Goal: Task Accomplishment & Management: Manage account settings

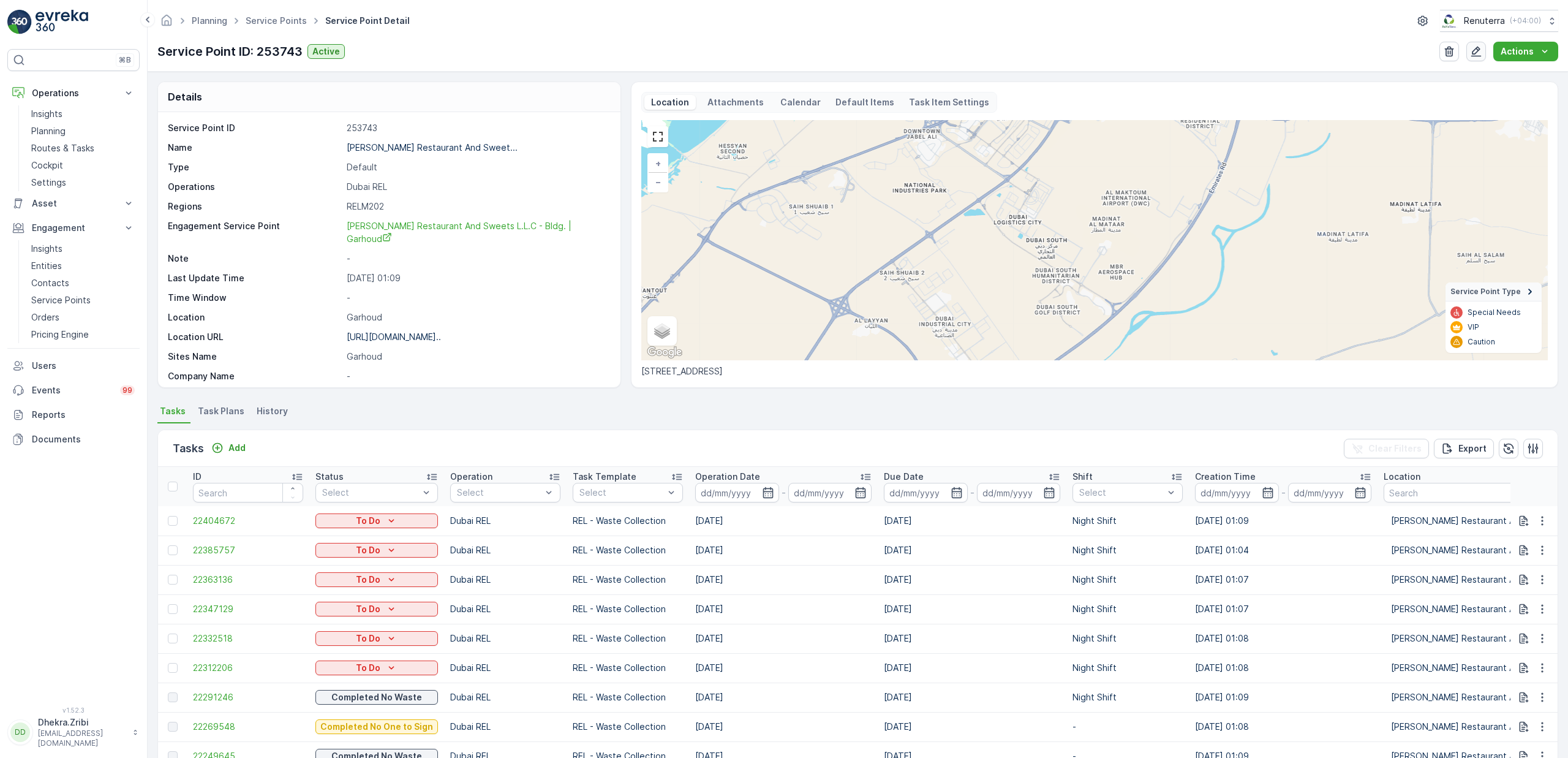
click at [1481, 50] on icon "button" at bounding box center [1476, 52] width 12 height 12
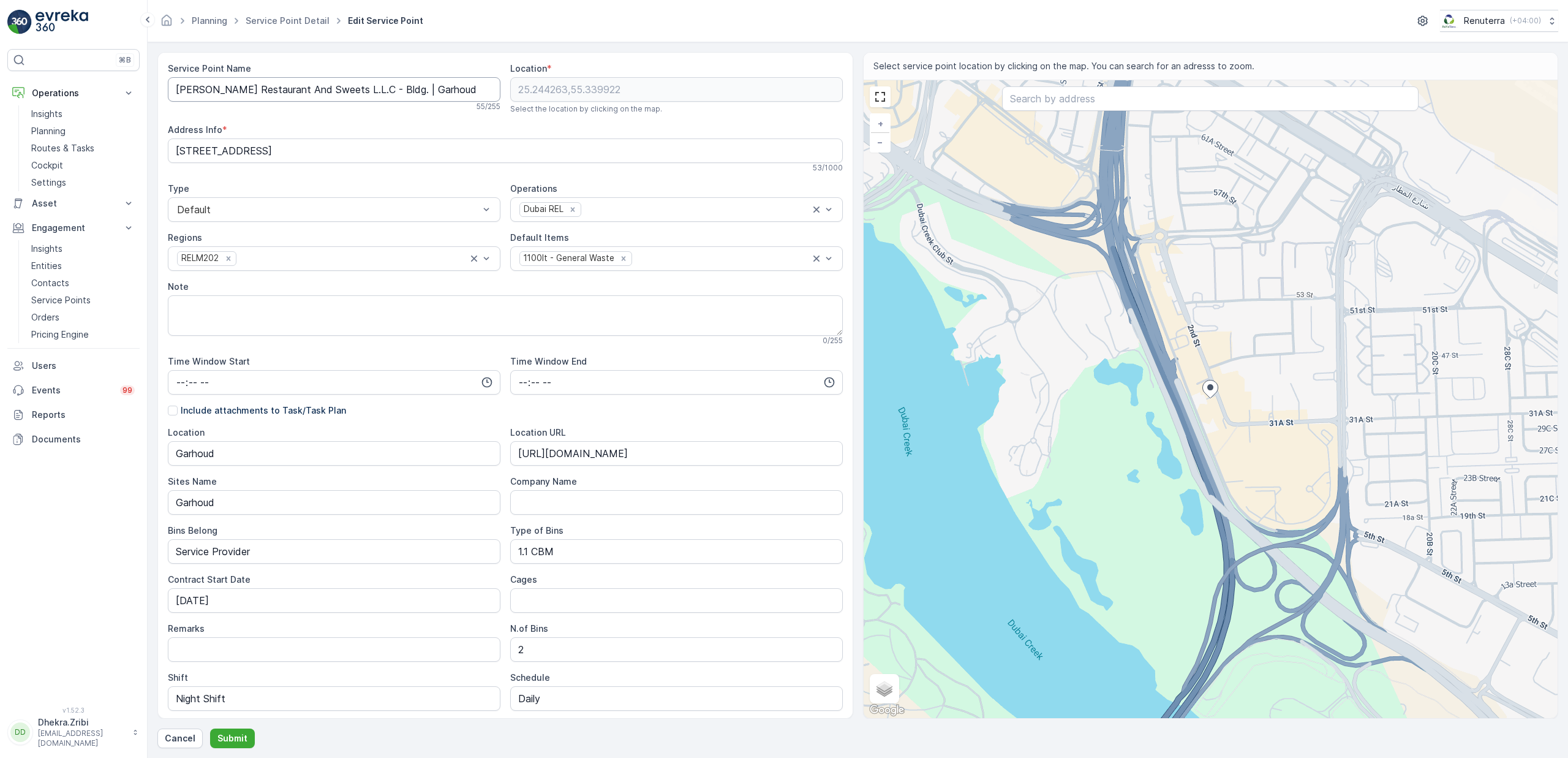
click at [443, 90] on Name "Al Hallab Restaurant And Sweets L.L.C - Bldg. | Garhoud" at bounding box center [334, 89] width 333 height 25
paste Name "Heirs of Sulaiman Ahmed Saeed Al Houqani -"
type Name "Heirs of [PERSON_NAME] [PERSON_NAME] - Garhoud"
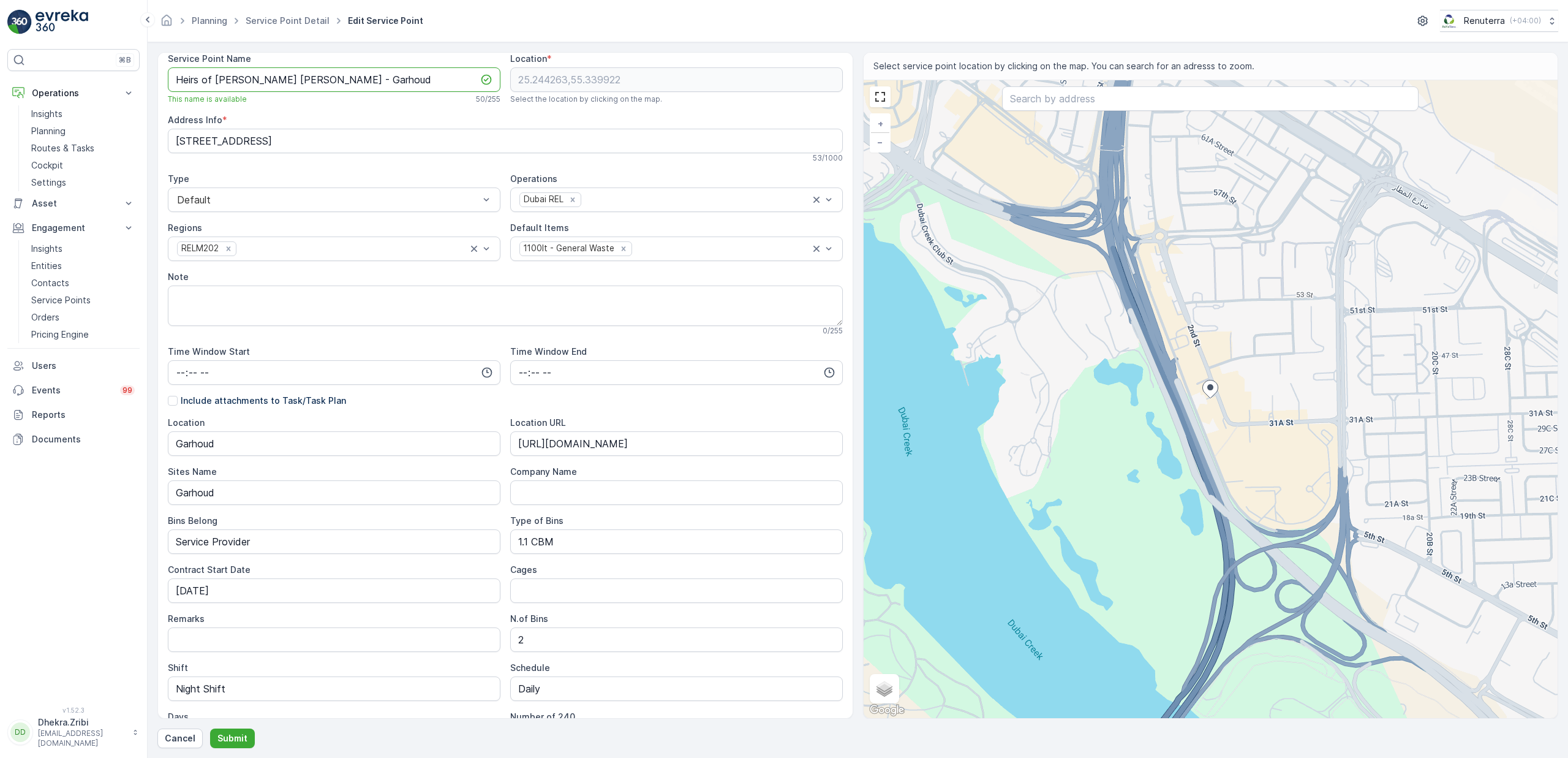
scroll to position [13, 0]
click at [622, 245] on icon "Remove 1100lt - General Waste" at bounding box center [624, 245] width 4 height 4
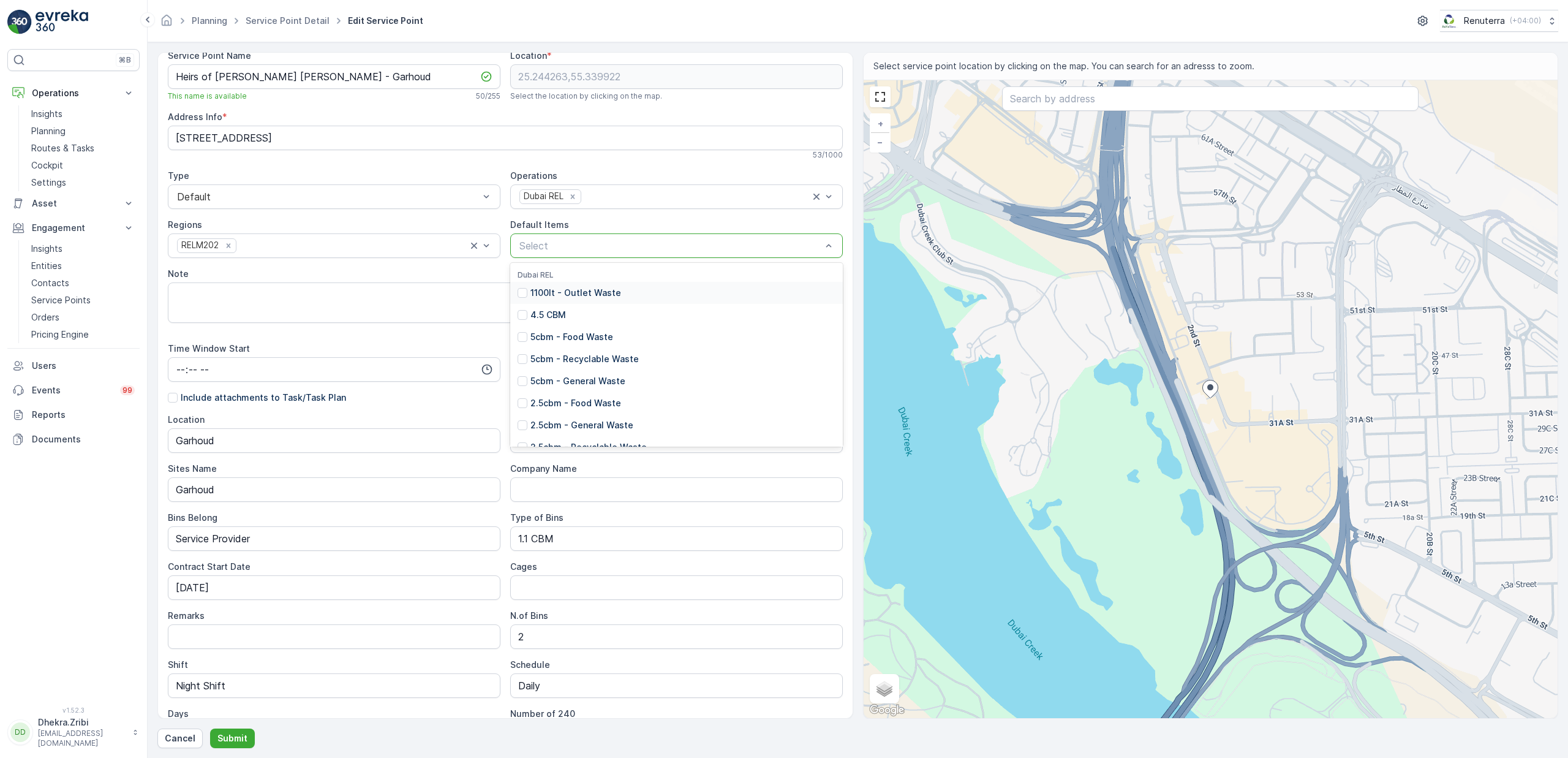
click at [620, 245] on div at bounding box center [670, 245] width 304 height 11
click at [579, 428] on p "2.5cbm - General Waste" at bounding box center [582, 425] width 103 height 12
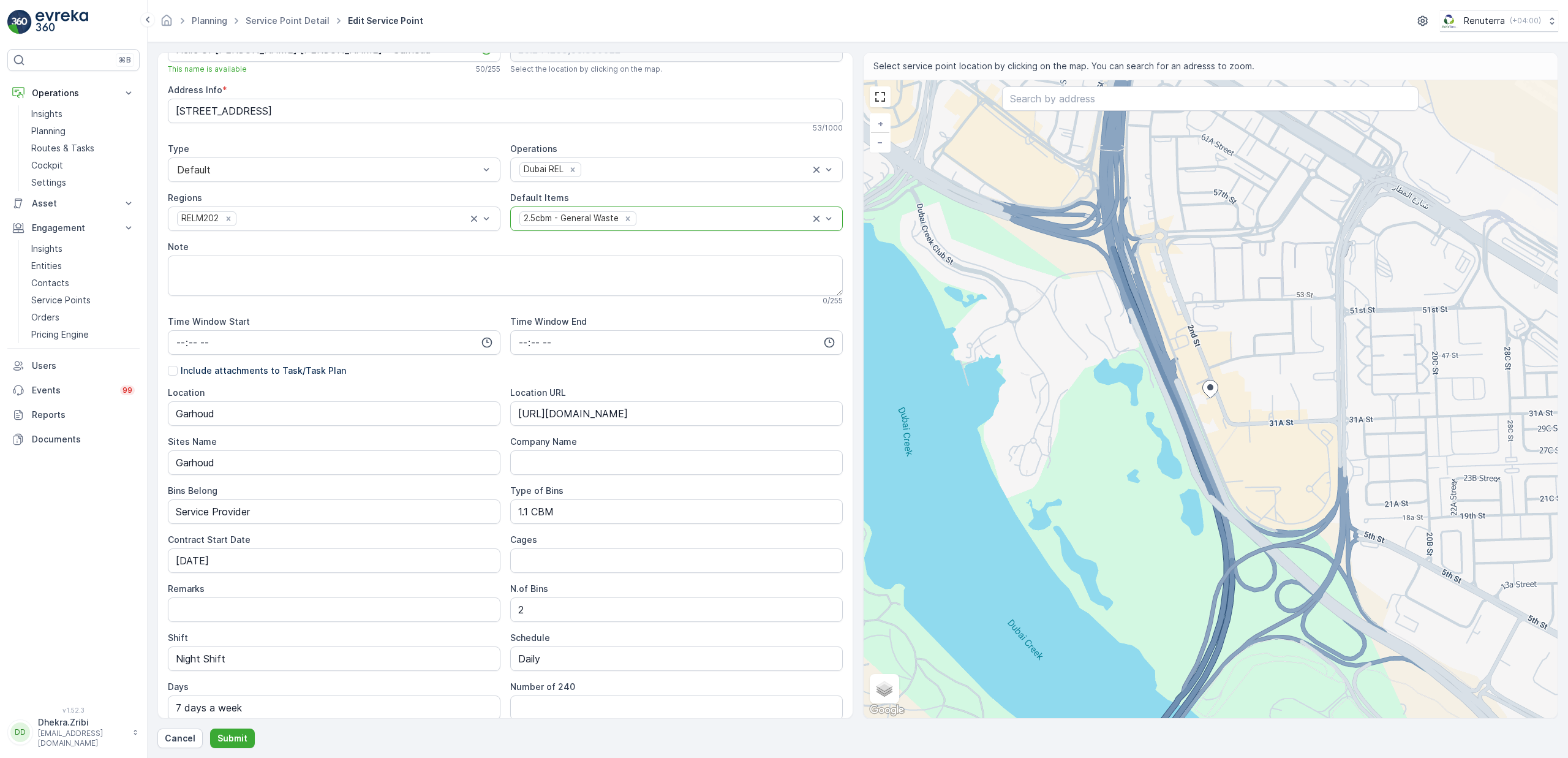
scroll to position [43, 0]
drag, startPoint x: 540, startPoint y: 516, endPoint x: 508, endPoint y: 515, distance: 32.0
click at [511, 515] on Bins "1.1 CBM" at bounding box center [677, 509] width 333 height 25
type Bins "2.5 CBM"
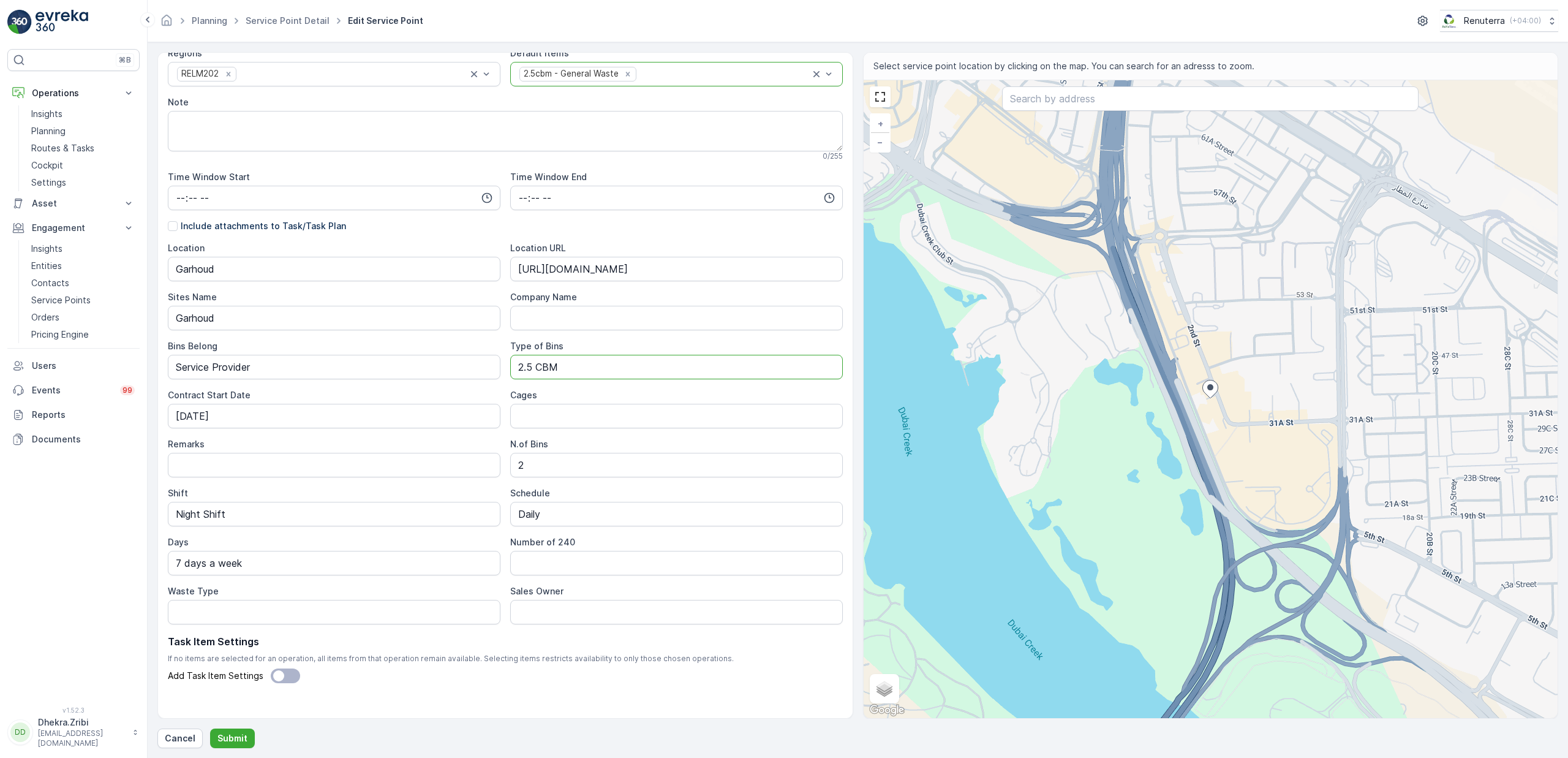
scroll to position [199, 0]
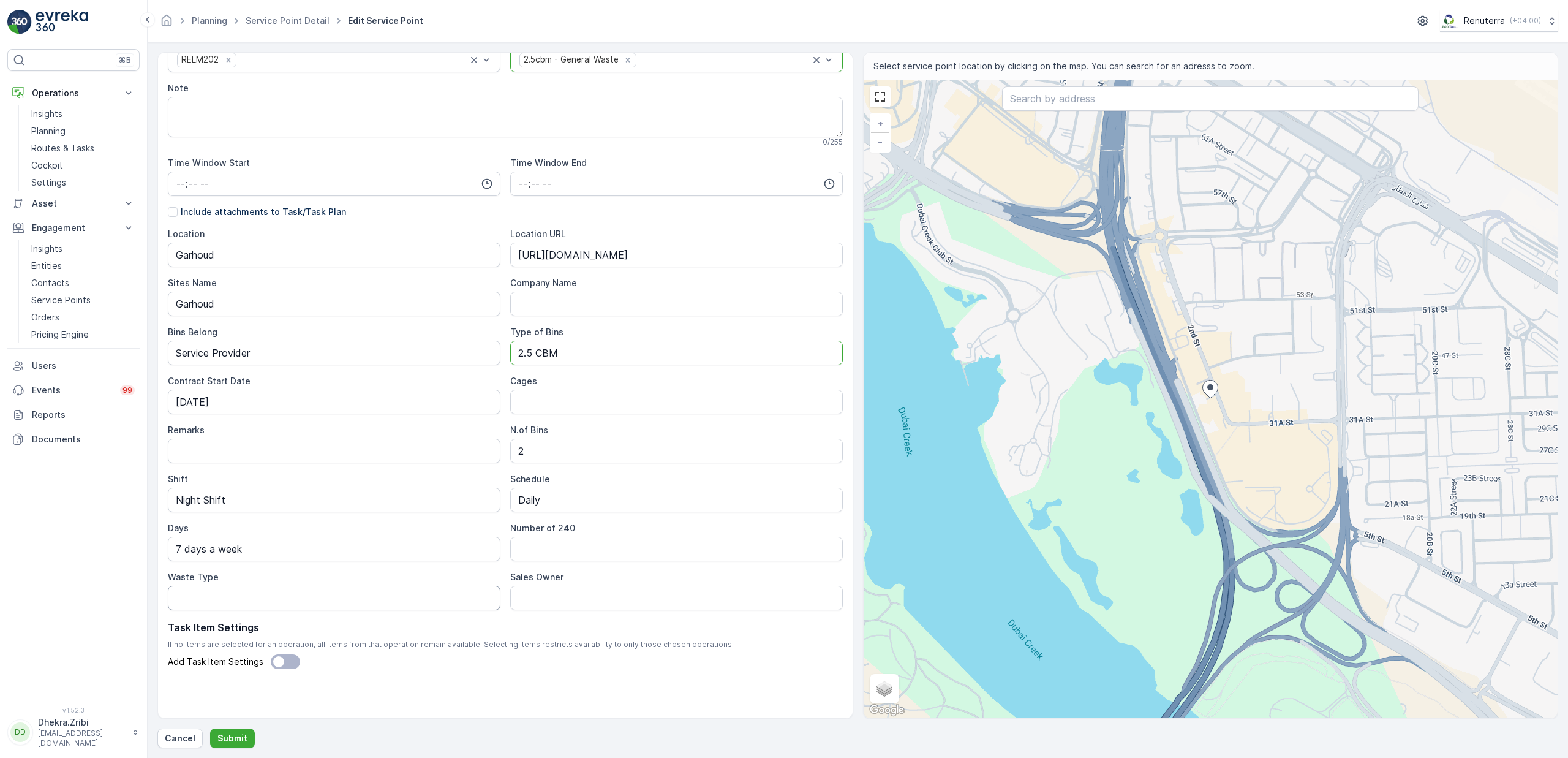
click at [304, 595] on Type "Waste Type" at bounding box center [334, 598] width 333 height 25
type Type "General Waste"
click at [533, 603] on Owner "Sales Owner" at bounding box center [677, 598] width 333 height 25
drag, startPoint x: 578, startPoint y: 601, endPoint x: 458, endPoint y: 603, distance: 120.0
click at [458, 603] on div "Location Garhoud Location URL https://maps.app.goo.gl/4jyvFnR2mgoWYGHC6 Sites N…" at bounding box center [505, 419] width 675 height 382
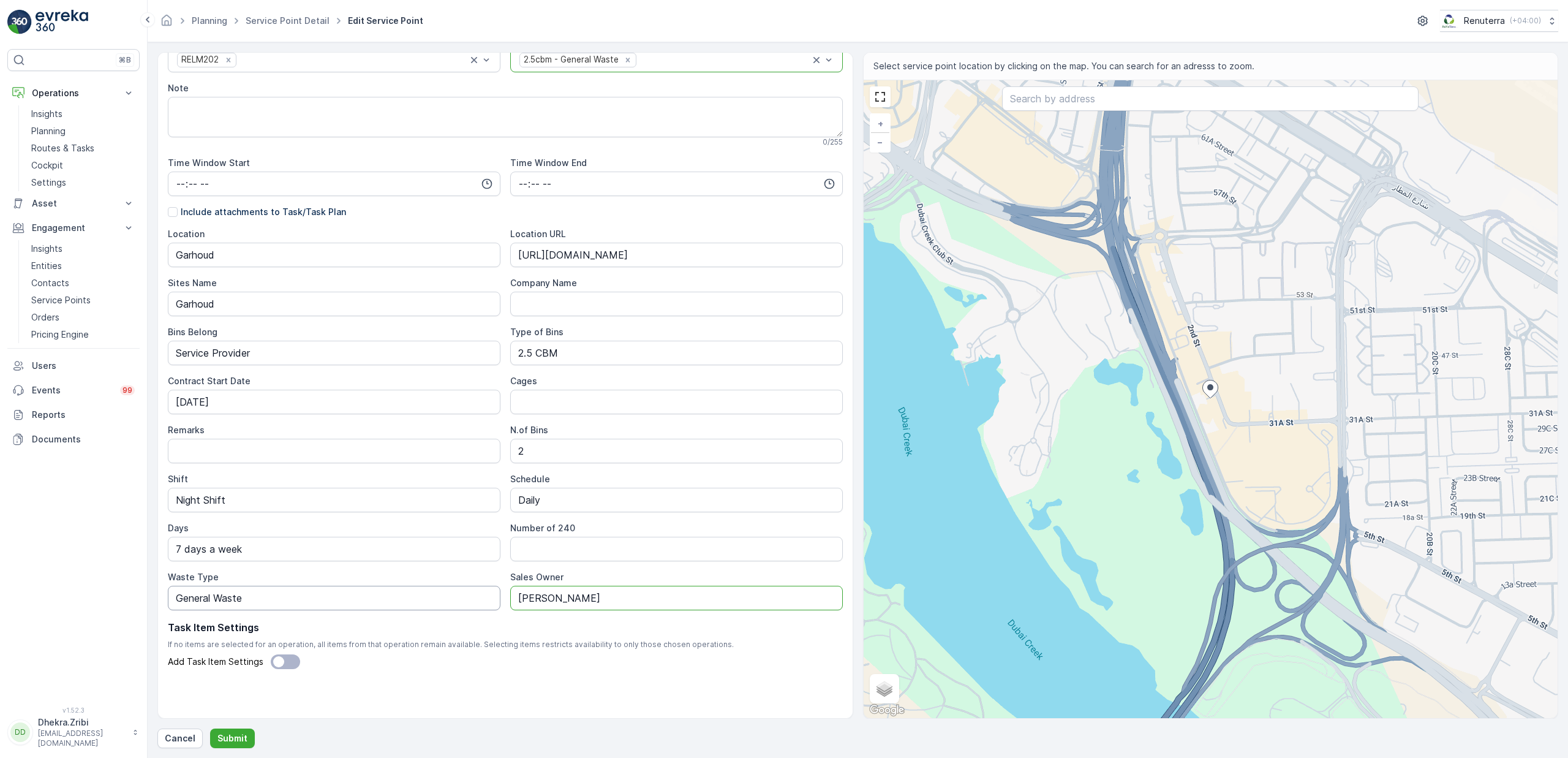
paste Owner "reet"
paste Owner "Dhillon"
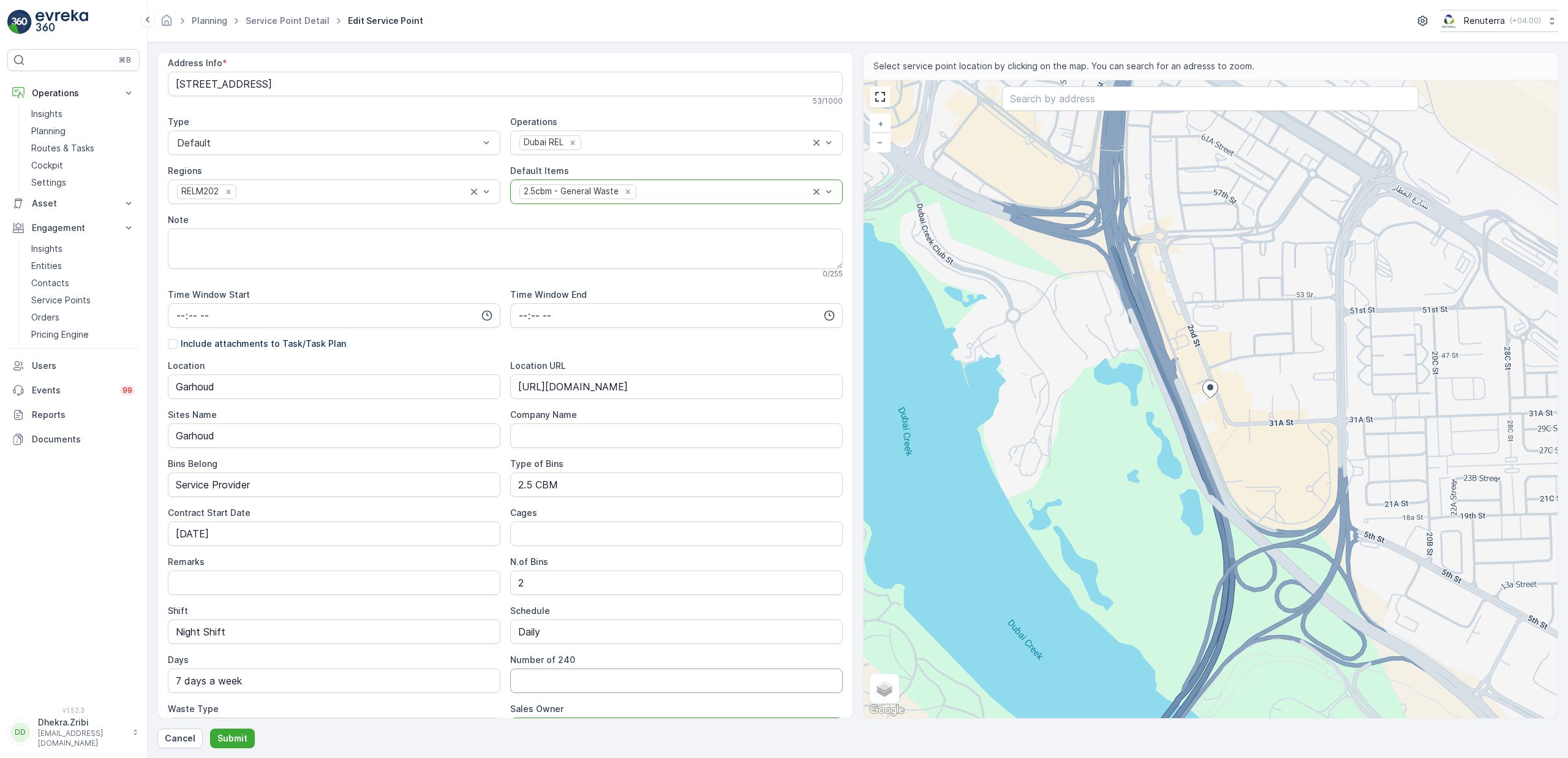
scroll to position [0, 0]
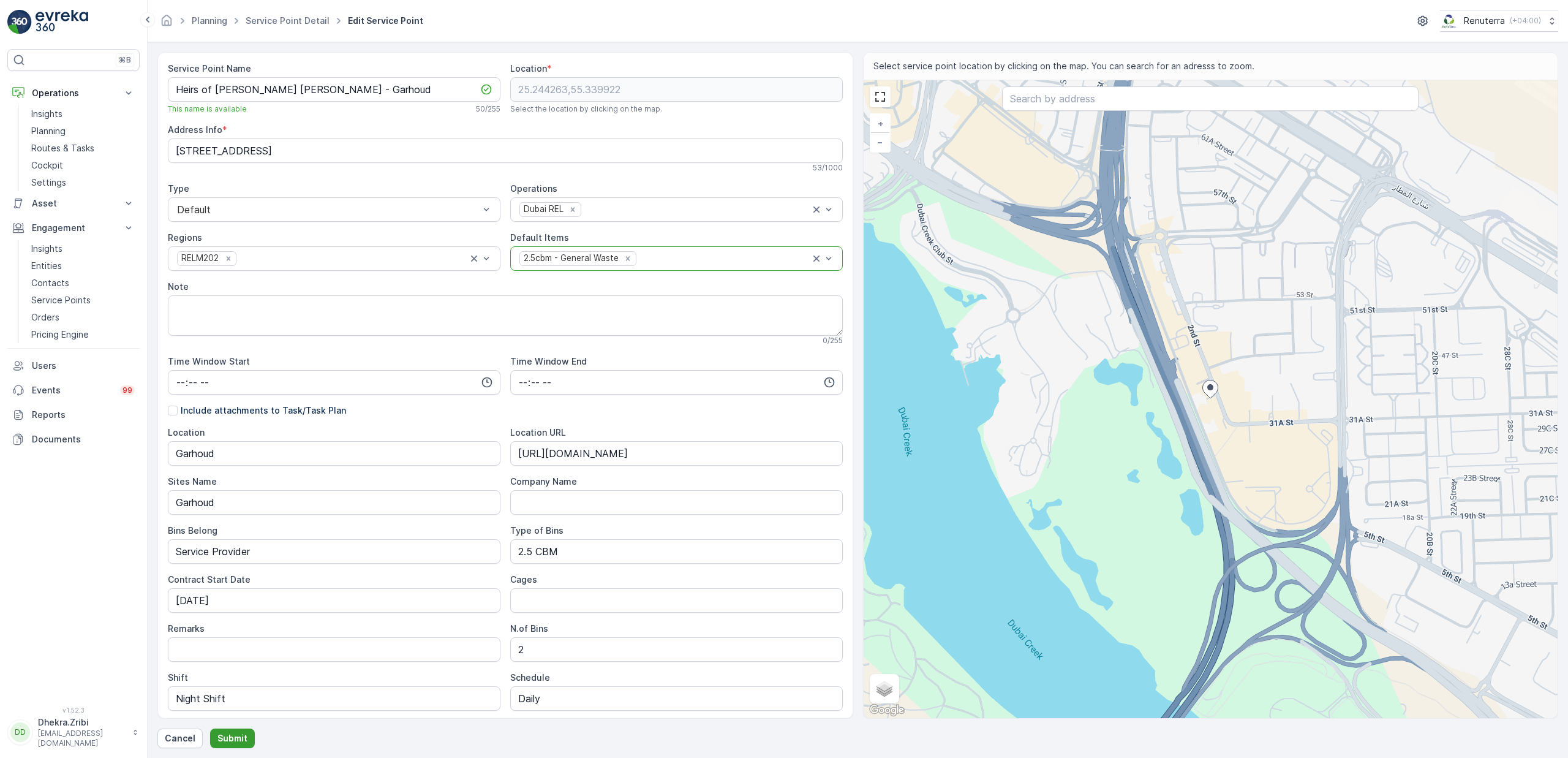
type Owner "[PERSON_NAME]"
click at [240, 736] on p "Submit" at bounding box center [232, 738] width 30 height 12
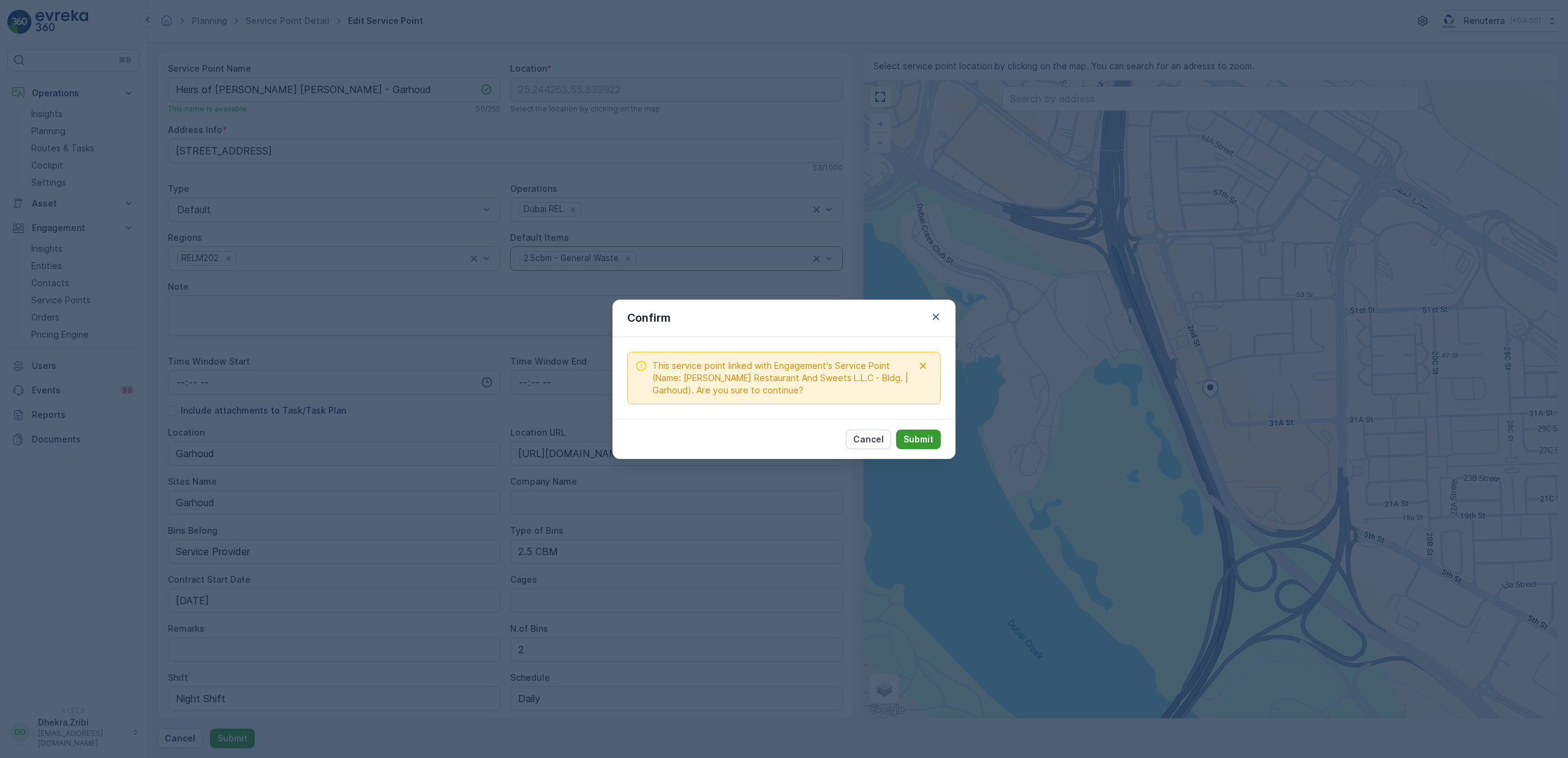
click at [922, 443] on p "Submit" at bounding box center [919, 439] width 30 height 12
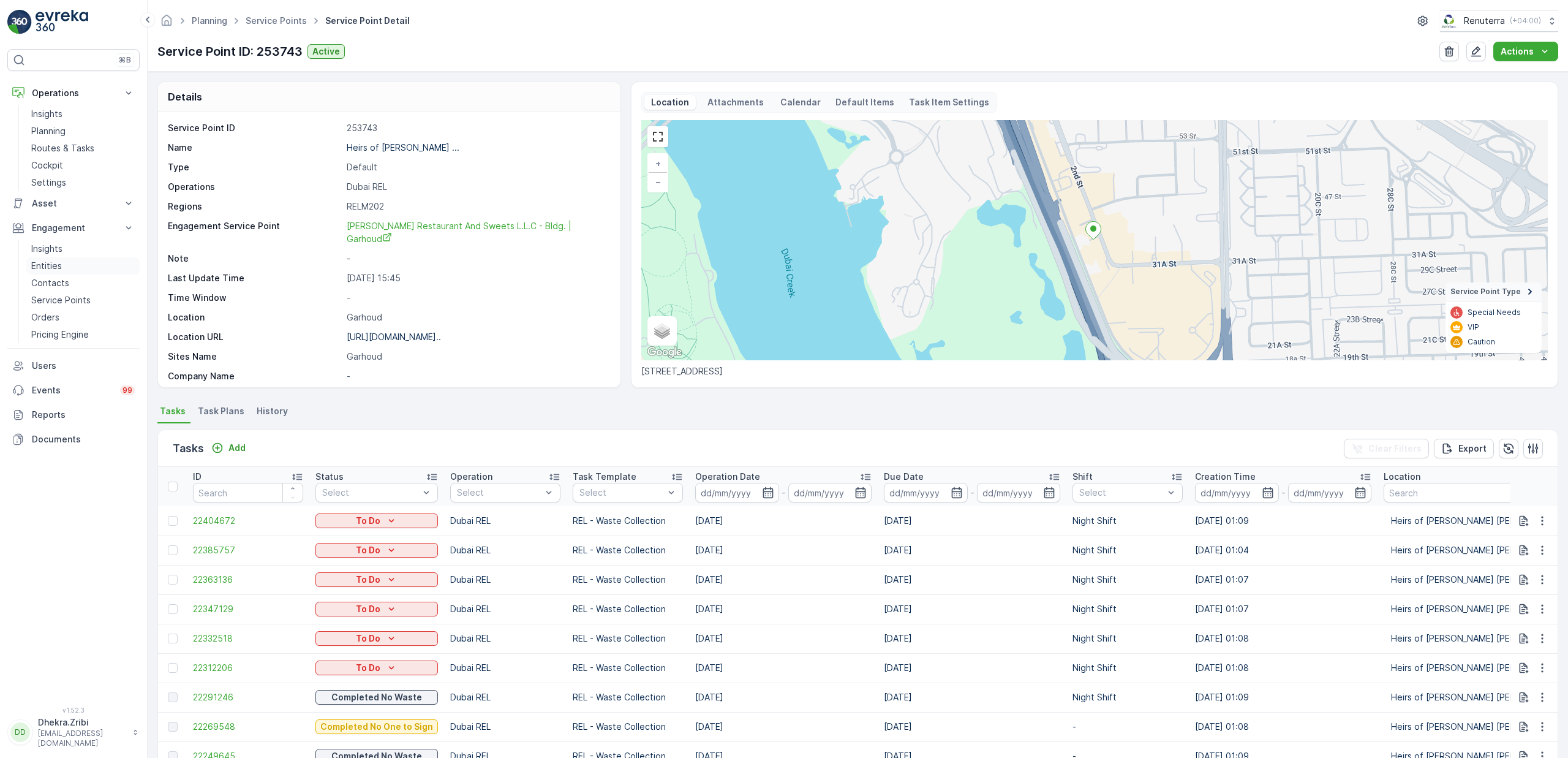
click at [65, 265] on link "Entities" at bounding box center [82, 265] width 113 height 17
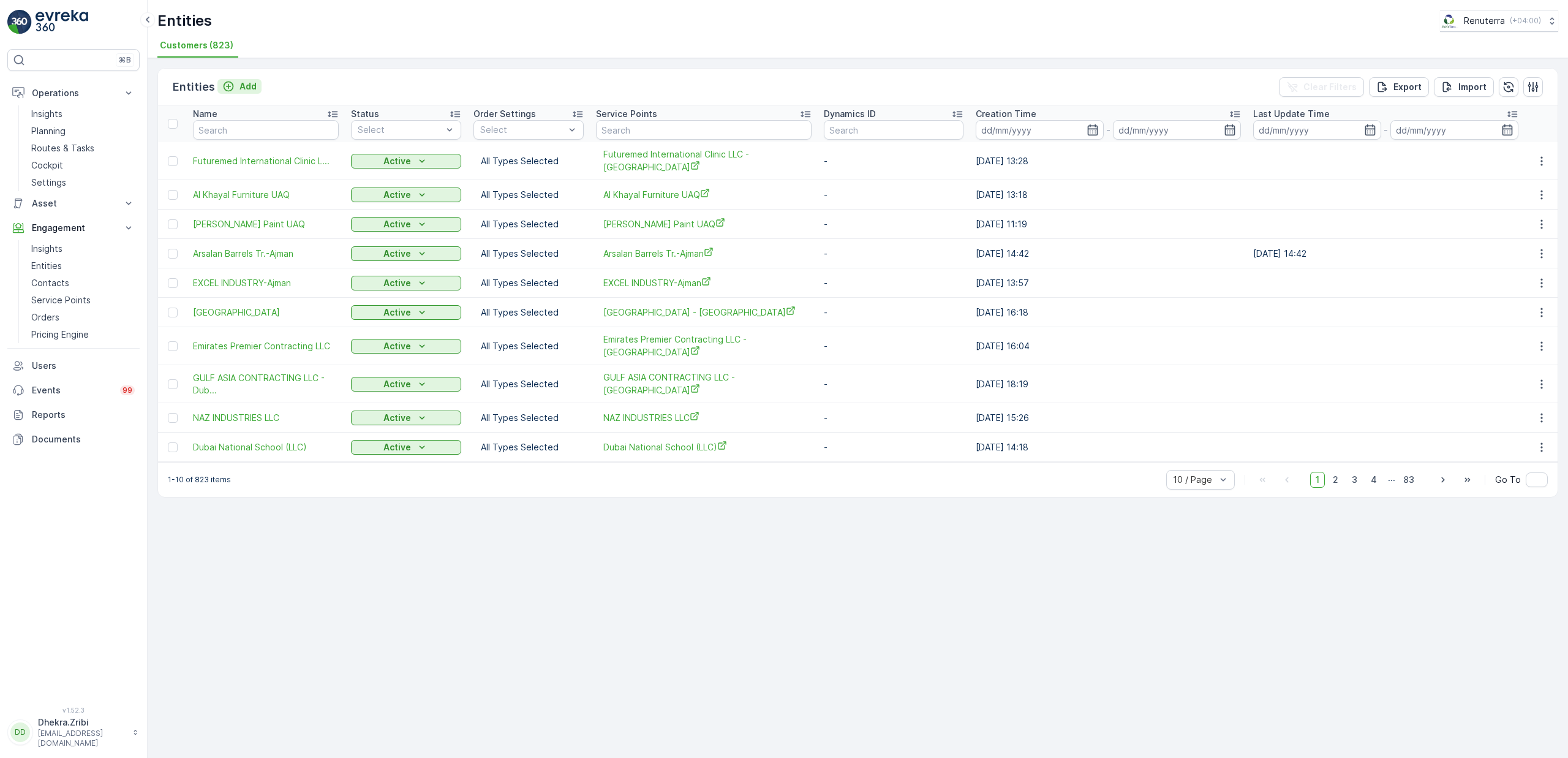
click at [240, 87] on p "Add" at bounding box center [248, 87] width 17 height 12
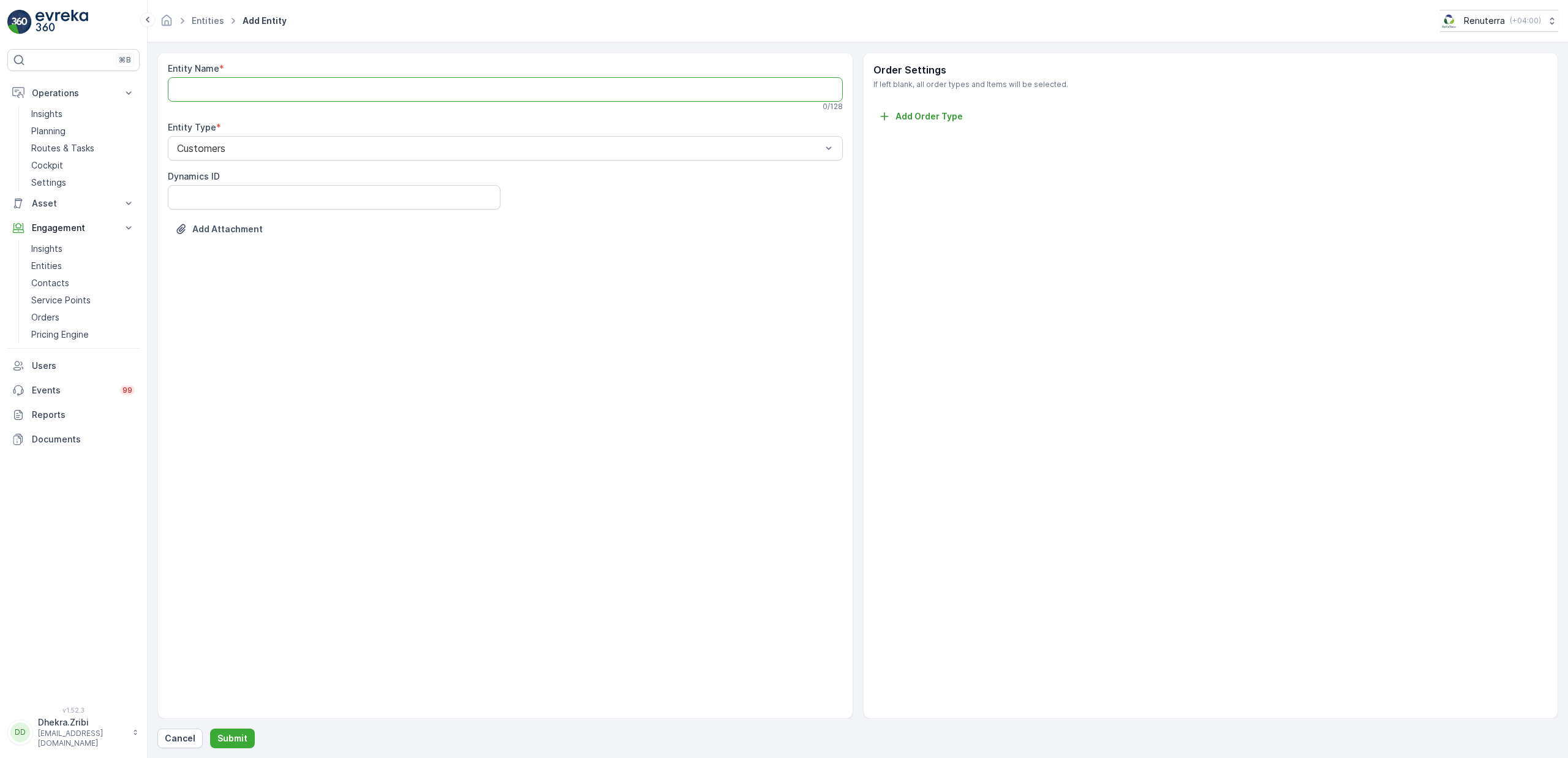
click at [350, 88] on Name "Entity Name" at bounding box center [505, 89] width 675 height 25
paste Name "Heirs of [PERSON_NAME] [PERSON_NAME] - Garhoud"
drag, startPoint x: 381, startPoint y: 89, endPoint x: 531, endPoint y: 96, distance: 150.2
click at [531, 96] on Name "Heirs of [PERSON_NAME] [PERSON_NAME] - Garhoud" at bounding box center [505, 89] width 675 height 25
type Name "Heirs of Sulaiman Ahmed Saeed Al Houqani"
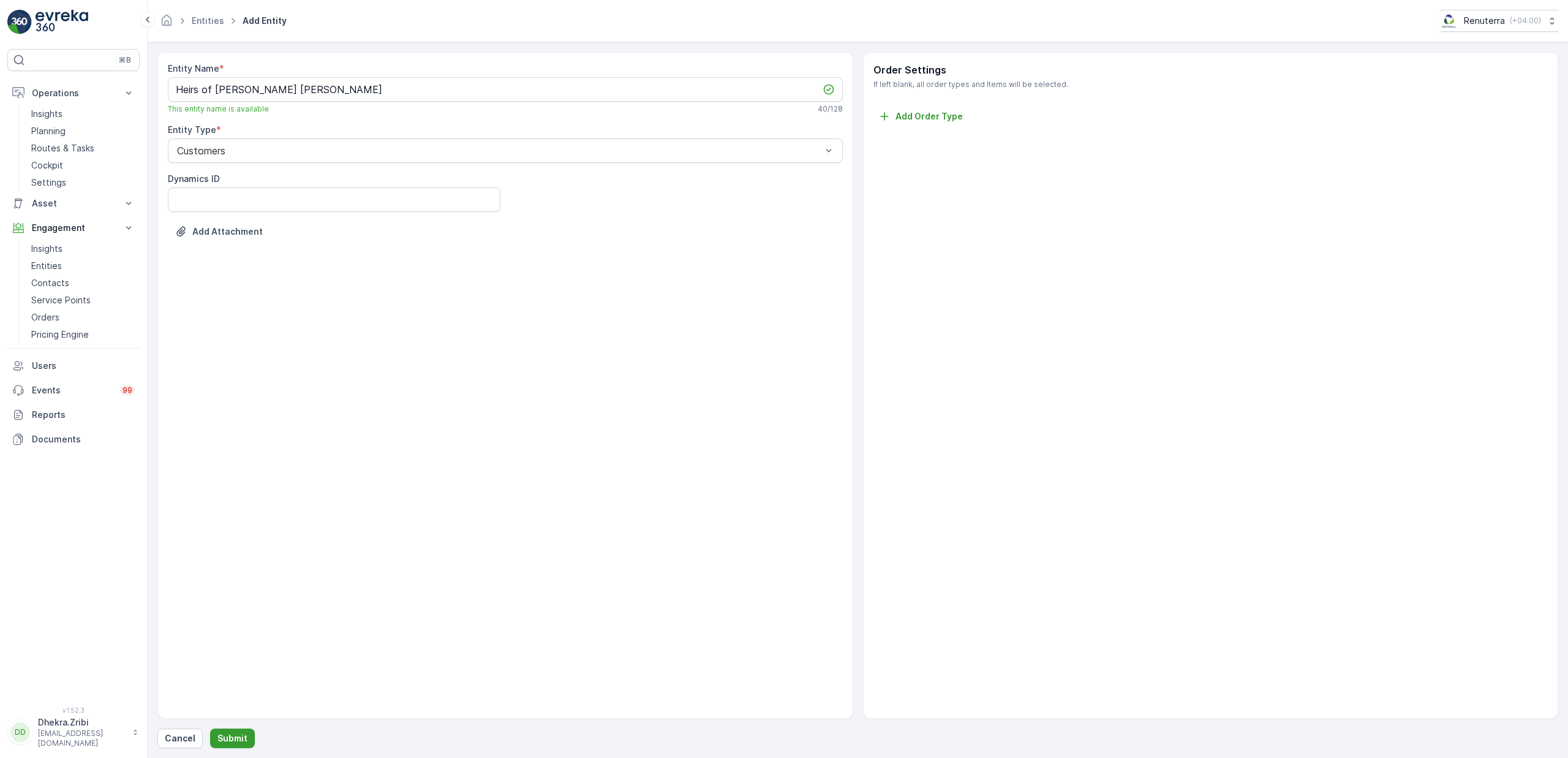
click at [231, 742] on p "Submit" at bounding box center [232, 738] width 30 height 12
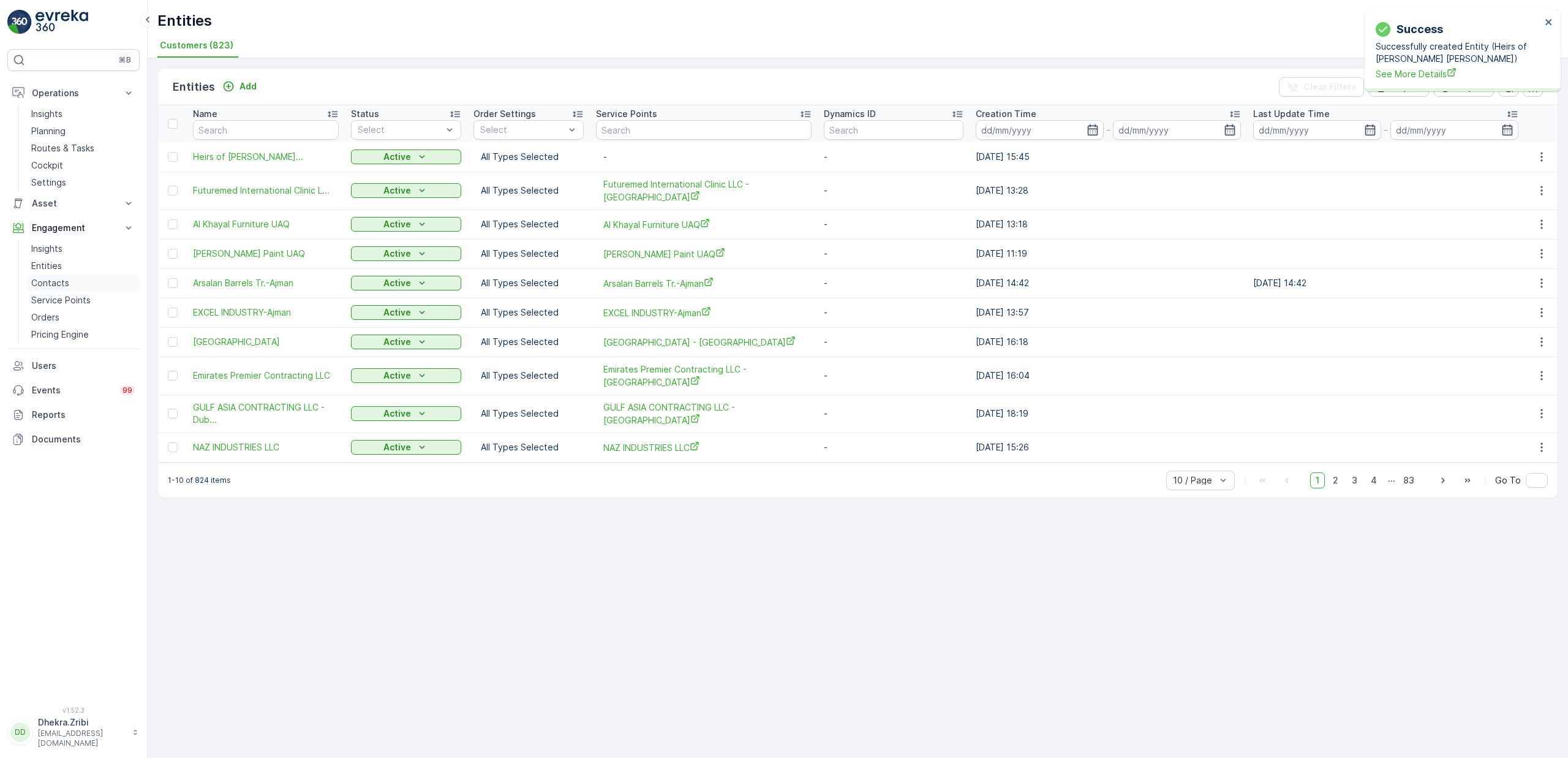
click at [65, 286] on p "Contacts" at bounding box center [49, 283] width 38 height 12
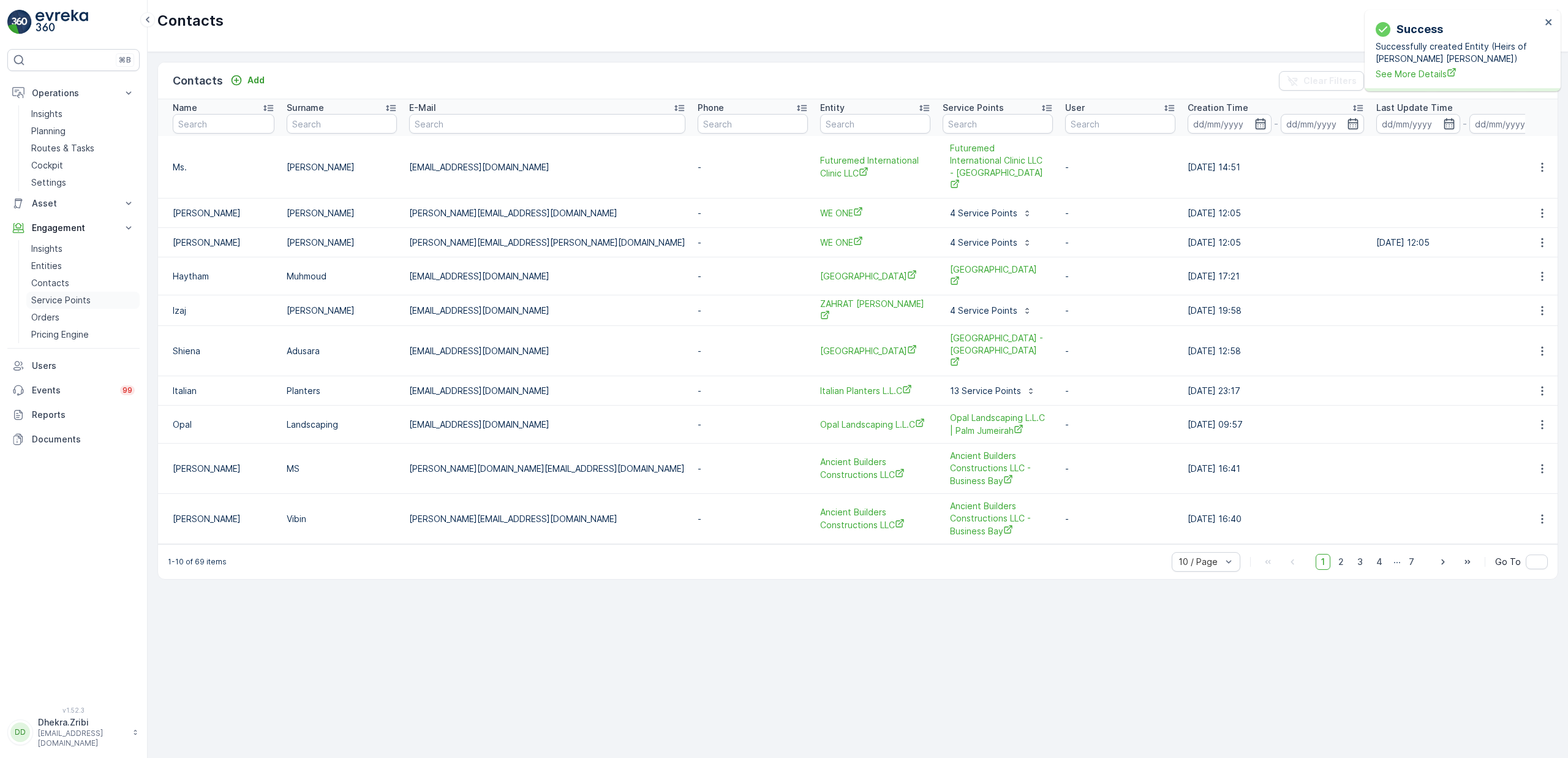
click at [67, 304] on p "Service Points" at bounding box center [60, 300] width 59 height 12
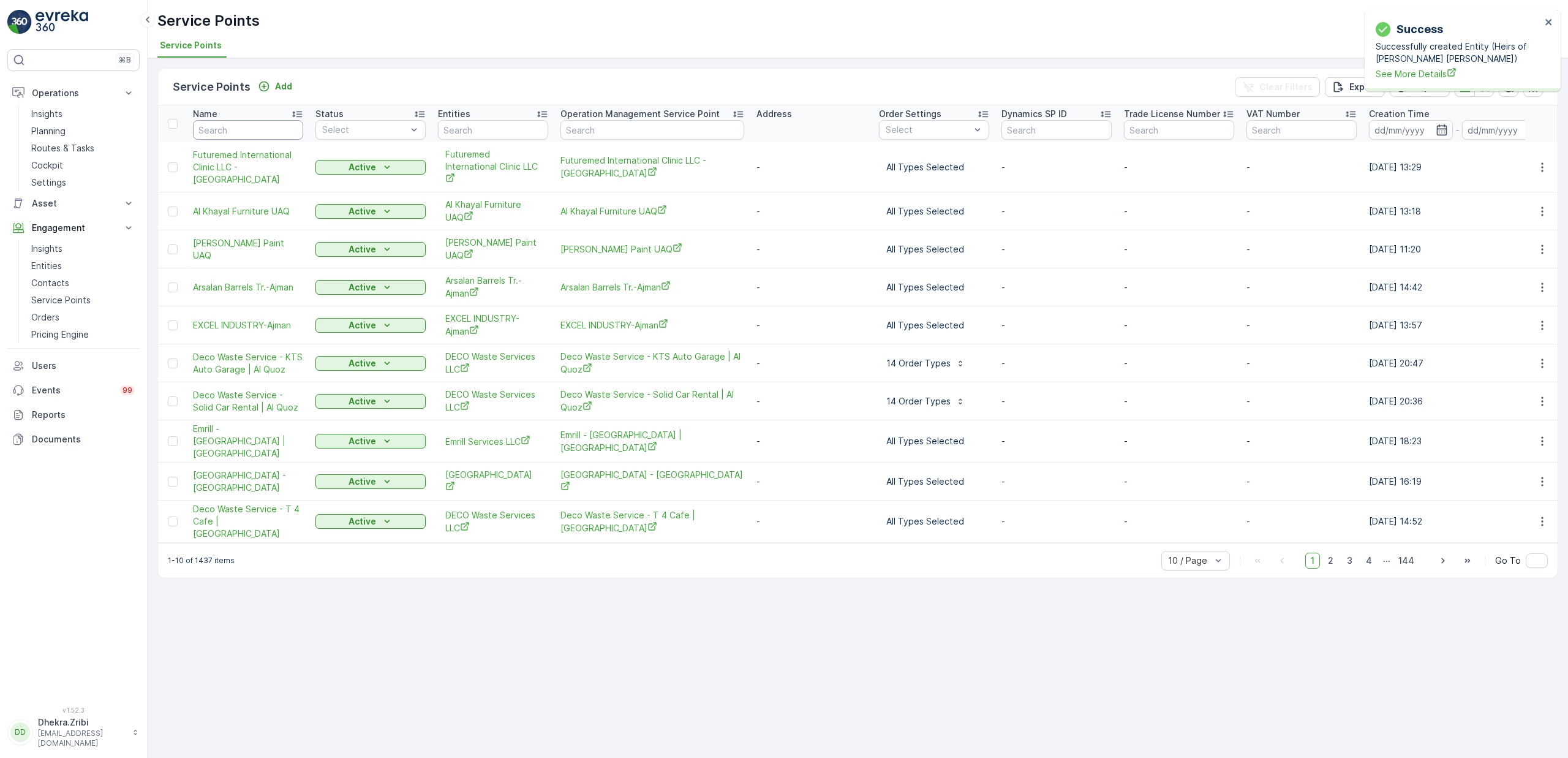
click at [265, 129] on input "text" at bounding box center [248, 130] width 110 height 20
type input "al halla"
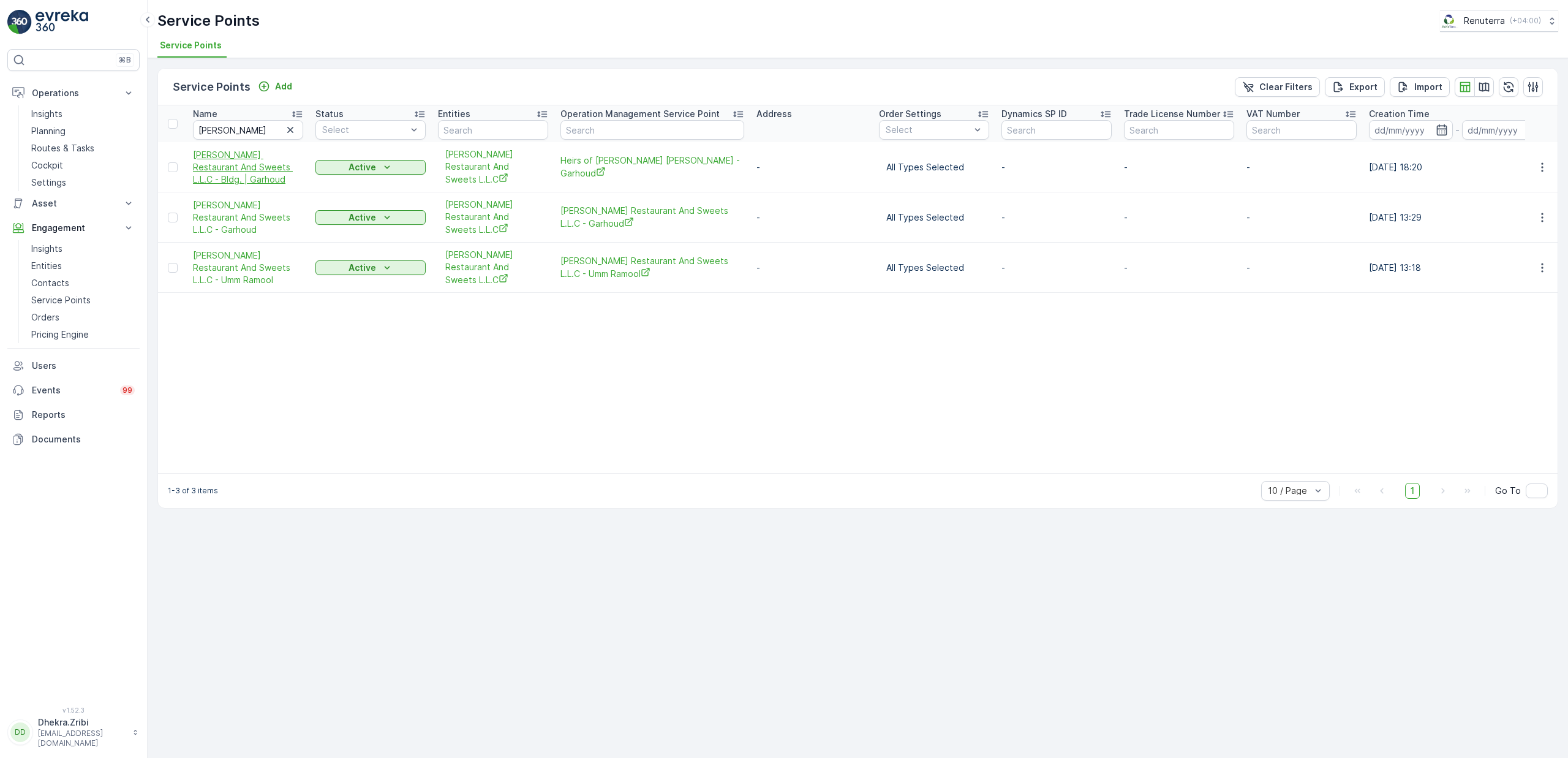
click at [251, 158] on span "Al Hallab Restaurant And Sweets L.L.C - Bldg. | Garhoud" at bounding box center [248, 167] width 110 height 36
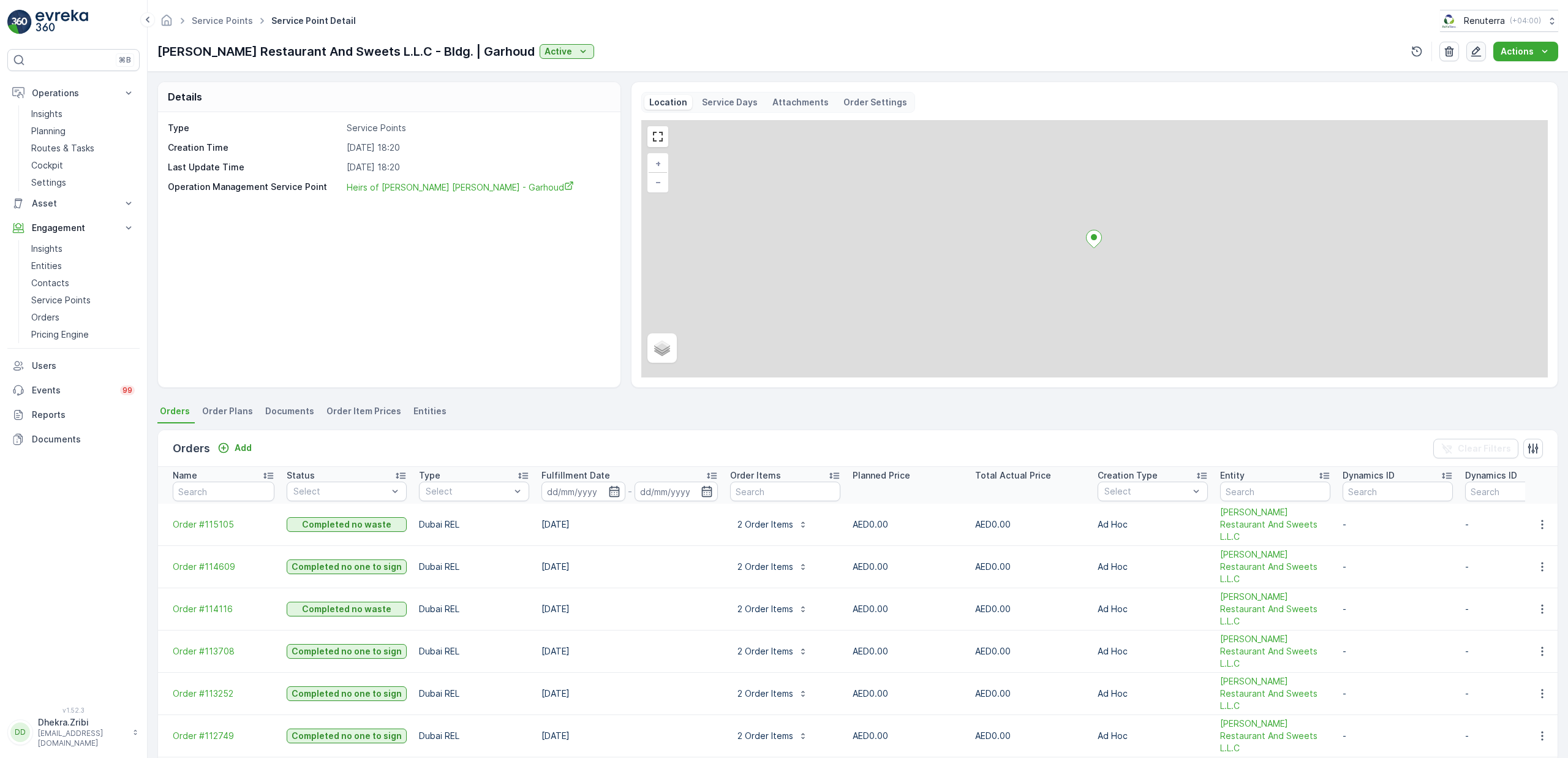
click at [1470, 52] on button "button" at bounding box center [1476, 52] width 20 height 20
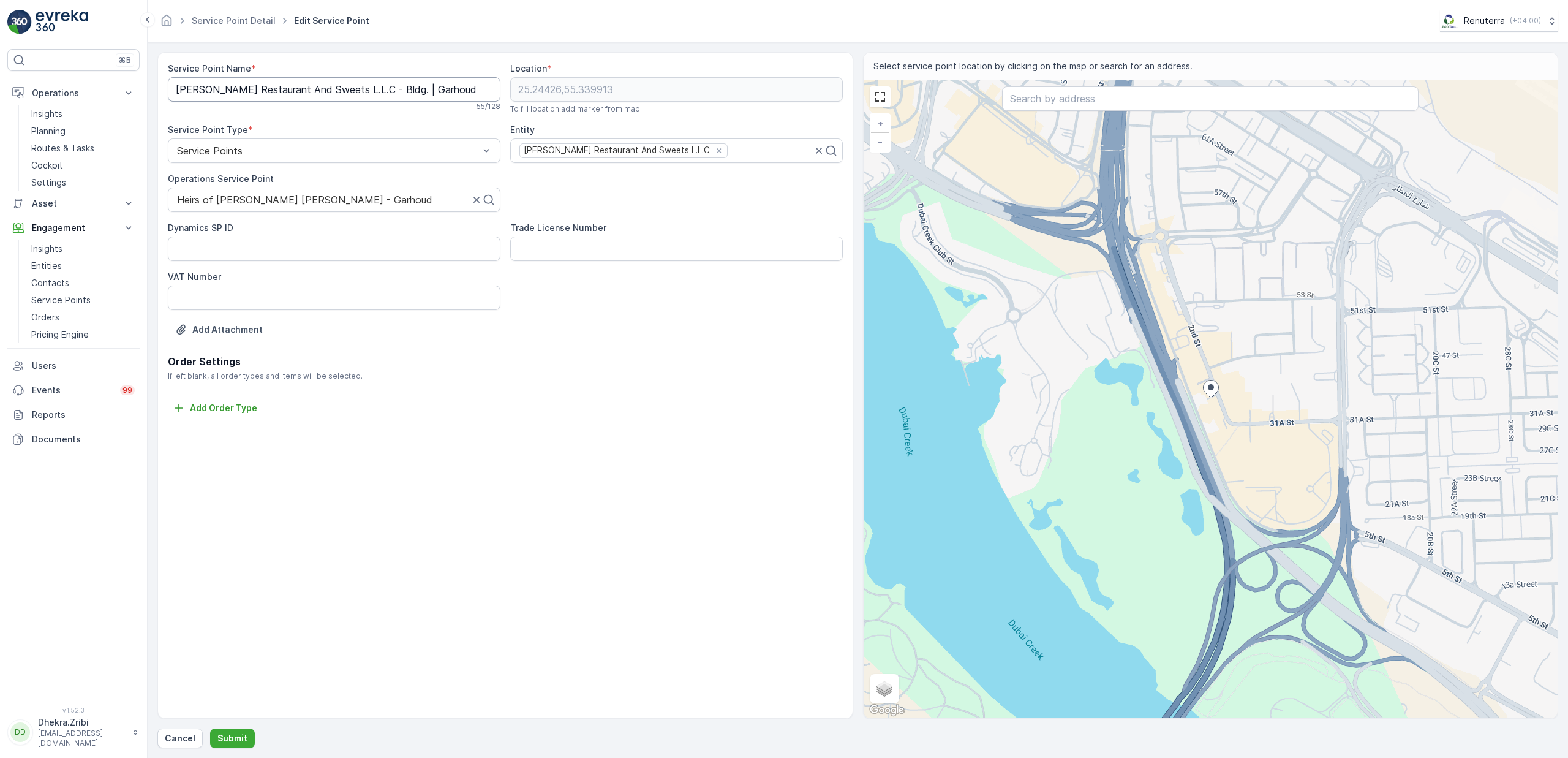
click at [453, 85] on Name "Al Hallab Restaurant And Sweets L.L.C - Bldg. | Garhoud" at bounding box center [334, 89] width 333 height 25
paste Name "Heirs of Sulaiman Ahmed Saeed Al Houqani -"
click at [715, 153] on icon "Remove Al Hallab Restaurant And Sweets L.L.C" at bounding box center [719, 151] width 8 height 8
type Name "Heirs of [PERSON_NAME] [PERSON_NAME] - Garhoud"
click at [686, 153] on div at bounding box center [671, 151] width 307 height 11
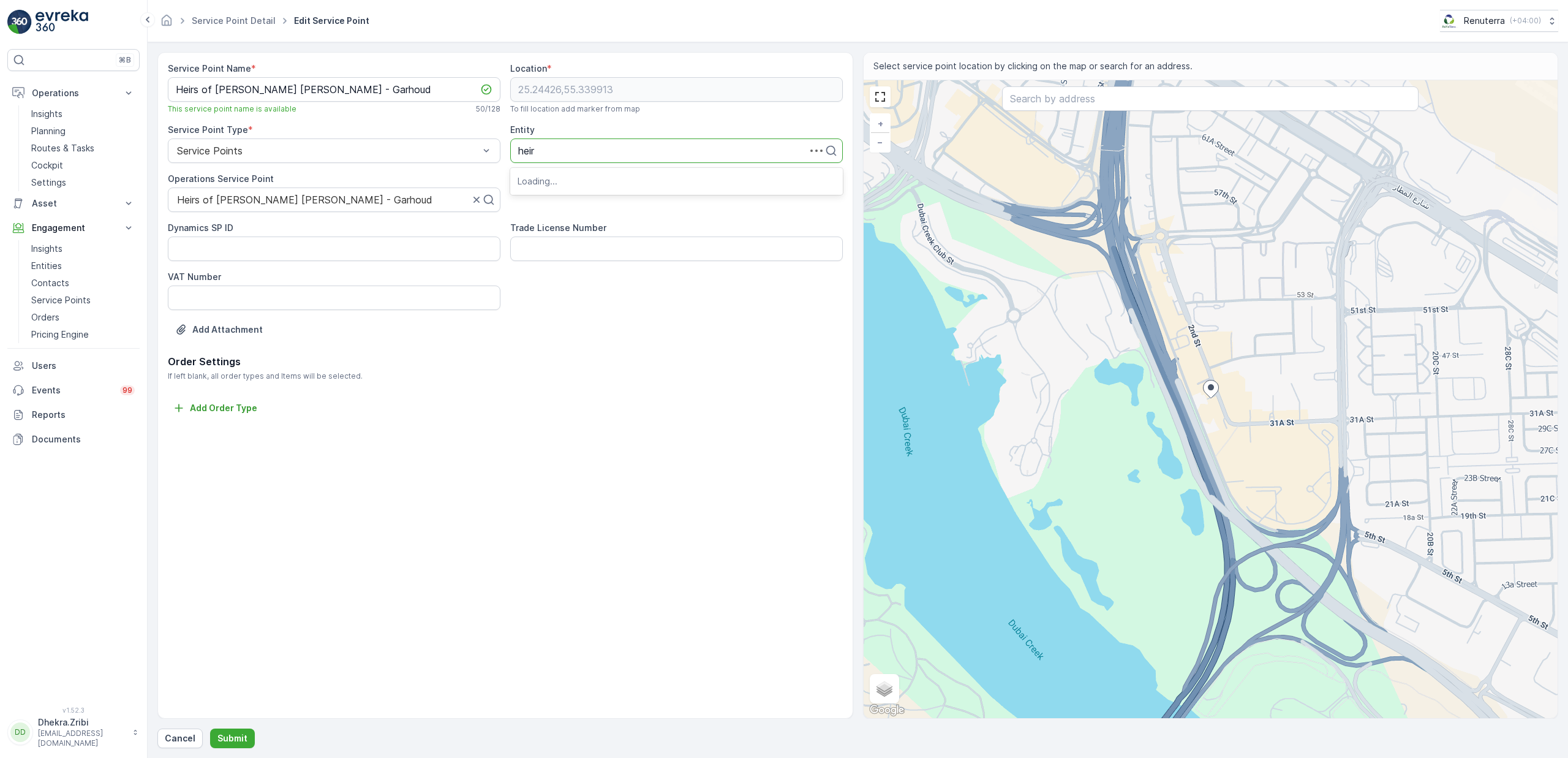
type input "heirs"
click at [623, 181] on span "Heirs of Sulaiman Ahmed Saeed Al Houqani" at bounding box center [620, 181] width 206 height 11
click at [234, 737] on p "Submit" at bounding box center [232, 738] width 30 height 12
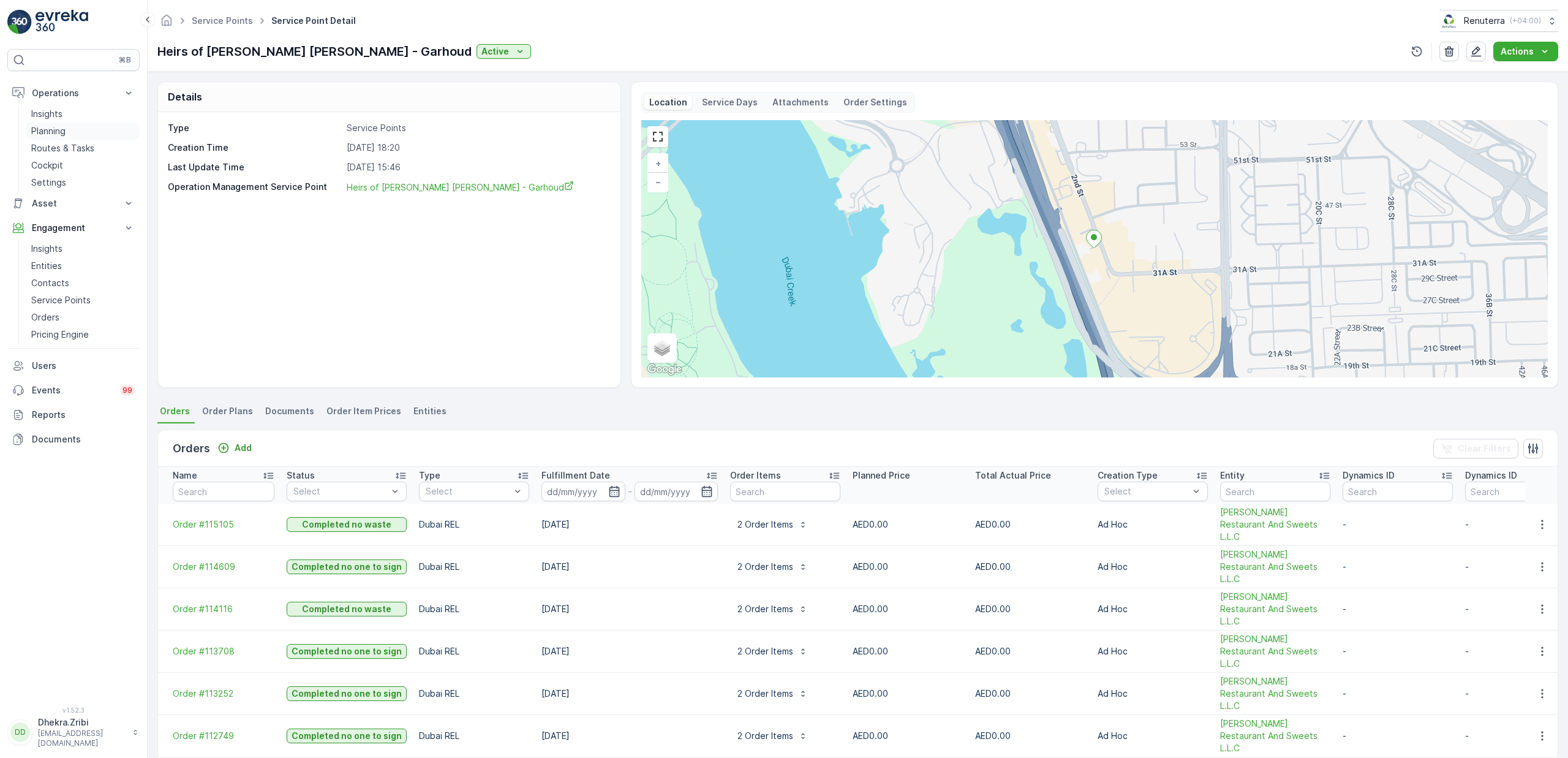
click at [59, 133] on p "Planning" at bounding box center [48, 131] width 34 height 12
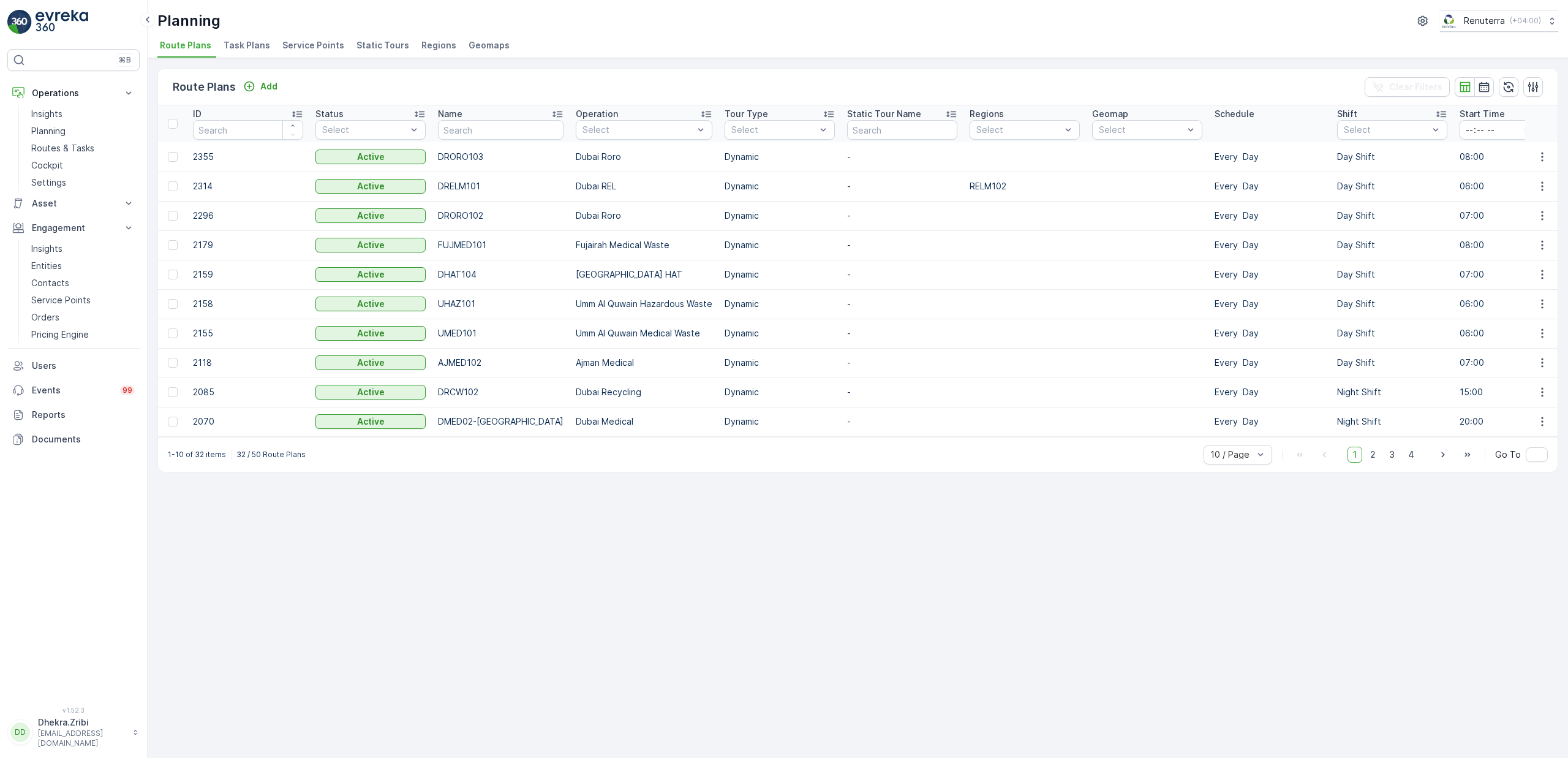
click at [296, 49] on span "Service Points" at bounding box center [313, 45] width 62 height 12
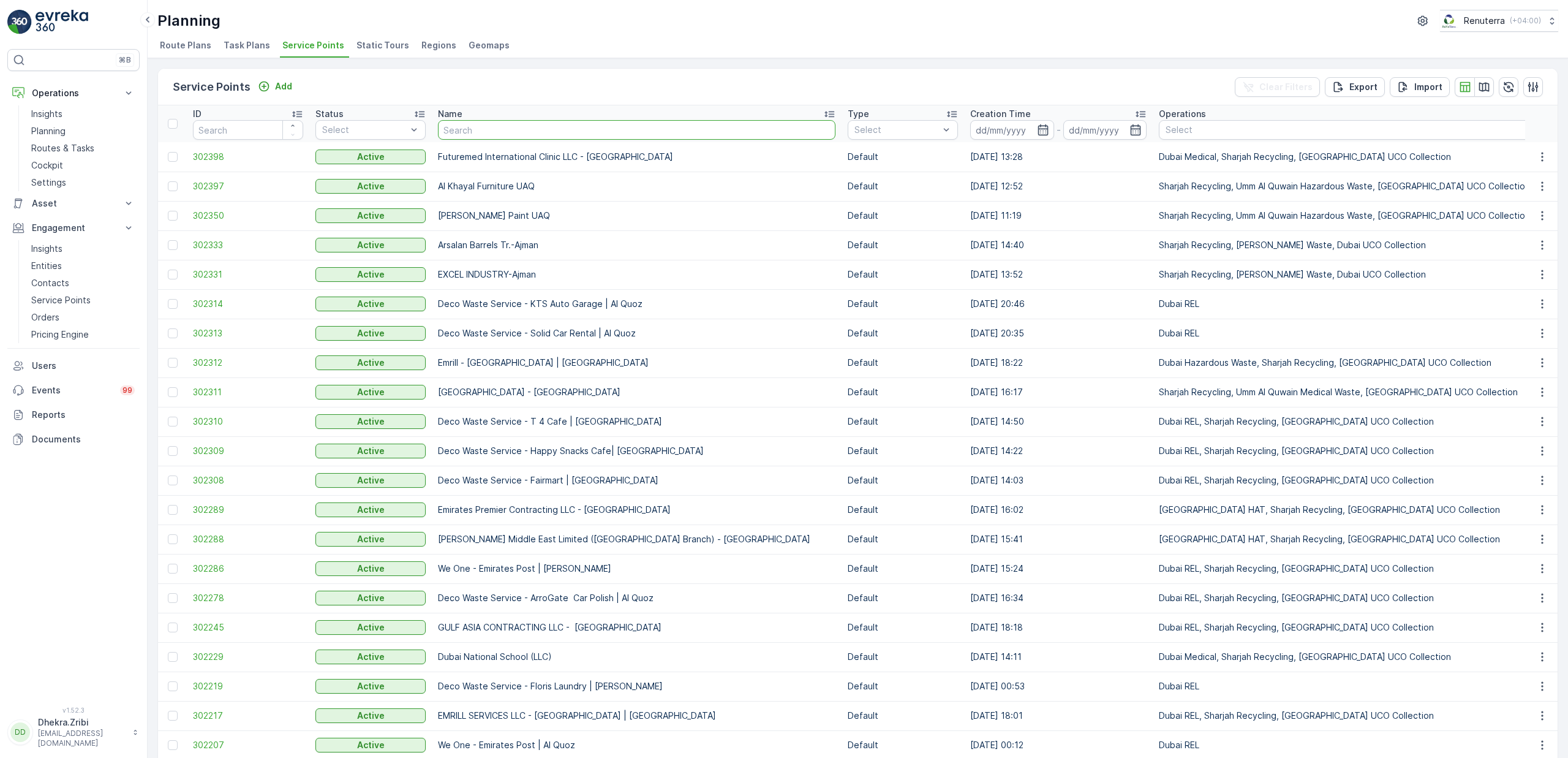
click at [500, 134] on input "text" at bounding box center [636, 130] width 398 height 20
type input "heir"
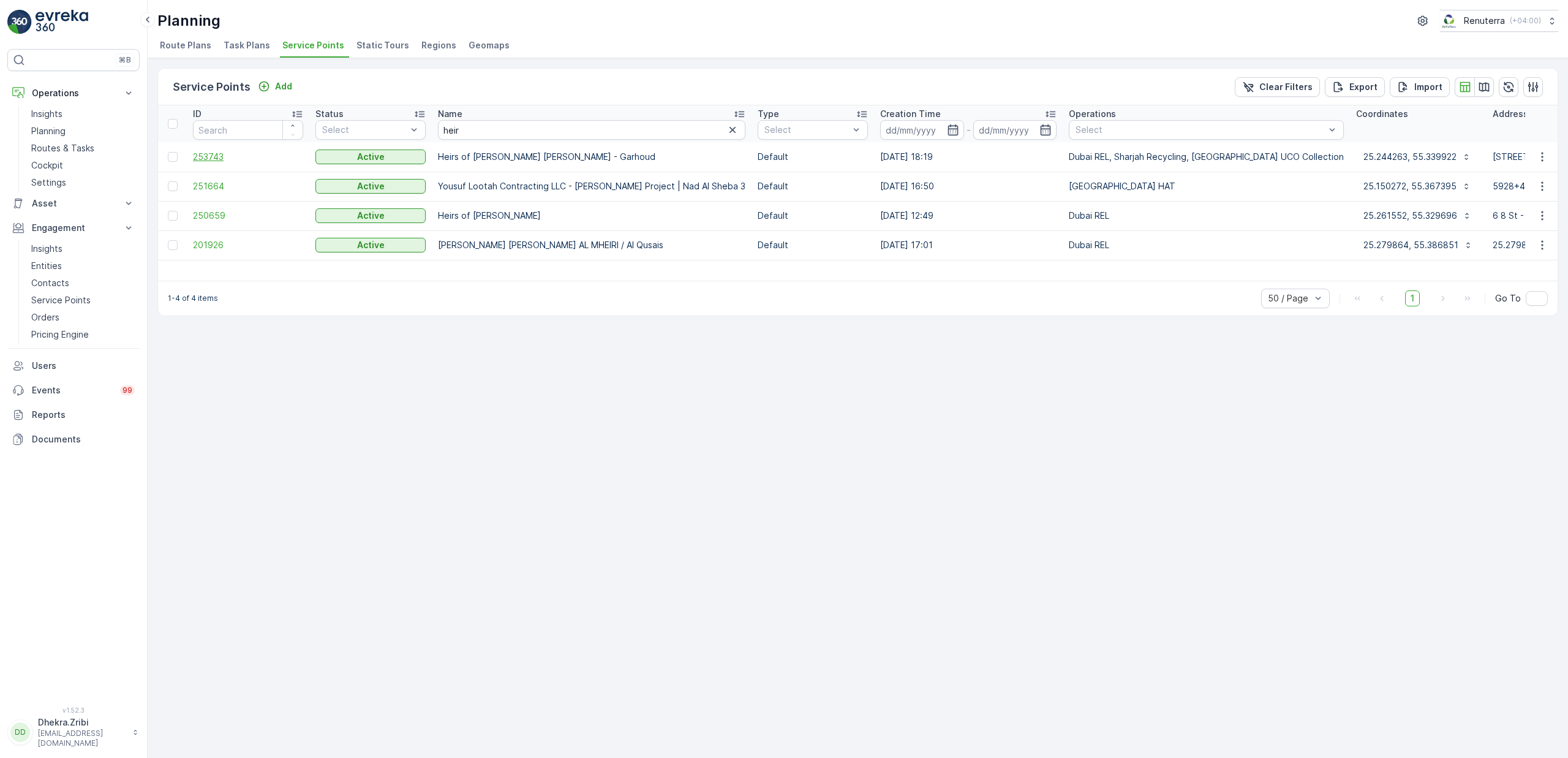
click at [208, 155] on span "253743" at bounding box center [248, 157] width 110 height 12
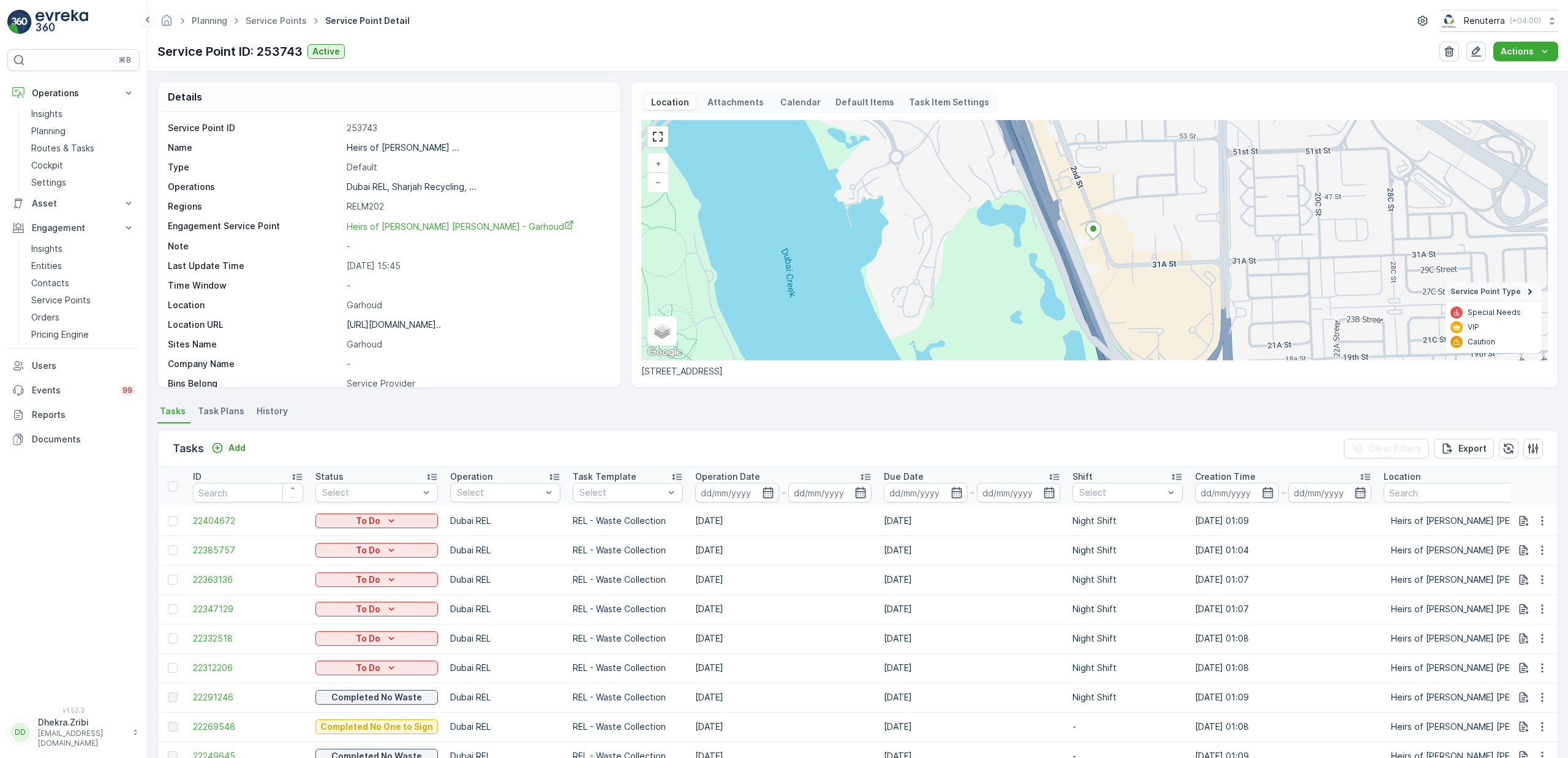
click at [1475, 48] on icon "button" at bounding box center [1476, 52] width 12 height 12
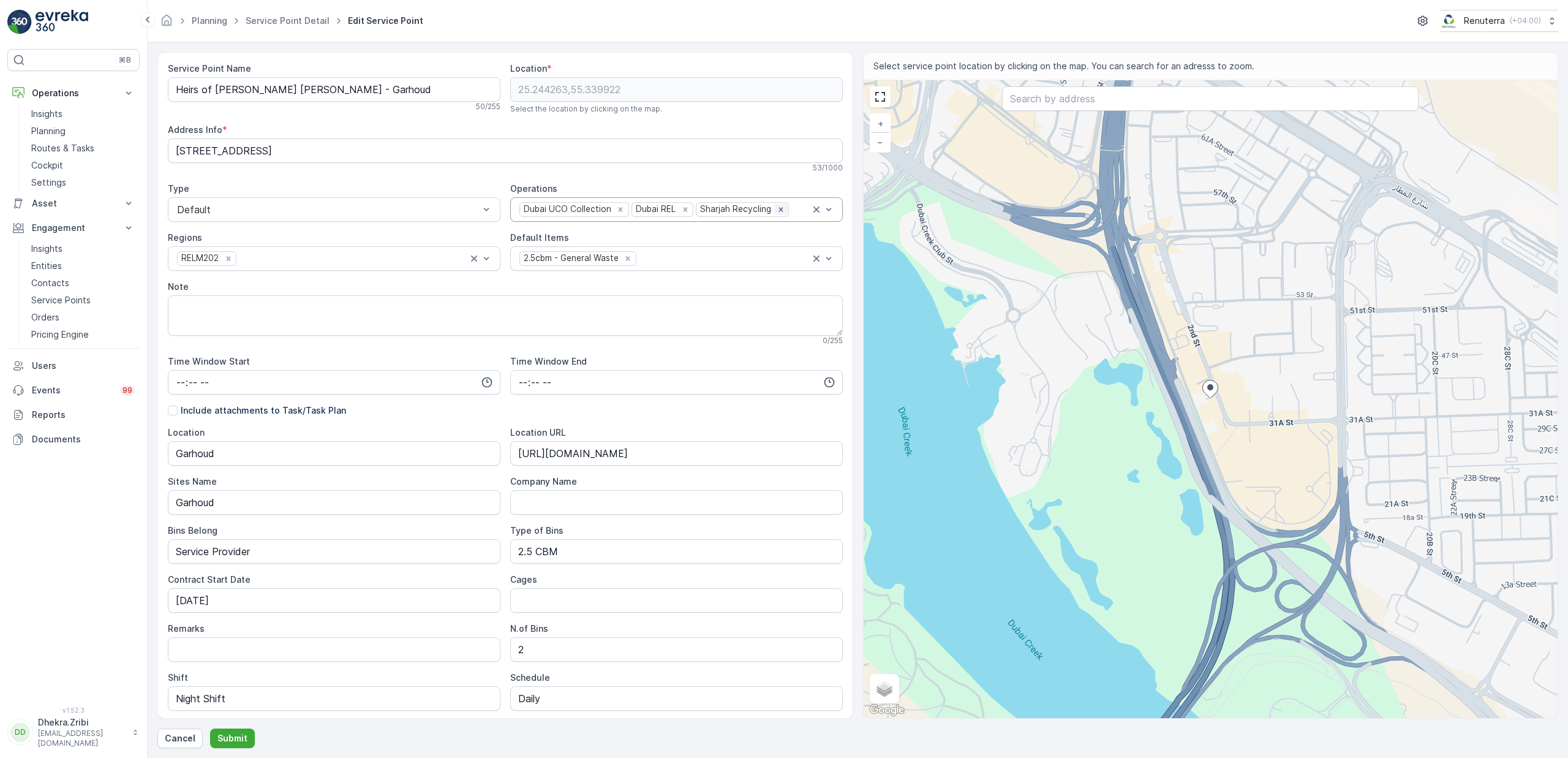
click at [776, 211] on icon "Remove Sharjah Recycling" at bounding box center [781, 210] width 8 height 8
click at [616, 212] on icon "Remove Dubai UCO Collection" at bounding box center [620, 210] width 8 height 8
click at [247, 737] on button "Submit" at bounding box center [232, 738] width 45 height 20
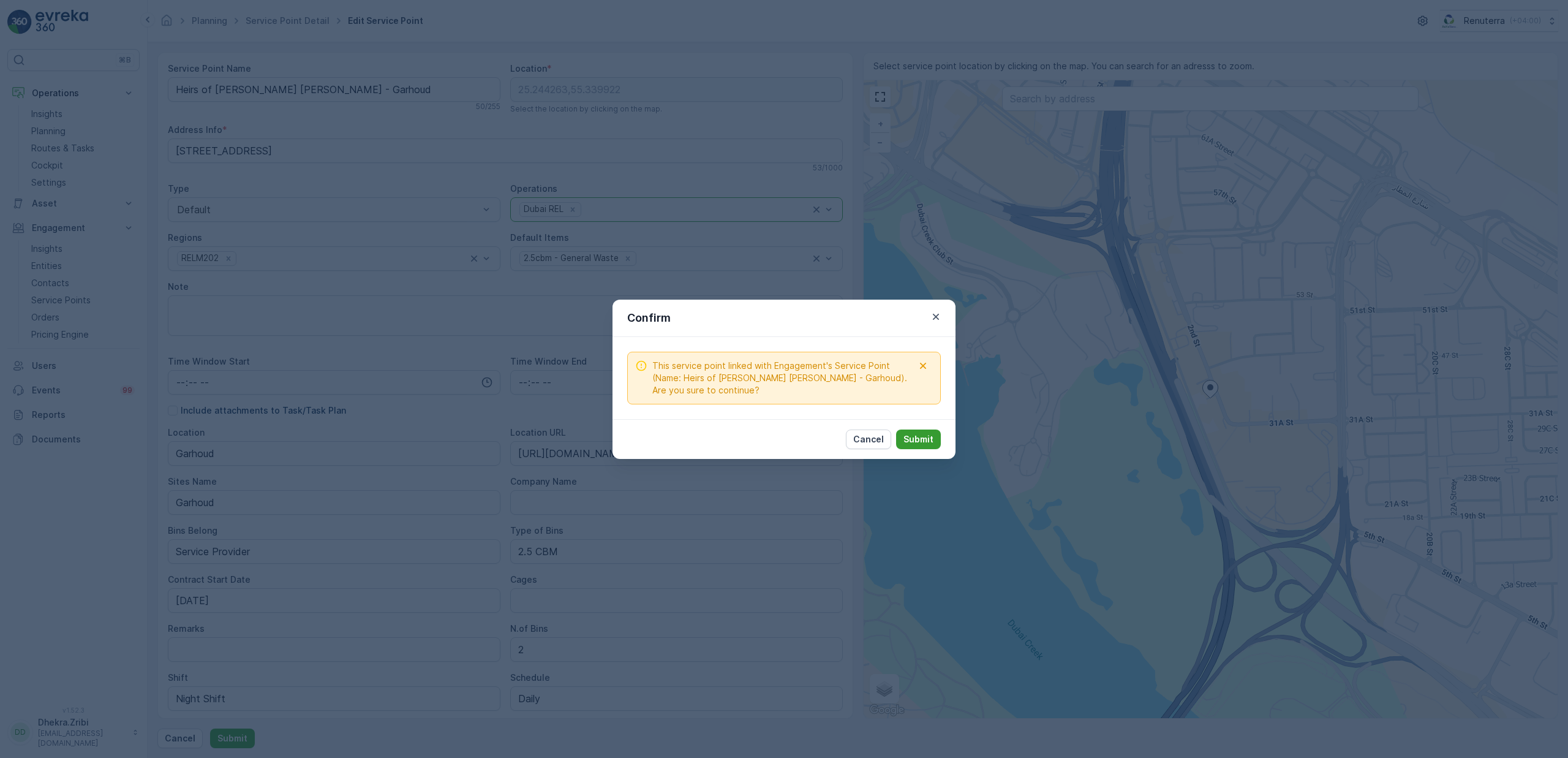
click at [917, 440] on p "Submit" at bounding box center [919, 439] width 30 height 12
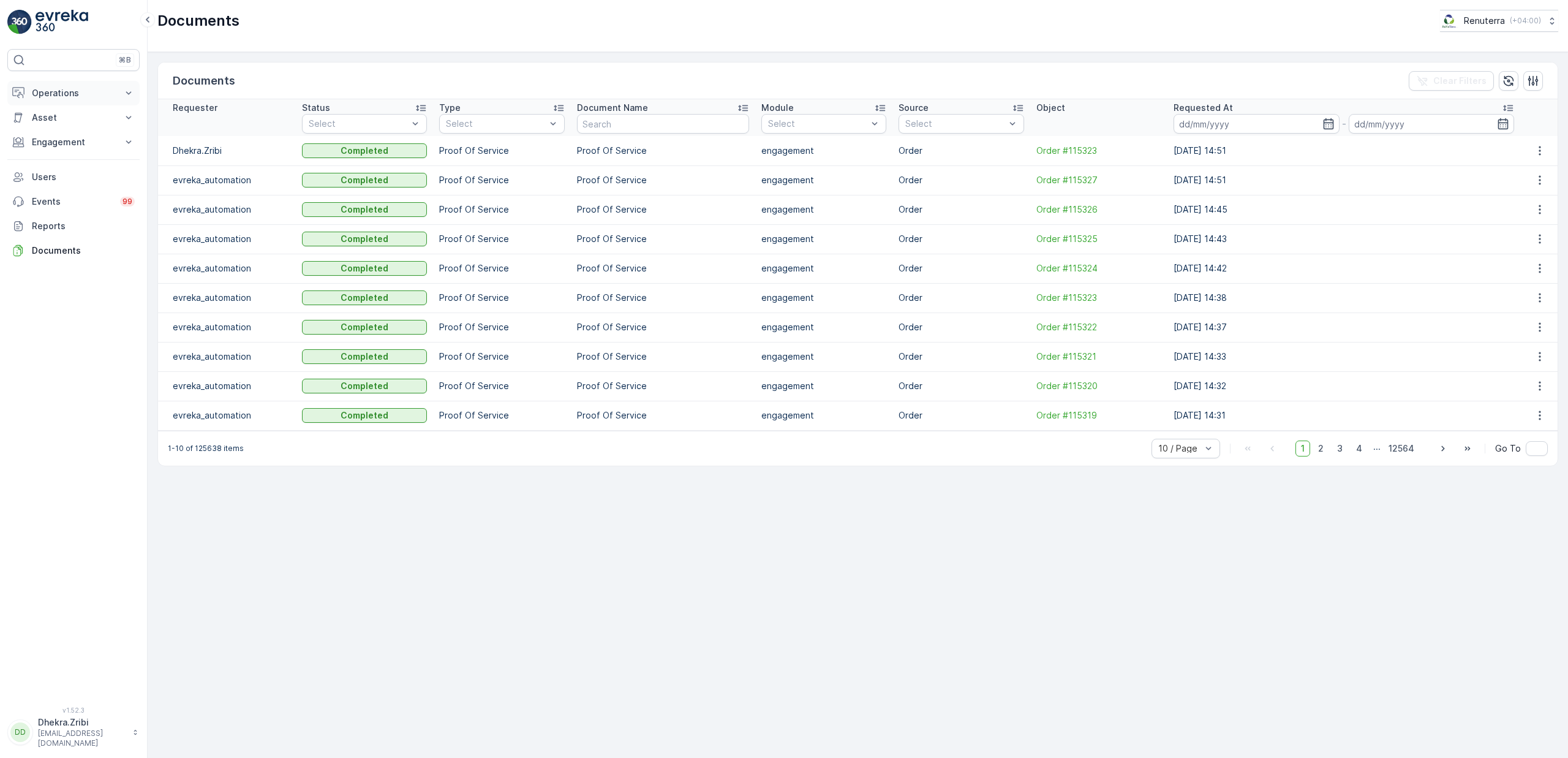
click at [44, 93] on p "Operations" at bounding box center [73, 93] width 83 height 12
click at [59, 128] on p "Planning" at bounding box center [48, 131] width 34 height 12
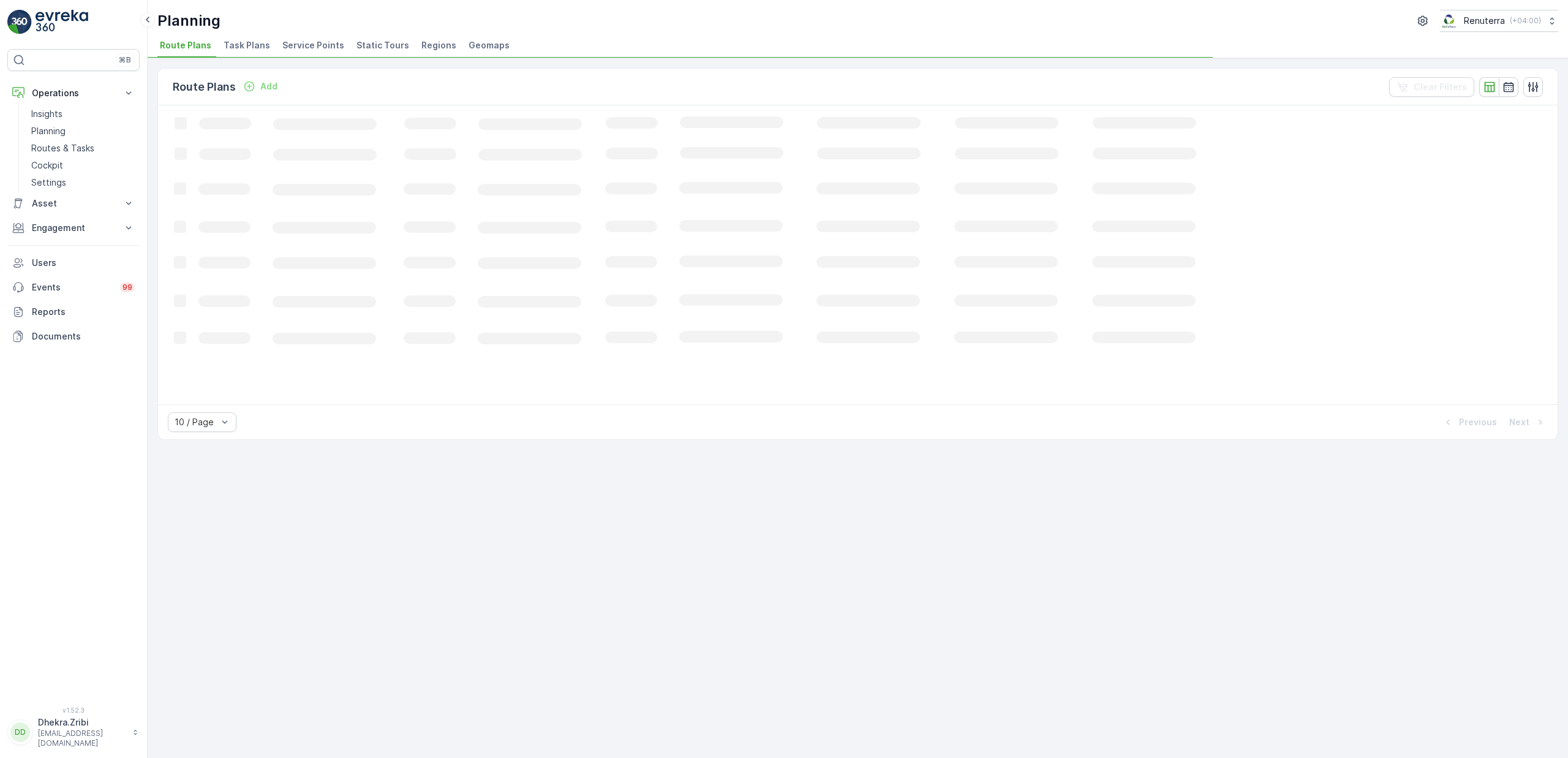
click at [321, 47] on span "Service Points" at bounding box center [313, 45] width 62 height 12
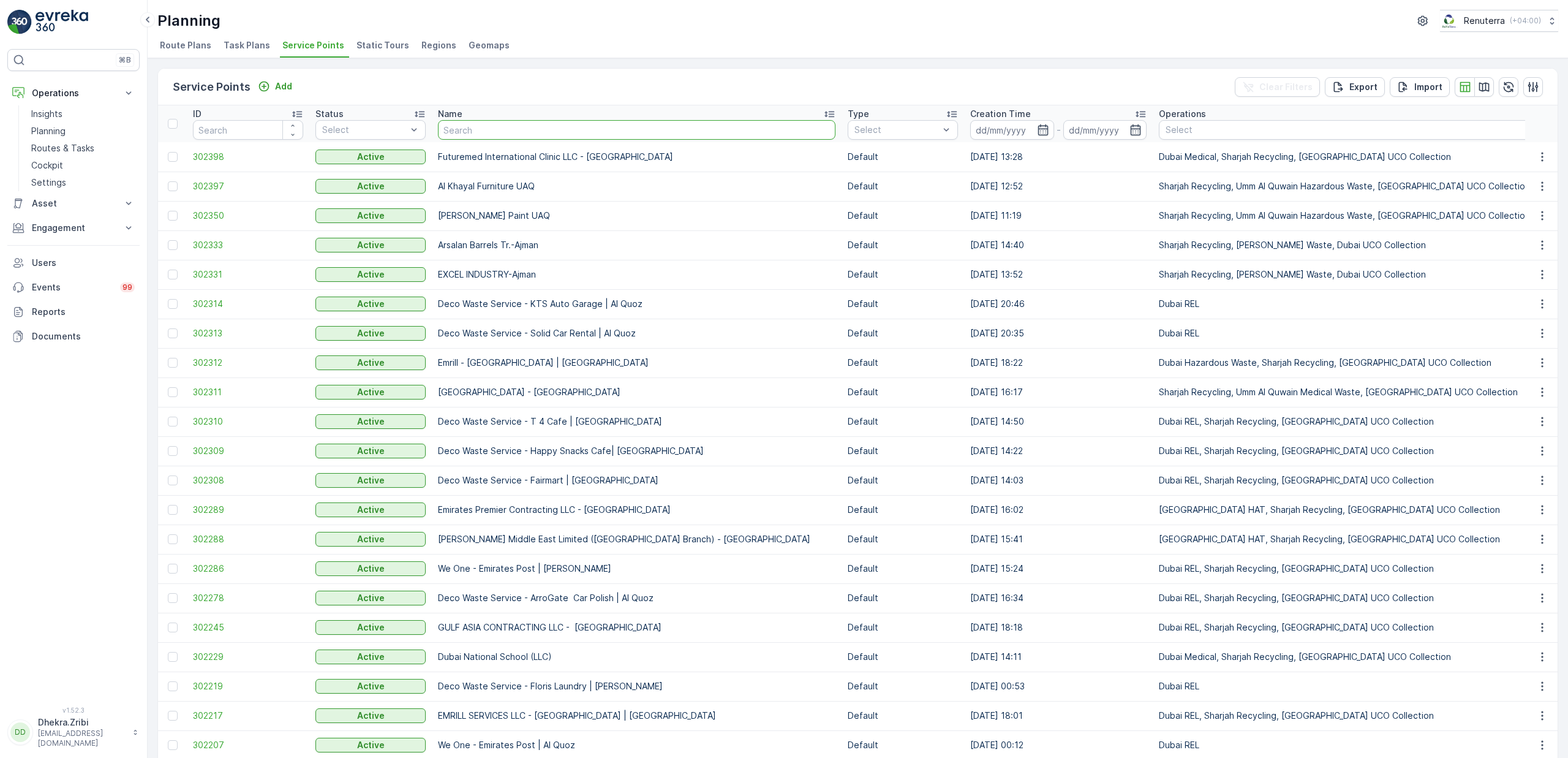
click at [546, 121] on input "text" at bounding box center [636, 130] width 398 height 20
type input "american"
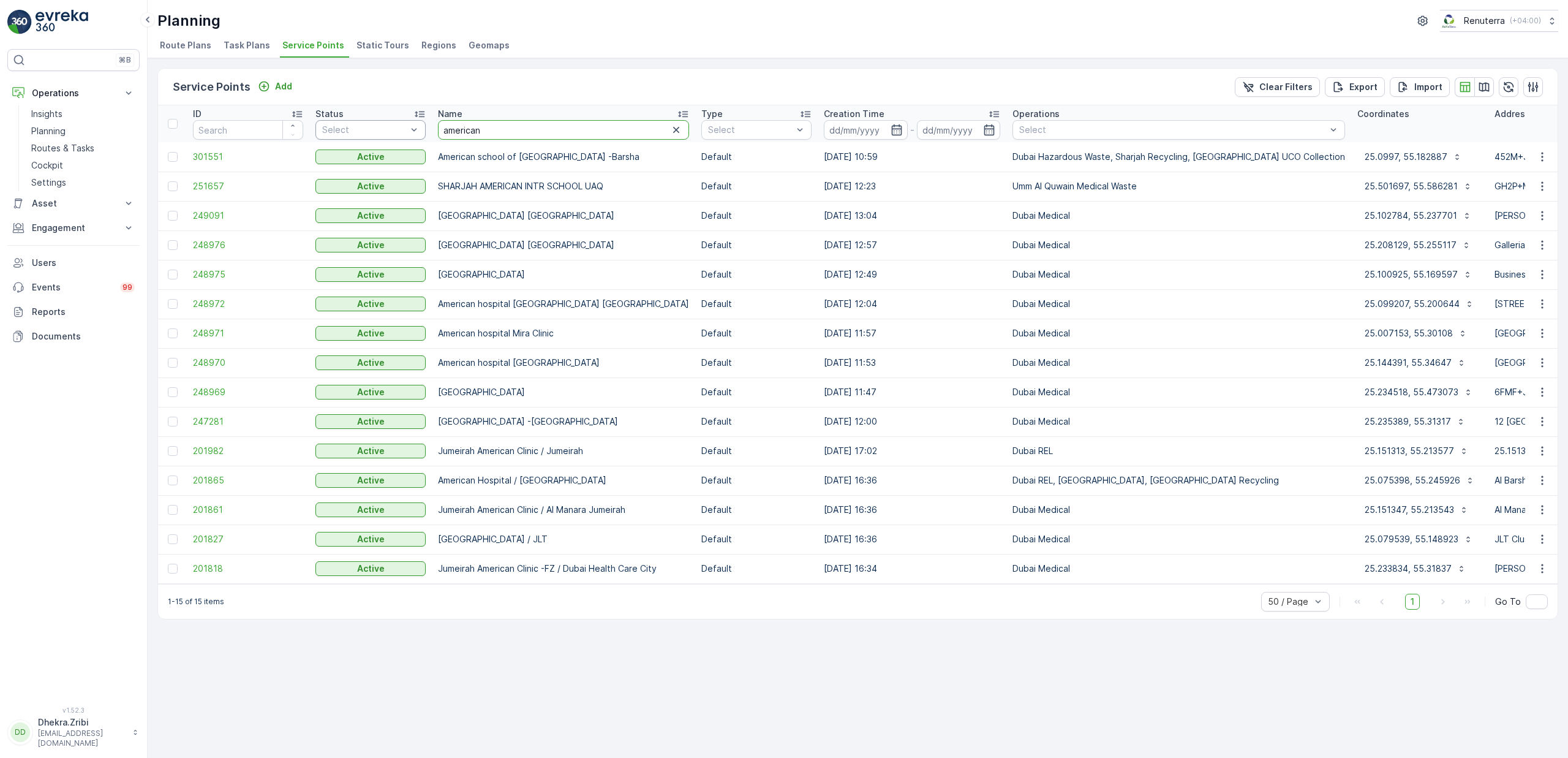
drag, startPoint x: 504, startPoint y: 131, endPoint x: 333, endPoint y: 129, distance: 171.0
type input "al tayer"
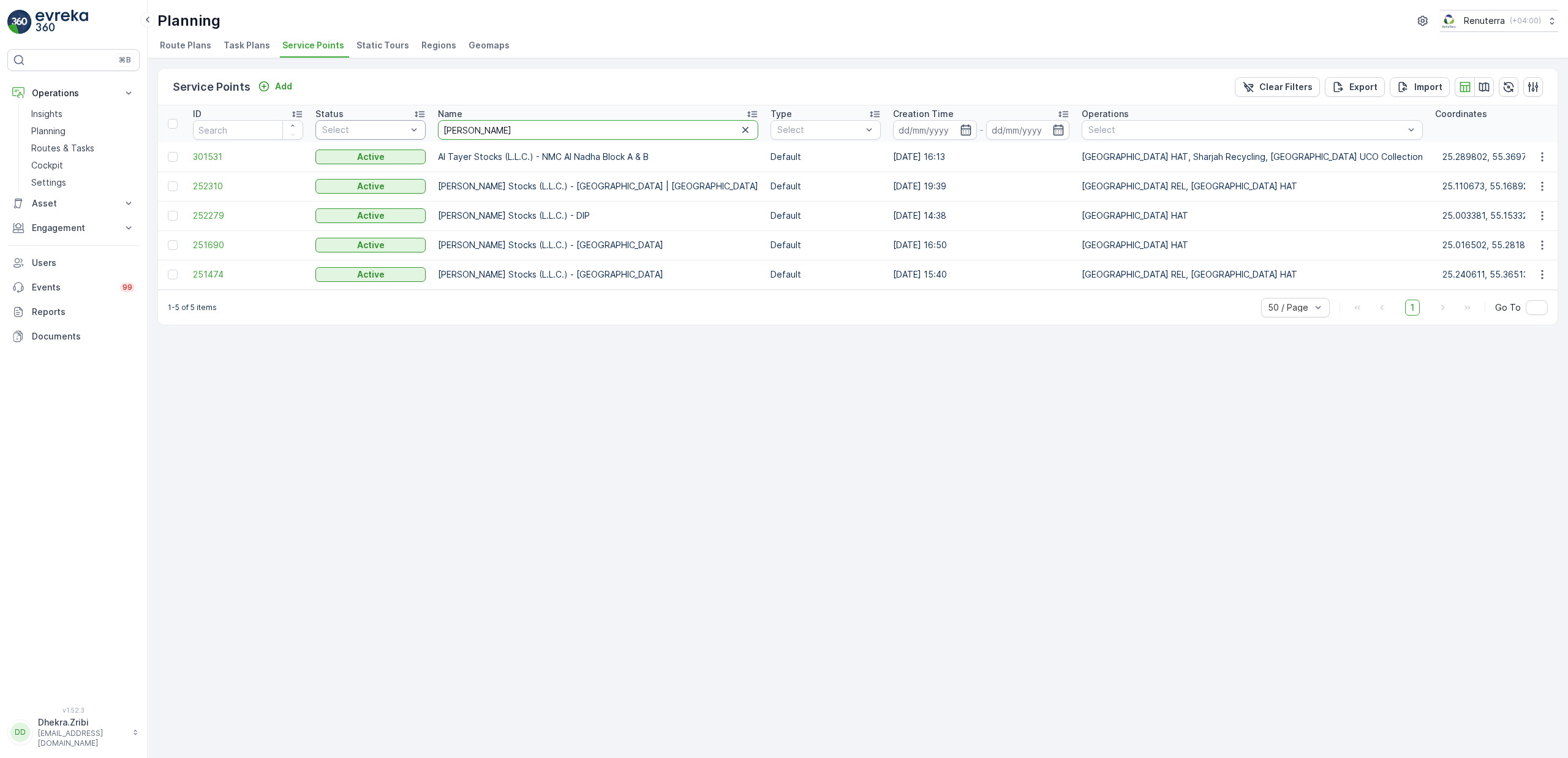
drag, startPoint x: 484, startPoint y: 132, endPoint x: 346, endPoint y: 132, distance: 138.0
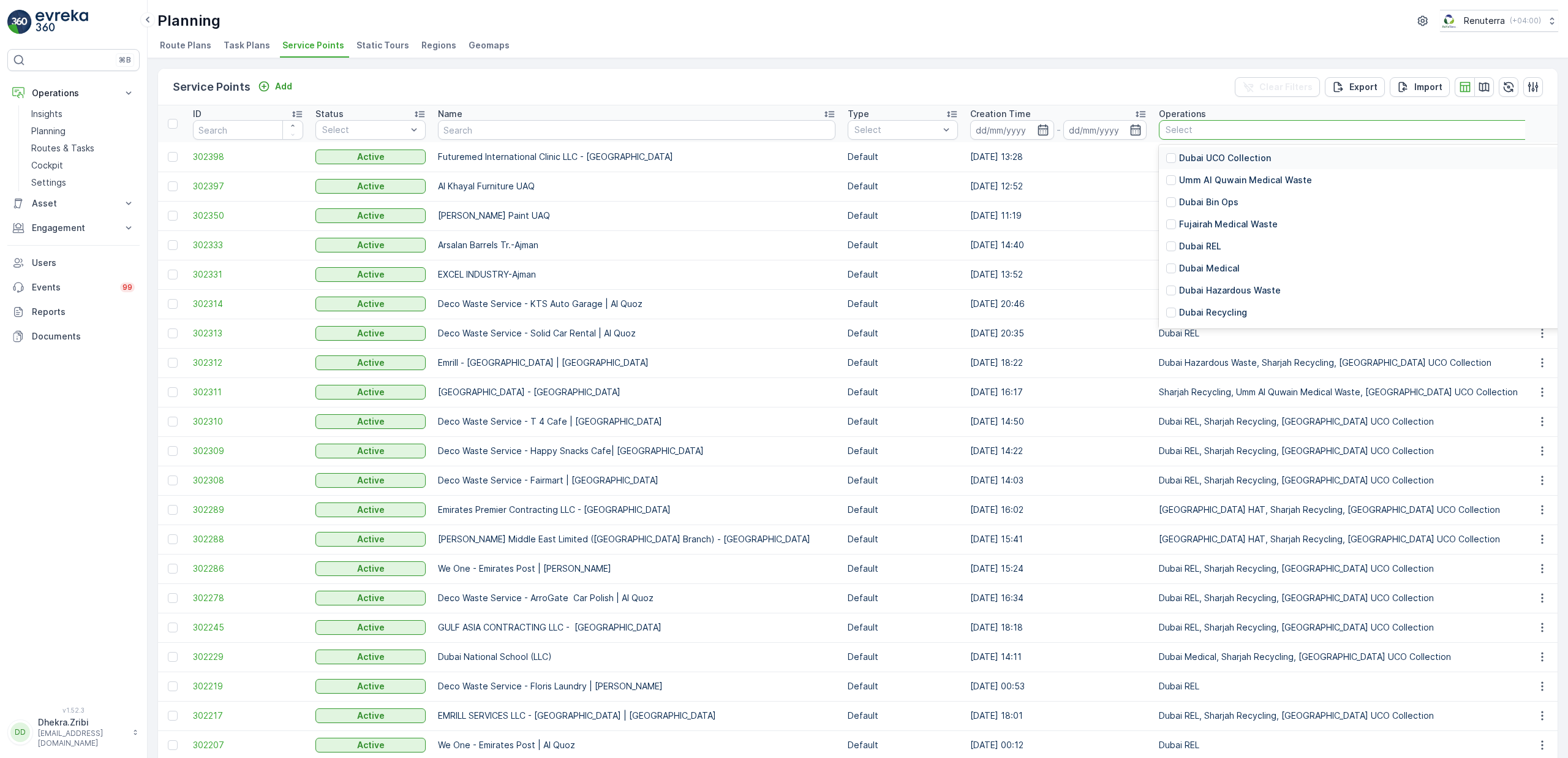
click at [1229, 136] on div "Select" at bounding box center [1372, 130] width 426 height 20
click at [1179, 251] on p "Dubai REL" at bounding box center [1200, 246] width 43 height 12
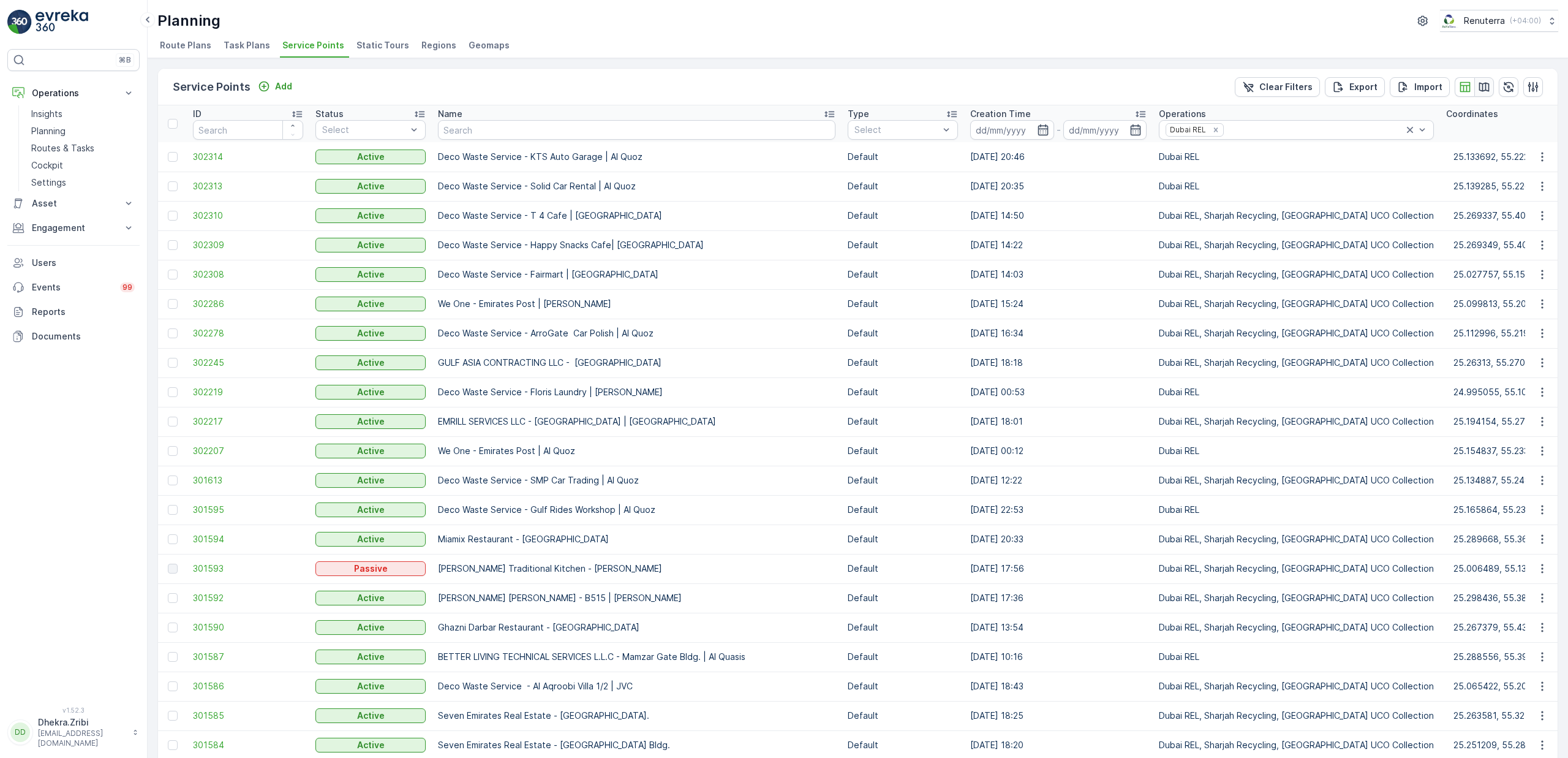
click at [1486, 85] on icon "button" at bounding box center [1484, 87] width 12 height 12
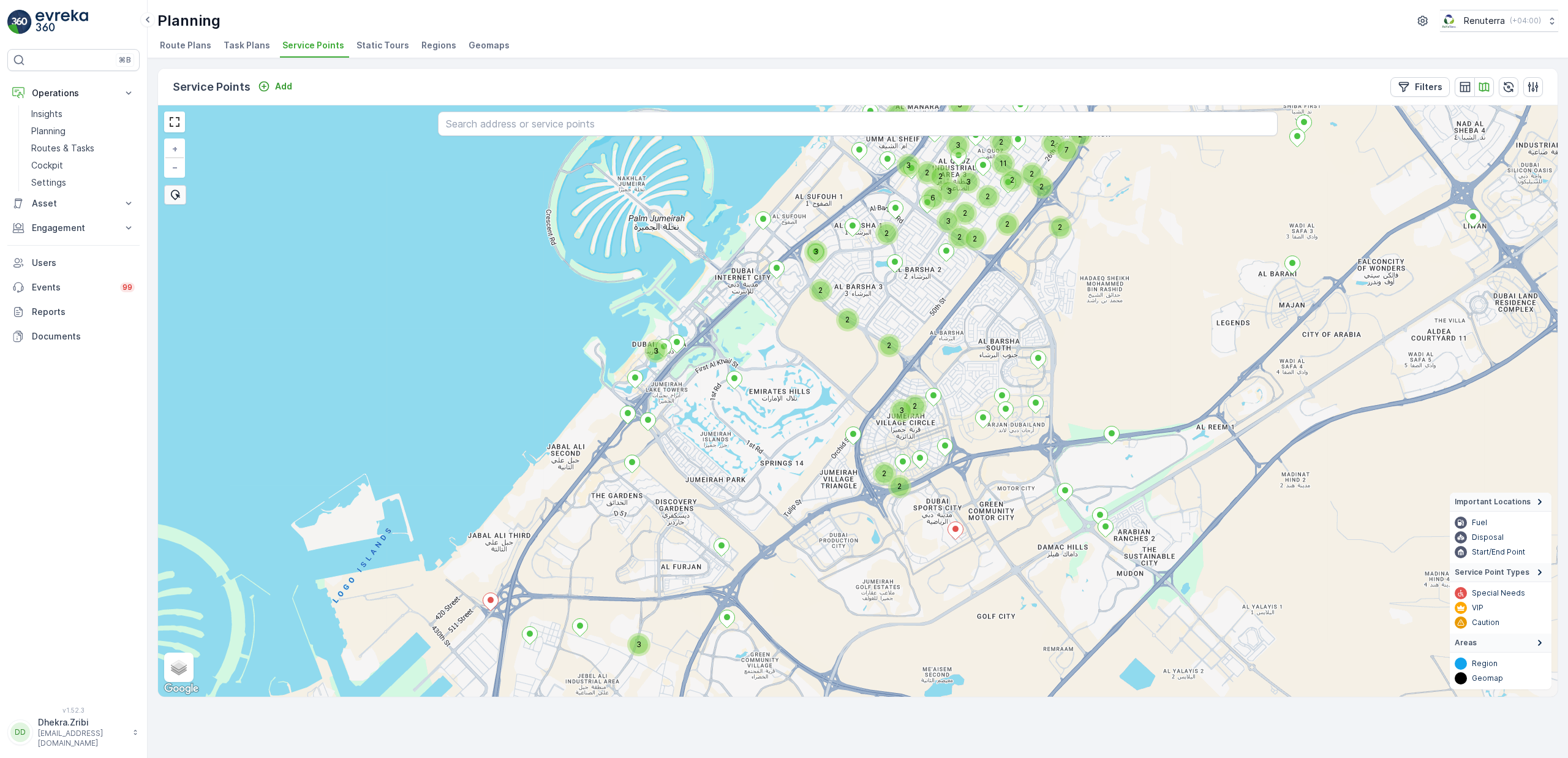
drag, startPoint x: 572, startPoint y: 493, endPoint x: 737, endPoint y: 442, distance: 172.7
click at [737, 442] on div "2 3 2 2 2 2 2 2 2 2 6 2 3 2 2 2 3 3 2 3 2 2 3 2 3 2 3 2 7 3 3 3 2 3 3 3 11 2 2 …" at bounding box center [858, 401] width 1400 height 591
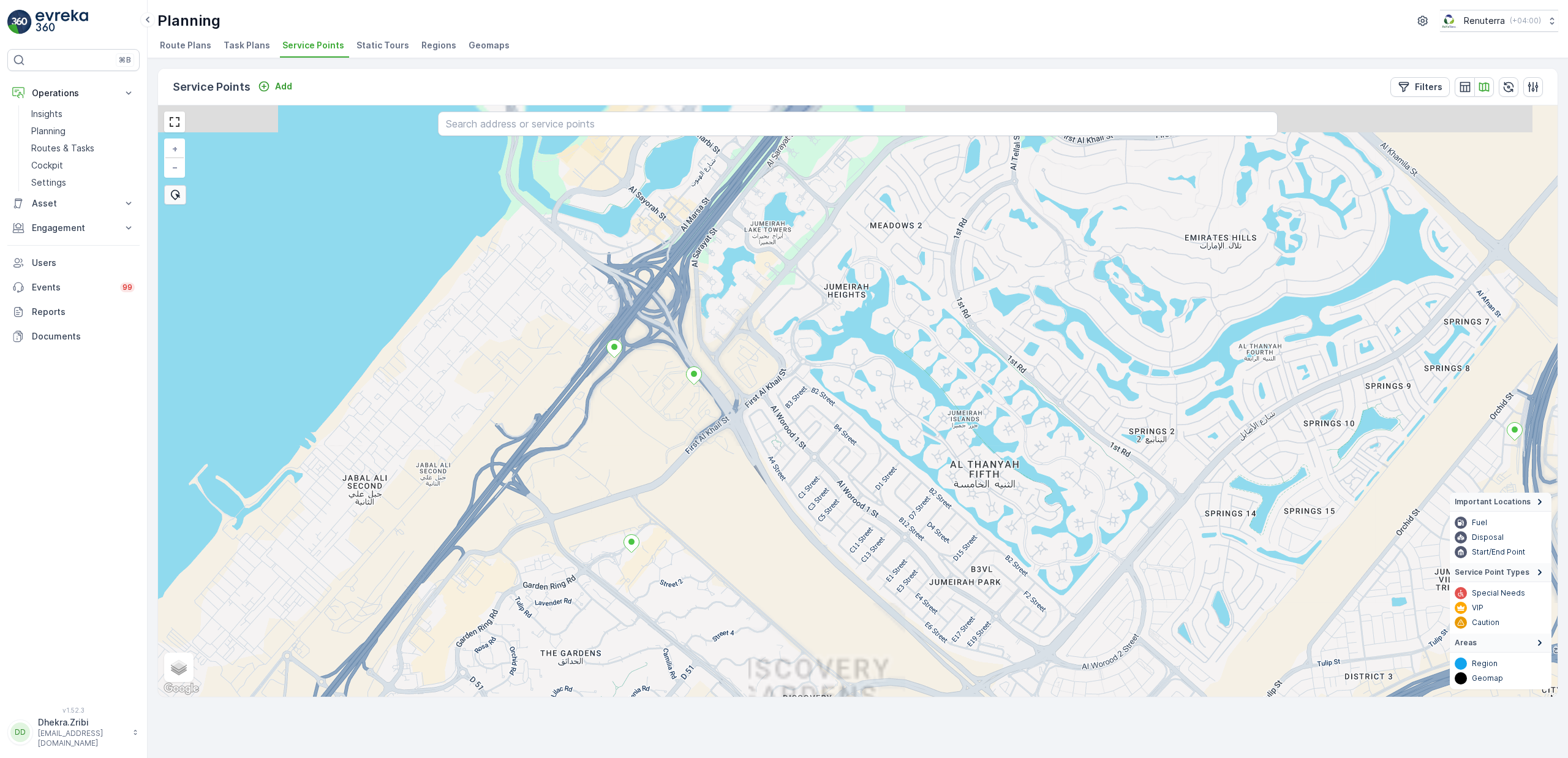
drag, startPoint x: 645, startPoint y: 283, endPoint x: 687, endPoint y: 493, distance: 214.2
click at [687, 493] on div "+ − Satellite Roadmap Terrain Hybrid Leaflet Keyboard shortcuts Map Data Map da…" at bounding box center [858, 401] width 1400 height 591
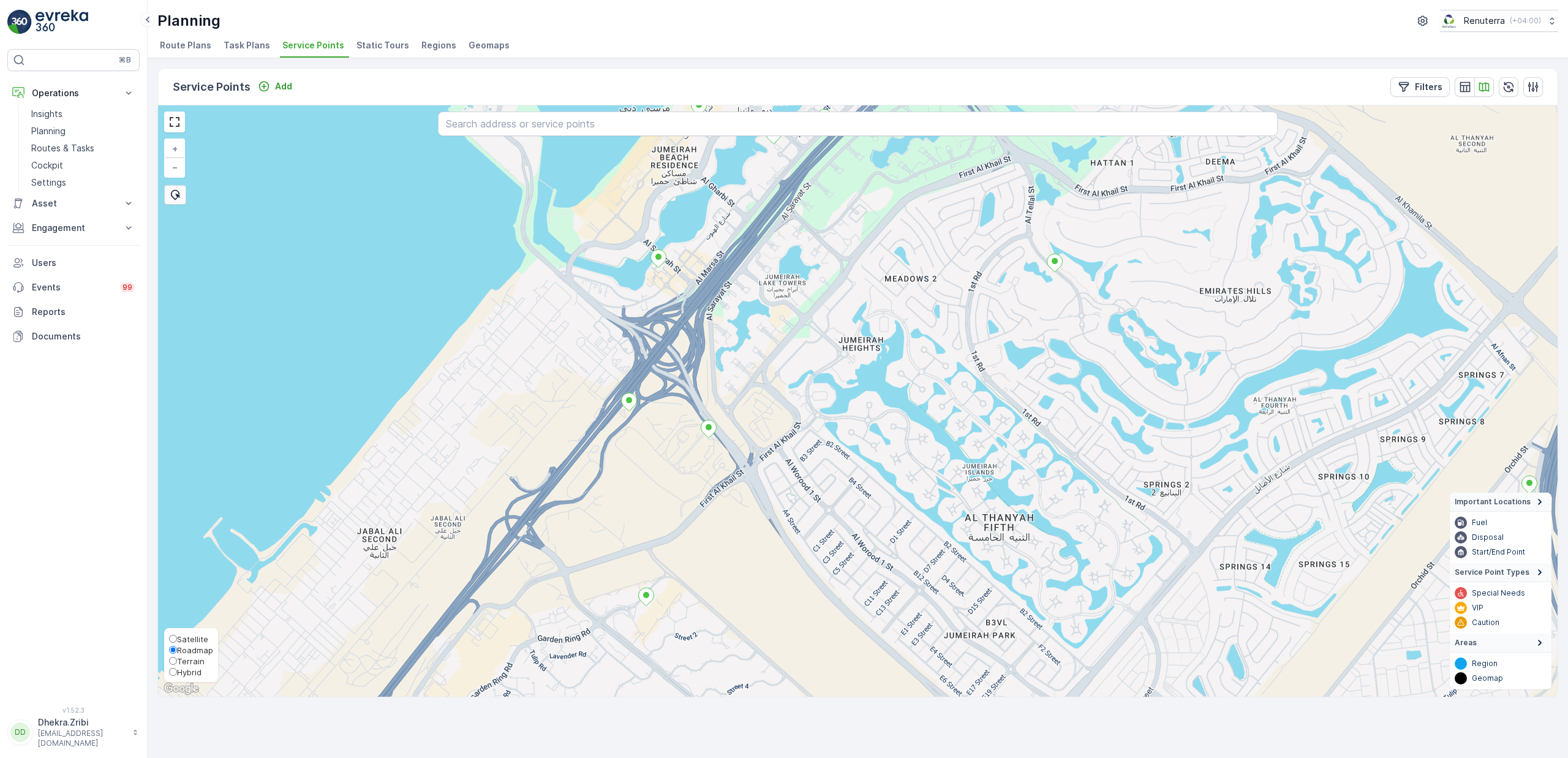
click at [186, 636] on span "Satellite" at bounding box center [192, 639] width 31 height 10
click at [177, 636] on input "Satellite" at bounding box center [173, 639] width 8 height 8
radio input "true"
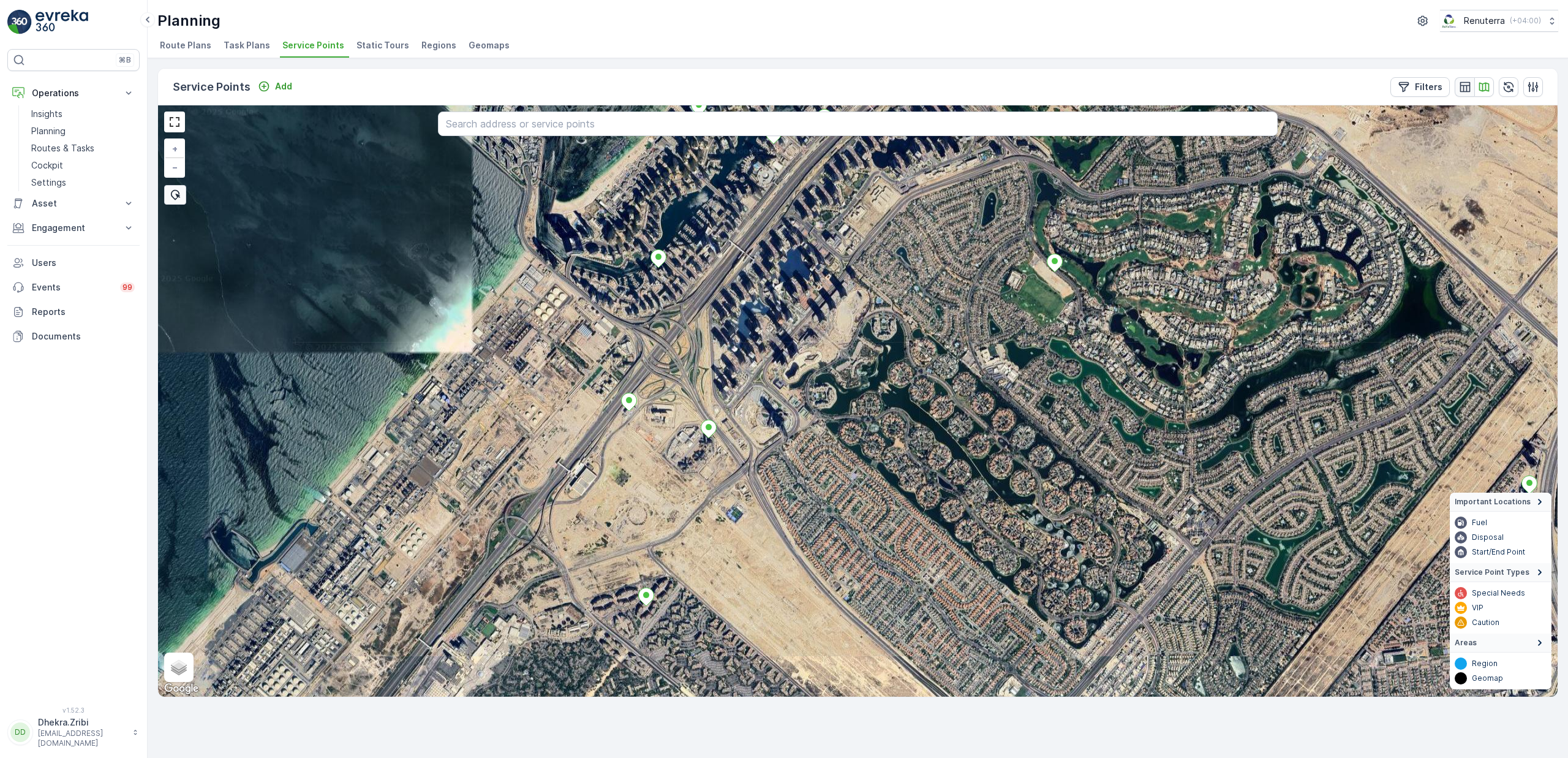
click at [1464, 87] on icon "button" at bounding box center [1464, 87] width 10 height 10
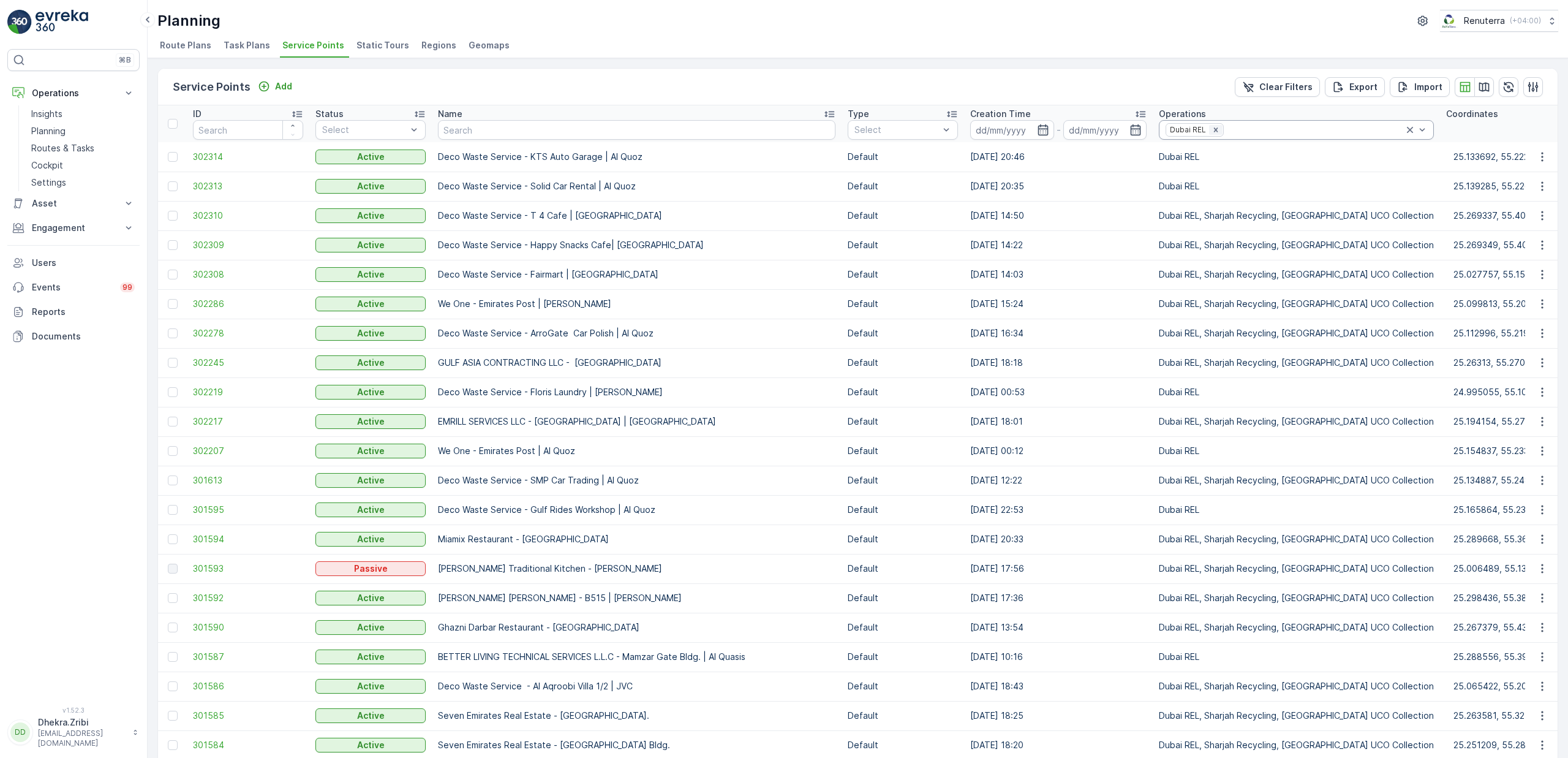
click at [1209, 128] on div "Remove Dubai REL" at bounding box center [1216, 130] width 14 height 10
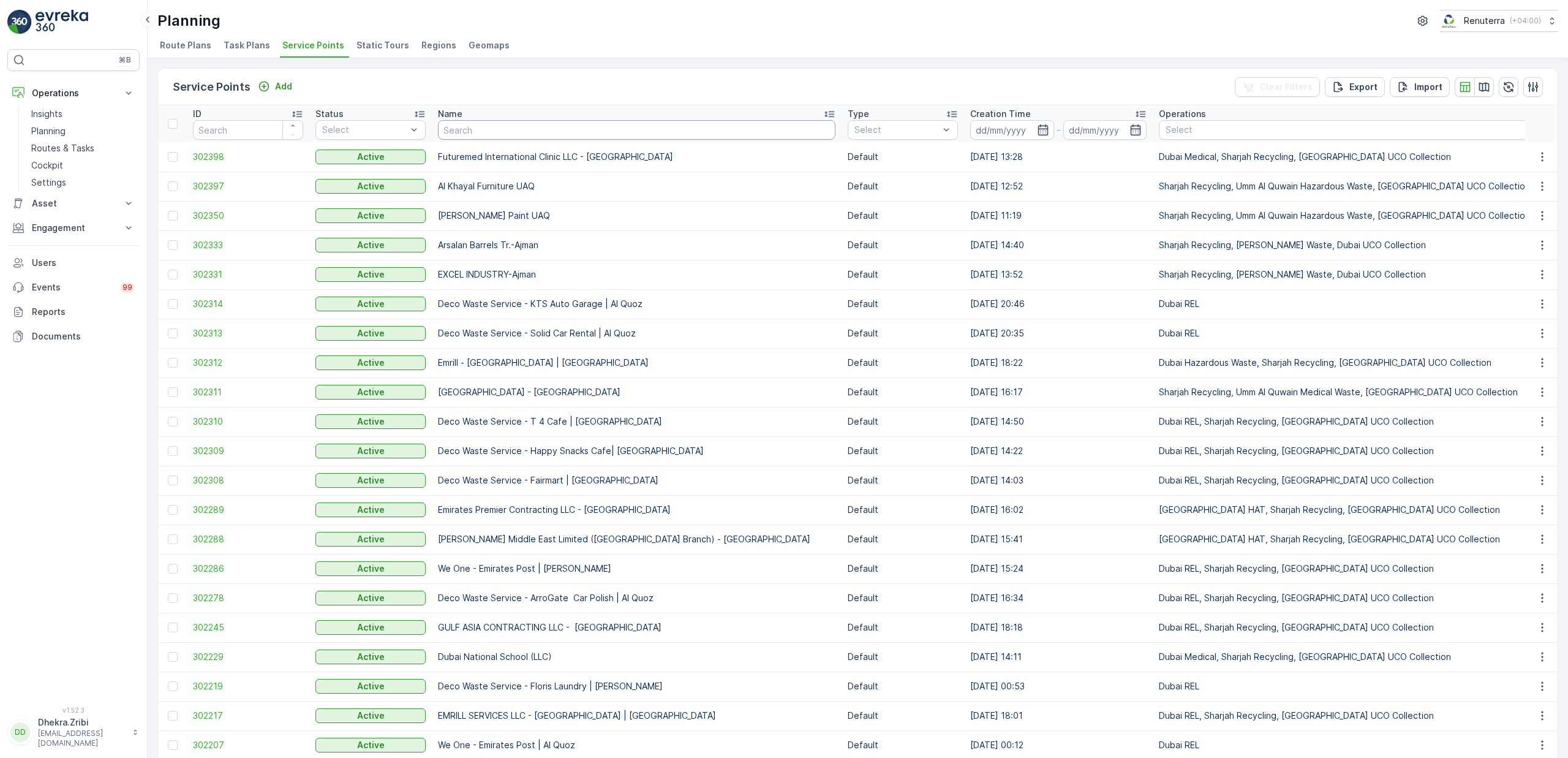
click at [507, 133] on input "text" at bounding box center [636, 130] width 398 height 20
type input "salamna"
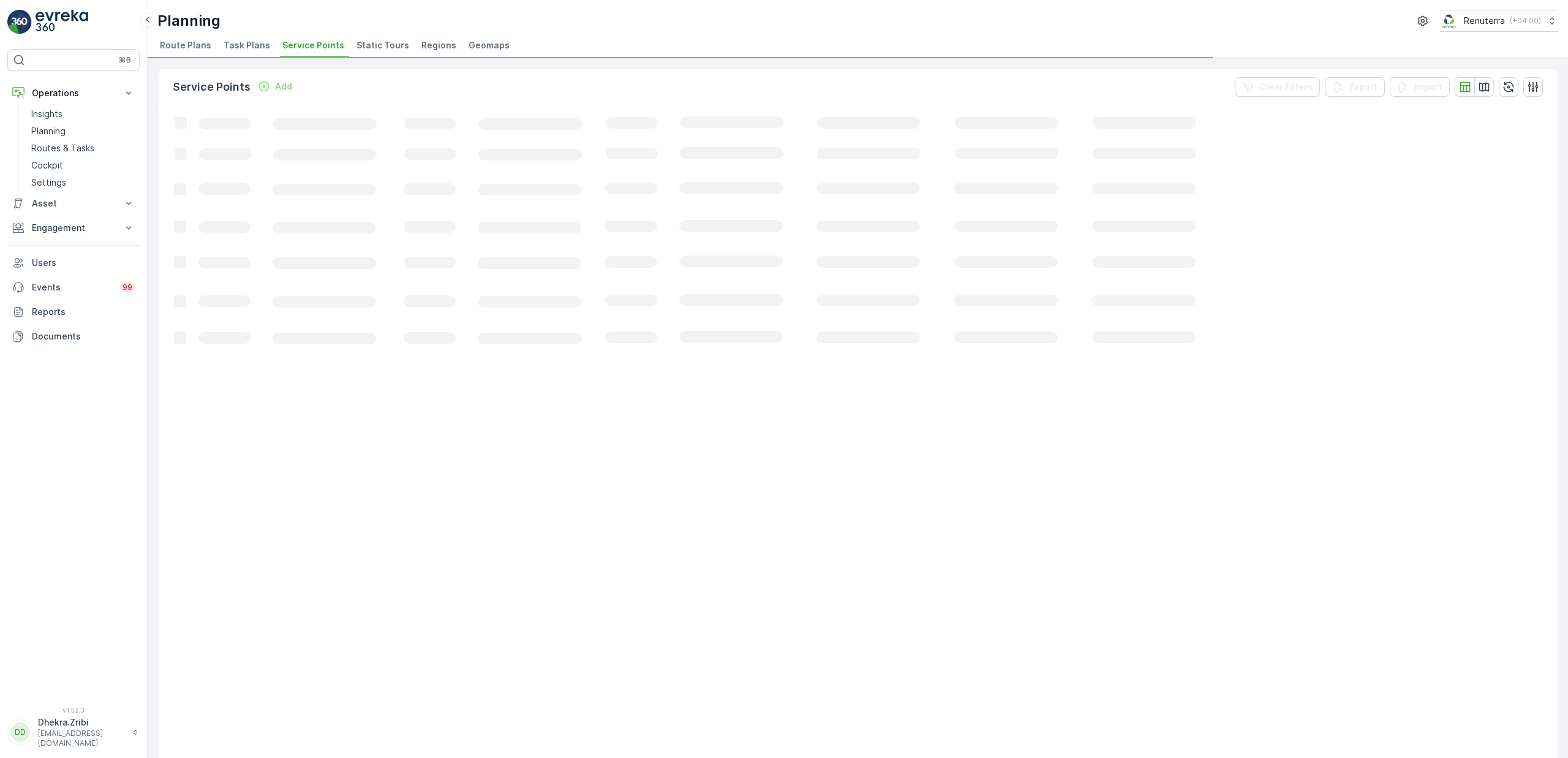
drag, startPoint x: 511, startPoint y: 128, endPoint x: 410, endPoint y: 127, distance: 101.0
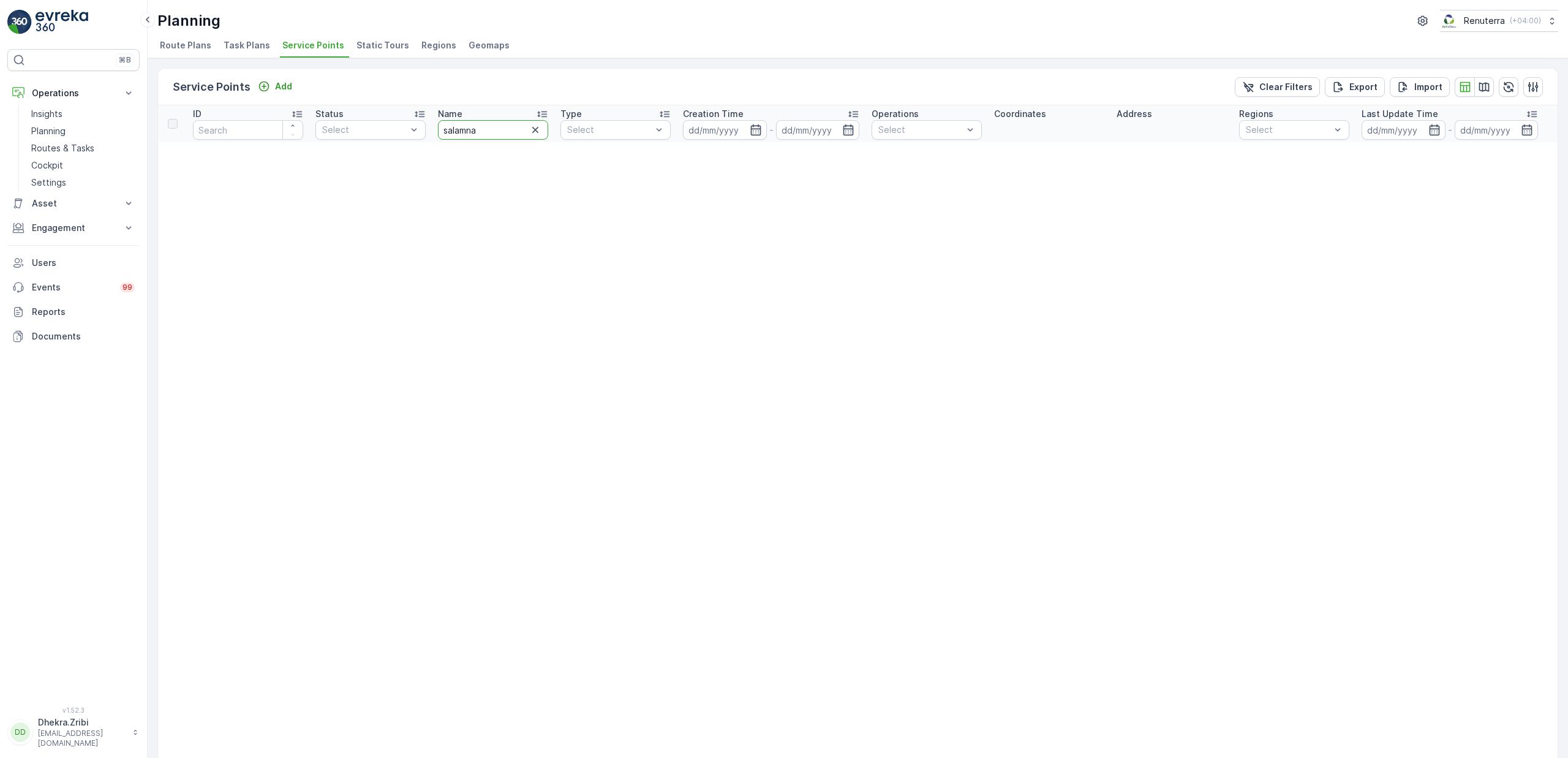
drag, startPoint x: 489, startPoint y: 129, endPoint x: 414, endPoint y: 120, distance: 75.5
type input "salamat"
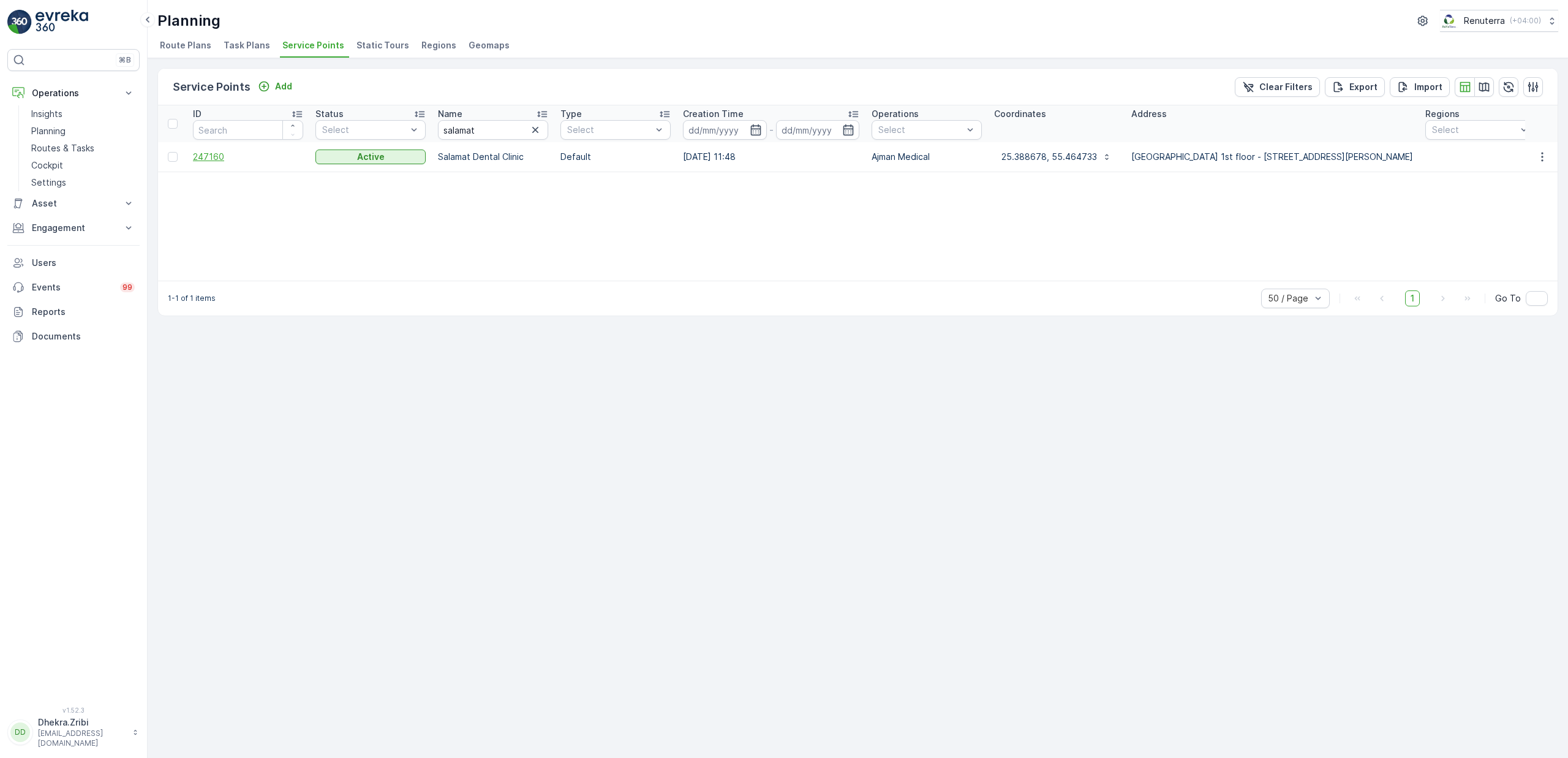
click at [214, 159] on span "247160" at bounding box center [248, 157] width 110 height 12
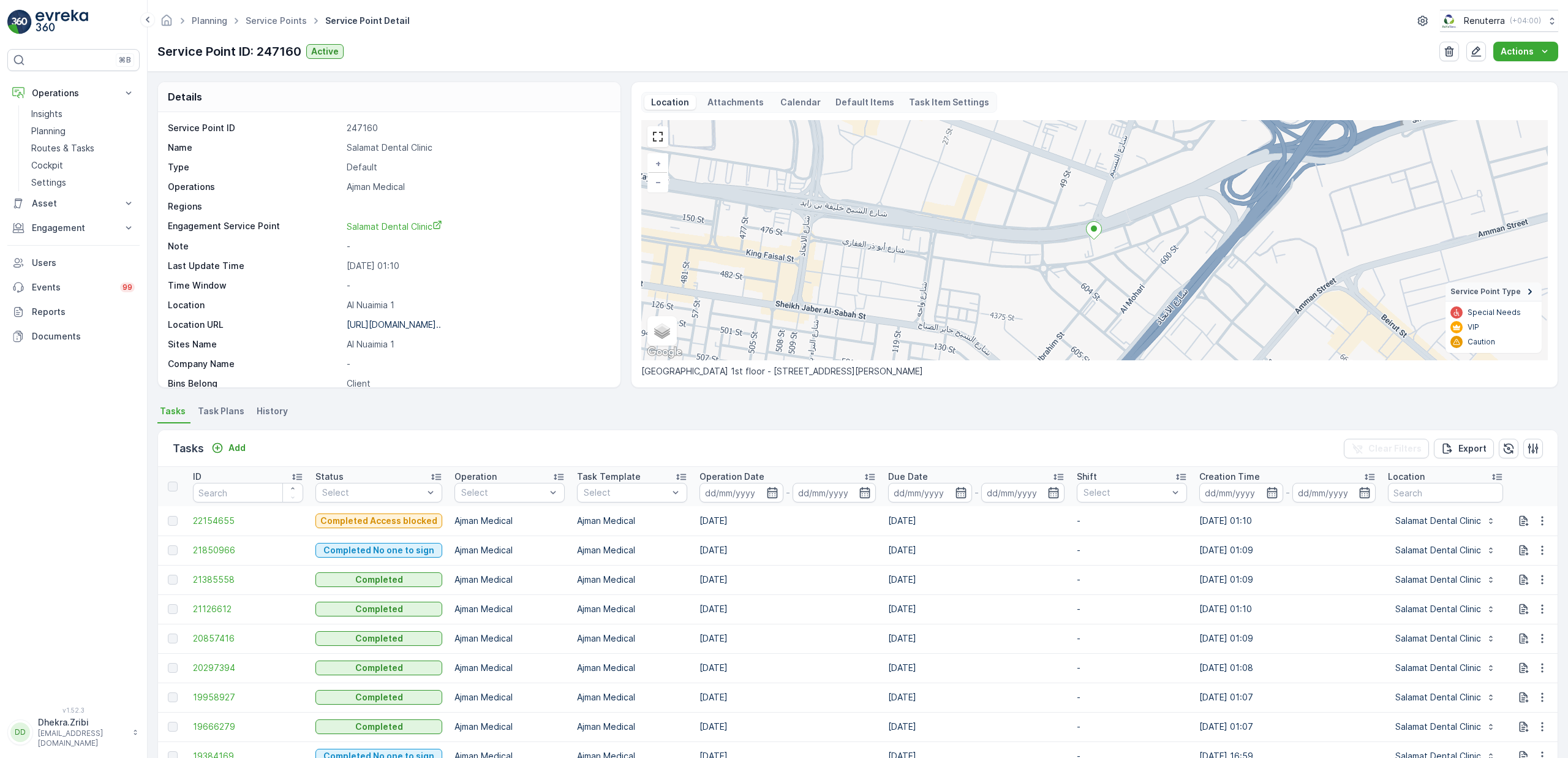
click at [371, 151] on p "Salamat Dental Clinic" at bounding box center [478, 148] width 261 height 12
copy p "Salamat Dental Clinic"
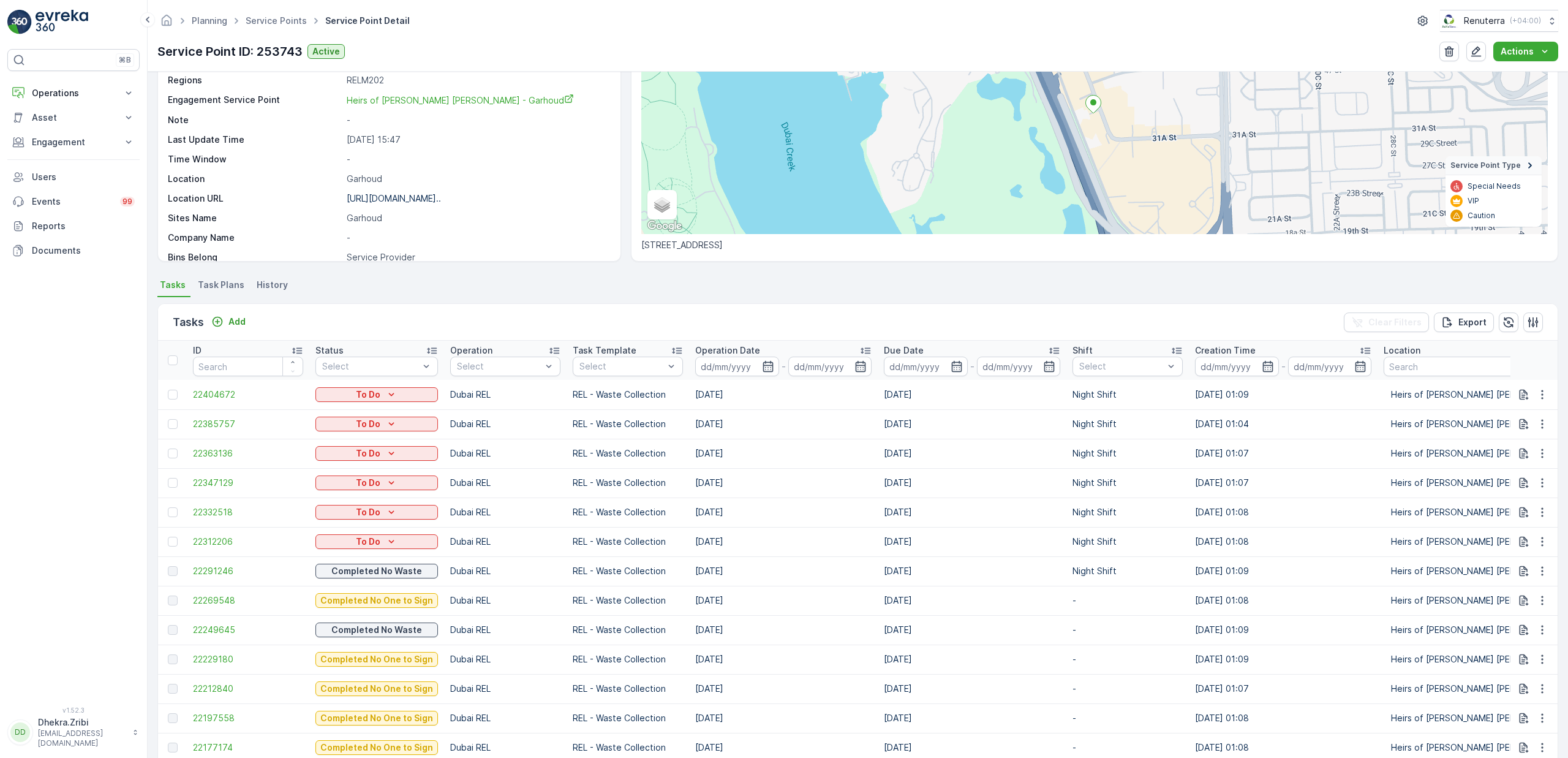
scroll to position [130, 0]
click at [211, 539] on span "22312206" at bounding box center [248, 538] width 110 height 12
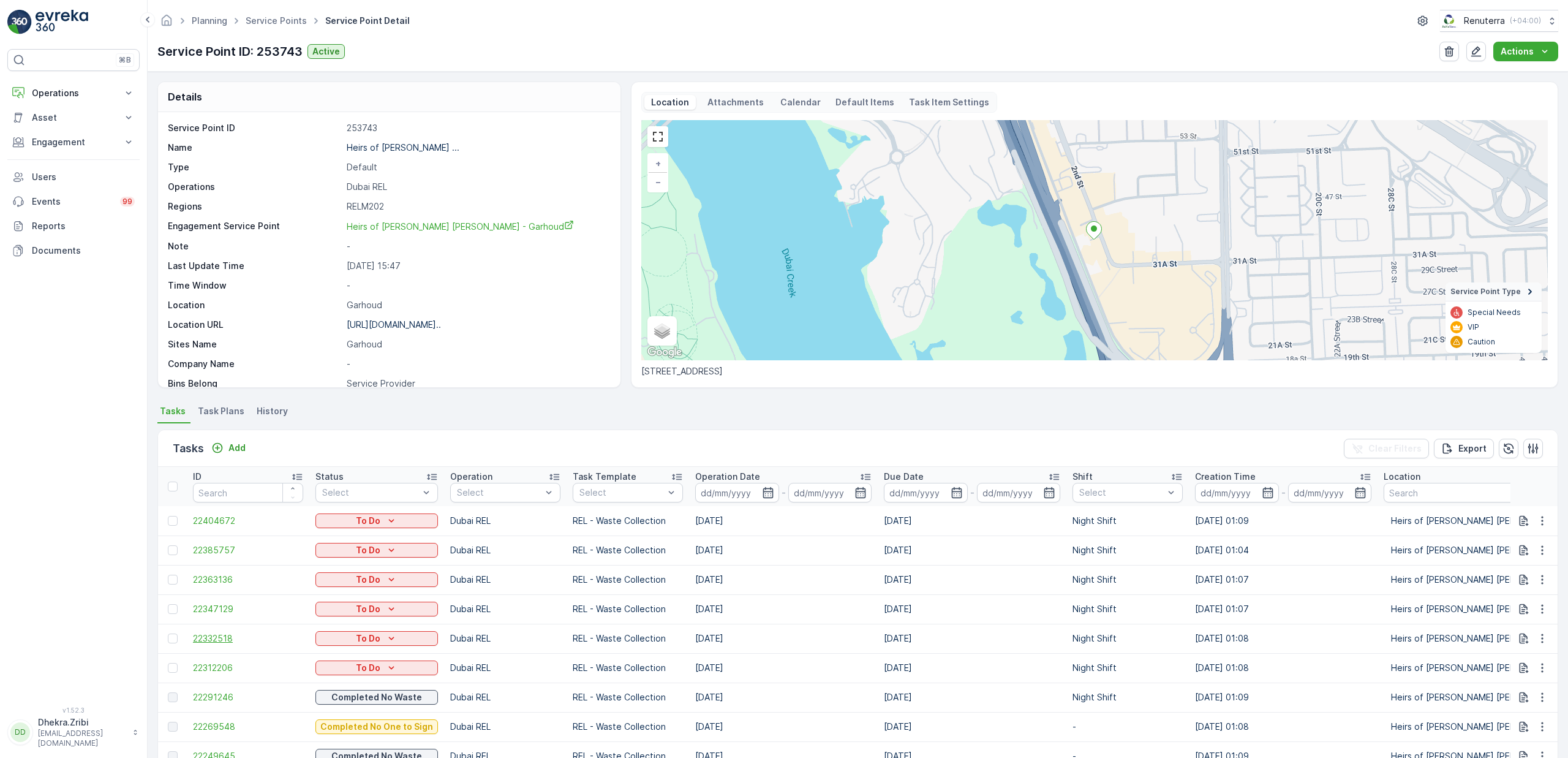
click at [222, 634] on span "22332518" at bounding box center [248, 638] width 110 height 12
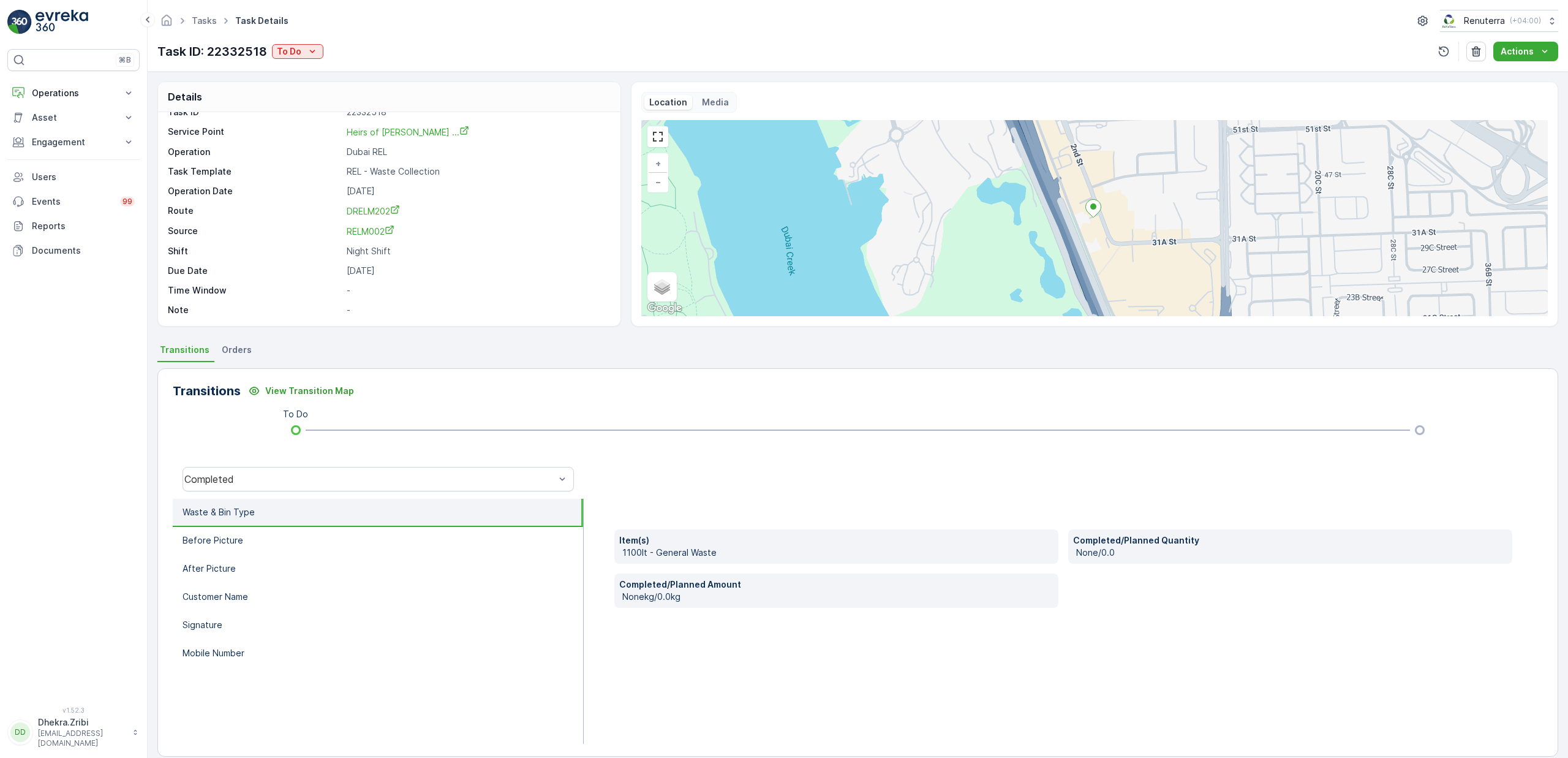
scroll to position [17, 0]
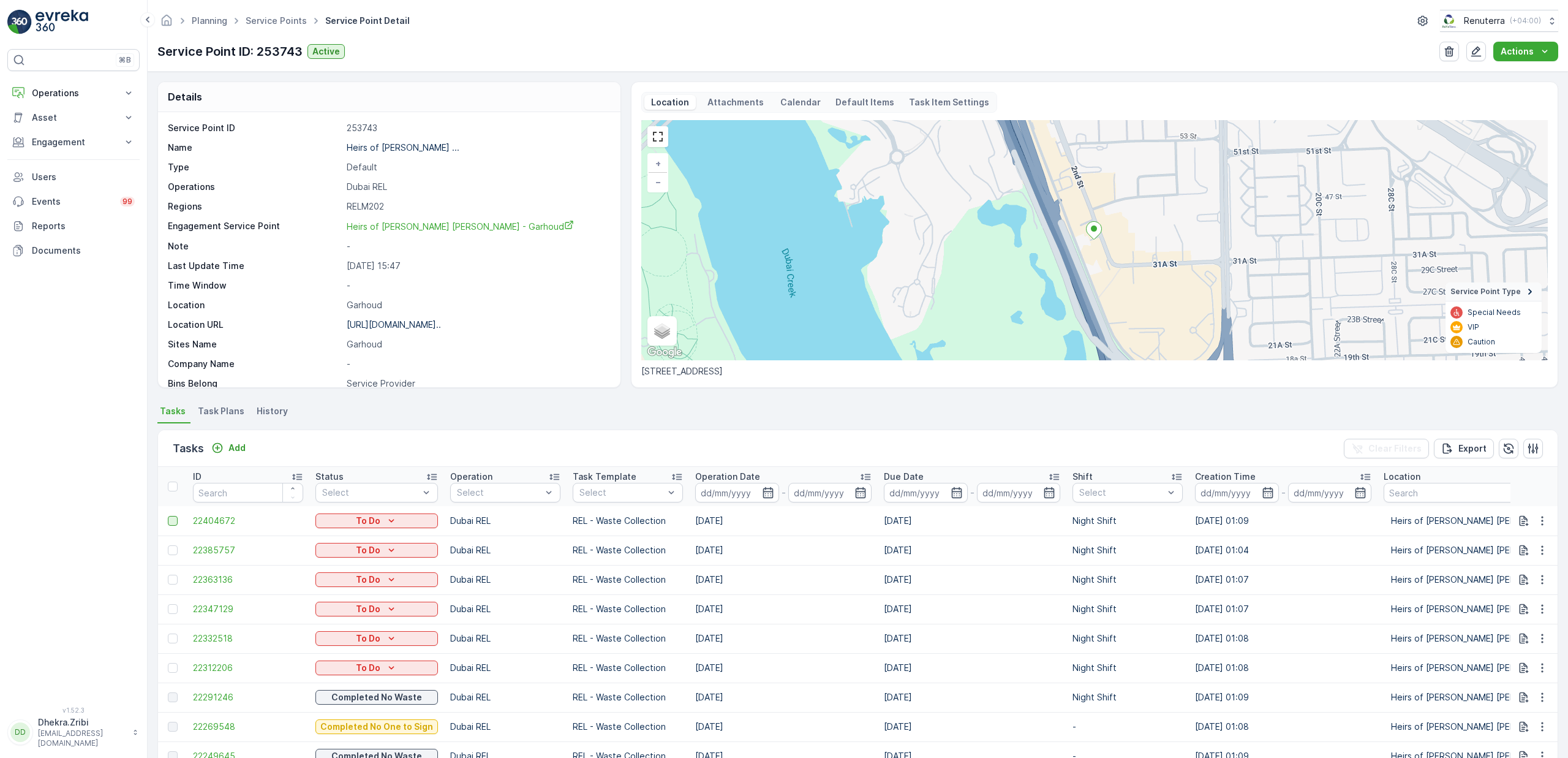
click at [172, 524] on div at bounding box center [172, 521] width 10 height 10
click at [168, 516] on input "checkbox" at bounding box center [168, 516] width 0 height 0
click at [175, 550] on div at bounding box center [172, 550] width 10 height 10
click at [168, 545] on input "checkbox" at bounding box center [168, 545] width 0 height 0
click at [172, 578] on div at bounding box center [172, 579] width 10 height 10
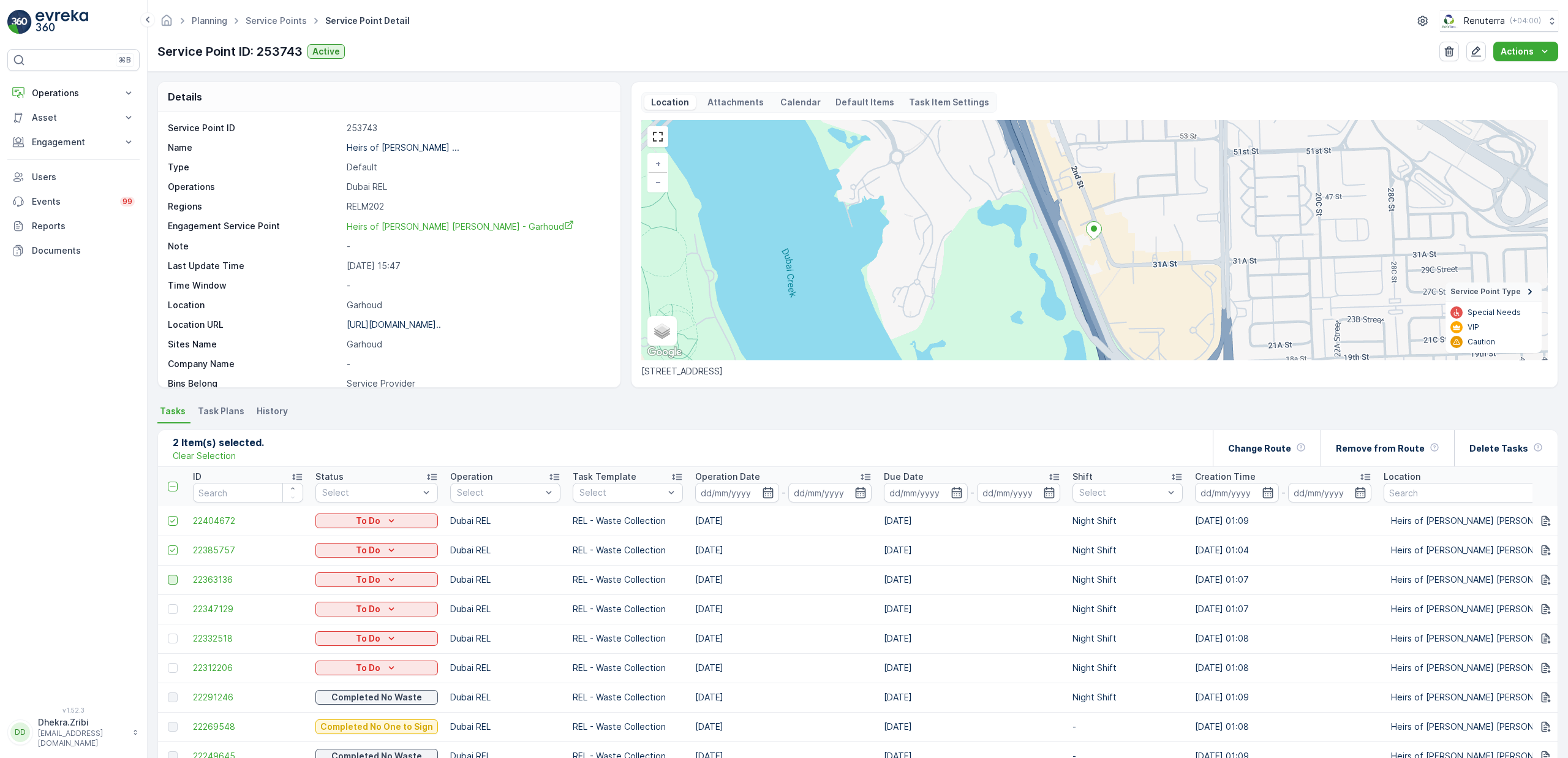
click at [168, 575] on input "checkbox" at bounding box center [168, 575] width 0 height 0
click at [177, 612] on div at bounding box center [172, 609] width 10 height 10
click at [168, 604] on input "checkbox" at bounding box center [168, 604] width 0 height 0
click at [175, 638] on div at bounding box center [172, 638] width 10 height 10
click at [168, 634] on input "checkbox" at bounding box center [168, 634] width 0 height 0
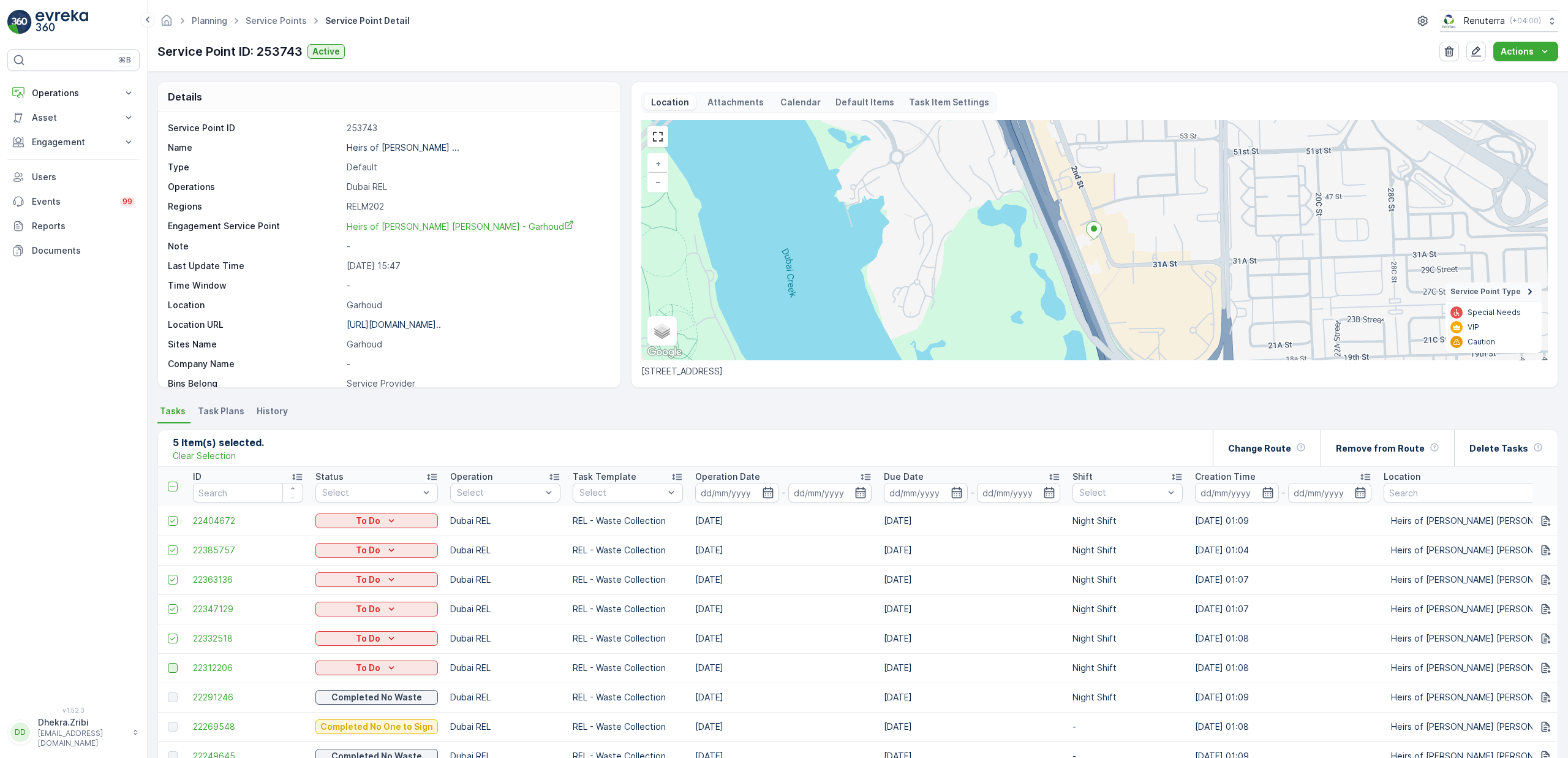
click at [177, 669] on div at bounding box center [172, 668] width 10 height 10
click at [168, 663] on input "checkbox" at bounding box center [168, 663] width 0 height 0
click at [1497, 449] on p "Delete Tasks" at bounding box center [1499, 449] width 59 height 12
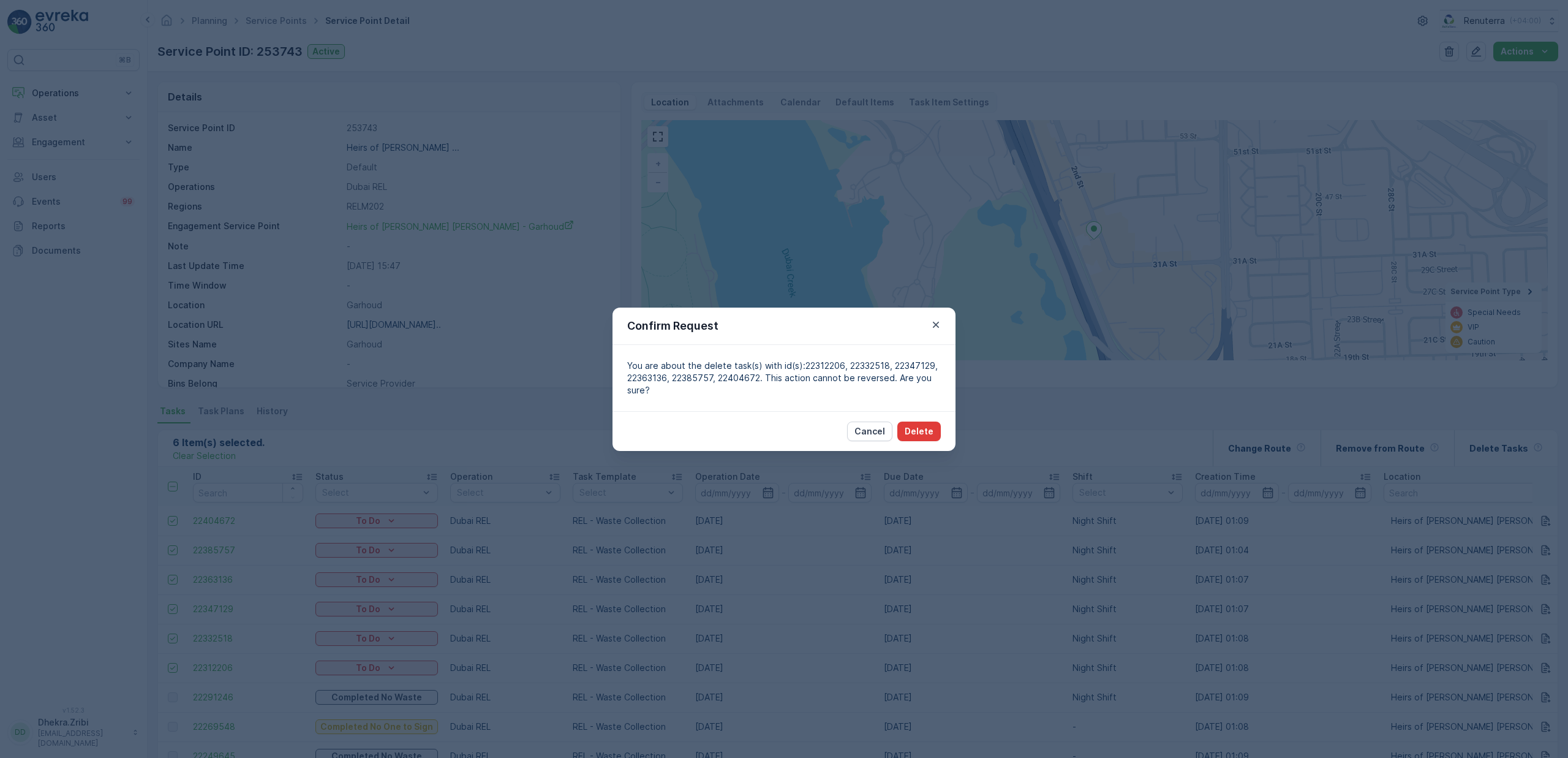
click at [917, 429] on p "Delete" at bounding box center [919, 432] width 29 height 12
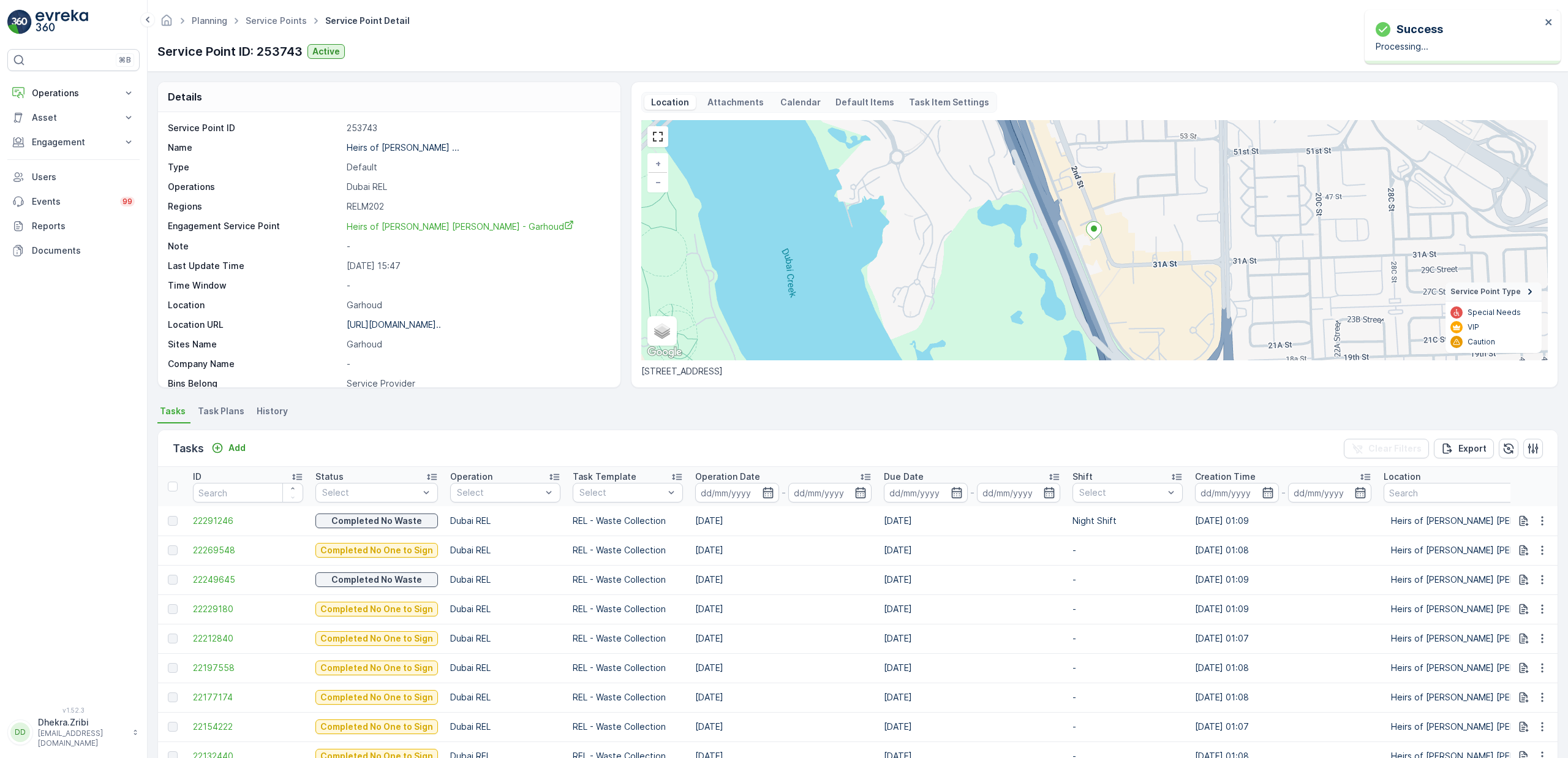
click at [221, 412] on span "Task Plans" at bounding box center [221, 411] width 47 height 12
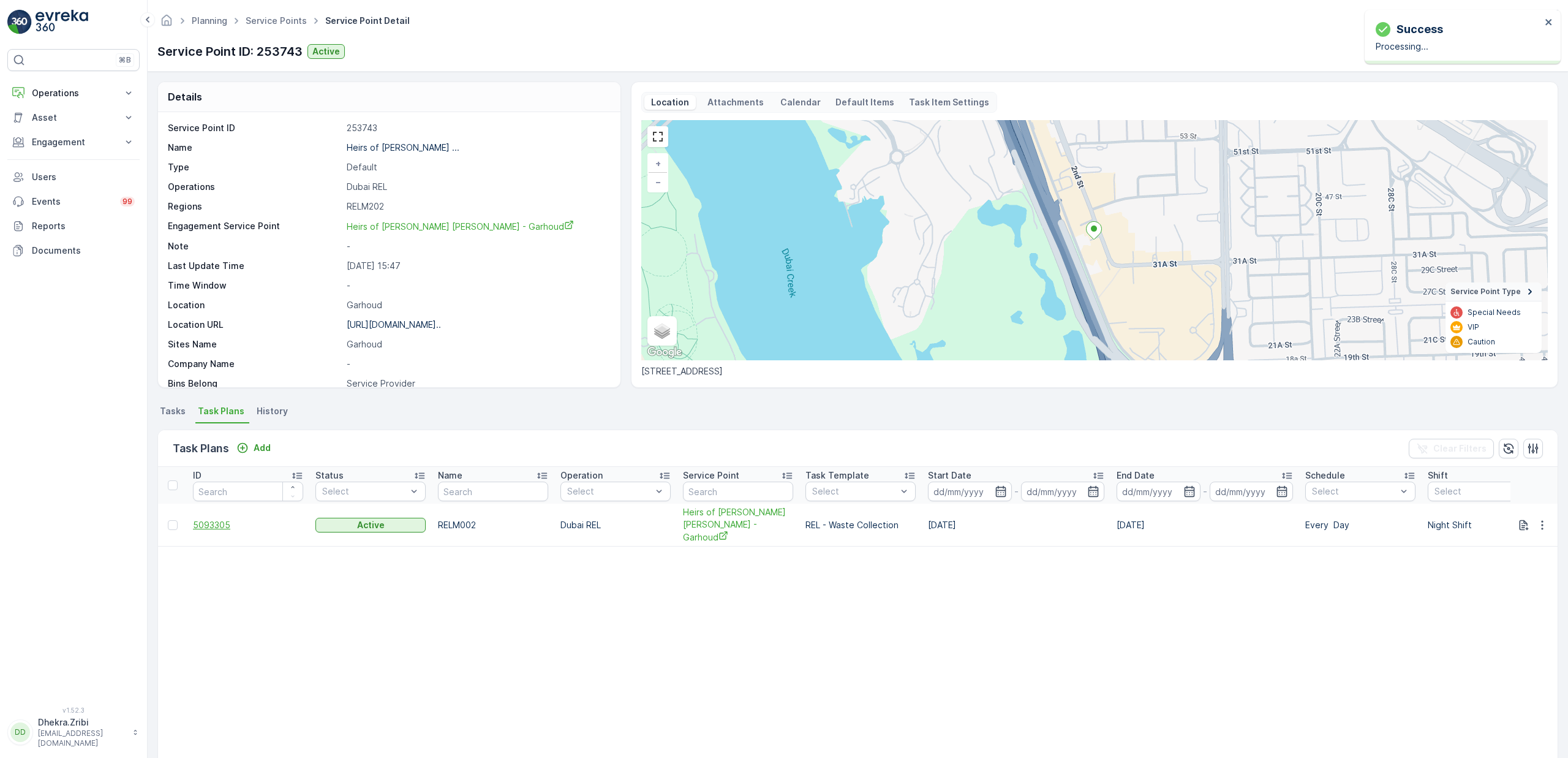
click at [217, 522] on span "5093305" at bounding box center [248, 525] width 110 height 12
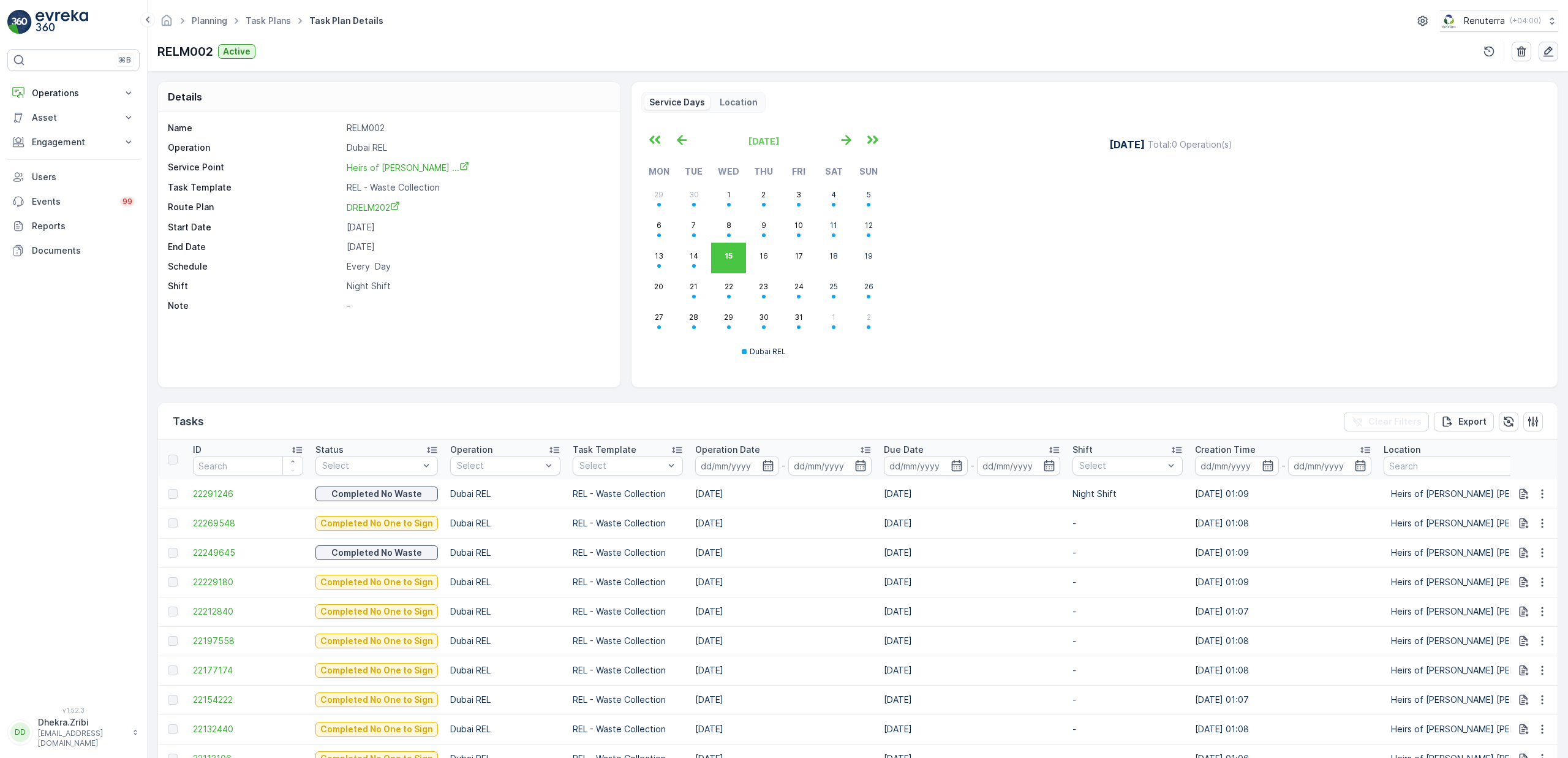
click at [1547, 49] on icon "button" at bounding box center [1548, 52] width 10 height 10
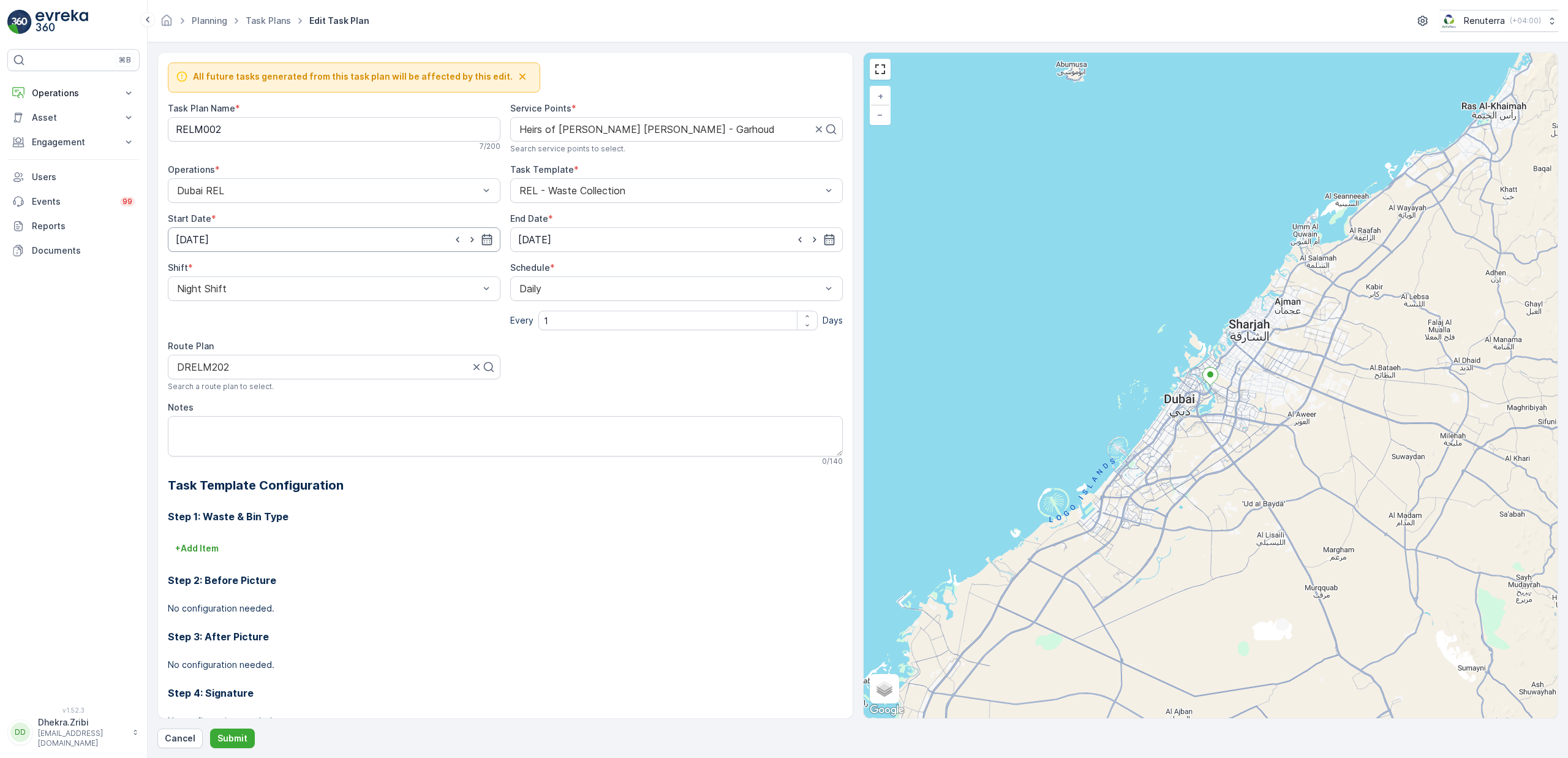
click at [337, 243] on input "08.09.2025" at bounding box center [334, 240] width 333 height 25
click at [216, 268] on p "September" at bounding box center [208, 271] width 48 height 12
click at [215, 346] on span "October" at bounding box center [208, 349] width 35 height 12
click at [251, 364] on div "15" at bounding box center [255, 368] width 20 height 20
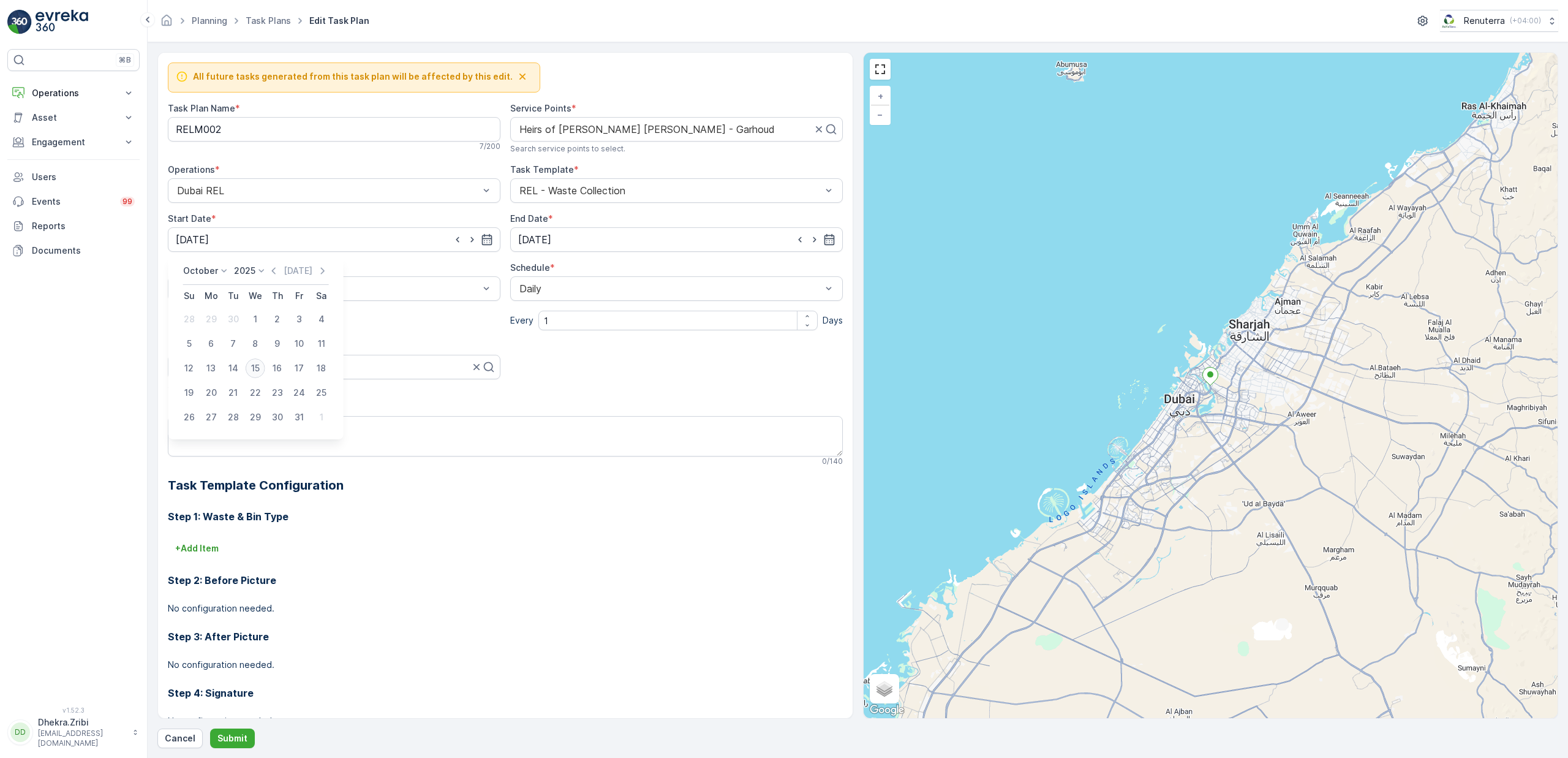
type input "[DATE]"
click at [244, 742] on p "Submit" at bounding box center [232, 738] width 30 height 12
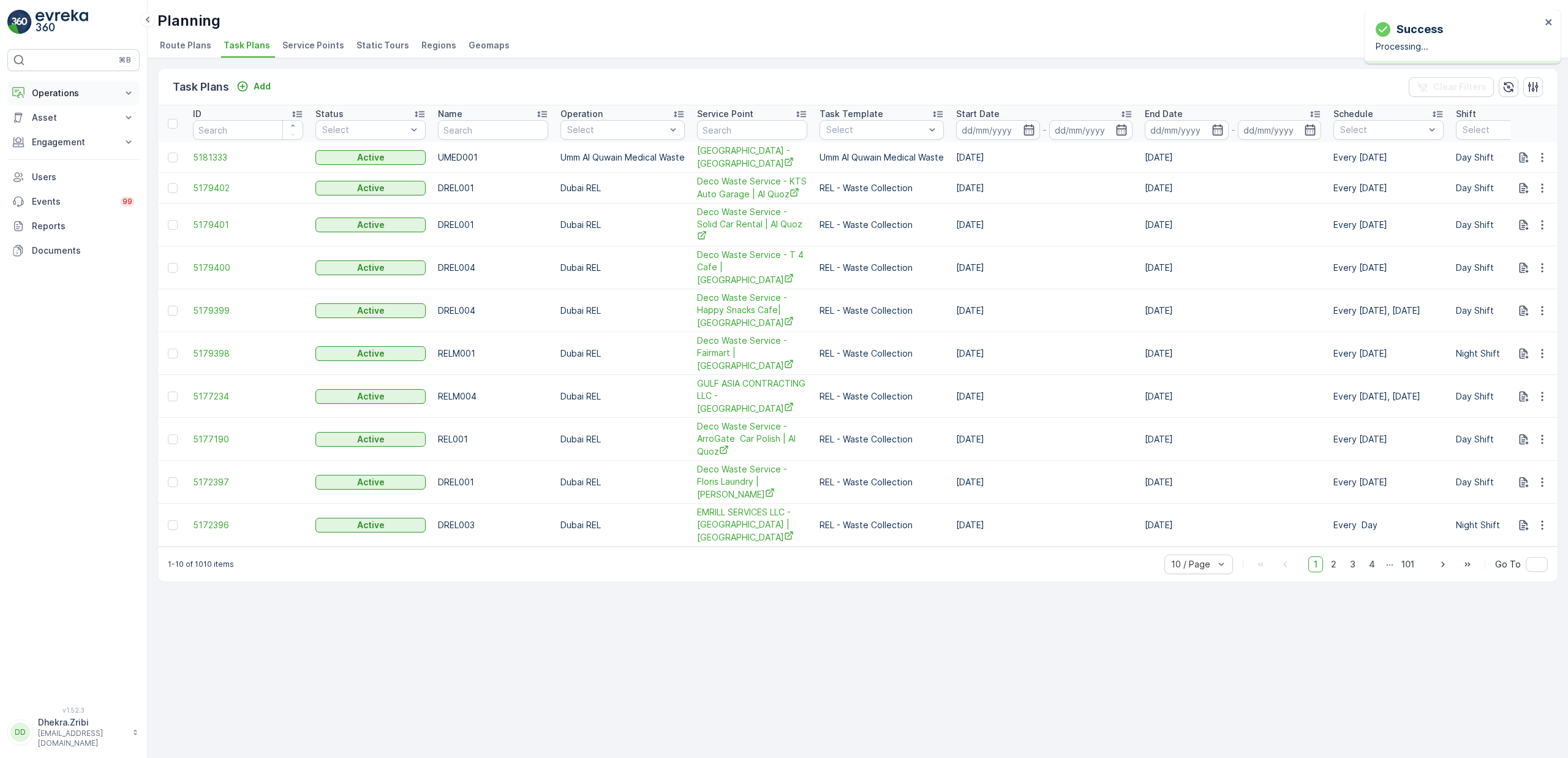
click at [58, 92] on p "Operations" at bounding box center [73, 93] width 83 height 12
click at [55, 128] on p "Planning" at bounding box center [48, 131] width 34 height 12
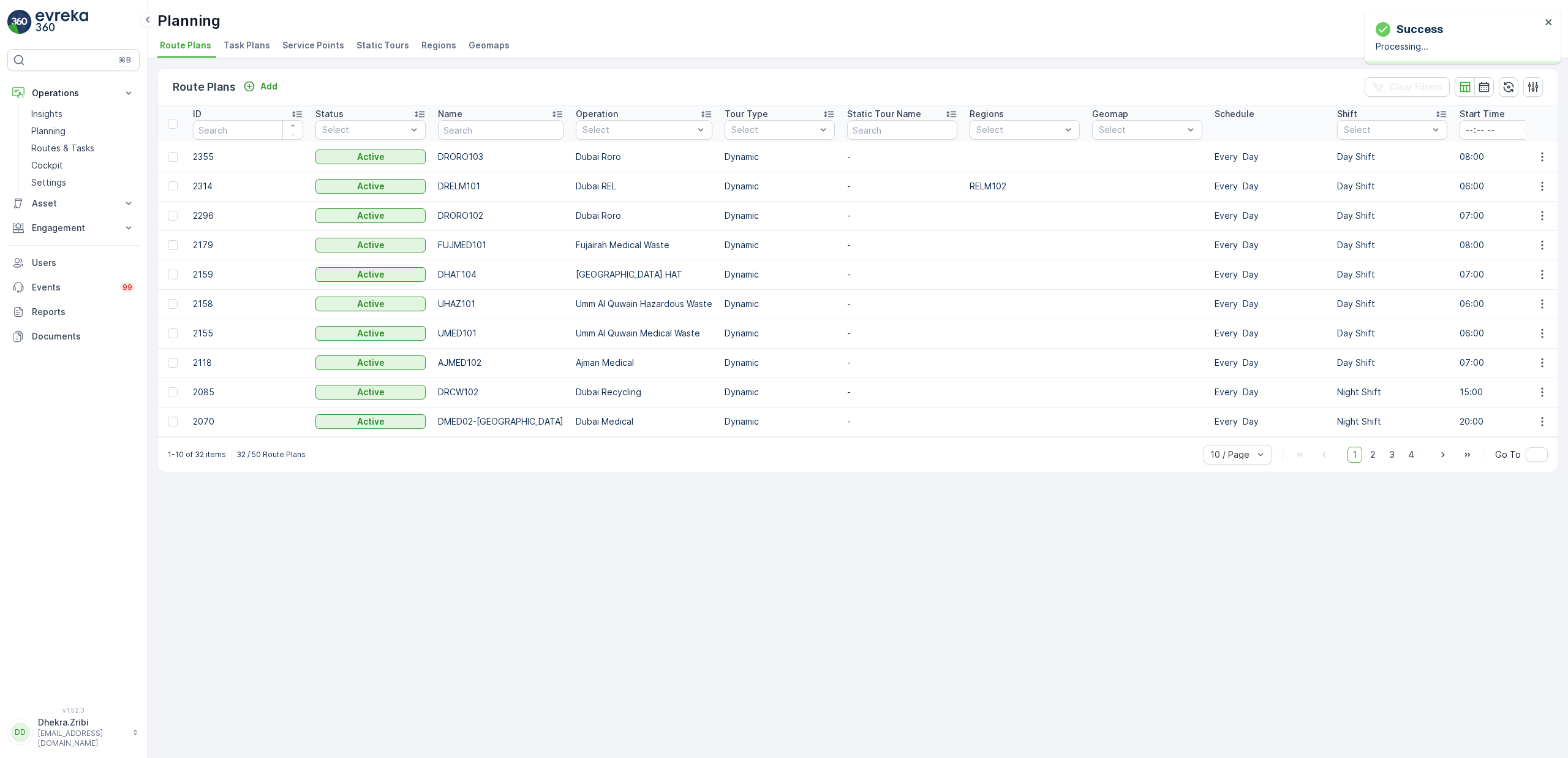
click at [308, 52] on li "Service Points" at bounding box center [314, 47] width 69 height 21
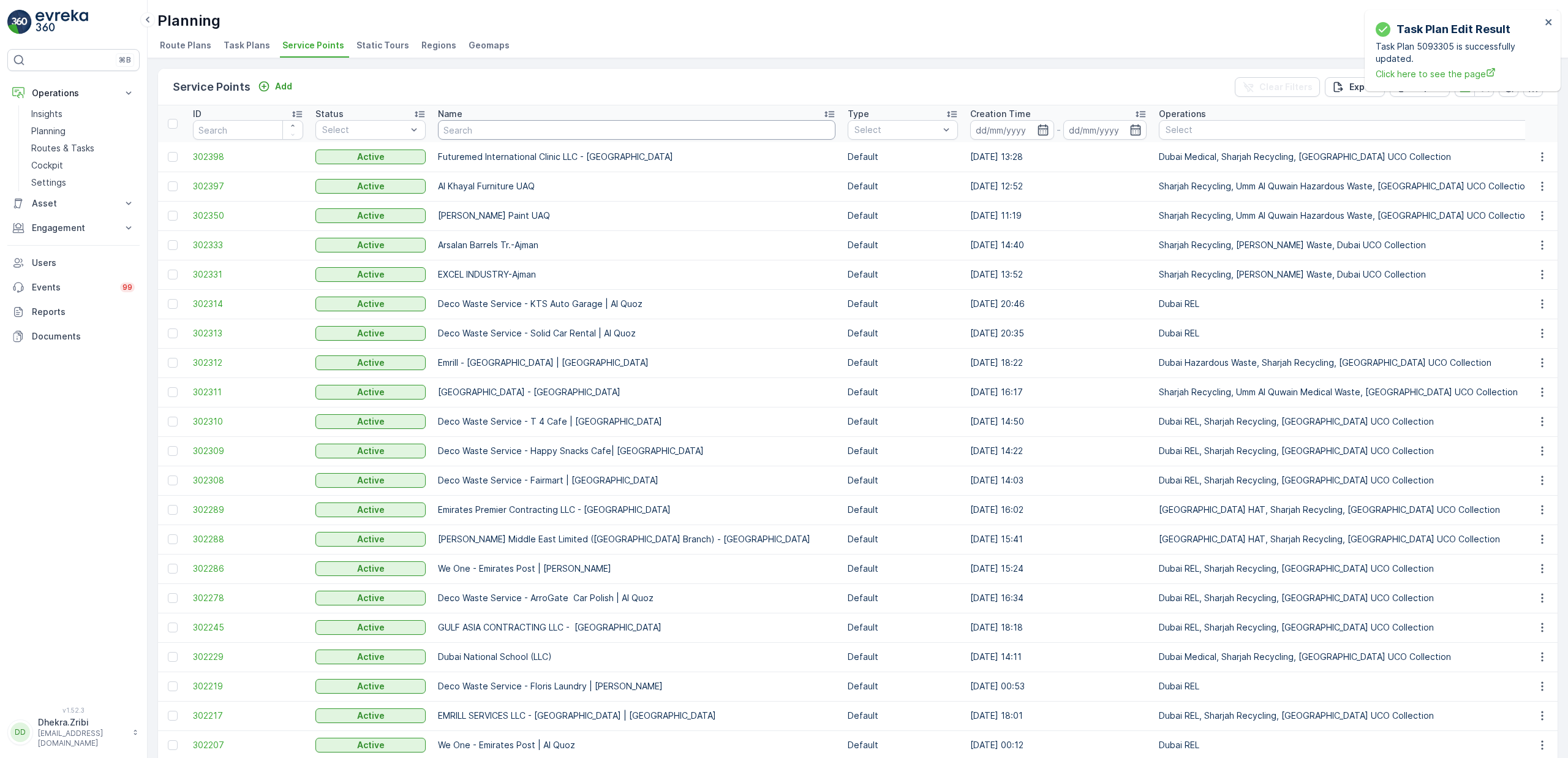
click at [610, 133] on input "text" at bounding box center [636, 130] width 398 height 20
type input "heri"
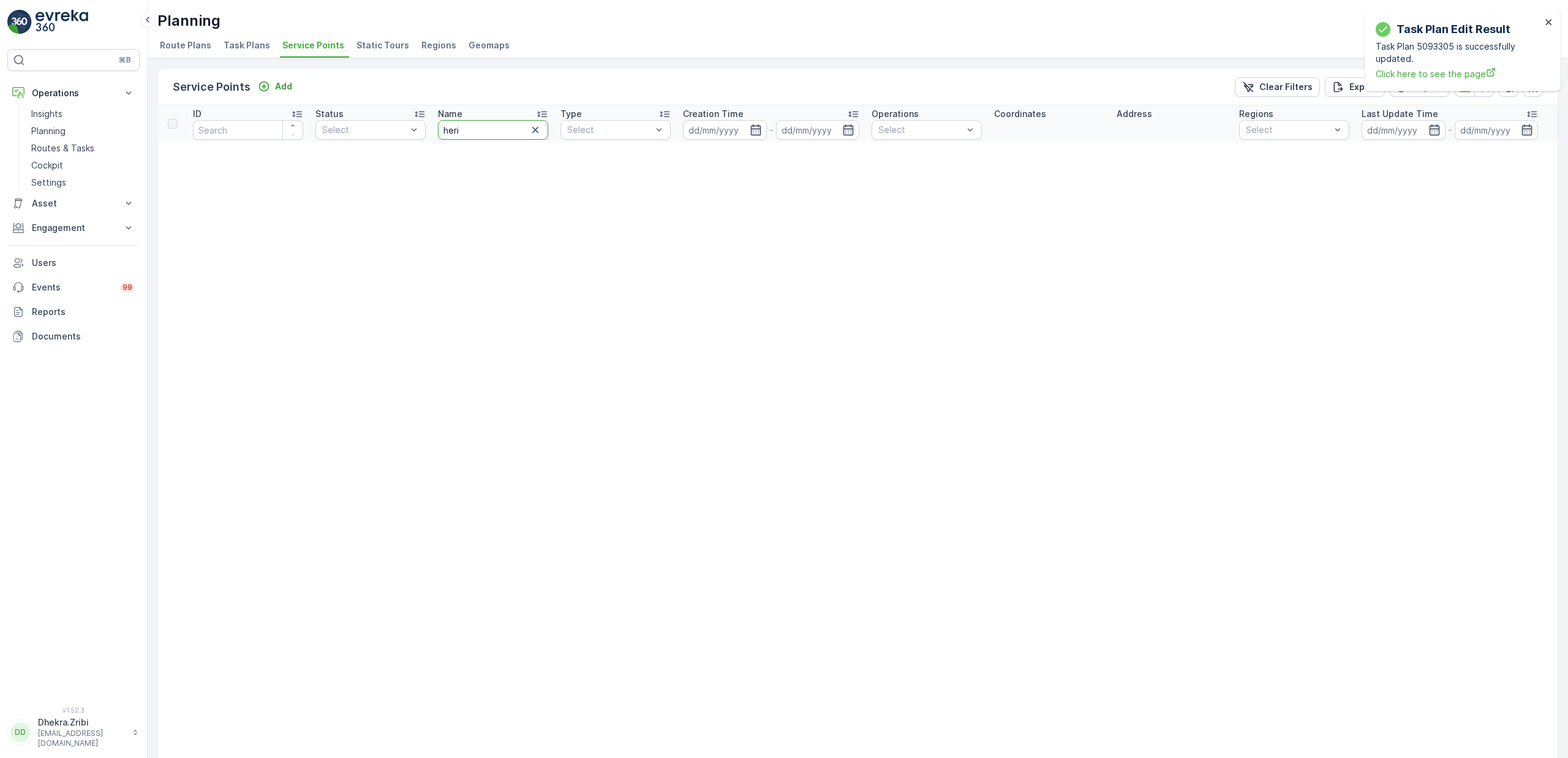
click at [491, 120] on input "heri" at bounding box center [493, 130] width 110 height 20
click at [493, 126] on input "heri" at bounding box center [493, 130] width 110 height 20
type input "her"
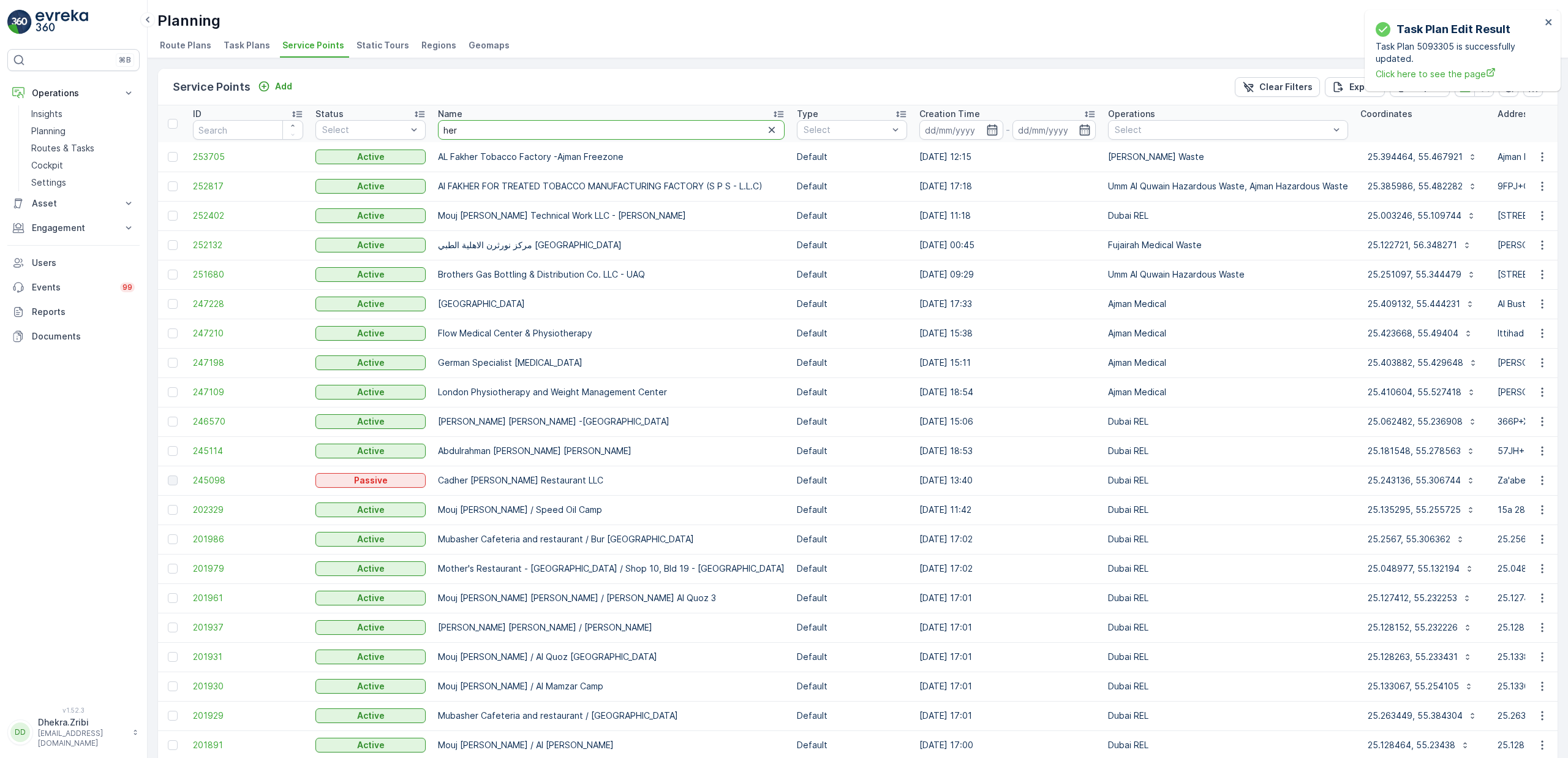
click at [464, 137] on input "her" at bounding box center [611, 130] width 347 height 20
type input "heir"
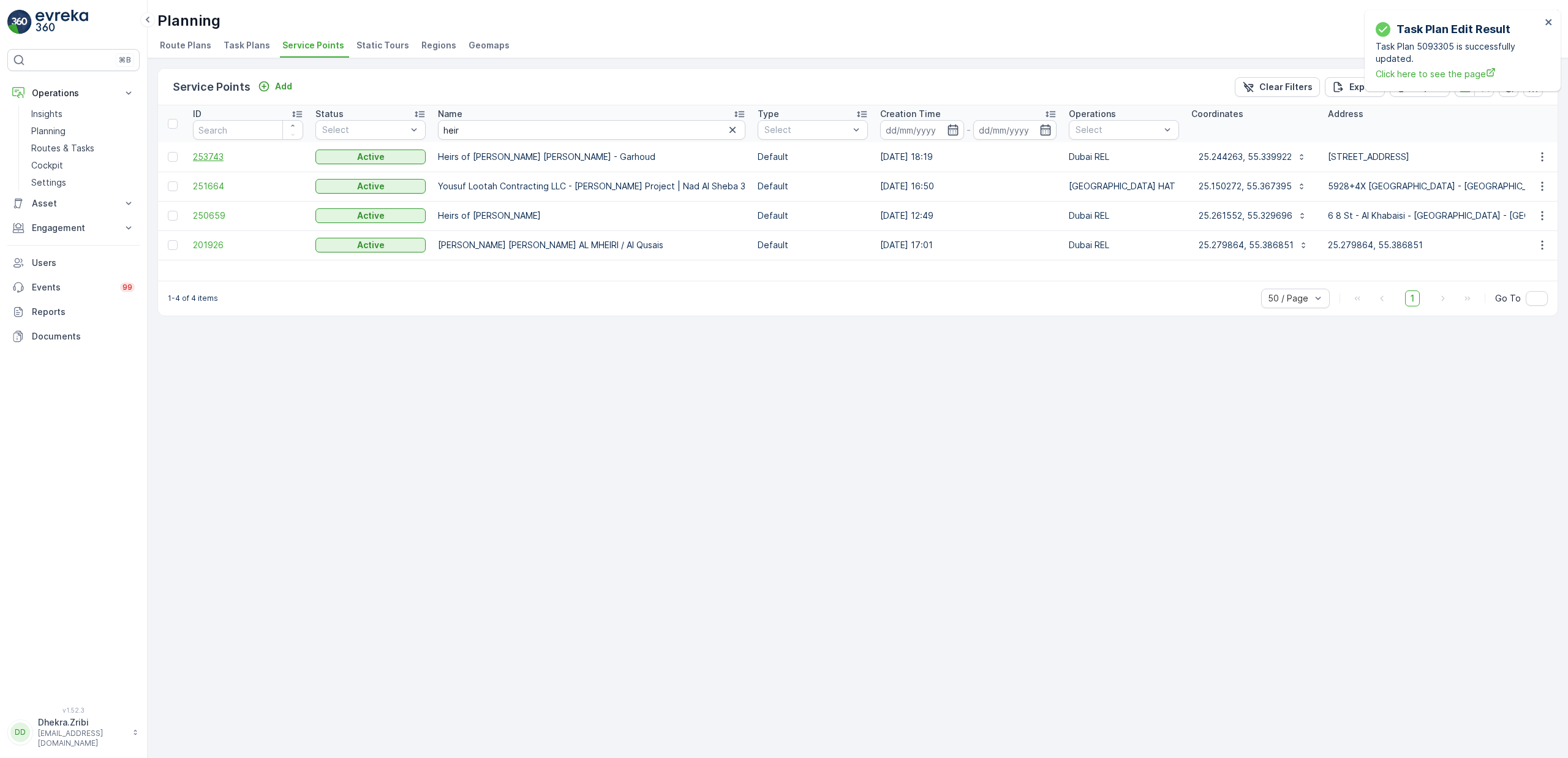
click at [201, 156] on span "253743" at bounding box center [248, 157] width 110 height 12
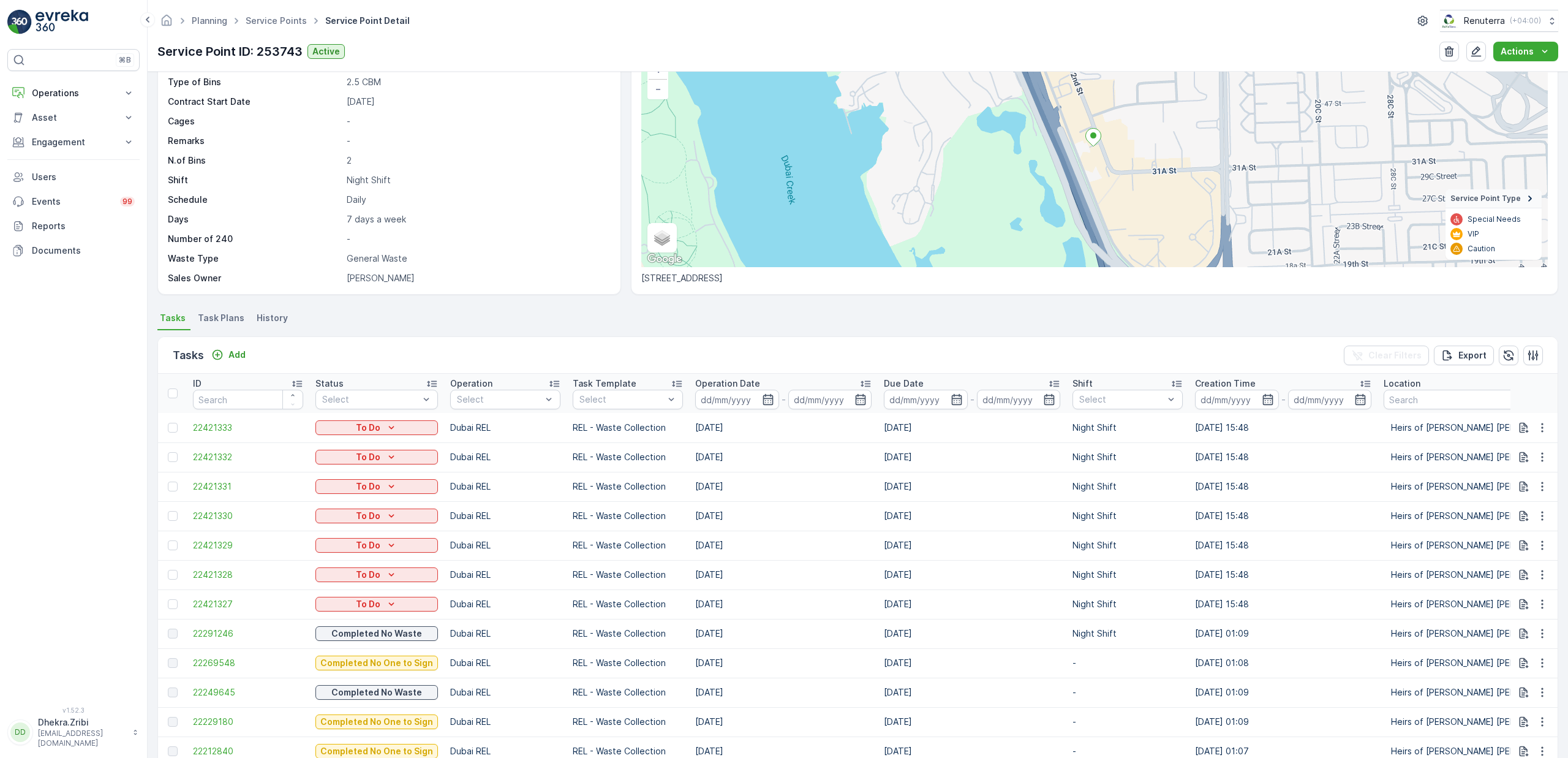
scroll to position [96, 0]
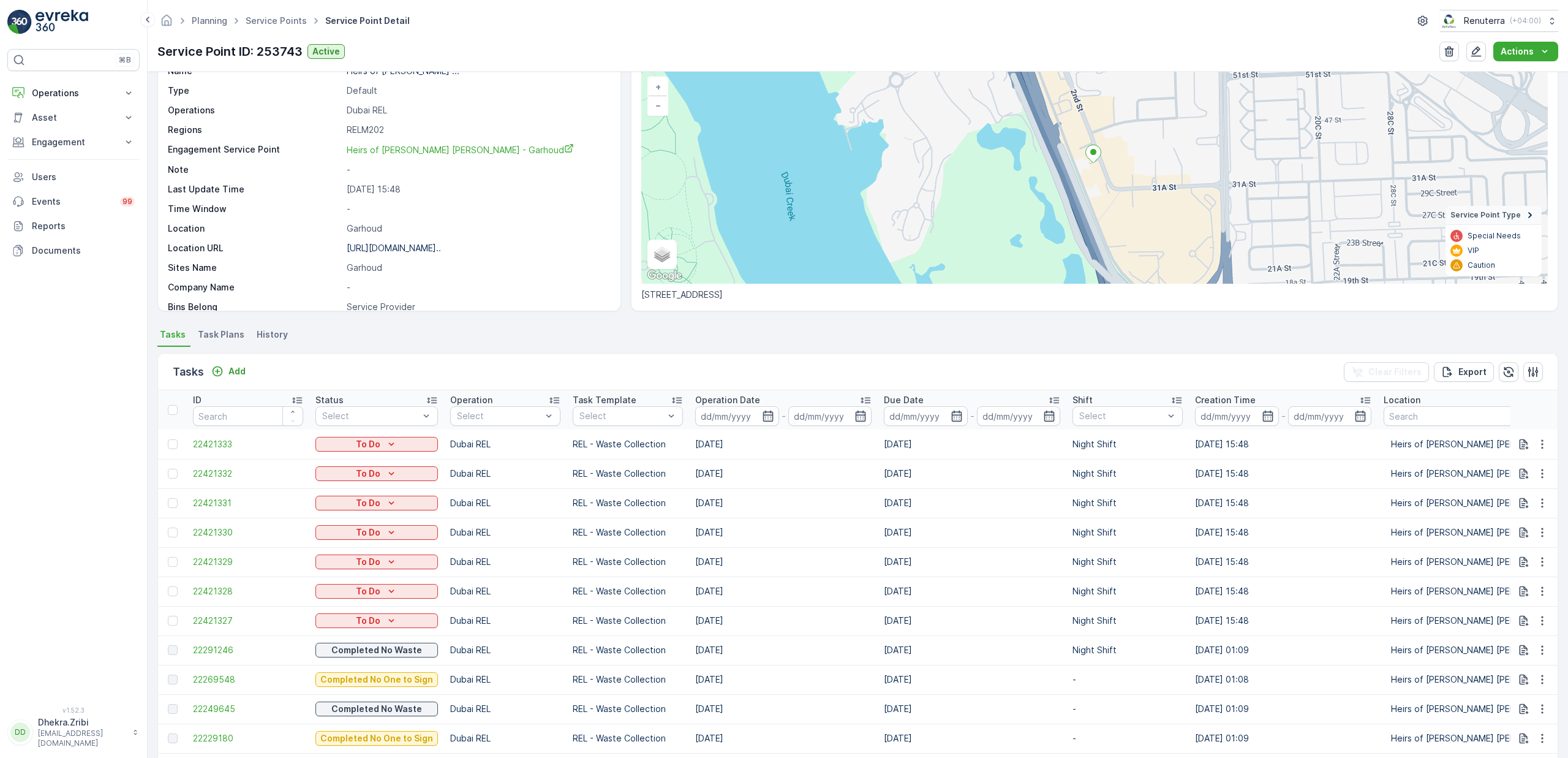
scroll to position [77, 0]
click at [238, 372] on p "Add" at bounding box center [237, 370] width 17 height 12
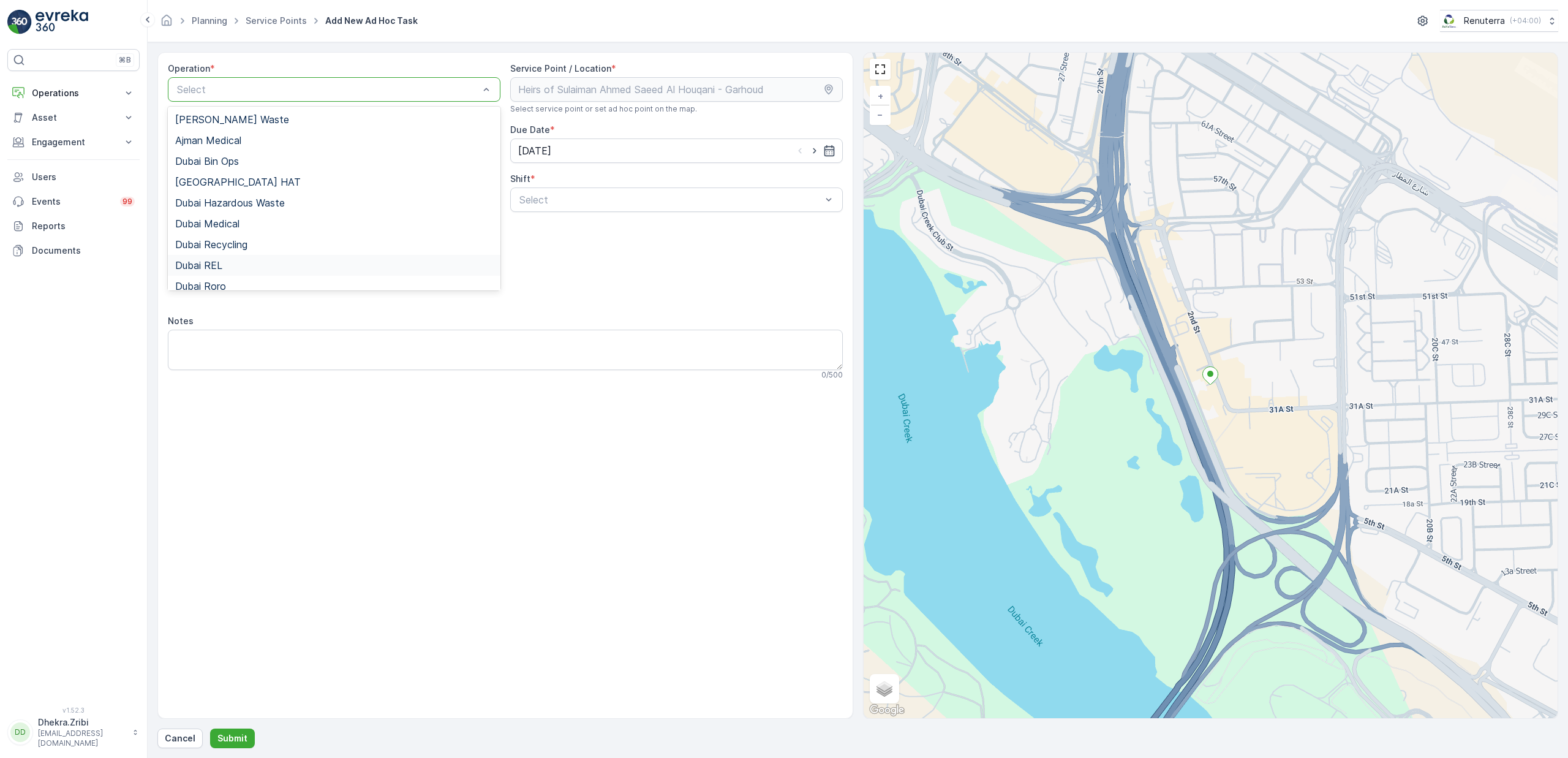
click at [233, 260] on div "Dubai REL" at bounding box center [334, 265] width 318 height 11
click at [572, 190] on div "Select" at bounding box center [677, 200] width 333 height 25
drag, startPoint x: 541, startPoint y: 232, endPoint x: 548, endPoint y: 257, distance: 26.0
click at [548, 257] on div "Day Shift Night Shift" at bounding box center [677, 241] width 333 height 47
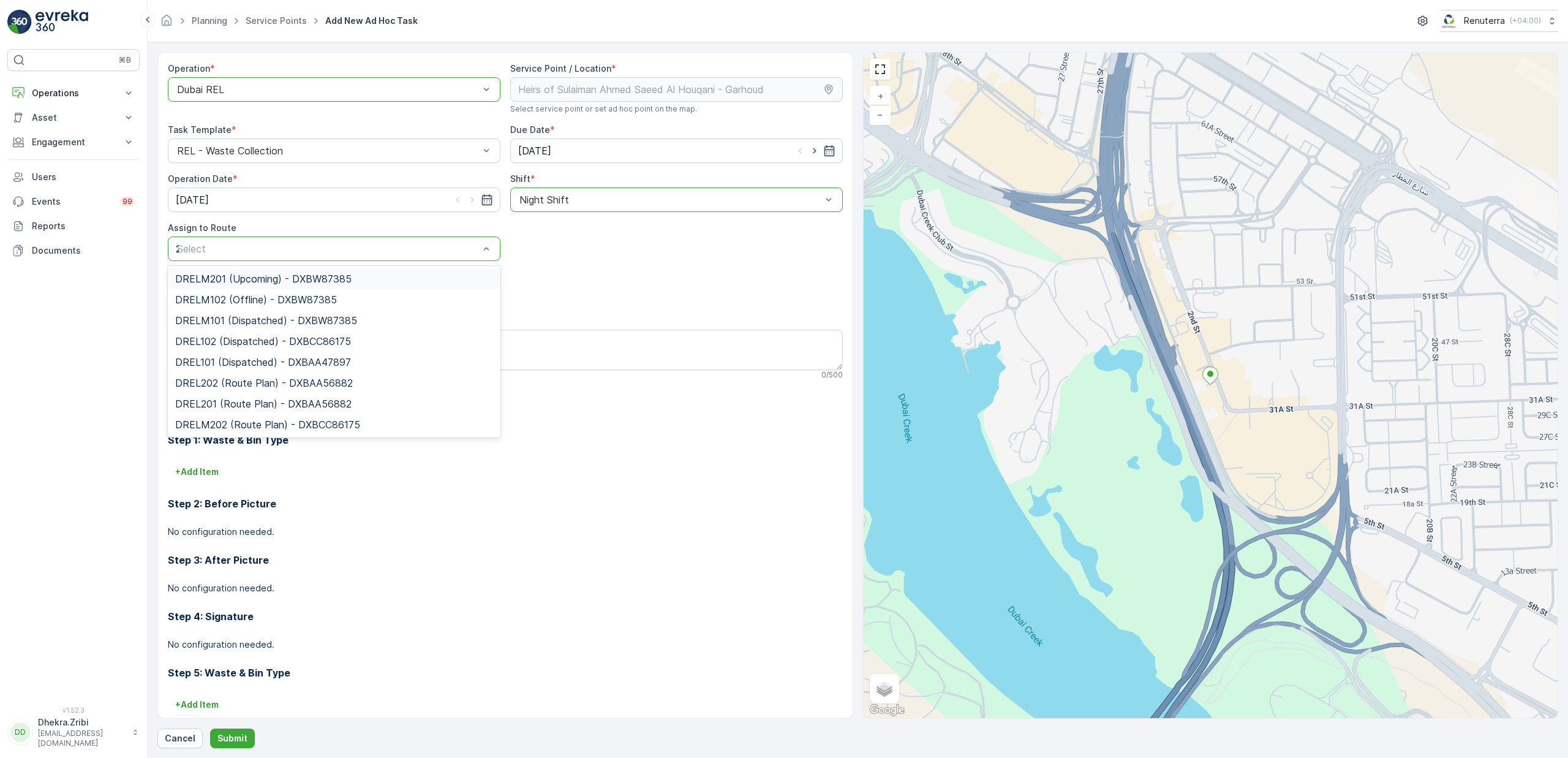
type input "202"
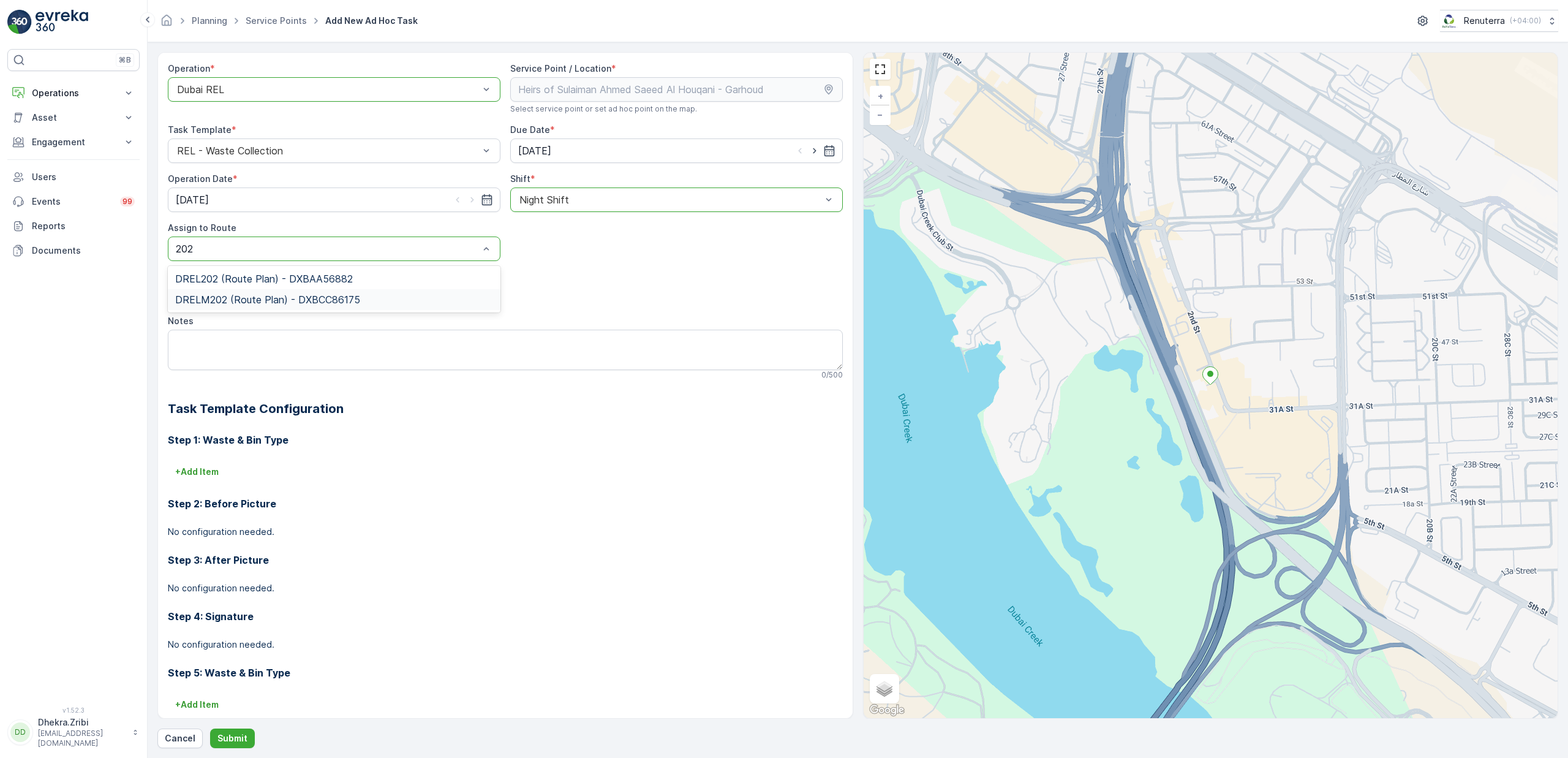
click at [260, 296] on span "DRELM202 (Route Plan) - DXBCC86175" at bounding box center [267, 300] width 185 height 11
click at [224, 737] on p "Submit" at bounding box center [232, 738] width 30 height 12
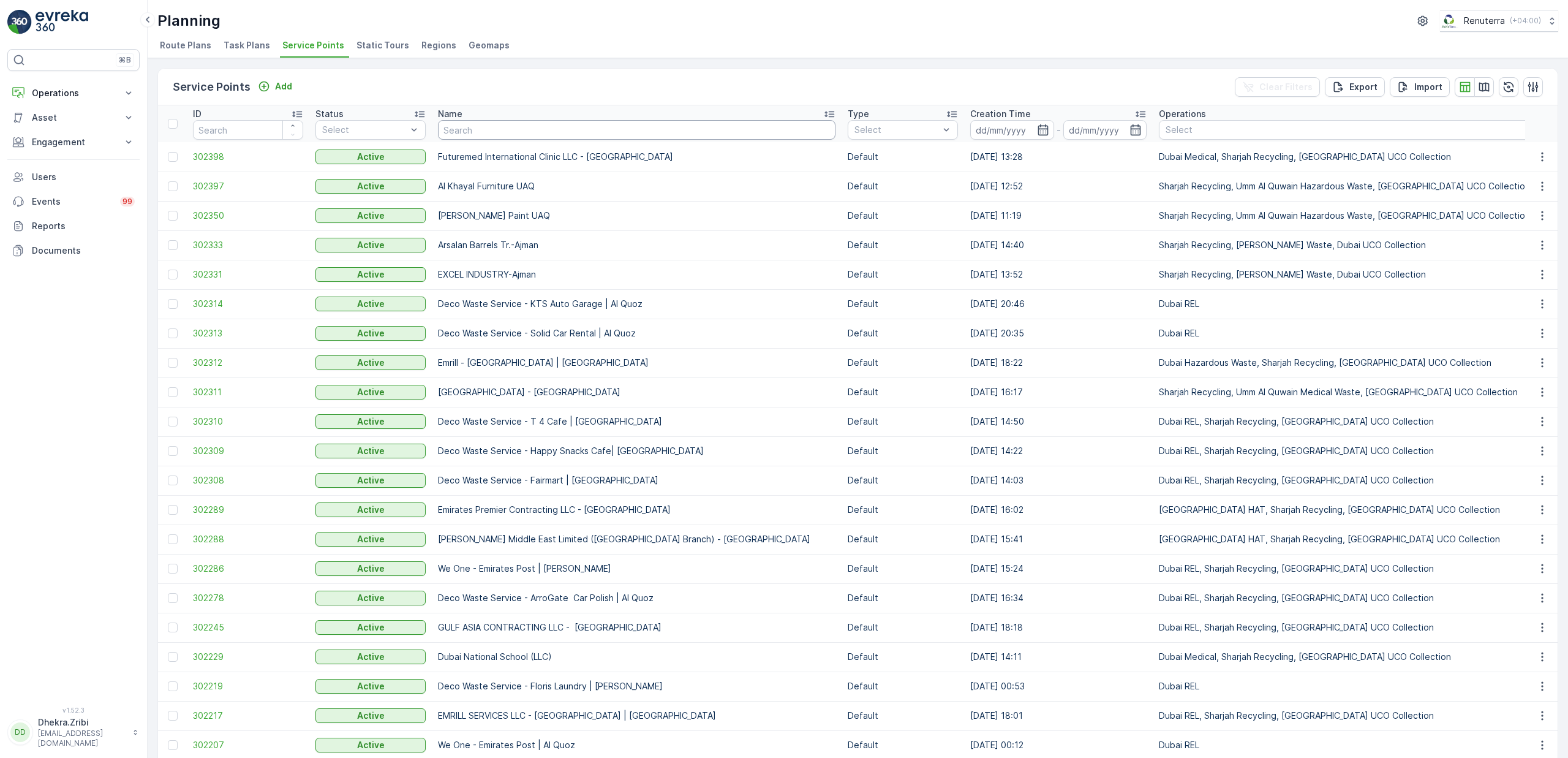
click at [537, 128] on input "text" at bounding box center [636, 130] width 398 height 20
type input "he"
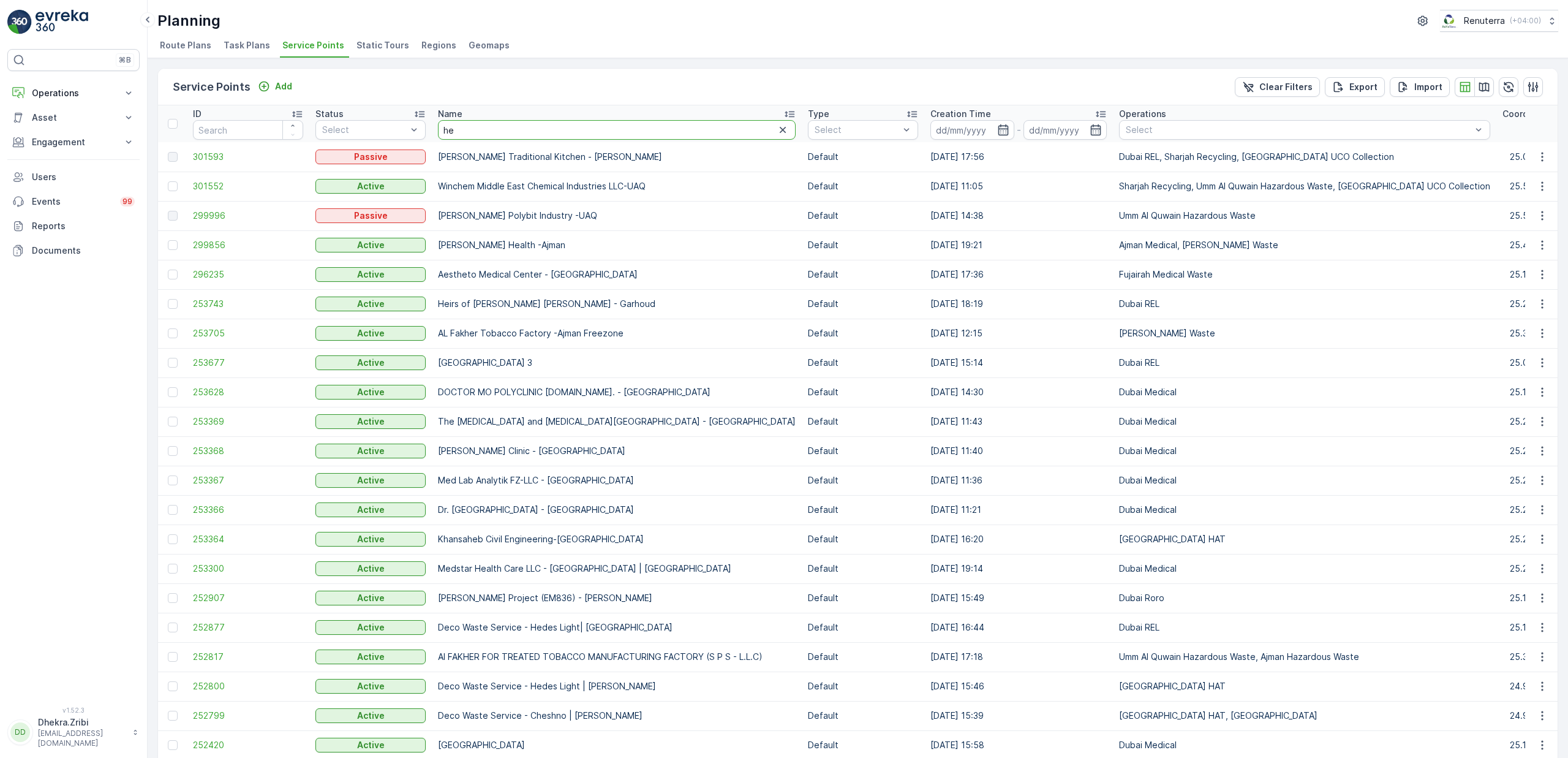
click at [471, 137] on input "he" at bounding box center [616, 130] width 358 height 20
type input "her"
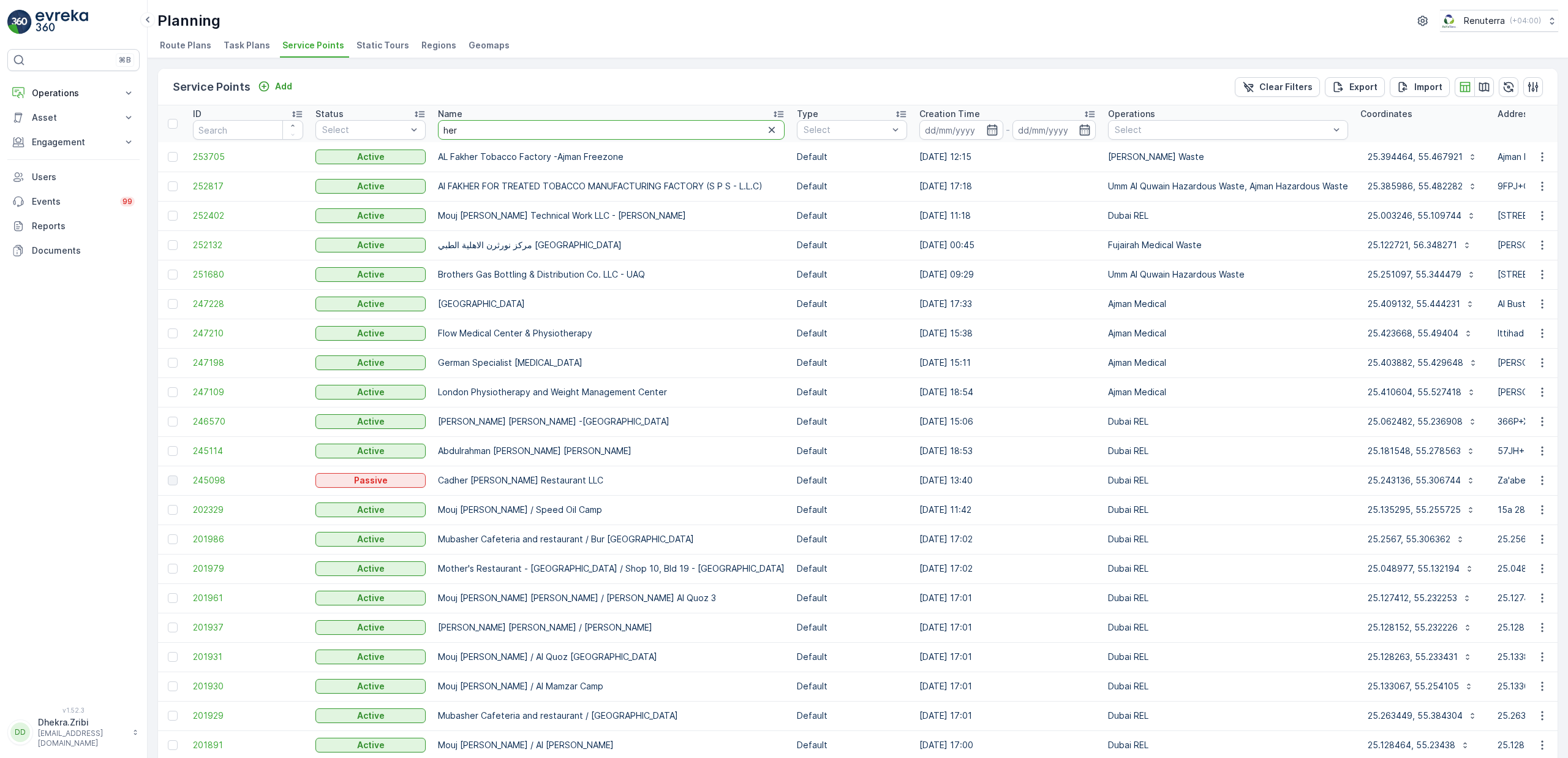
click at [482, 139] on input "her" at bounding box center [611, 130] width 347 height 20
type input "heri"
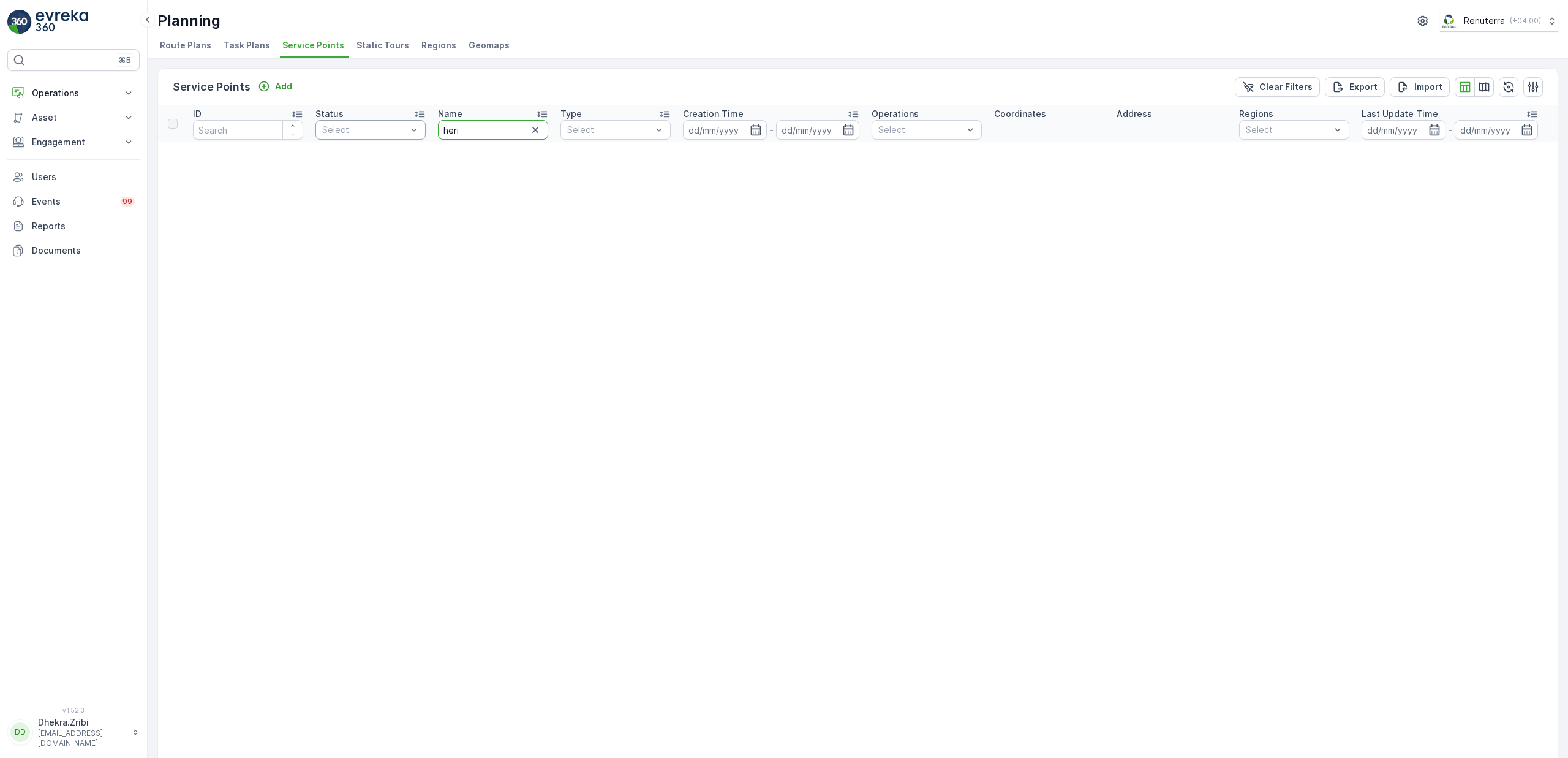
drag, startPoint x: 484, startPoint y: 132, endPoint x: 348, endPoint y: 135, distance: 136.0
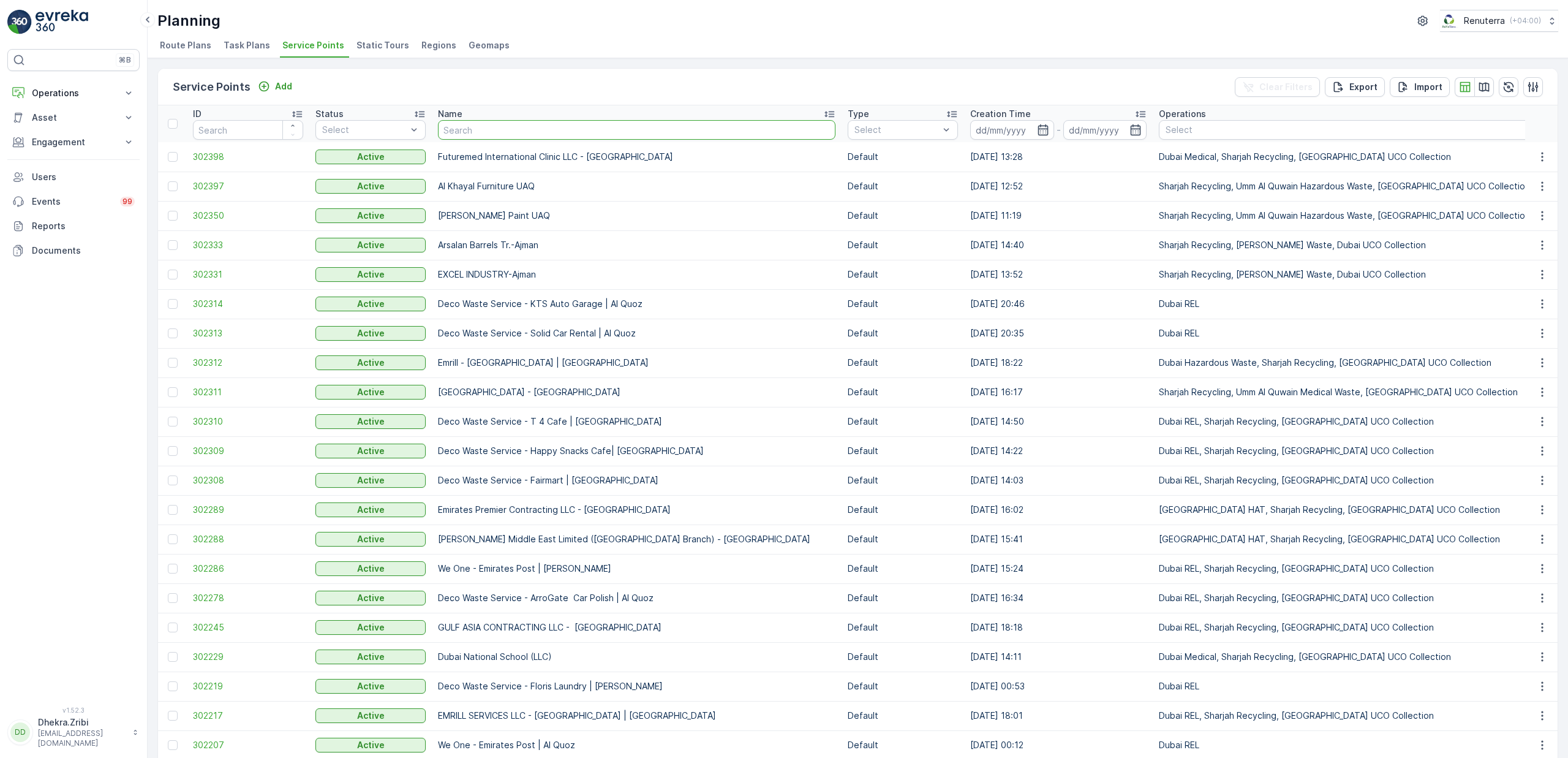
click at [501, 127] on input "text" at bounding box center [636, 130] width 398 height 20
paste input "Heirs of [PERSON_NAME] [PERSON_NAME] - Garhoud"
type input "Heirs of [PERSON_NAME] [PERSON_NAME] - Garhoud"
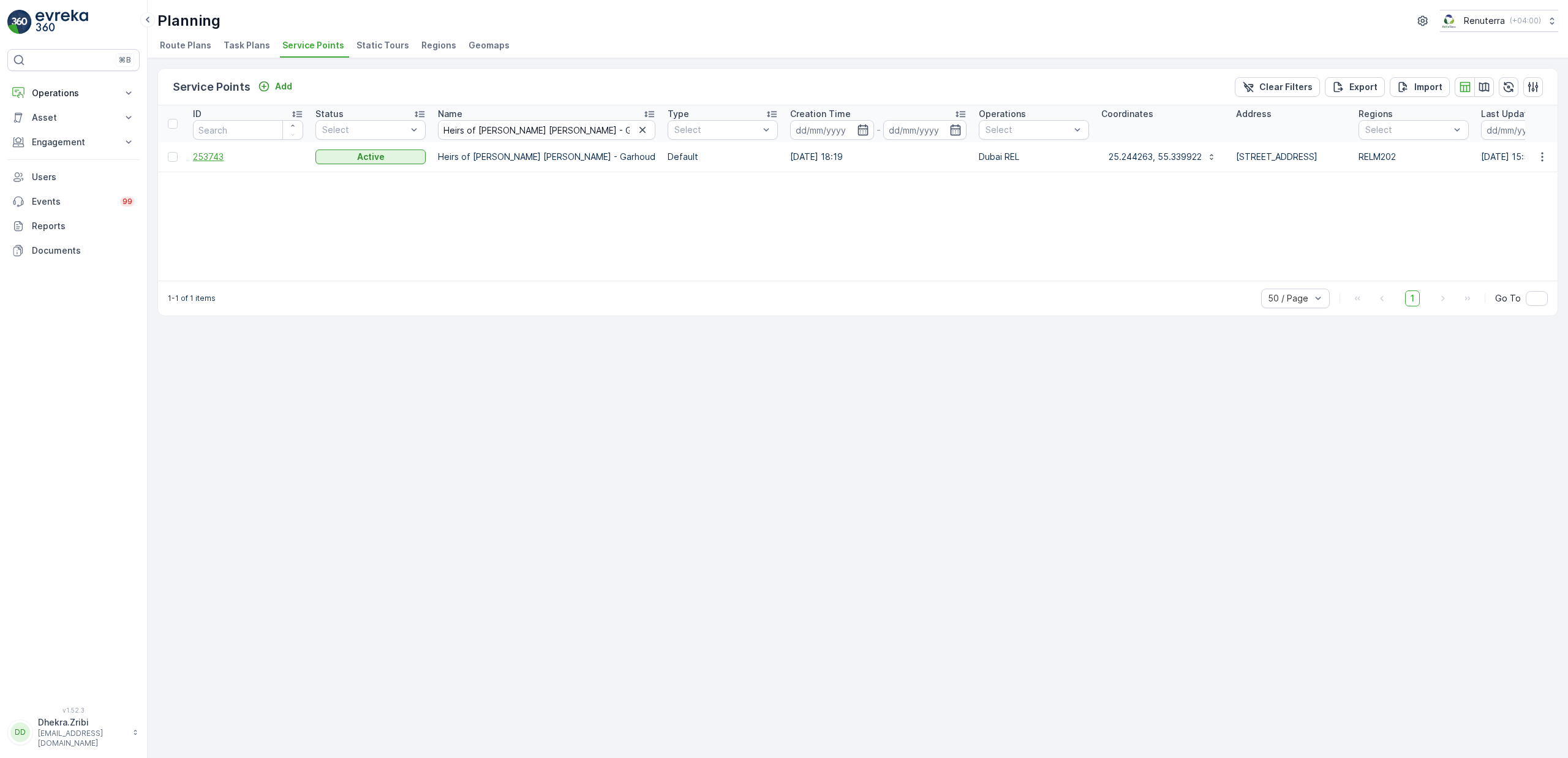
click at [216, 159] on span "253743" at bounding box center [248, 157] width 110 height 12
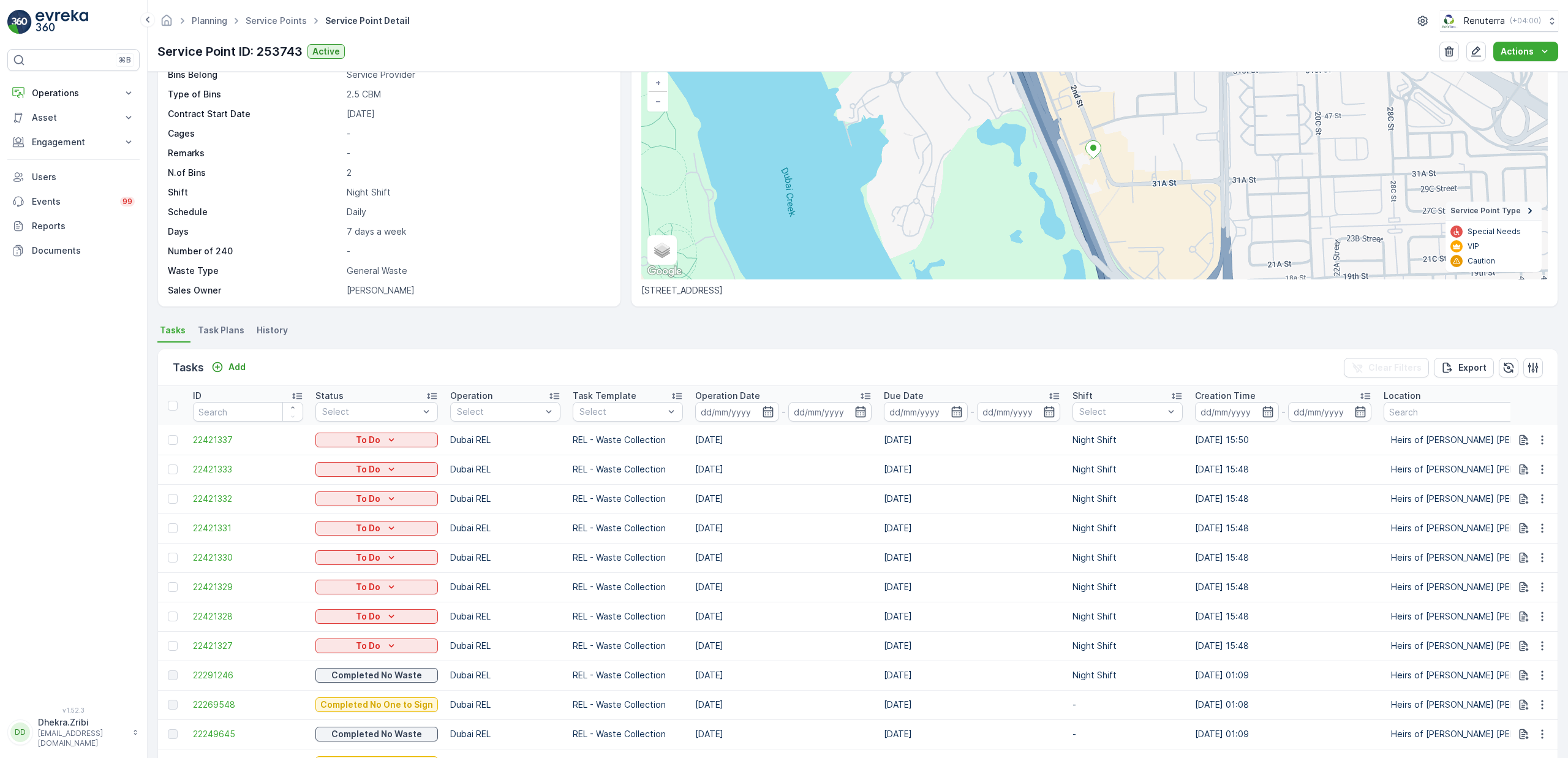
scroll to position [82, 0]
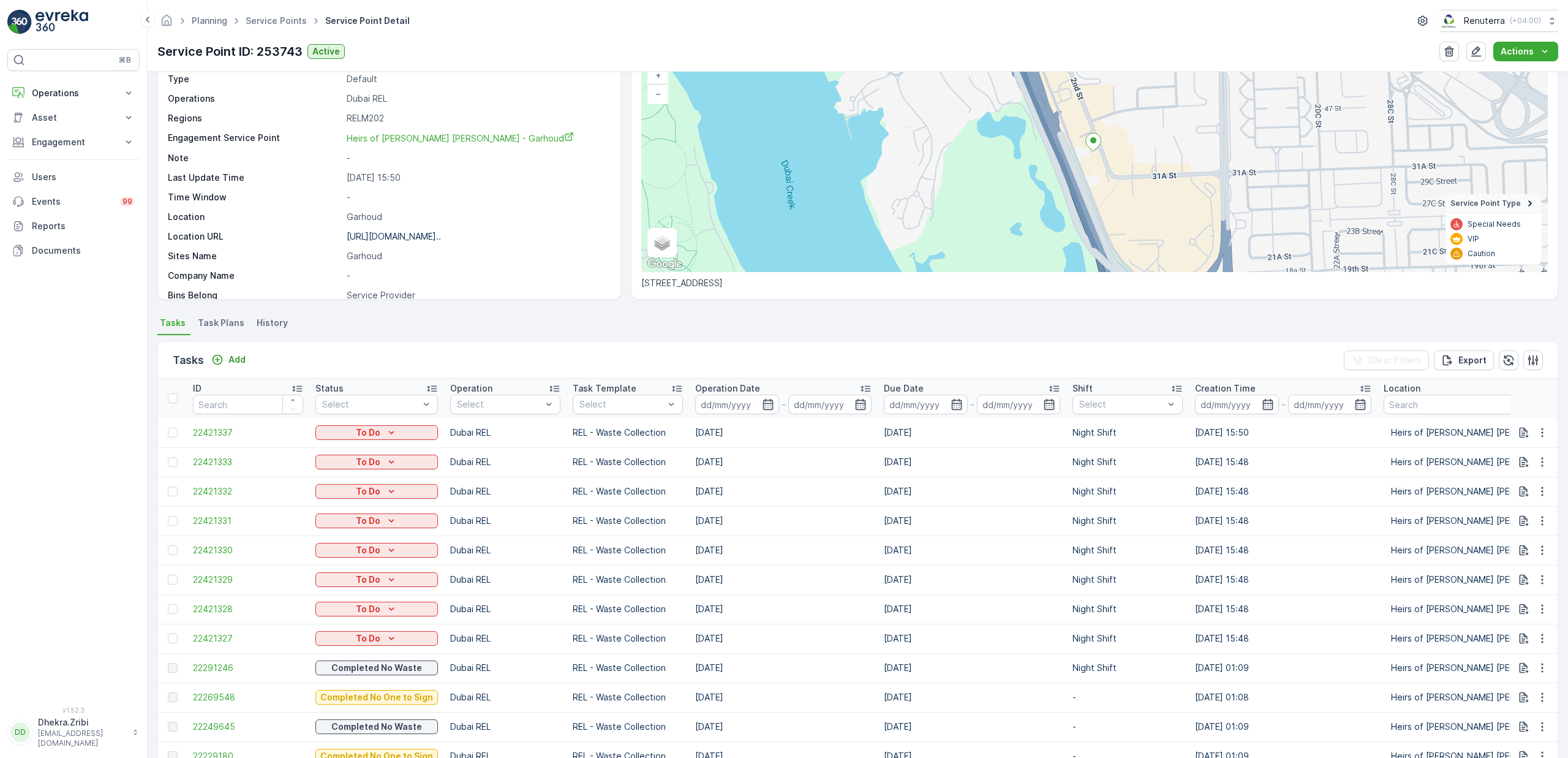
scroll to position [89, 0]
click at [214, 432] on span "22421337" at bounding box center [248, 432] width 110 height 12
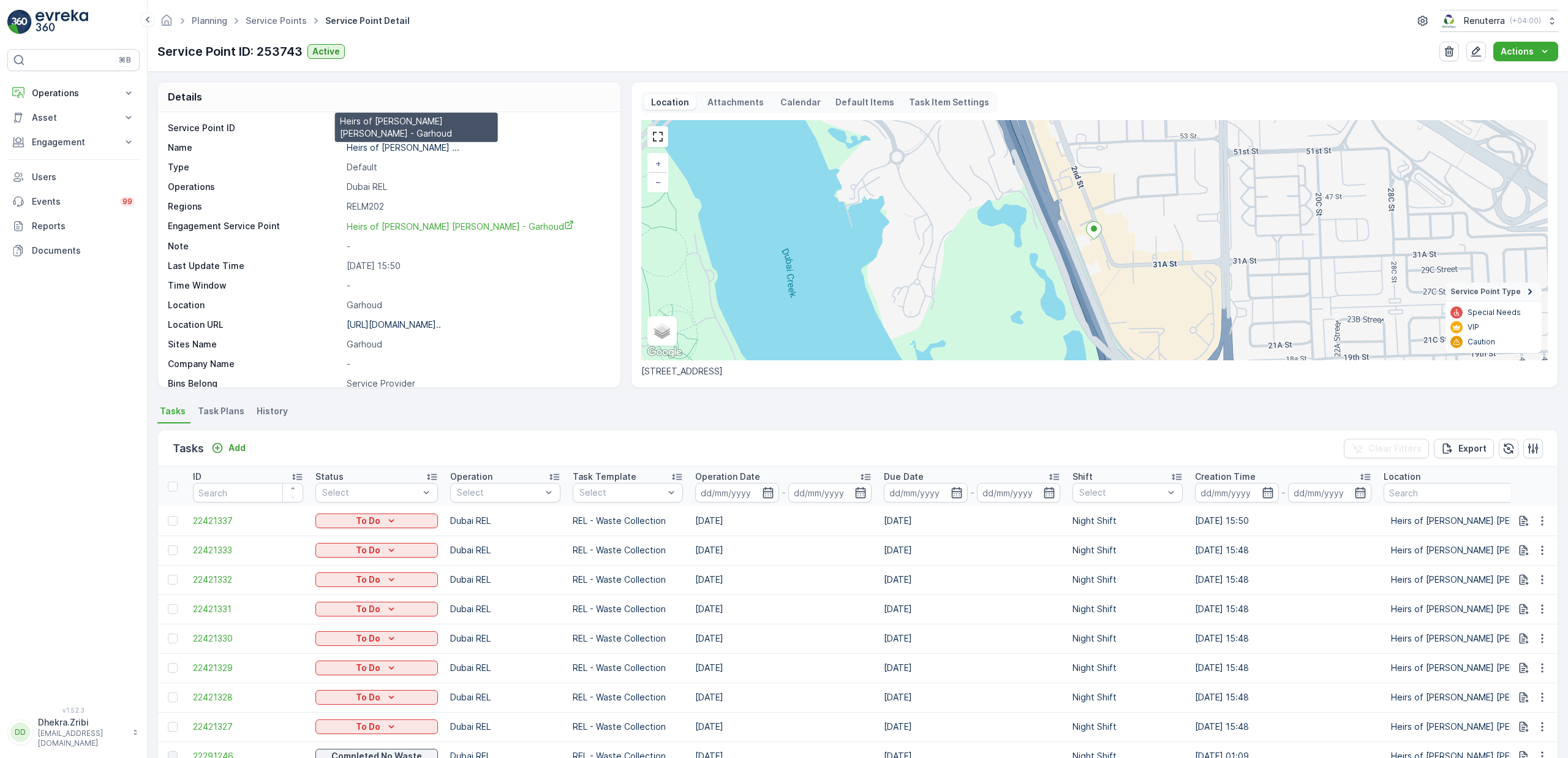
click at [424, 148] on p "Heirs of [PERSON_NAME] ..." at bounding box center [403, 147] width 113 height 10
click at [446, 145] on p "Heirs of [PERSON_NAME] ..." at bounding box center [403, 147] width 113 height 10
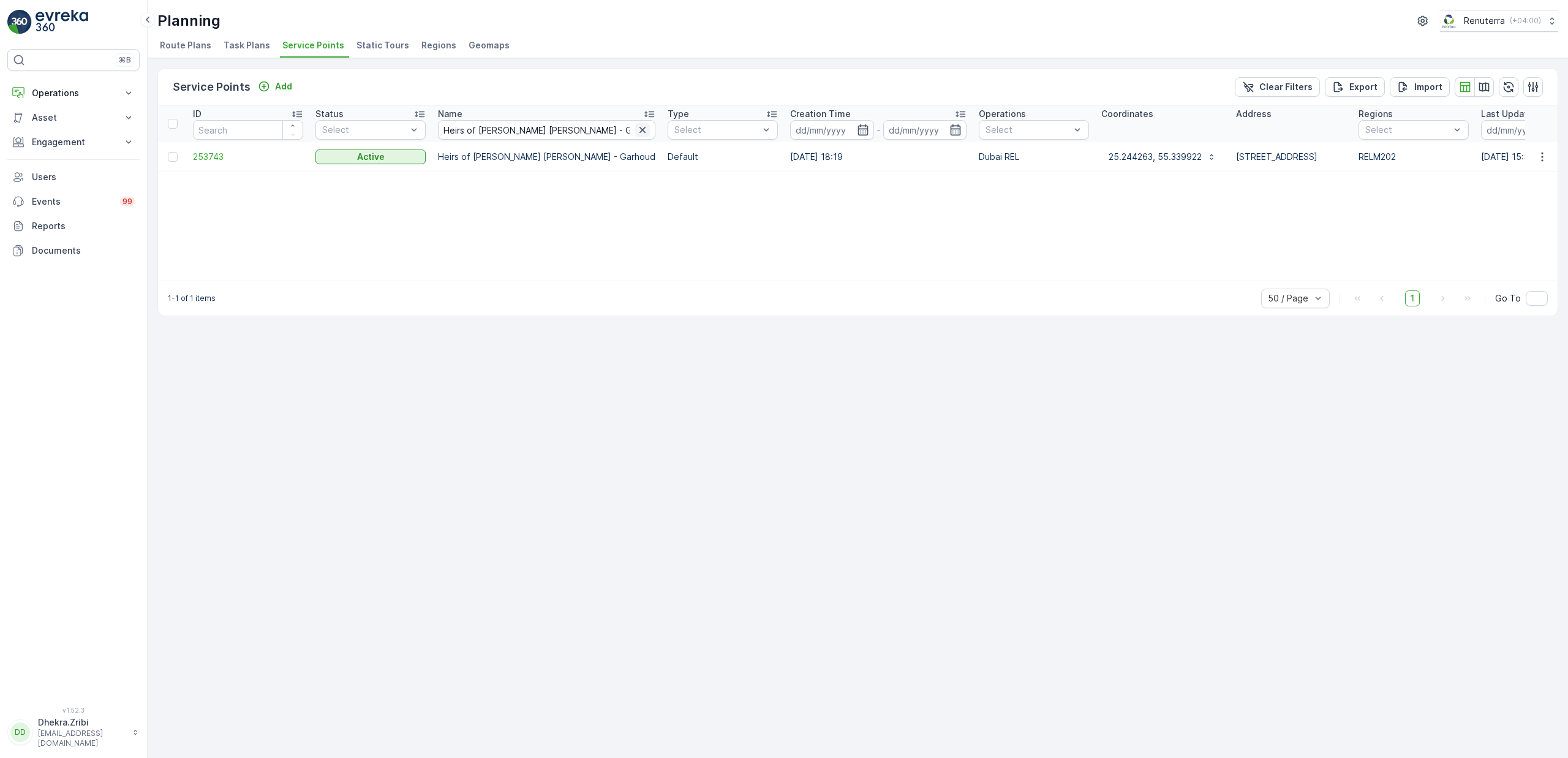
click at [642, 129] on icon "button" at bounding box center [642, 130] width 12 height 12
click at [557, 137] on input "text" at bounding box center [546, 130] width 217 height 20
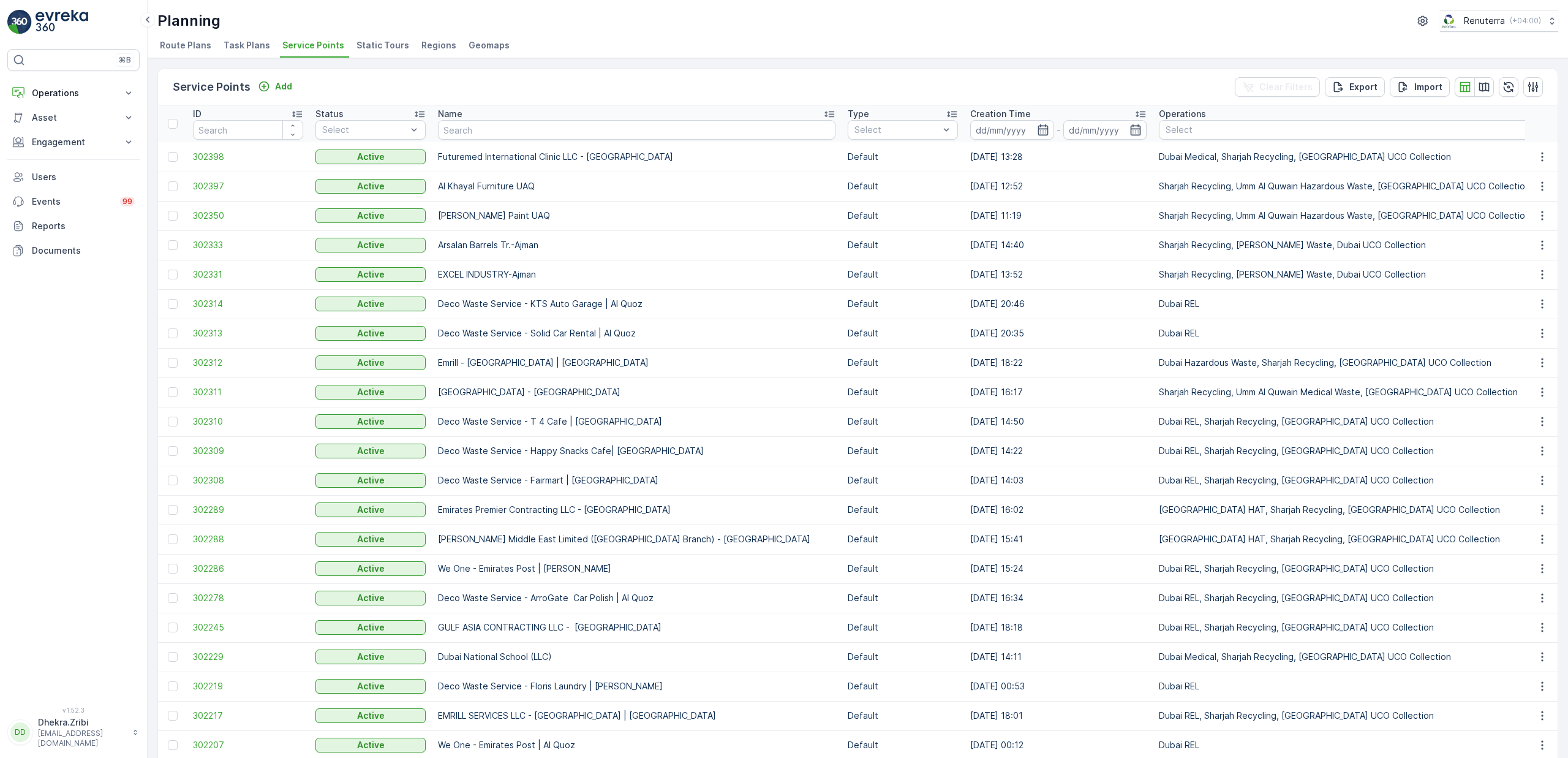
click at [557, 135] on input "text" at bounding box center [636, 130] width 398 height 20
type input "al hil"
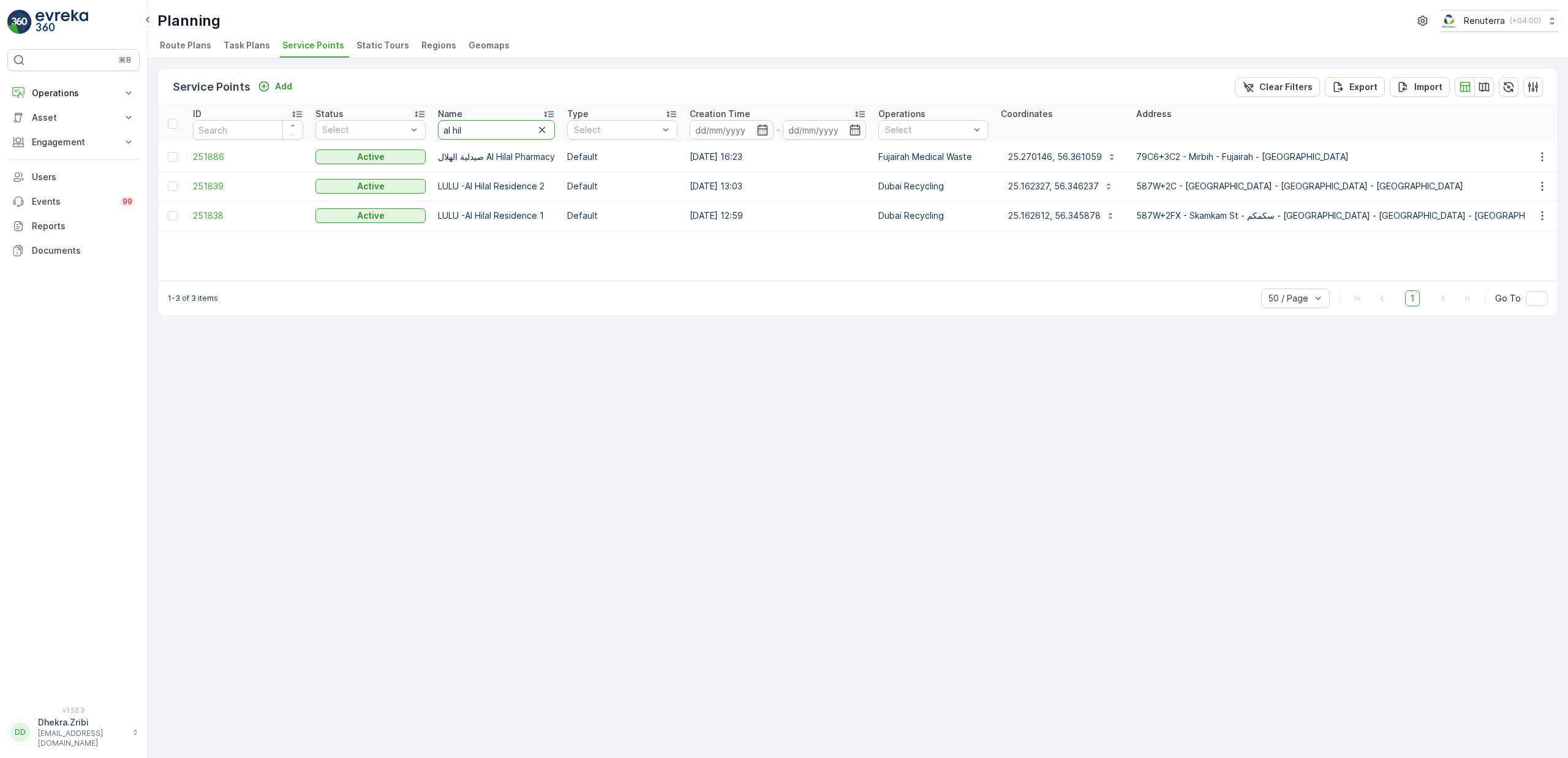
drag, startPoint x: 486, startPoint y: 138, endPoint x: 468, endPoint y: 138, distance: 18.0
click at [468, 138] on input "al hil" at bounding box center [496, 130] width 117 height 20
type input "al halla"
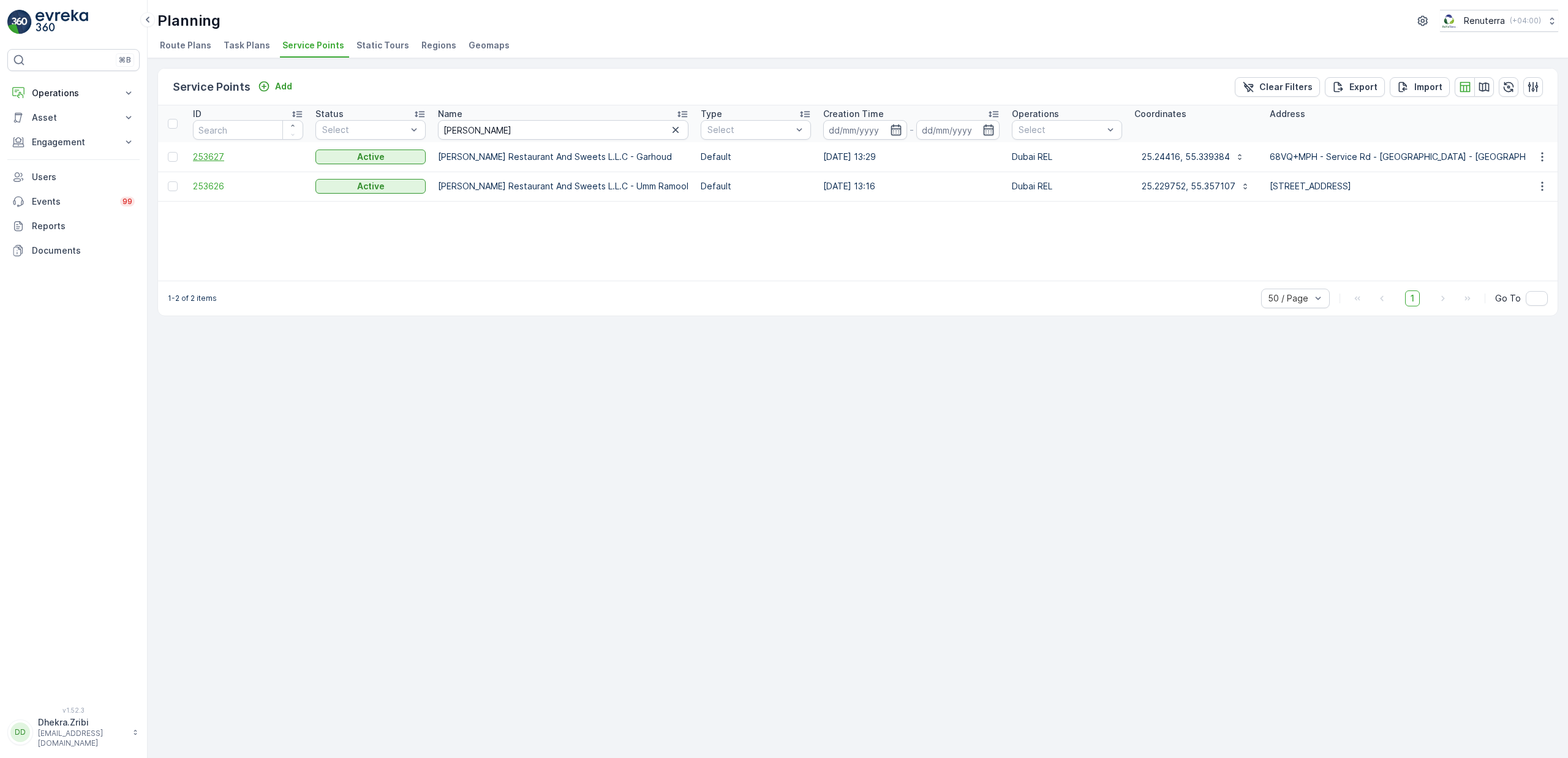
click at [220, 159] on span "253627" at bounding box center [248, 157] width 110 height 12
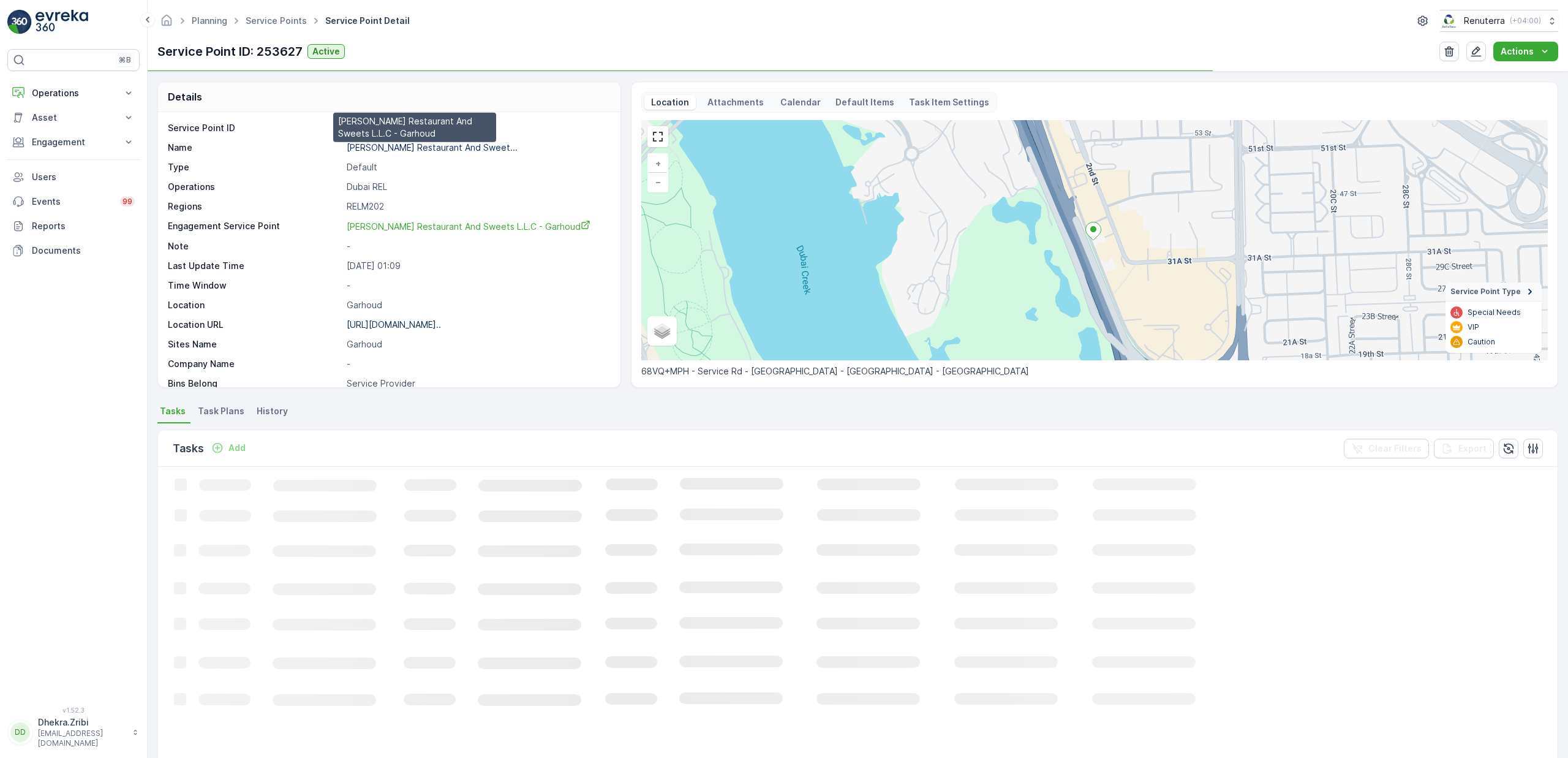
click at [399, 150] on p "Al Hallab Restaurant And Sweet..." at bounding box center [432, 147] width 171 height 10
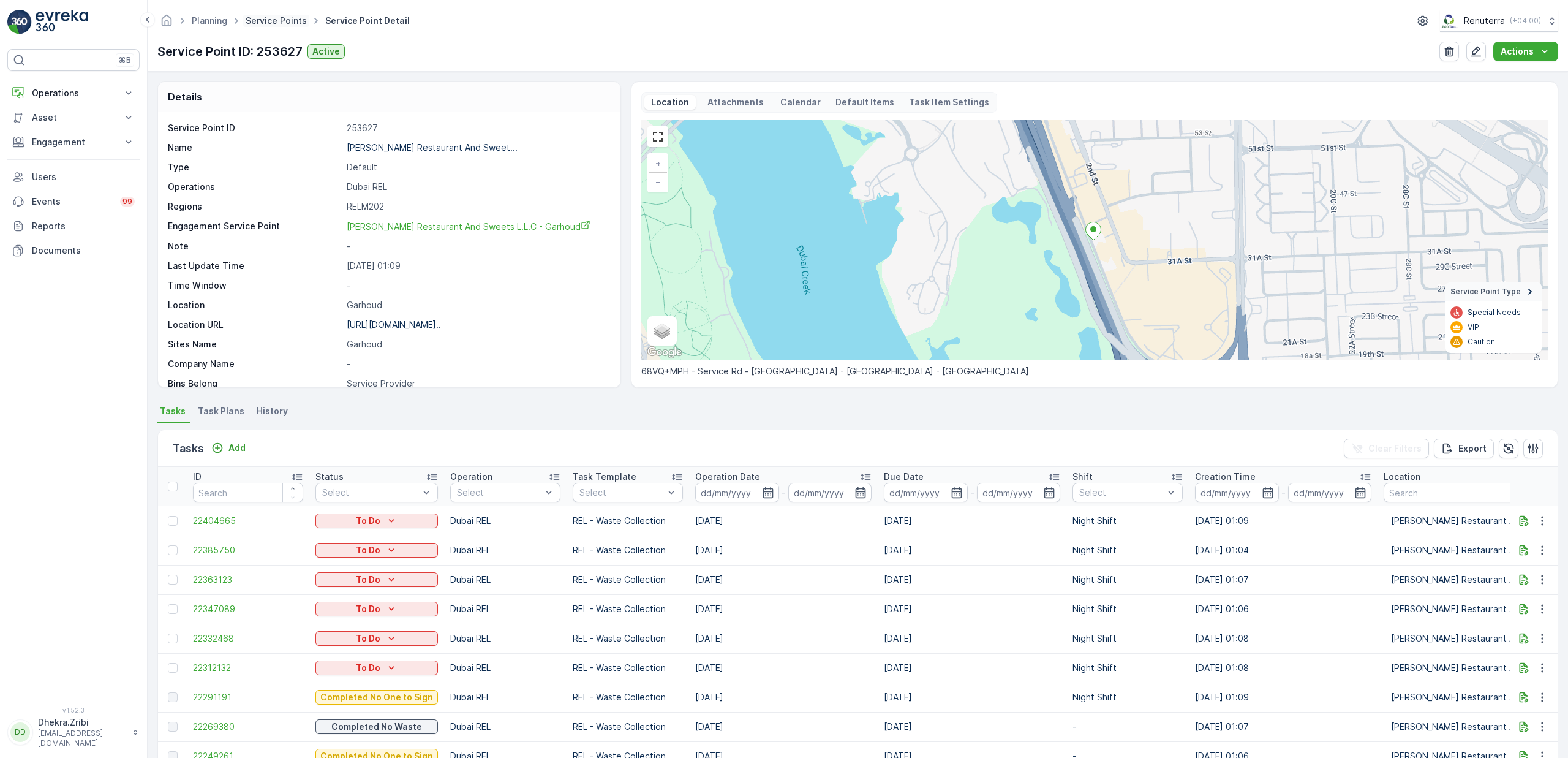
click at [286, 21] on link "Service Points" at bounding box center [276, 20] width 61 height 10
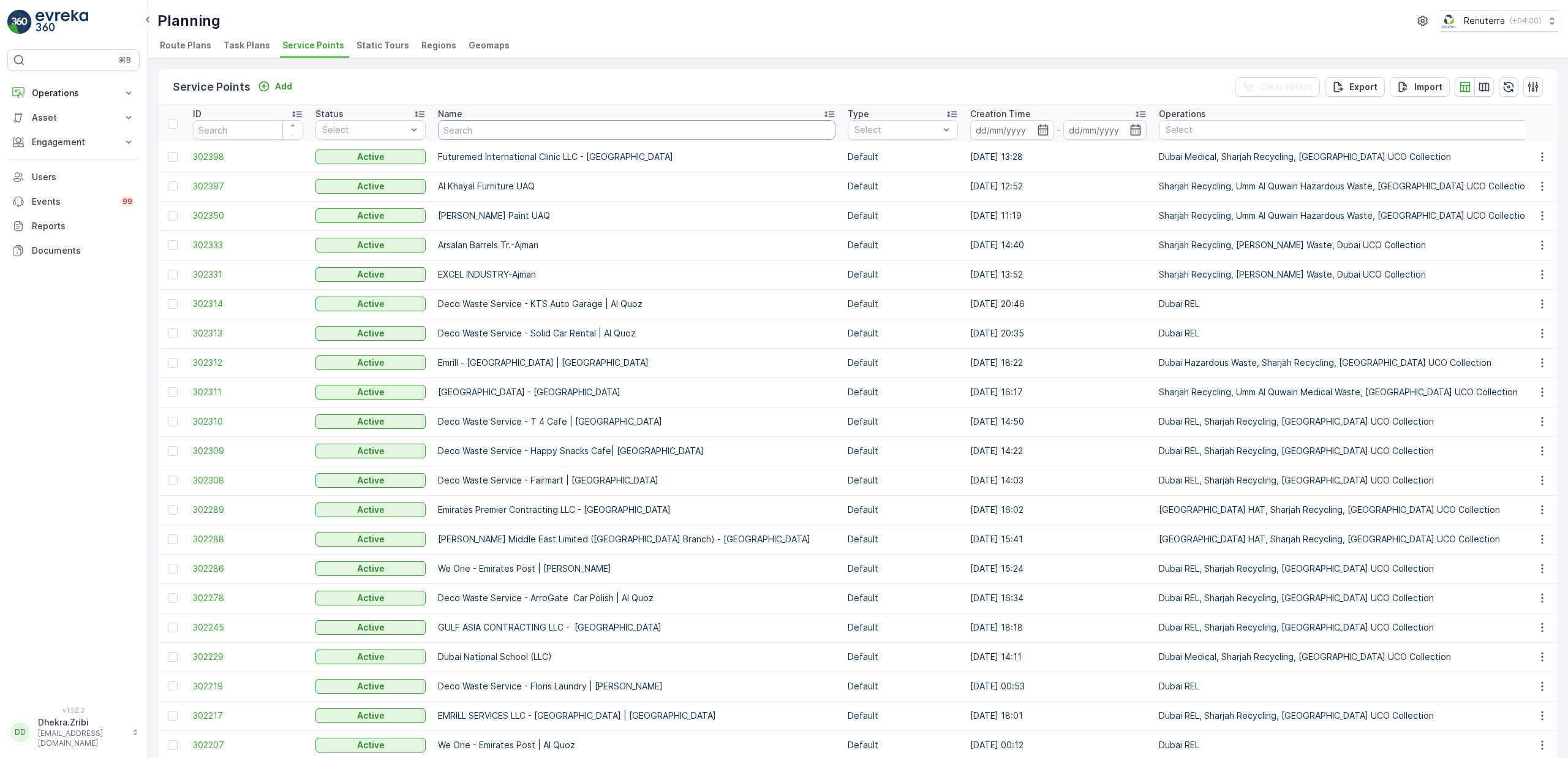
click at [495, 130] on input "text" at bounding box center [636, 130] width 398 height 20
type input "lej"
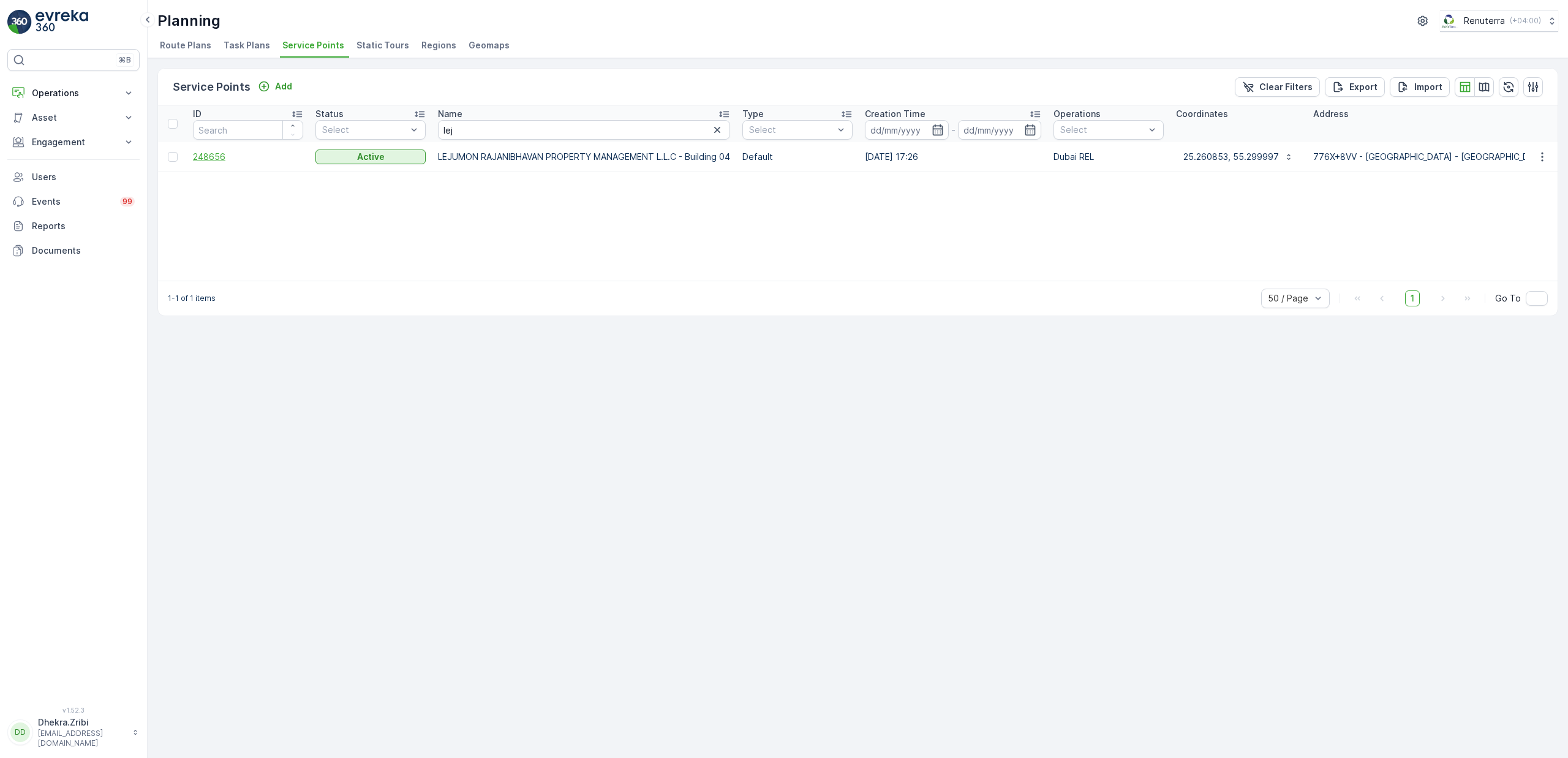
click at [214, 157] on span "248656" at bounding box center [248, 157] width 110 height 12
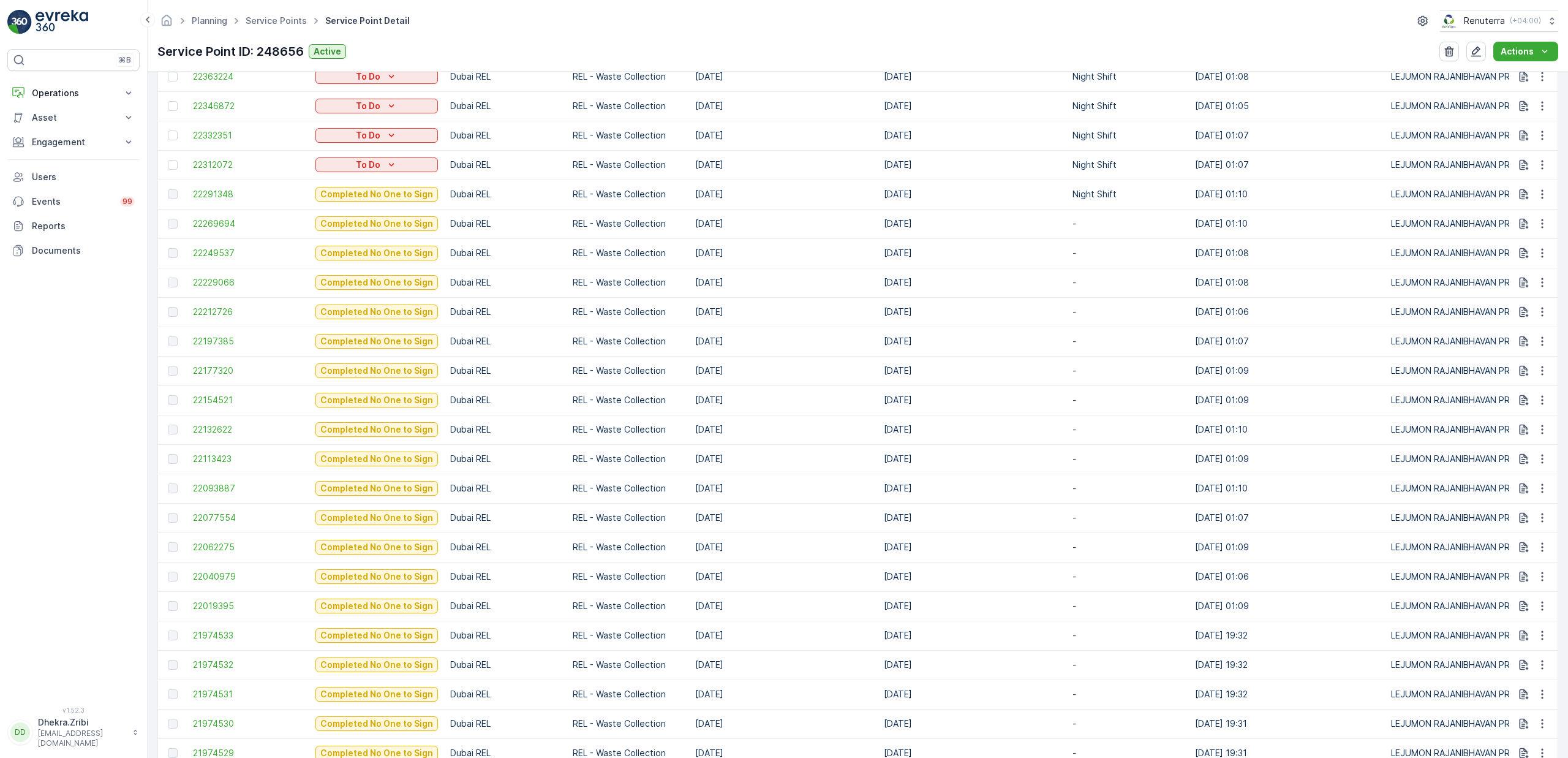
scroll to position [457, 0]
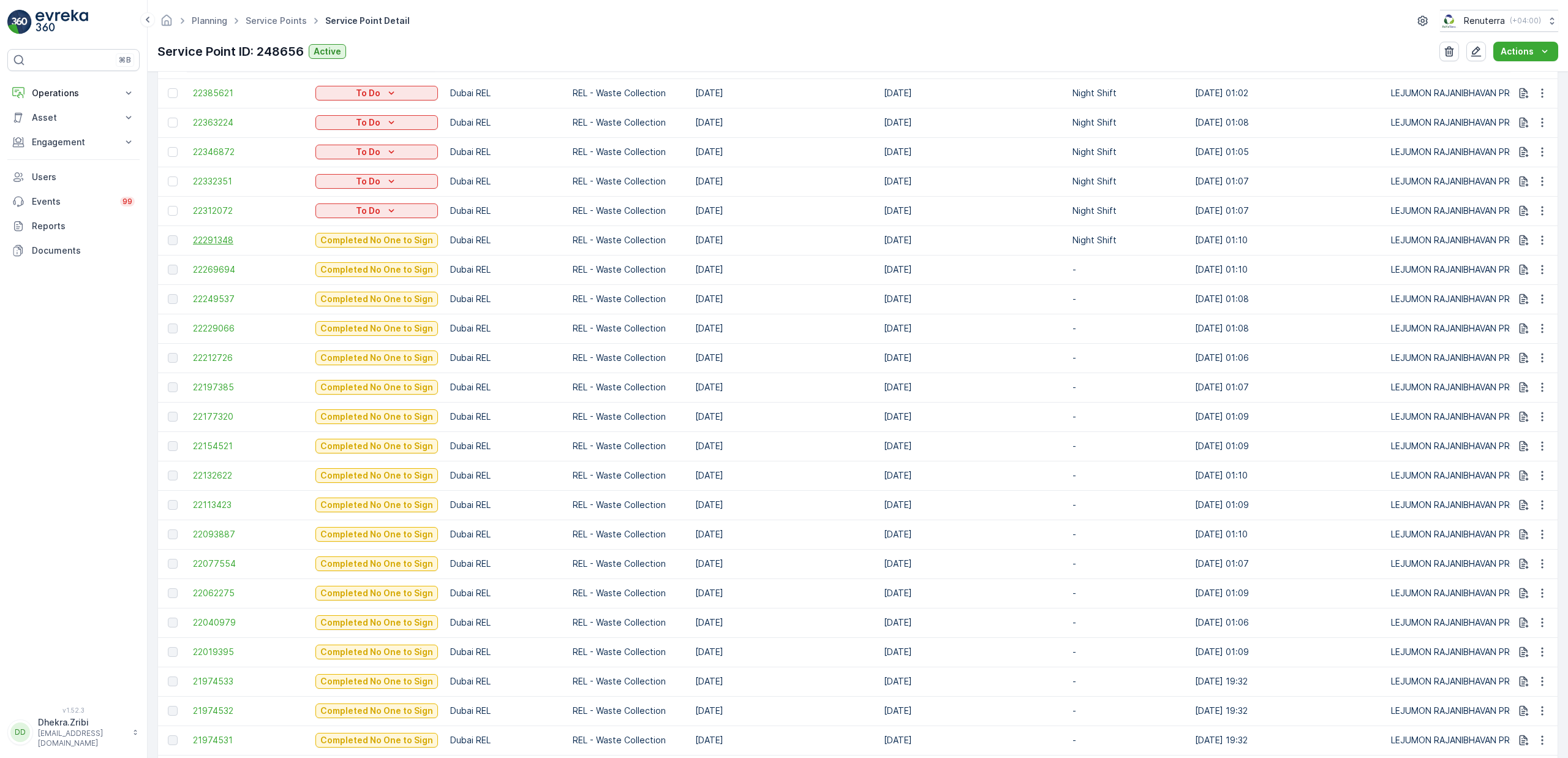
click at [207, 241] on span "22291348" at bounding box center [248, 241] width 110 height 12
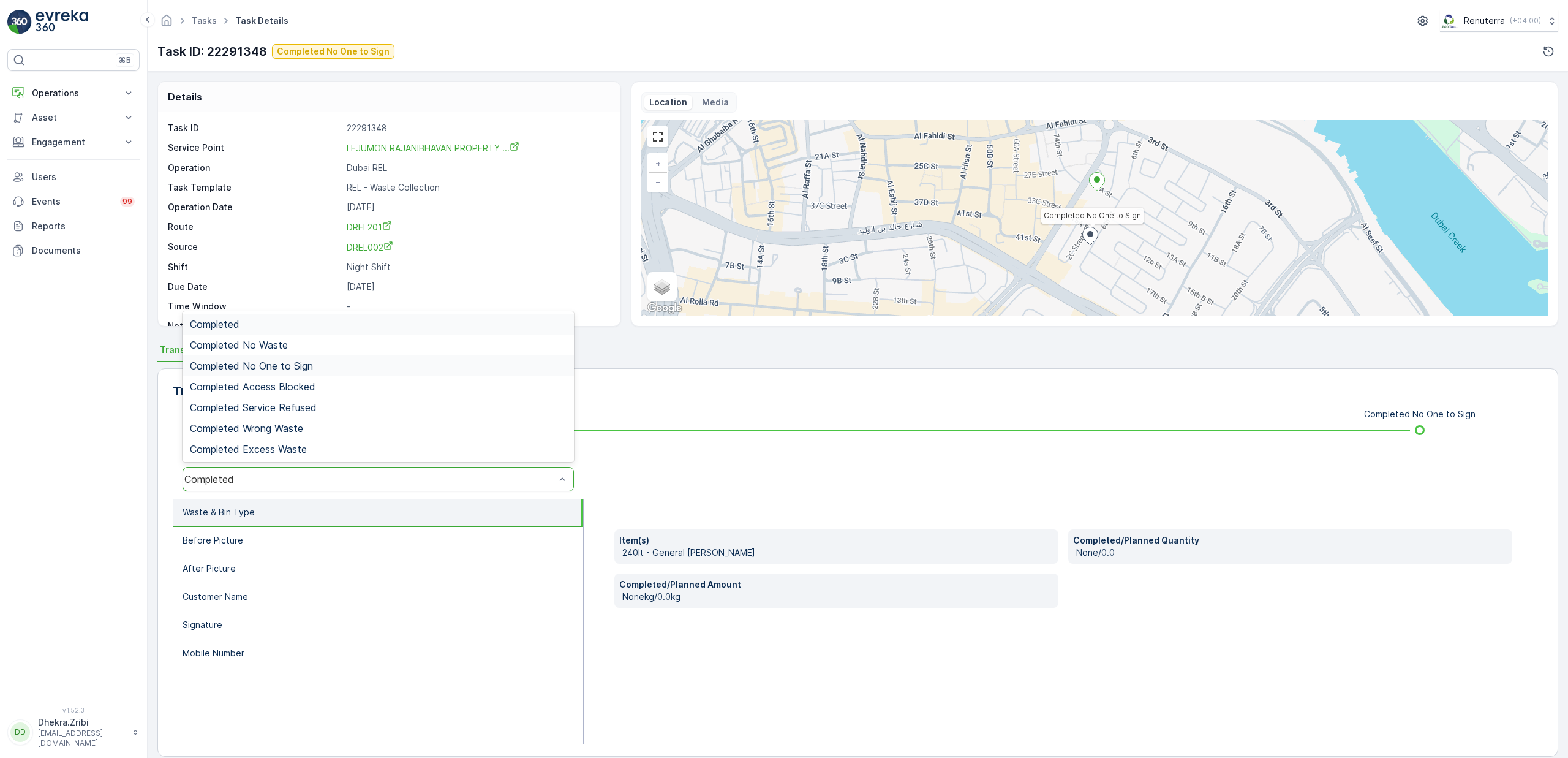
click at [302, 366] on span "Completed No One to Sign" at bounding box center [251, 366] width 123 height 11
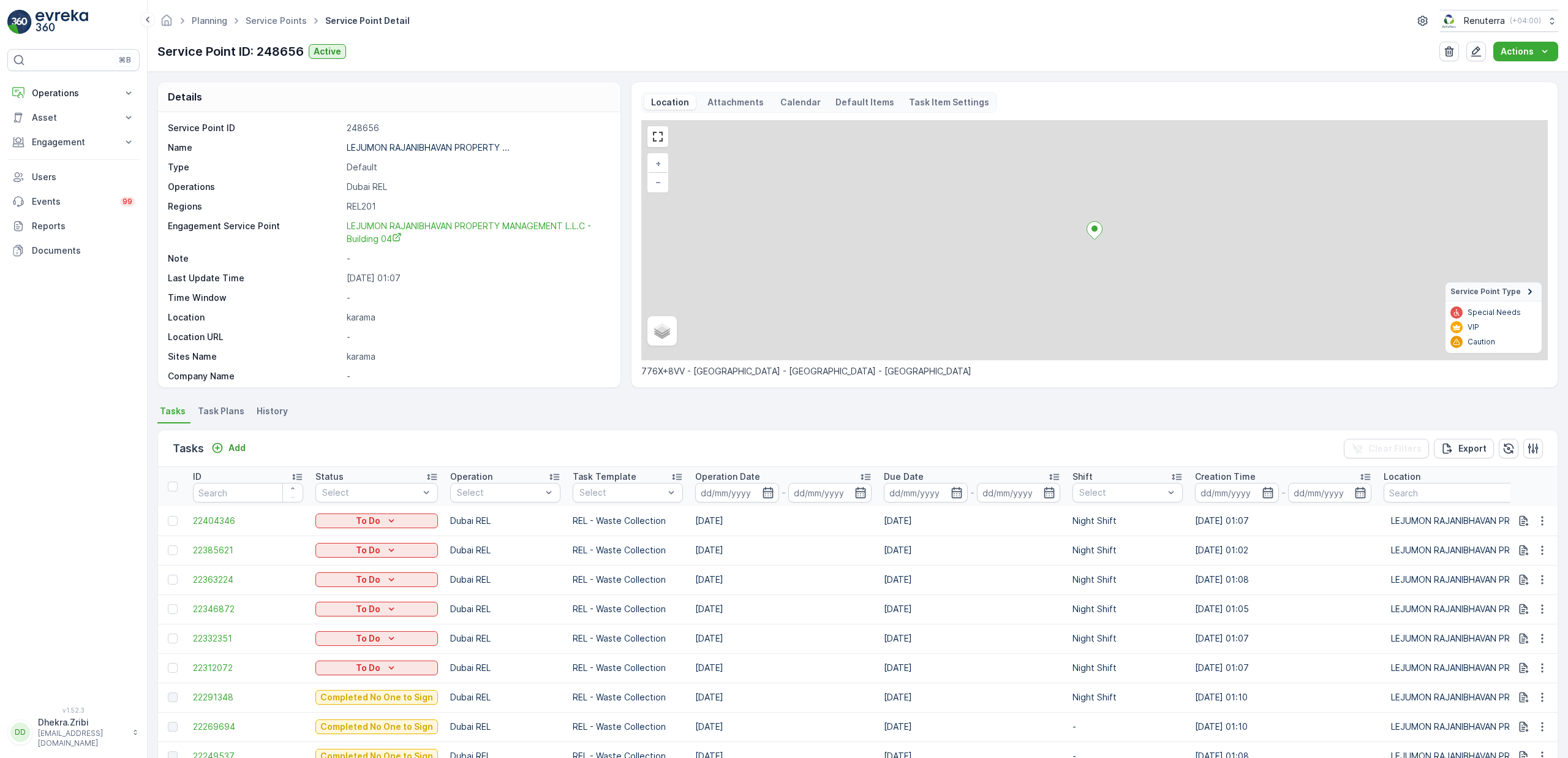
scroll to position [1277, 0]
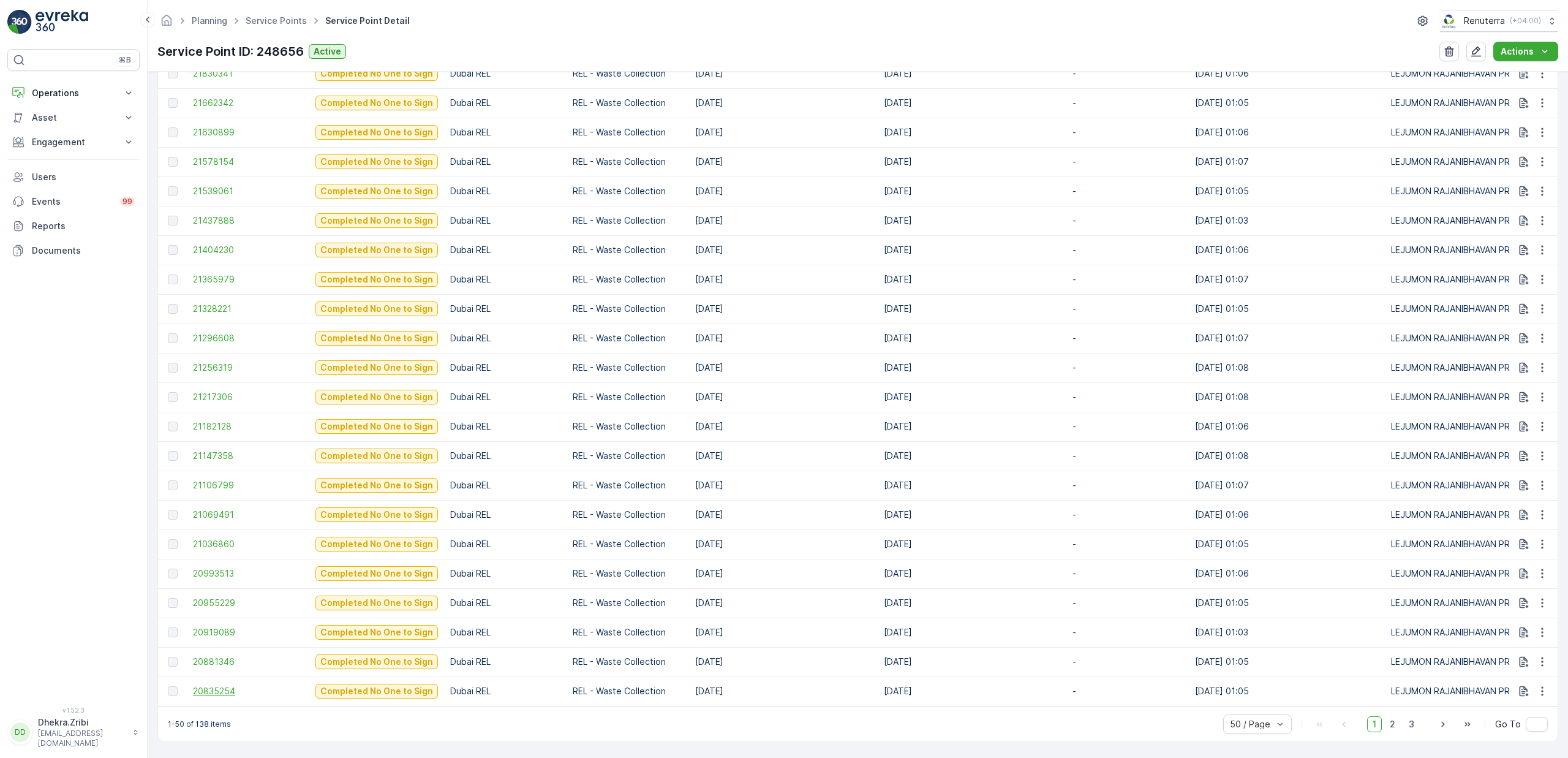
click at [230, 685] on span "20835254" at bounding box center [248, 691] width 110 height 12
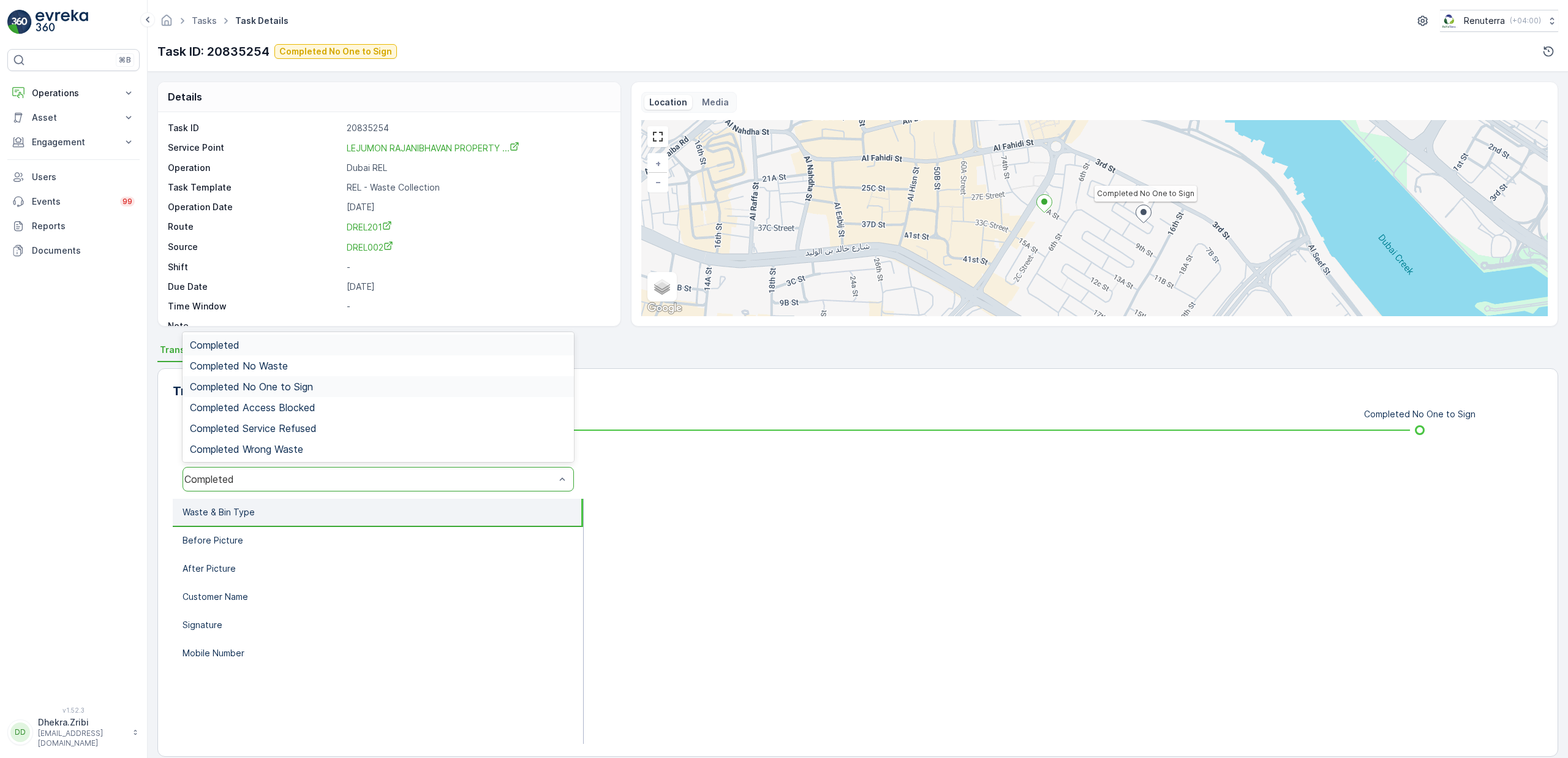
click at [289, 385] on span "Completed No One to Sign" at bounding box center [251, 386] width 123 height 11
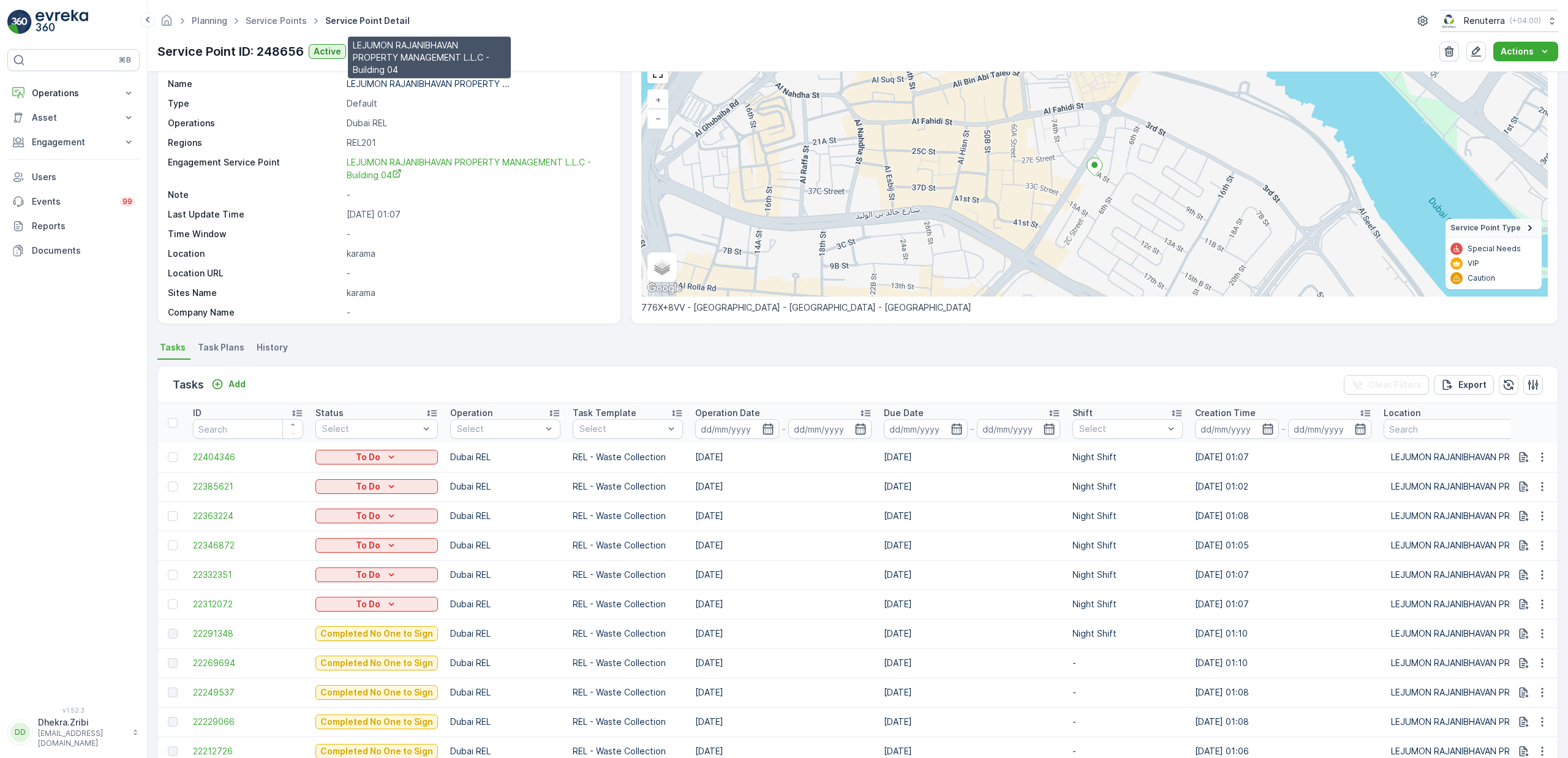
click at [378, 87] on p "LEJUMON RAJANIBHAVAN PROPERTY ..." at bounding box center [428, 83] width 163 height 10
click at [384, 87] on p "LEJUMON RAJANIBHAVAN PROPERTY ..." at bounding box center [428, 83] width 163 height 10
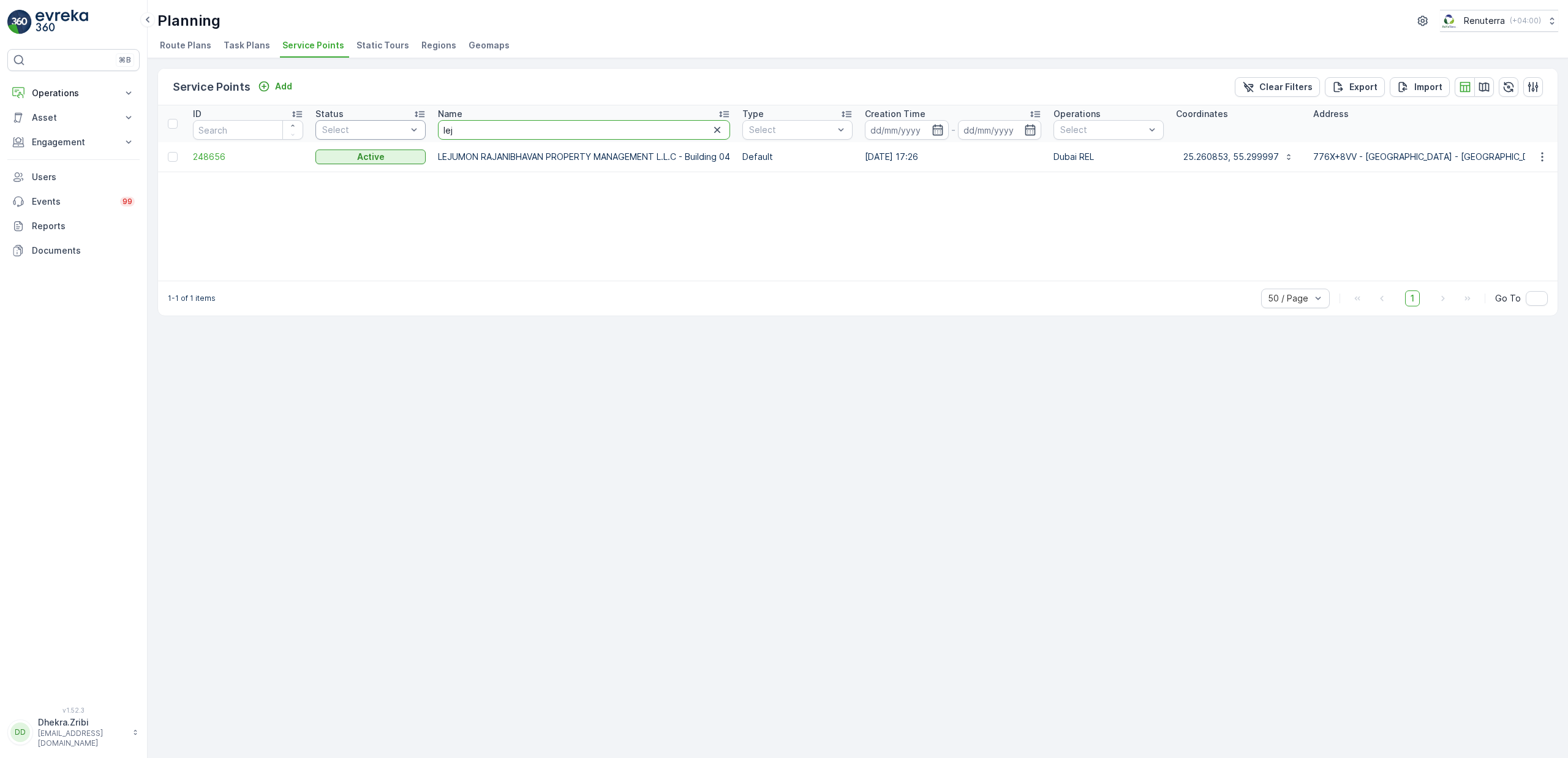
drag, startPoint x: 490, startPoint y: 129, endPoint x: 386, endPoint y: 123, distance: 104.2
type input "arifc"
click at [219, 156] on span "253623" at bounding box center [248, 157] width 110 height 12
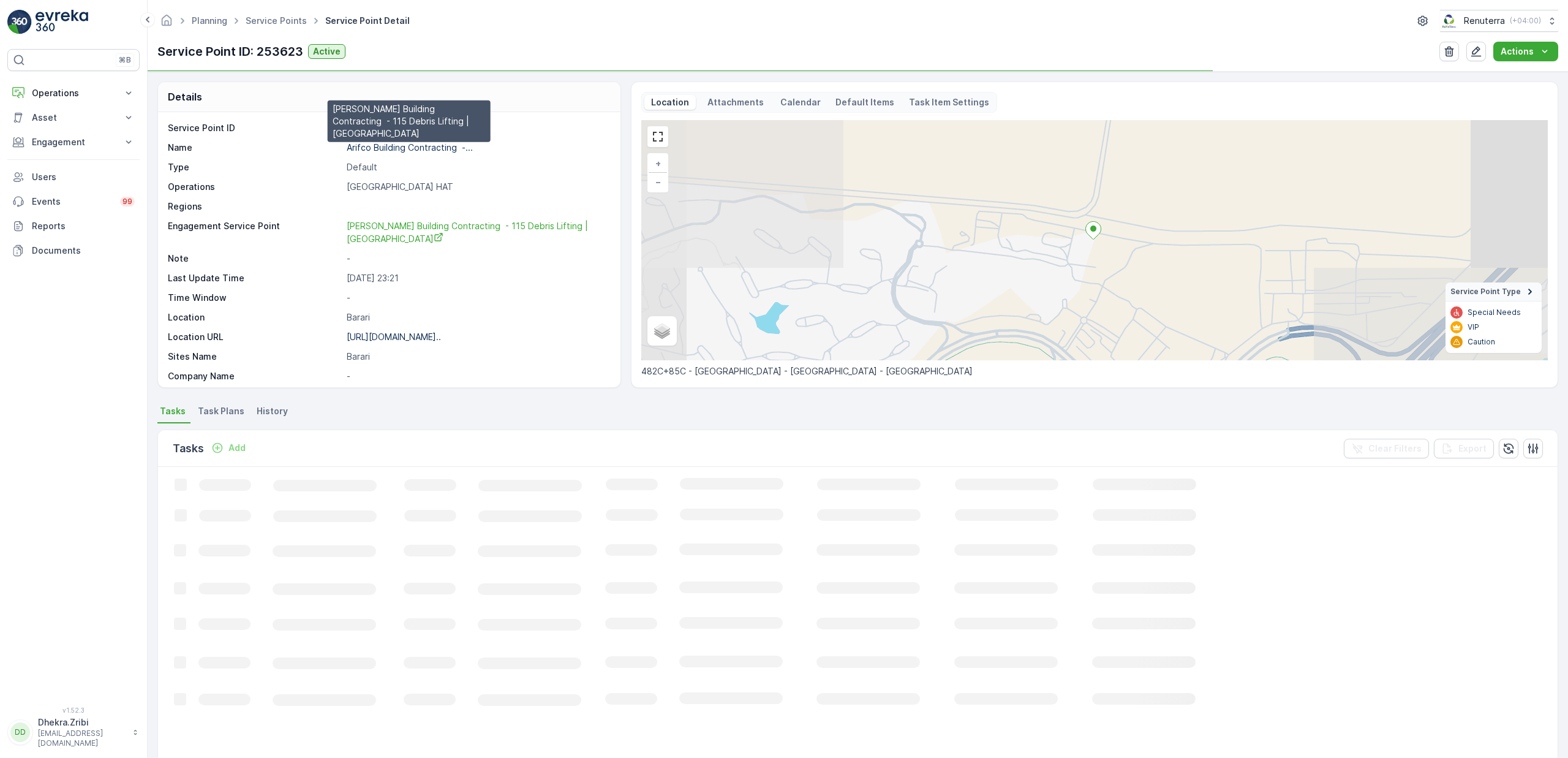
click at [403, 152] on p "Arifco Building Contracting -..." at bounding box center [410, 147] width 126 height 10
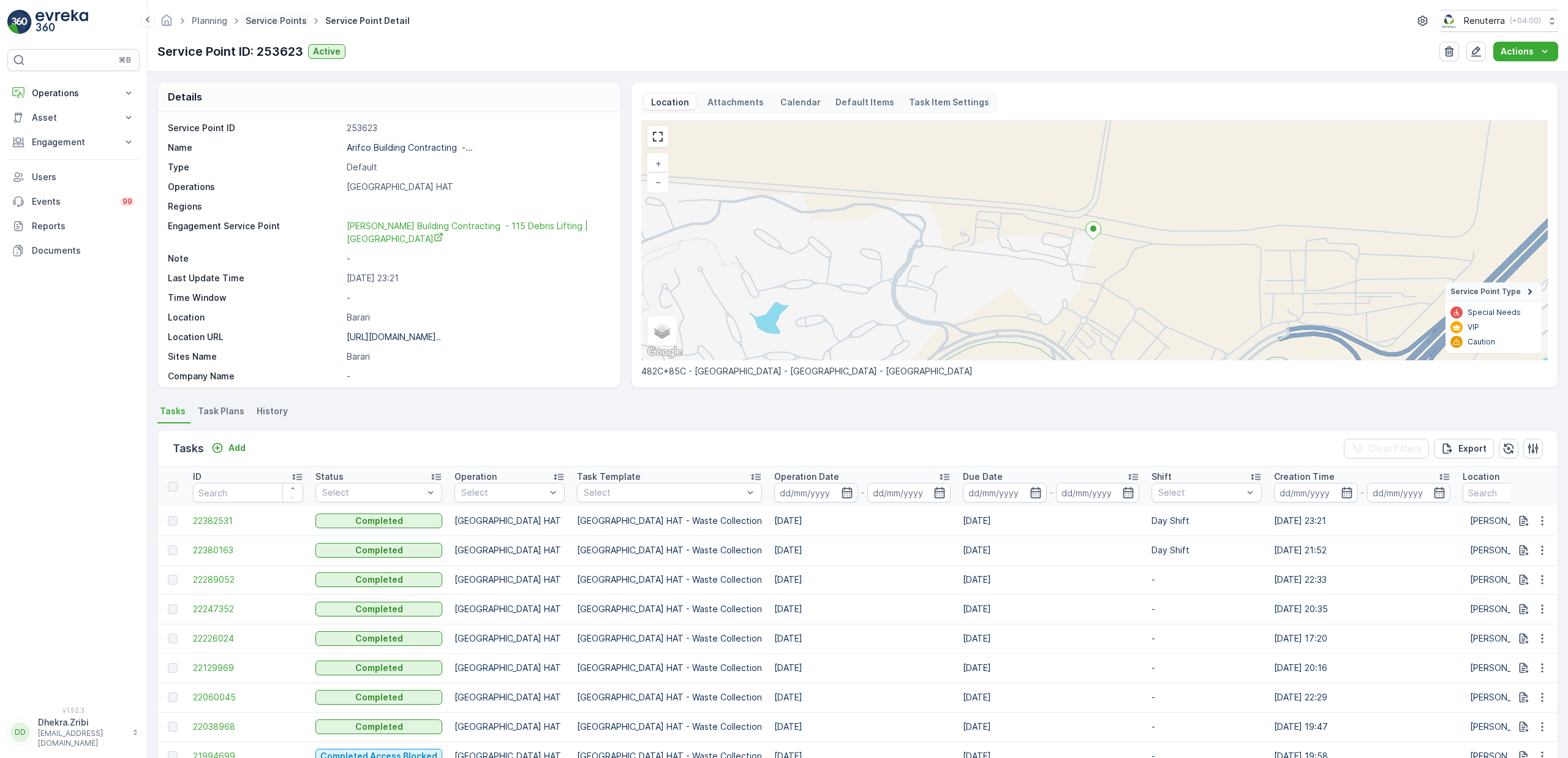
click at [284, 23] on link "Service Points" at bounding box center [276, 20] width 61 height 10
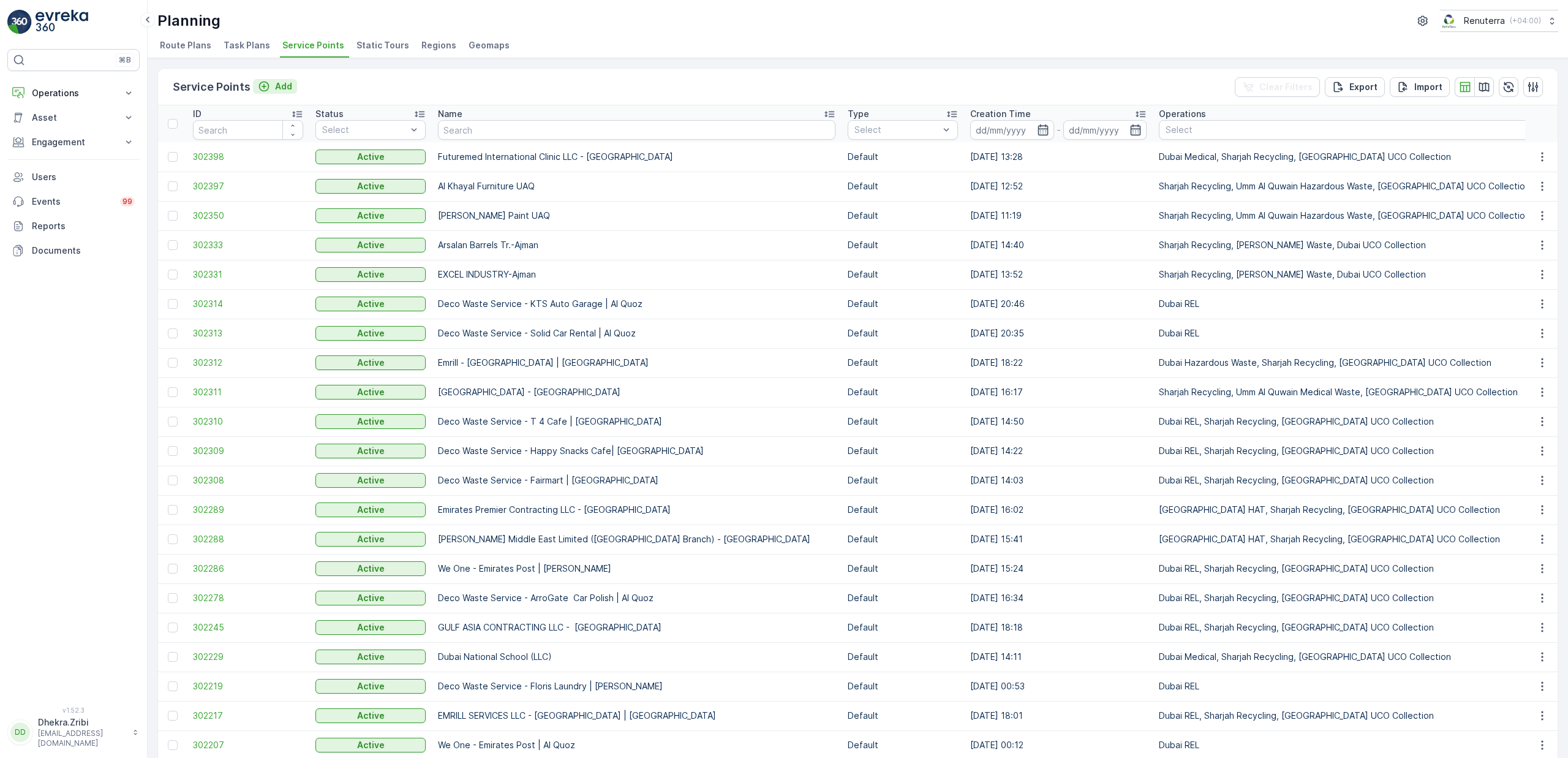
click at [283, 87] on p "Add" at bounding box center [283, 87] width 17 height 12
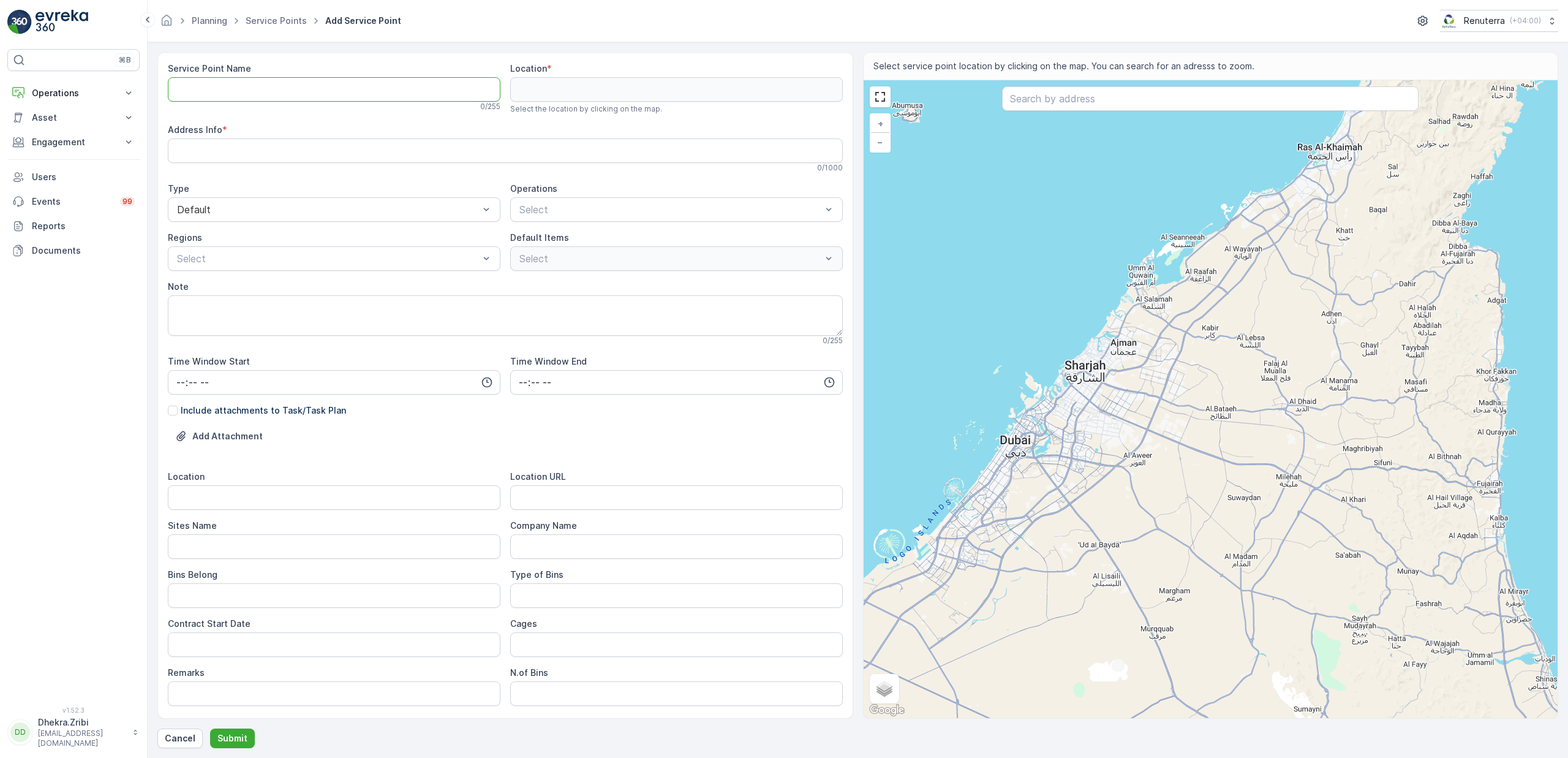
click at [246, 93] on Name "Service Point Name" at bounding box center [334, 89] width 333 height 25
paste Name "[PERSON_NAME] Stock - NMC Block C | DIP"
type Name "[PERSON_NAME] Stock - NMC Block C | DIP"
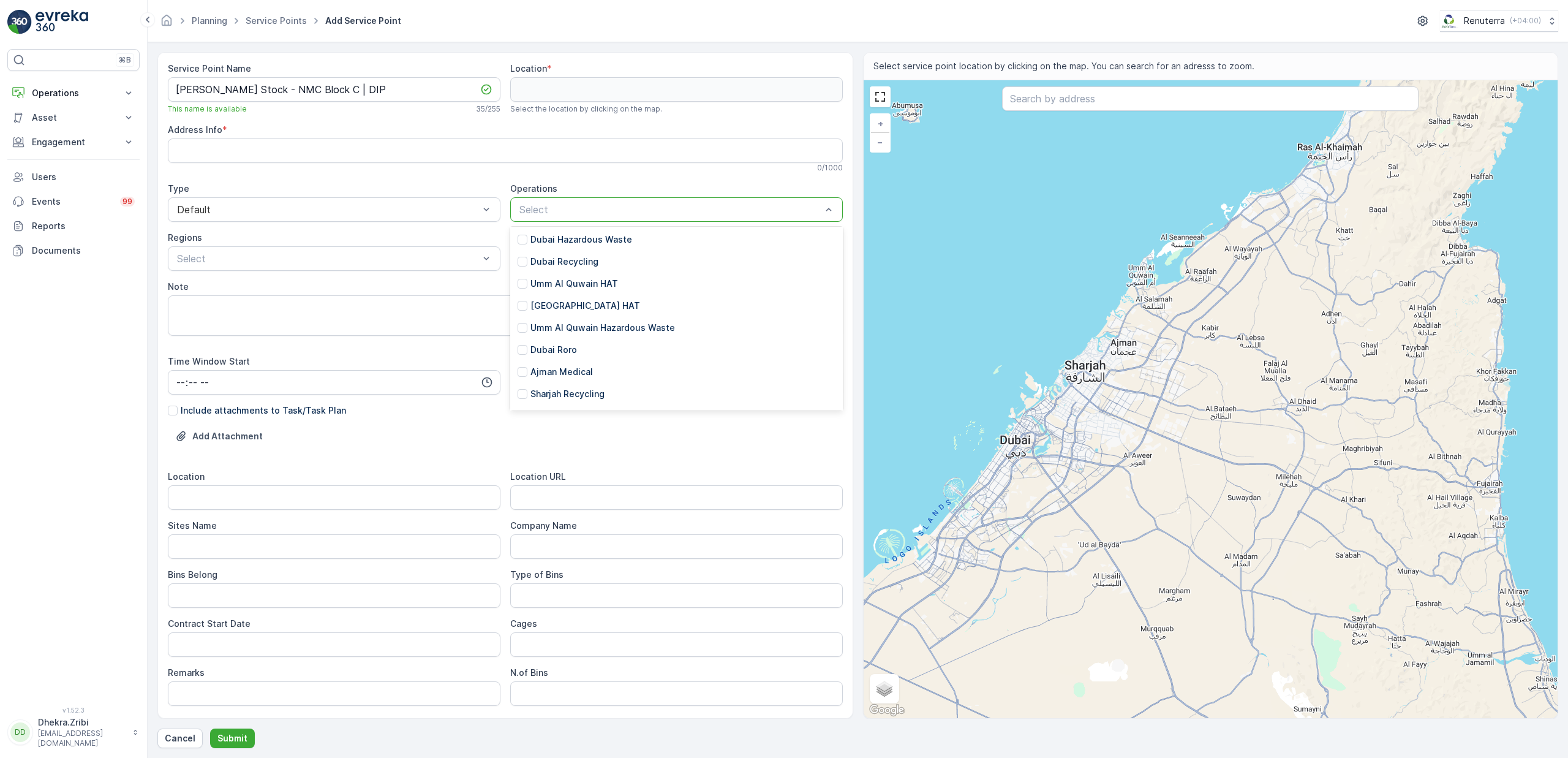
scroll to position [162, 0]
click at [559, 309] on p "[GEOGRAPHIC_DATA] HAT" at bounding box center [585, 304] width 110 height 12
click at [583, 306] on p "10cbm - General Waste" at bounding box center [580, 306] width 99 height 12
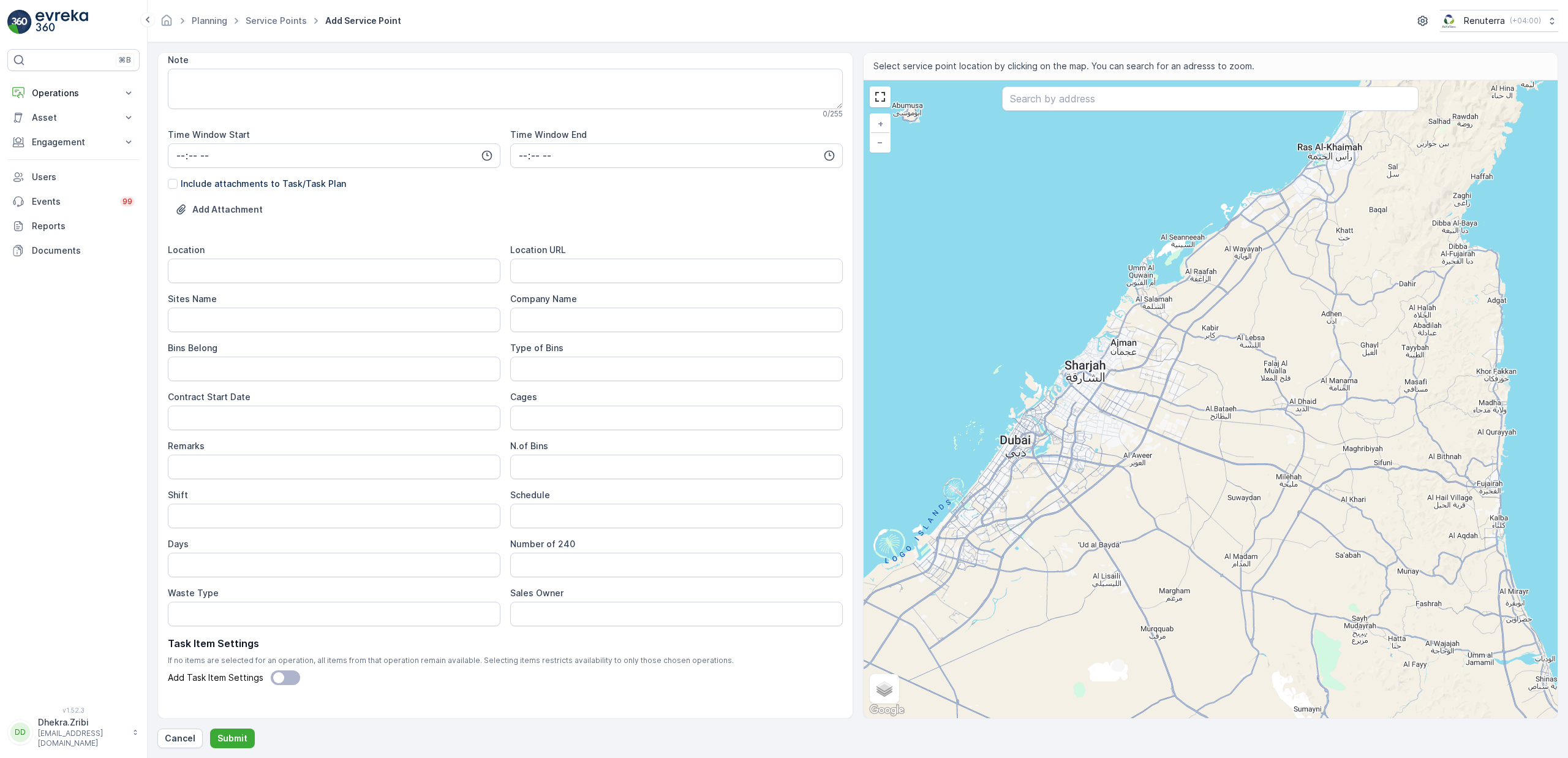
scroll to position [243, 0]
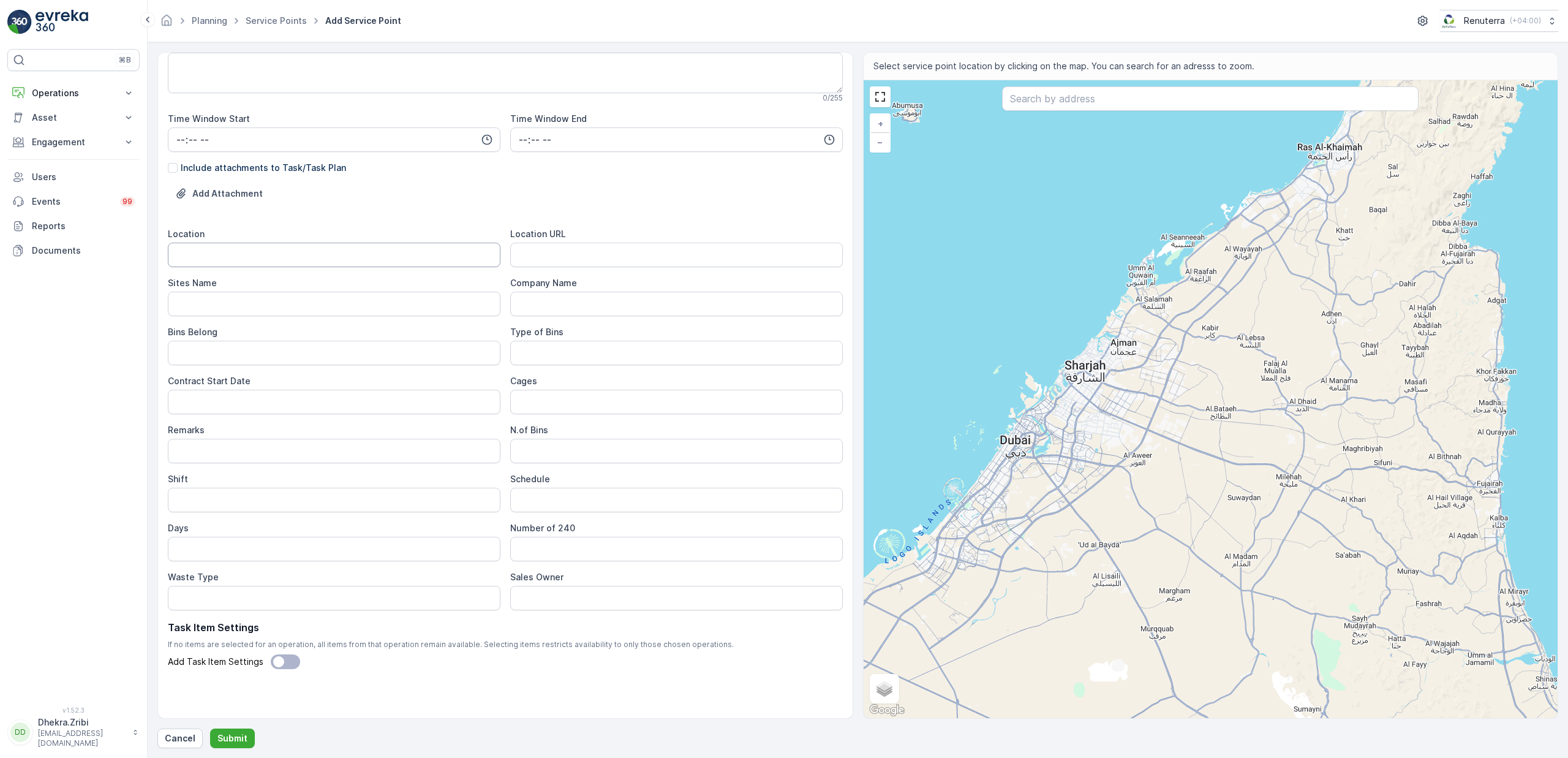
click at [233, 256] on input "Location" at bounding box center [334, 255] width 333 height 25
paste input "DIP"
type input "DIP"
click at [219, 301] on Name "Sites Name" at bounding box center [334, 304] width 333 height 25
paste Name "DIP"
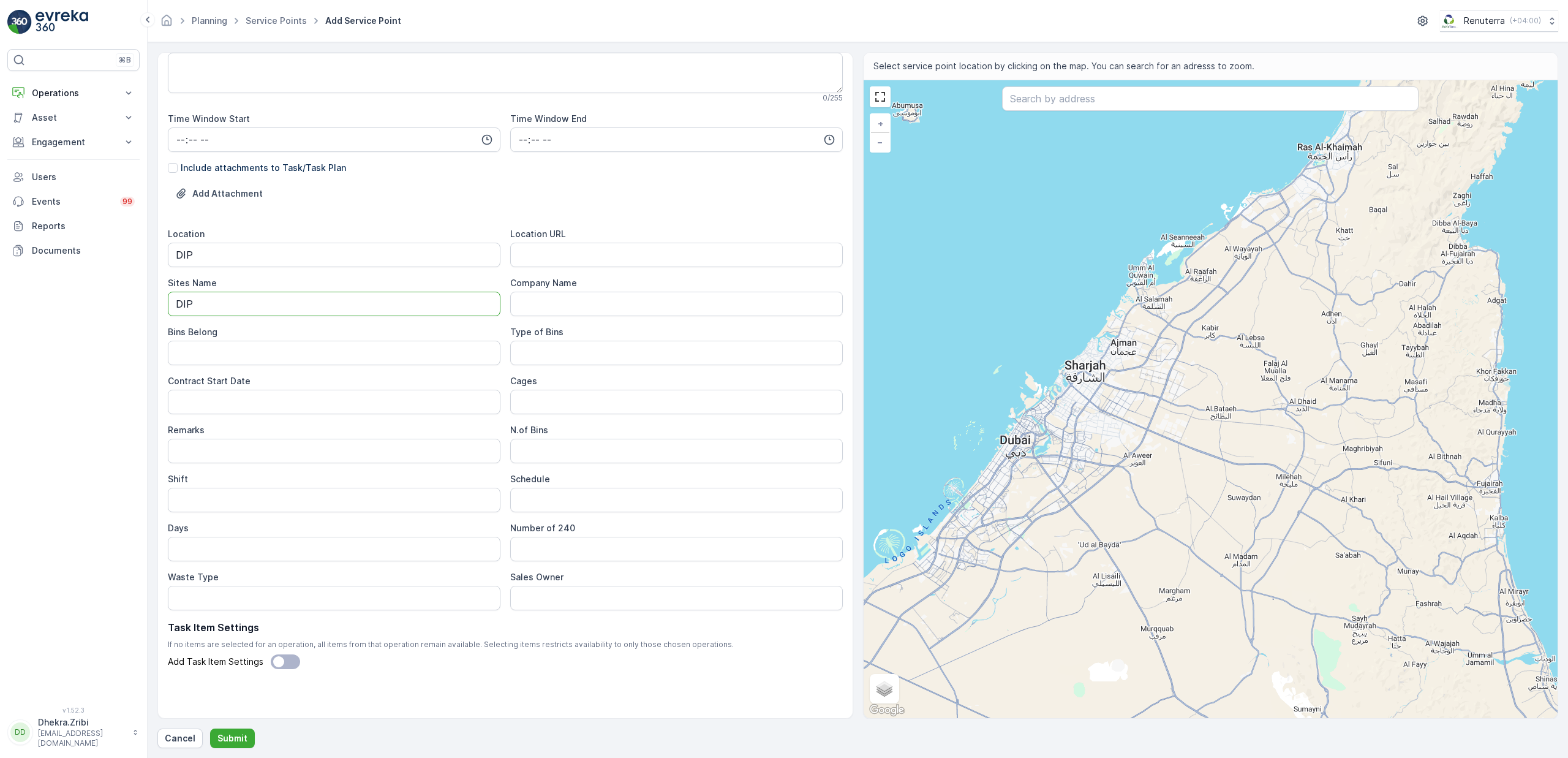
type Name "DIP"
click at [555, 260] on URL "Location URL" at bounding box center [677, 255] width 333 height 25
paste URL "[URL][DOMAIN_NAME]"
type URL "[URL][DOMAIN_NAME]"
click at [249, 353] on Belong "Bins Belong" at bounding box center [334, 353] width 333 height 25
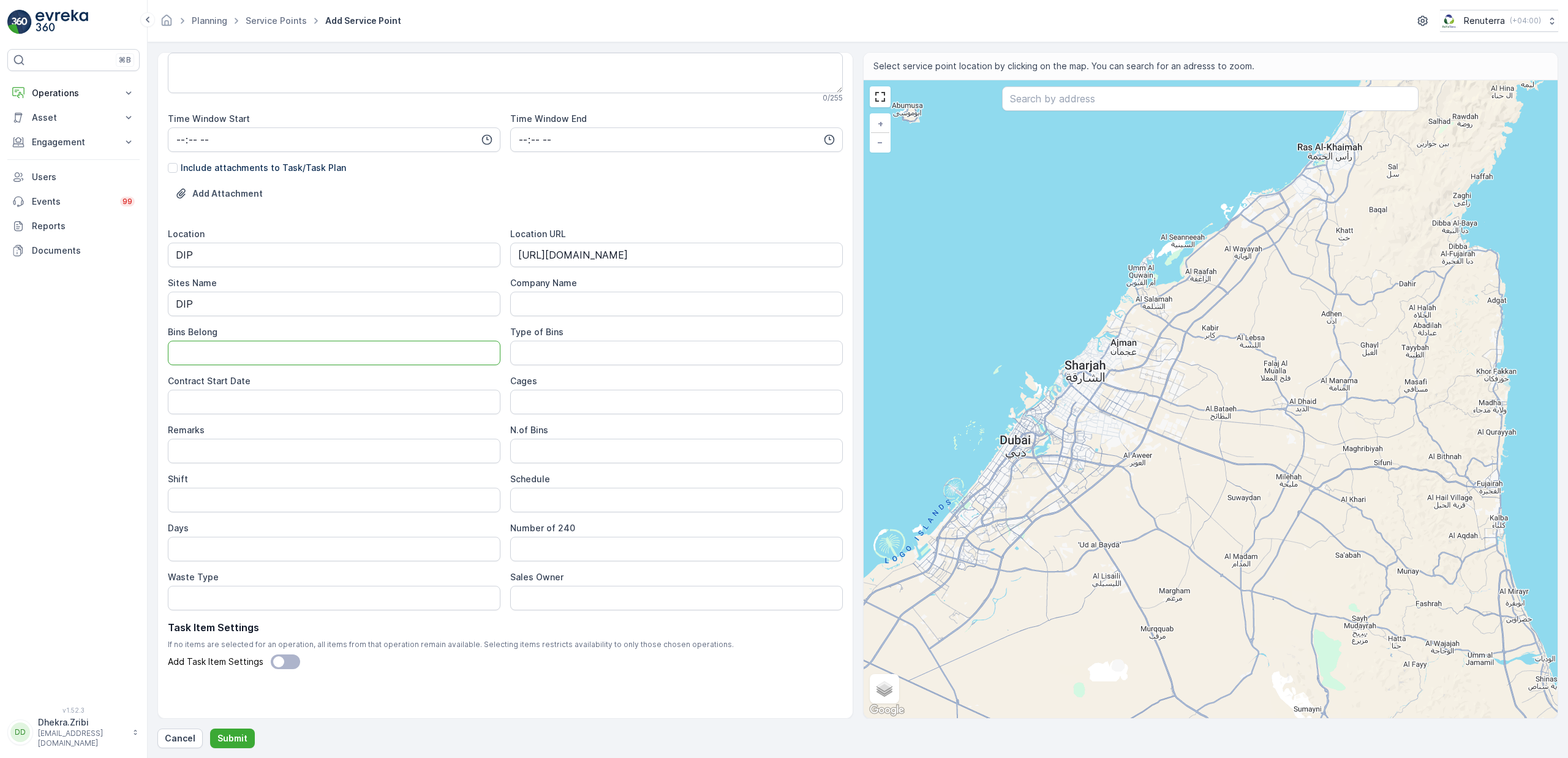
type Belong "Service Provider"
click at [573, 354] on Bins "Type of Bins" at bounding box center [677, 353] width 333 height 25
type Bins "10 CBM"
click at [289, 402] on Date "Contract Start Date" at bounding box center [334, 402] width 333 height 25
type Date "[DATE]"
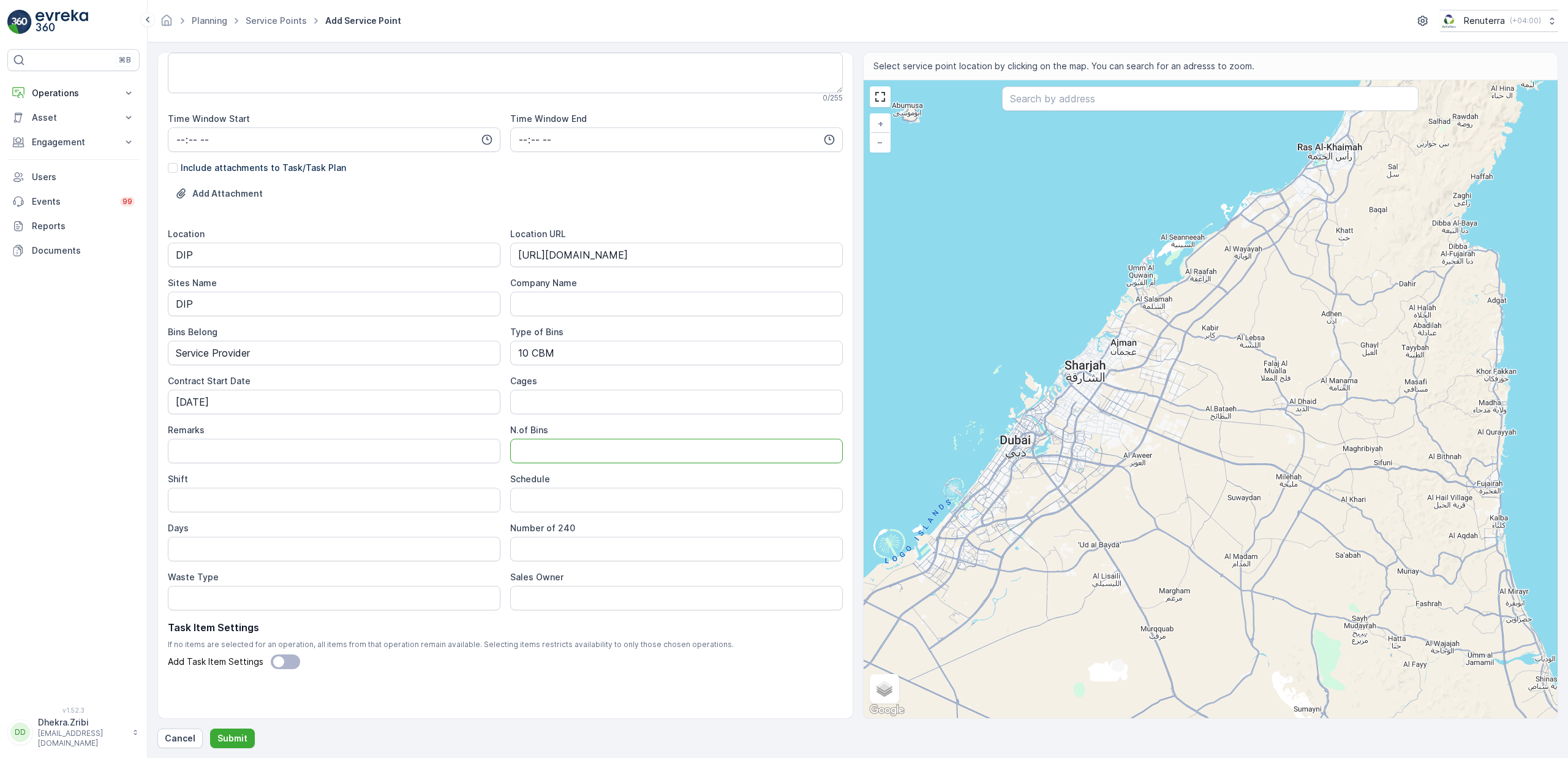
click at [548, 453] on Bins "N.of Bins" at bounding box center [677, 451] width 333 height 25
type Bins "1"
click at [293, 496] on input "Shift" at bounding box center [334, 500] width 333 height 25
type input "Day Shift"
click at [571, 504] on input "Schedule" at bounding box center [677, 500] width 333 height 25
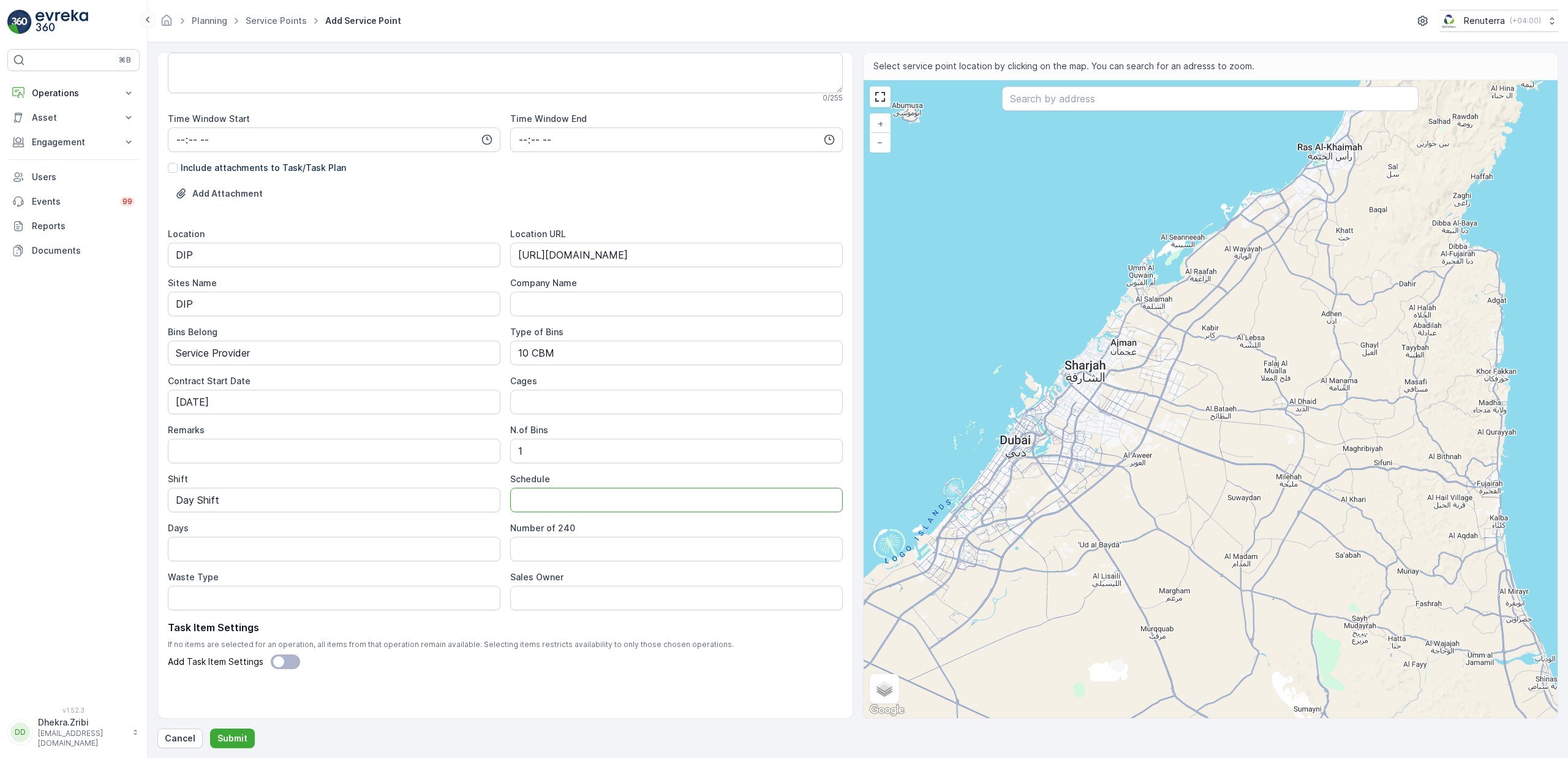
type input "On Call Basis"
click at [265, 547] on input "Days" at bounding box center [334, 549] width 333 height 25
click at [447, 592] on Type "Waste Type" at bounding box center [334, 598] width 333 height 25
type Type "General Waste"
click at [585, 597] on Owner "Sales Owner" at bounding box center [677, 598] width 333 height 25
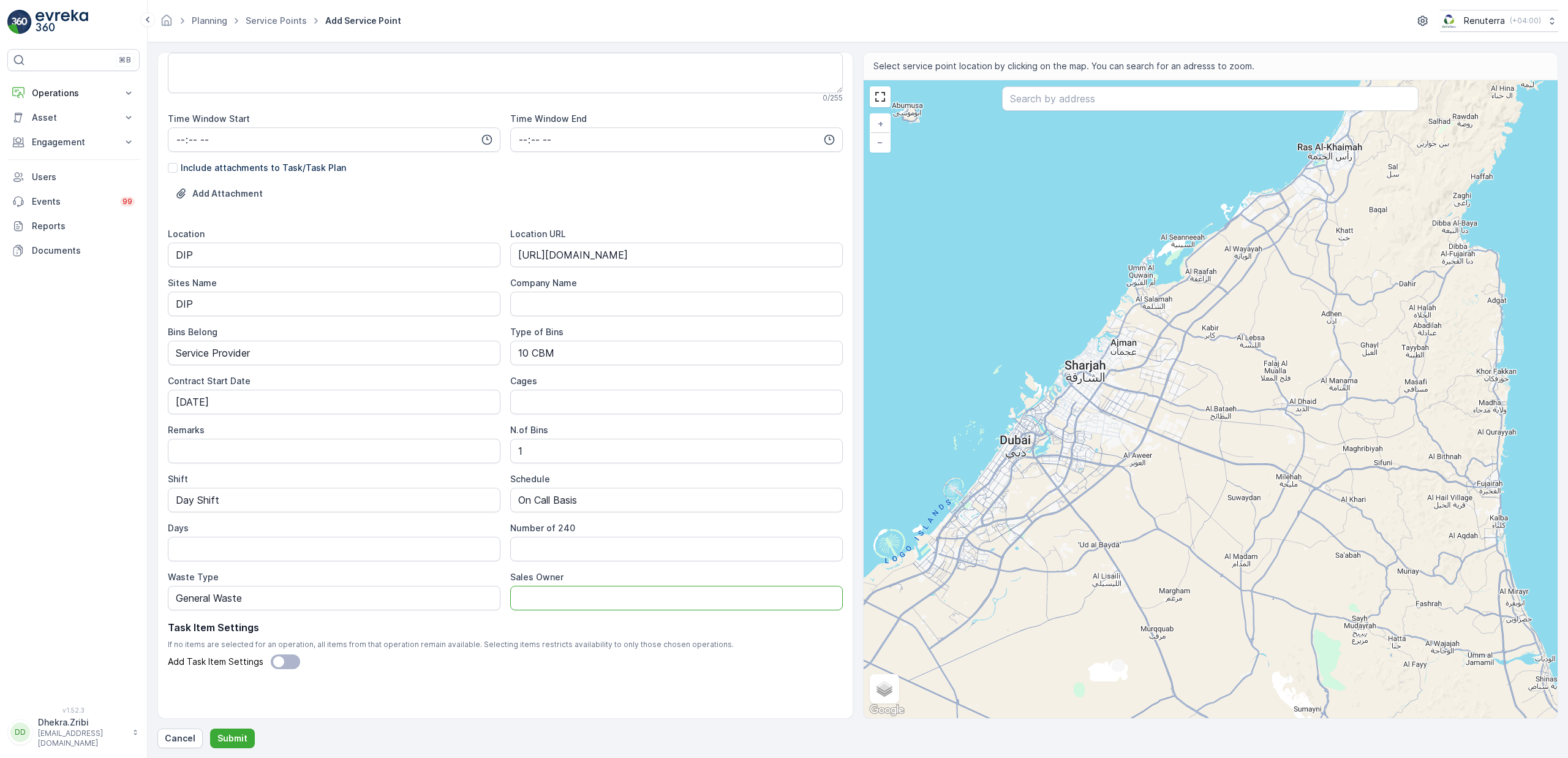
type Owner "[PERSON_NAME]"
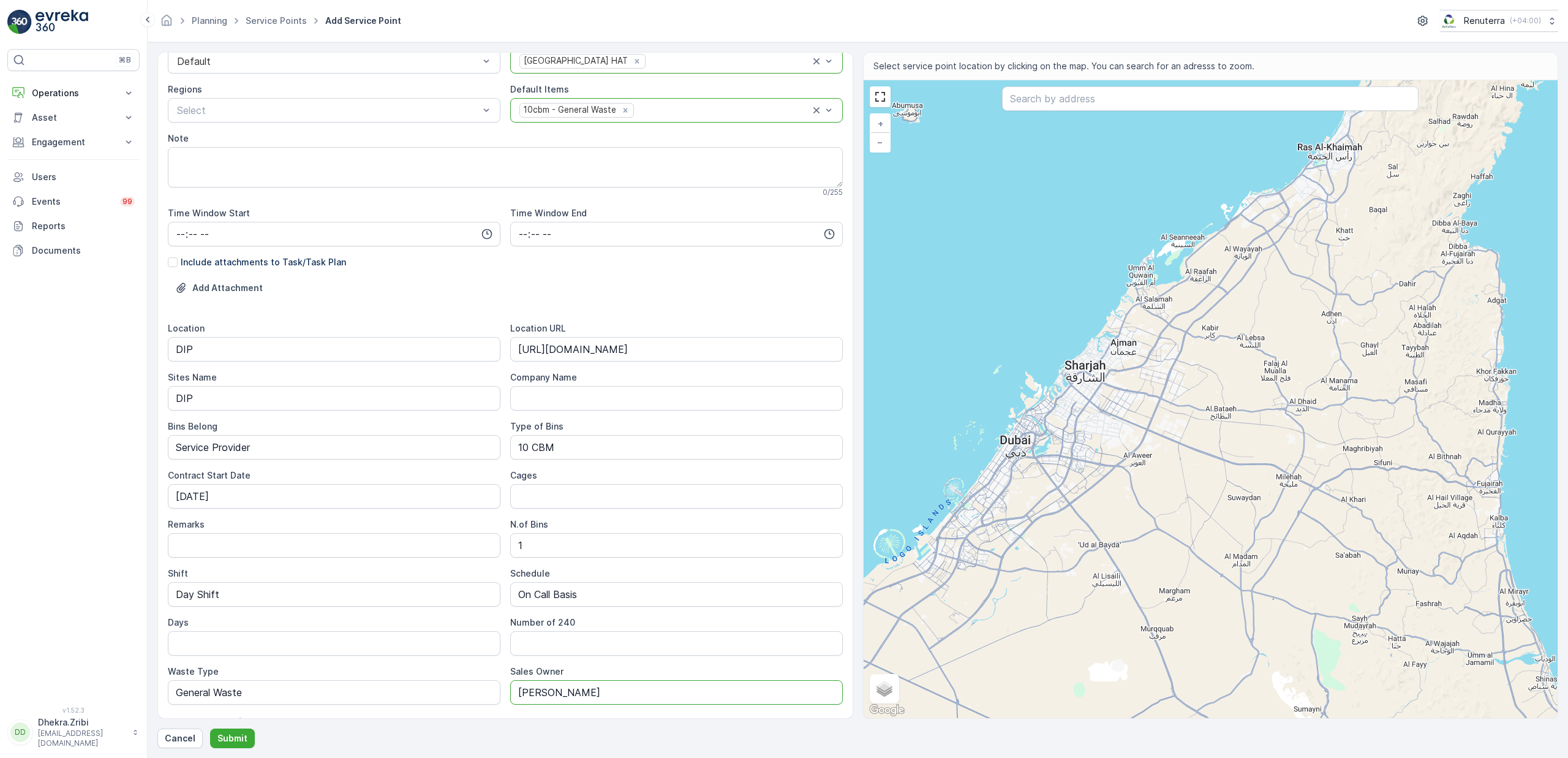
scroll to position [0, 0]
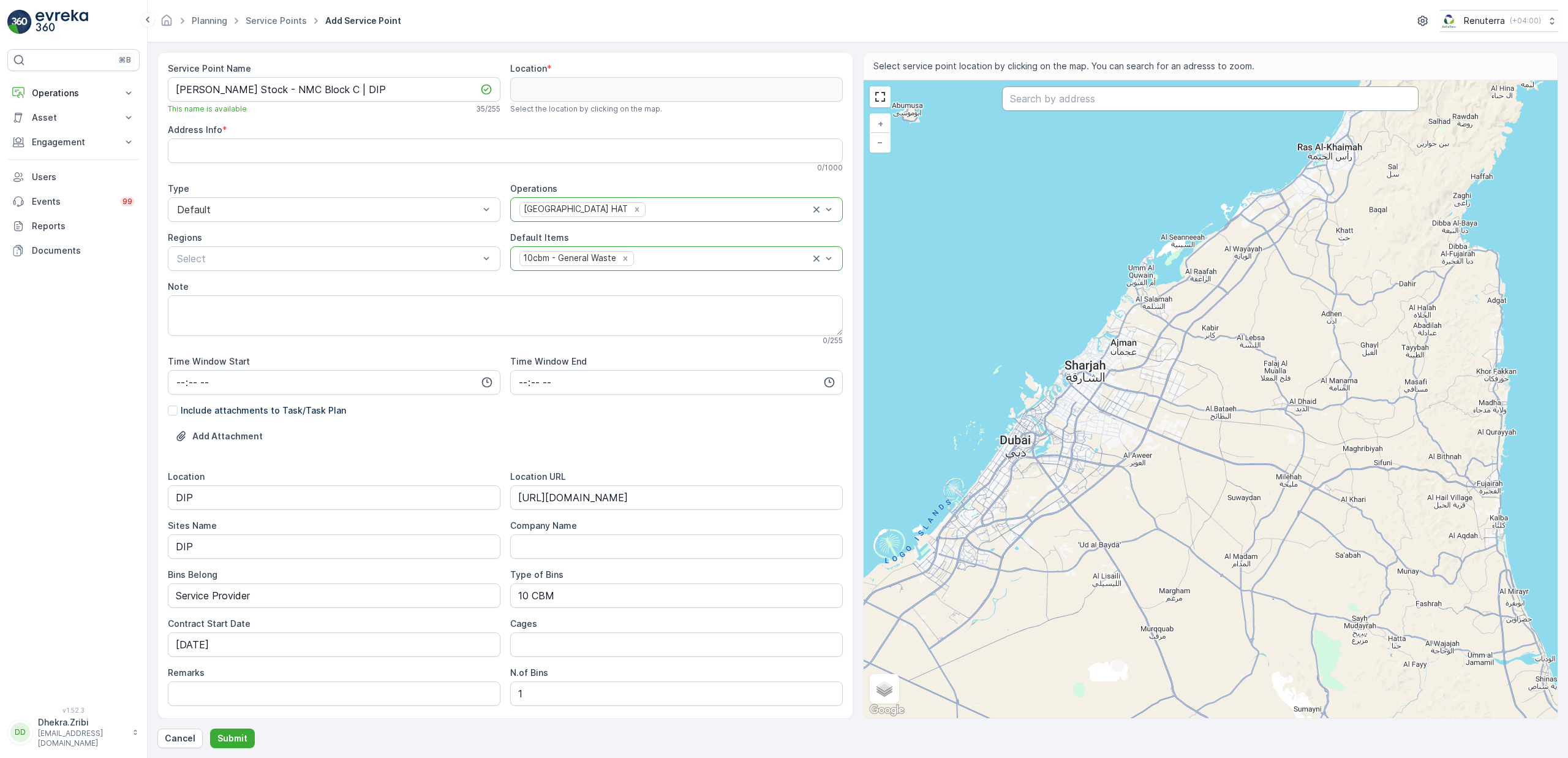
click at [1068, 105] on input "text" at bounding box center [1210, 99] width 416 height 25
paste input "Pasu warehouse dip"
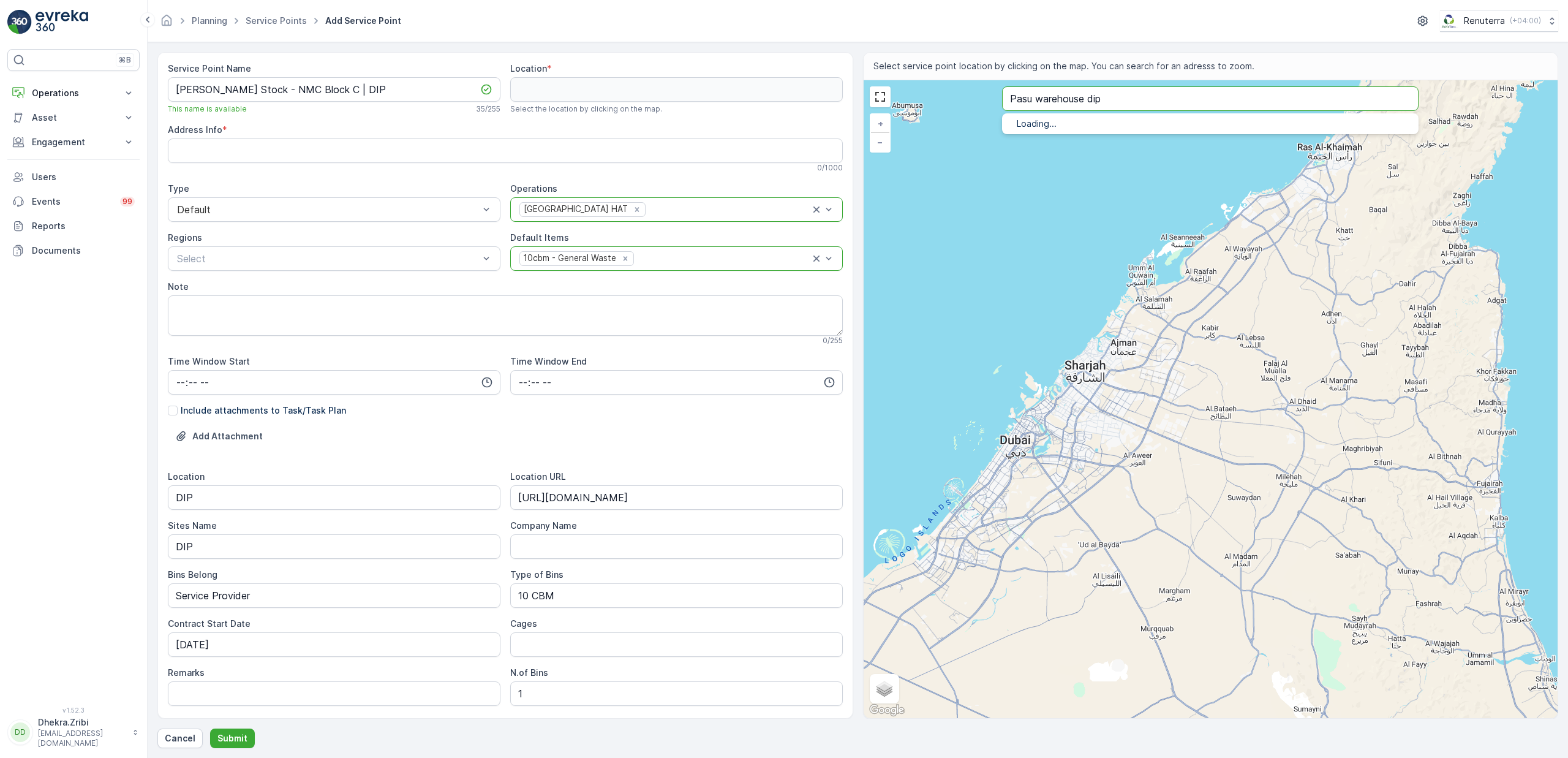
type input "Pasu warehouse dip"
click at [1091, 140] on span "Pasu warehouse dip" at bounding box center [1086, 137] width 89 height 10
type input "24.9653409,55.18613389999999"
type Info "Dubai Investment Park - 2 - Dubai - United Arab Emirates"
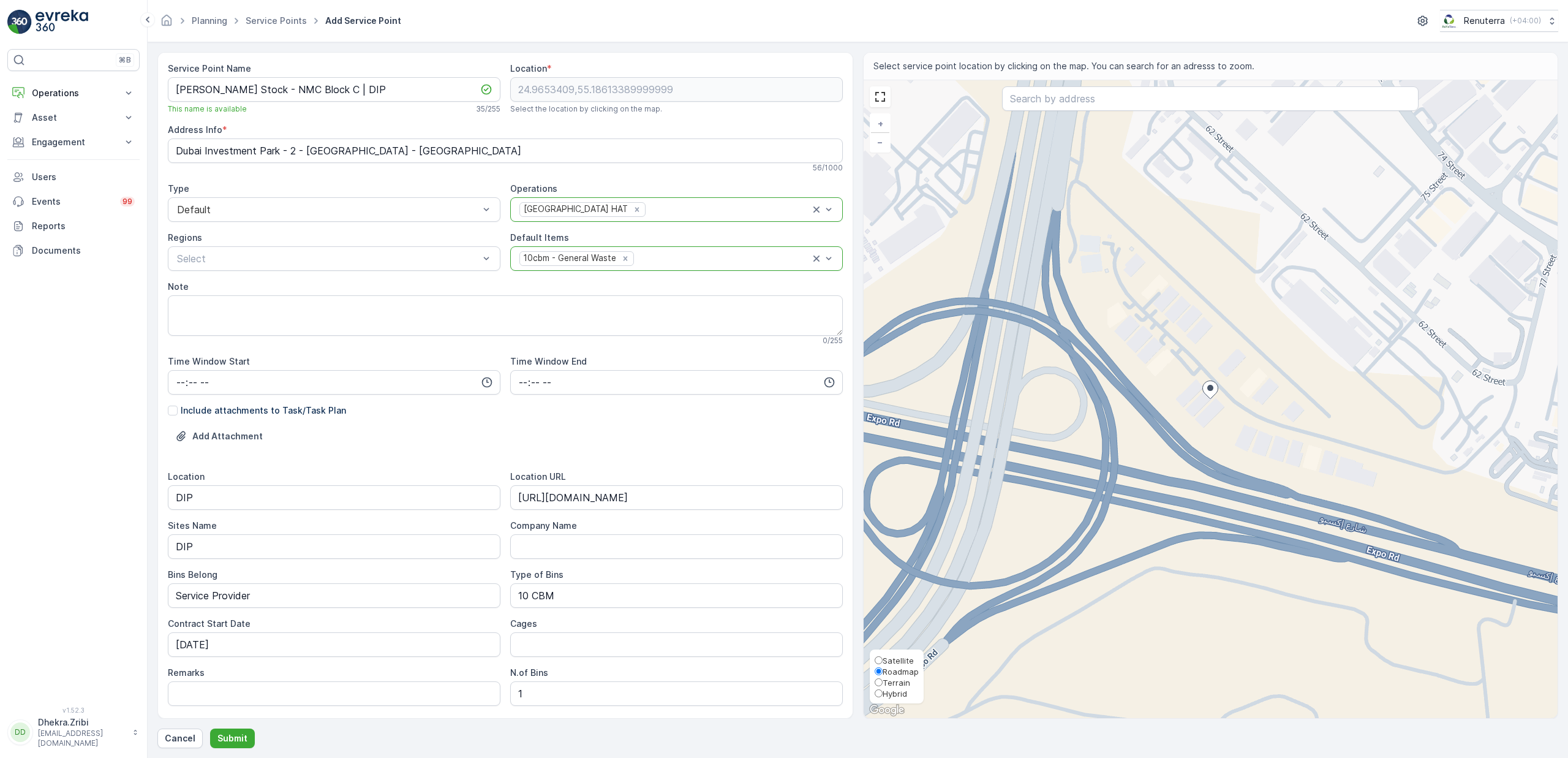
click at [895, 659] on span "Satellite" at bounding box center [898, 660] width 31 height 10
click at [883, 659] on input "Satellite" at bounding box center [879, 660] width 8 height 8
radio input "true"
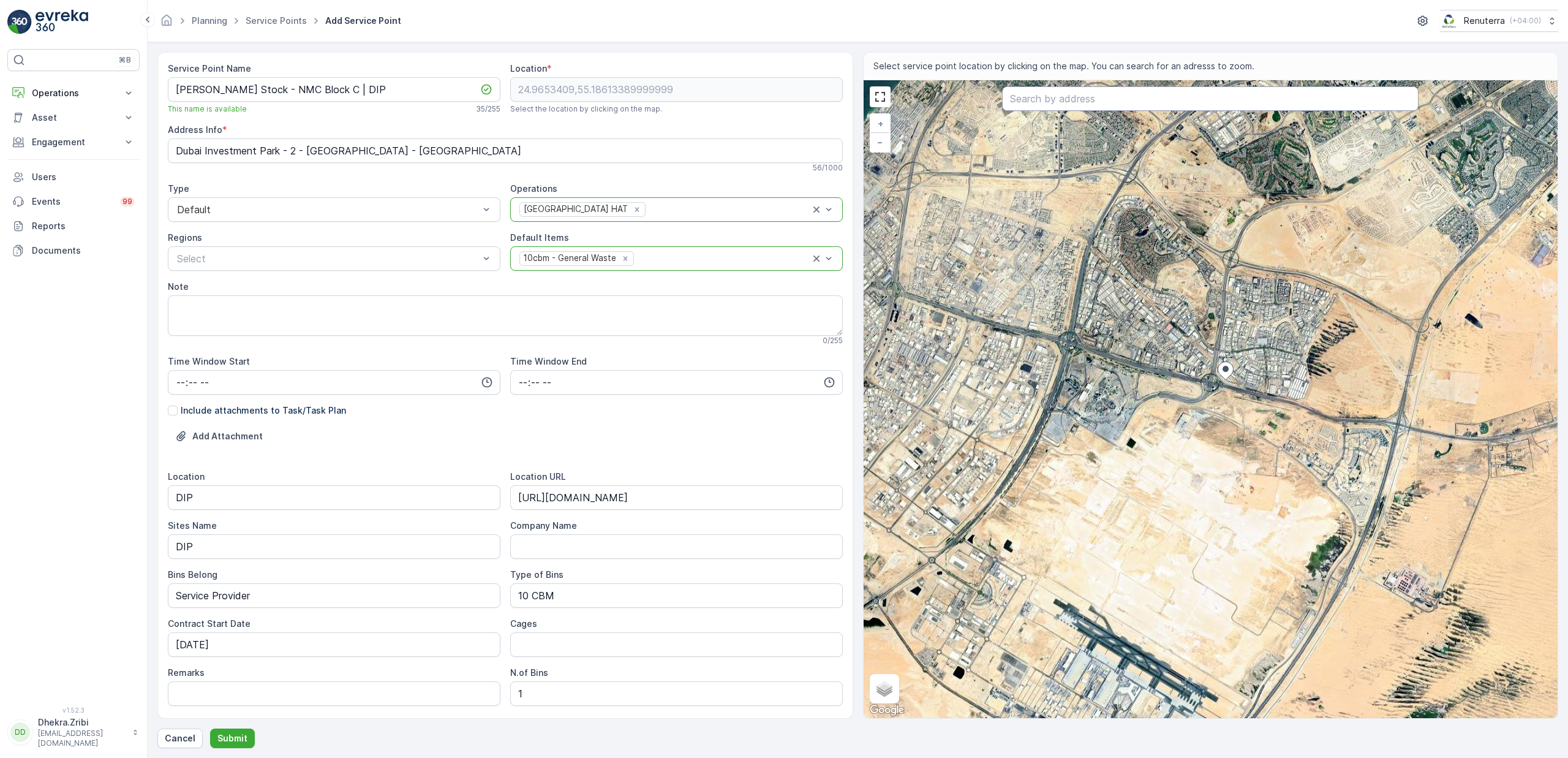
click at [1057, 103] on input "text" at bounding box center [1210, 99] width 416 height 25
paste input "NMC Specialty Hospital - Dubai Investments Park"
type input "NMC Specialty Hospital - Dubai Investments Park"
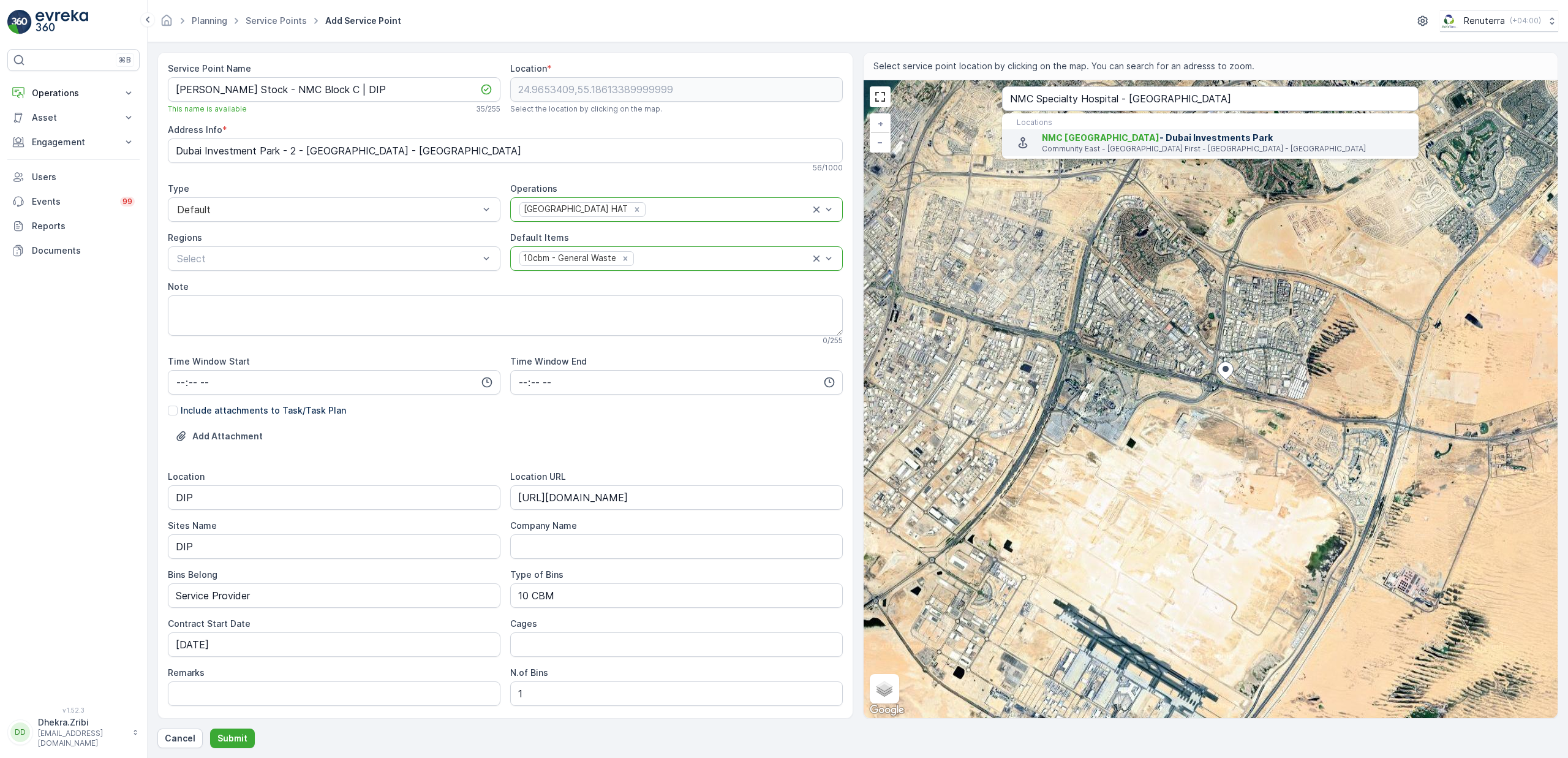
click at [1103, 142] on span "NMC Specialty Hospital" at bounding box center [1100, 137] width 117 height 10
type input "25.0095857,55.15882509999999"
type Info "Community East - The Green Community, West Gate Entrance 1 - Green Community Vi…"
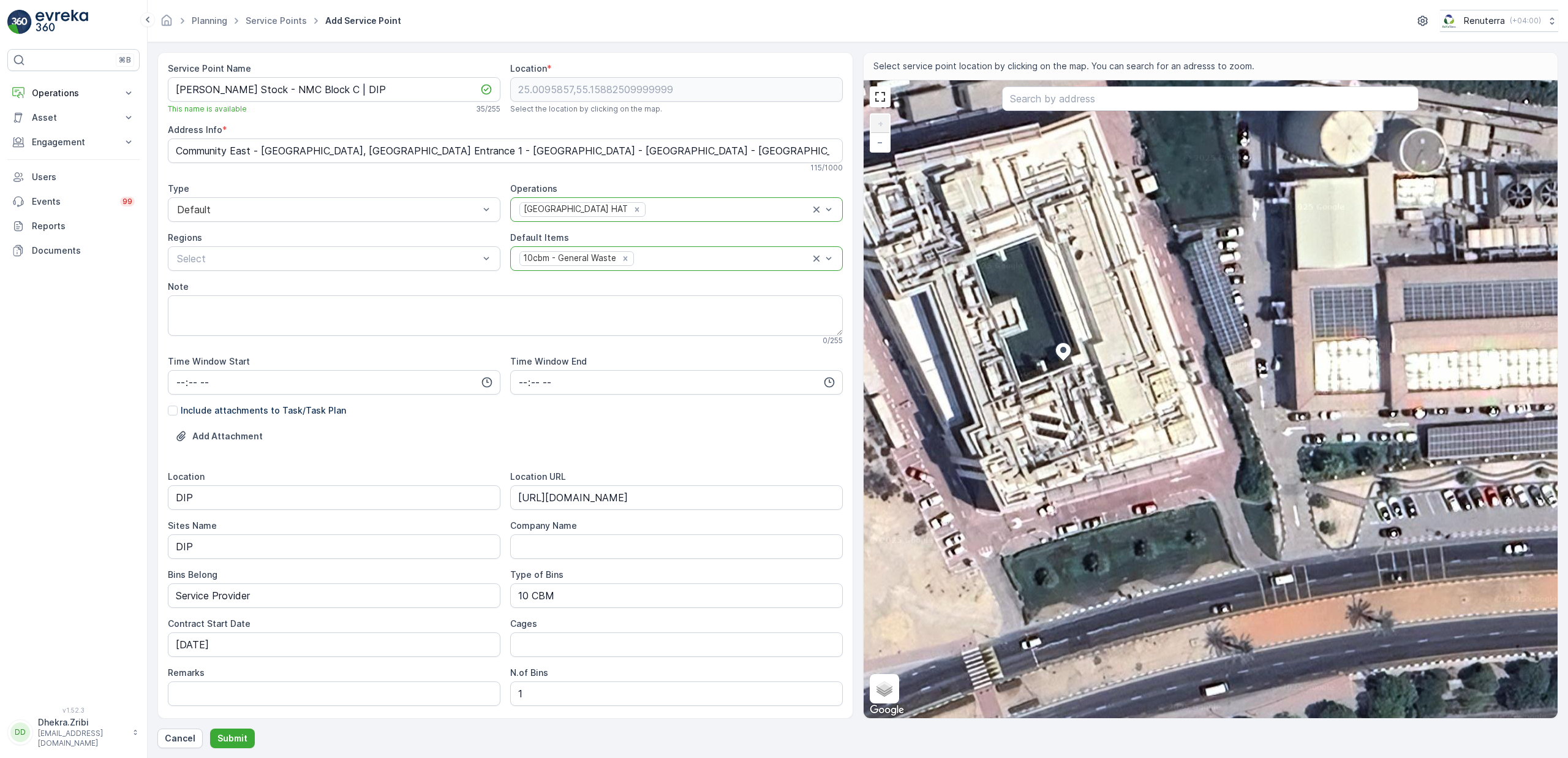
click at [1096, 221] on div "+ − Satellite Roadmap Terrain Hybrid Leaflet Keyboard shortcuts Map Data Imager…" at bounding box center [1211, 399] width 695 height 638
type input "25.009866401582638,55.158896446462116"
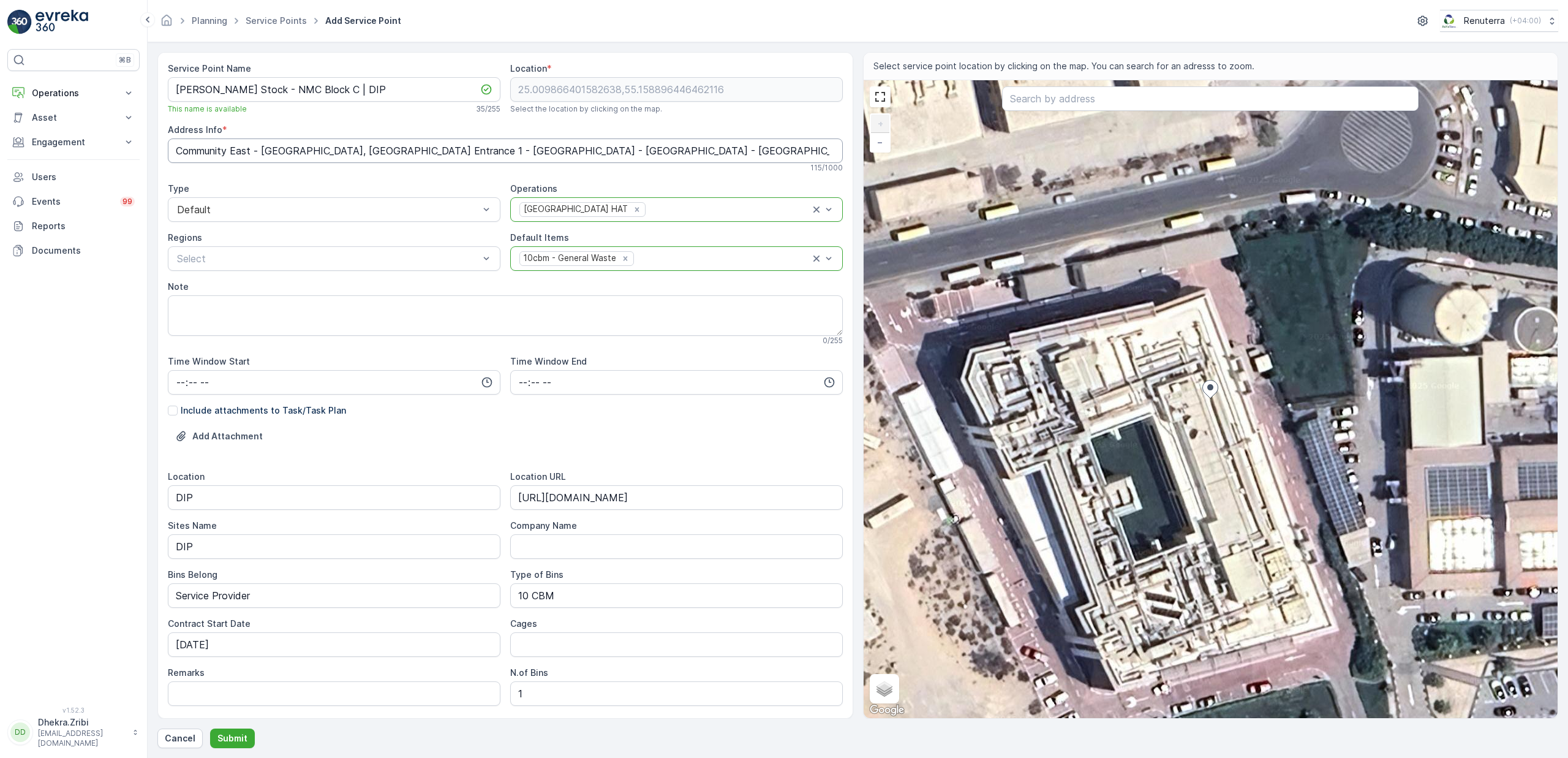
type Info "Al Zarouni Building Plot No. 598-639 1 - near to Emicool Building - مجمع دبي لل…"
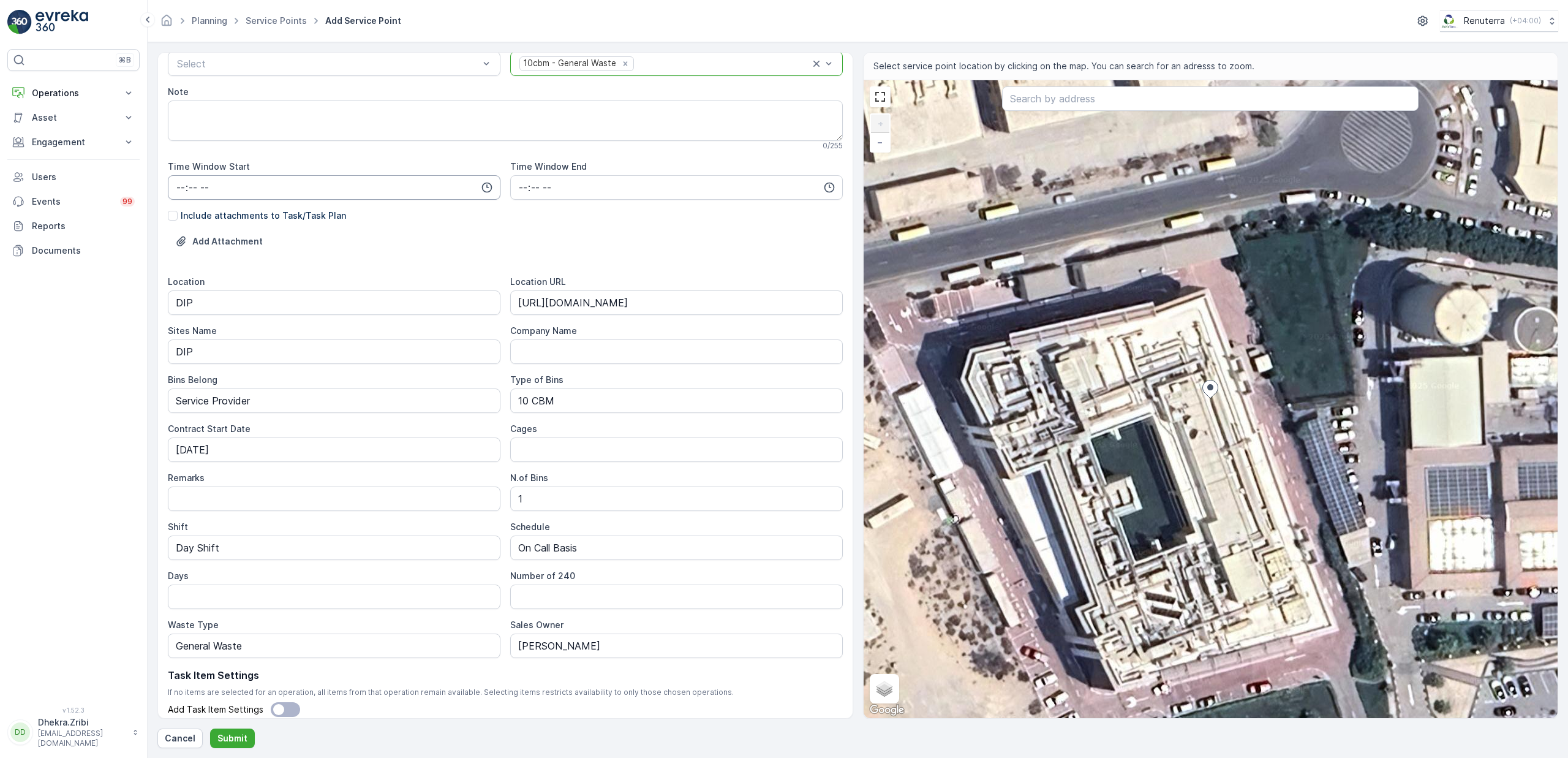
scroll to position [243, 0]
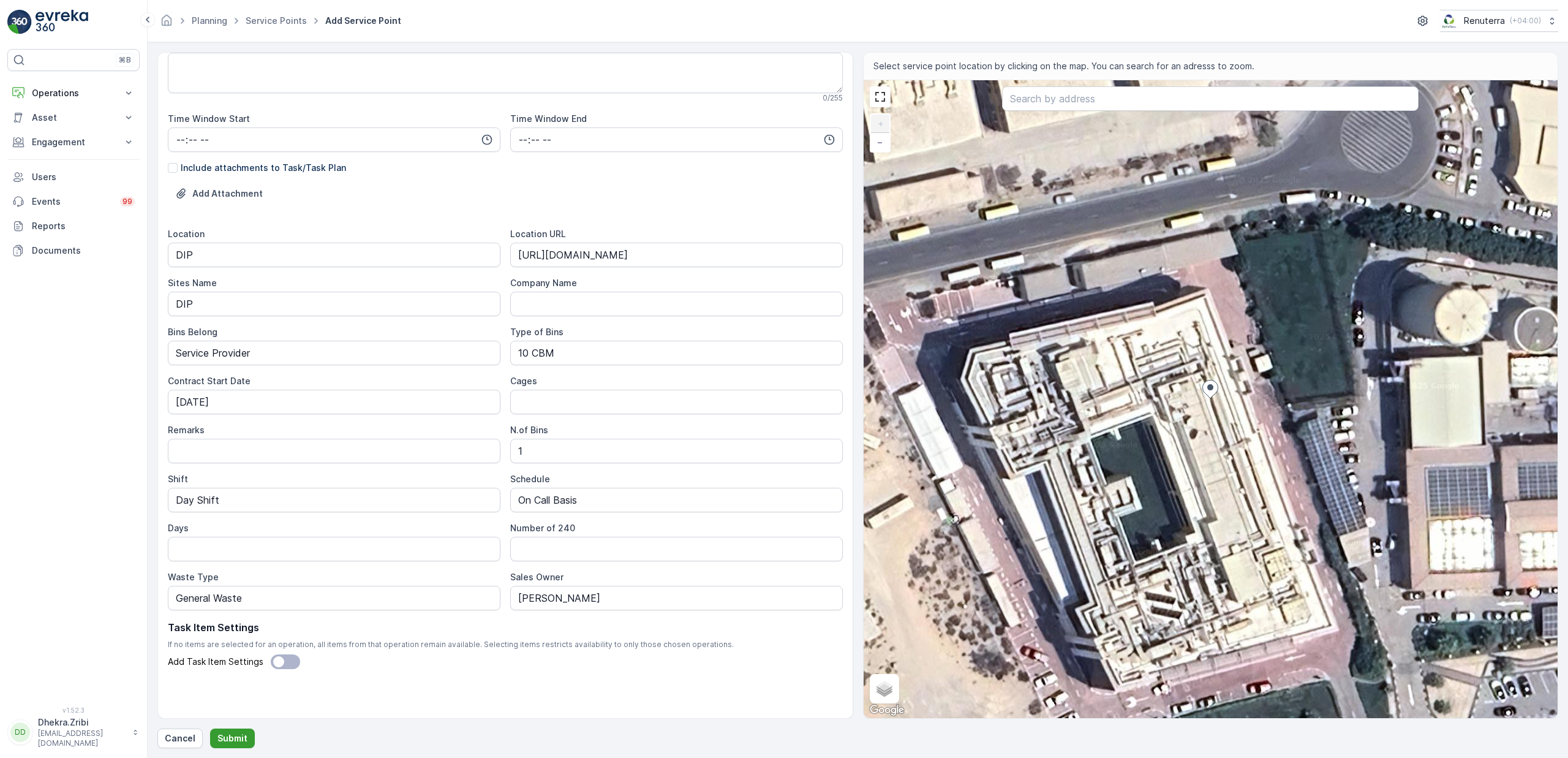
click at [222, 737] on p "Submit" at bounding box center [232, 738] width 30 height 12
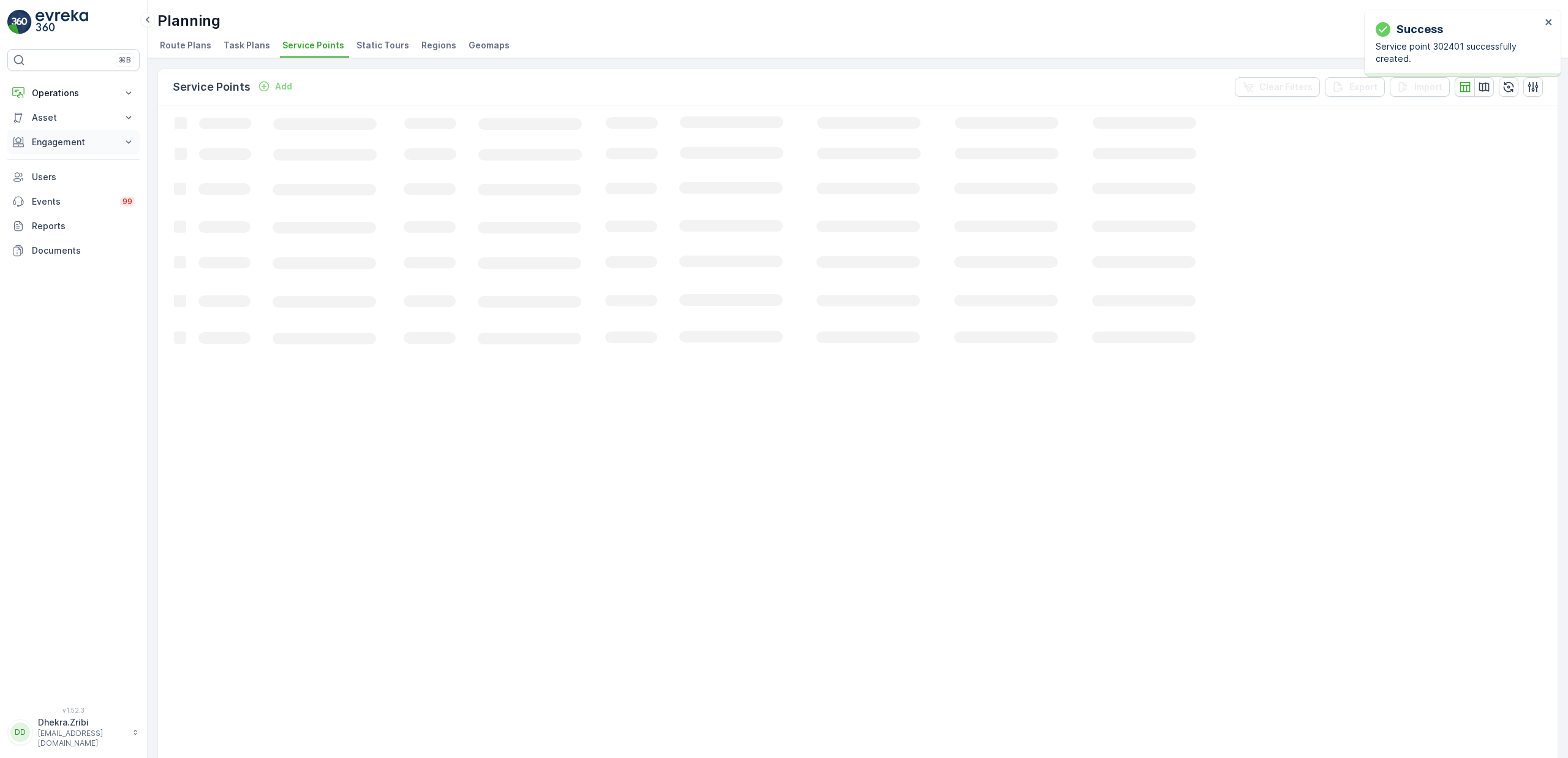
click at [85, 144] on p "Engagement" at bounding box center [73, 142] width 83 height 12
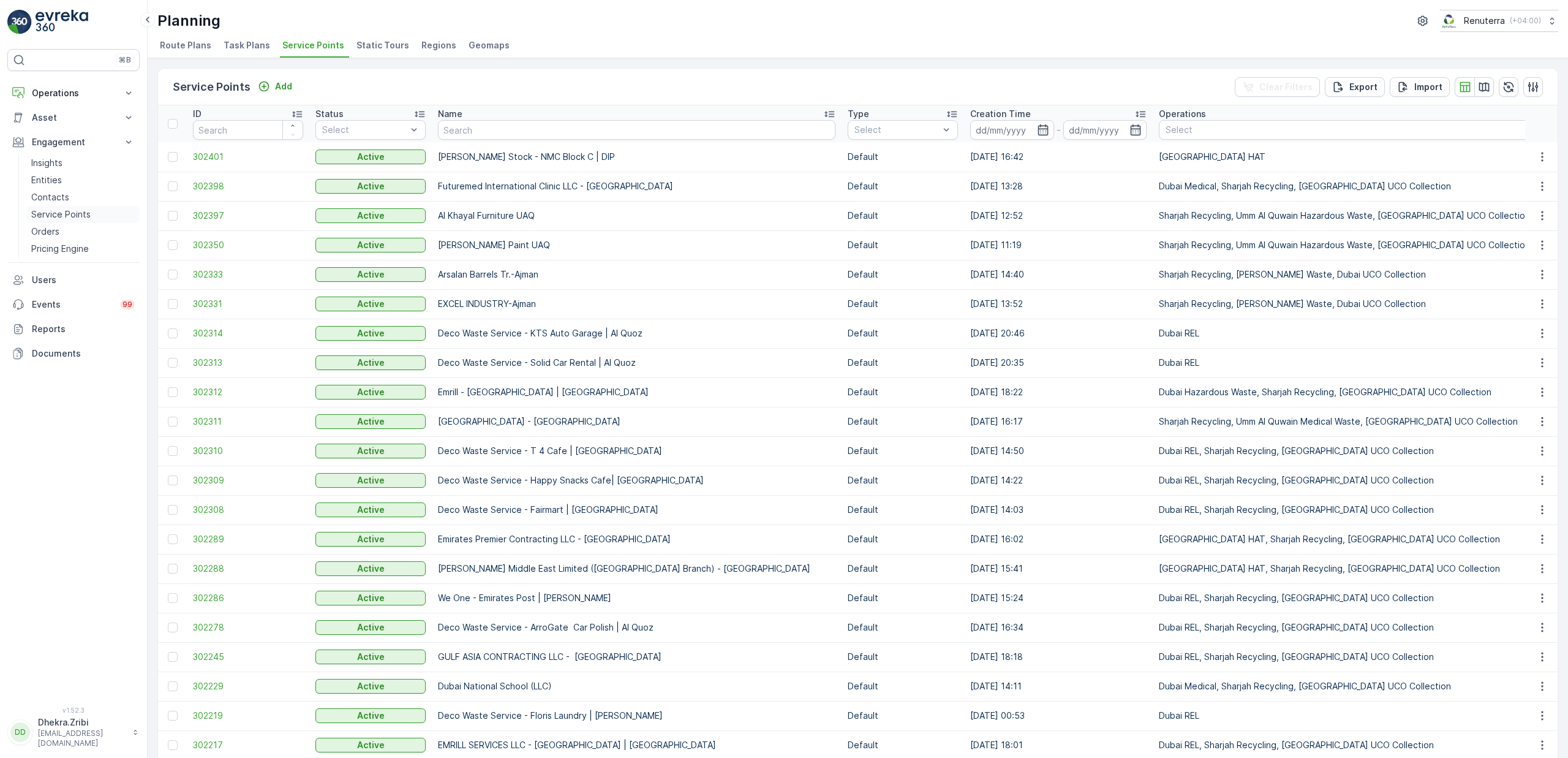
click at [75, 212] on p "Service Points" at bounding box center [60, 214] width 59 height 12
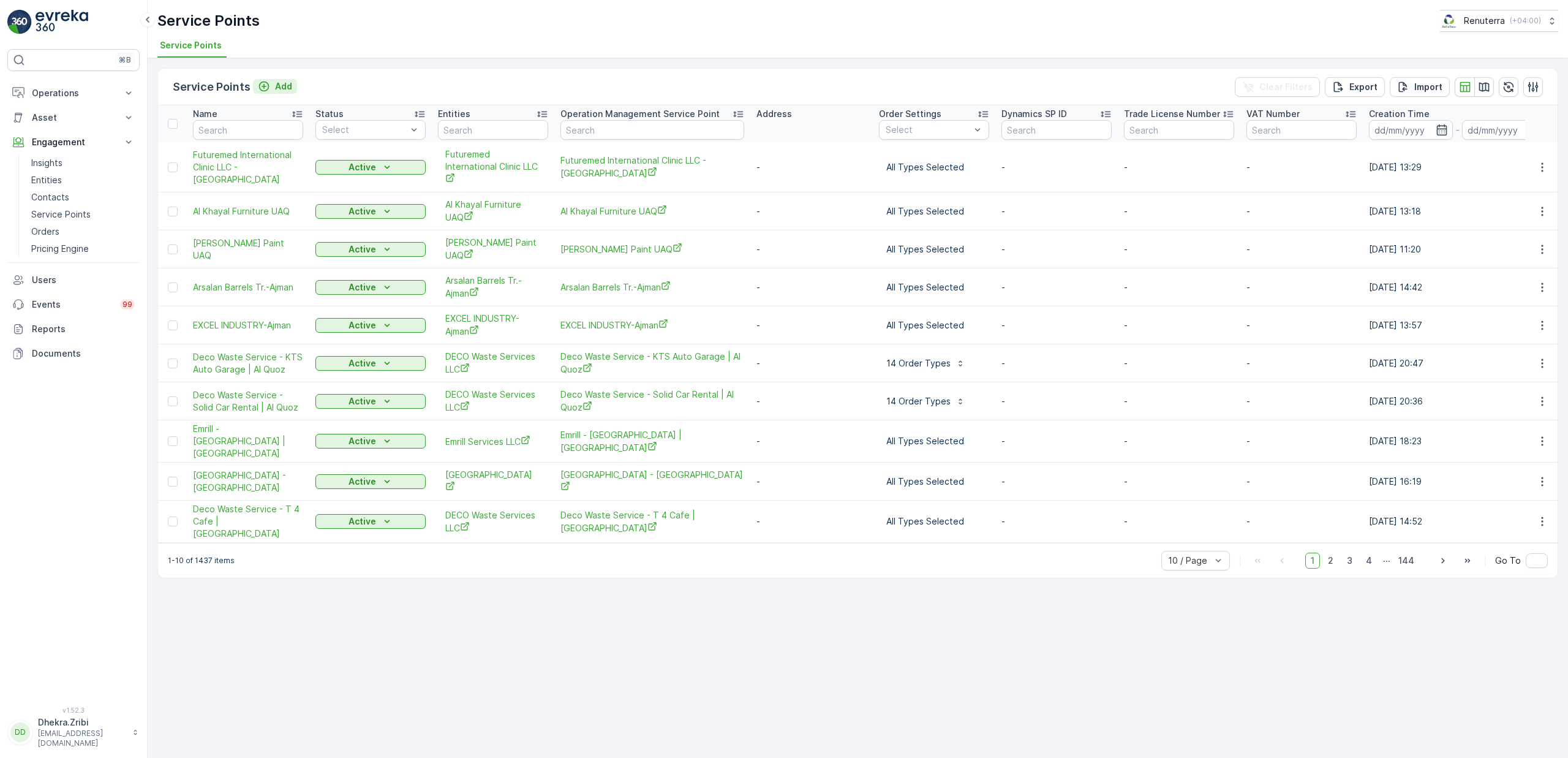
click at [262, 83] on icon "Add" at bounding box center [264, 87] width 12 height 12
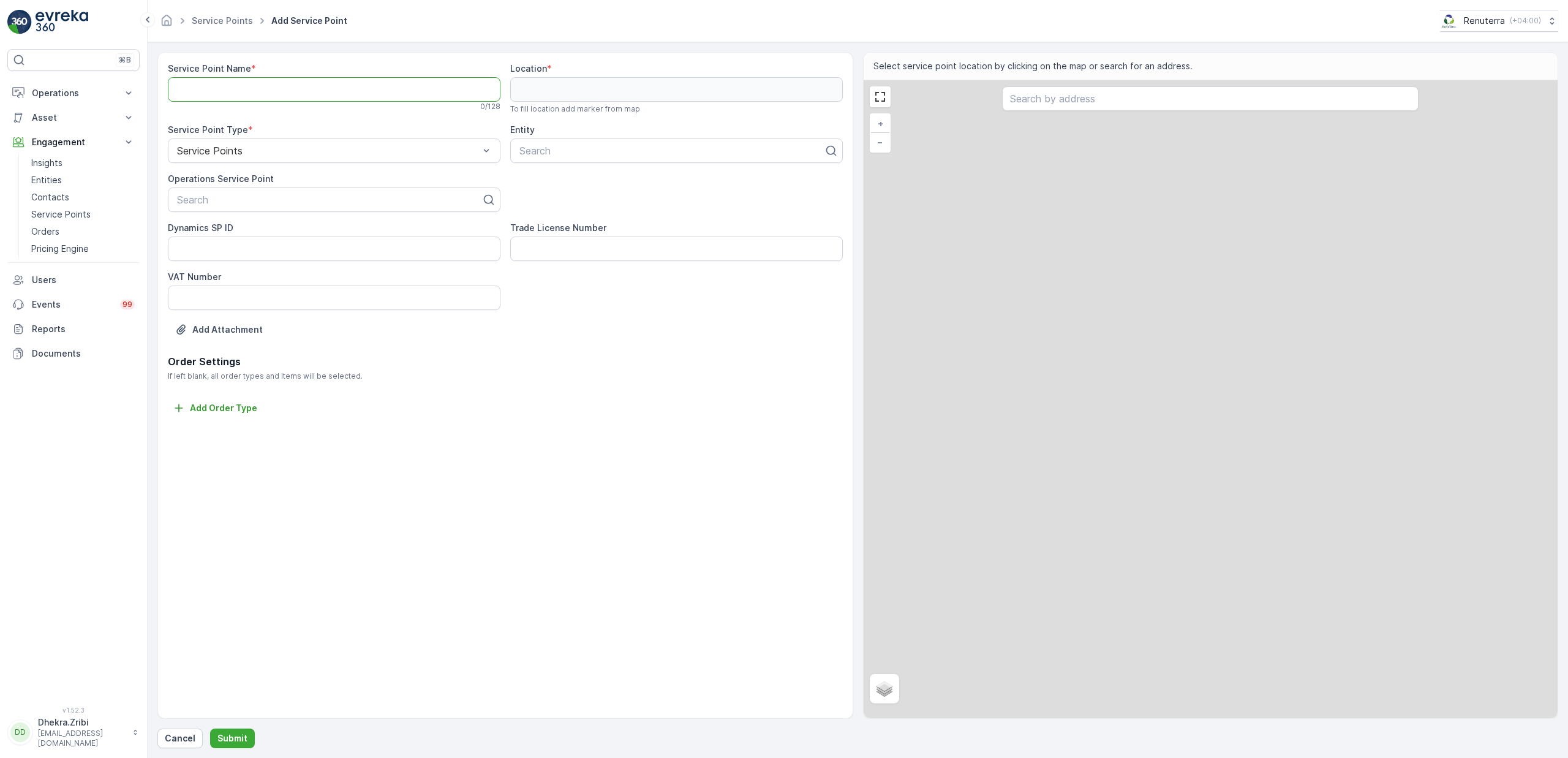
click at [262, 83] on Name "Service Point Name" at bounding box center [334, 89] width 333 height 25
paste Name "[URL][DOMAIN_NAME]"
type Name "[URL][DOMAIN_NAME]"
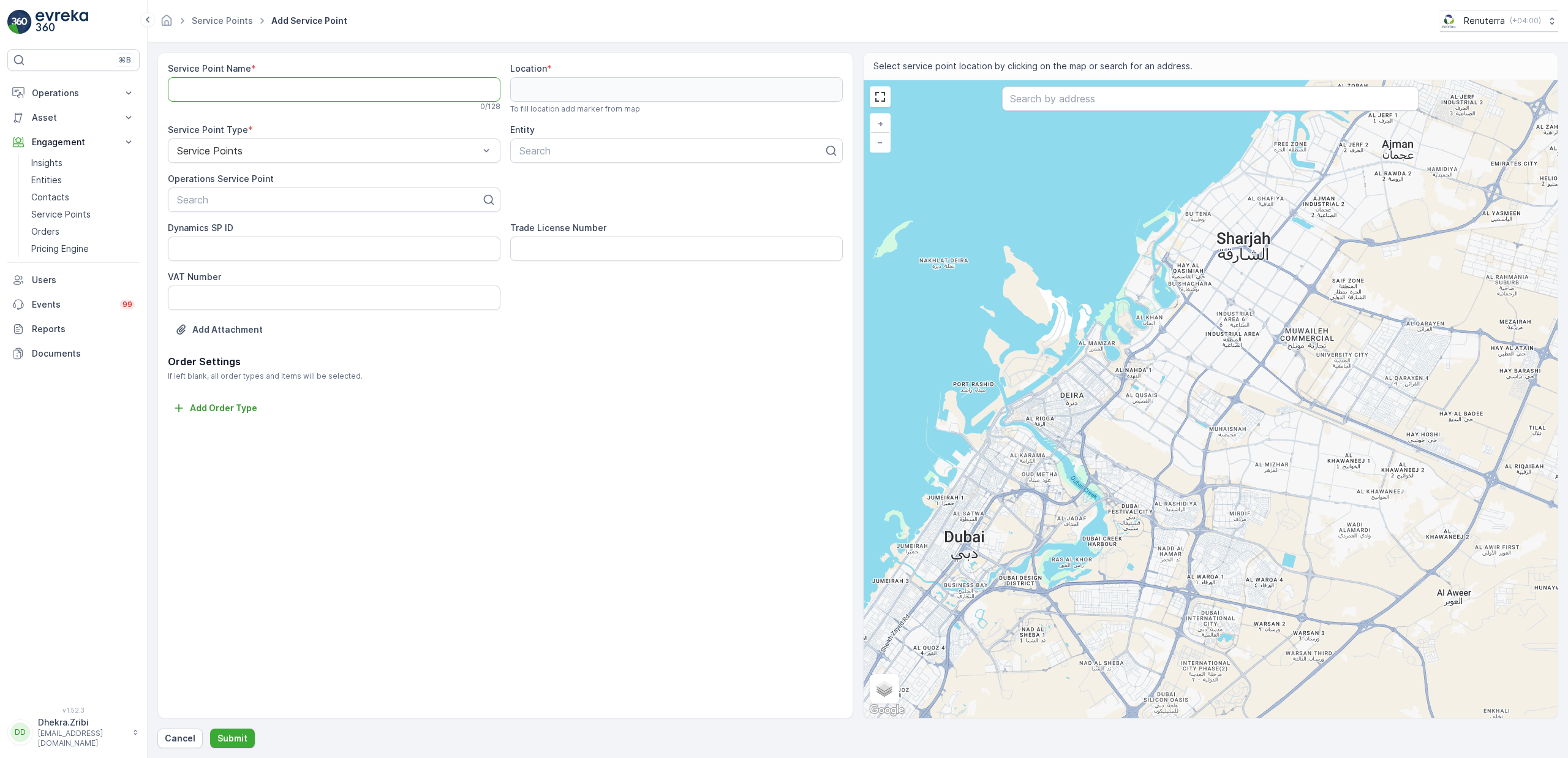
paste Name "[PERSON_NAME] Stock - NMC Block C | DIP"
type Name "[PERSON_NAME] Stock - NMC Block C | DIP"
click at [355, 196] on div at bounding box center [329, 200] width 307 height 11
paste input "[PERSON_NAME] Stock - NMC Block C | DIP"
type input "[PERSON_NAME] Stock - NMC Block C | DIP"
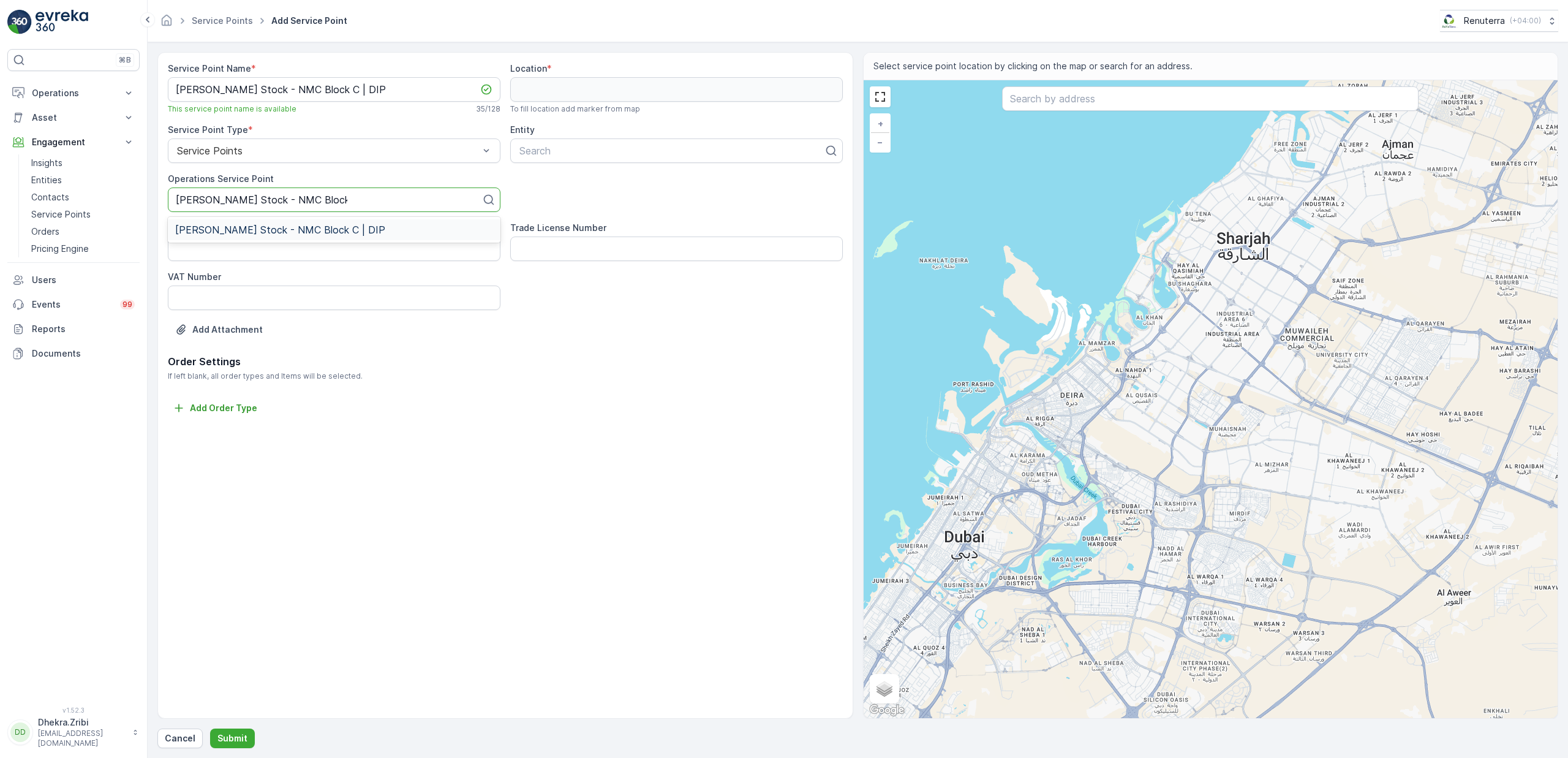
click at [339, 229] on div "[PERSON_NAME] Stock - NMC Block C | DIP" at bounding box center [334, 230] width 318 height 11
click at [578, 154] on div at bounding box center [671, 151] width 307 height 11
type input "al tayer"
click at [612, 177] on span "Al Tayer Stocks (L.L.C.)" at bounding box center [594, 181] width 153 height 11
click at [1082, 101] on input "text" at bounding box center [1210, 99] width 416 height 25
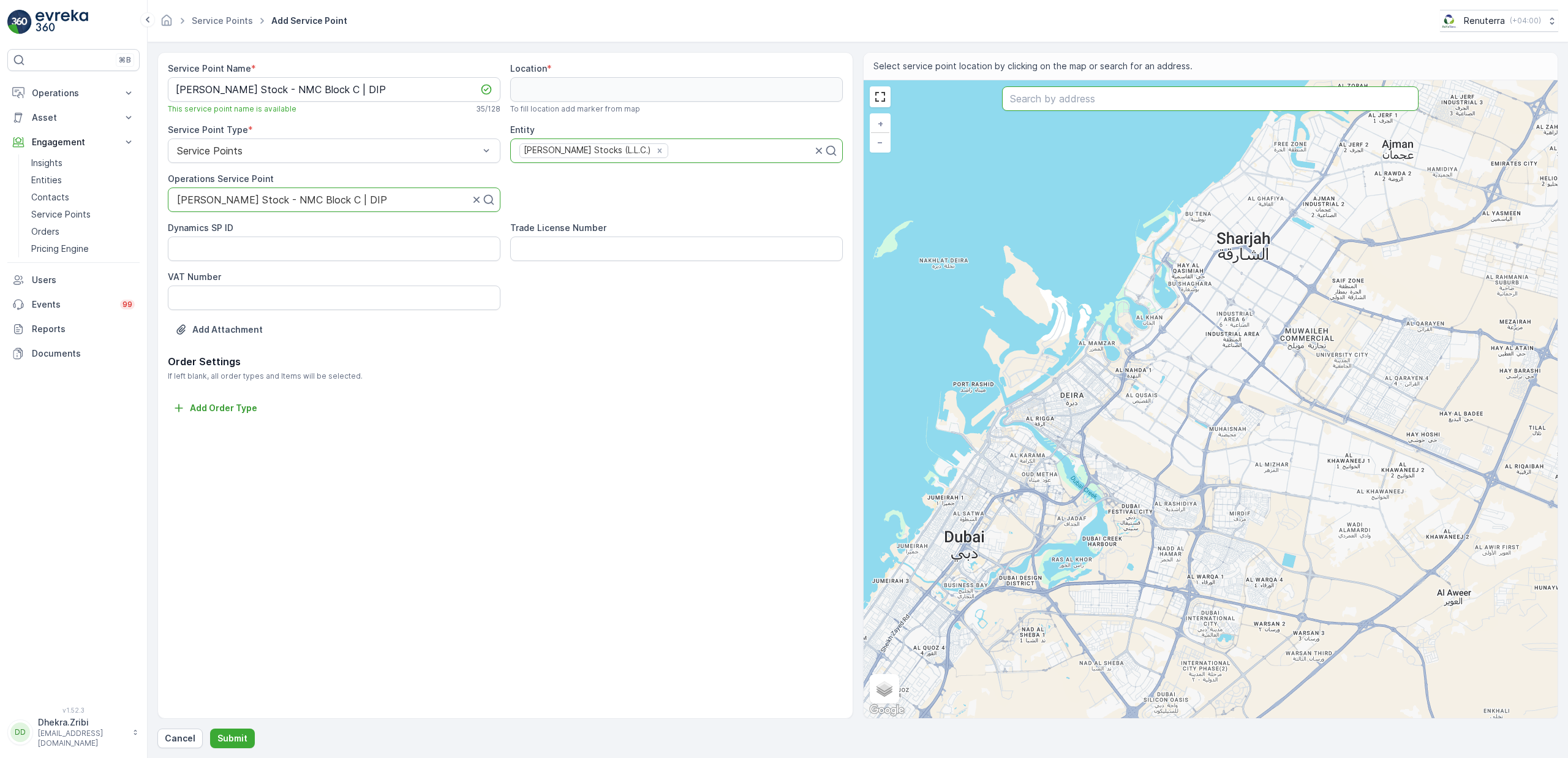
paste input "NMC Specialty Hospital - Dubai Investments Park"
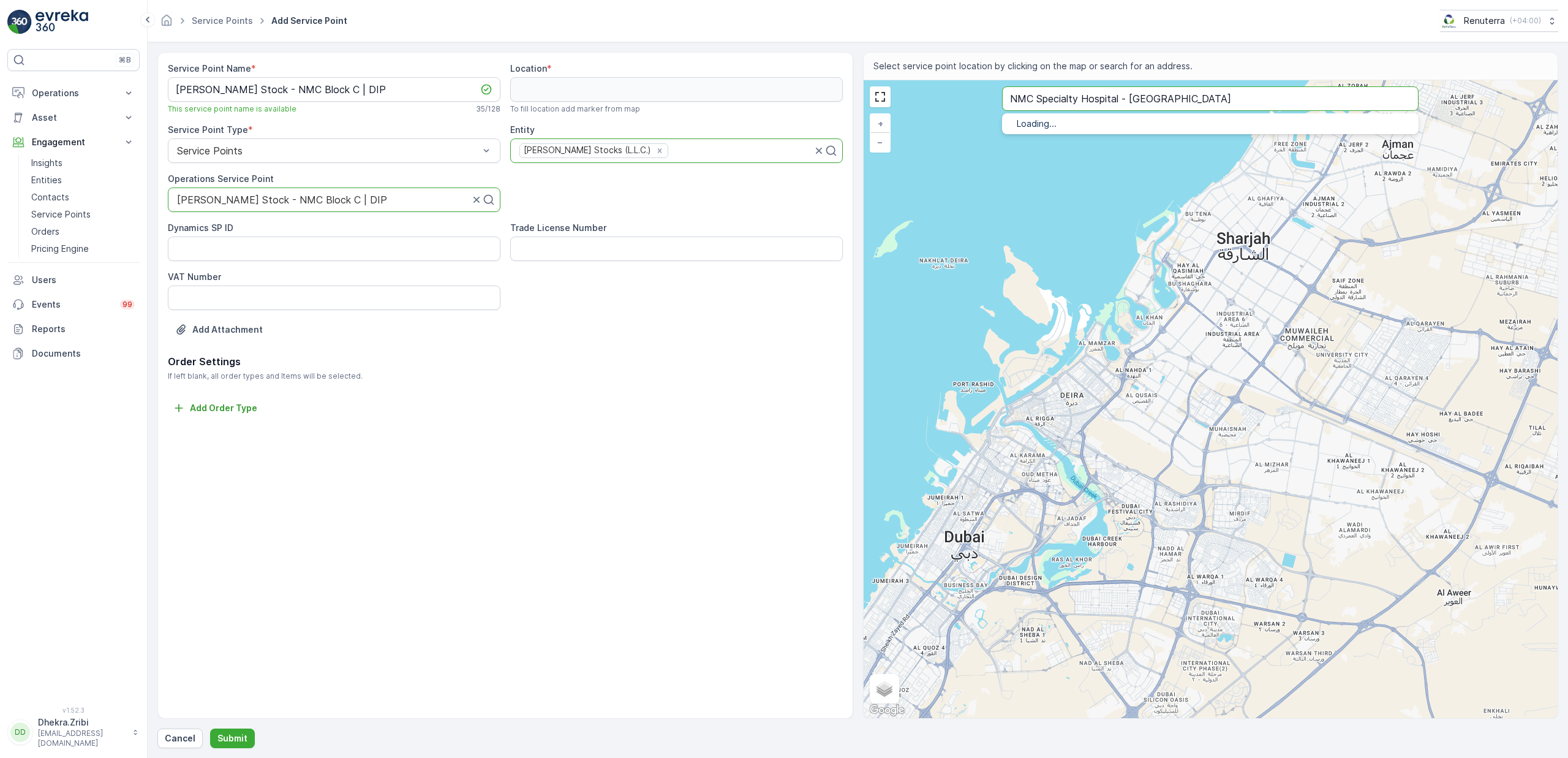
type input "NMC Specialty Hospital - Dubai Investments Park"
click at [1068, 140] on span "NMC Specialty Hospital" at bounding box center [1100, 137] width 117 height 10
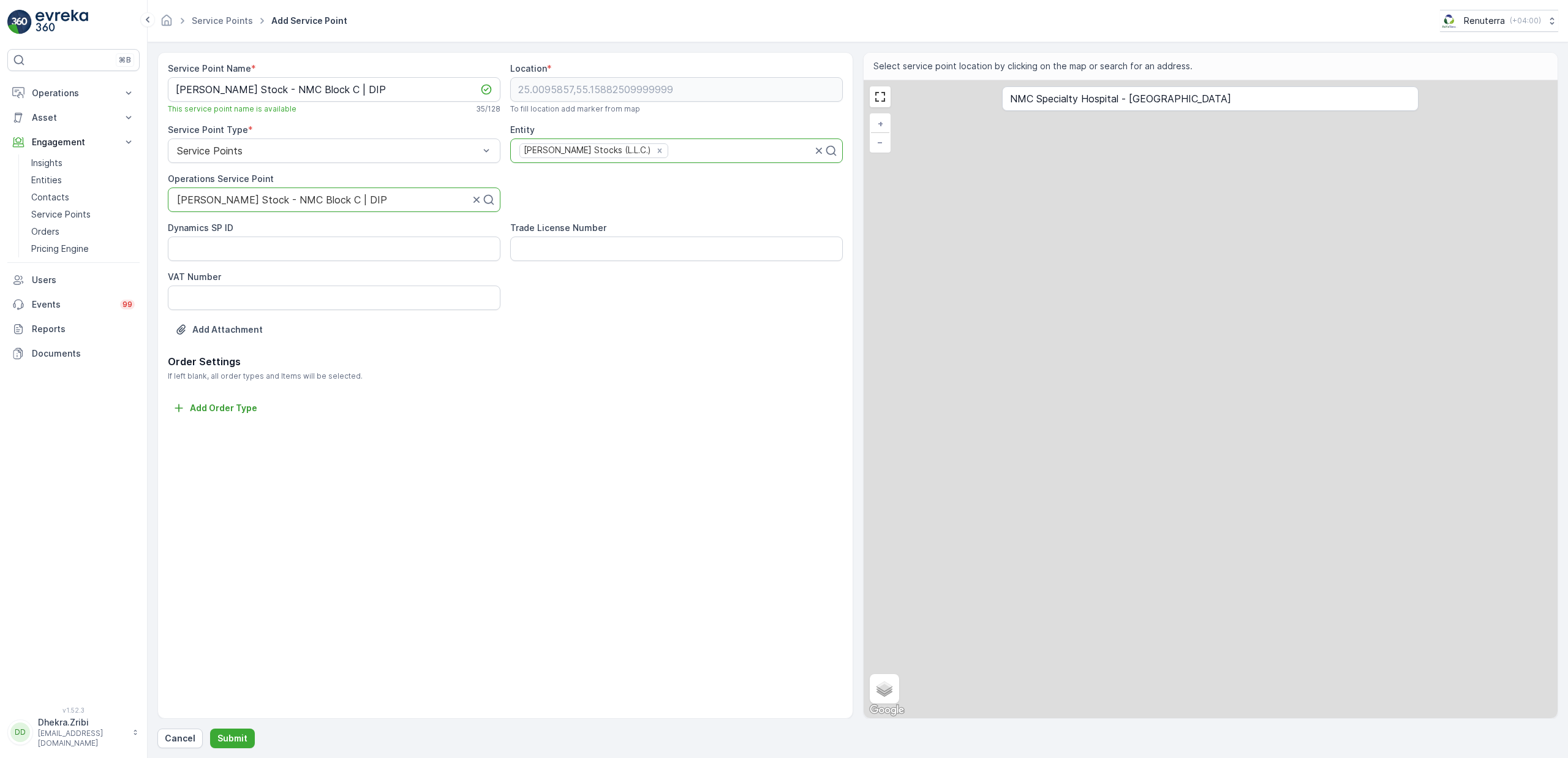
type input "25.0095857,55.15882509999999"
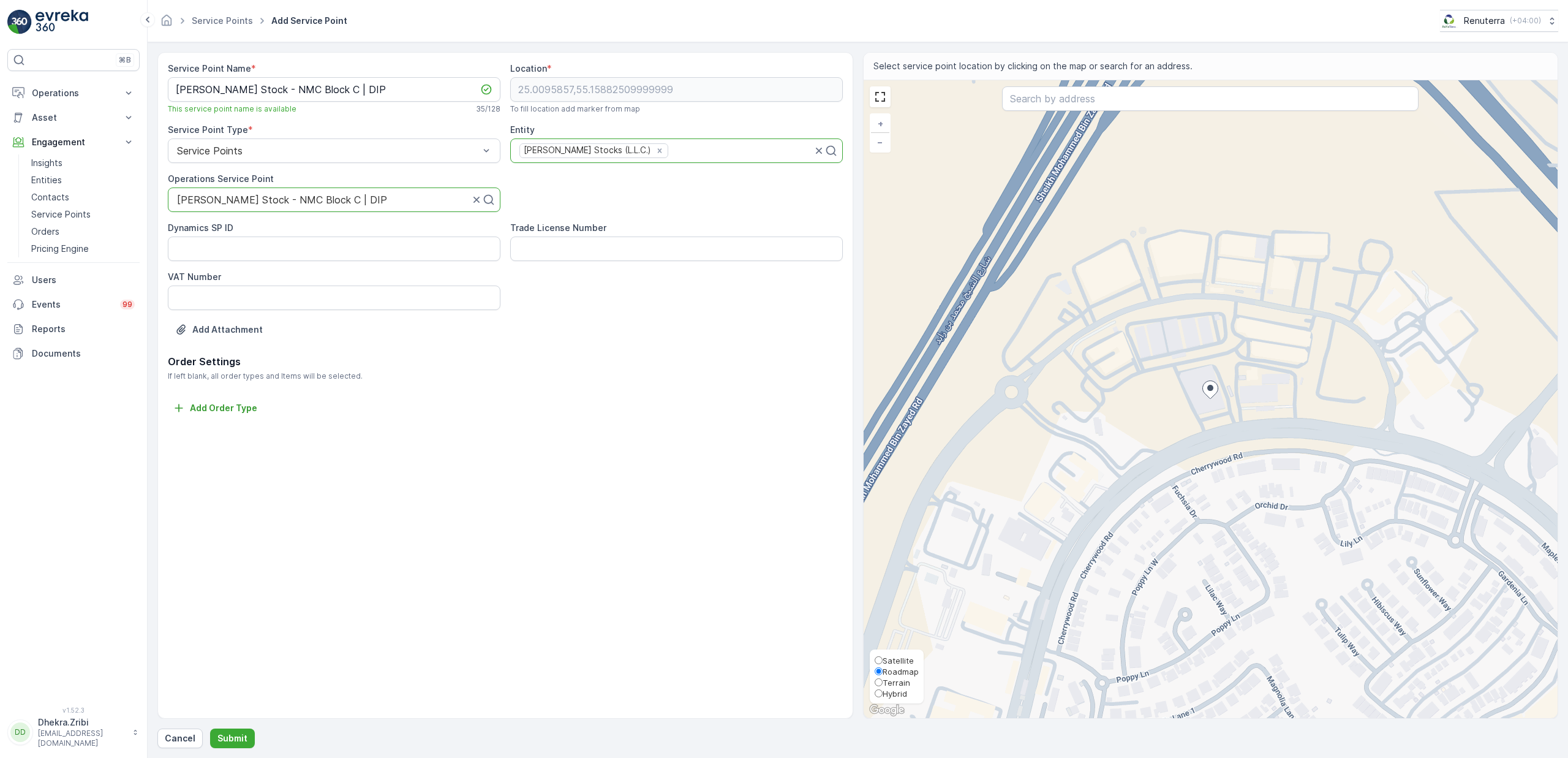
click at [899, 662] on span "Satellite" at bounding box center [898, 660] width 31 height 10
click at [883, 662] on input "Satellite" at bounding box center [879, 660] width 8 height 8
radio input "true"
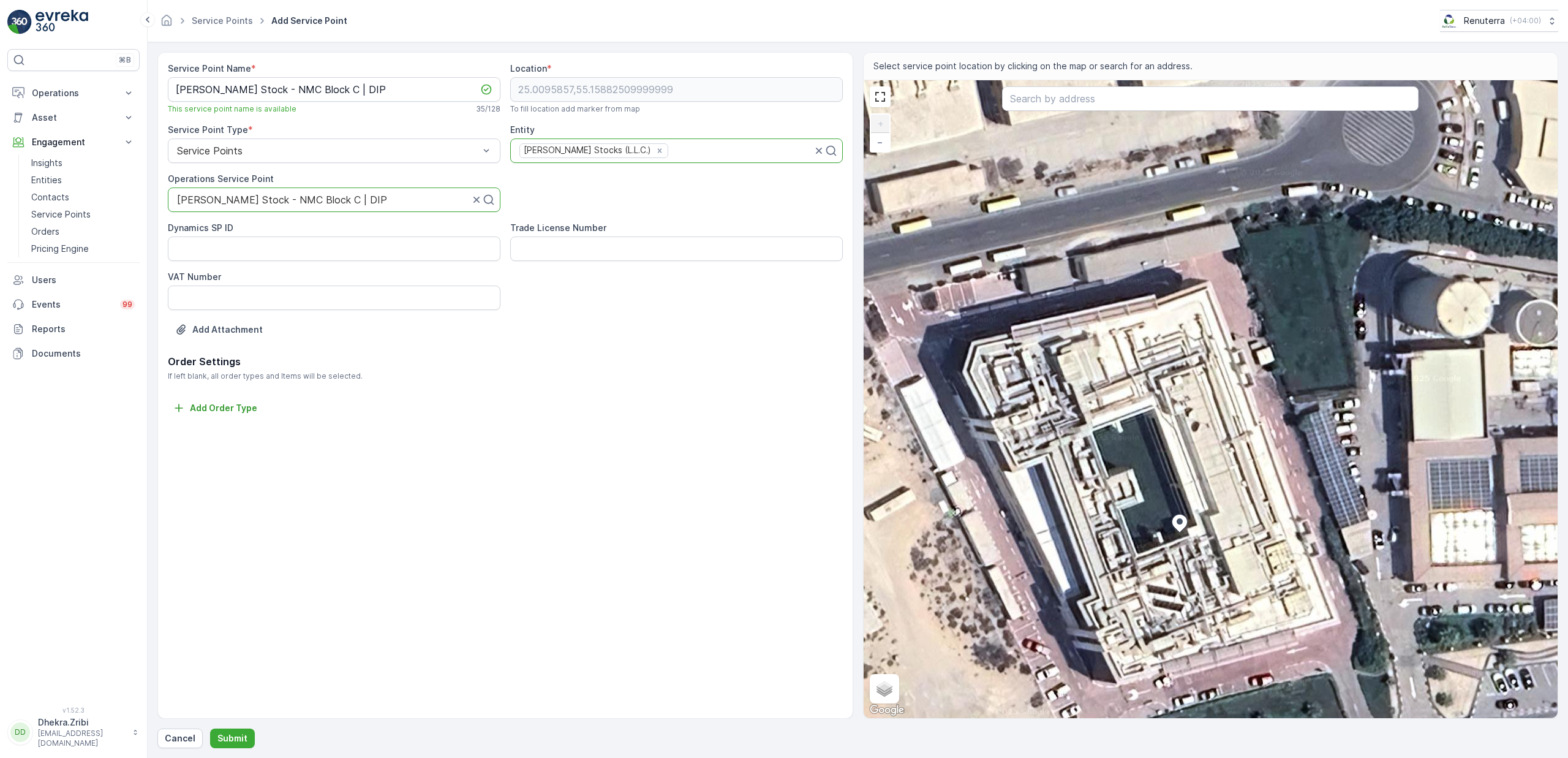
click at [1211, 389] on div "+ − Satellite Roadmap Terrain Hybrid Leaflet Keyboard shortcuts Map Data Imager…" at bounding box center [1211, 399] width 695 height 638
type input "25.009872585566196,55.158895142639786"
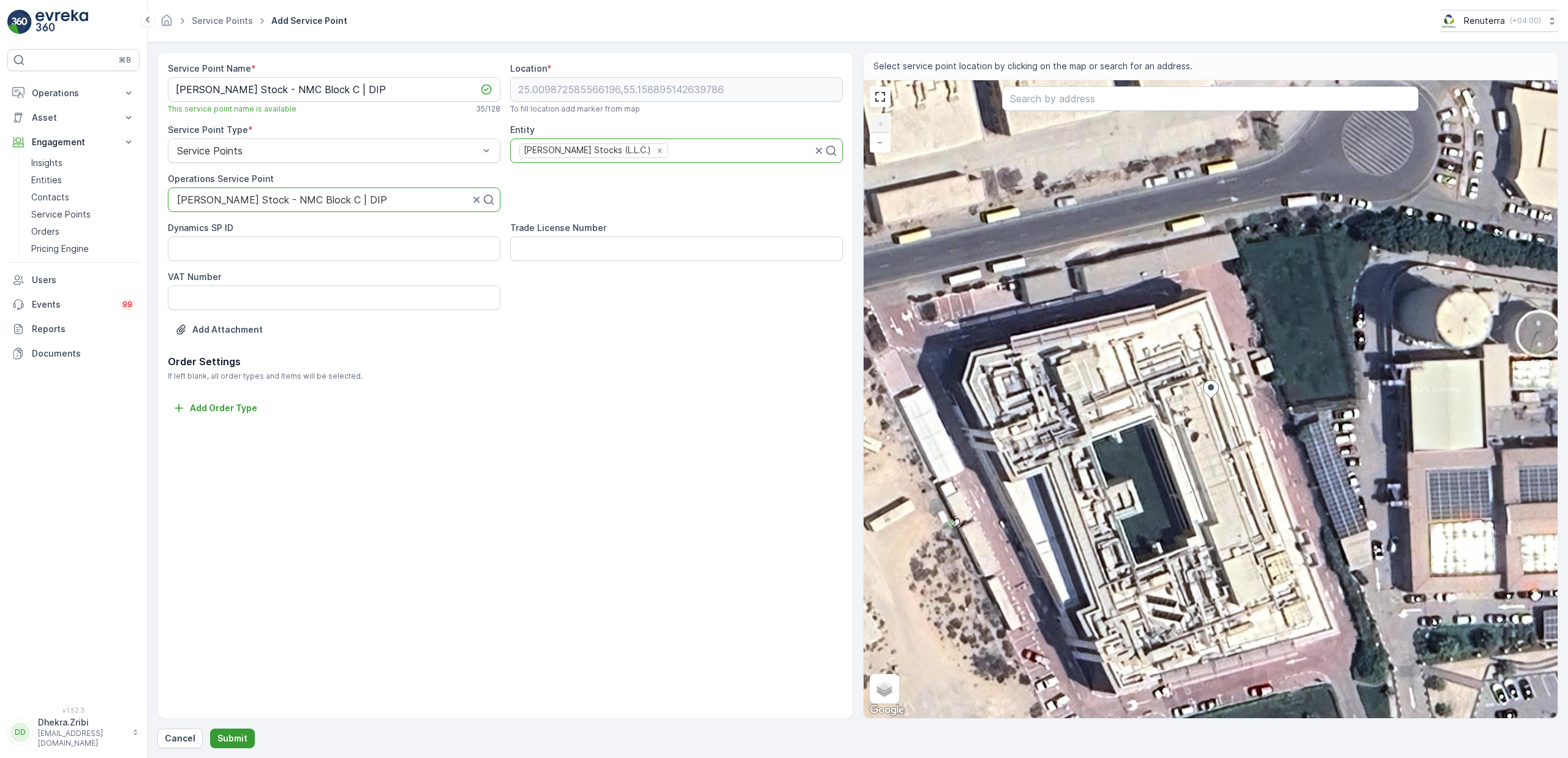
click at [238, 739] on p "Submit" at bounding box center [232, 738] width 30 height 12
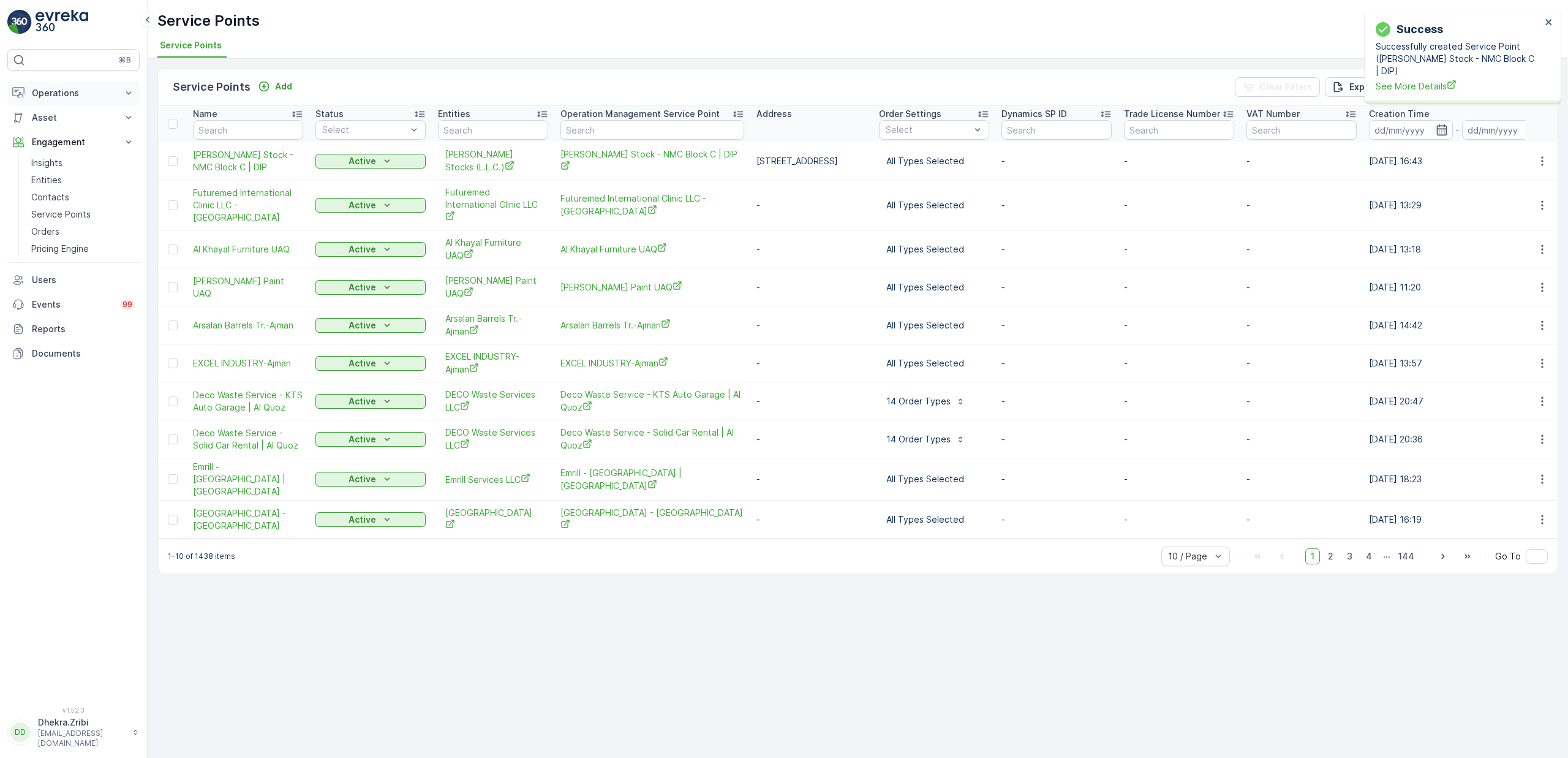
click at [56, 89] on p "Operations" at bounding box center [73, 93] width 83 height 12
click at [58, 129] on p "Planning" at bounding box center [48, 131] width 34 height 12
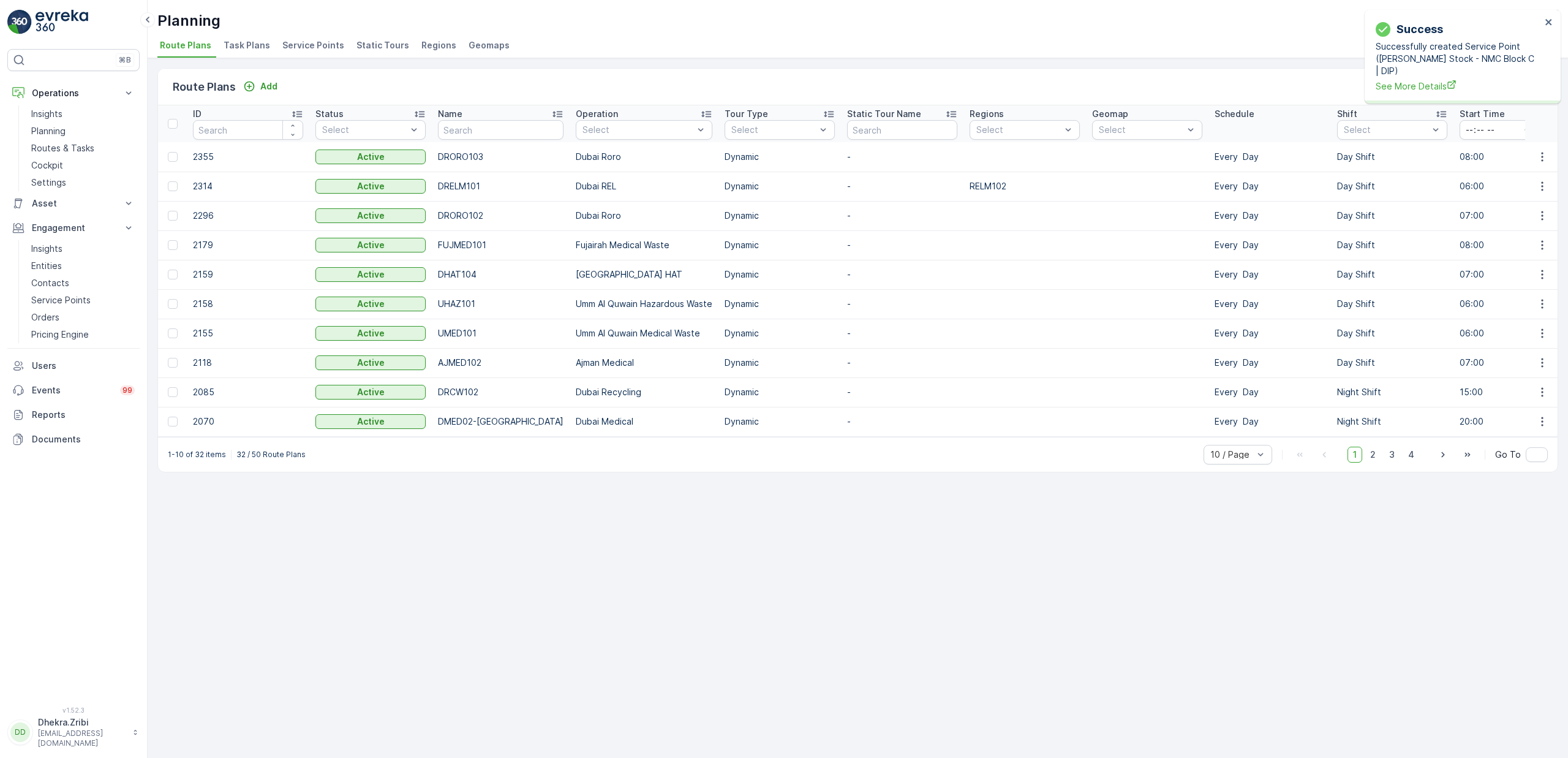
click at [302, 48] on span "Service Points" at bounding box center [313, 45] width 62 height 12
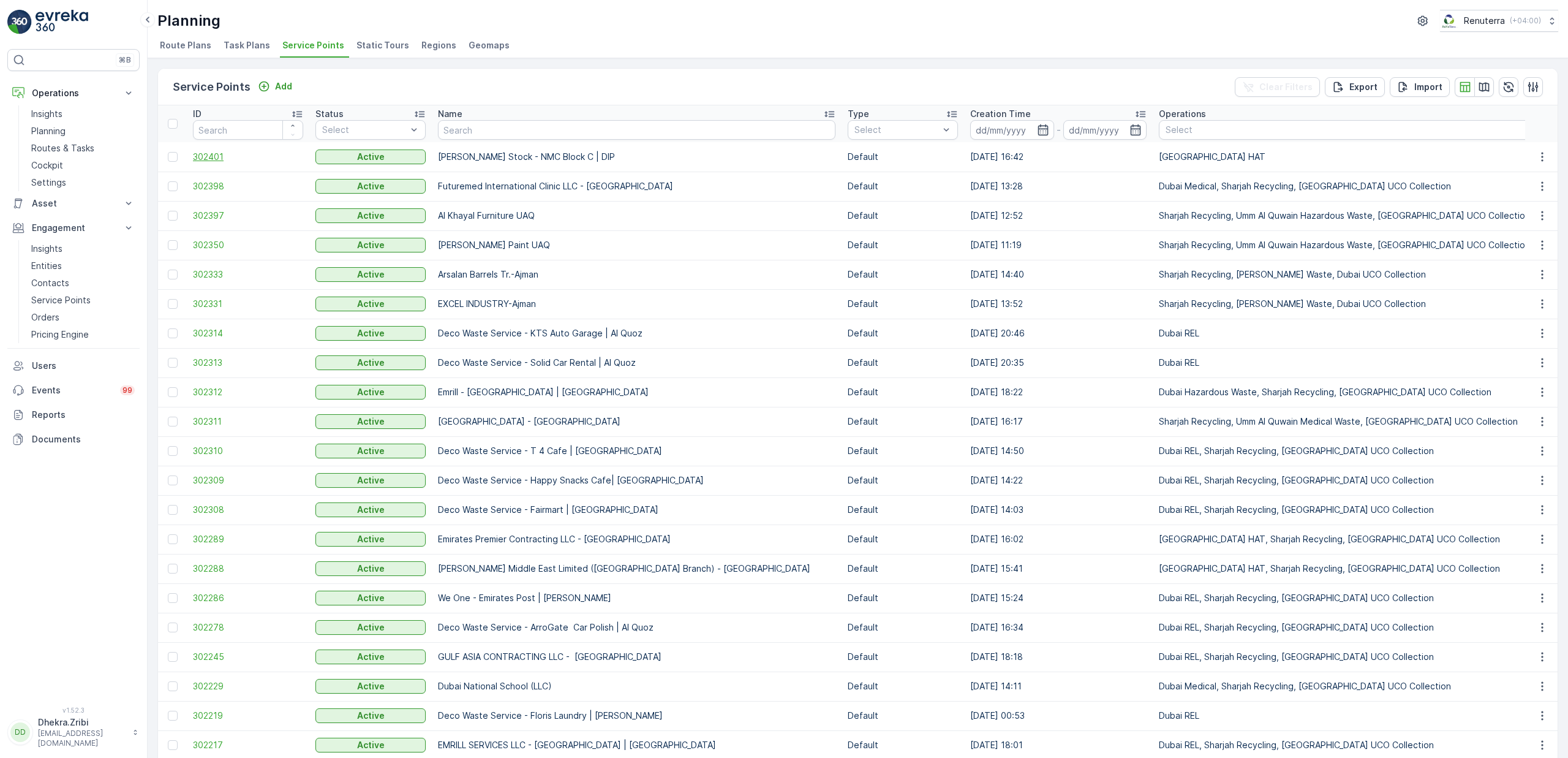
click at [223, 155] on span "302401" at bounding box center [248, 157] width 110 height 12
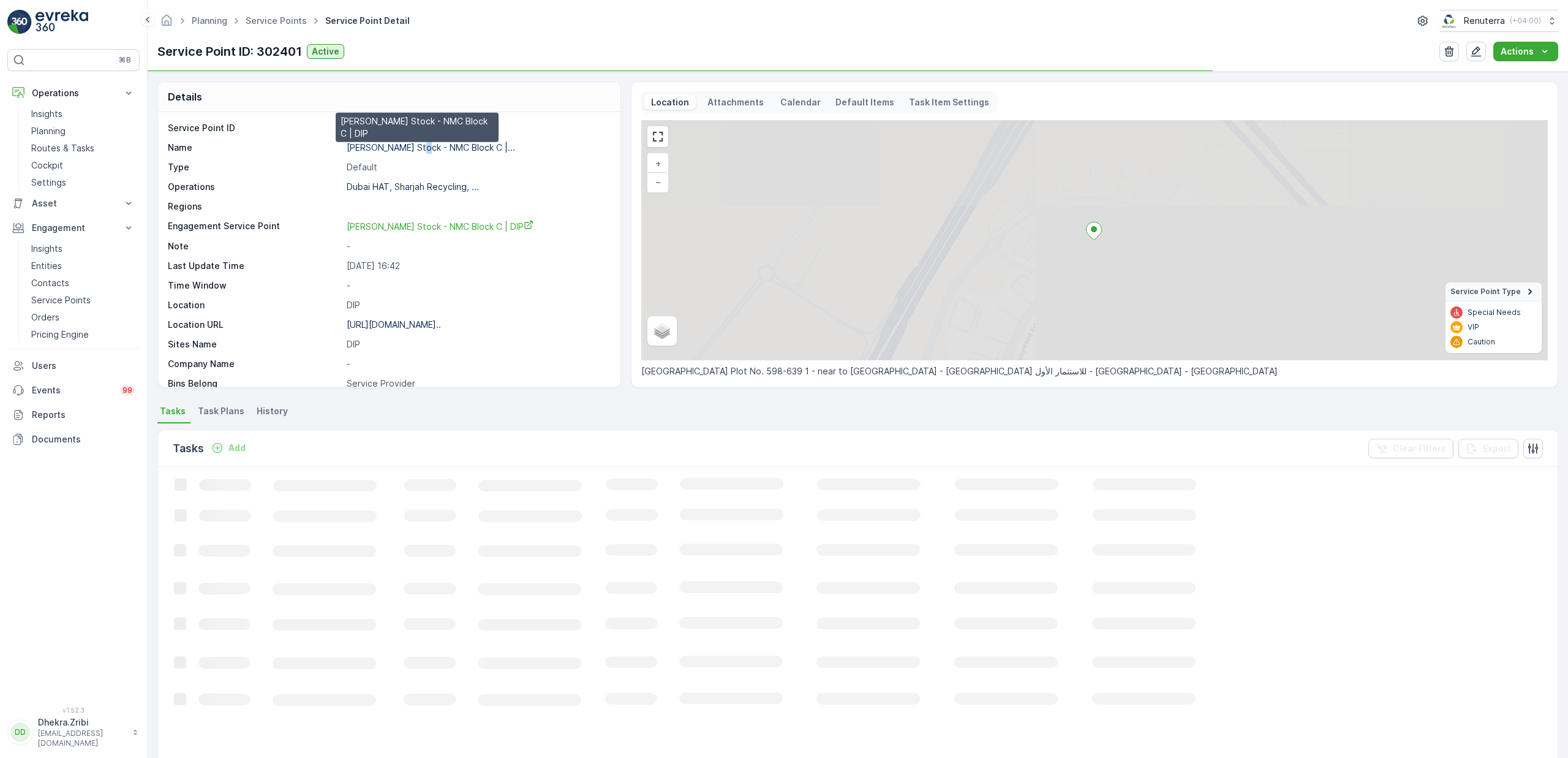
click at [413, 146] on p "Al Tayer Stock - NMC Block C |..." at bounding box center [431, 147] width 168 height 10
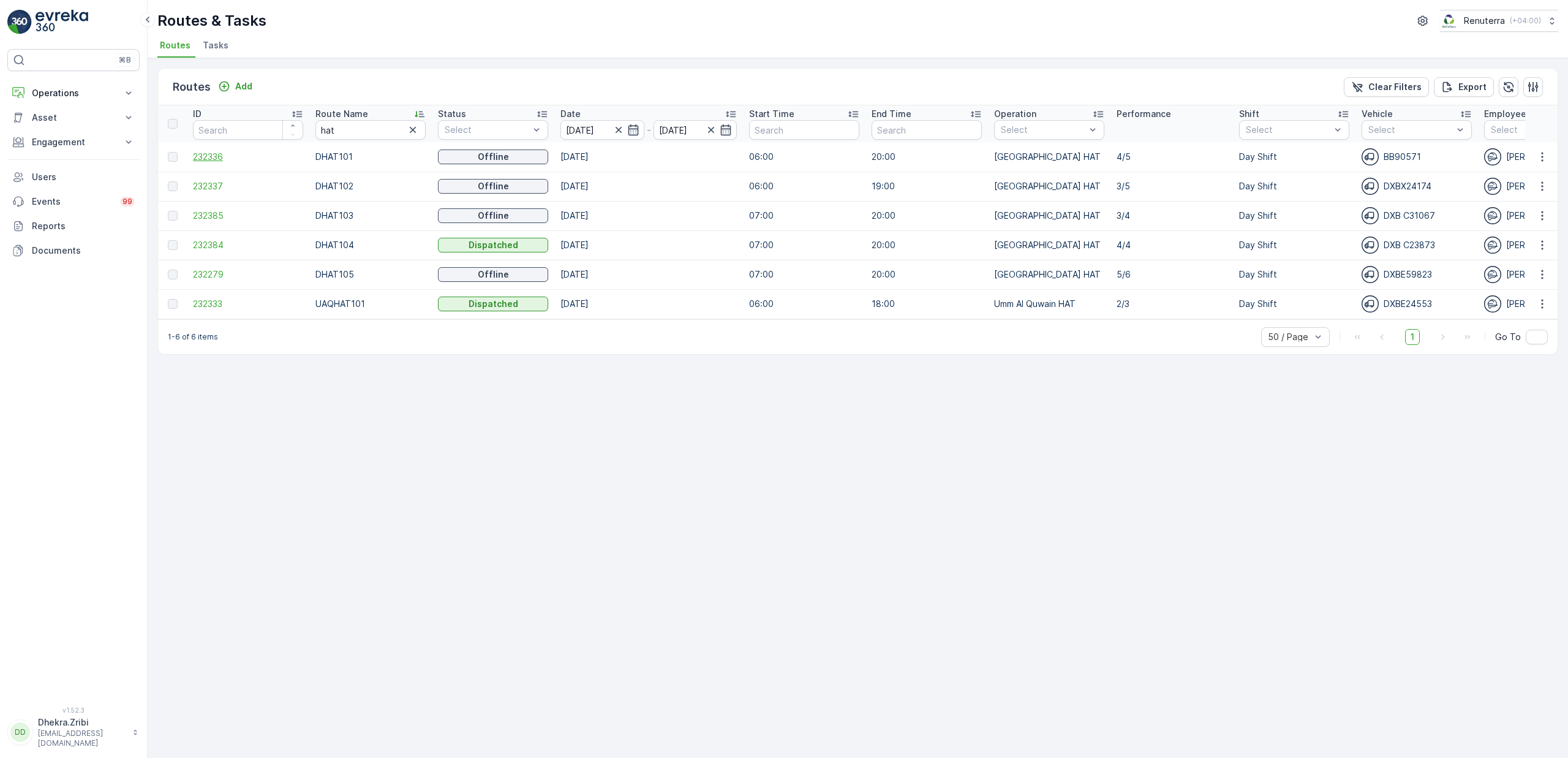
click at [219, 155] on span "232336" at bounding box center [248, 157] width 110 height 12
click at [203, 185] on span "232337" at bounding box center [248, 186] width 110 height 12
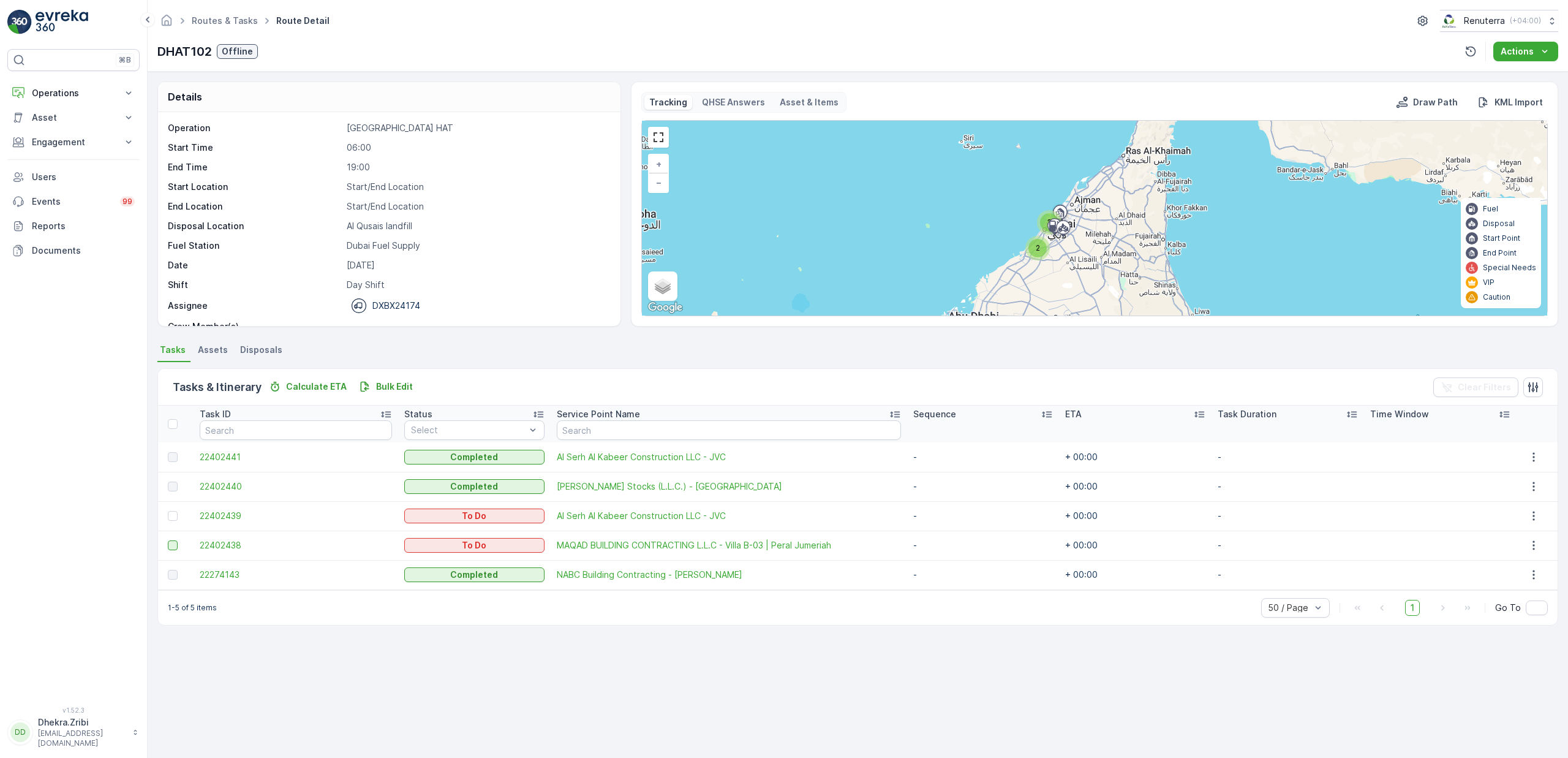
click at [170, 547] on div at bounding box center [172, 545] width 10 height 10
click at [168, 540] on input "checkbox" at bounding box center [168, 540] width 0 height 0
click at [1387, 381] on p "Remove from Route" at bounding box center [1380, 387] width 89 height 12
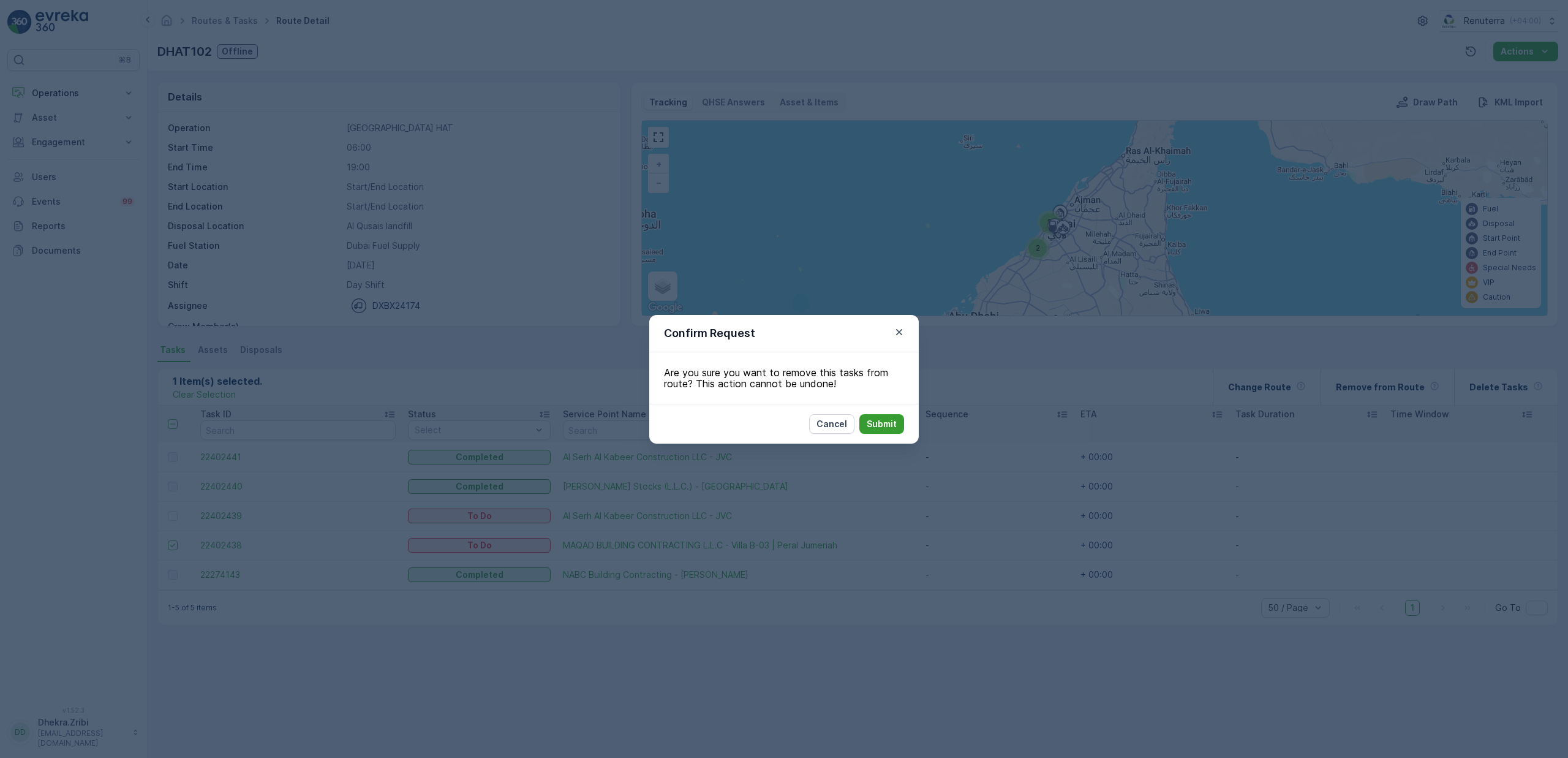
click at [877, 421] on p "Submit" at bounding box center [882, 424] width 30 height 12
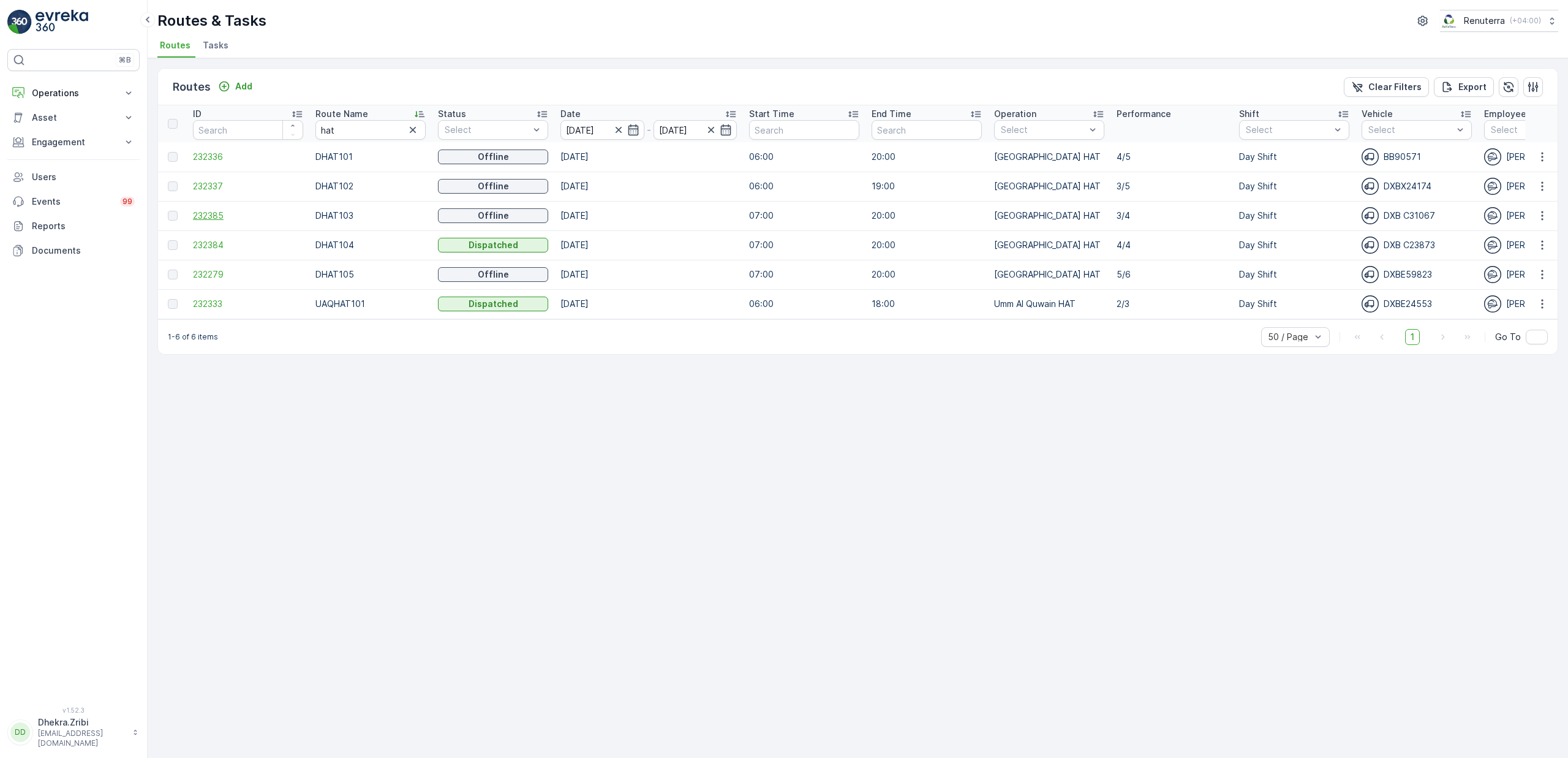
click at [210, 219] on span "232385" at bounding box center [248, 216] width 110 height 12
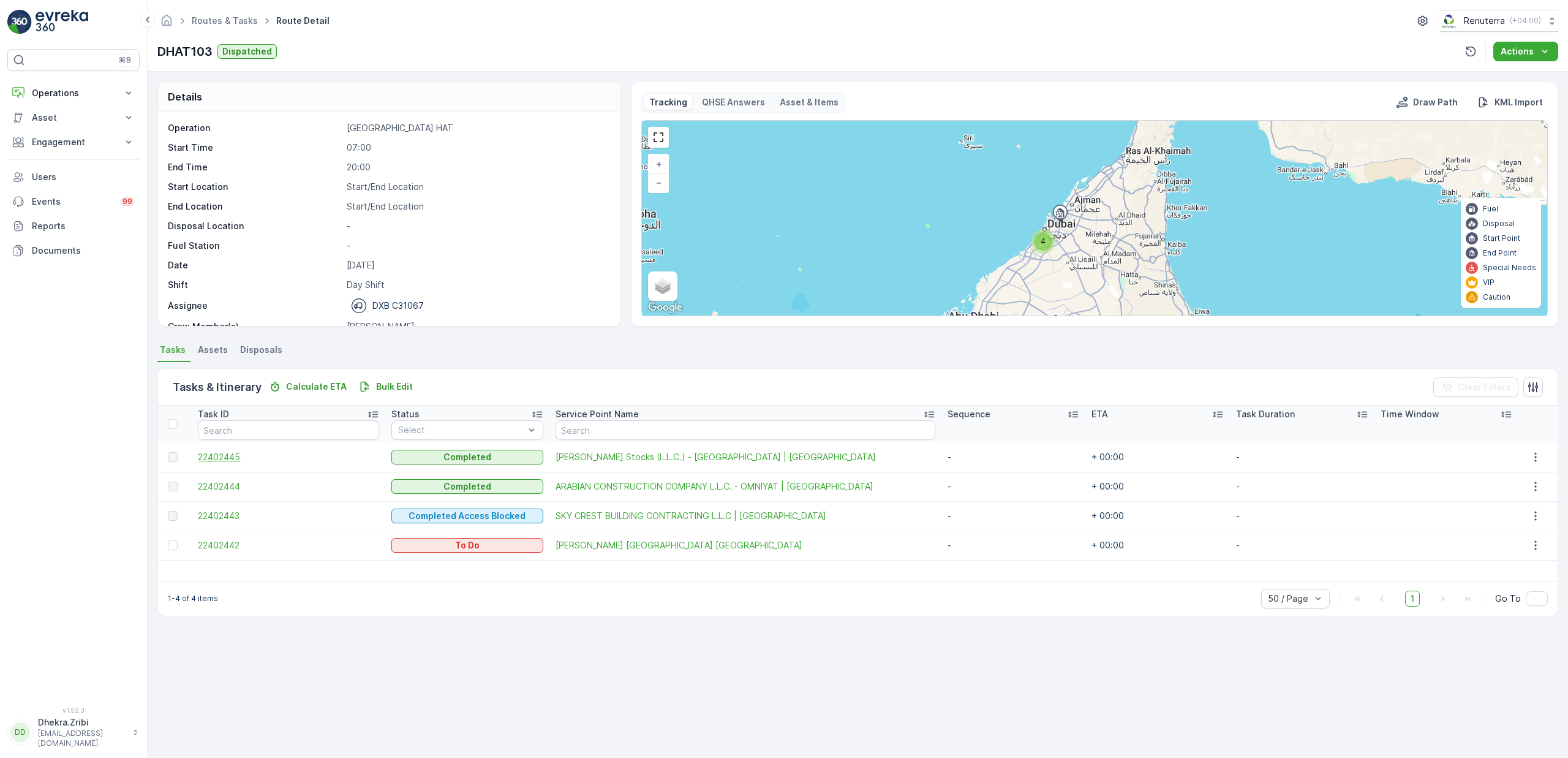
click at [229, 459] on span "22402445" at bounding box center [289, 457] width 181 height 12
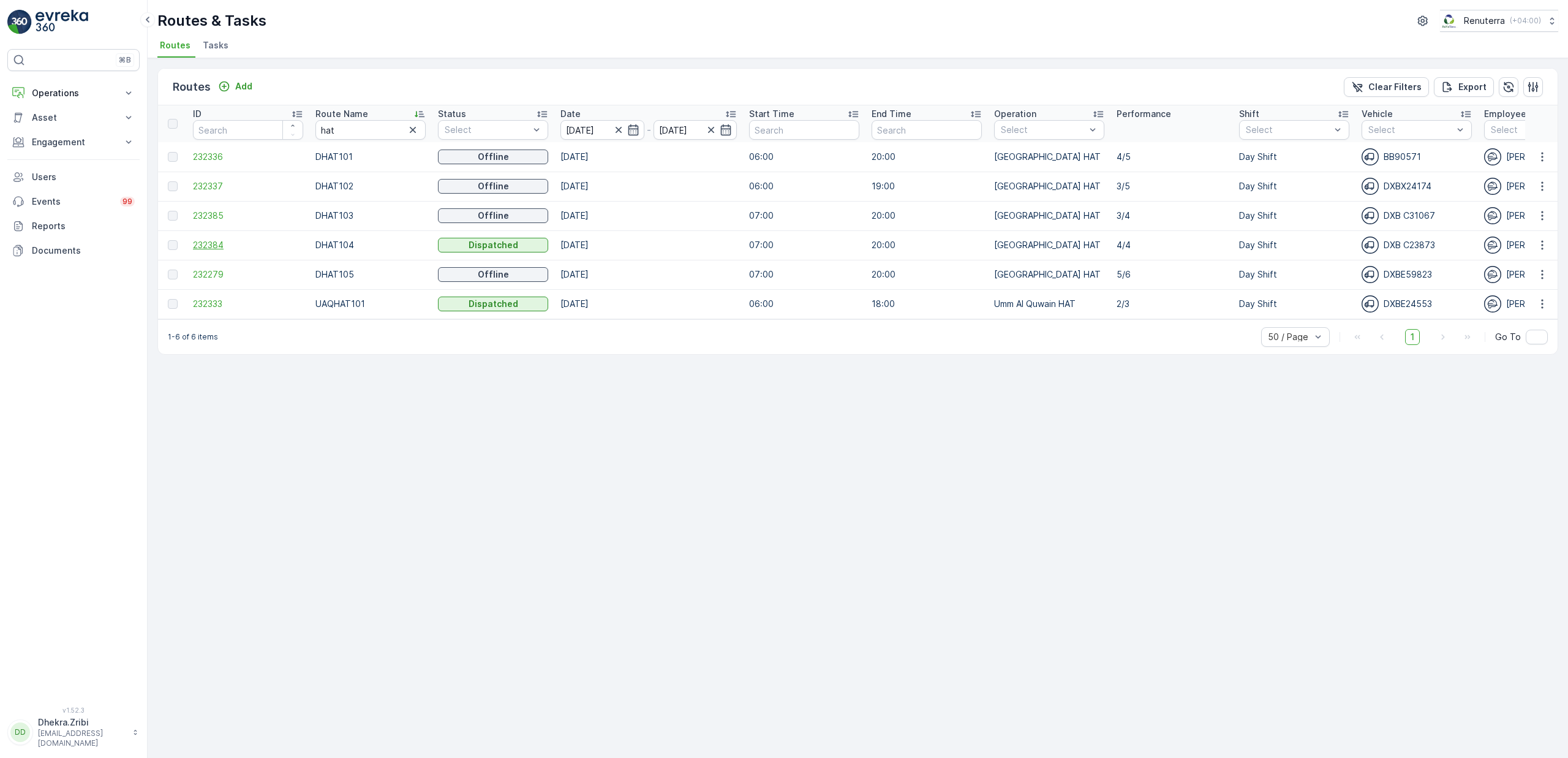
click at [214, 245] on span "232384" at bounding box center [248, 245] width 110 height 12
click at [220, 275] on span "232279" at bounding box center [248, 274] width 110 height 12
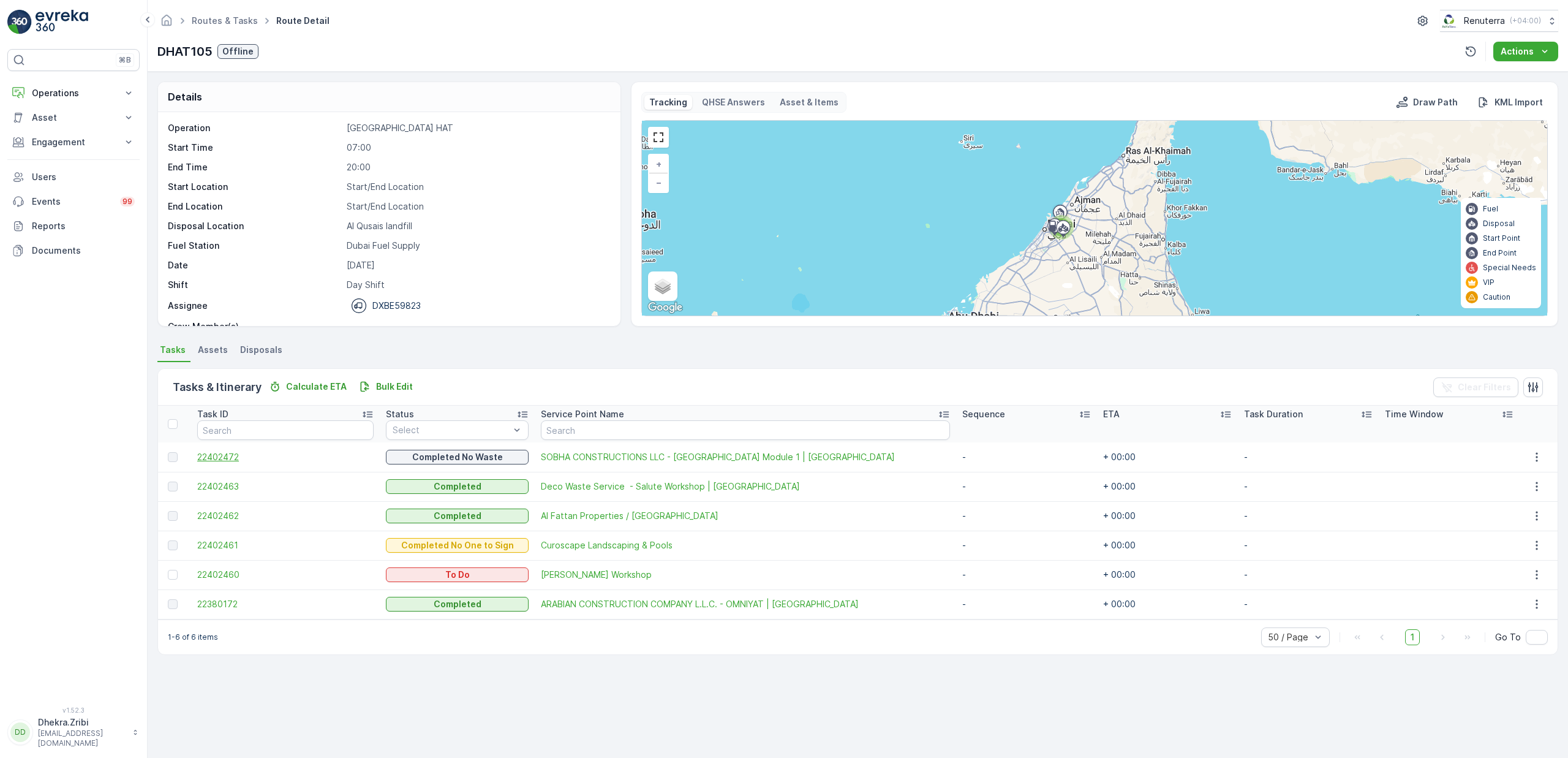
click at [227, 453] on span "22402472" at bounding box center [285, 457] width 177 height 12
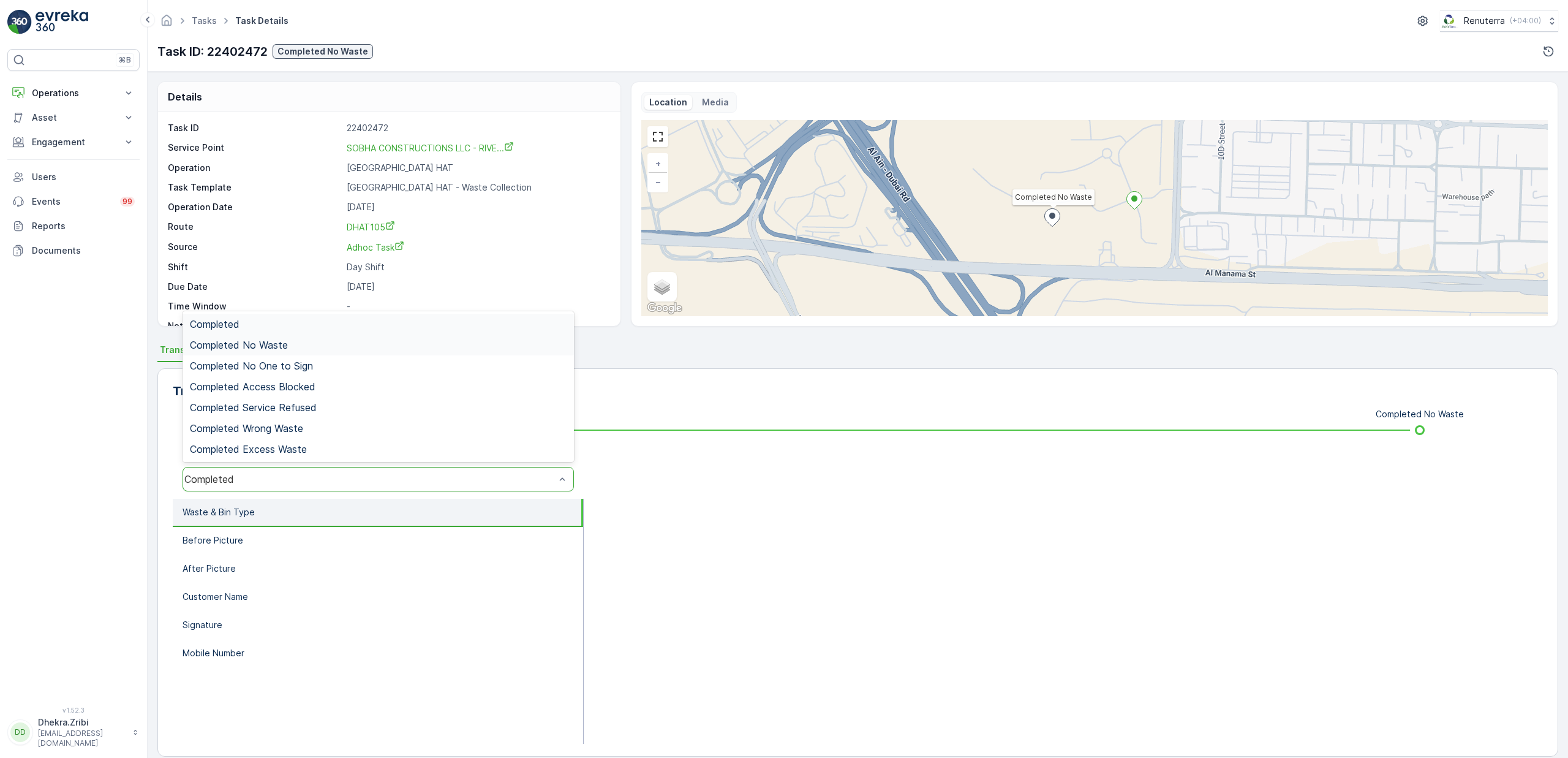
click at [280, 339] on span "Completed No Waste" at bounding box center [238, 345] width 98 height 11
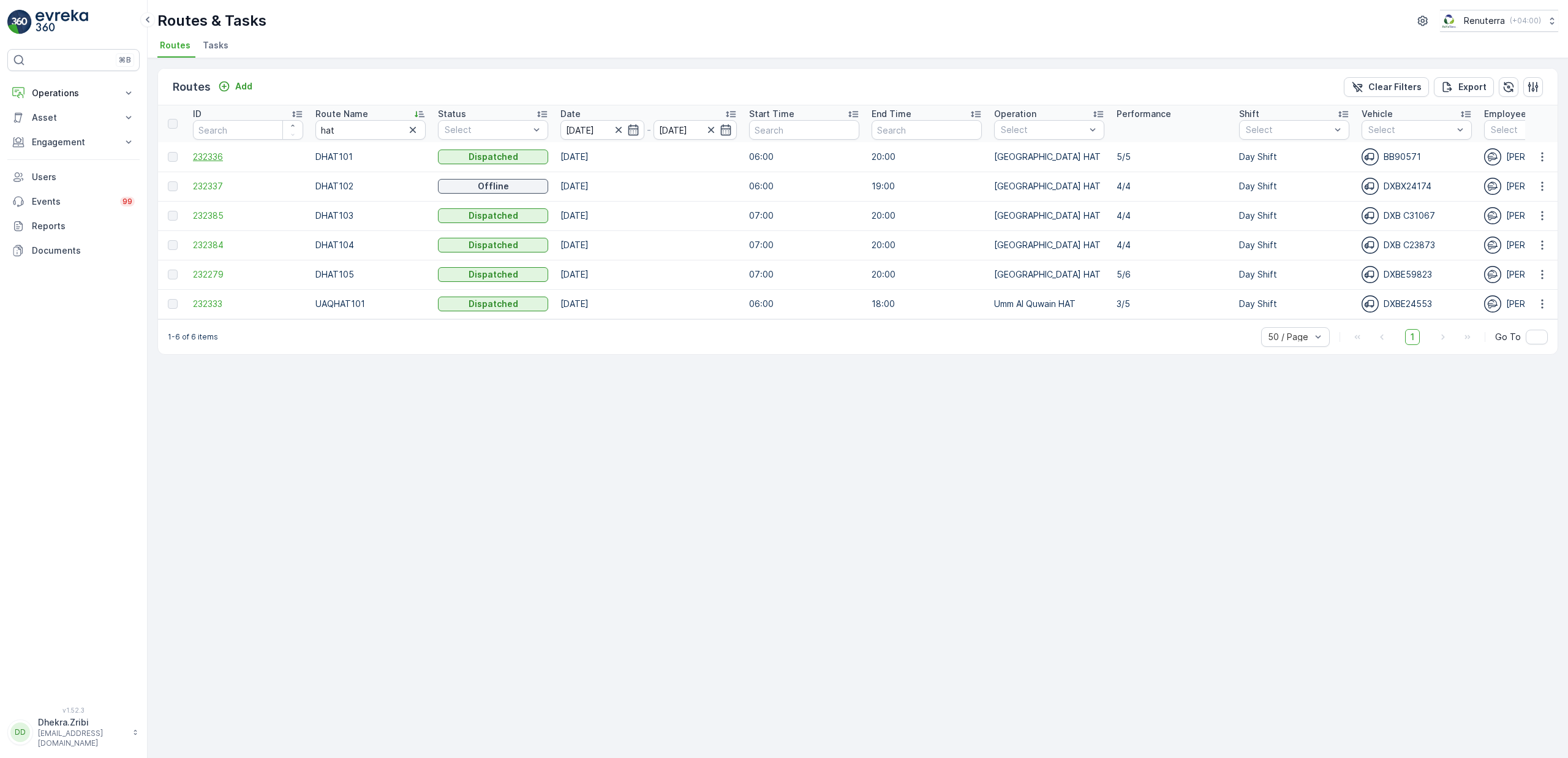
click at [205, 153] on span "232336" at bounding box center [248, 157] width 110 height 12
click at [221, 183] on span "232337" at bounding box center [248, 186] width 110 height 12
click at [214, 217] on span "232385" at bounding box center [248, 216] width 110 height 12
click at [210, 213] on span "232385" at bounding box center [248, 216] width 110 height 12
click at [218, 242] on span "232384" at bounding box center [248, 245] width 110 height 12
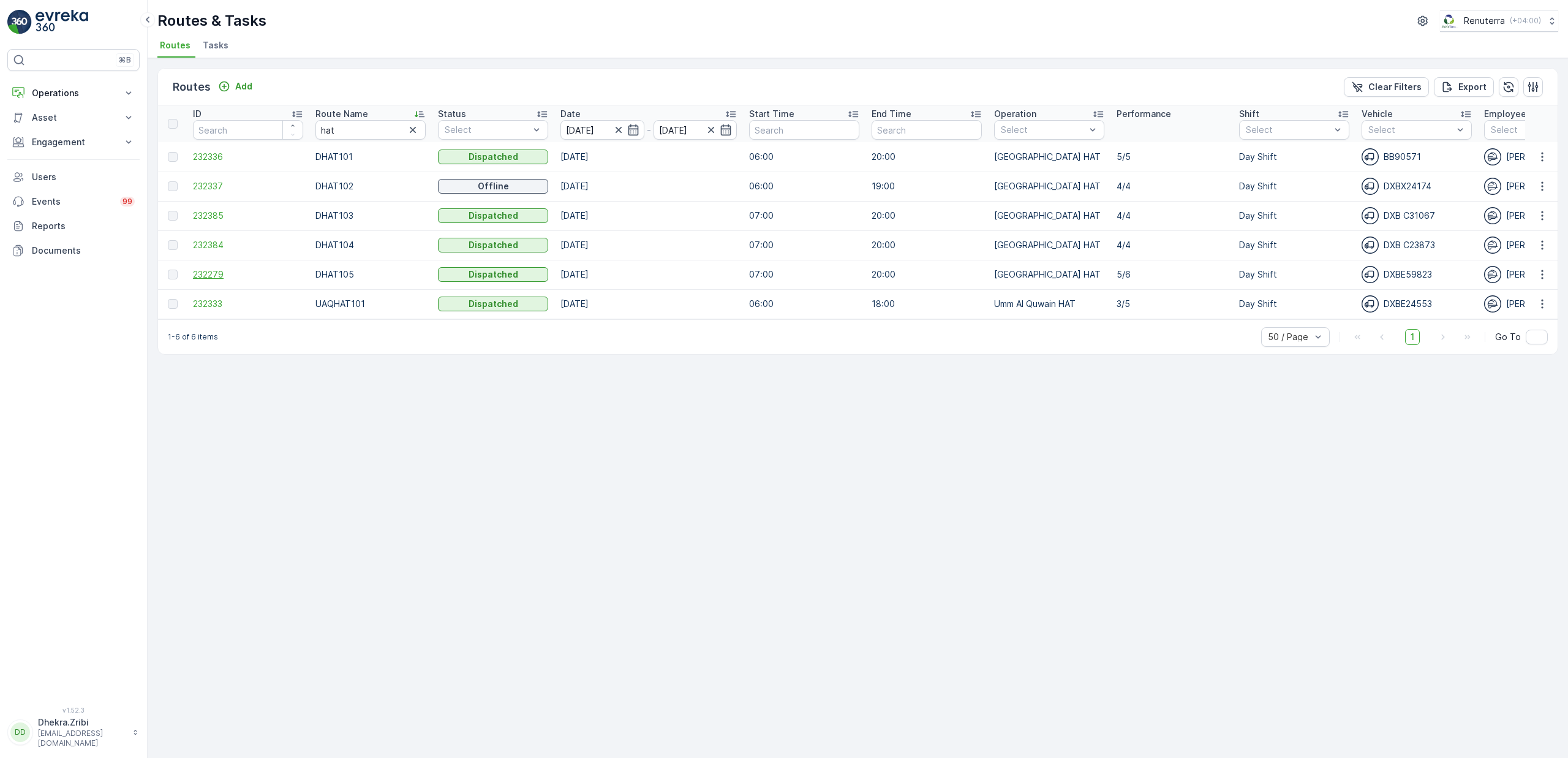
click at [217, 274] on span "232279" at bounding box center [248, 274] width 110 height 12
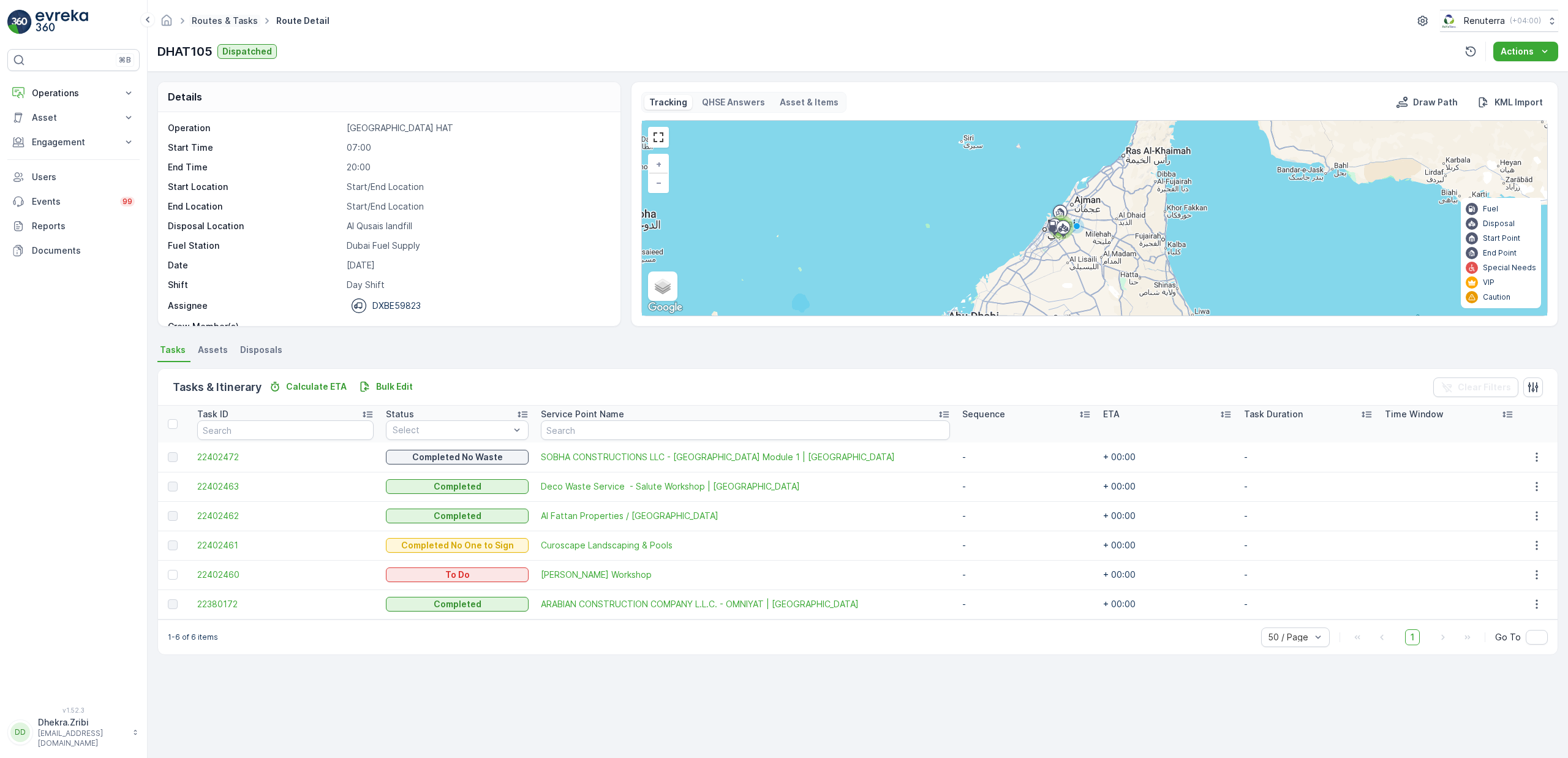
click at [218, 23] on link "Routes & Tasks" at bounding box center [225, 20] width 66 height 10
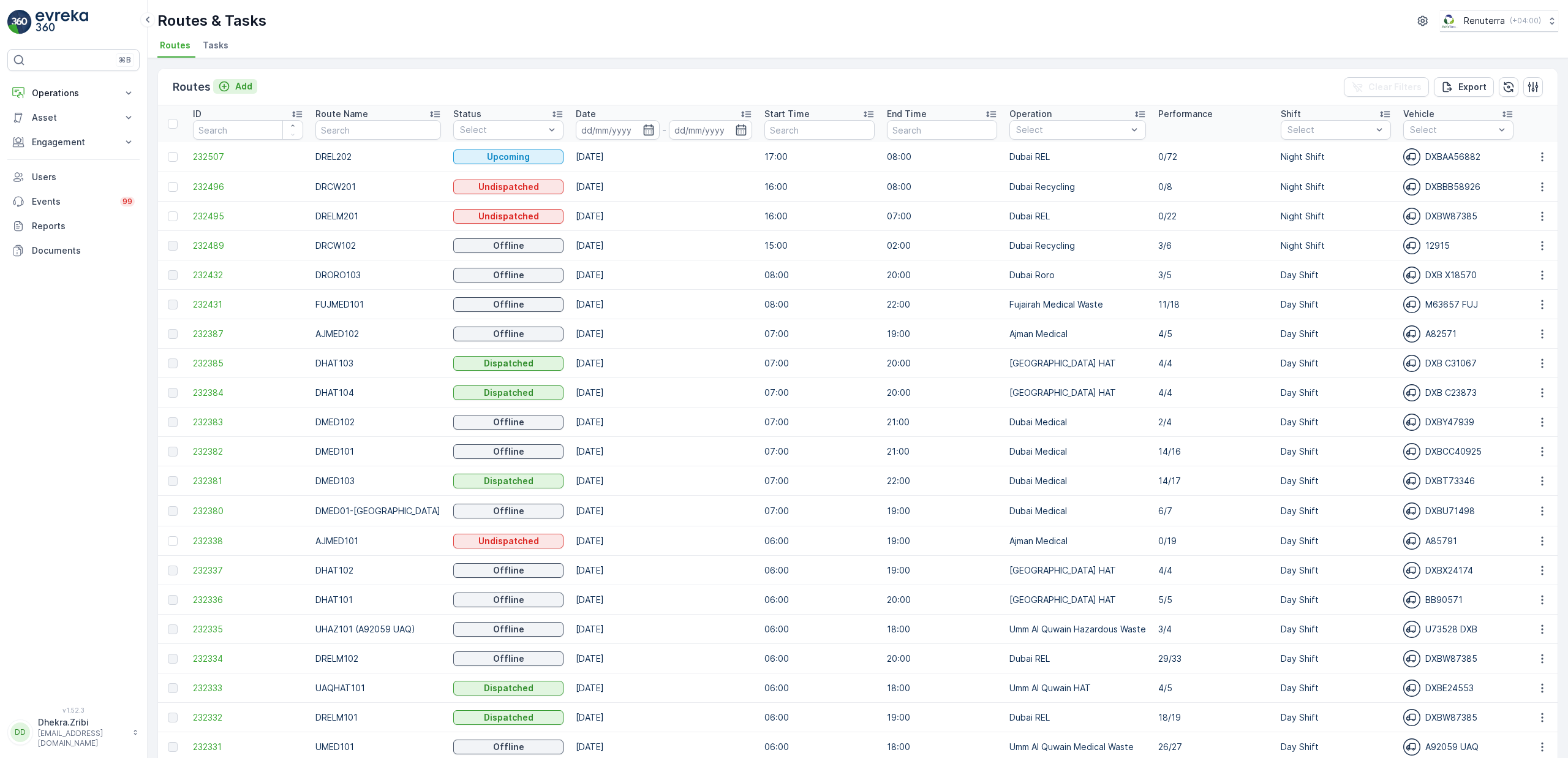
click at [245, 87] on p "Add" at bounding box center [243, 87] width 17 height 12
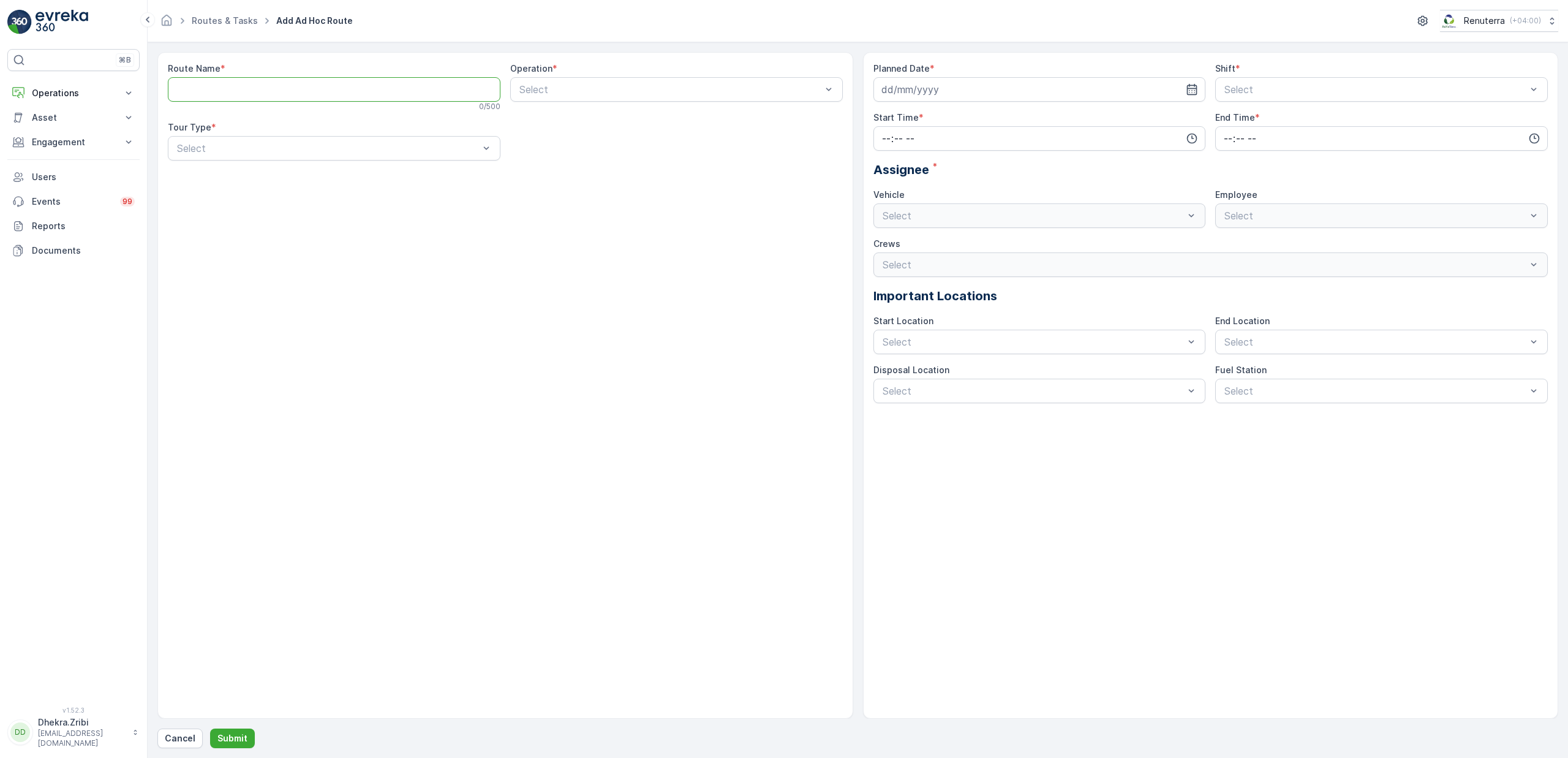
click at [282, 98] on Name "Route Name" at bounding box center [334, 89] width 333 height 25
click at [209, 85] on Name "DHAZ101" at bounding box center [334, 89] width 333 height 25
type Name "DHAZ201"
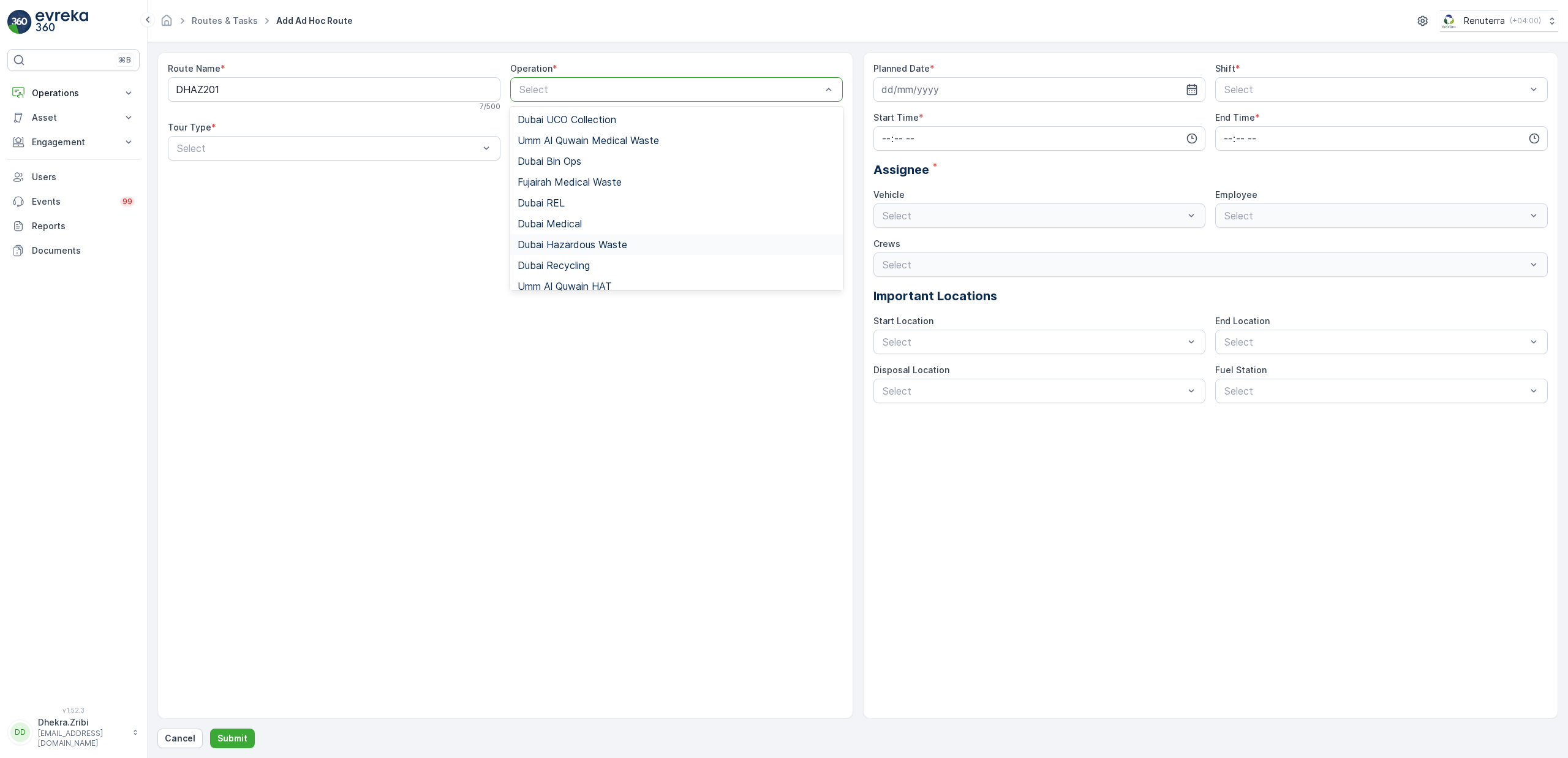
click at [613, 241] on span "Dubai Hazardous Waste" at bounding box center [572, 245] width 110 height 11
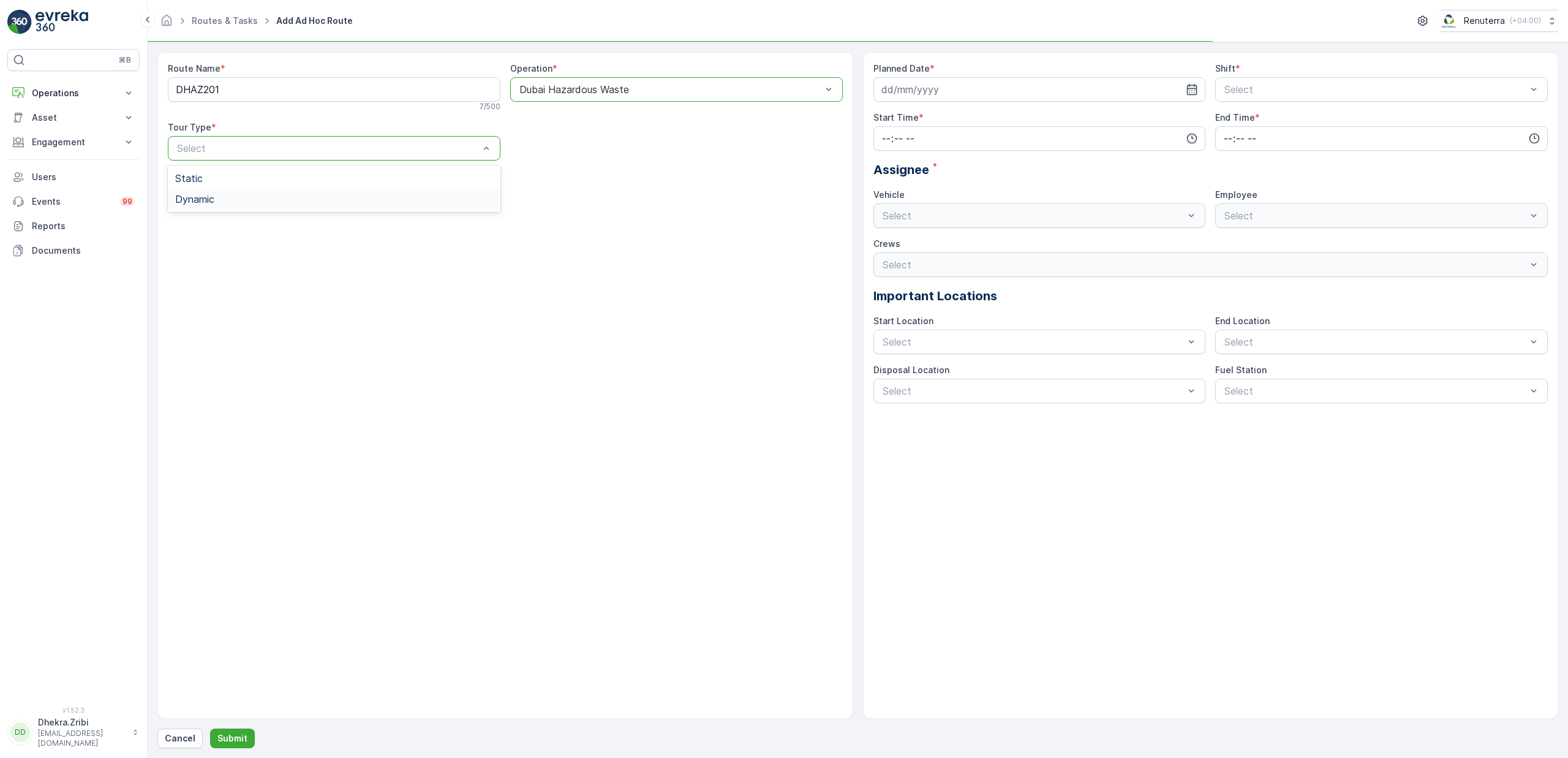
click at [212, 204] on span "Dynamic" at bounding box center [194, 199] width 39 height 11
click at [1015, 91] on input at bounding box center [1040, 89] width 333 height 25
click at [963, 216] on div "15" at bounding box center [960, 216] width 20 height 20
type input "[DATE]"
click at [1246, 142] on span "Night Shift" at bounding box center [1247, 140] width 49 height 11
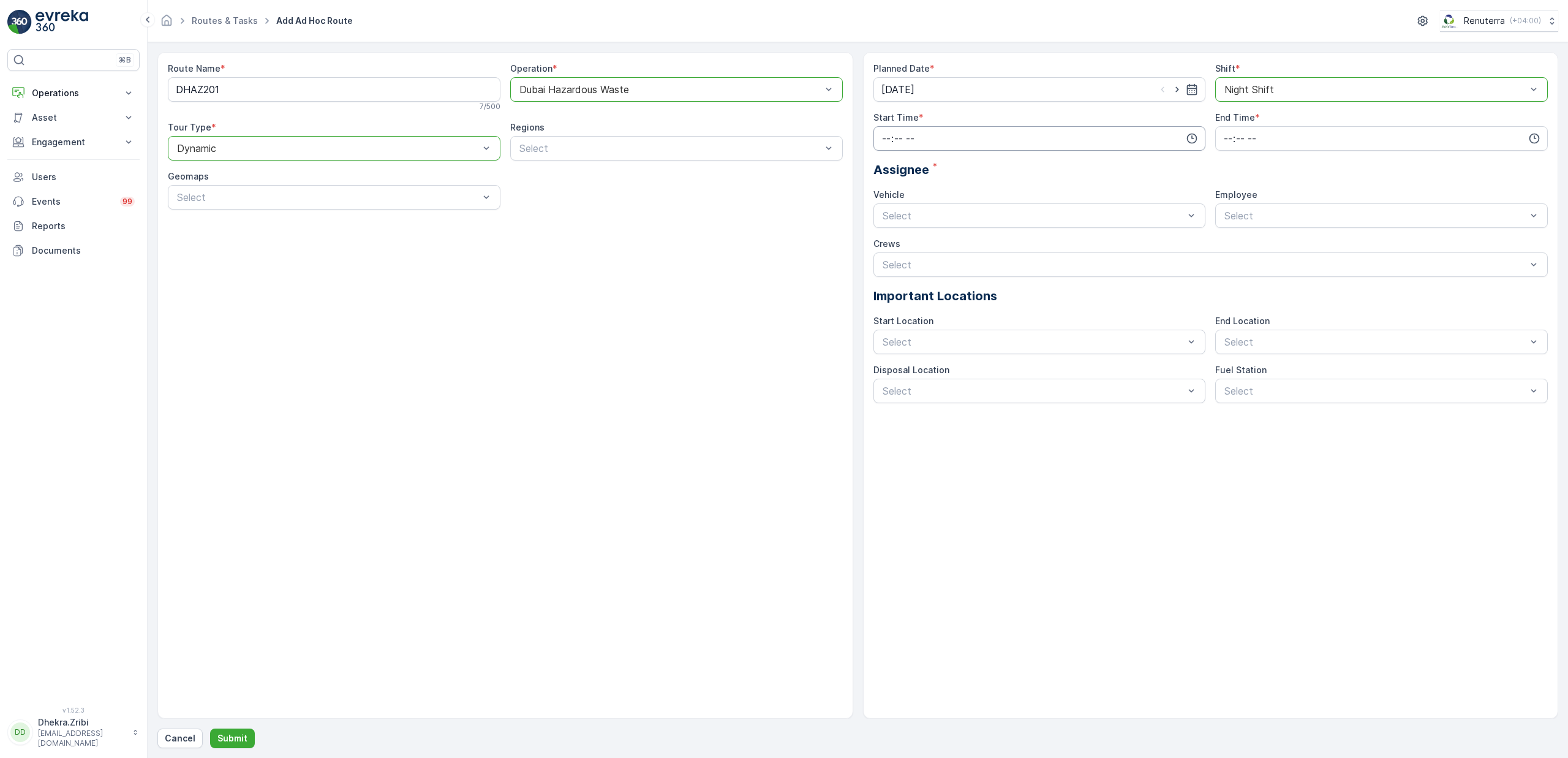
click at [967, 131] on input "time" at bounding box center [1040, 139] width 333 height 25
click at [888, 161] on span "17" at bounding box center [886, 161] width 10 height 12
click at [915, 198] on span "35" at bounding box center [911, 195] width 10 height 12
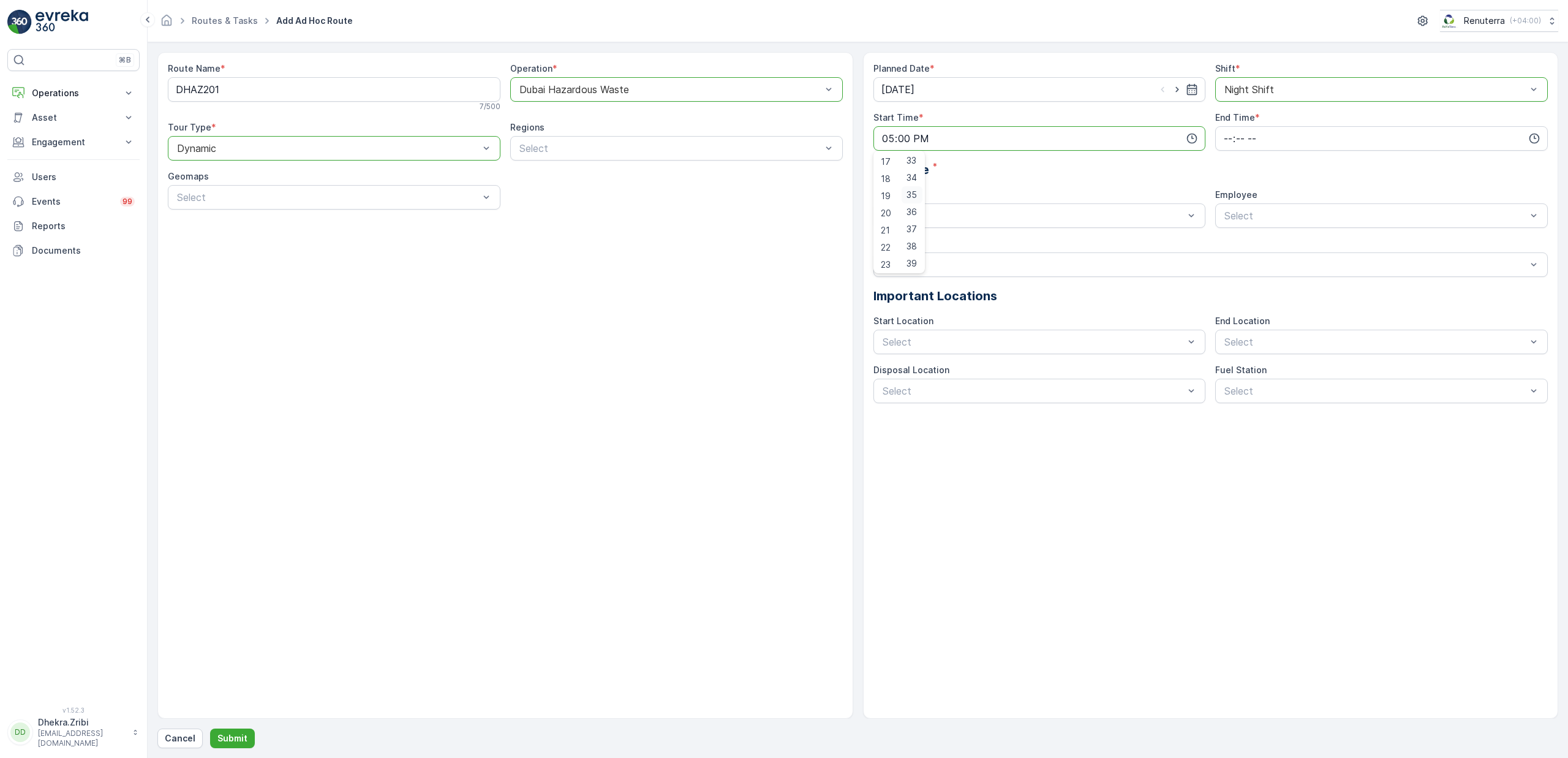
type input "17:35"
click at [1334, 143] on input "time" at bounding box center [1382, 139] width 333 height 25
click at [1228, 247] on span "22" at bounding box center [1227, 245] width 10 height 12
type input "22:00"
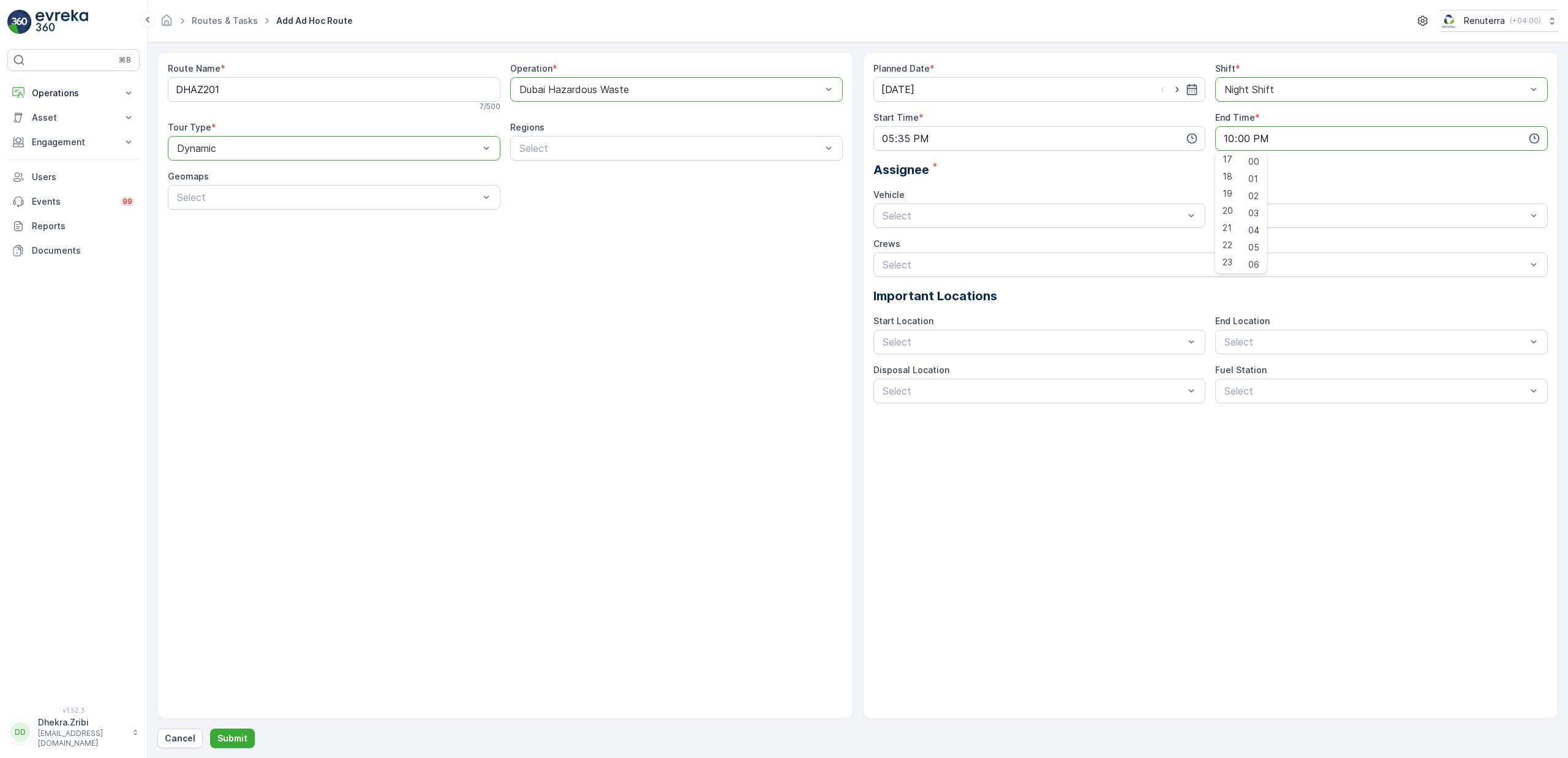
click at [1339, 177] on div "Assignee *" at bounding box center [1211, 170] width 675 height 19
click at [945, 248] on div "06EVREKA06" at bounding box center [1040, 245] width 318 height 11
click at [1264, 289] on span "renuterra.captain" at bounding box center [1260, 287] width 76 height 11
click at [238, 735] on p "Submit" at bounding box center [232, 738] width 30 height 12
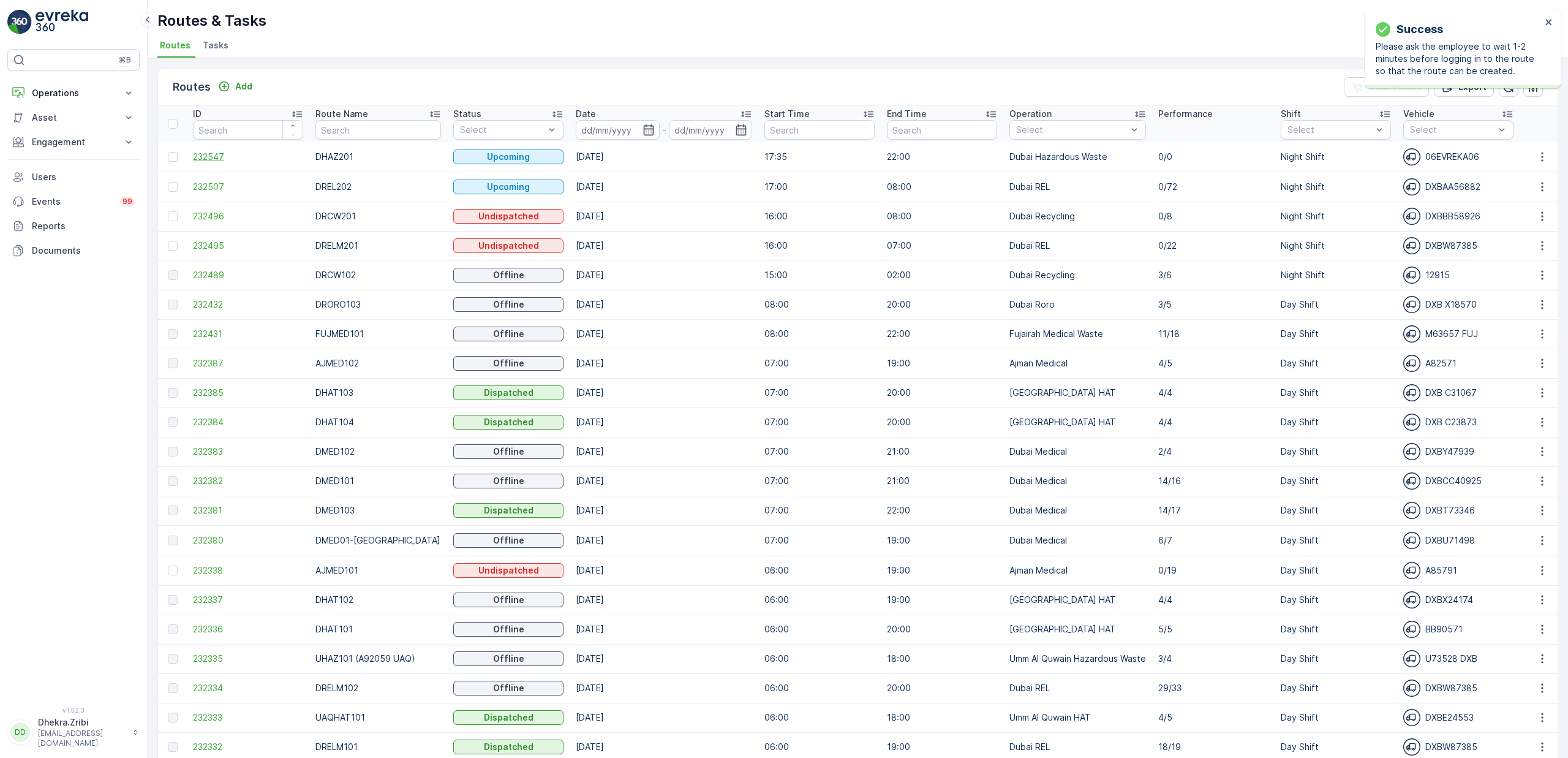
click at [220, 160] on span "232547" at bounding box center [248, 157] width 110 height 12
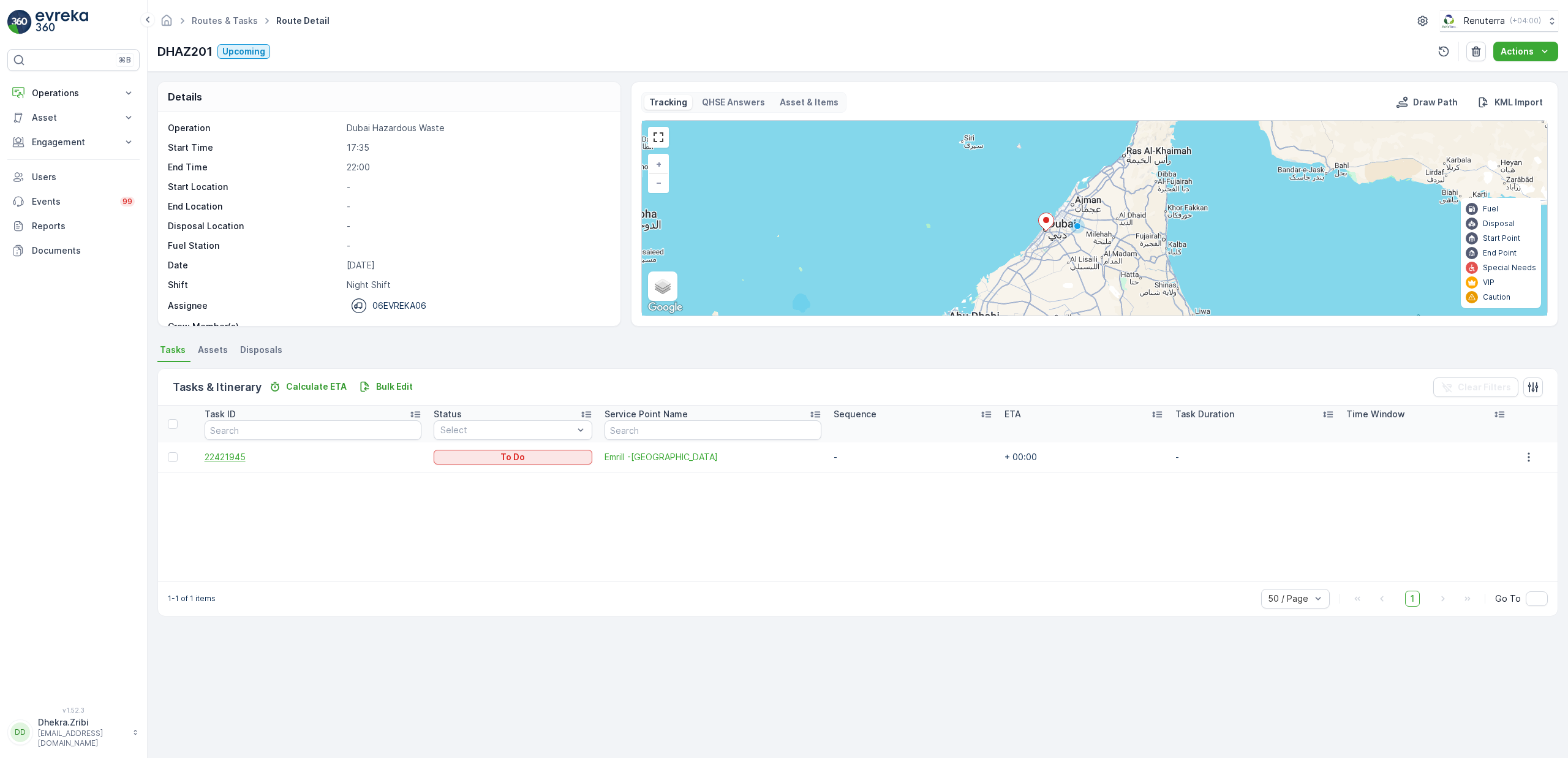
click at [229, 460] on span "22421945" at bounding box center [313, 457] width 217 height 12
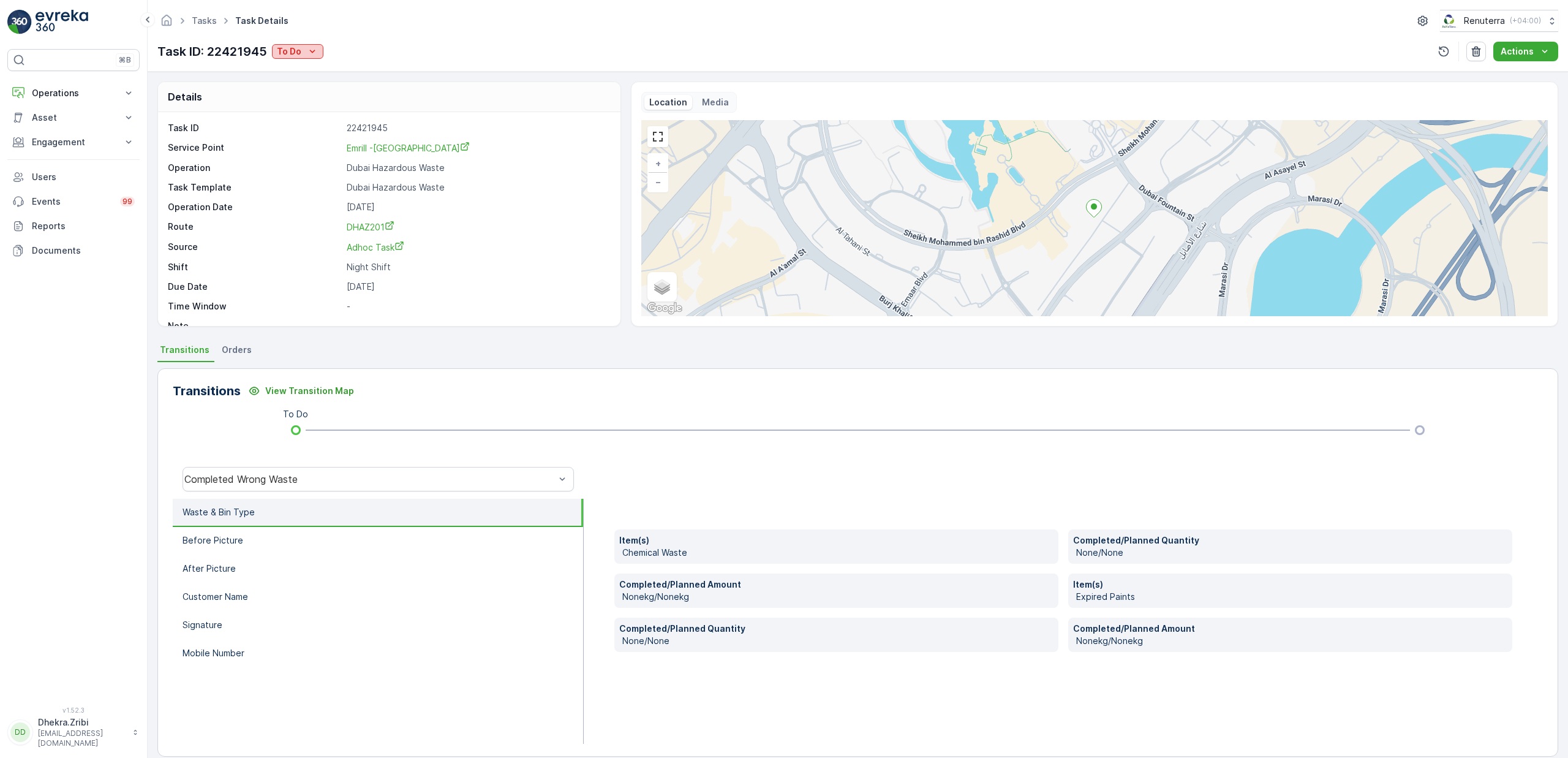
click at [313, 52] on icon "To Do" at bounding box center [313, 52] width 12 height 12
click at [347, 104] on span "Completed No one to sign" at bounding box center [334, 104] width 109 height 12
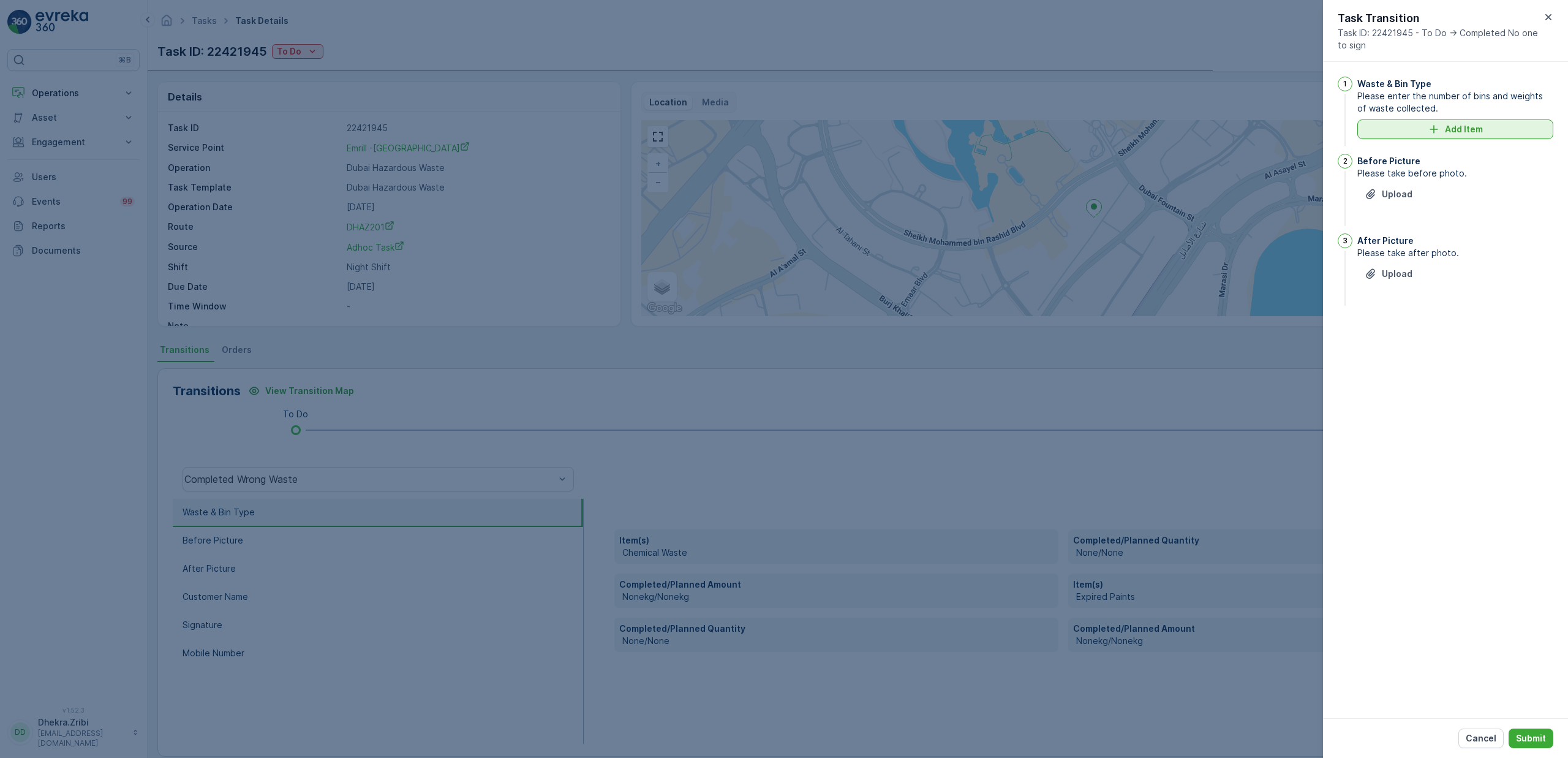
click at [1451, 135] on p "Add Item" at bounding box center [1464, 129] width 38 height 12
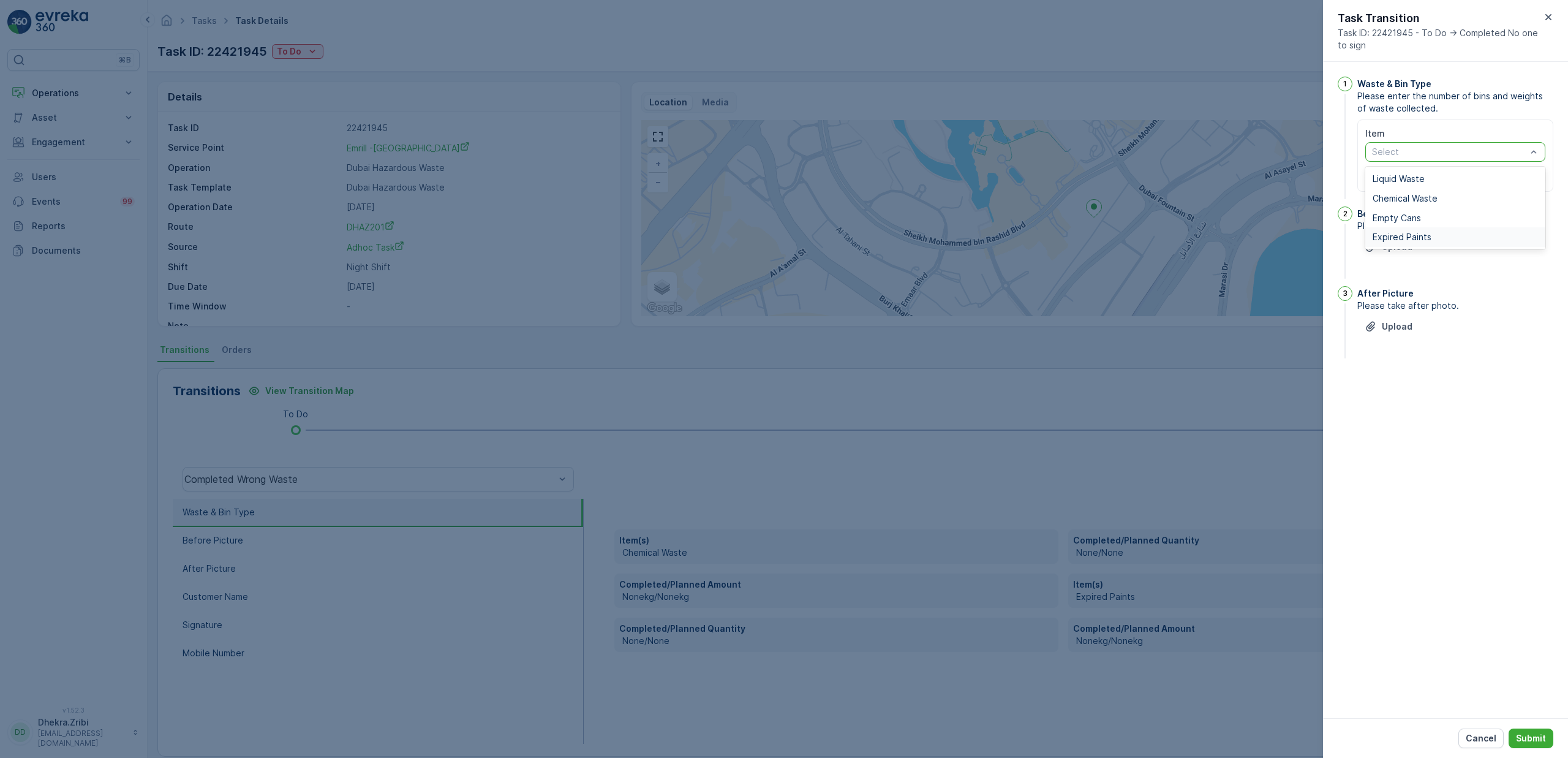
click at [1414, 234] on span "Expired Paints" at bounding box center [1402, 237] width 59 height 10
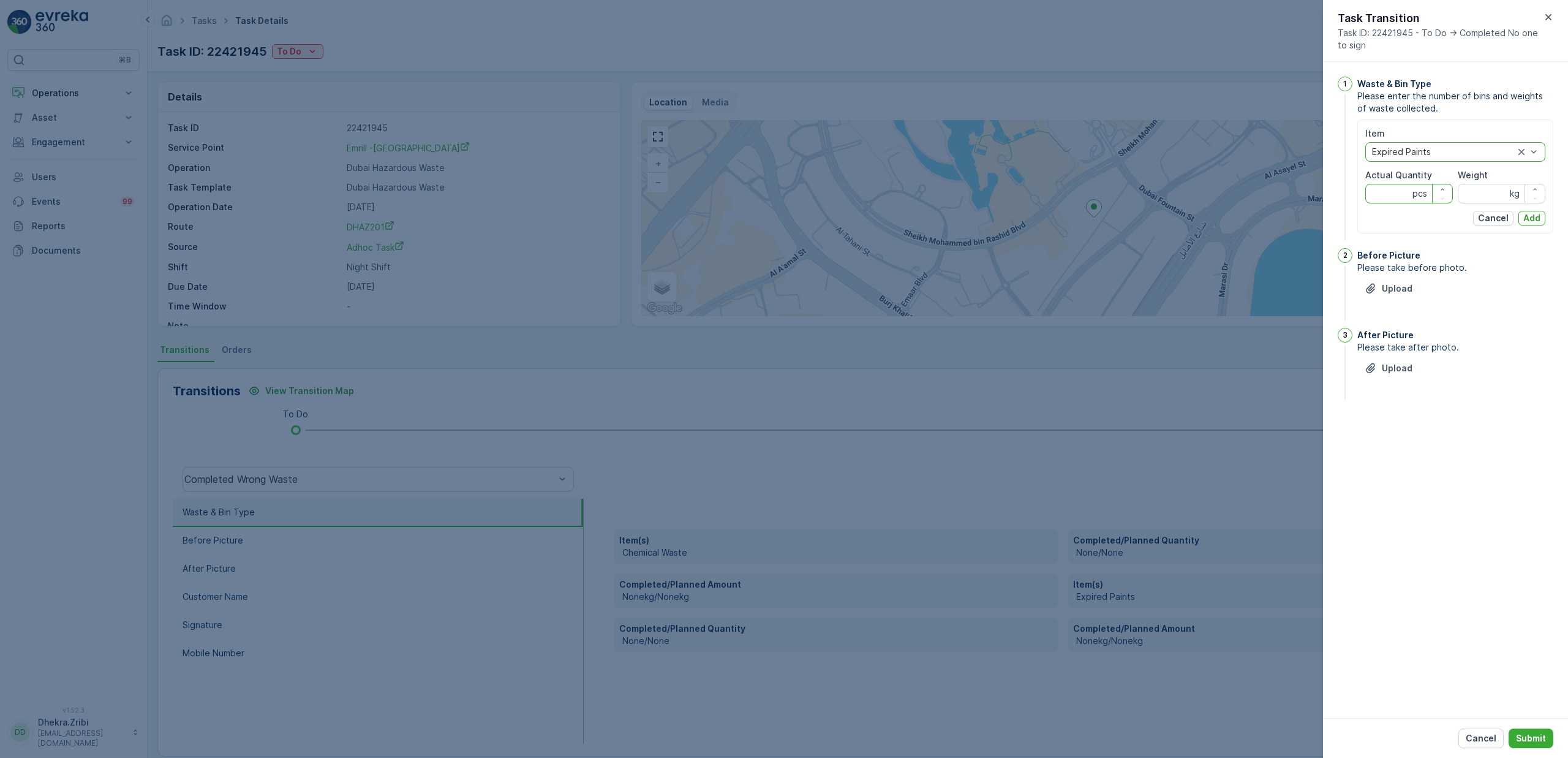
click at [1393, 194] on Quantity "Actual Quantity" at bounding box center [1409, 193] width 87 height 20
type Quantity "1"
click at [1475, 192] on input "Weight" at bounding box center [1501, 193] width 87 height 20
type input "2750"
click at [1538, 221] on p "Add" at bounding box center [1532, 218] width 17 height 12
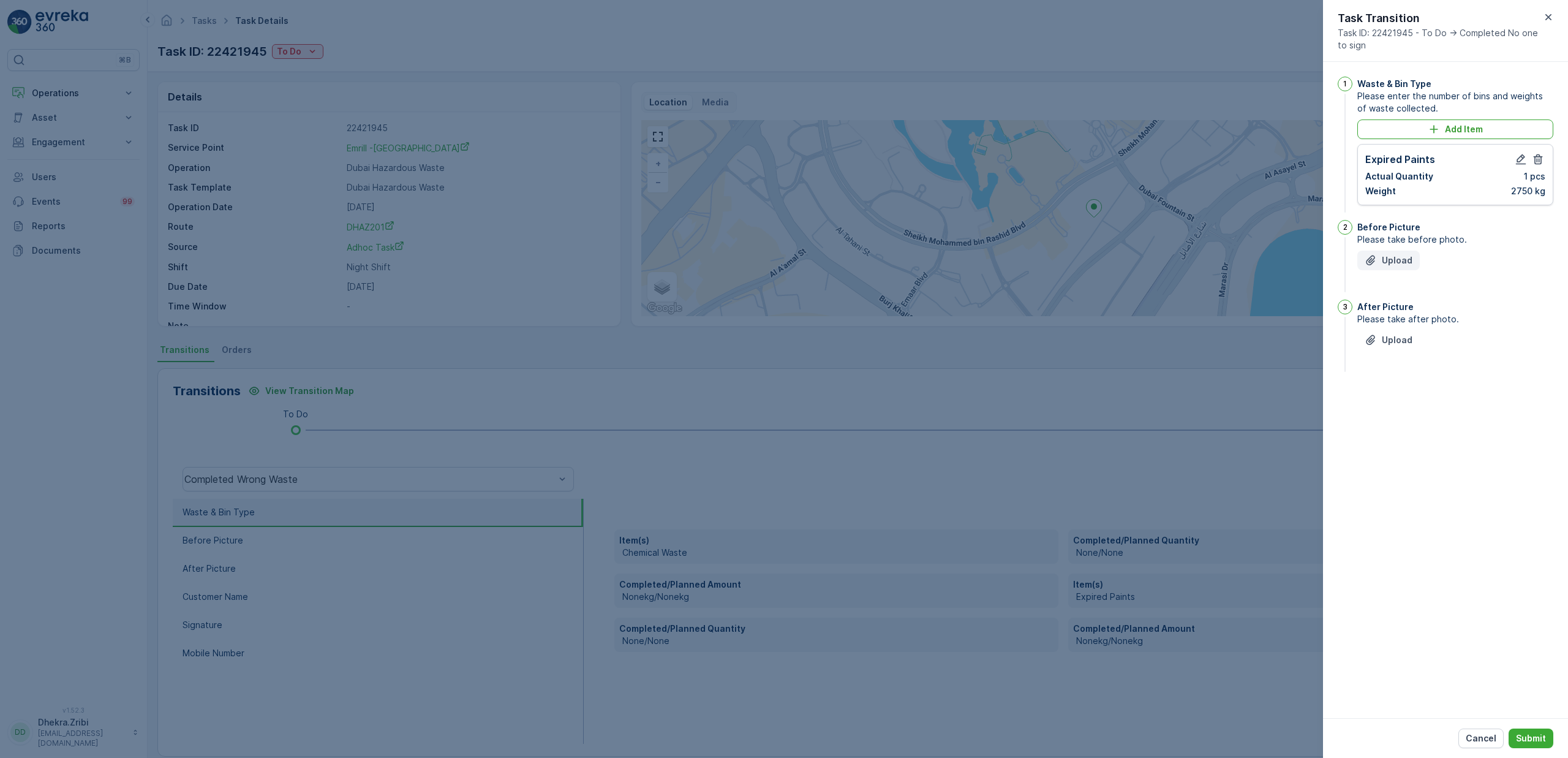
click at [1385, 264] on p "Upload" at bounding box center [1397, 260] width 31 height 12
click at [1400, 403] on p "Upload" at bounding box center [1397, 401] width 31 height 12
click at [1520, 735] on p "Submit" at bounding box center [1531, 738] width 30 height 12
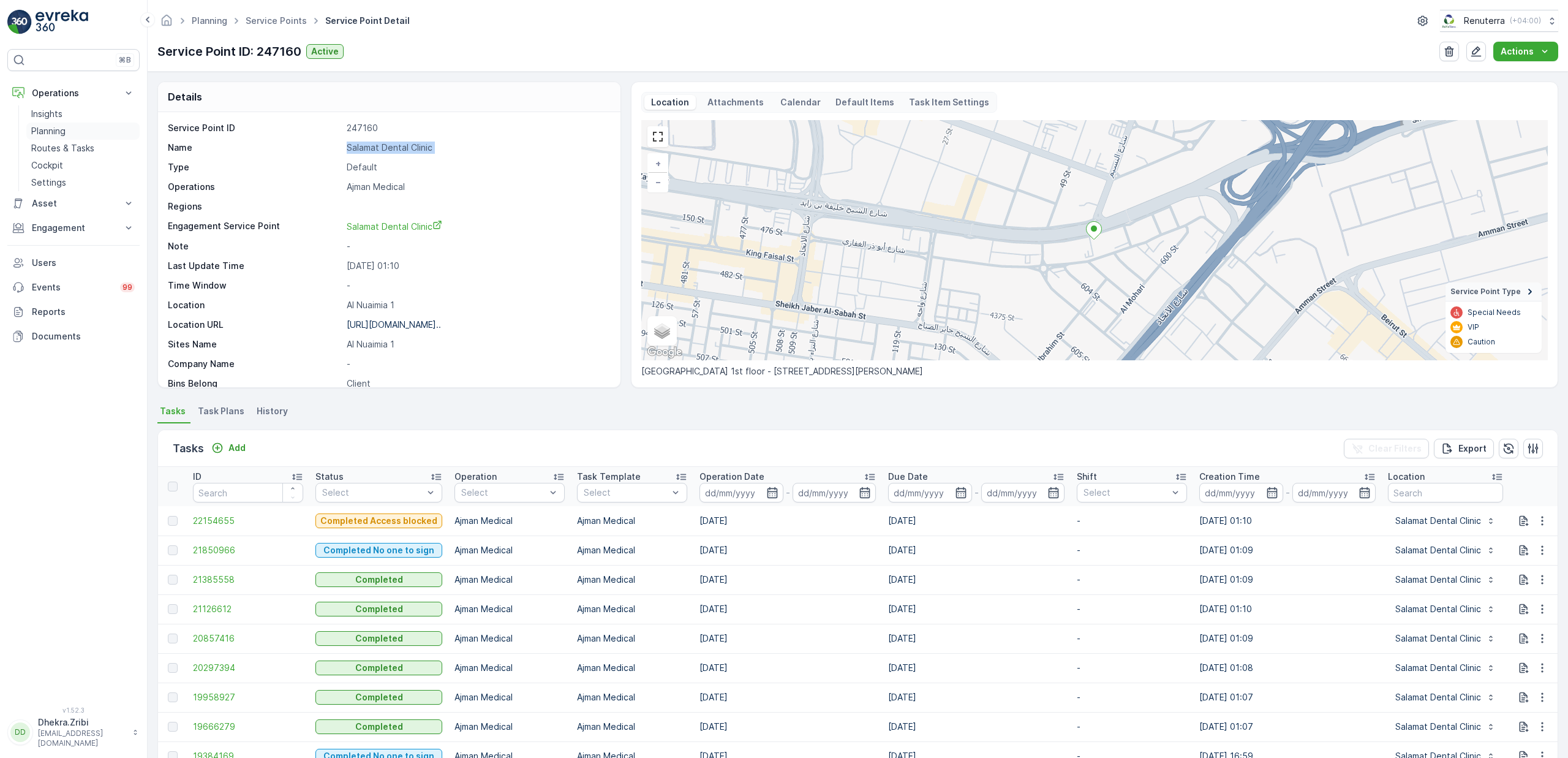
click at [55, 129] on p "Planning" at bounding box center [48, 131] width 34 height 12
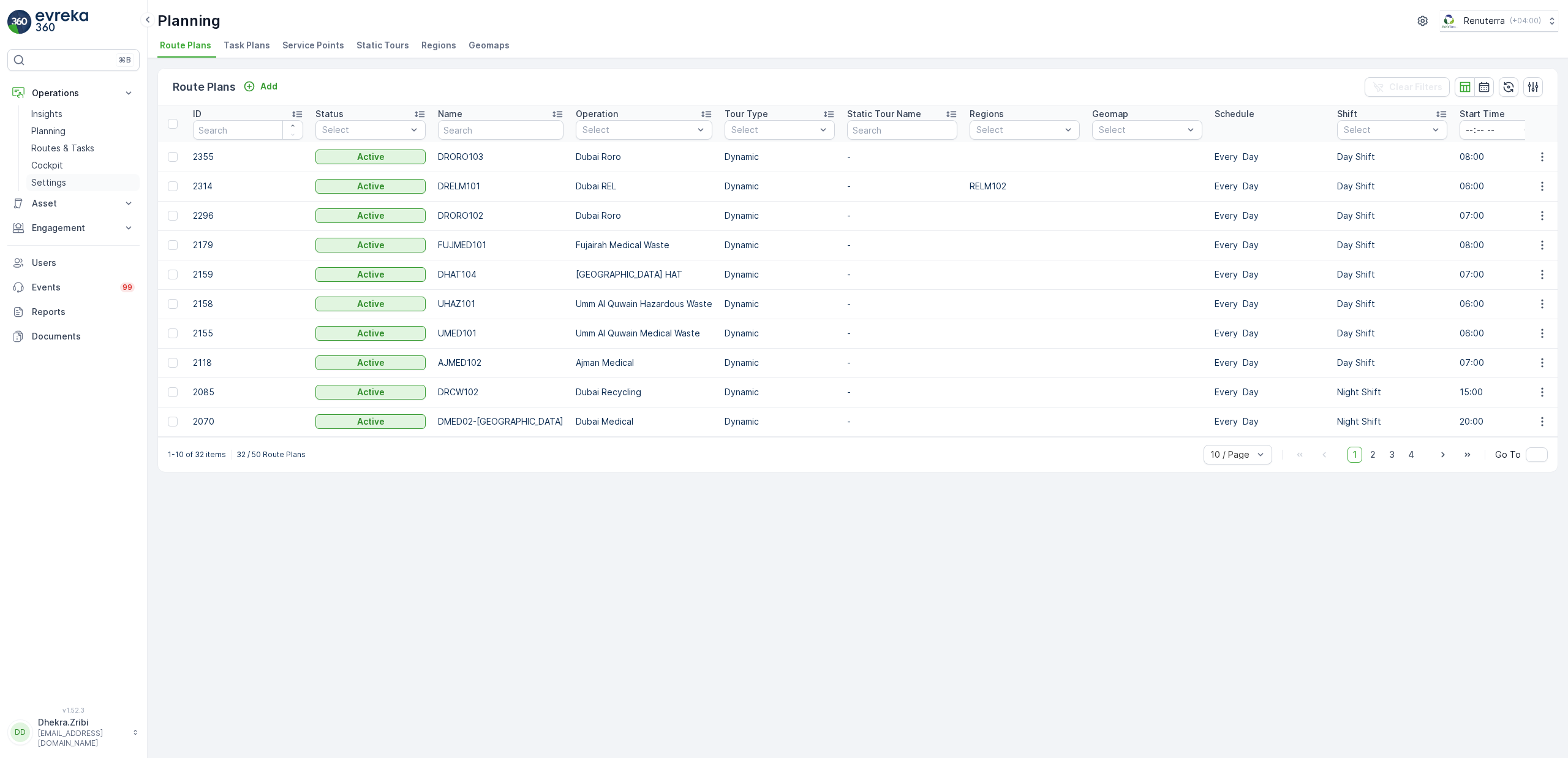
click at [64, 178] on p "Settings" at bounding box center [48, 183] width 35 height 12
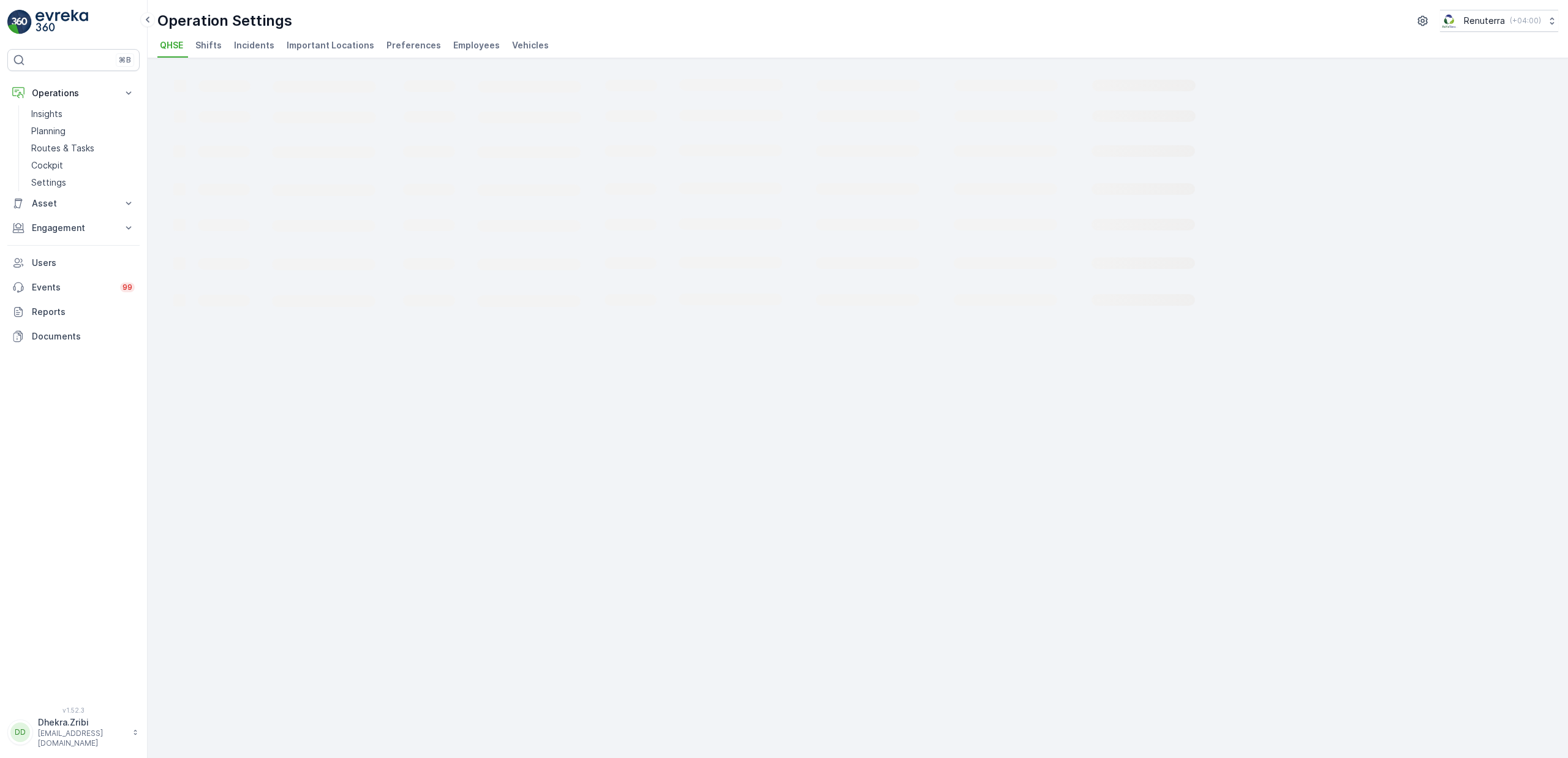
click at [459, 49] on span "Employees" at bounding box center [477, 45] width 47 height 12
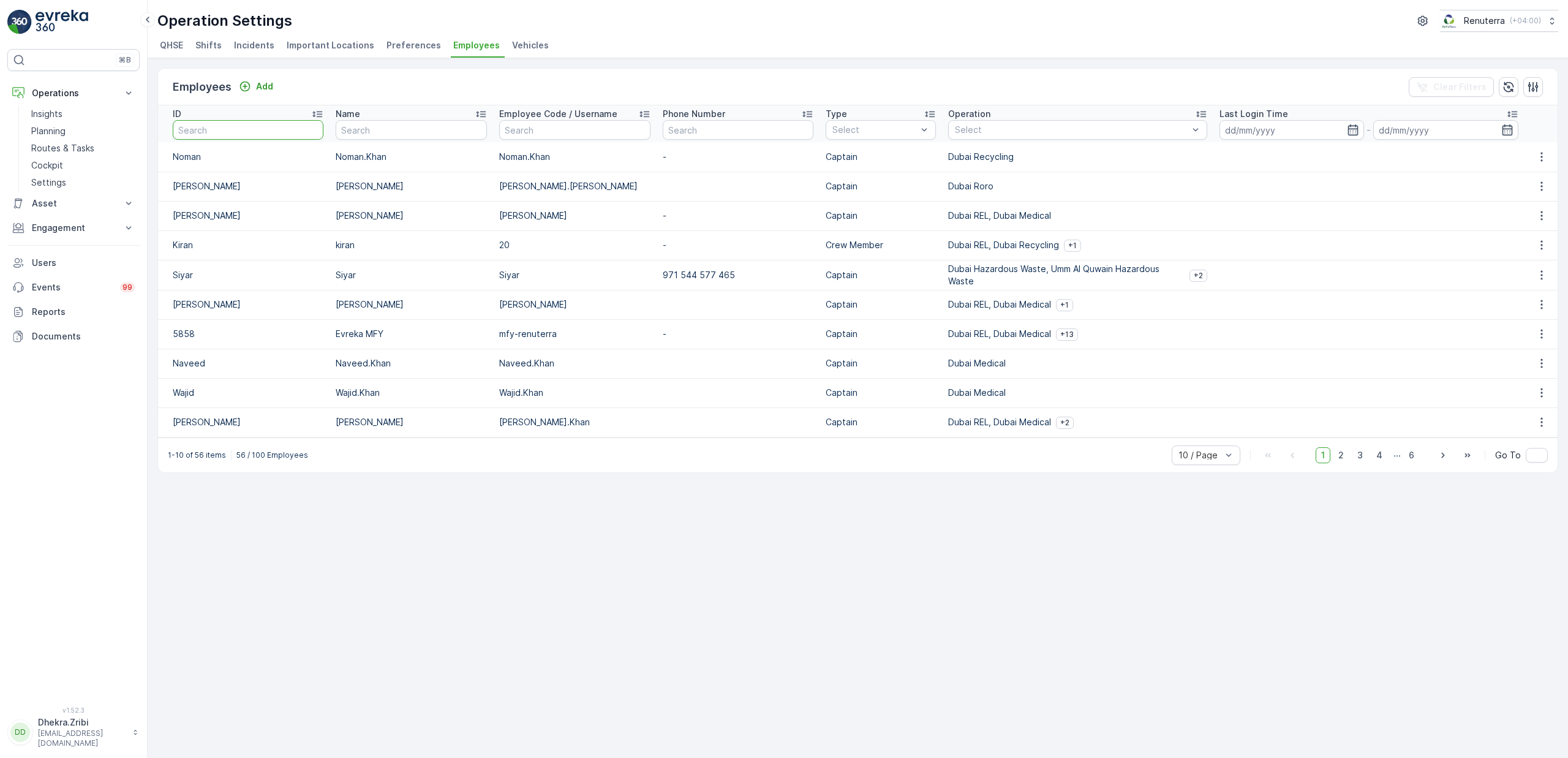
click at [260, 135] on input "text" at bounding box center [247, 130] width 150 height 20
click at [1189, 448] on div "10 / Page" at bounding box center [1206, 455] width 69 height 20
click at [1191, 431] on span "50 / Page" at bounding box center [1199, 428] width 41 height 10
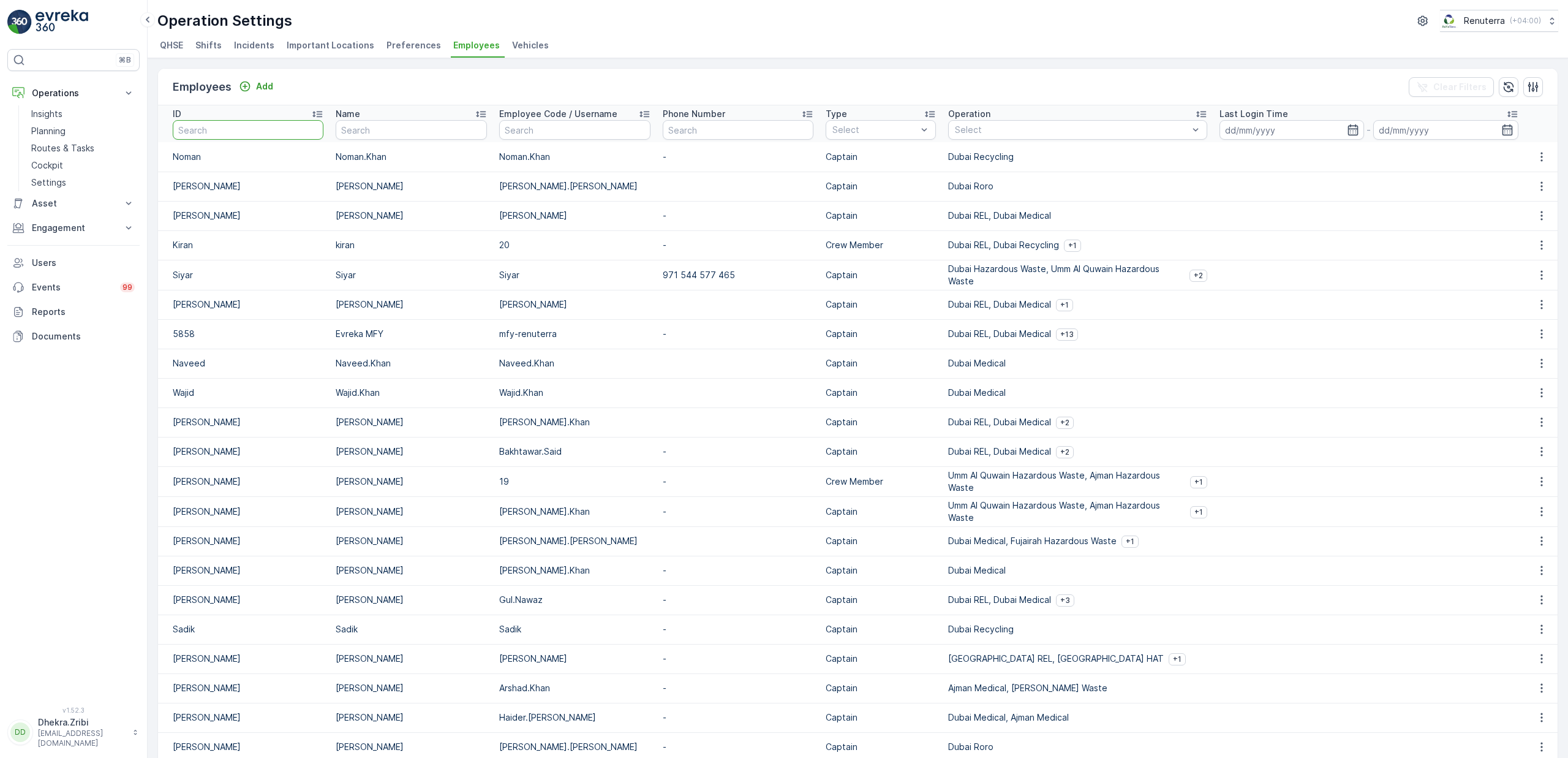
click at [267, 133] on input "text" at bounding box center [247, 130] width 150 height 20
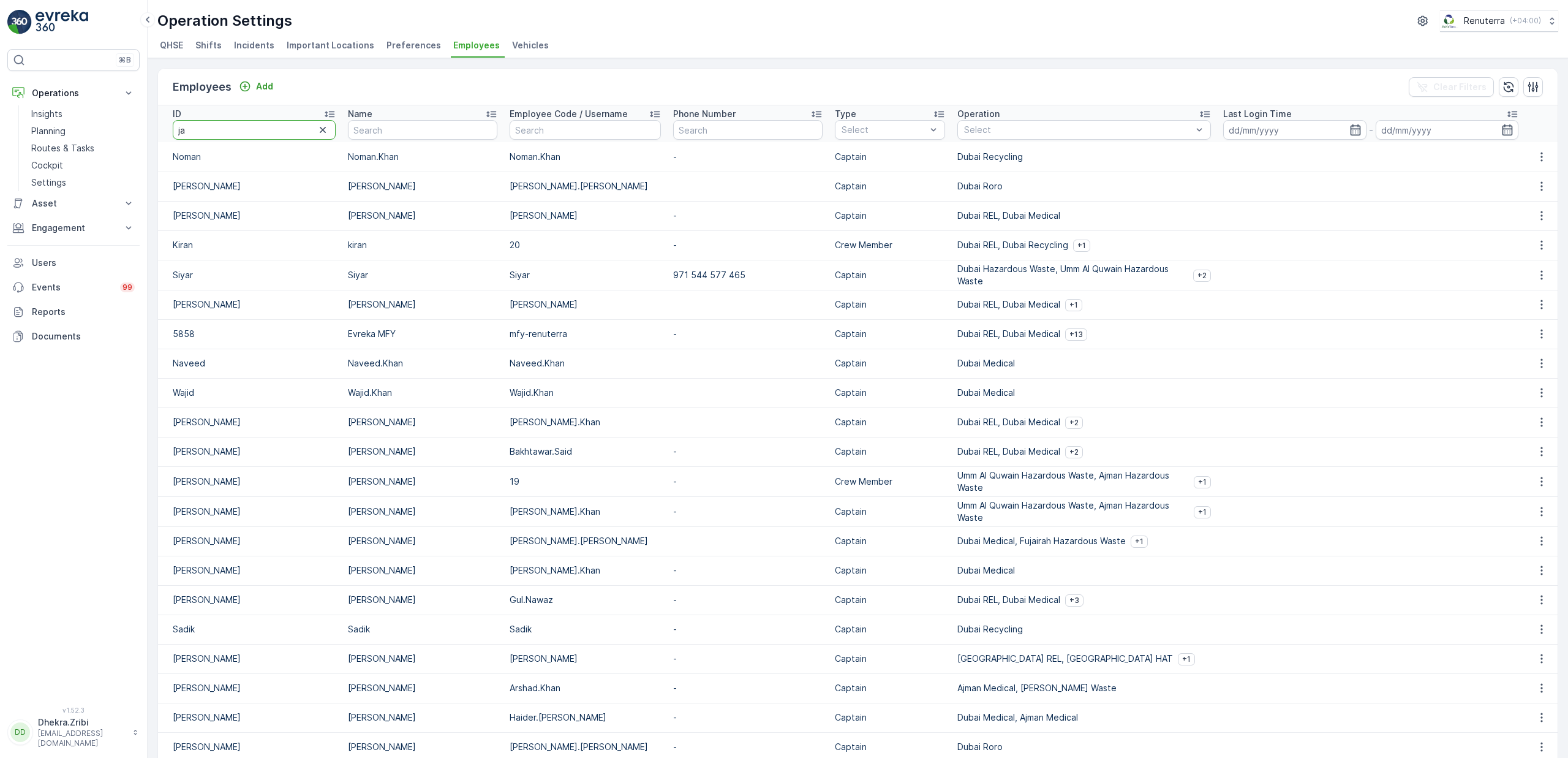
type input "jah"
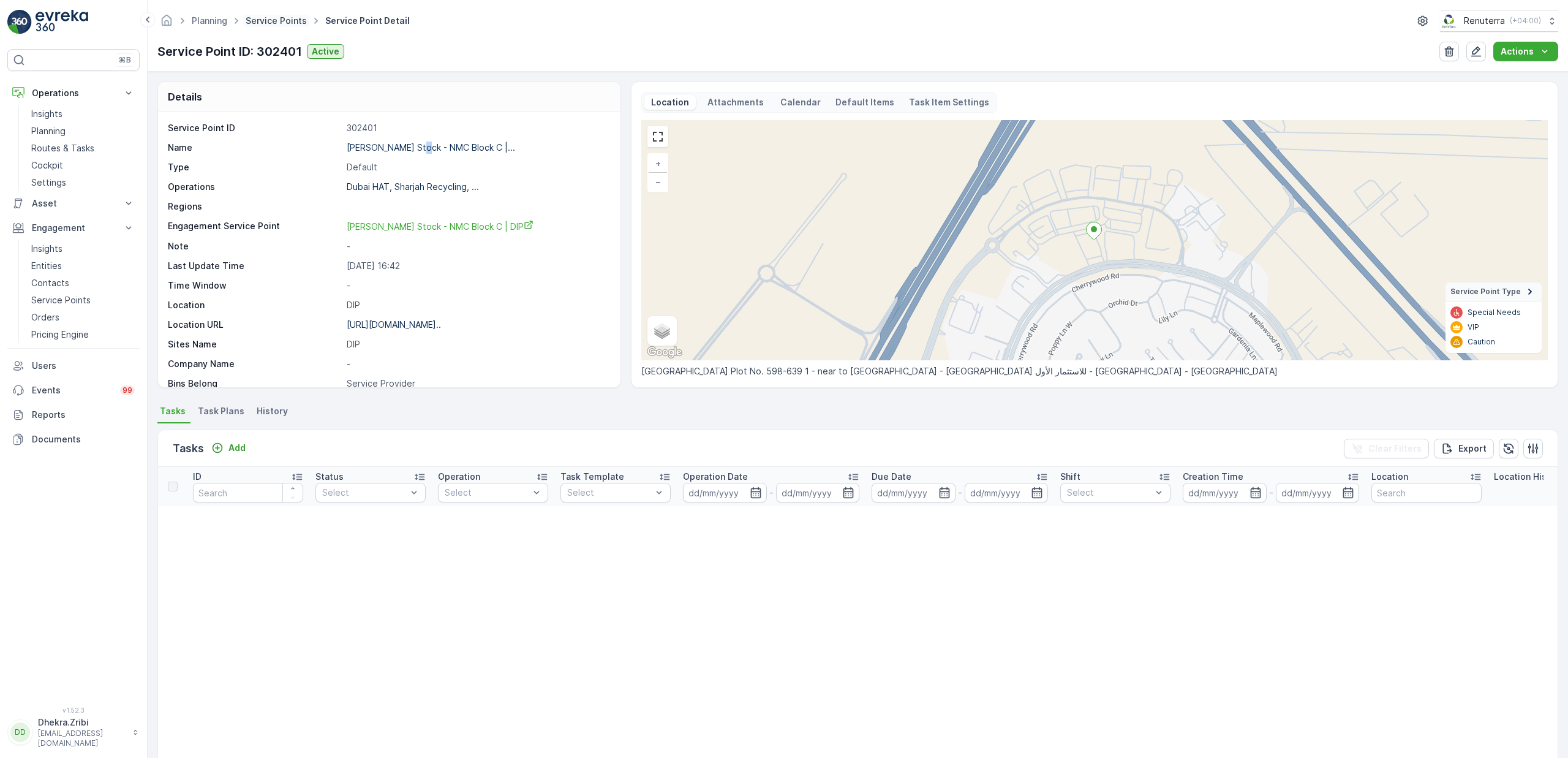
click at [273, 16] on link "Service Points" at bounding box center [276, 20] width 61 height 10
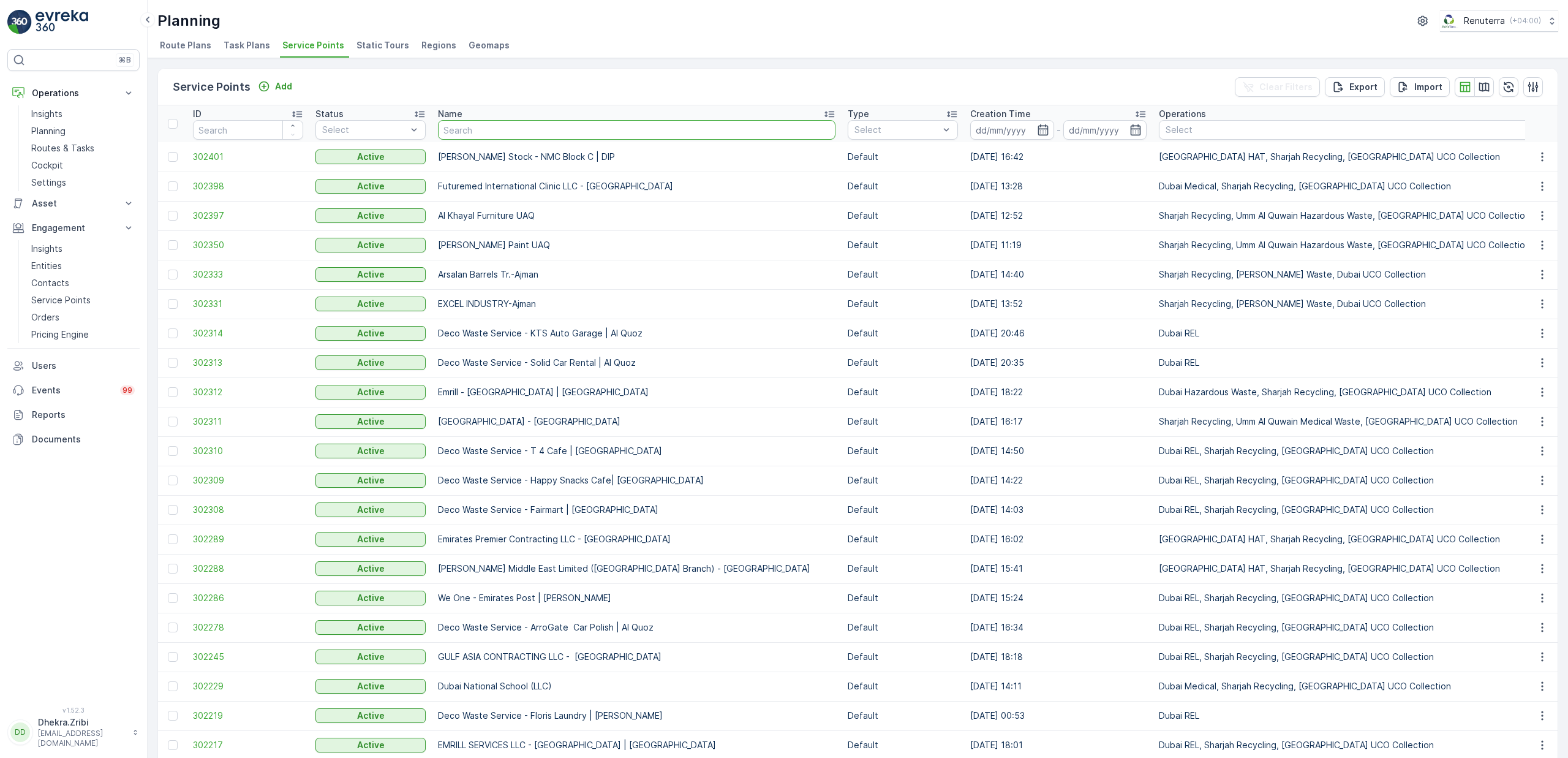
click at [513, 127] on input "text" at bounding box center [636, 130] width 398 height 20
type input "emrill"
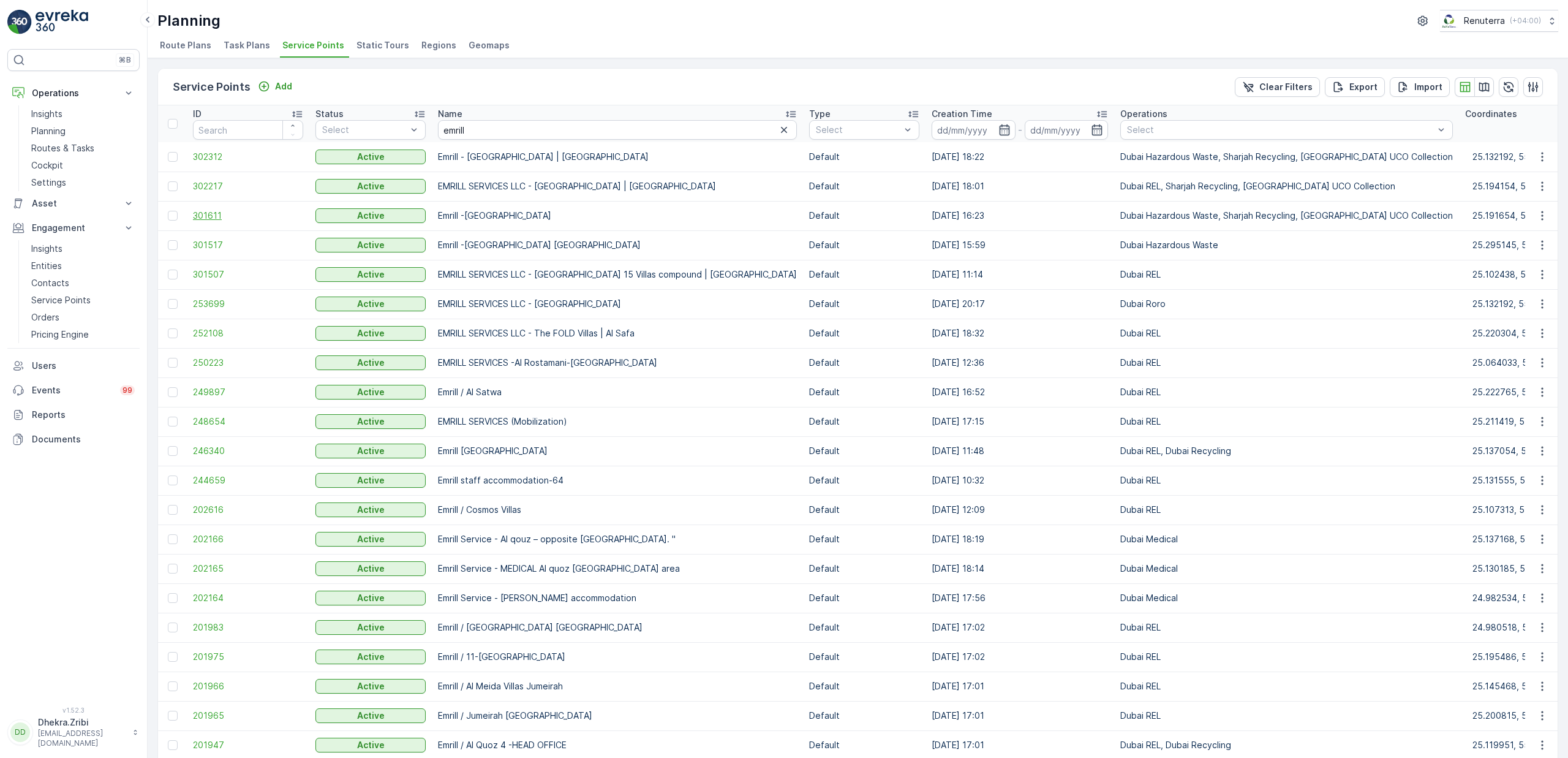
click at [209, 216] on span "301611" at bounding box center [248, 216] width 110 height 12
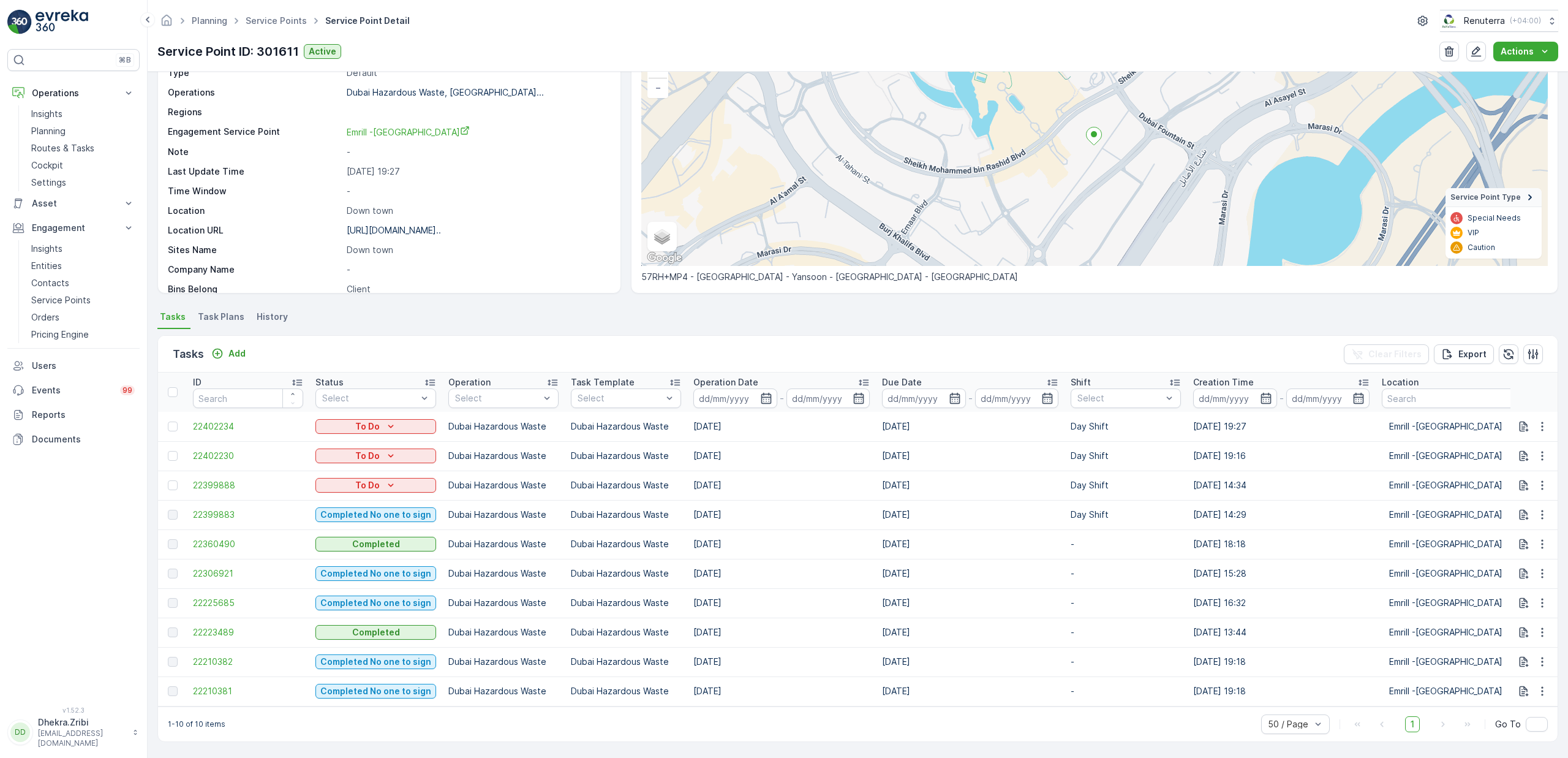
scroll to position [100, 0]
click at [215, 479] on span "22399888" at bounding box center [248, 485] width 110 height 12
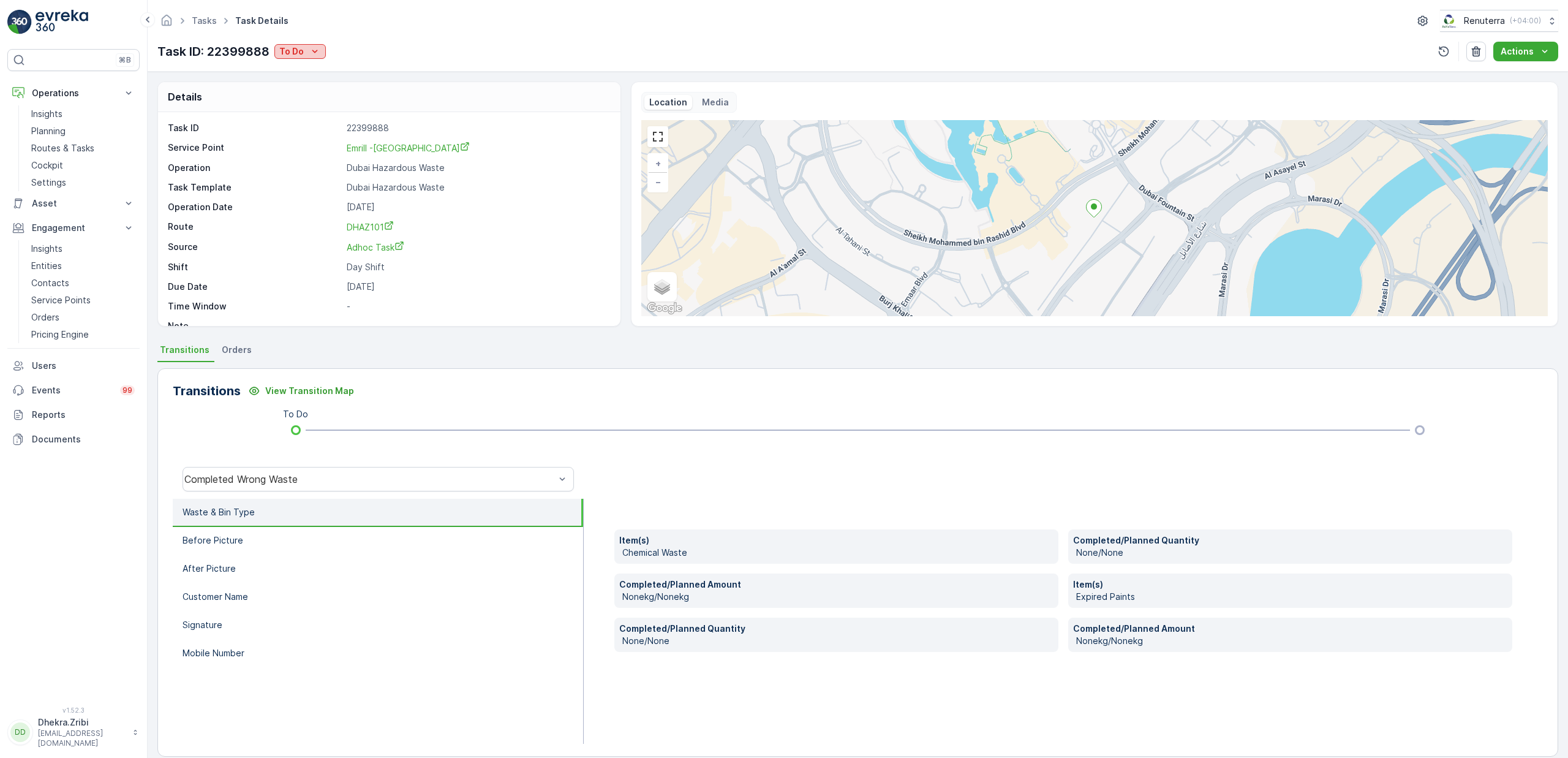
click at [310, 56] on icon "To Do" at bounding box center [315, 52] width 12 height 12
click at [353, 104] on span "Completed No one to sign" at bounding box center [337, 104] width 109 height 12
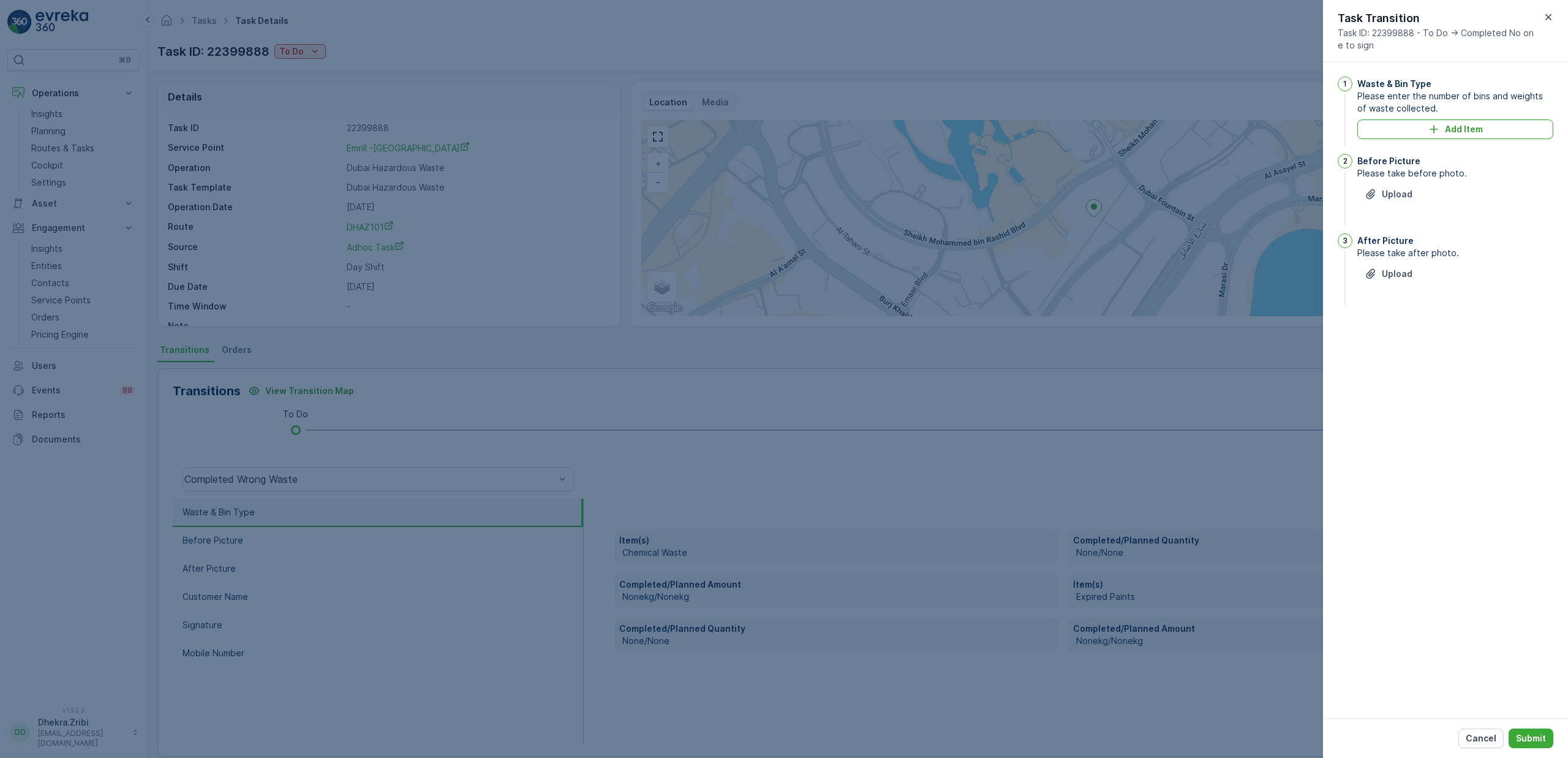
click at [1431, 142] on div "Waste & Bin Type Please enter the number of bins and weights of waste collected…" at bounding box center [1455, 112] width 196 height 72
click at [1433, 134] on icon "Add Item" at bounding box center [1434, 129] width 12 height 12
click at [1436, 144] on div "Select" at bounding box center [1455, 152] width 180 height 20
click at [1413, 235] on span "Expired Paints" at bounding box center [1402, 237] width 59 height 10
click at [1382, 191] on Quantity "Actual Quantity" at bounding box center [1409, 193] width 87 height 20
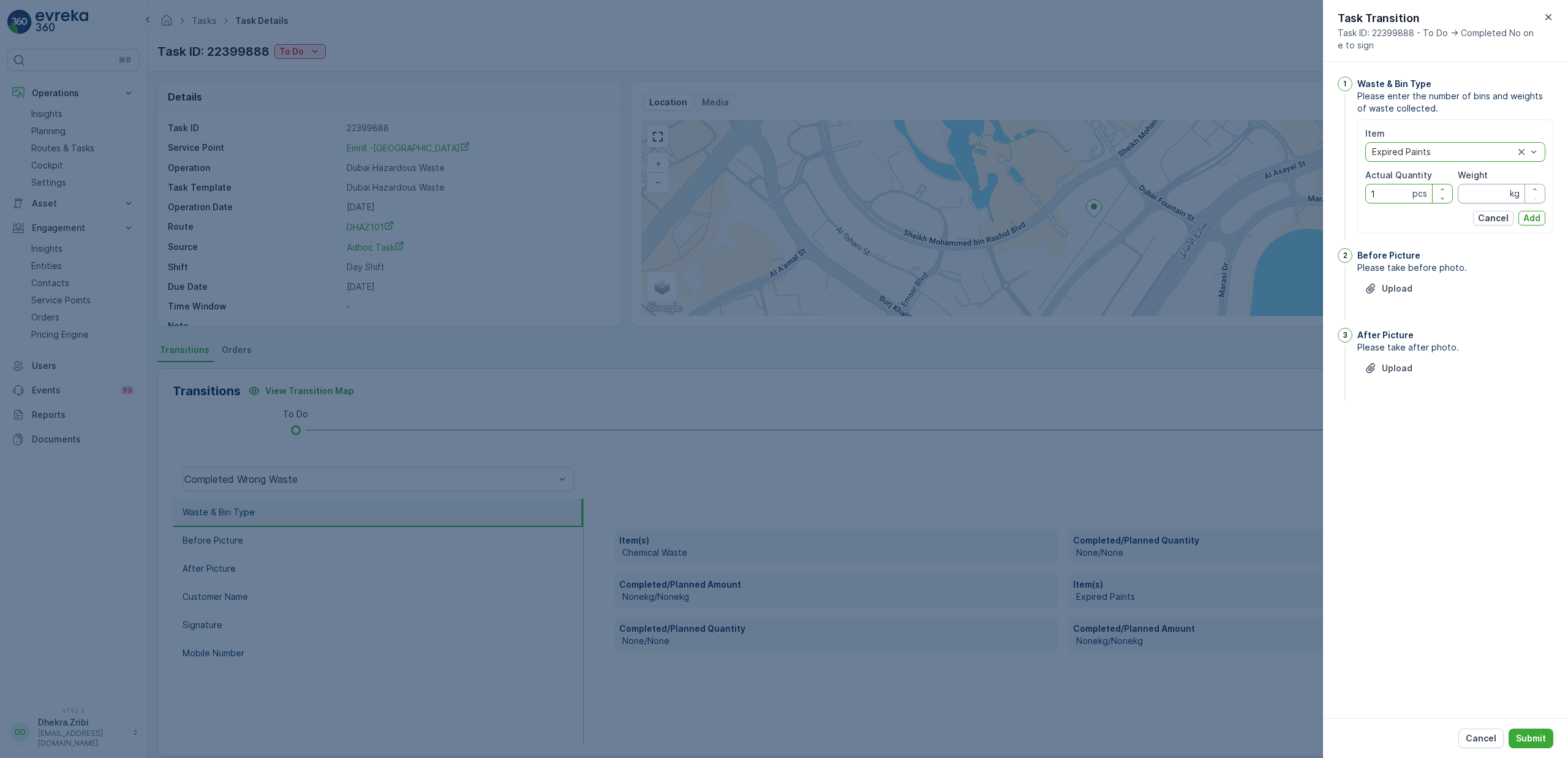
type Quantity "1"
click at [1486, 197] on input "Weight" at bounding box center [1501, 193] width 87 height 20
type input "2750"
click at [1533, 223] on p "Add" at bounding box center [1532, 218] width 17 height 12
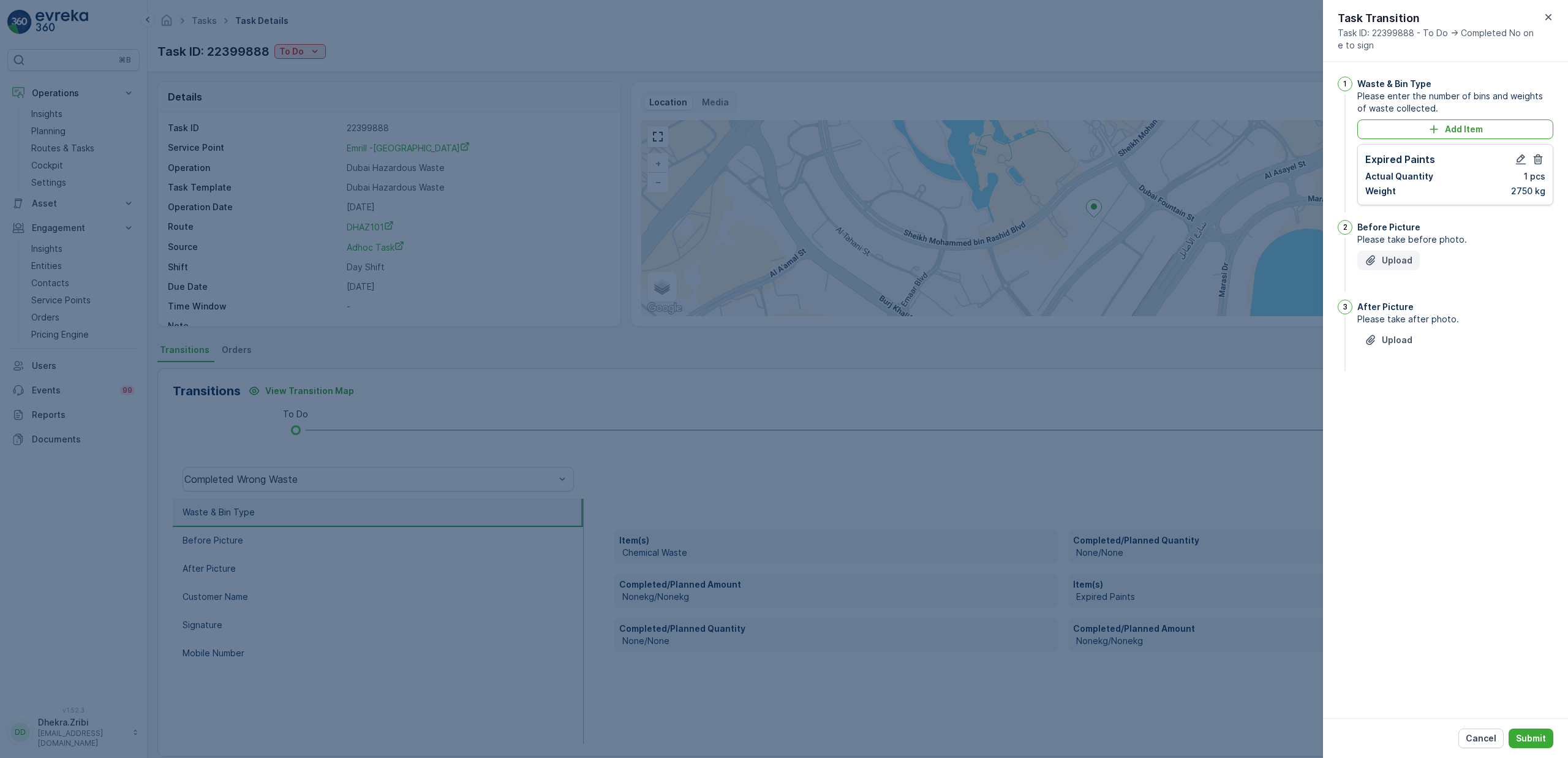
click at [1398, 265] on p "Upload" at bounding box center [1397, 260] width 31 height 12
click at [1395, 381] on p "Upload" at bounding box center [1397, 377] width 31 height 12
click at [1433, 307] on icon "button" at bounding box center [1436, 303] width 12 height 12
click at [1398, 258] on p "Upload" at bounding box center [1397, 260] width 31 height 12
click at [1402, 399] on p "Upload" at bounding box center [1397, 401] width 31 height 12
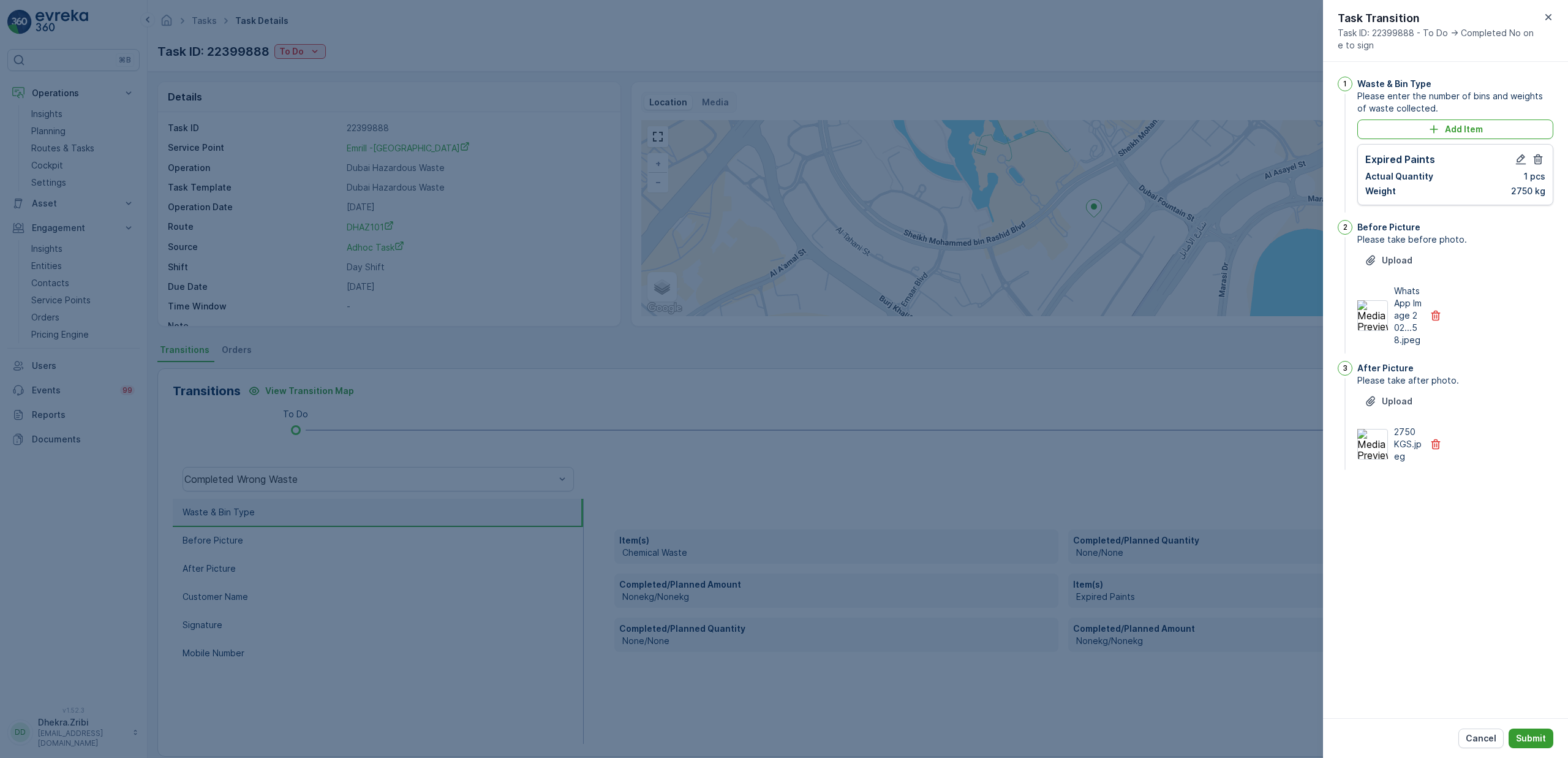
click at [1537, 731] on button "Submit" at bounding box center [1531, 738] width 45 height 20
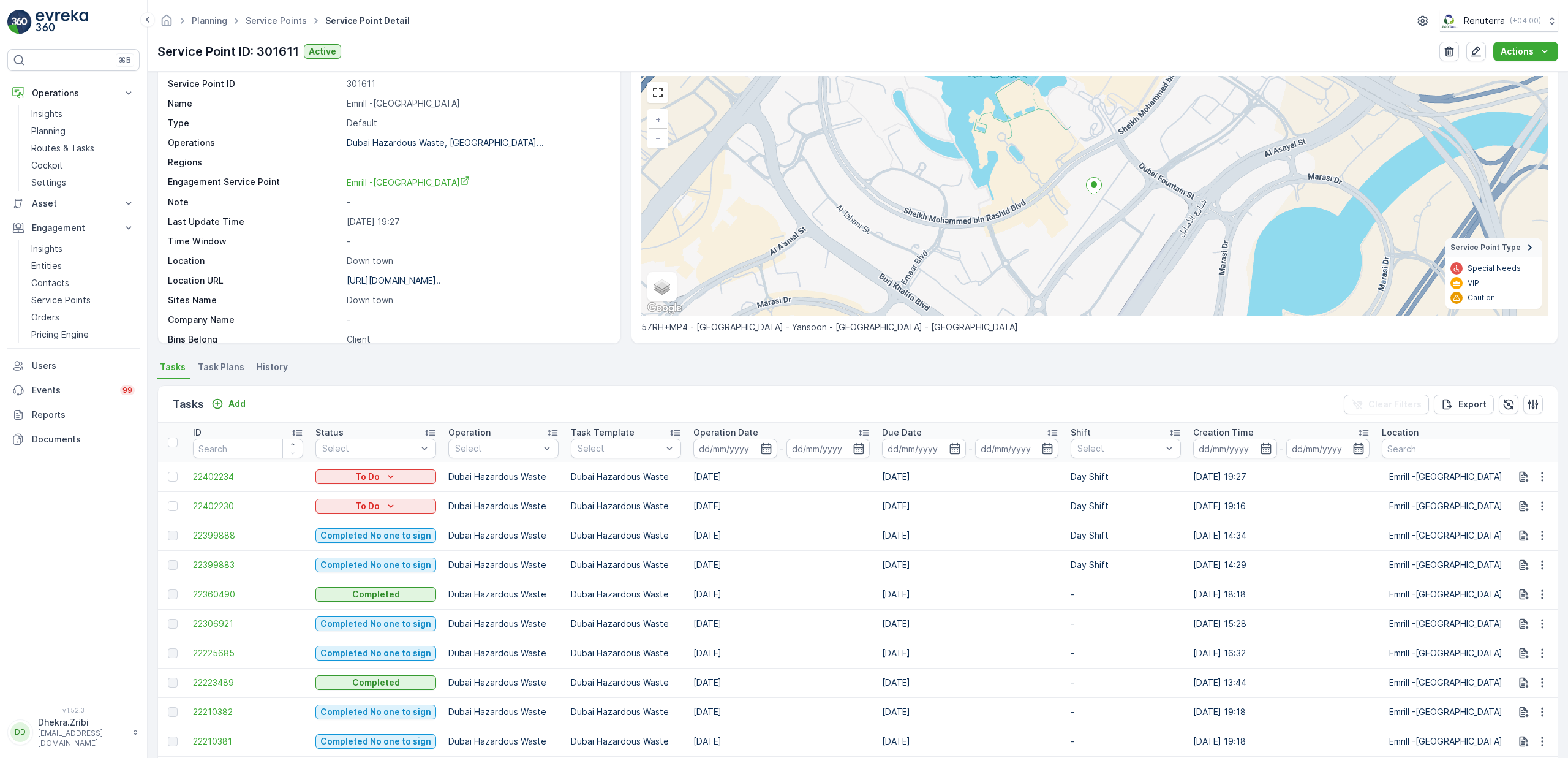
scroll to position [100, 0]
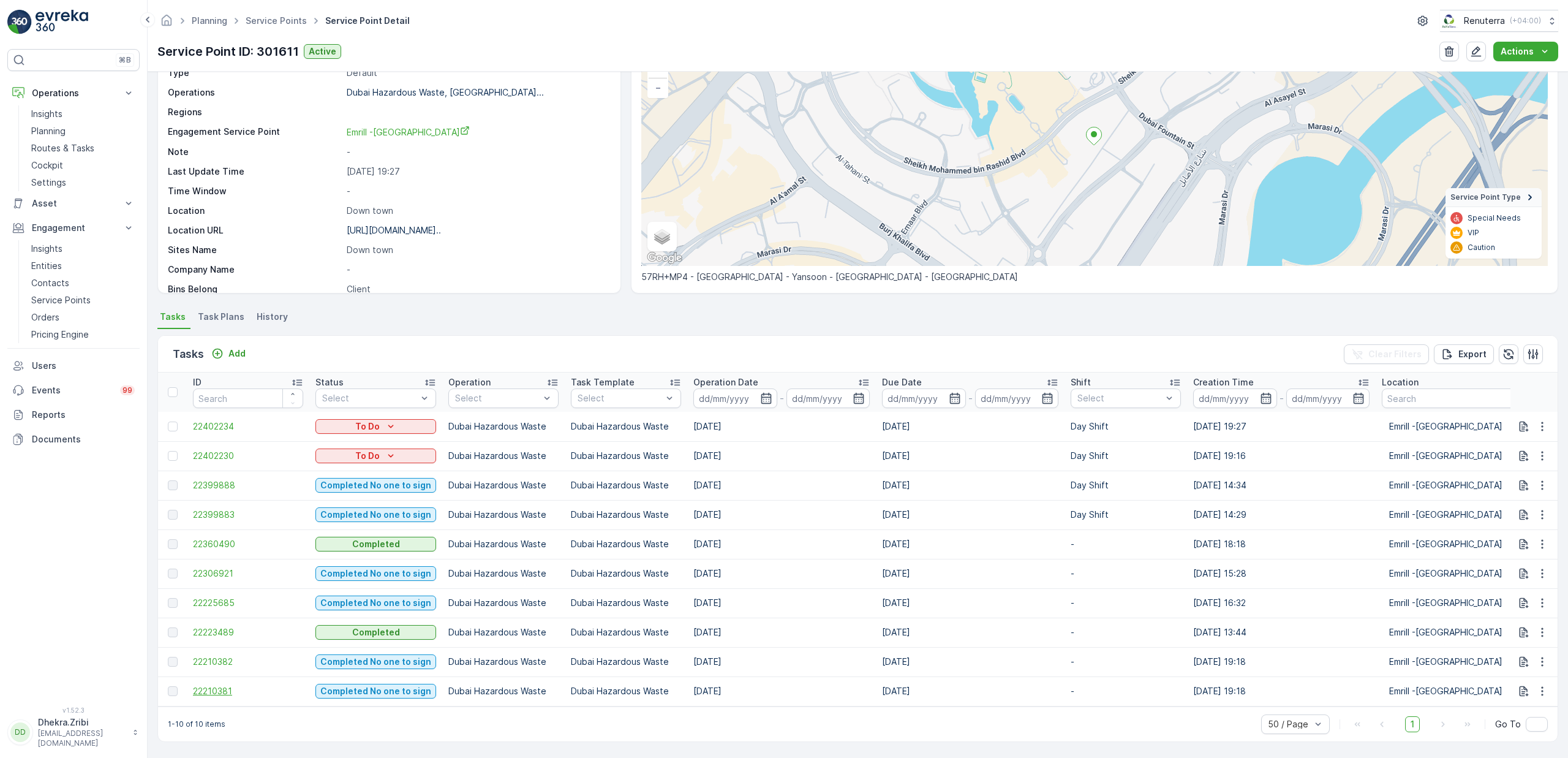
click at [217, 685] on span "22210381" at bounding box center [248, 691] width 110 height 12
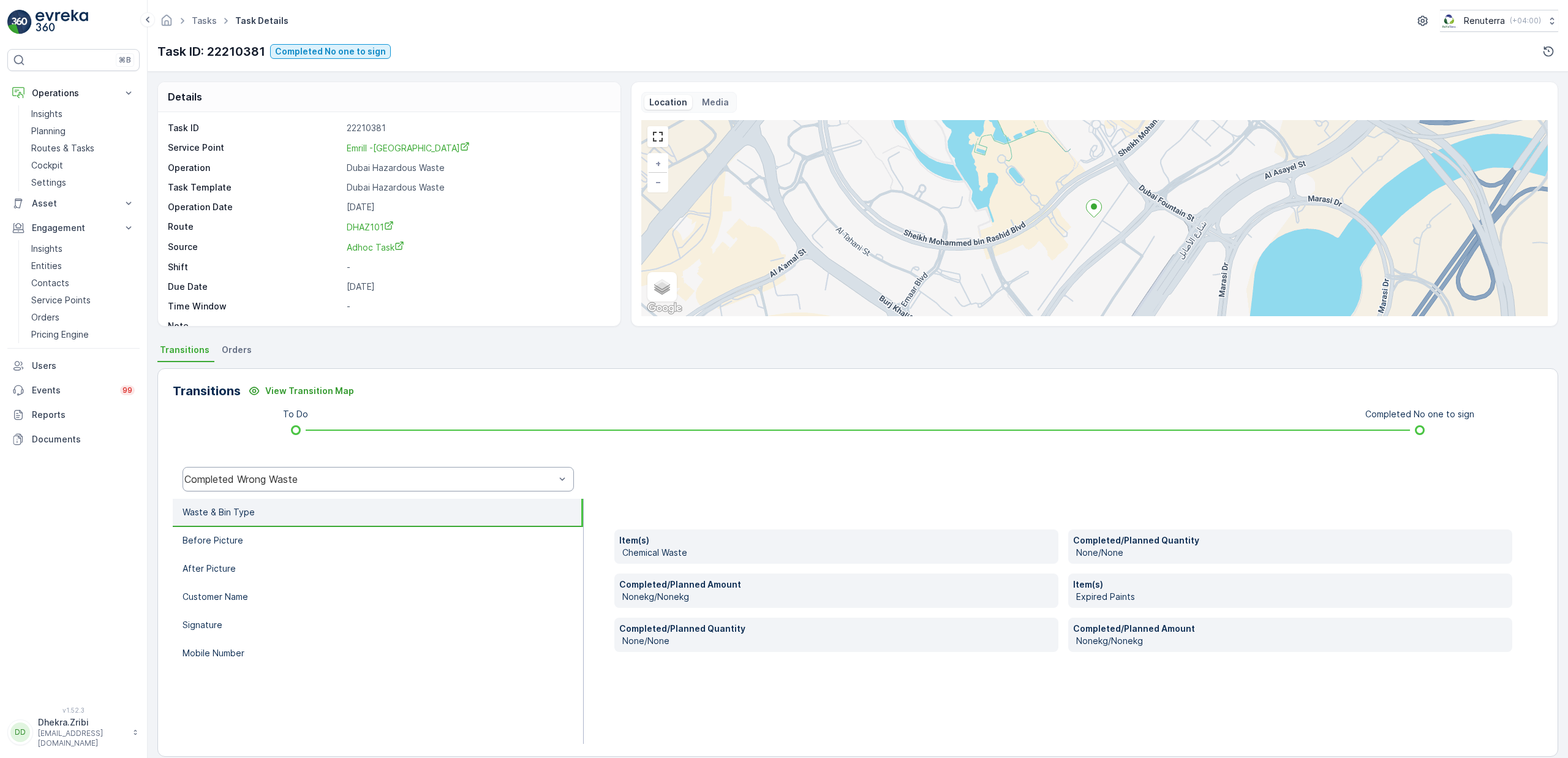
click at [235, 487] on div "Completed Wrong Waste" at bounding box center [379, 479] width 392 height 25
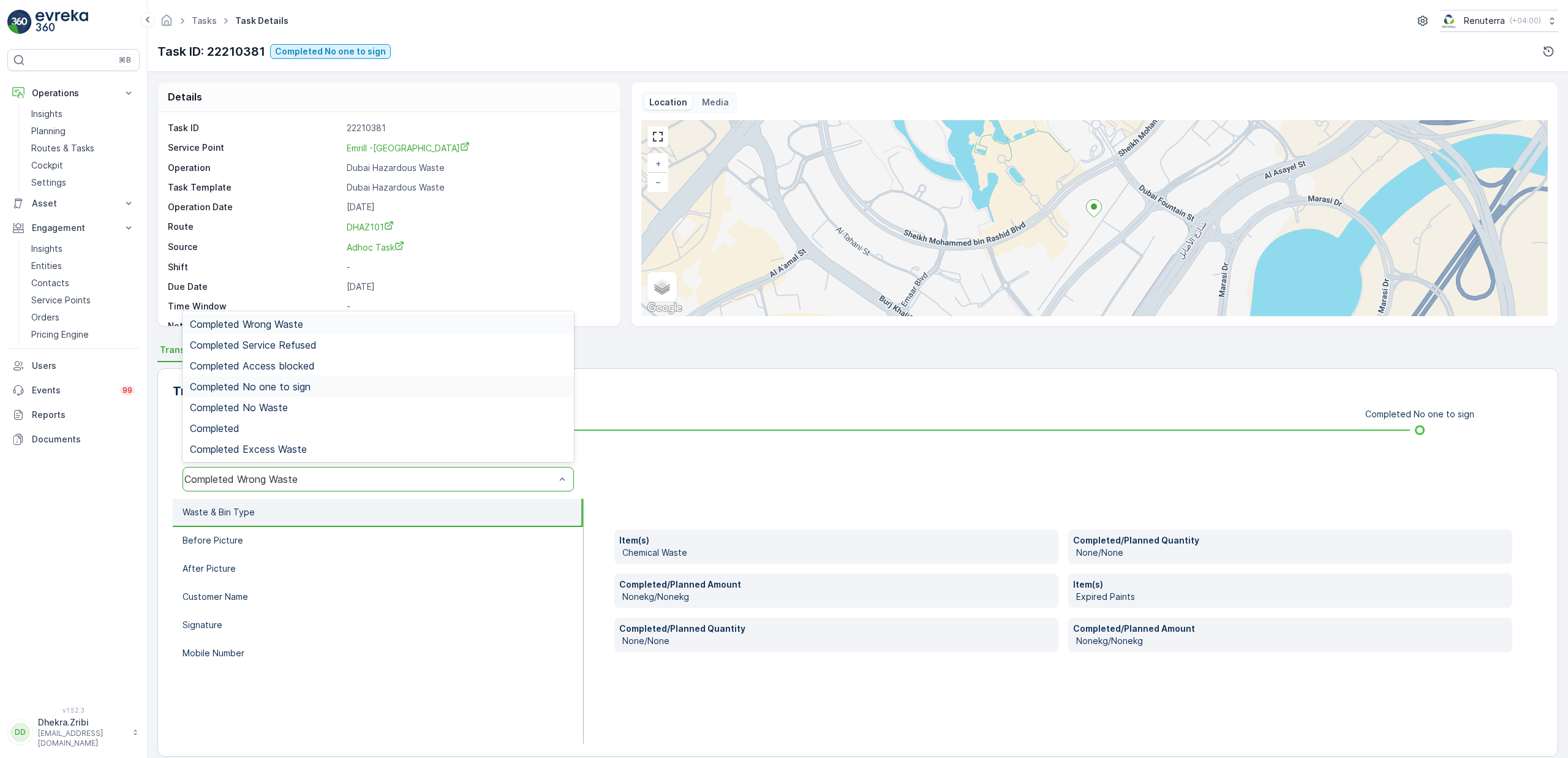
click at [251, 386] on span "Completed No one to sign" at bounding box center [250, 386] width 121 height 11
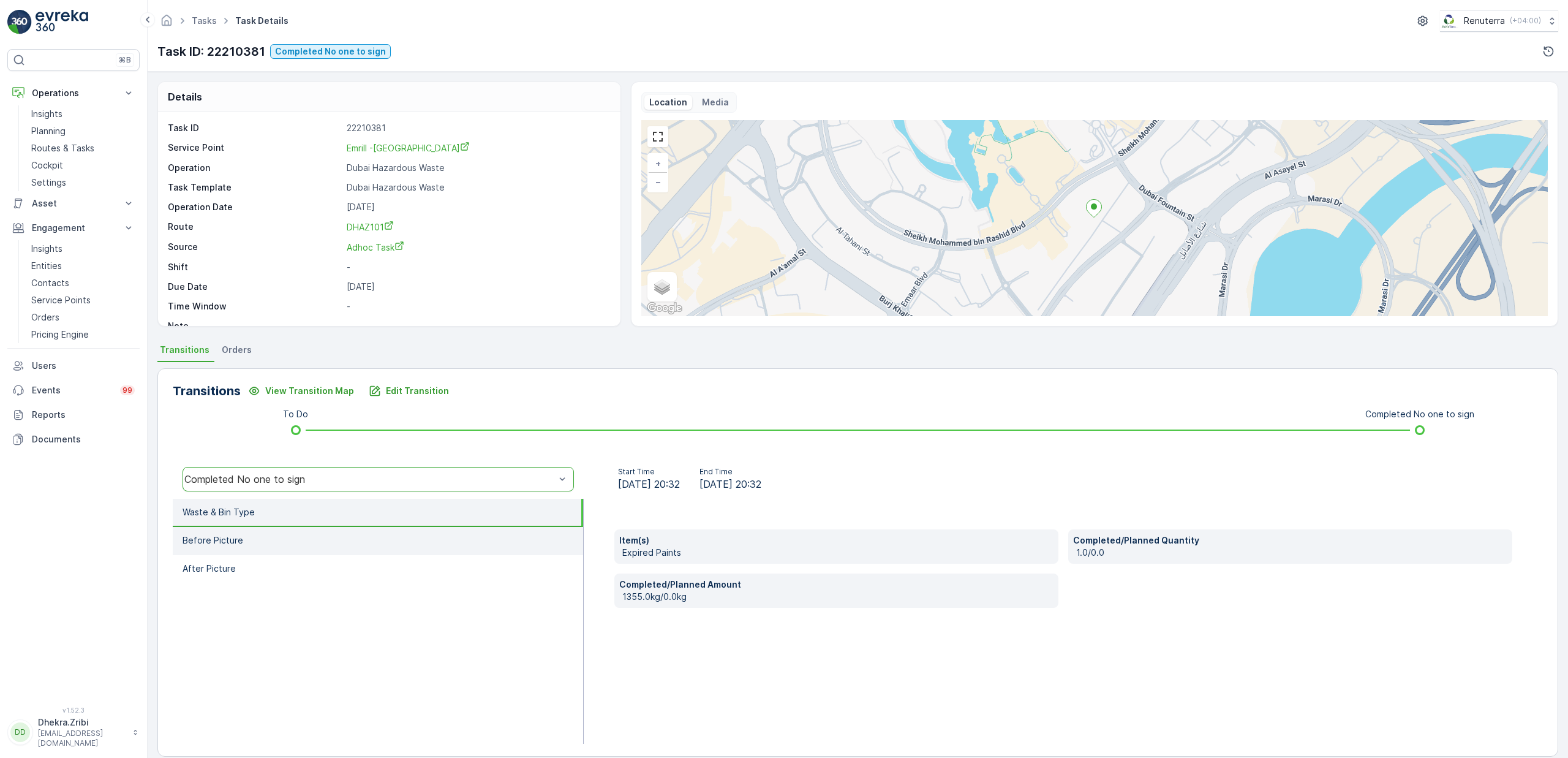
click at [242, 550] on li "Before Picture" at bounding box center [377, 541] width 410 height 28
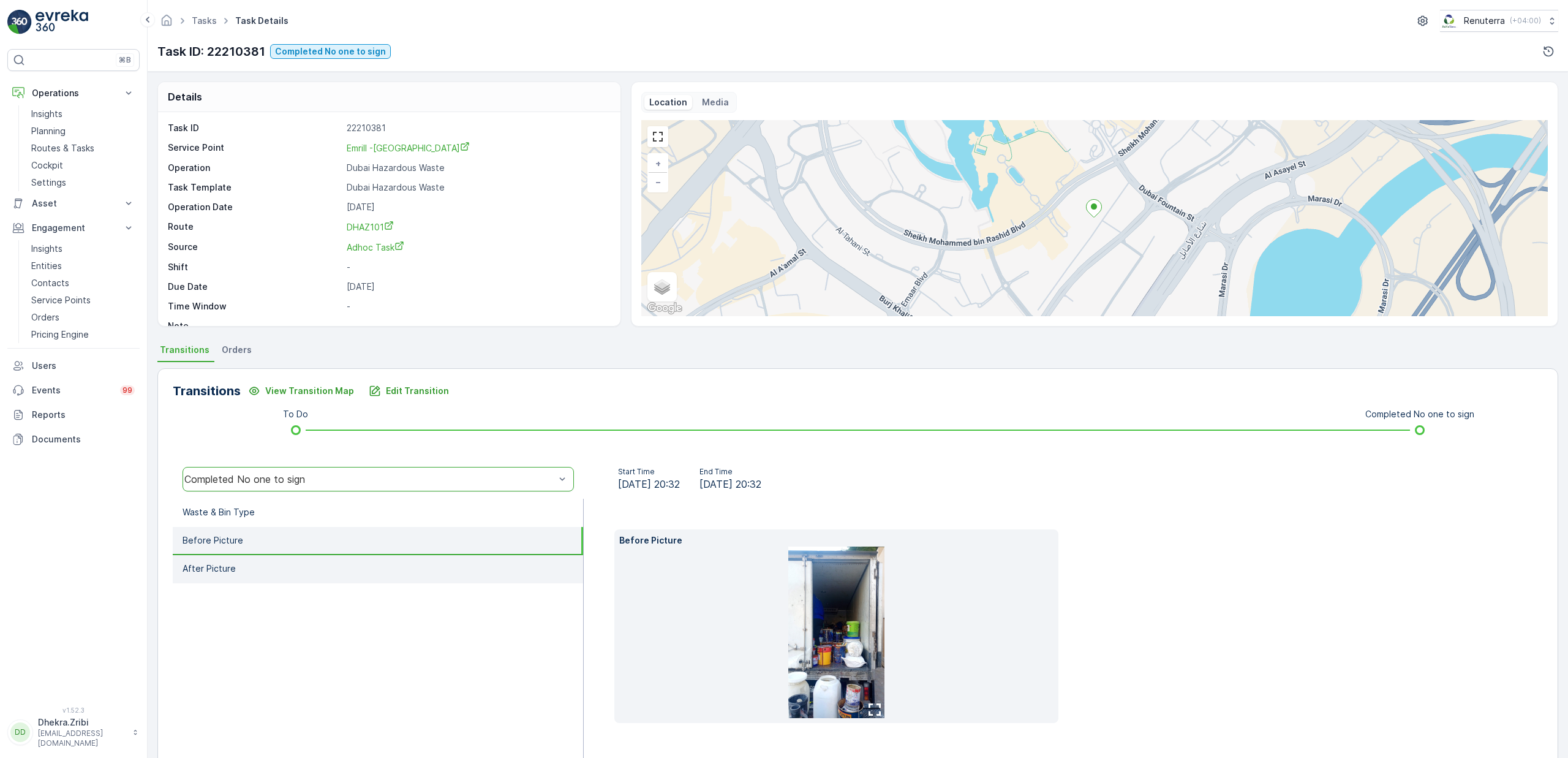
click at [249, 572] on li "After Picture" at bounding box center [377, 569] width 410 height 28
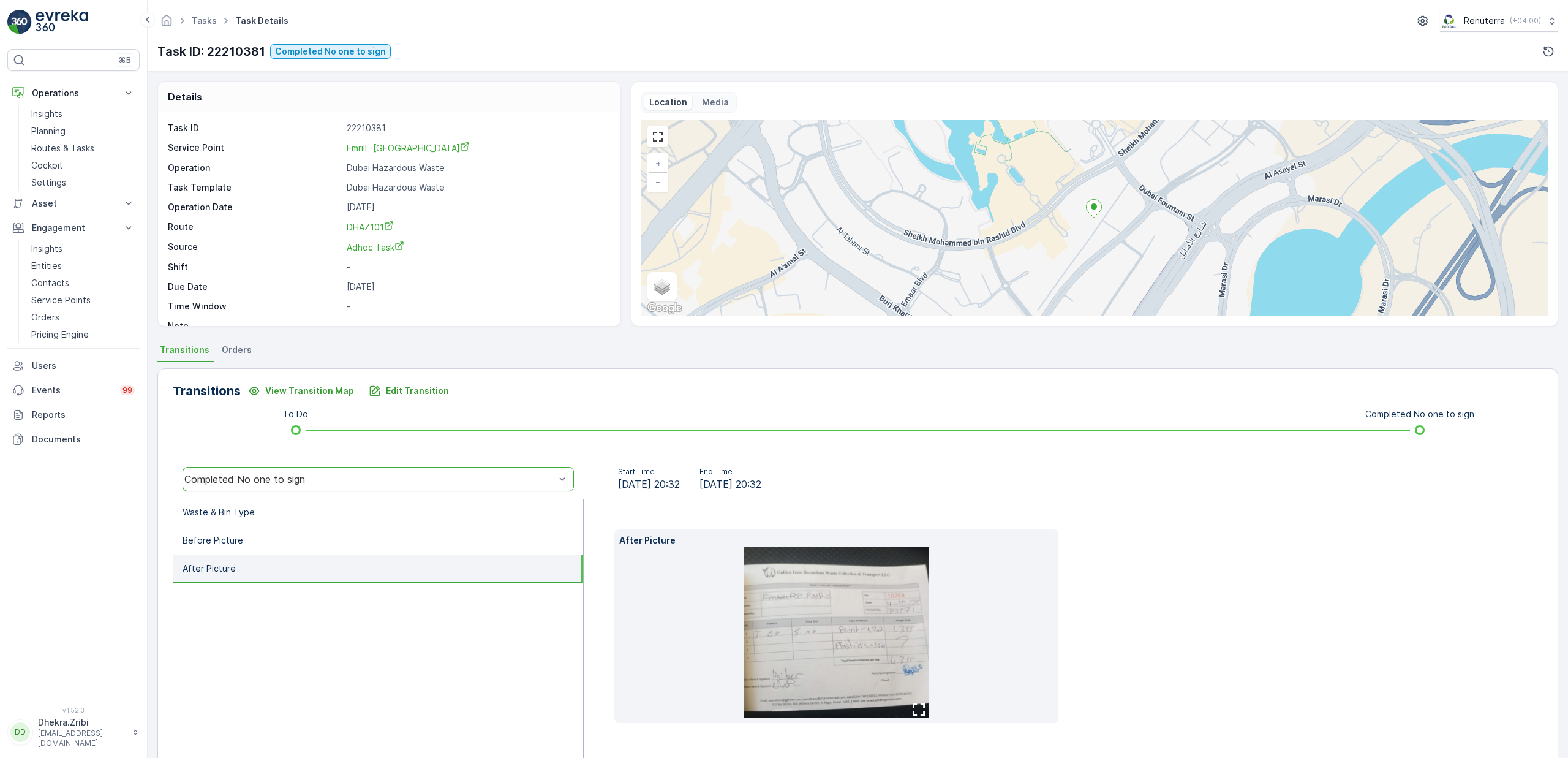
click at [871, 618] on img at bounding box center [836, 632] width 184 height 172
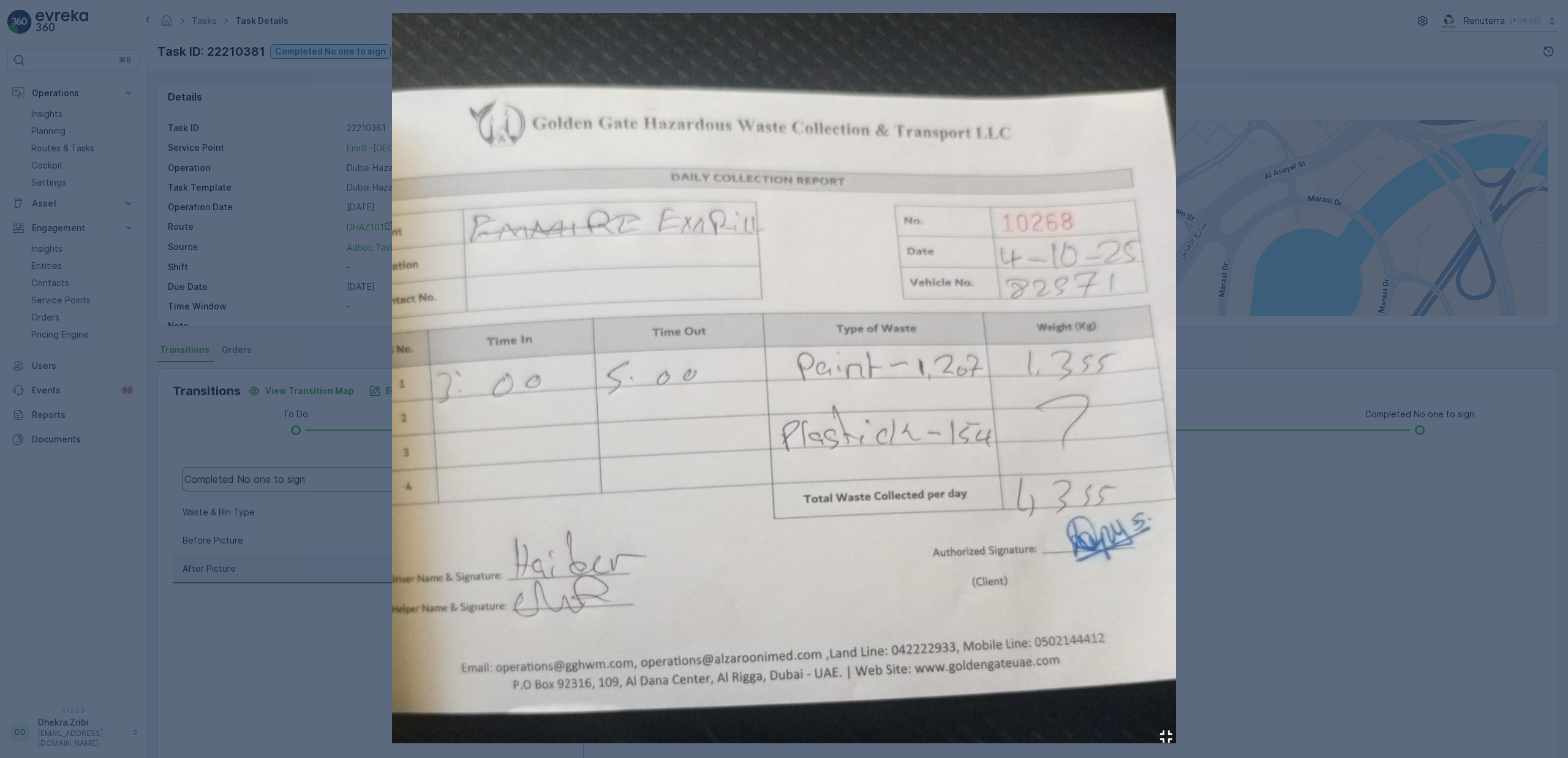
click at [1292, 429] on div at bounding box center [784, 379] width 1568 height 758
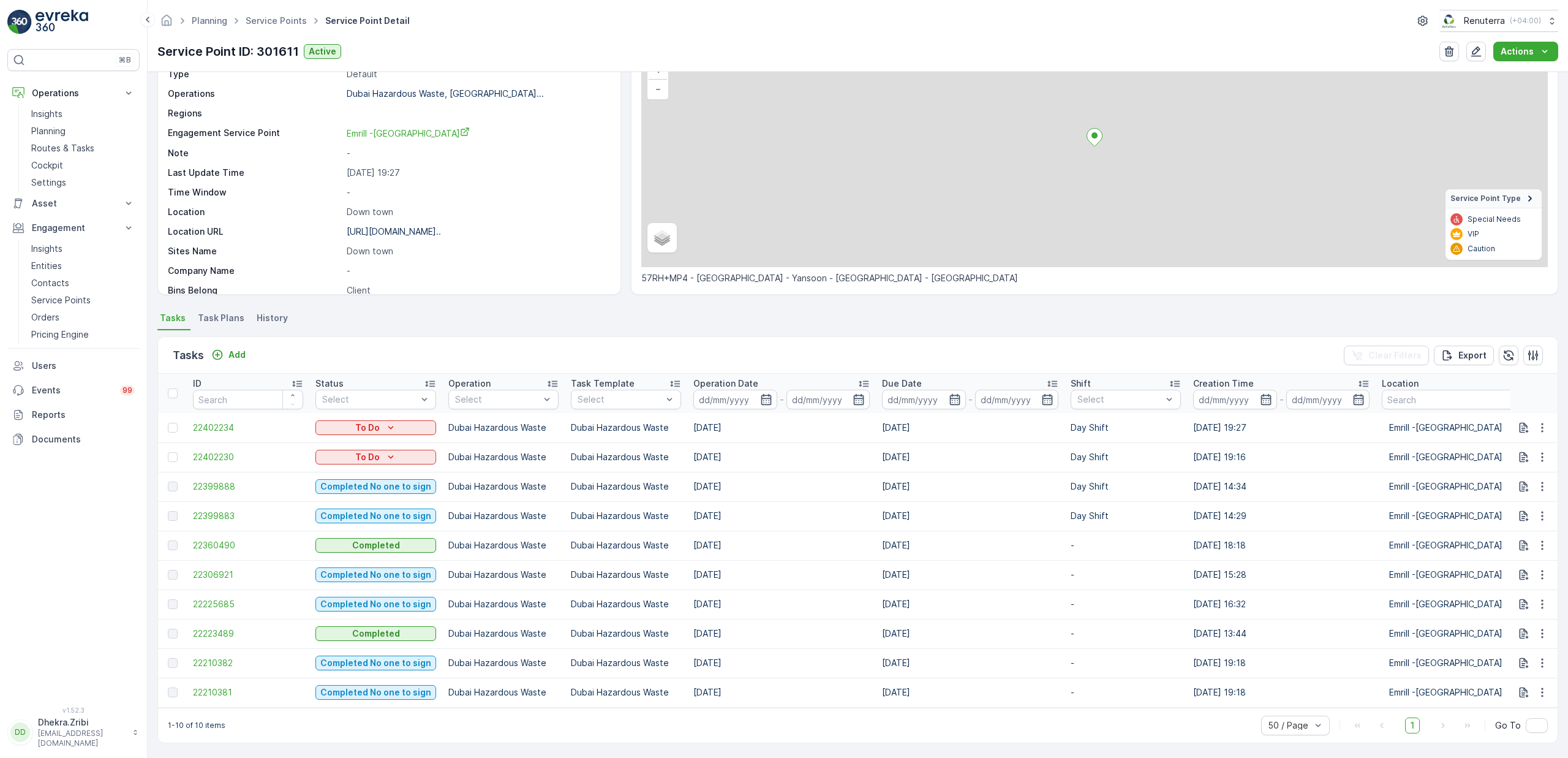
scroll to position [100, 0]
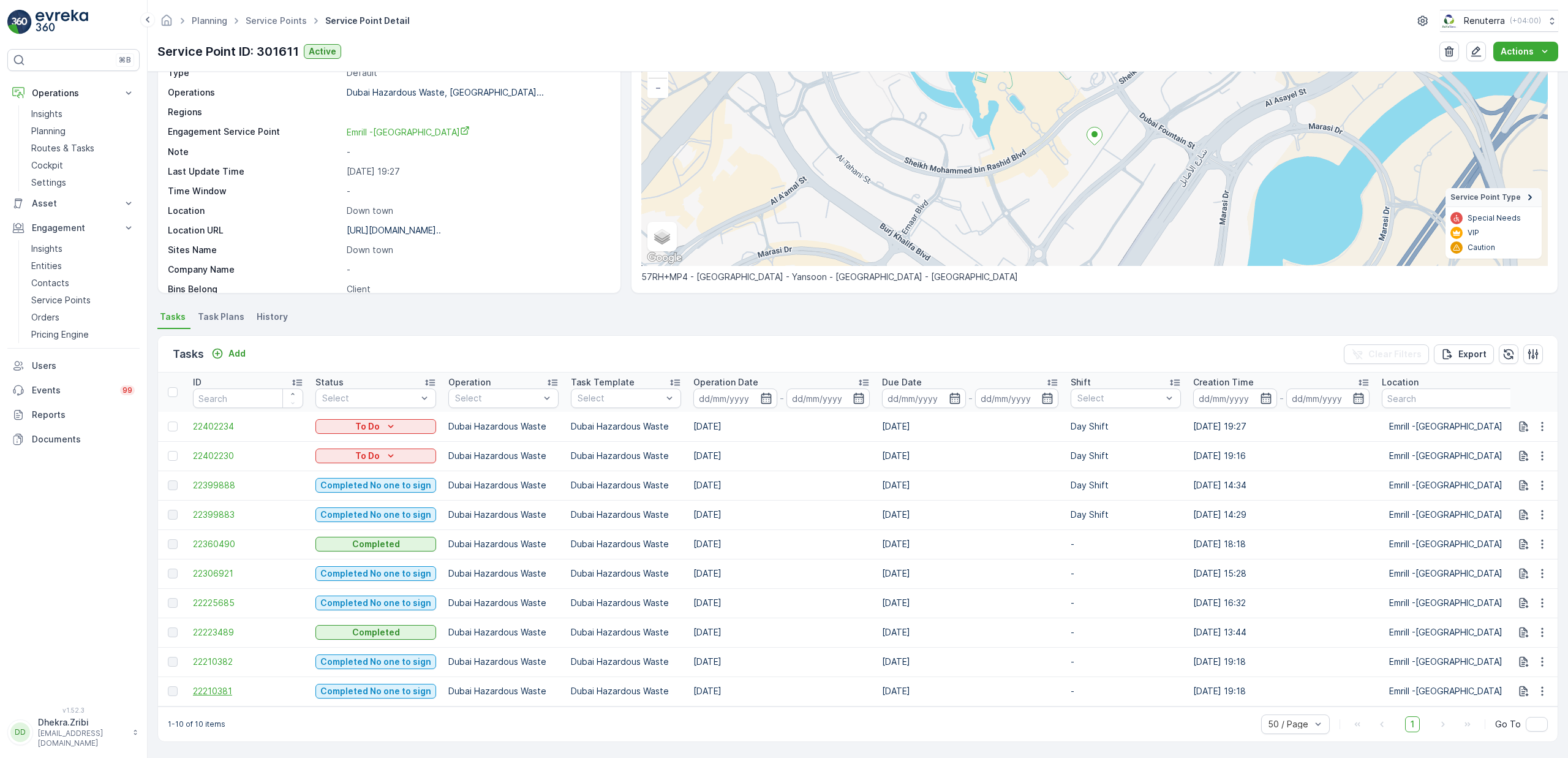
click at [223, 686] on span "22210381" at bounding box center [248, 691] width 110 height 12
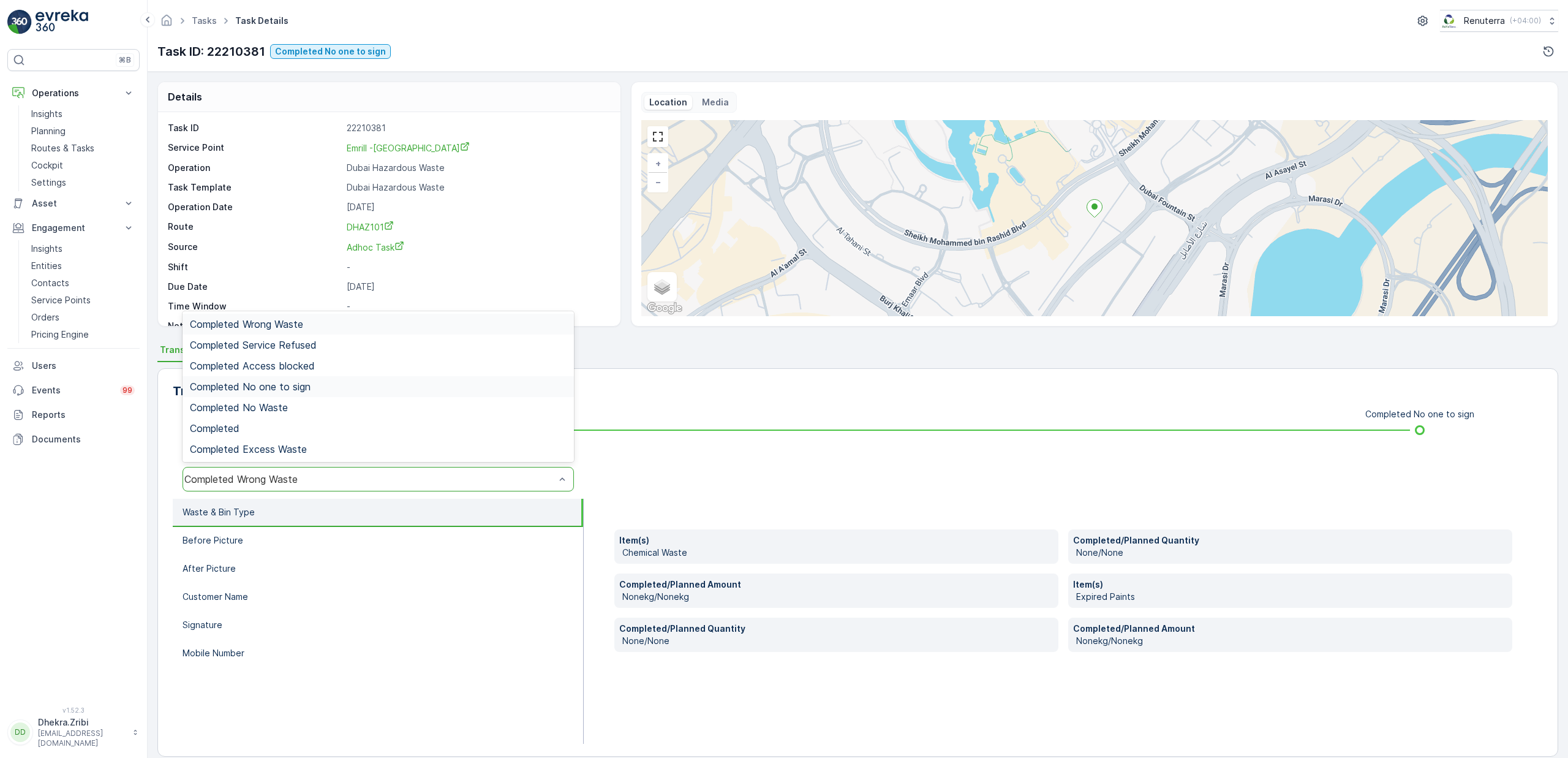
click at [273, 388] on span "Completed No one to sign" at bounding box center [250, 386] width 121 height 11
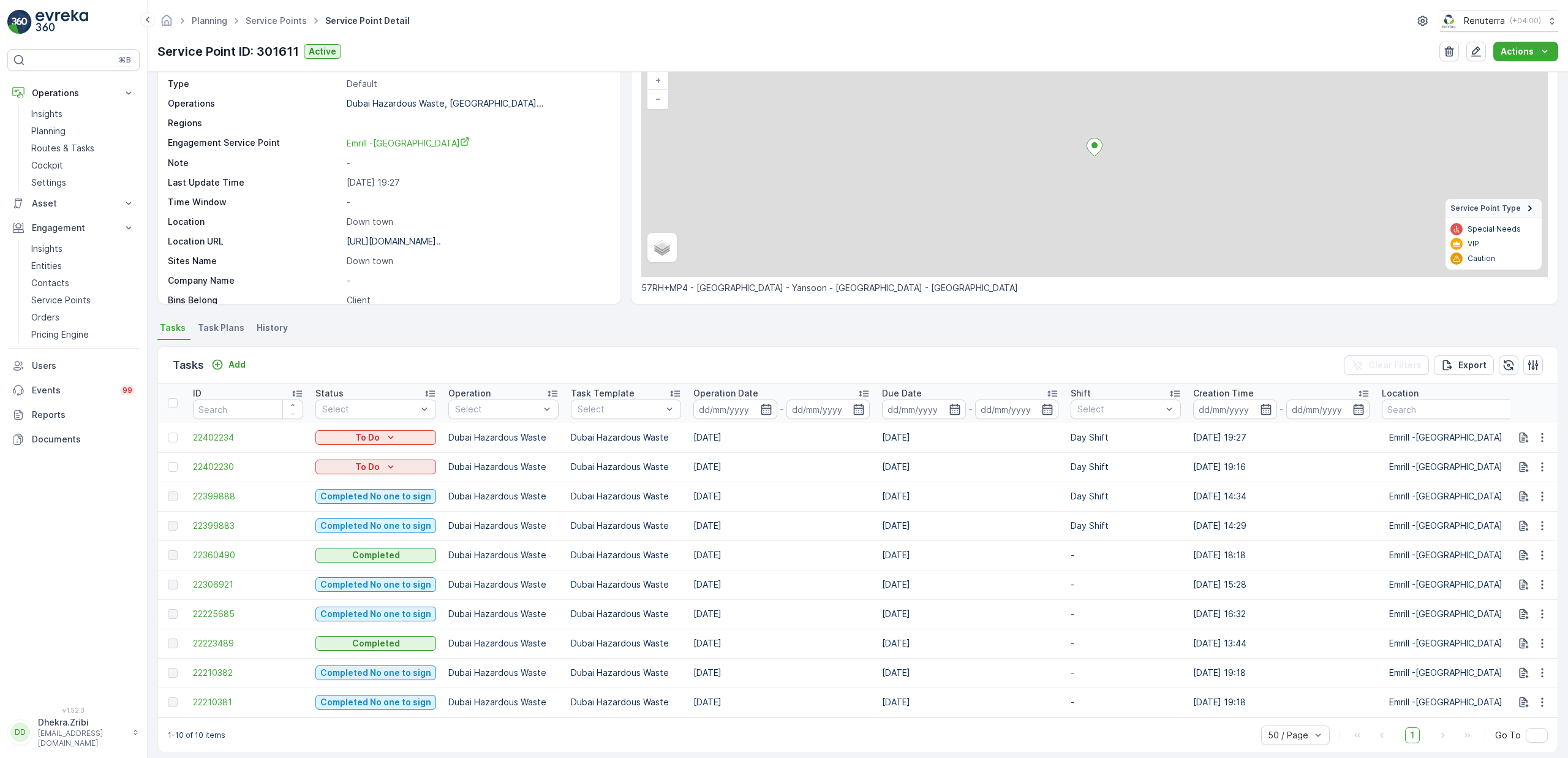
scroll to position [100, 0]
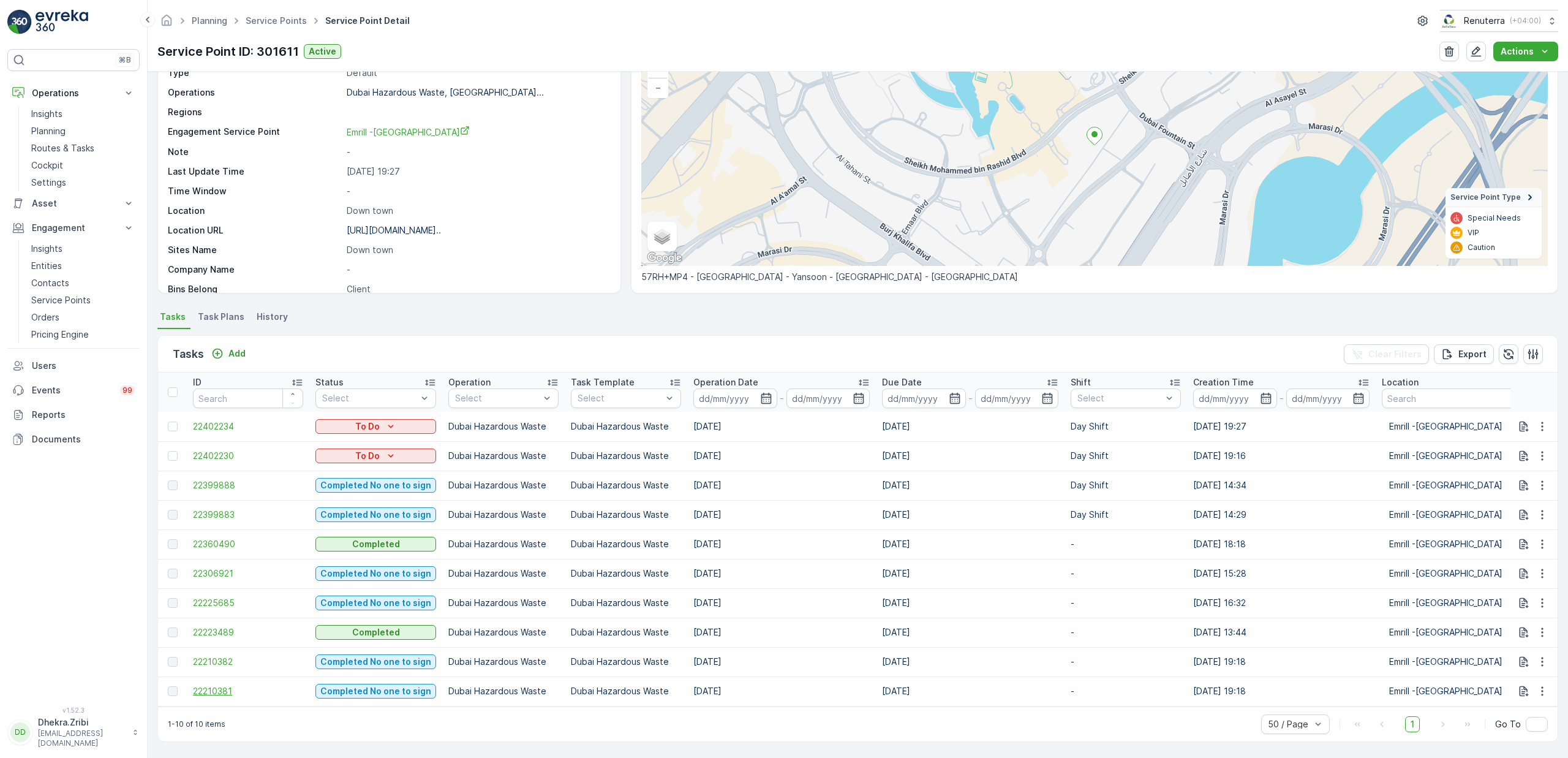
click at [216, 687] on span "22210381" at bounding box center [248, 691] width 110 height 12
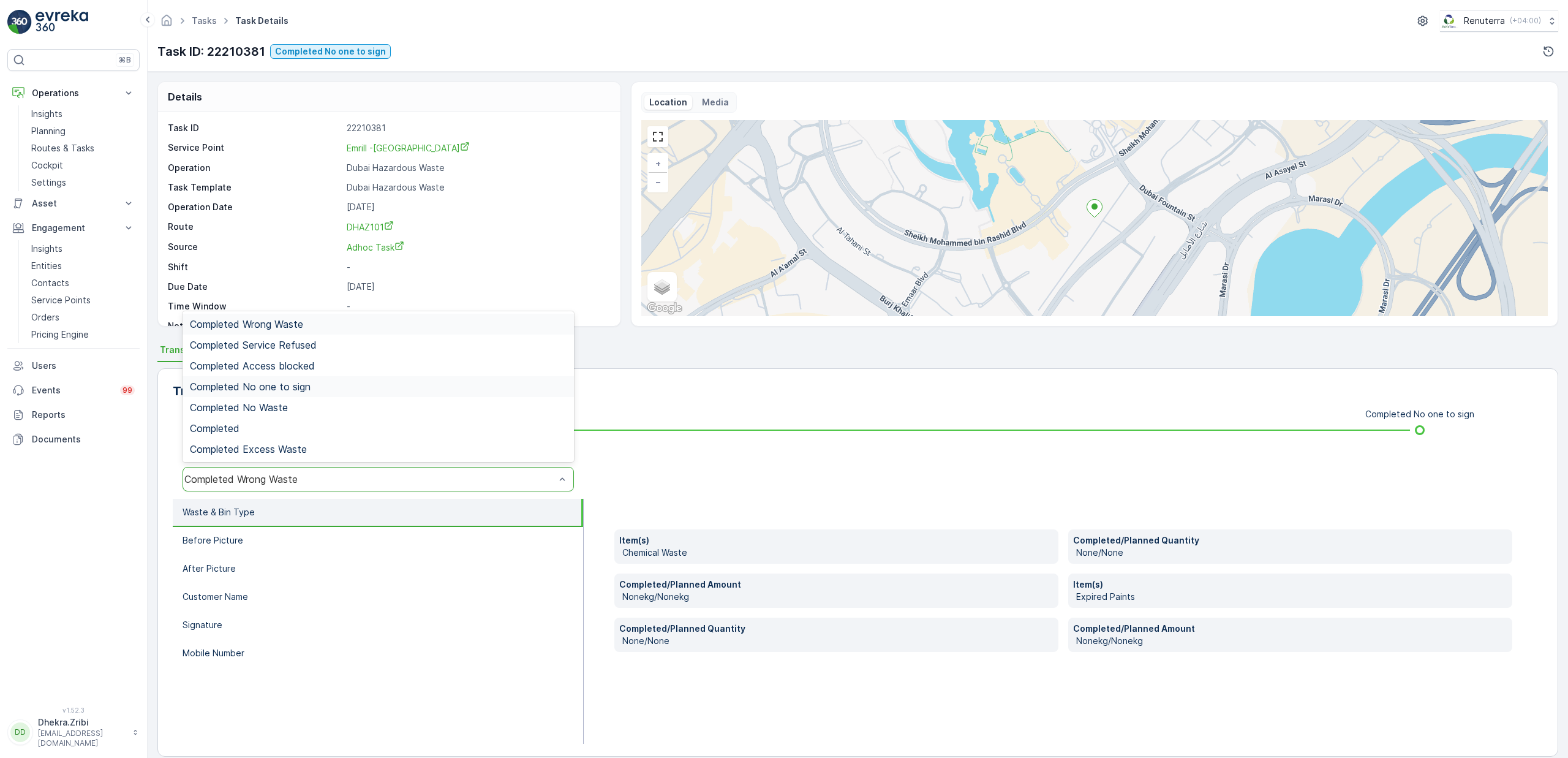
click at [293, 383] on span "Completed No one to sign" at bounding box center [250, 386] width 121 height 11
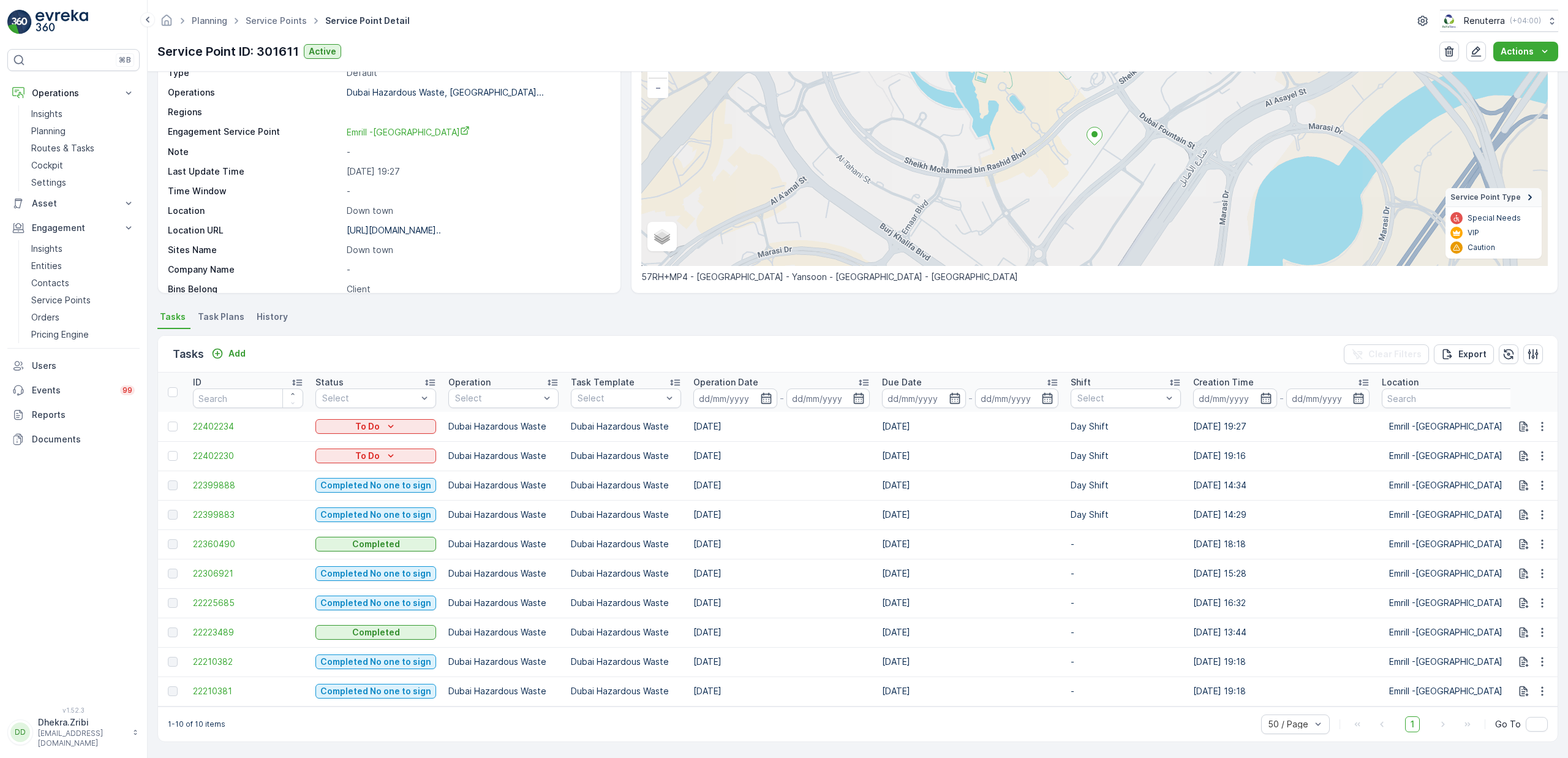
scroll to position [100, 0]
click at [203, 659] on span "22210382" at bounding box center [248, 662] width 110 height 12
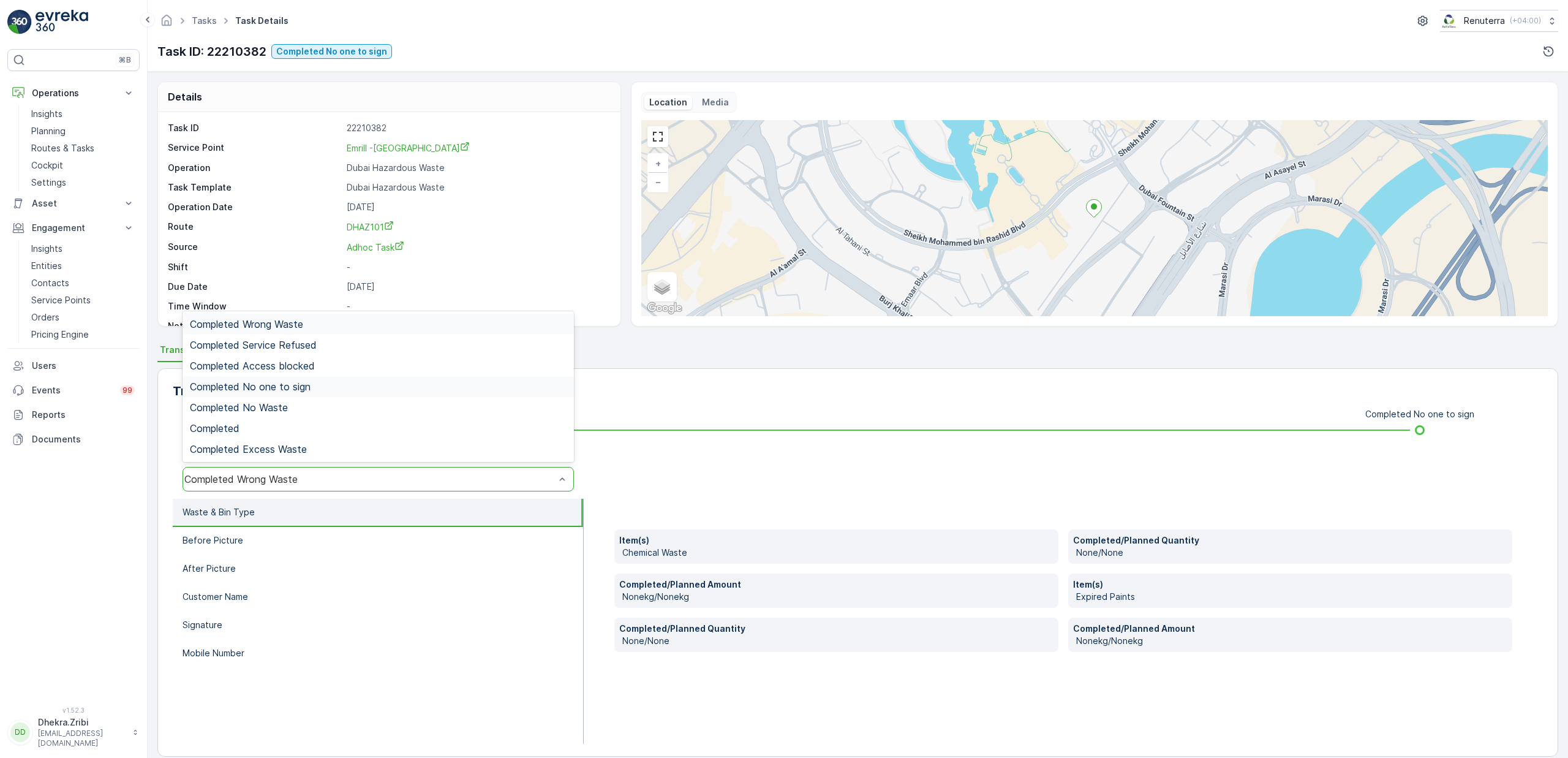
click at [293, 390] on span "Completed No one to sign" at bounding box center [250, 386] width 121 height 11
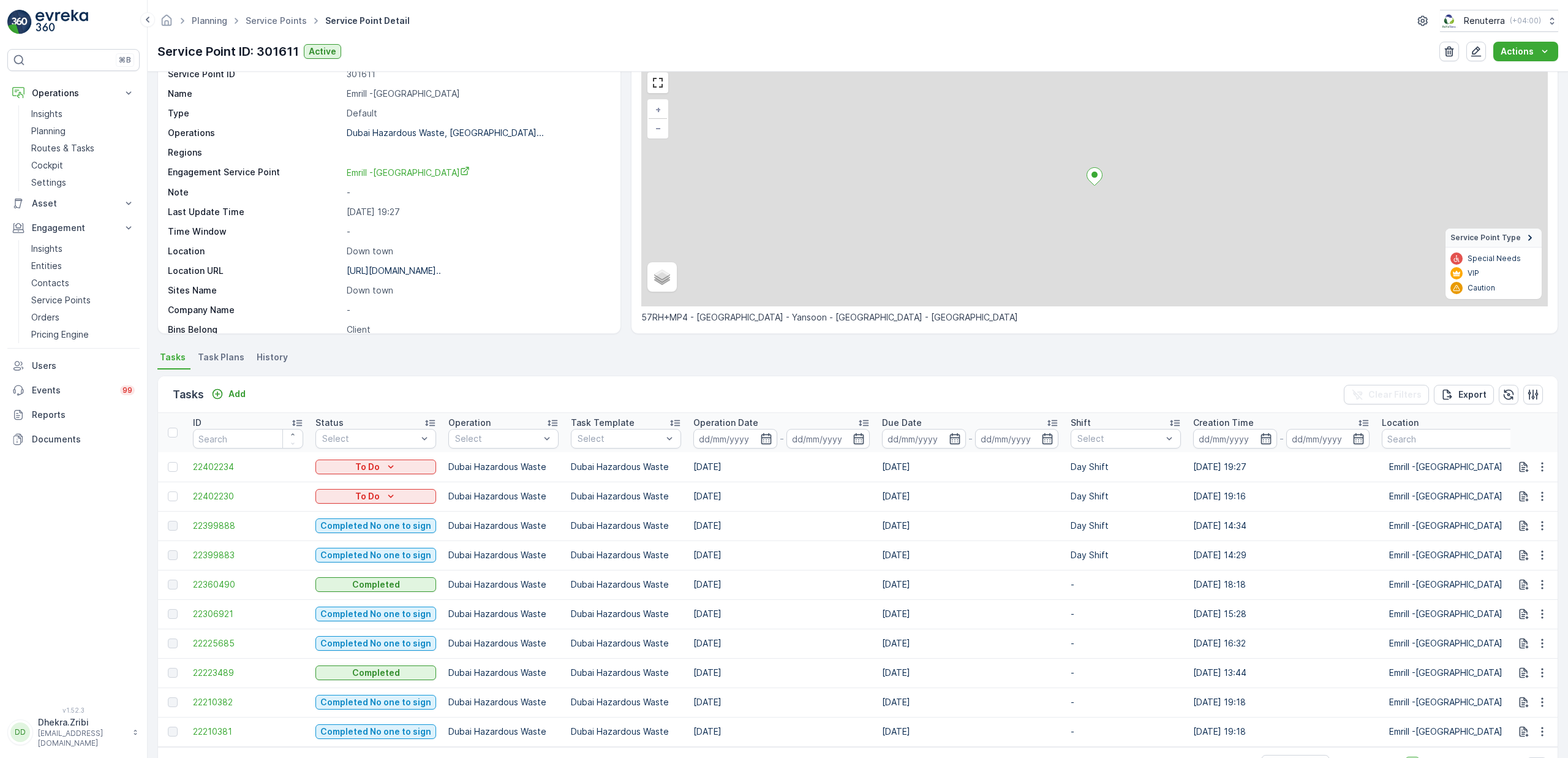
scroll to position [100, 0]
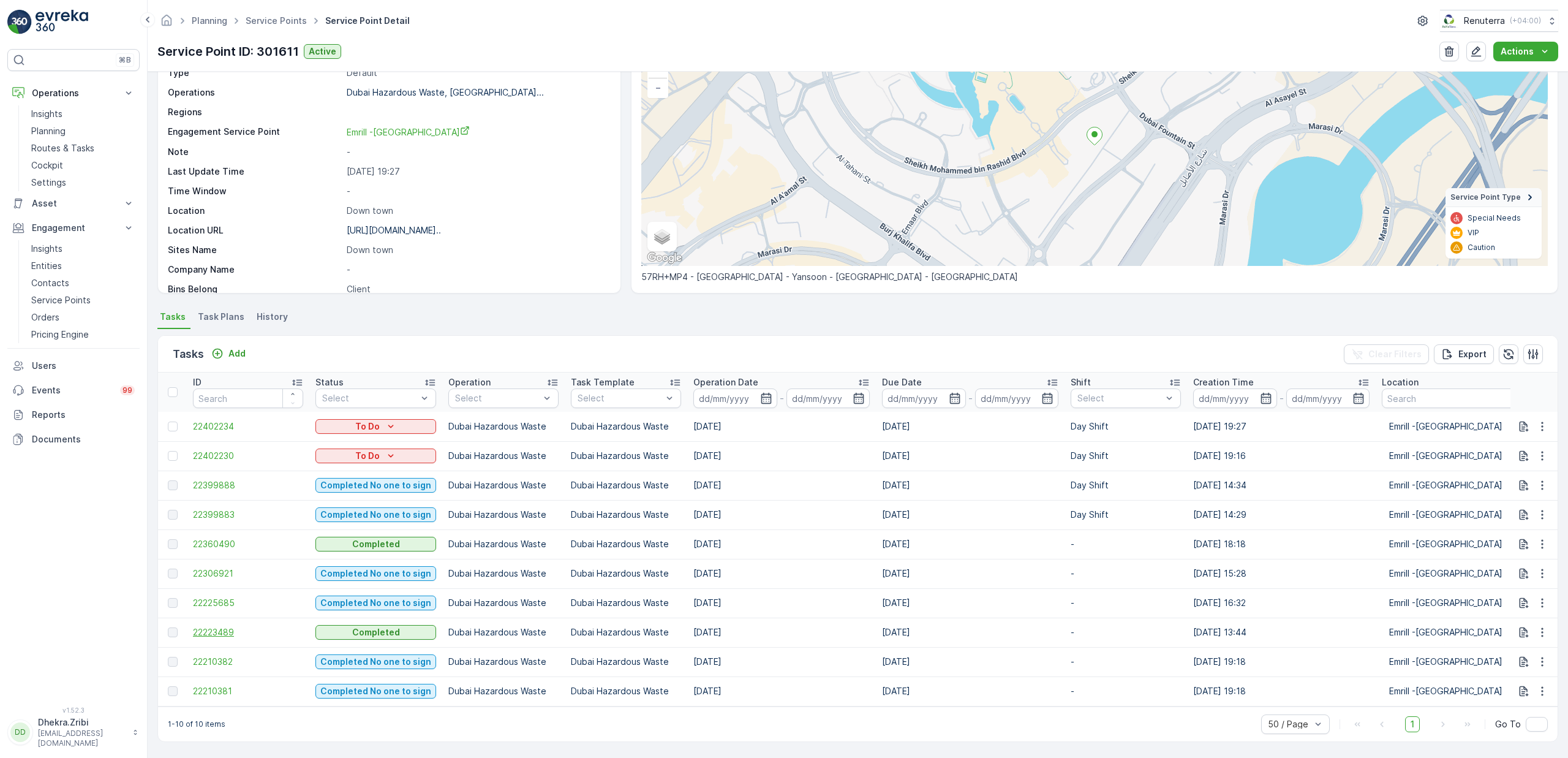
click at [229, 626] on span "22223489" at bounding box center [248, 632] width 110 height 12
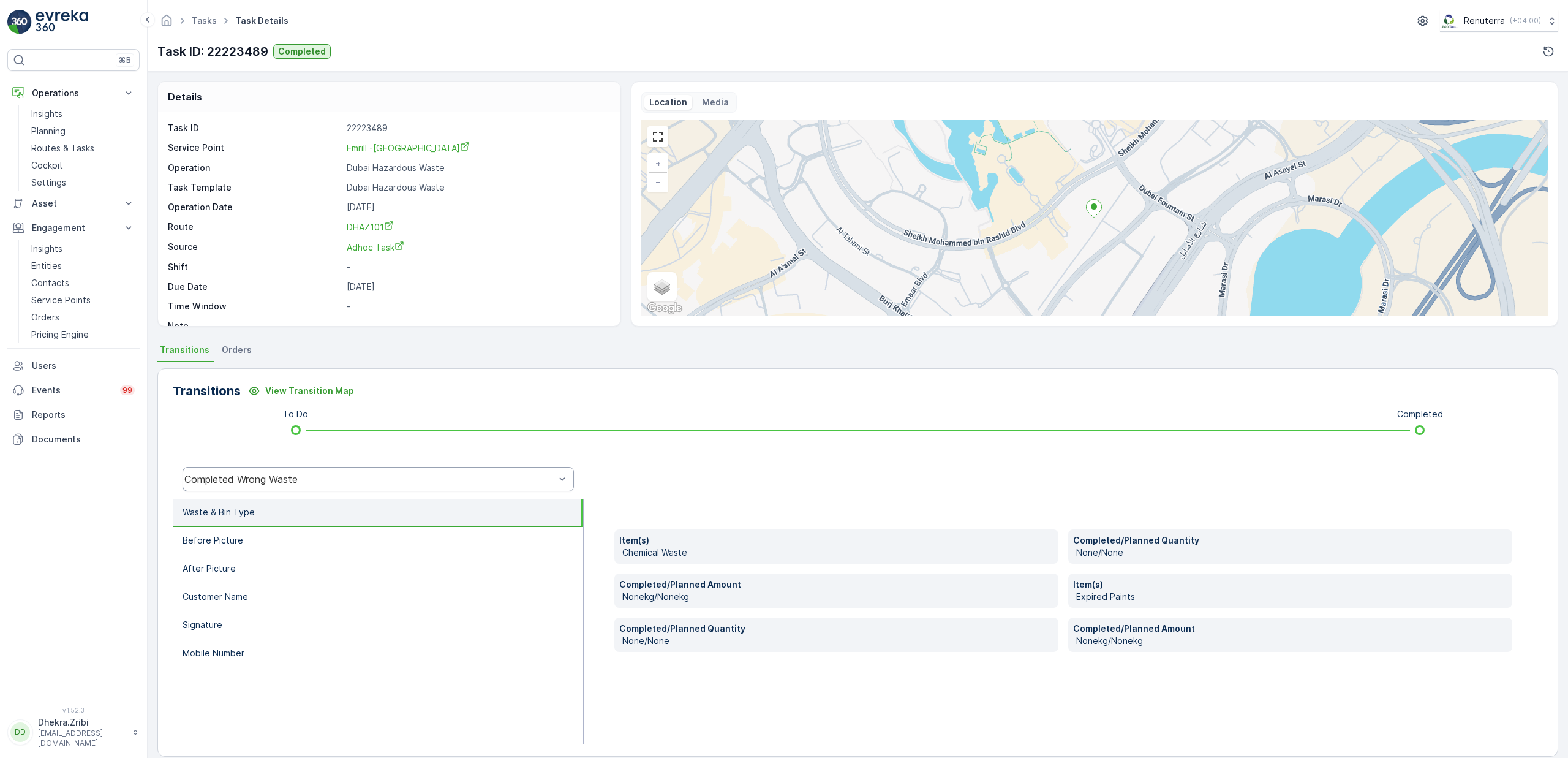
click at [278, 471] on div "Completed Wrong Waste" at bounding box center [379, 479] width 392 height 25
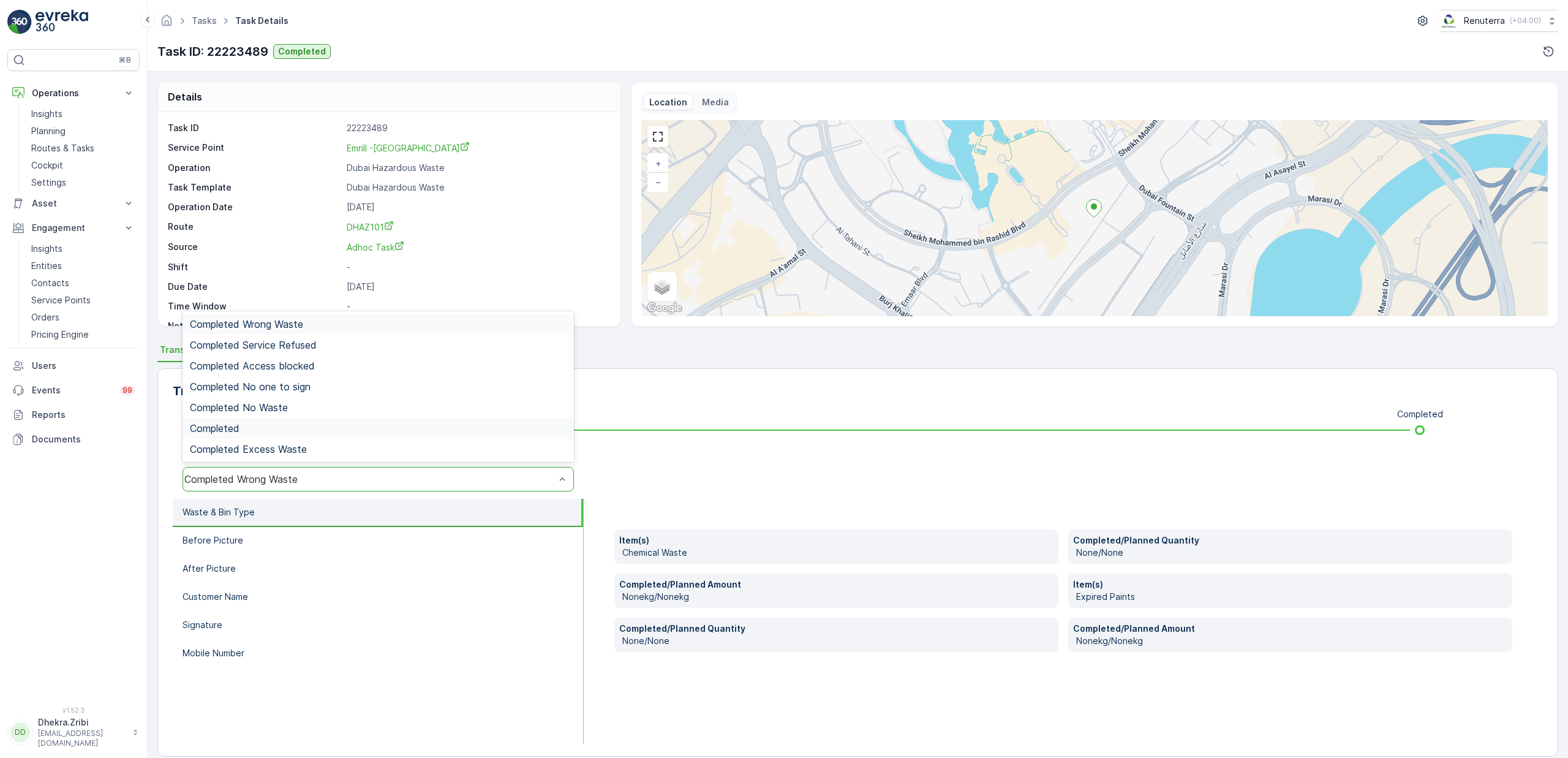
click at [240, 422] on div "Completed" at bounding box center [379, 428] width 392 height 21
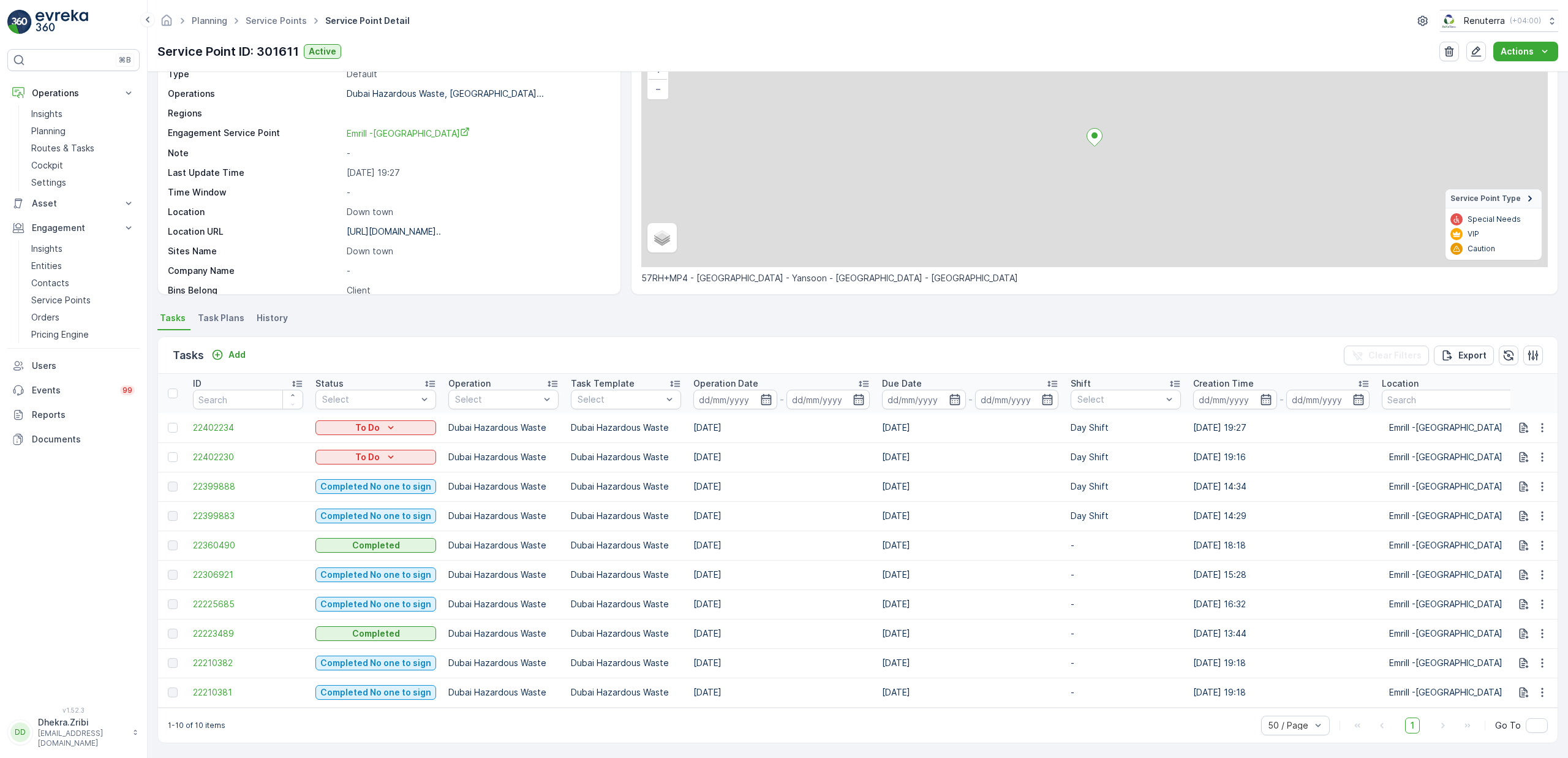
scroll to position [100, 0]
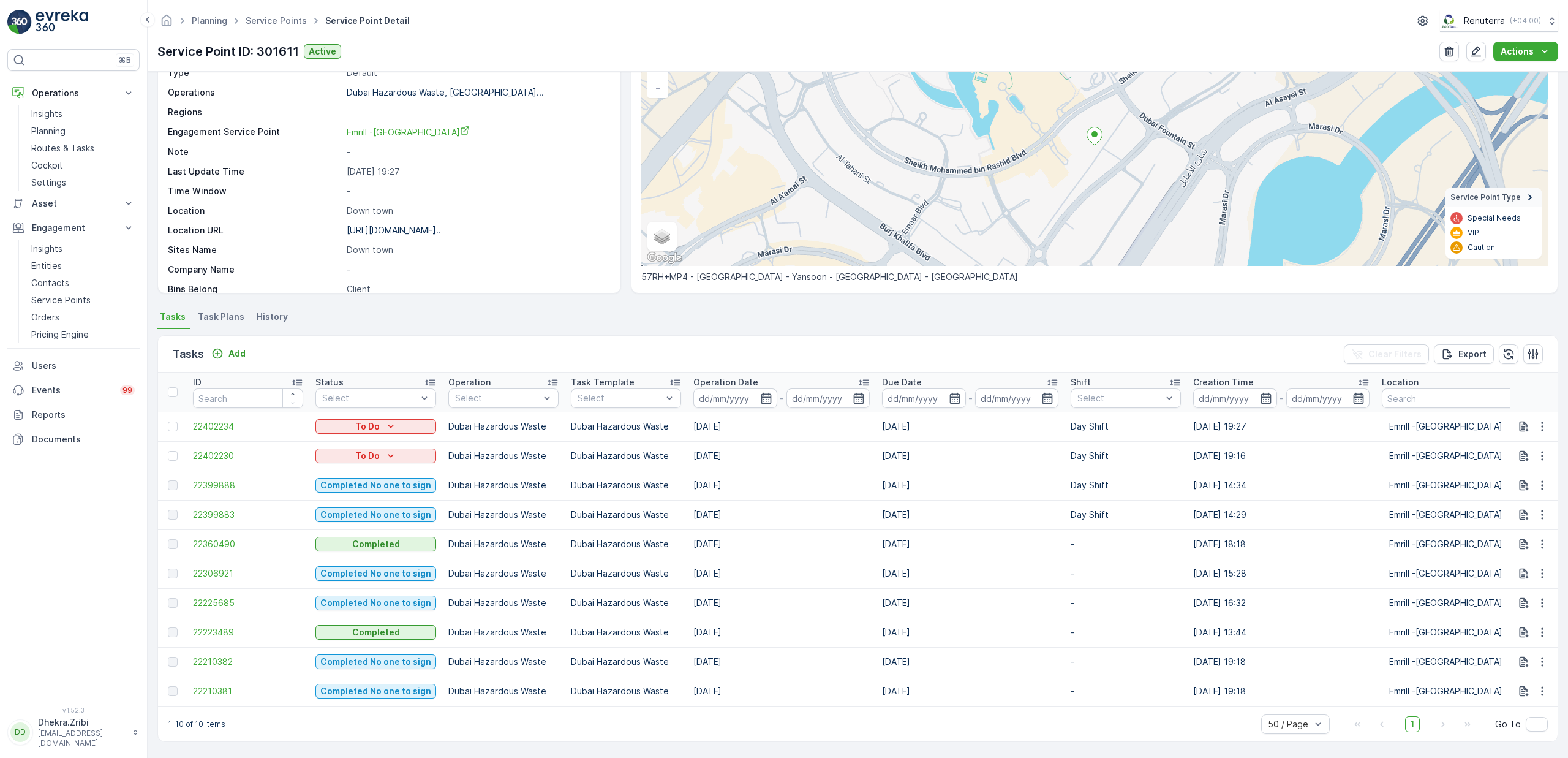
click at [234, 597] on span "22225685" at bounding box center [248, 603] width 110 height 12
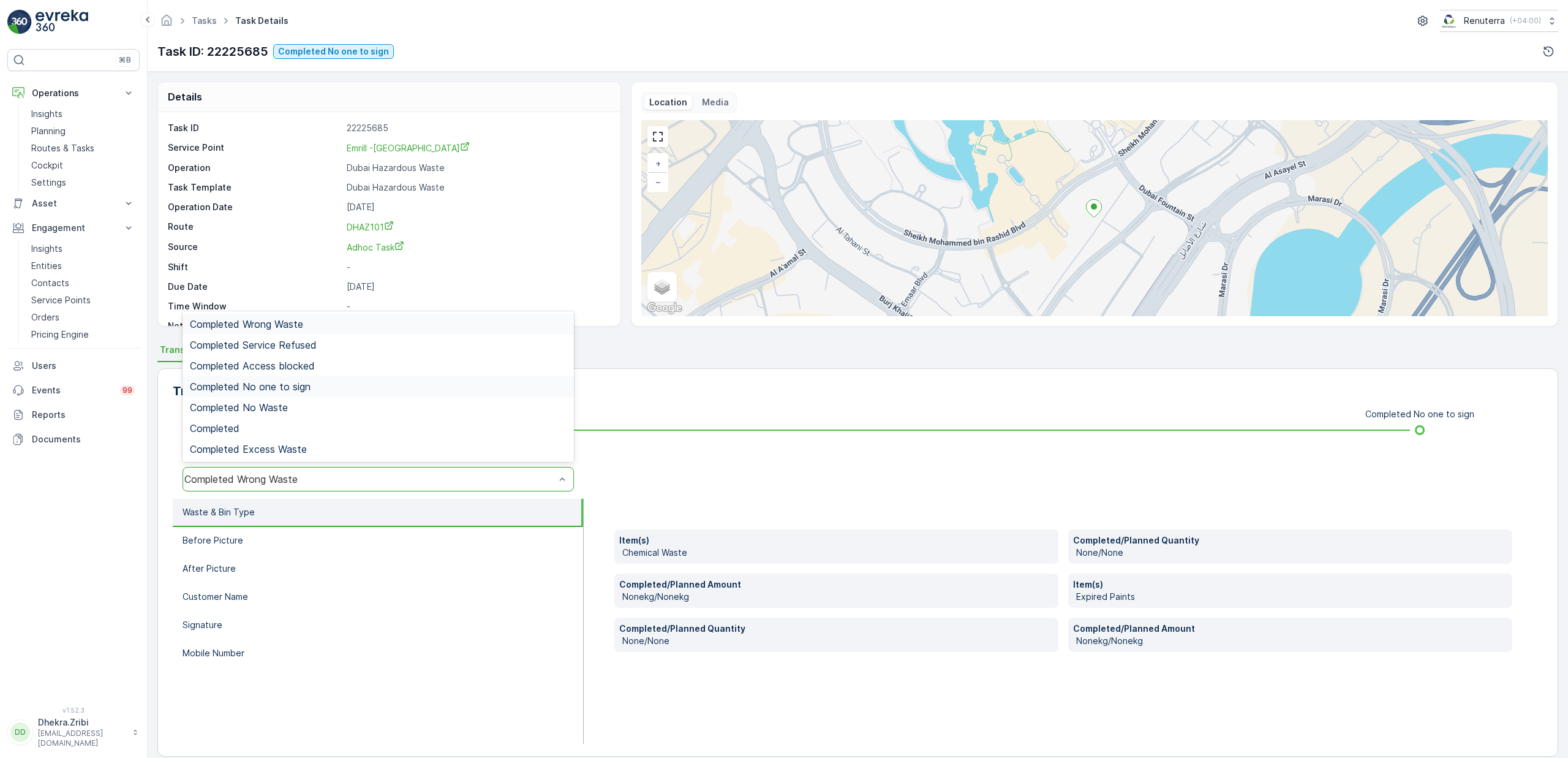
click at [285, 383] on span "Completed No one to sign" at bounding box center [250, 386] width 121 height 11
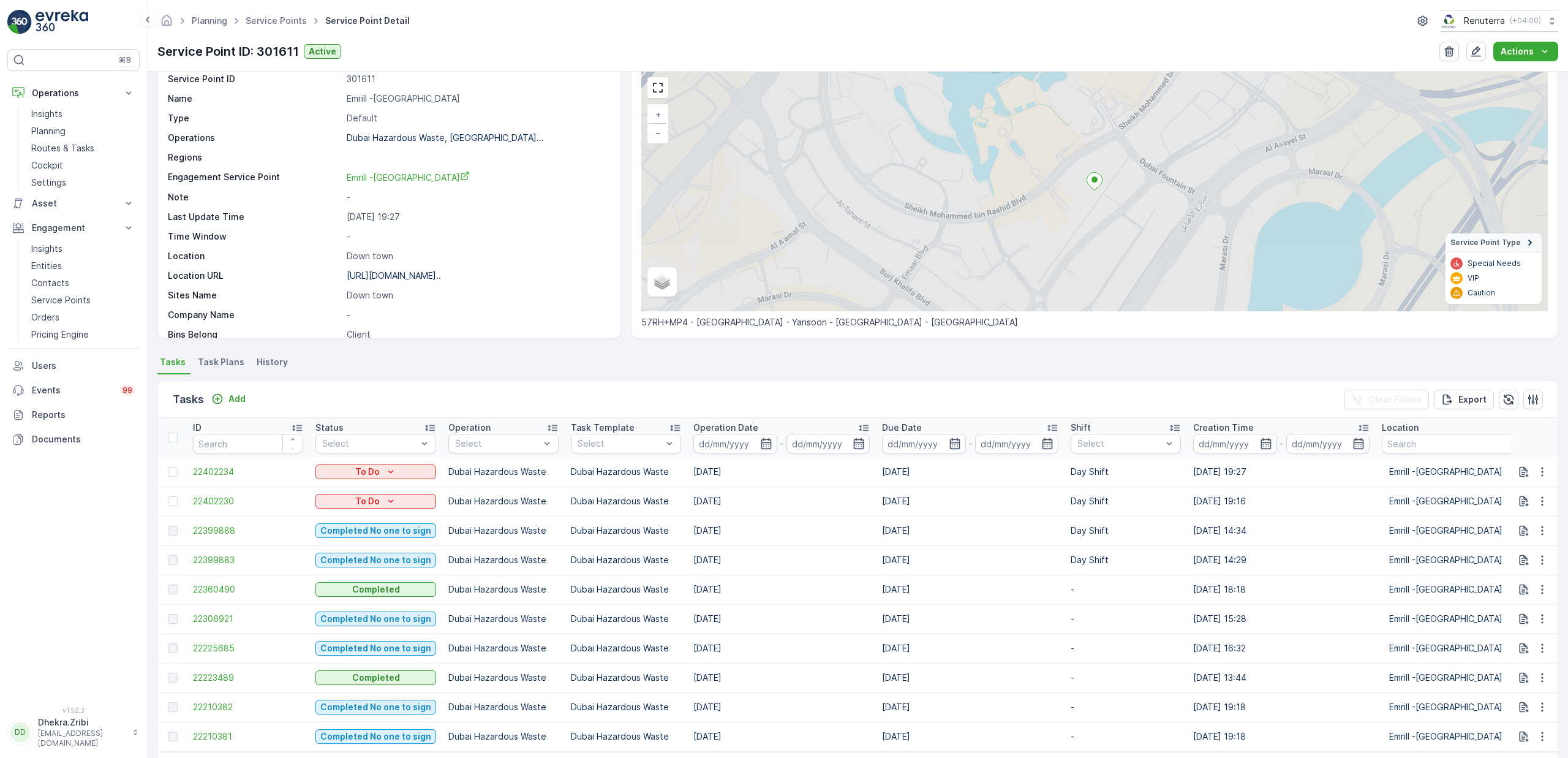
scroll to position [100, 0]
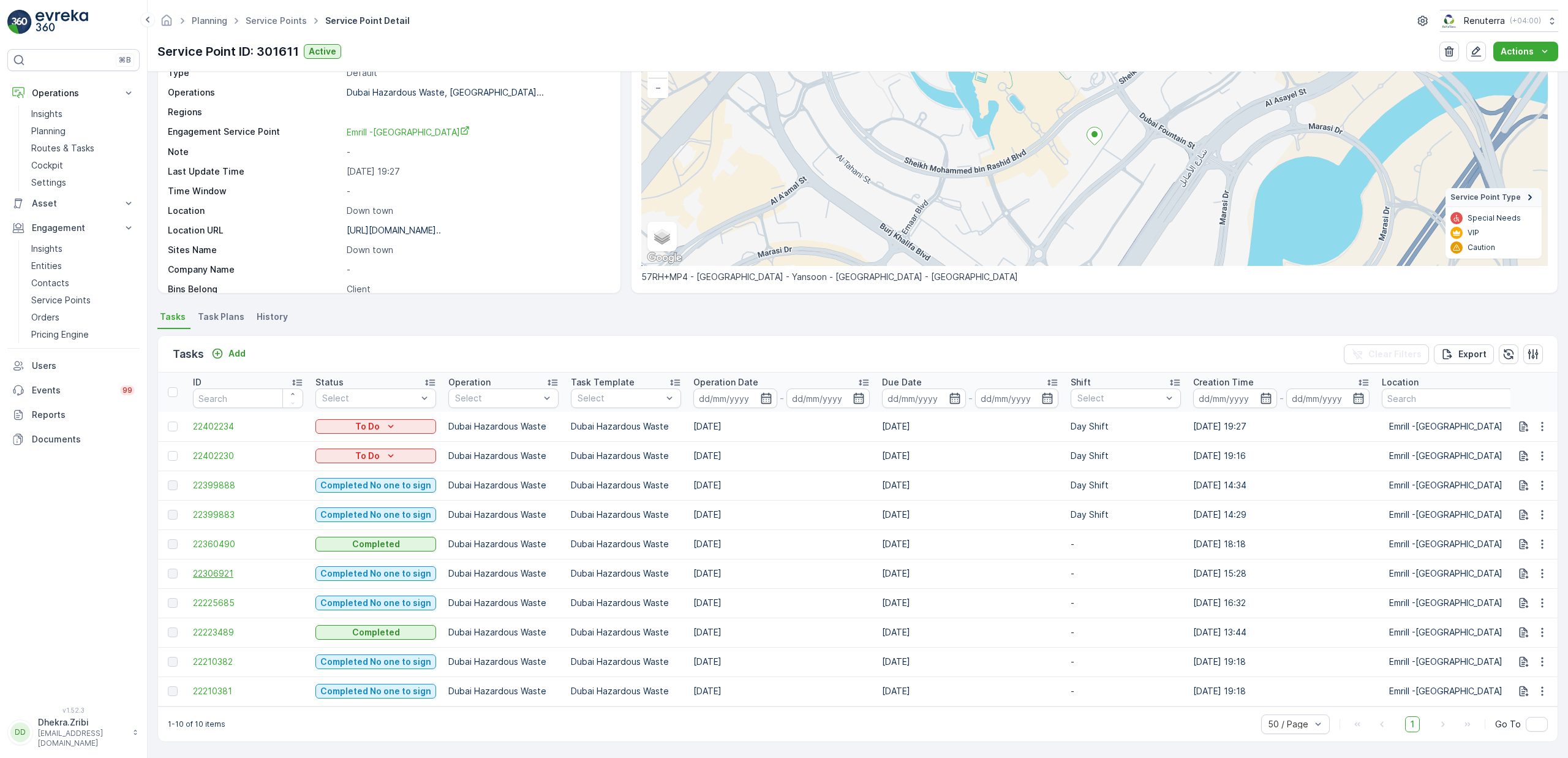
click at [217, 567] on span "22306921" at bounding box center [248, 573] width 110 height 12
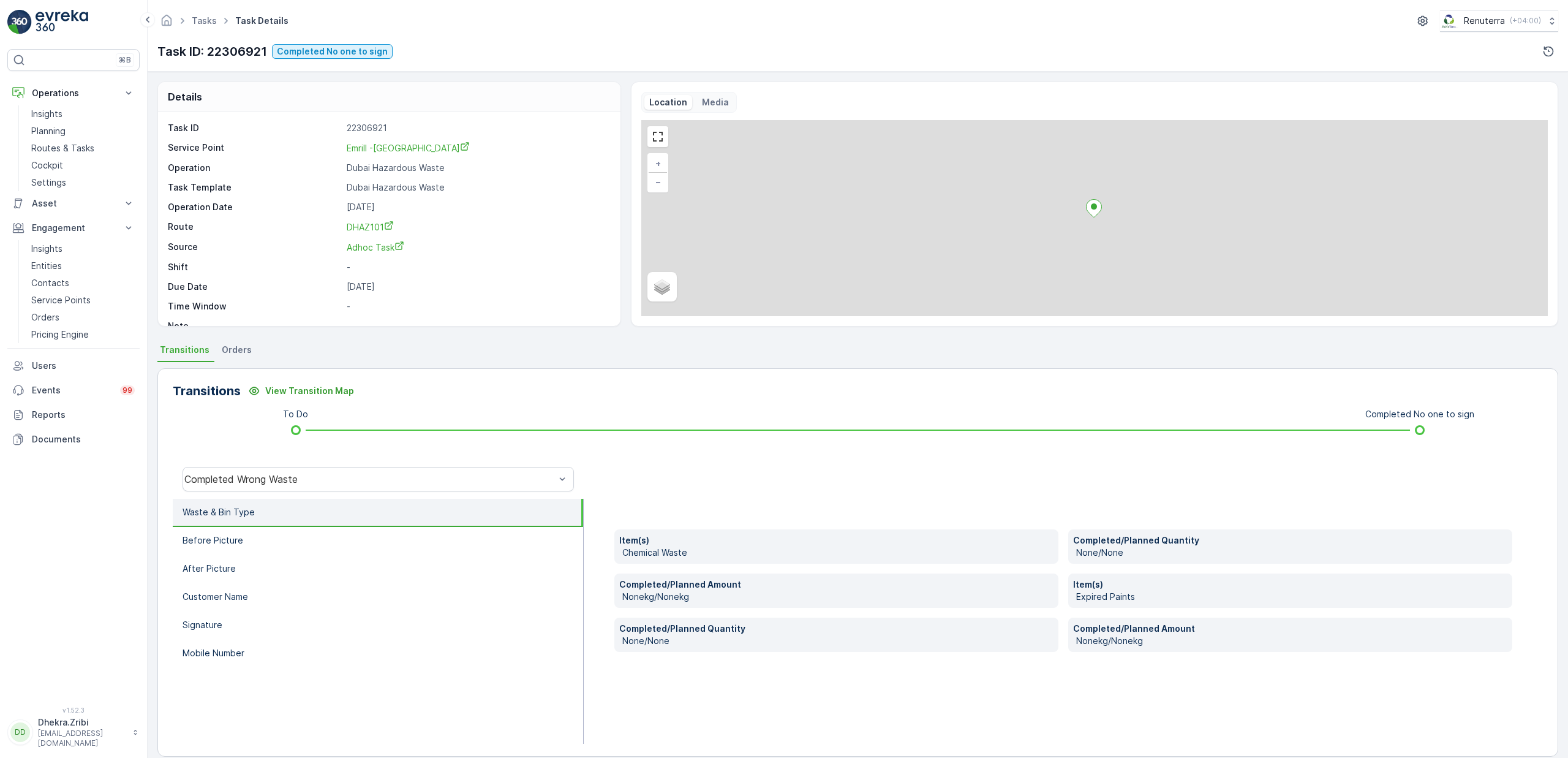
scroll to position [3, 0]
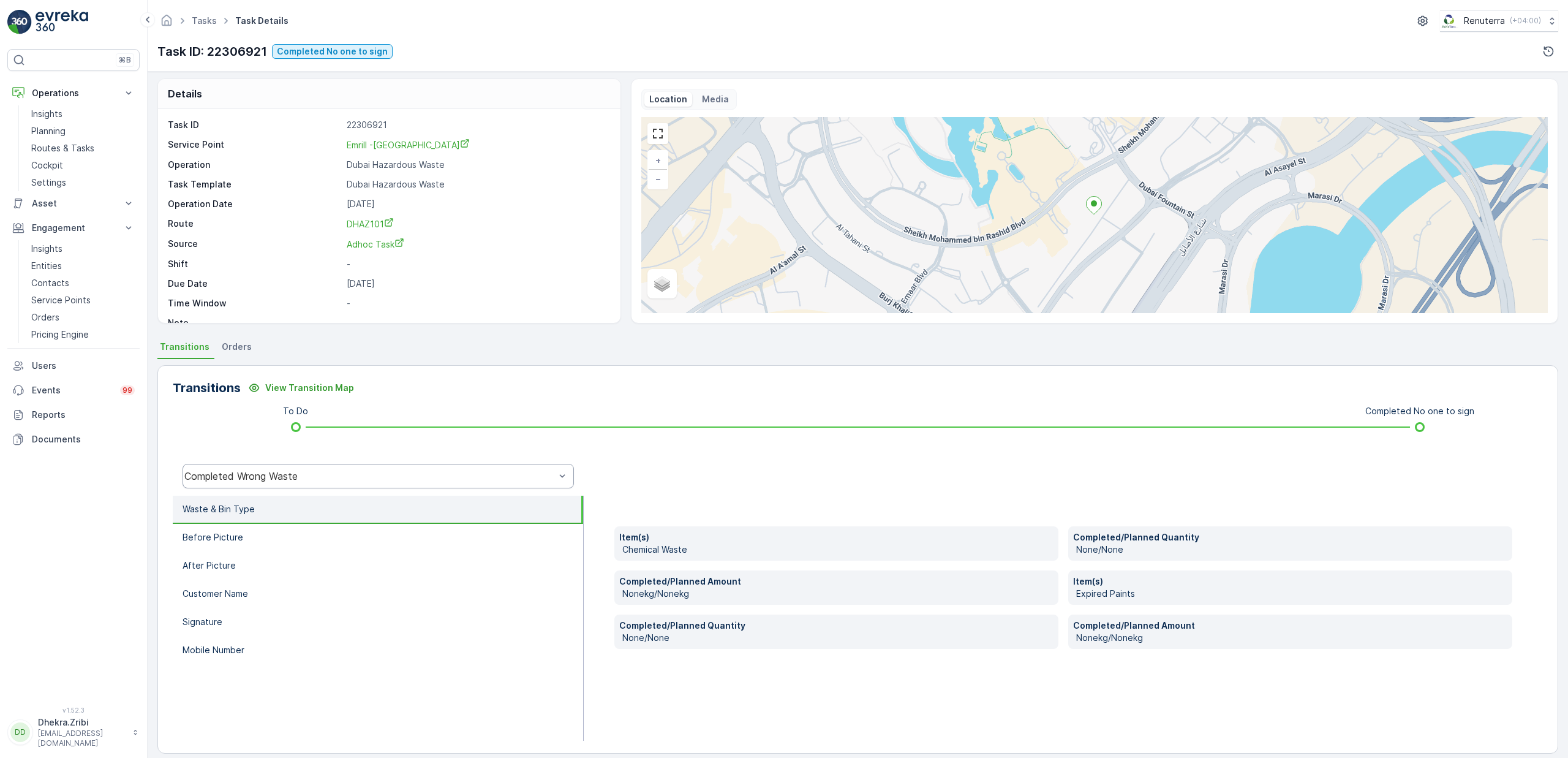
click at [306, 469] on div "Completed Wrong Waste" at bounding box center [379, 476] width 392 height 25
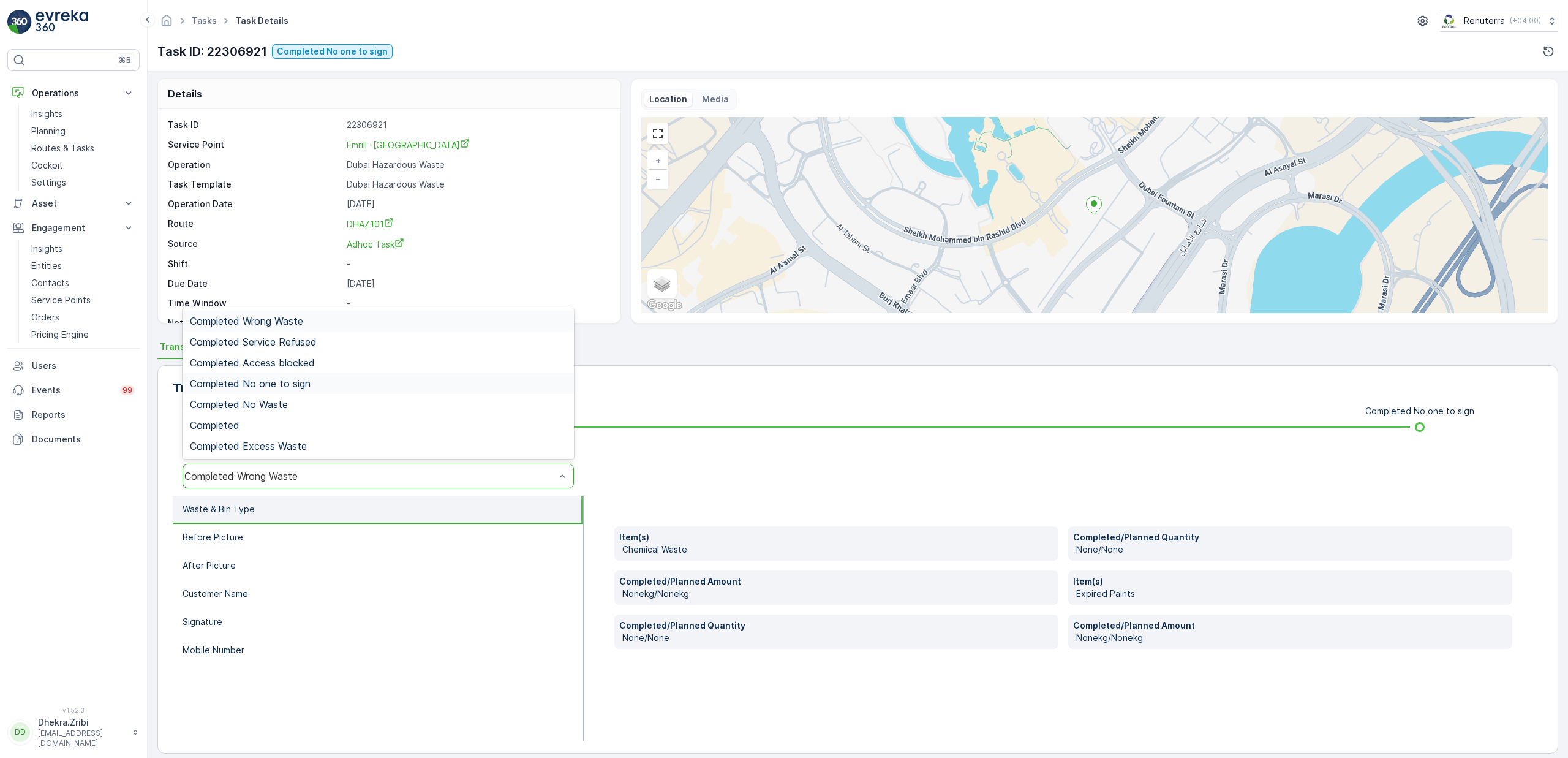
click at [290, 382] on span "Completed No one to sign" at bounding box center [250, 383] width 121 height 11
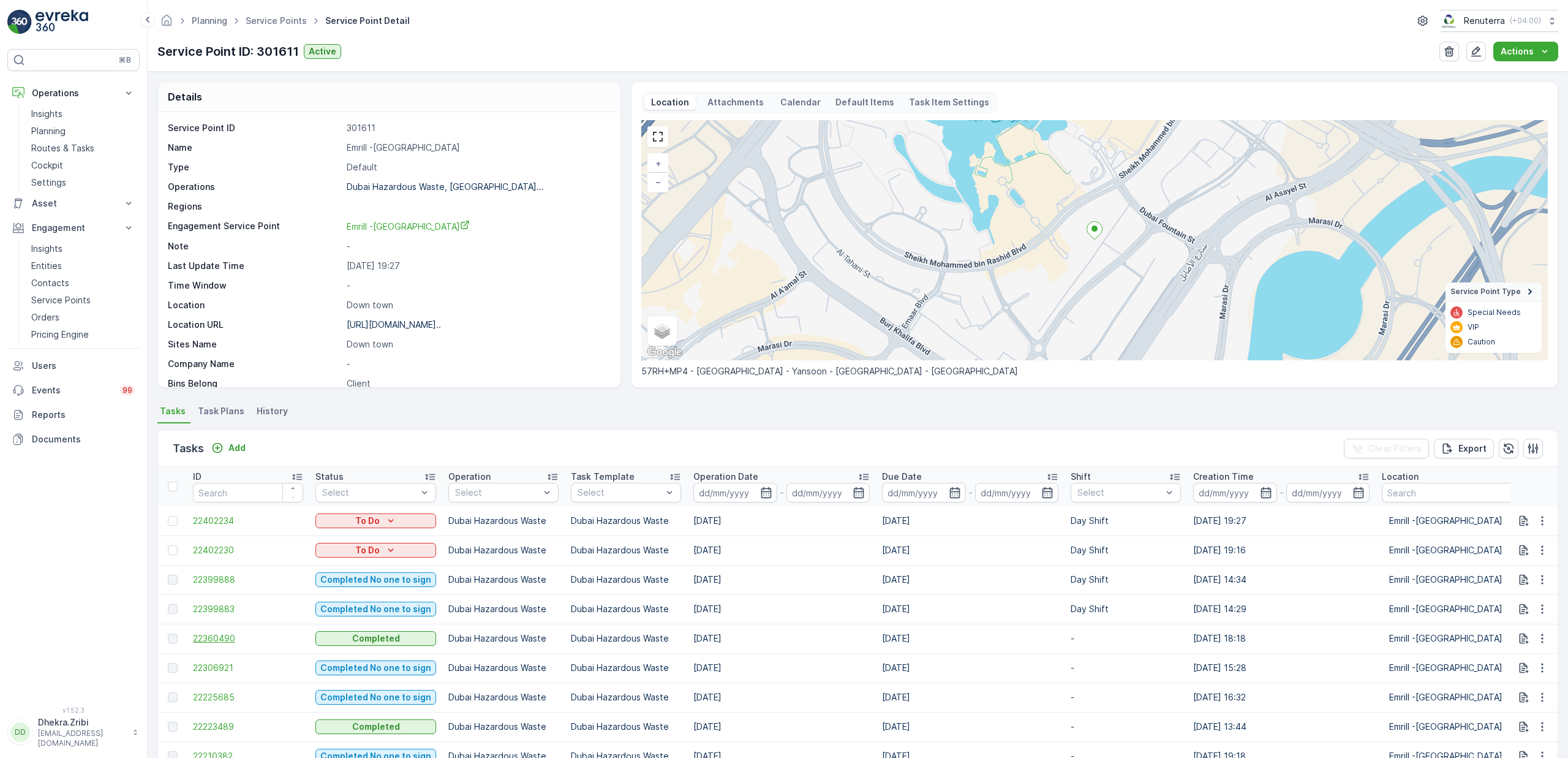
click at [223, 637] on span "22360490" at bounding box center [248, 638] width 110 height 12
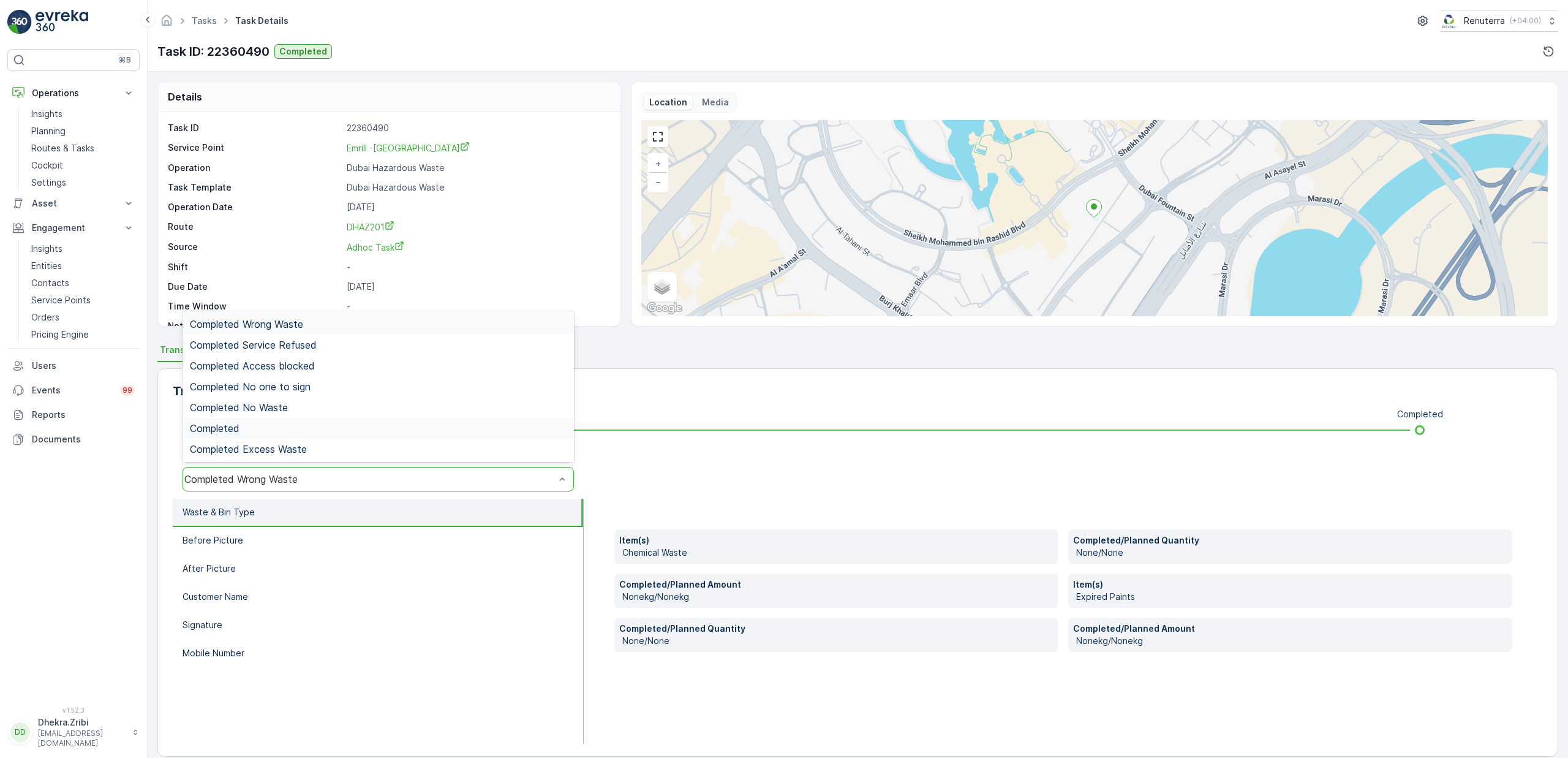
click at [260, 426] on div "Completed" at bounding box center [378, 428] width 377 height 11
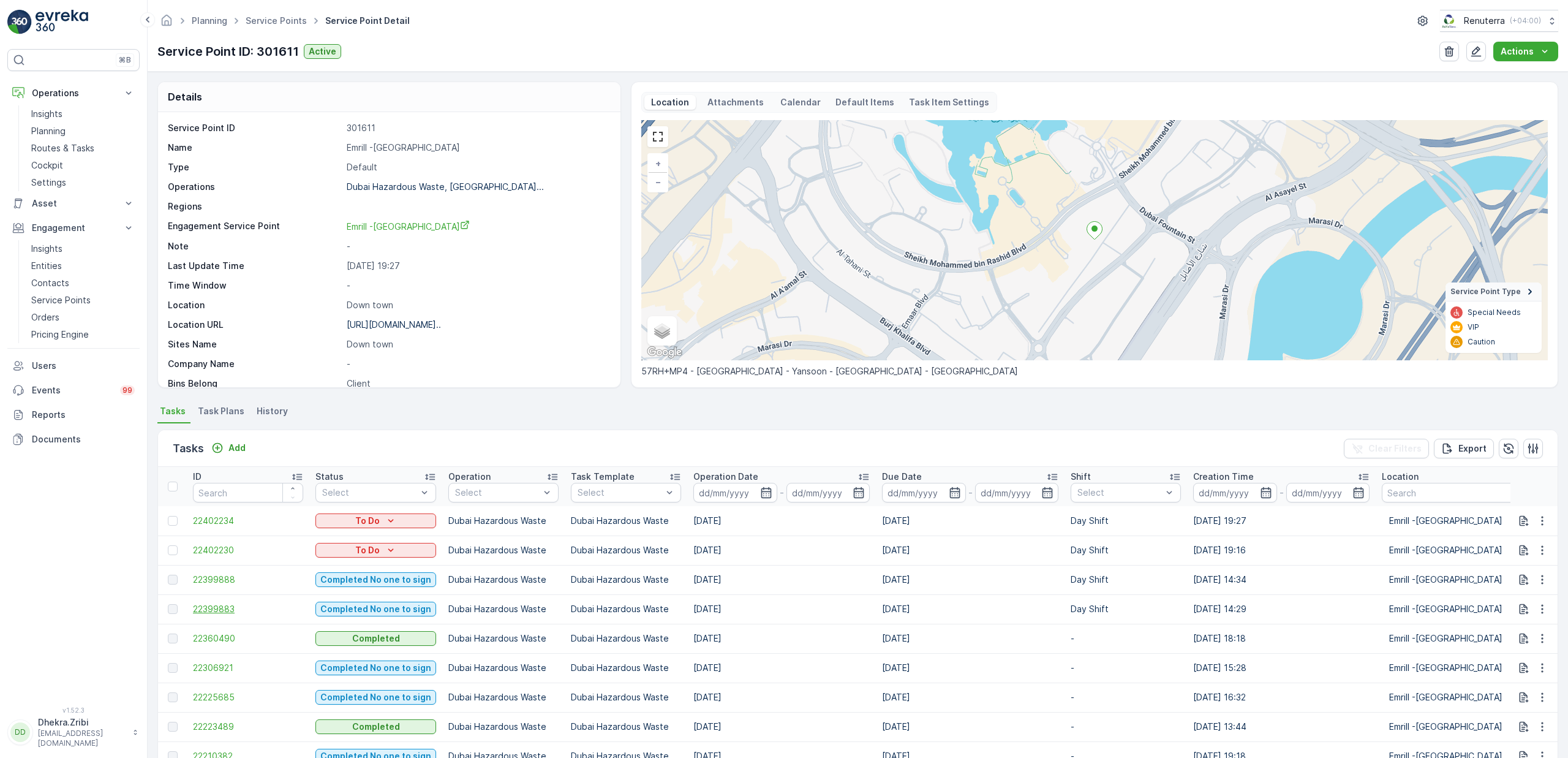
click at [228, 605] on span "22399883" at bounding box center [248, 609] width 110 height 12
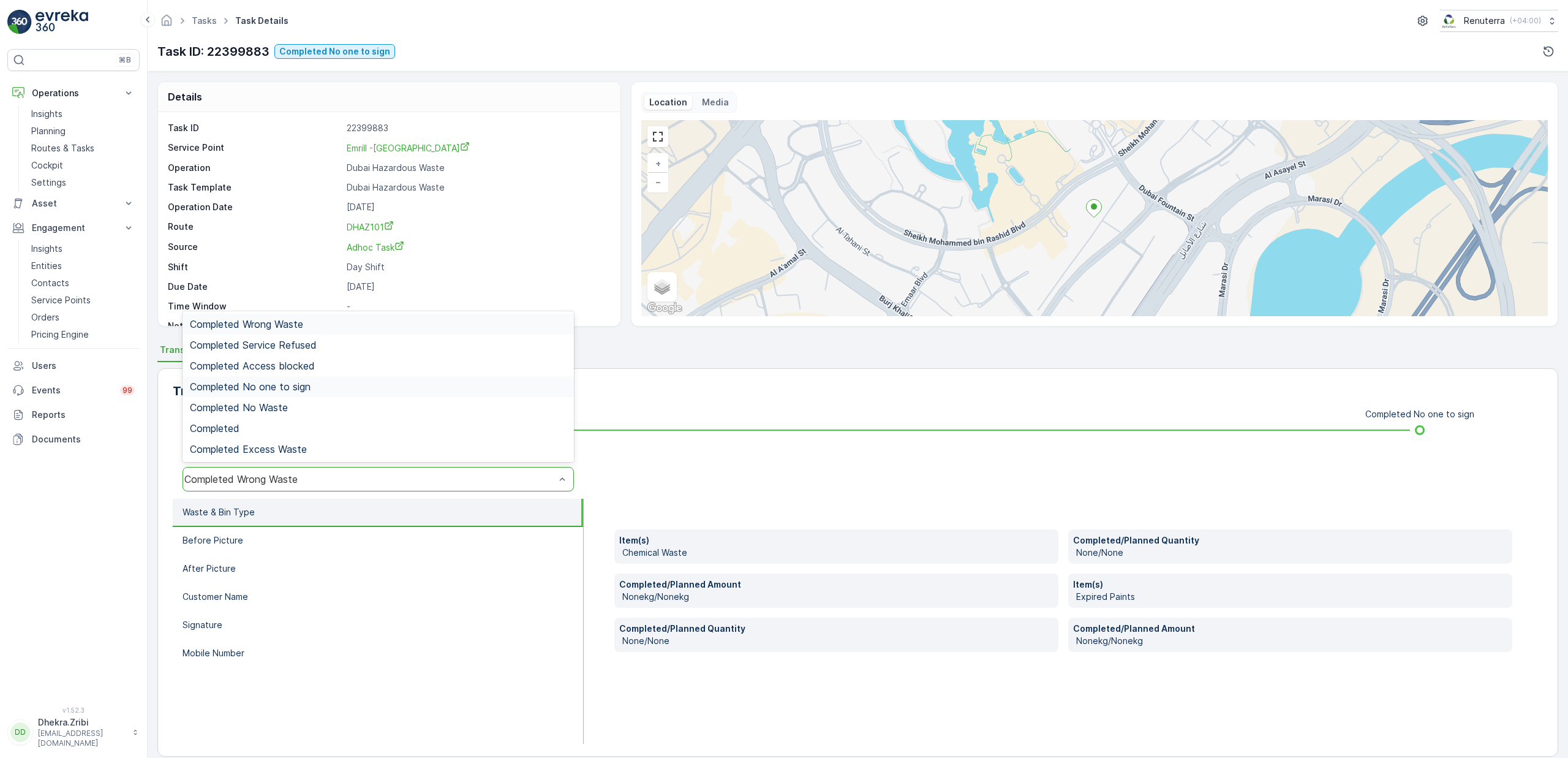
click at [288, 386] on span "Completed No one to sign" at bounding box center [250, 386] width 121 height 11
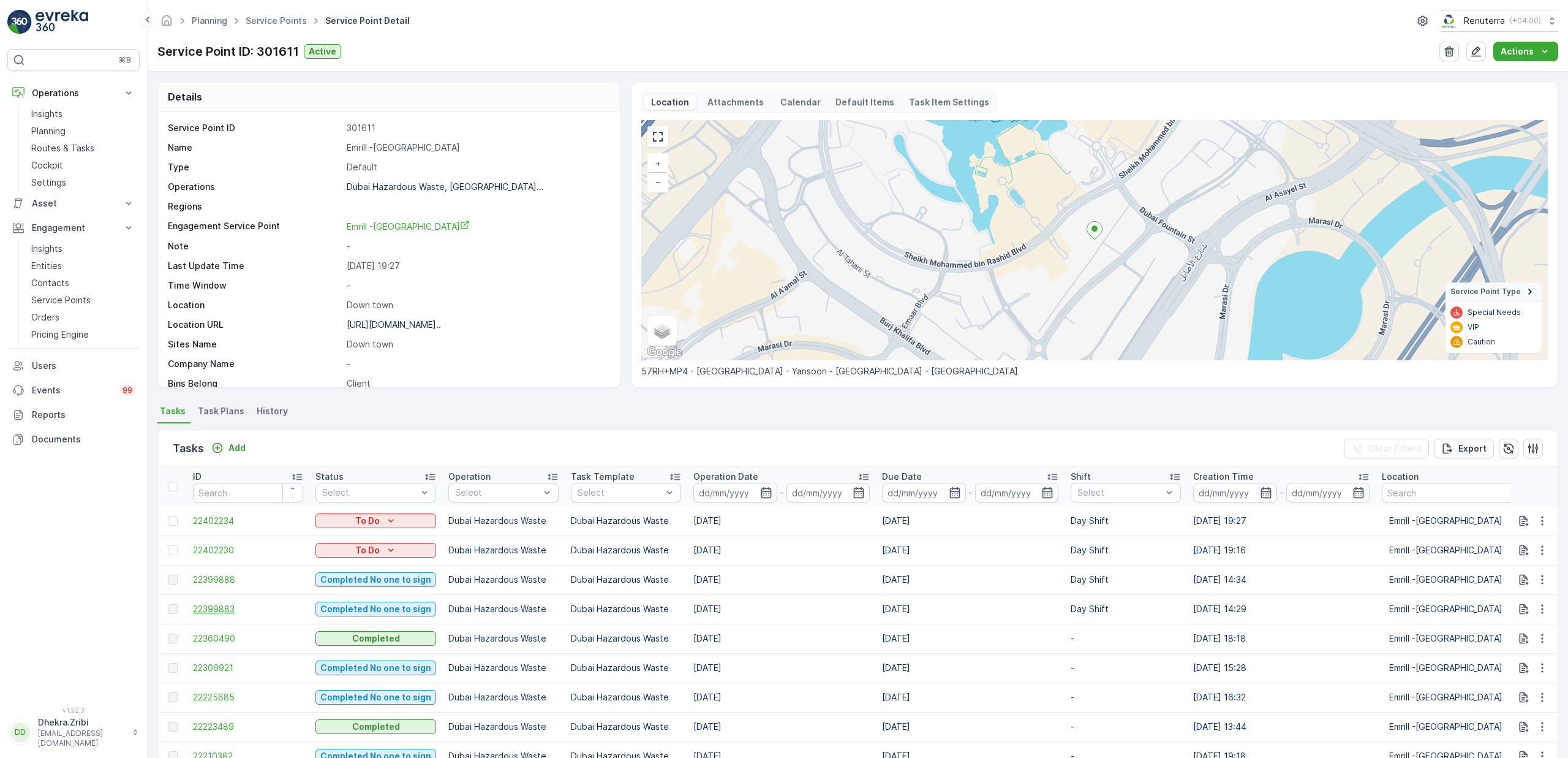
click at [229, 605] on span "22399883" at bounding box center [248, 609] width 110 height 12
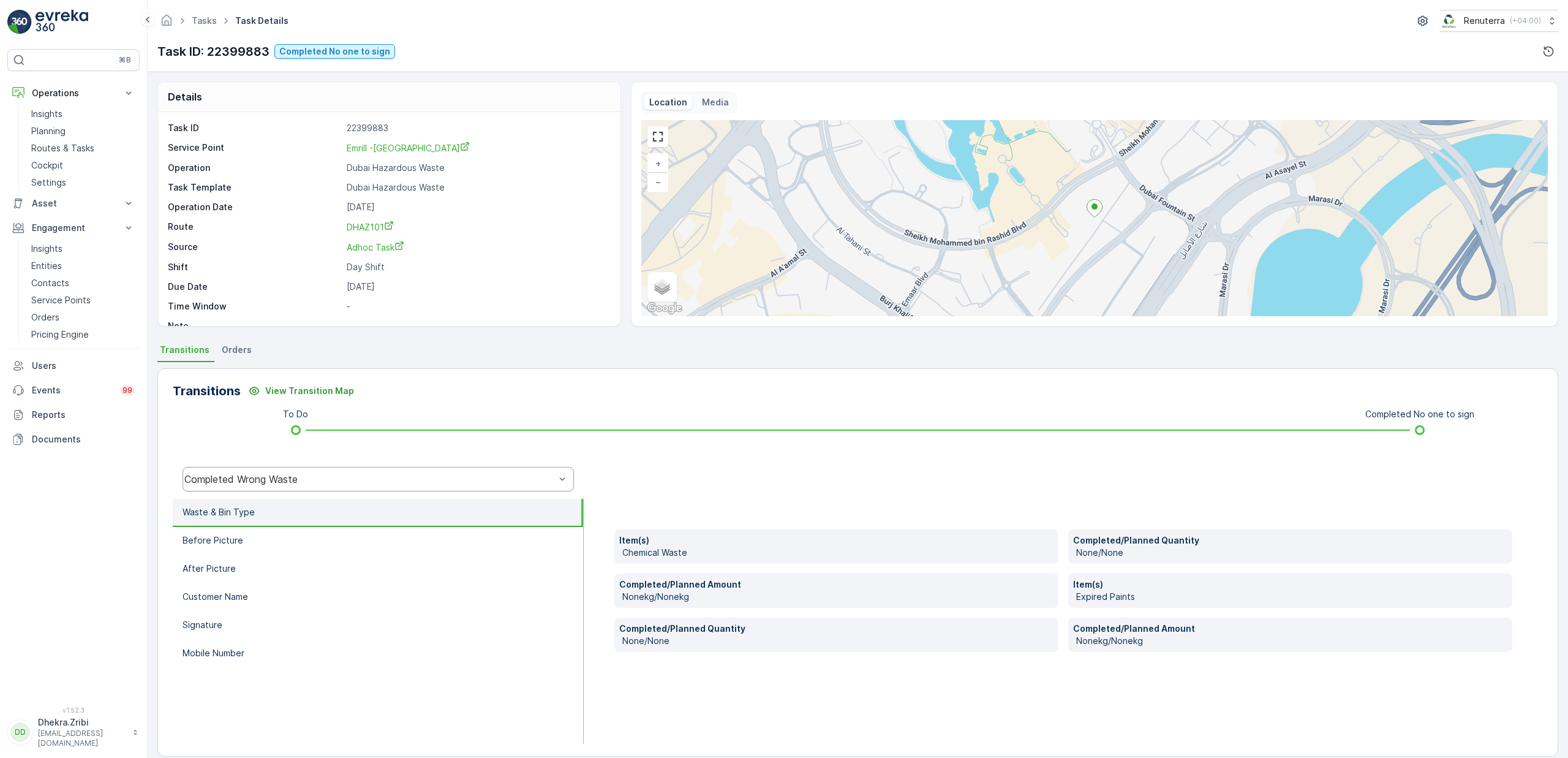
click at [269, 485] on div "Completed Wrong Waste" at bounding box center [379, 479] width 392 height 25
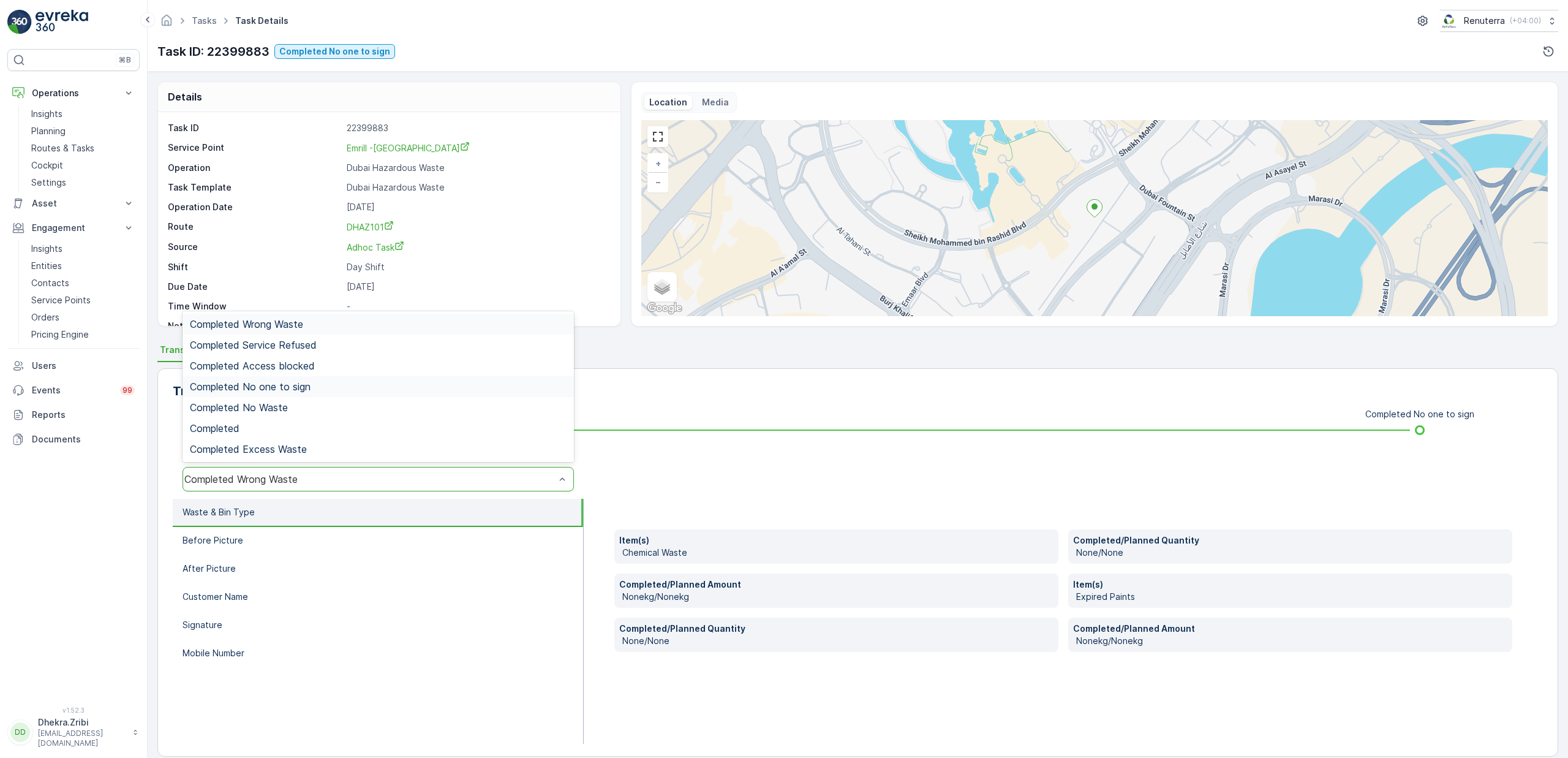
click at [278, 389] on span "Completed No one to sign" at bounding box center [250, 386] width 121 height 11
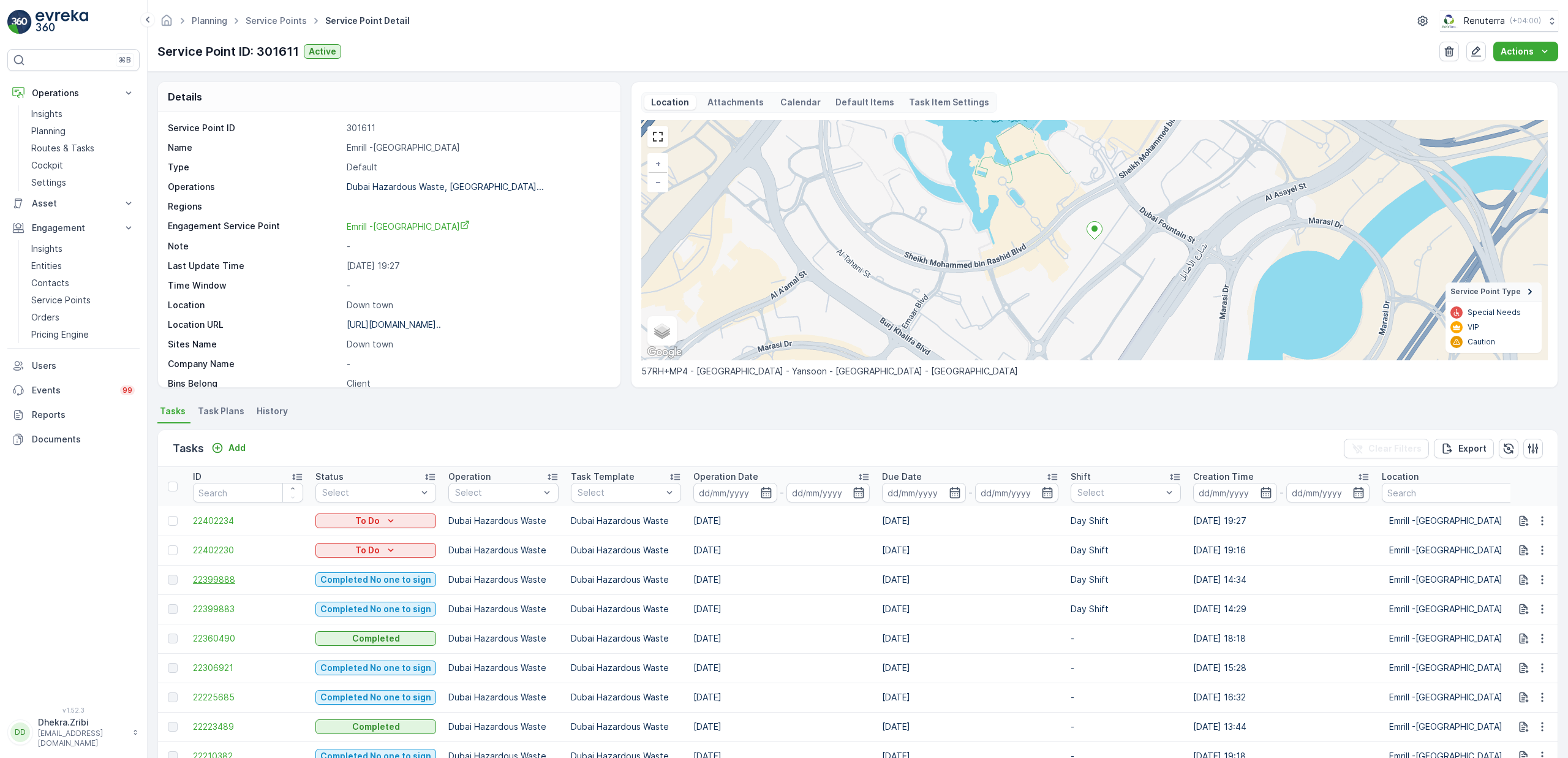
click at [229, 580] on span "22399888" at bounding box center [248, 579] width 110 height 12
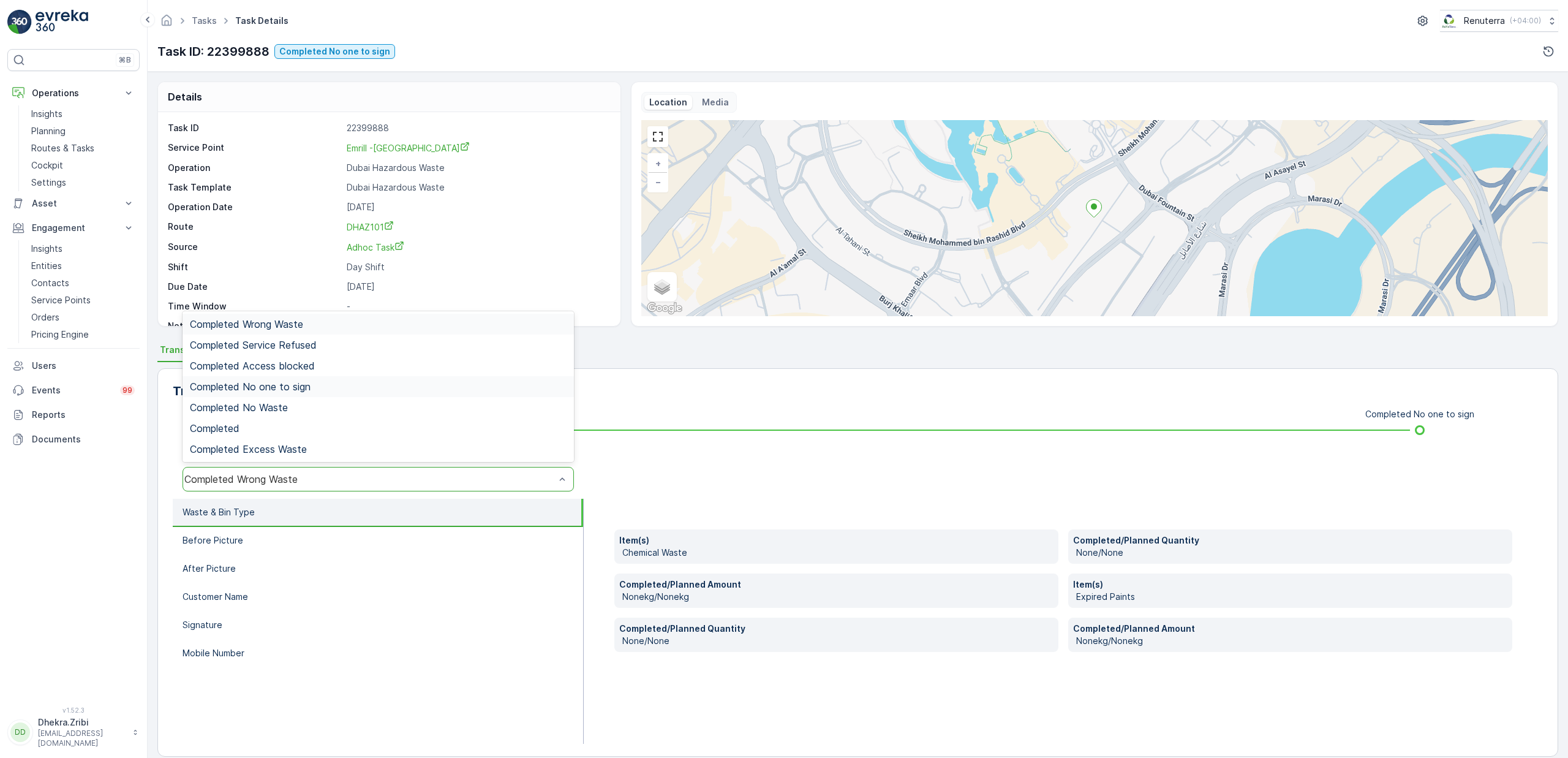
click at [295, 388] on span "Completed No one to sign" at bounding box center [250, 386] width 121 height 11
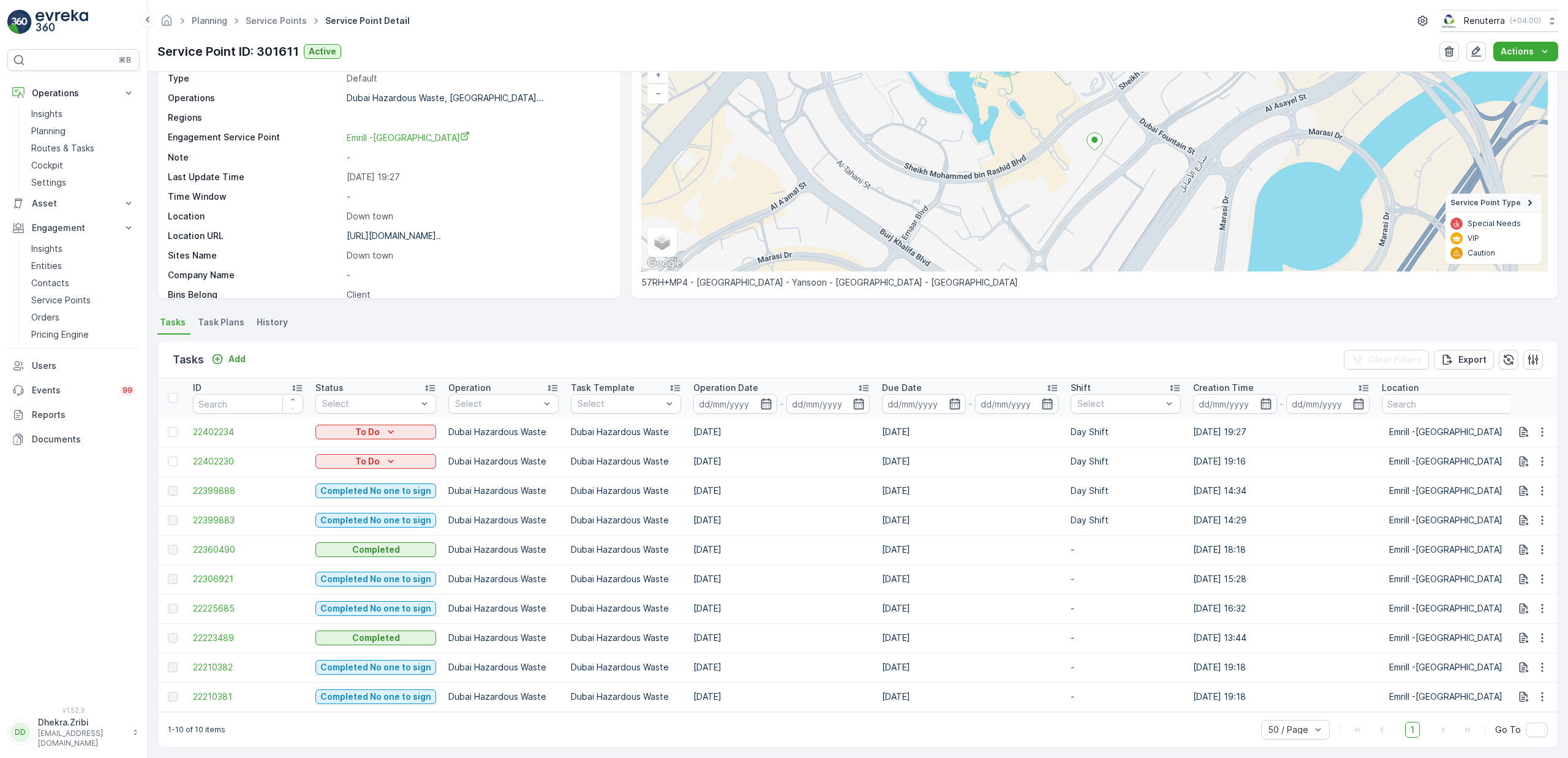
scroll to position [100, 0]
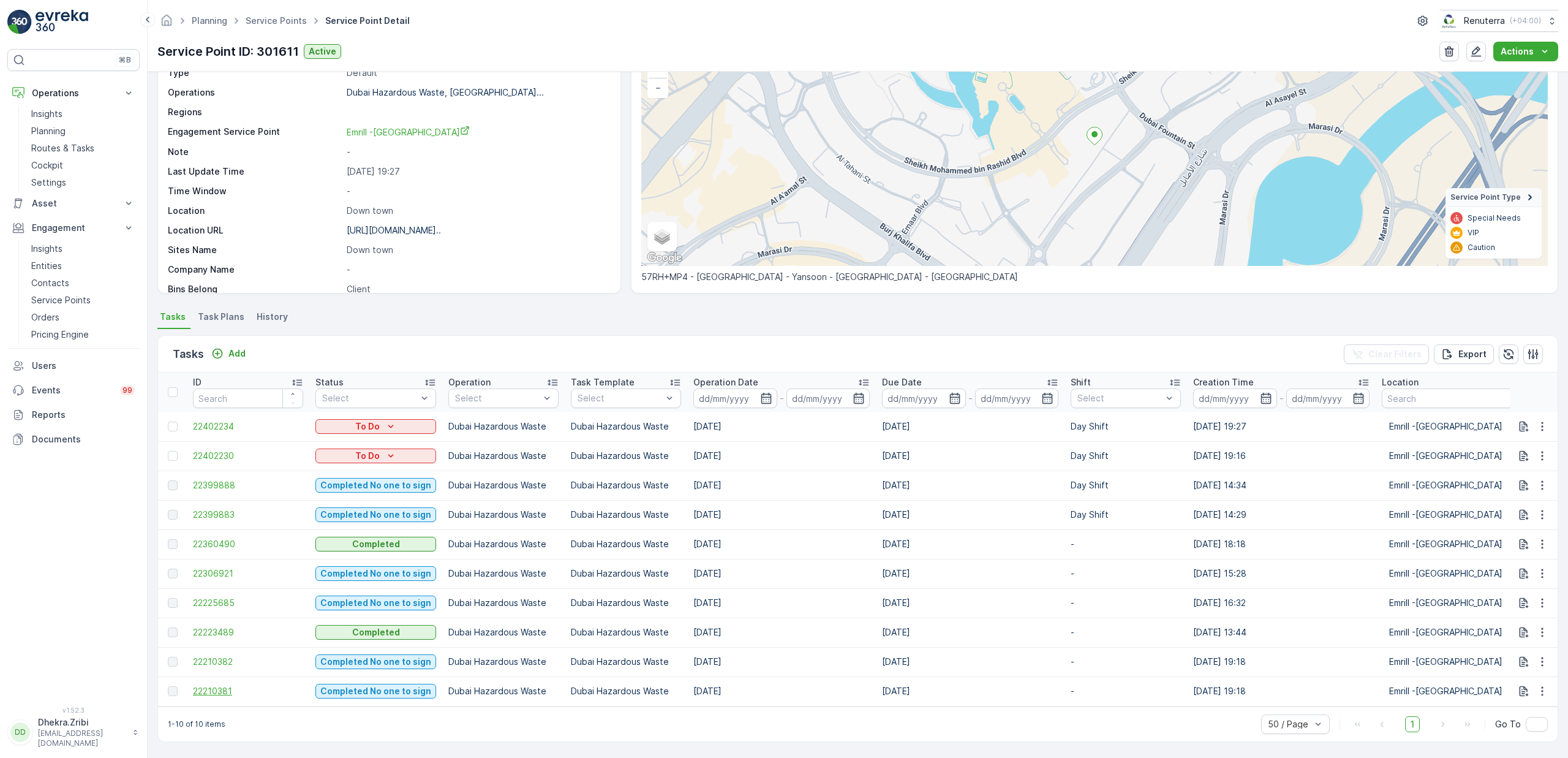
click at [205, 686] on span "22210381" at bounding box center [248, 691] width 110 height 12
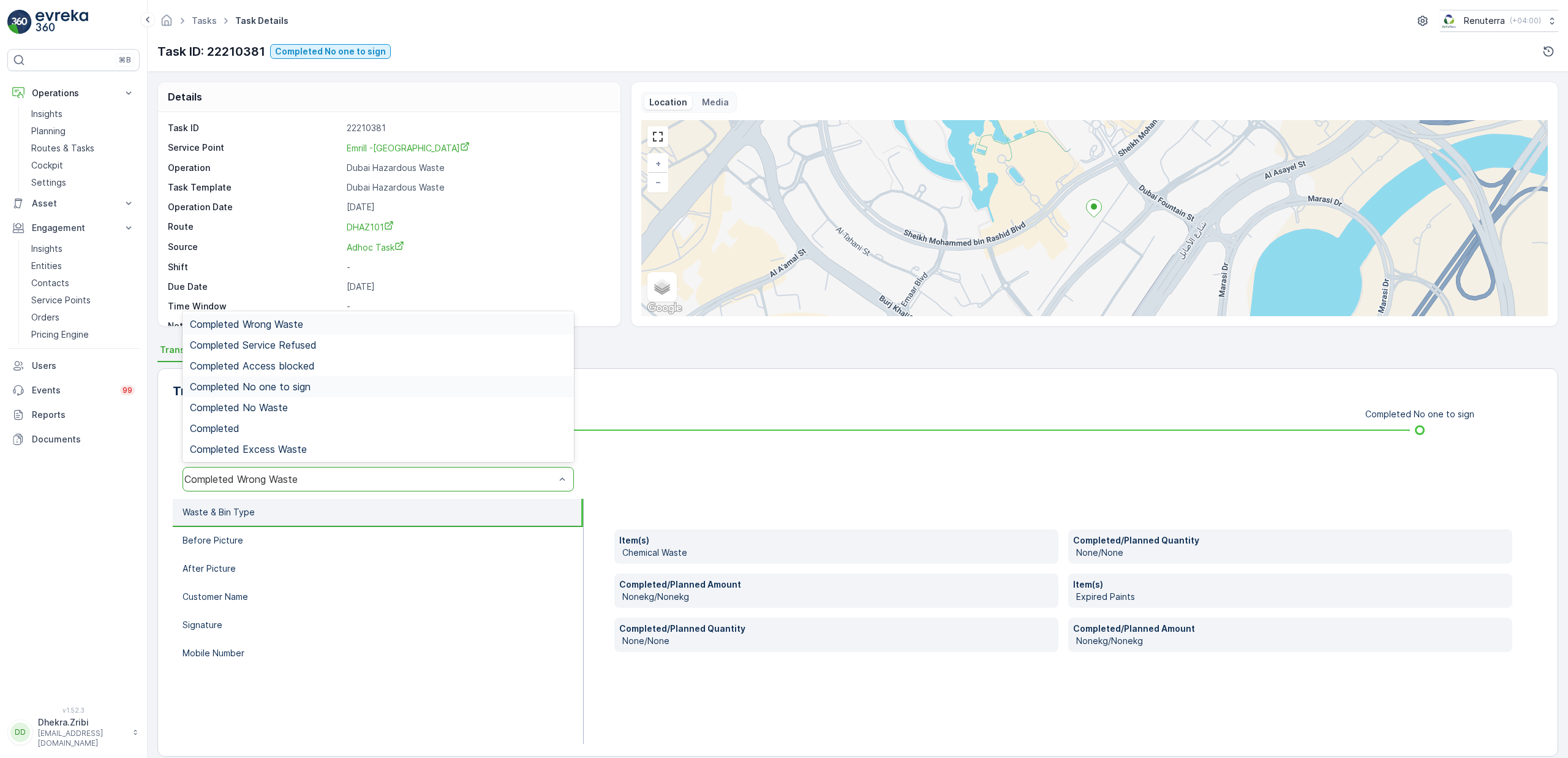
click at [285, 386] on span "Completed No one to sign" at bounding box center [250, 386] width 121 height 11
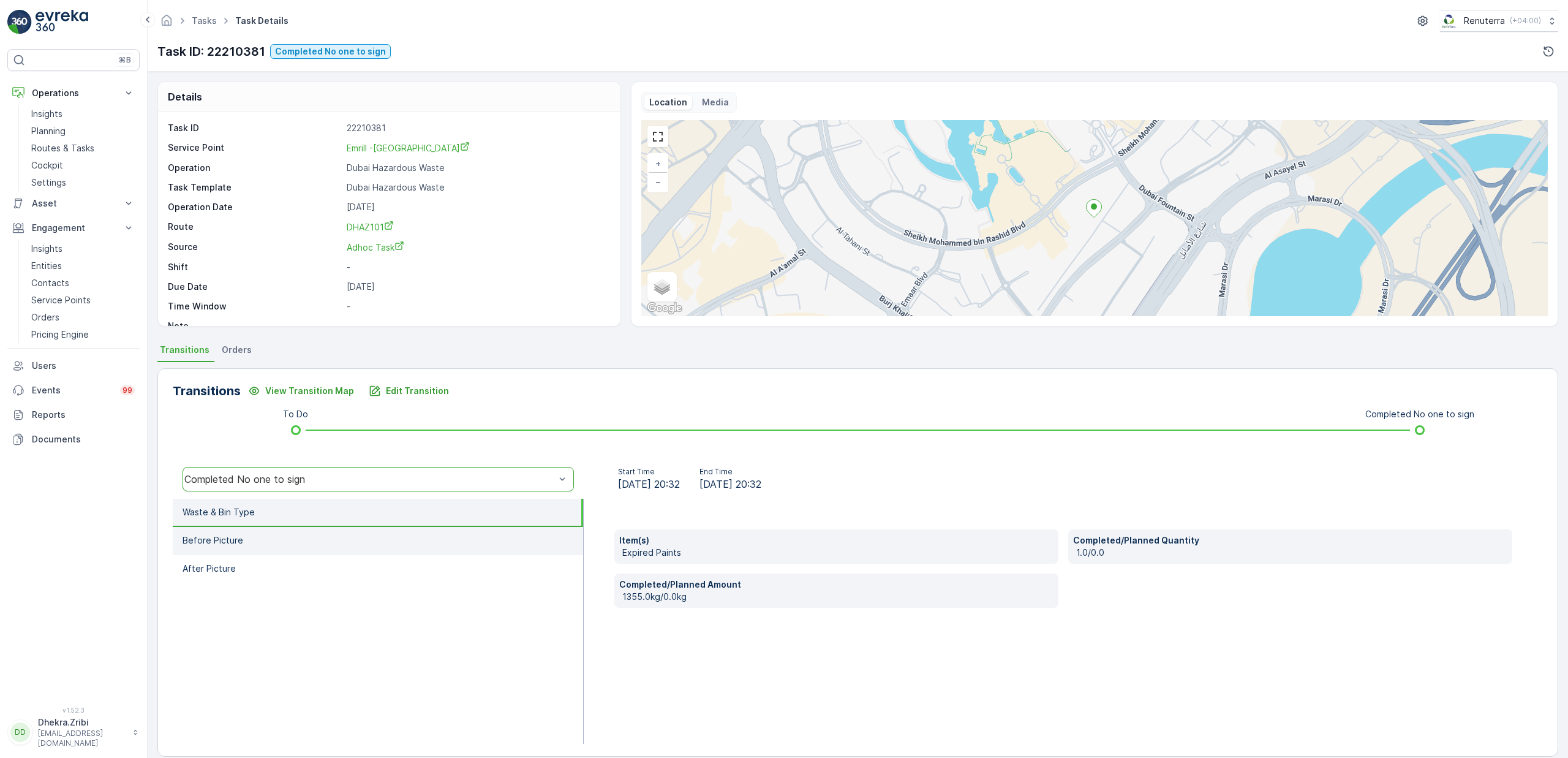
click at [219, 550] on li "Before Picture" at bounding box center [377, 541] width 410 height 28
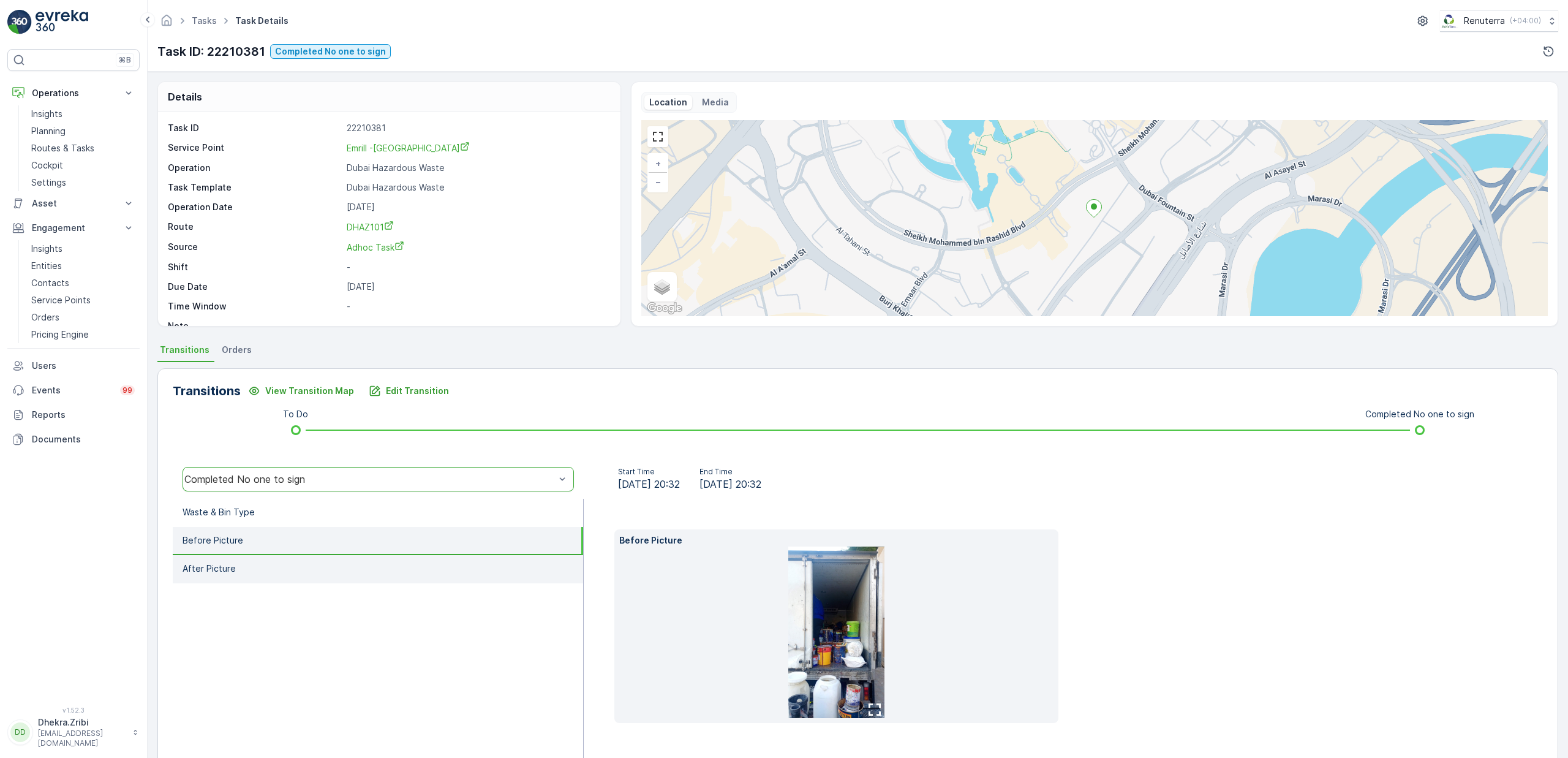
click at [228, 560] on li "After Picture" at bounding box center [377, 569] width 410 height 28
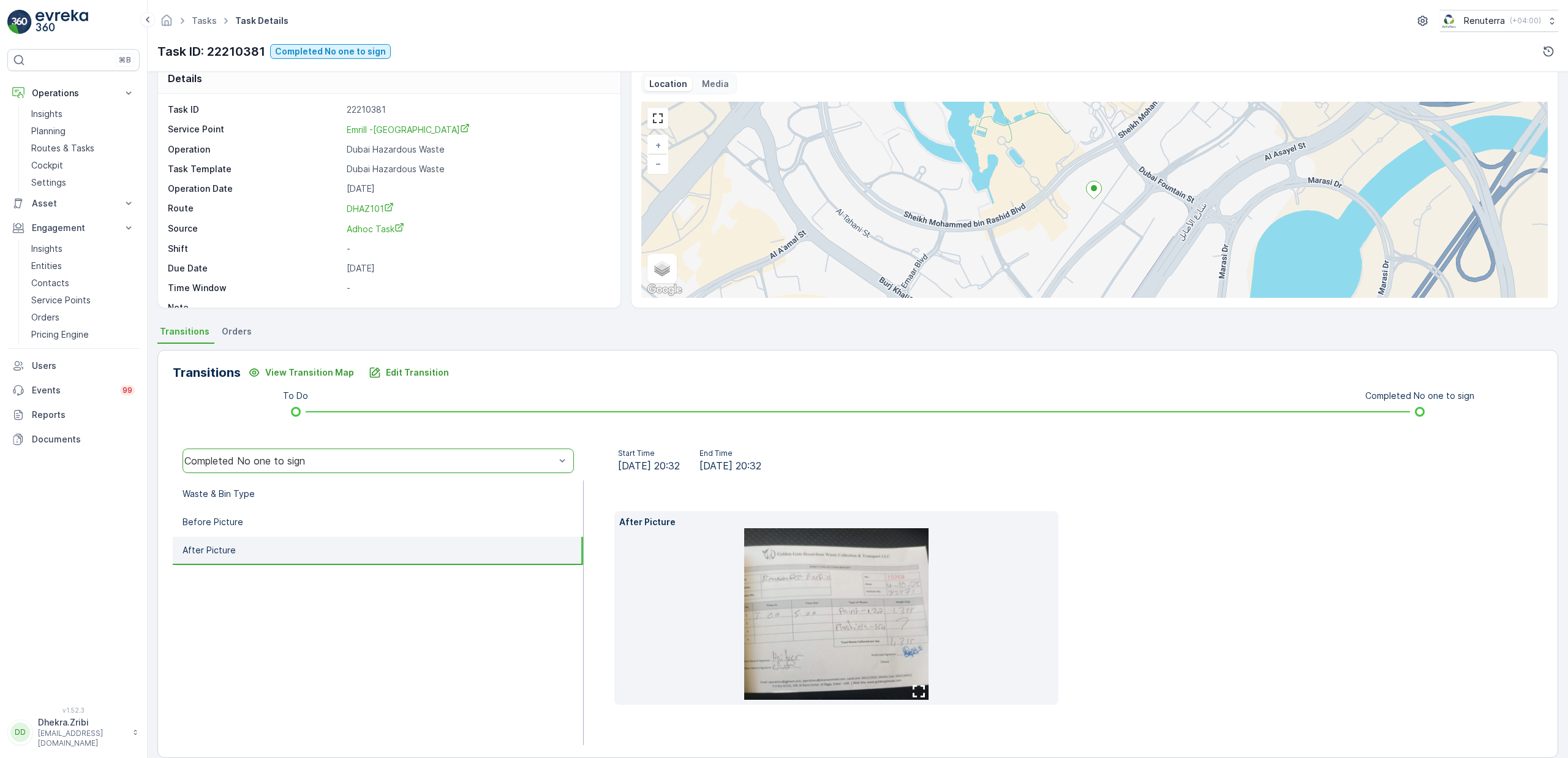
scroll to position [34, 0]
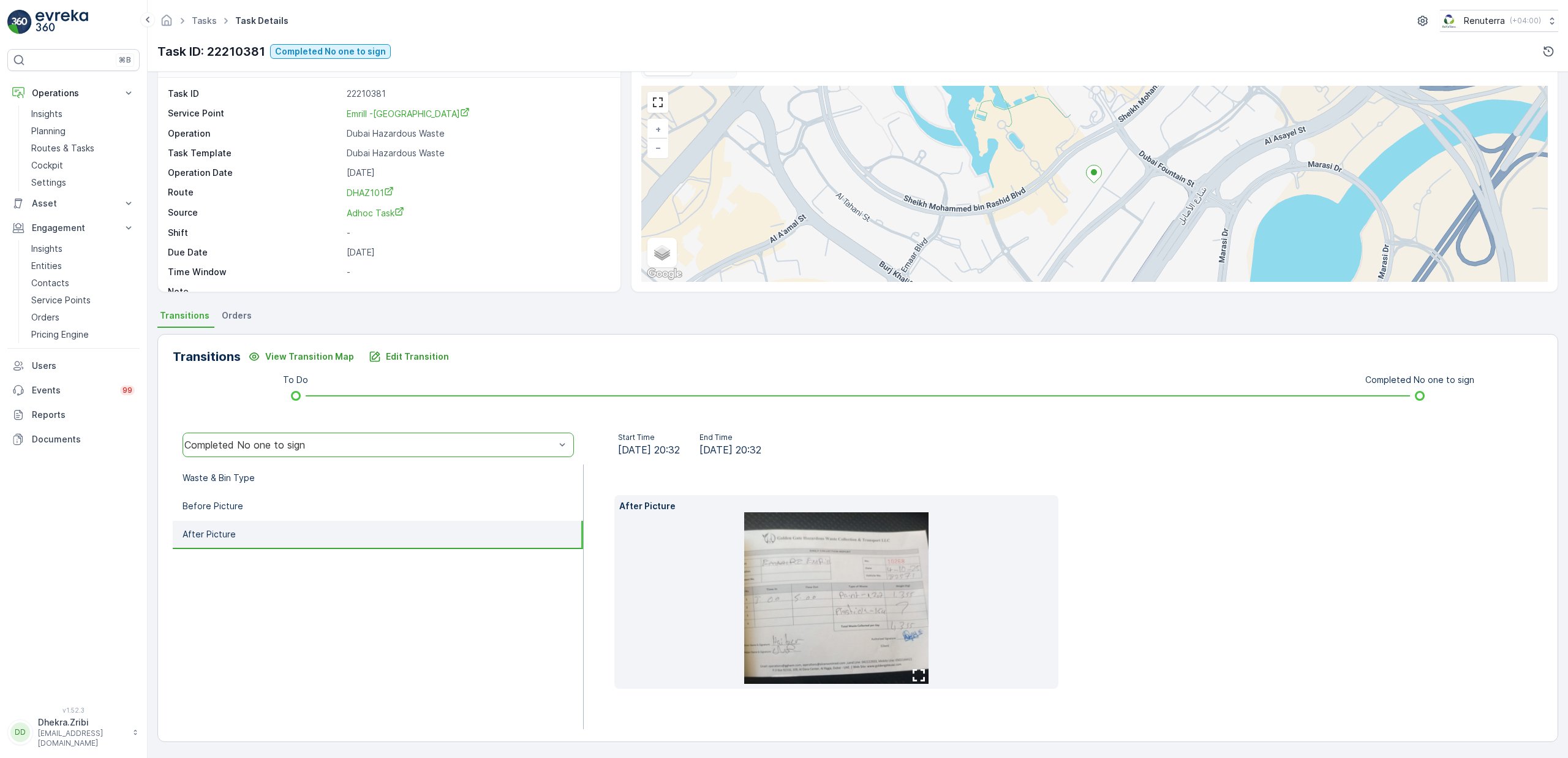
click at [827, 622] on img at bounding box center [836, 598] width 184 height 172
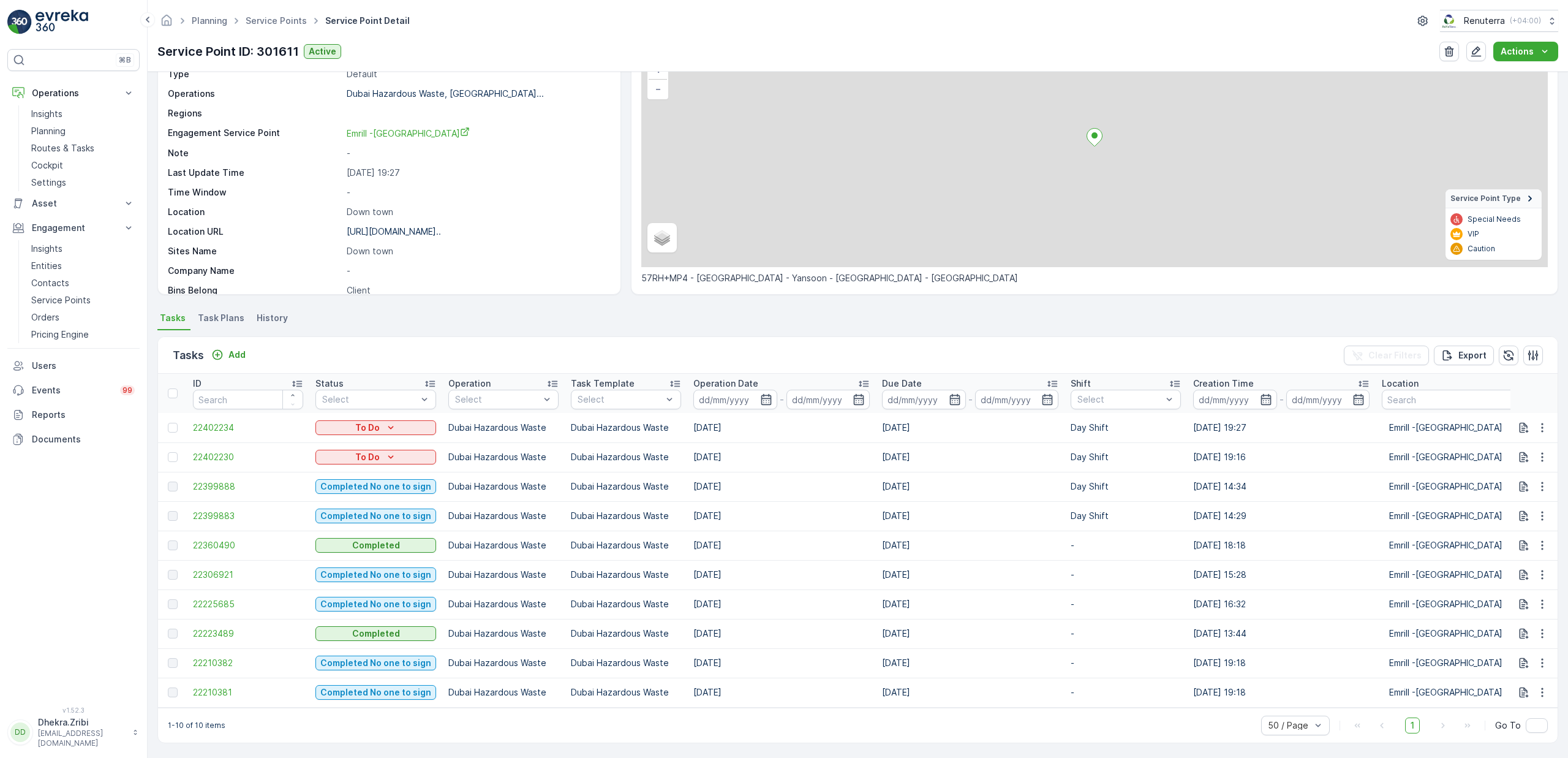
scroll to position [100, 0]
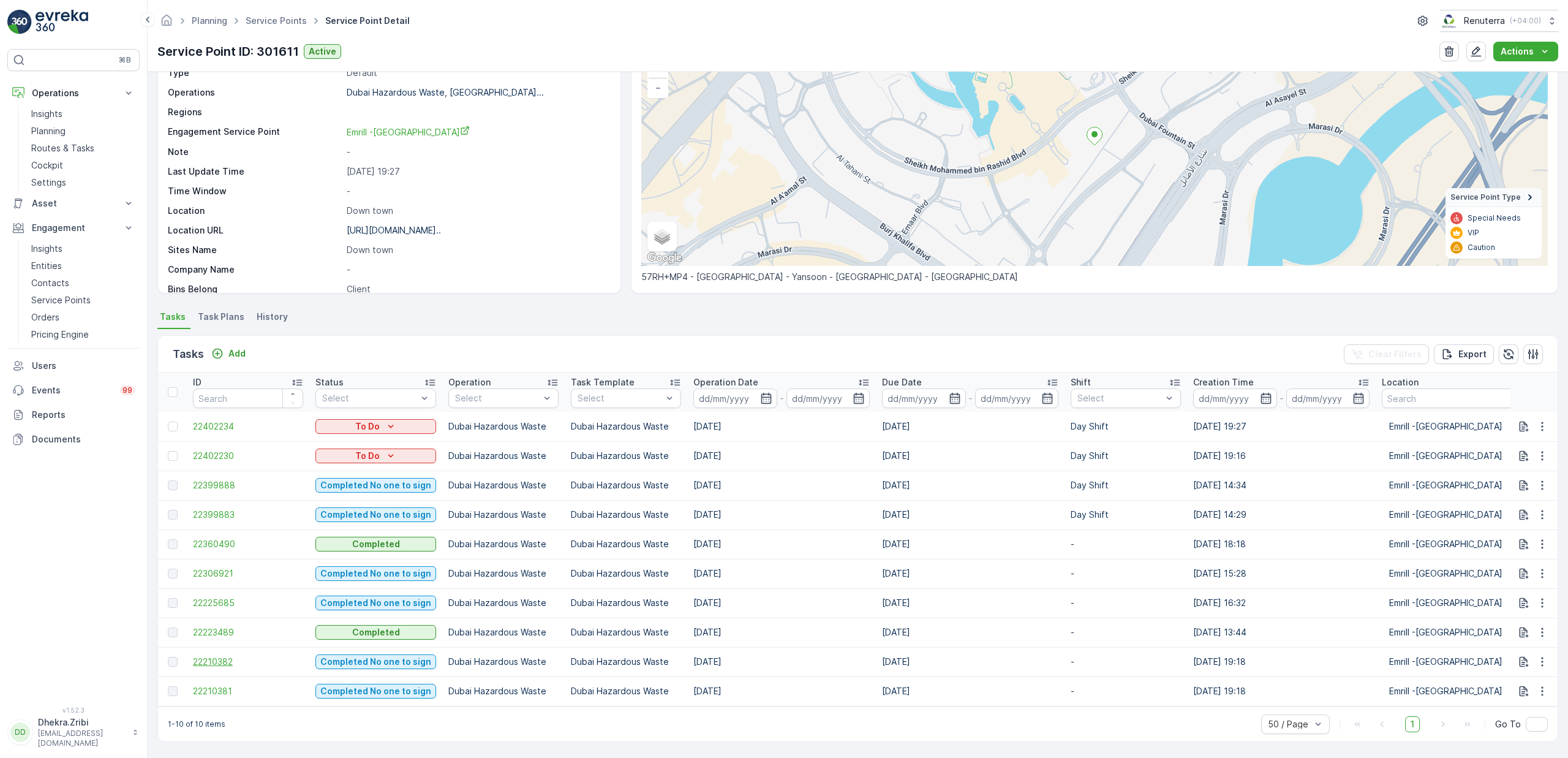
click at [211, 656] on span "22210382" at bounding box center [248, 662] width 110 height 12
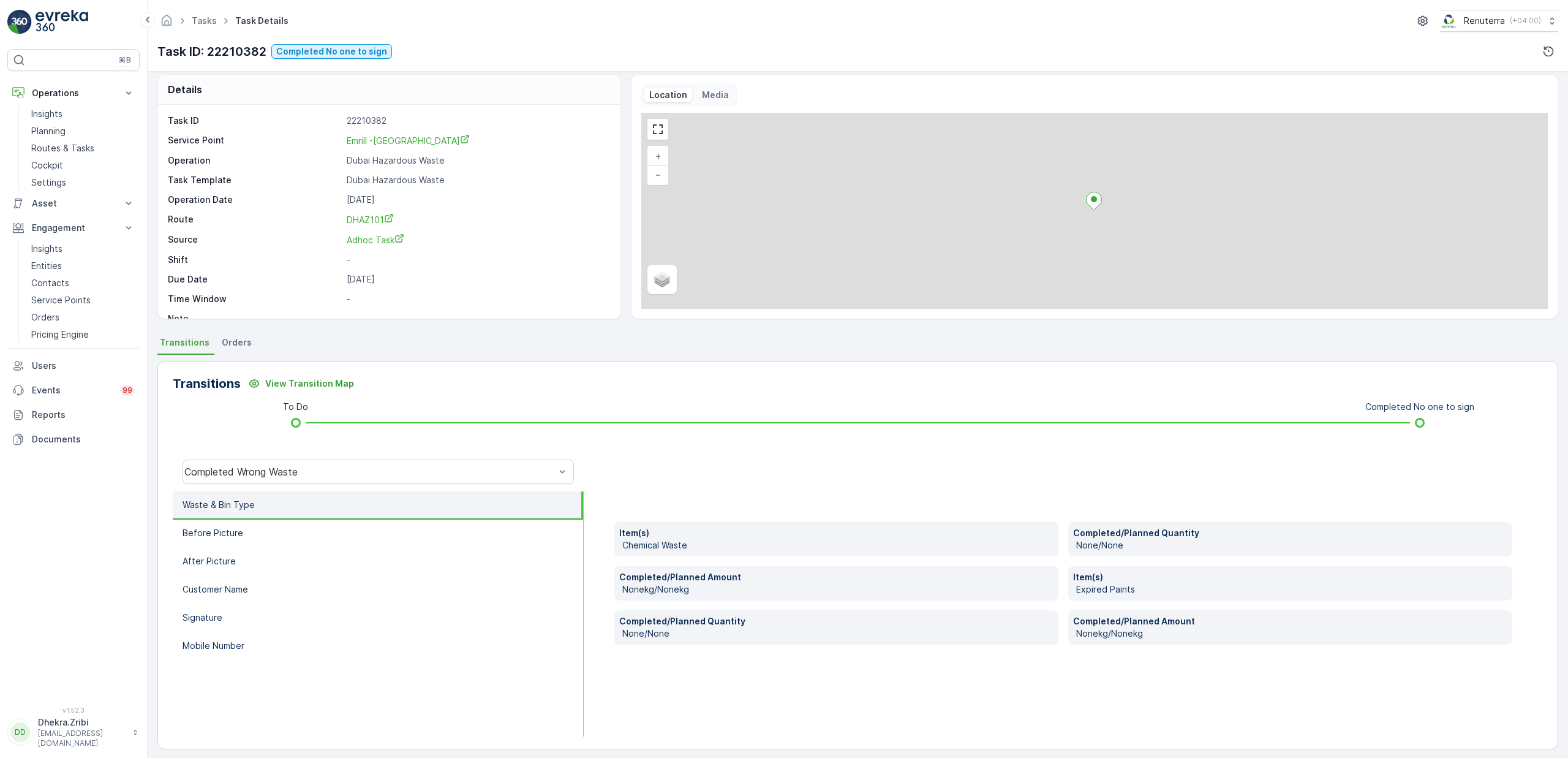
scroll to position [14, 0]
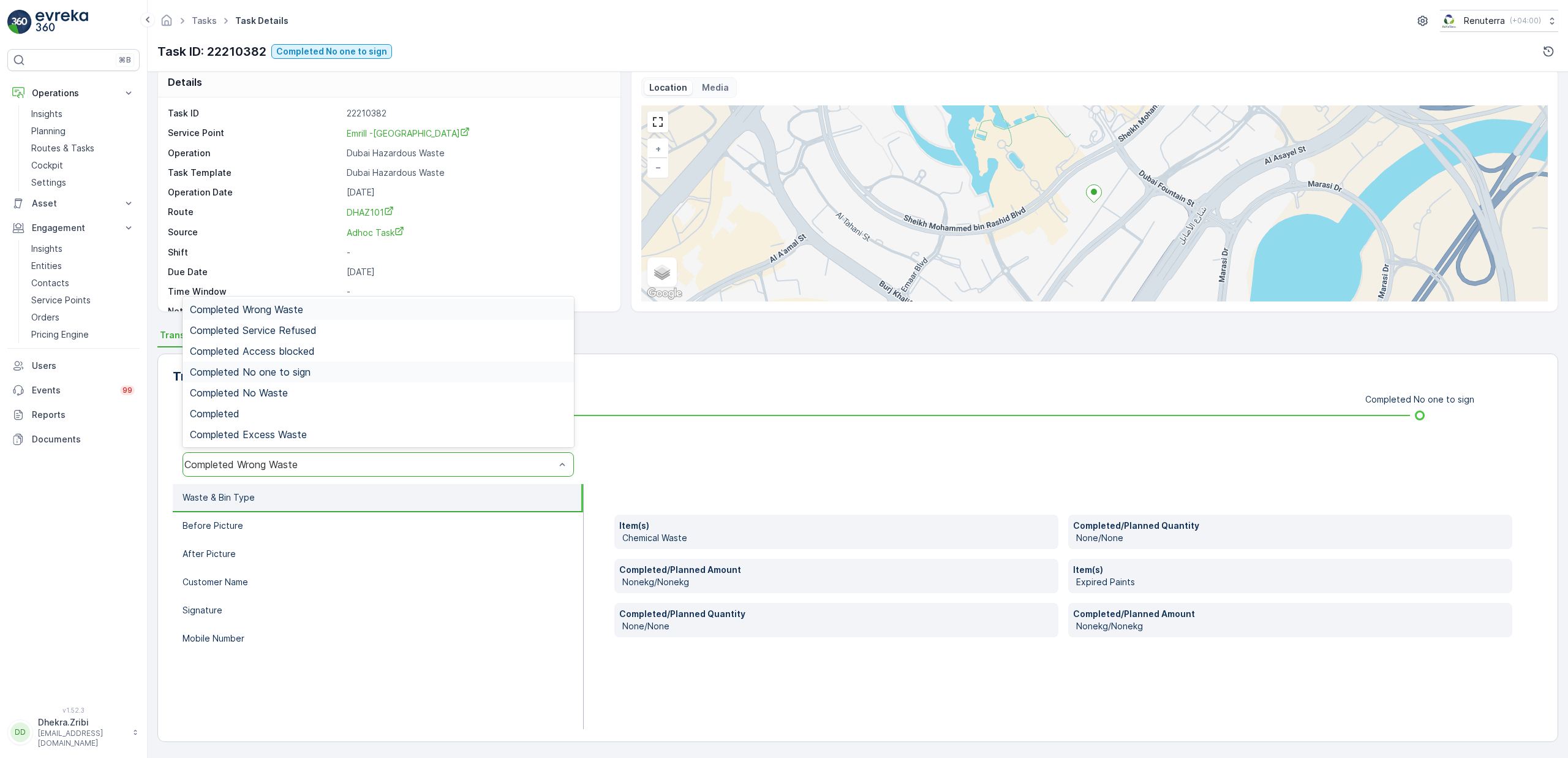
click at [273, 372] on span "Completed No one to sign" at bounding box center [250, 372] width 121 height 11
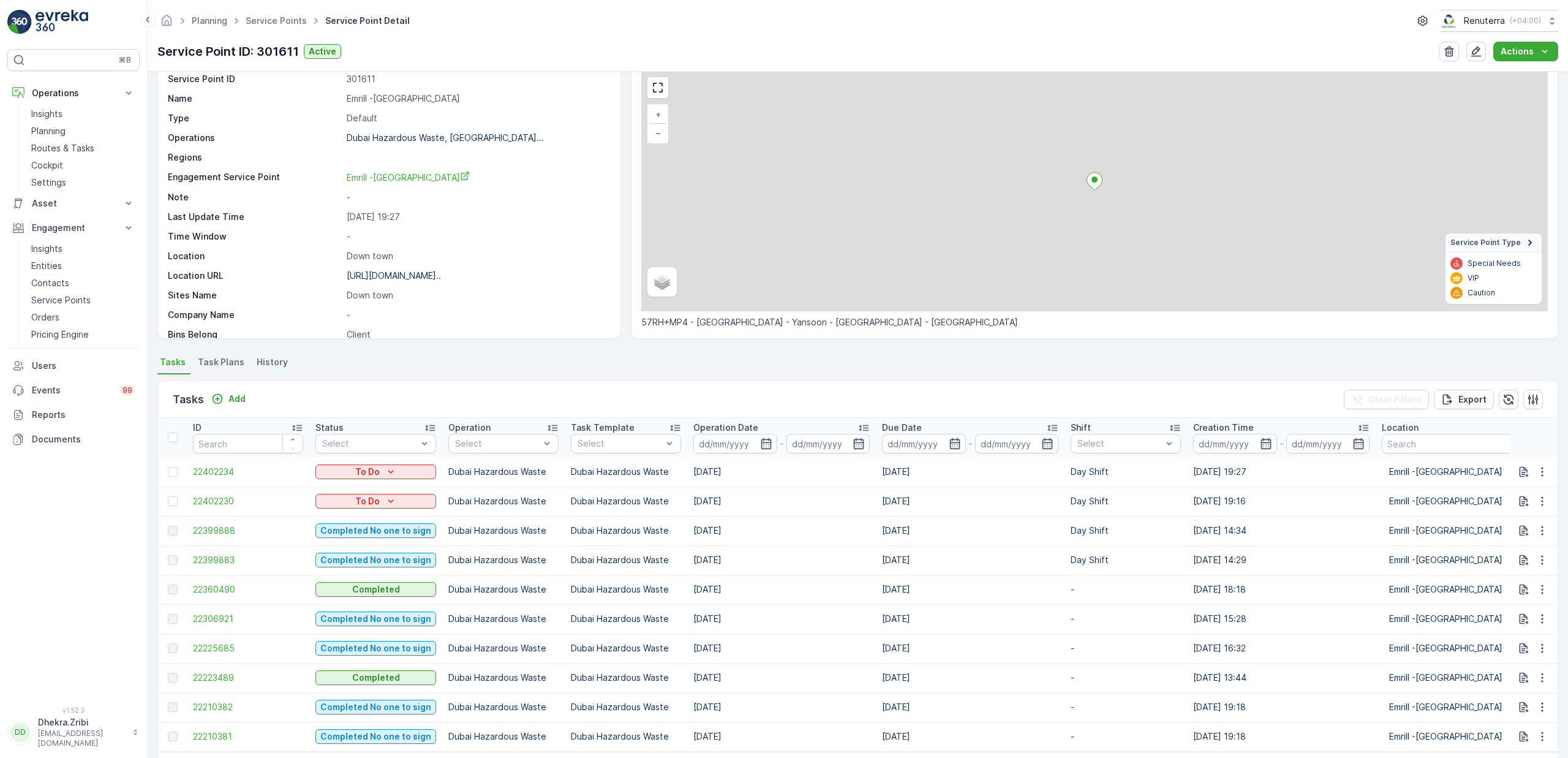
scroll to position [100, 0]
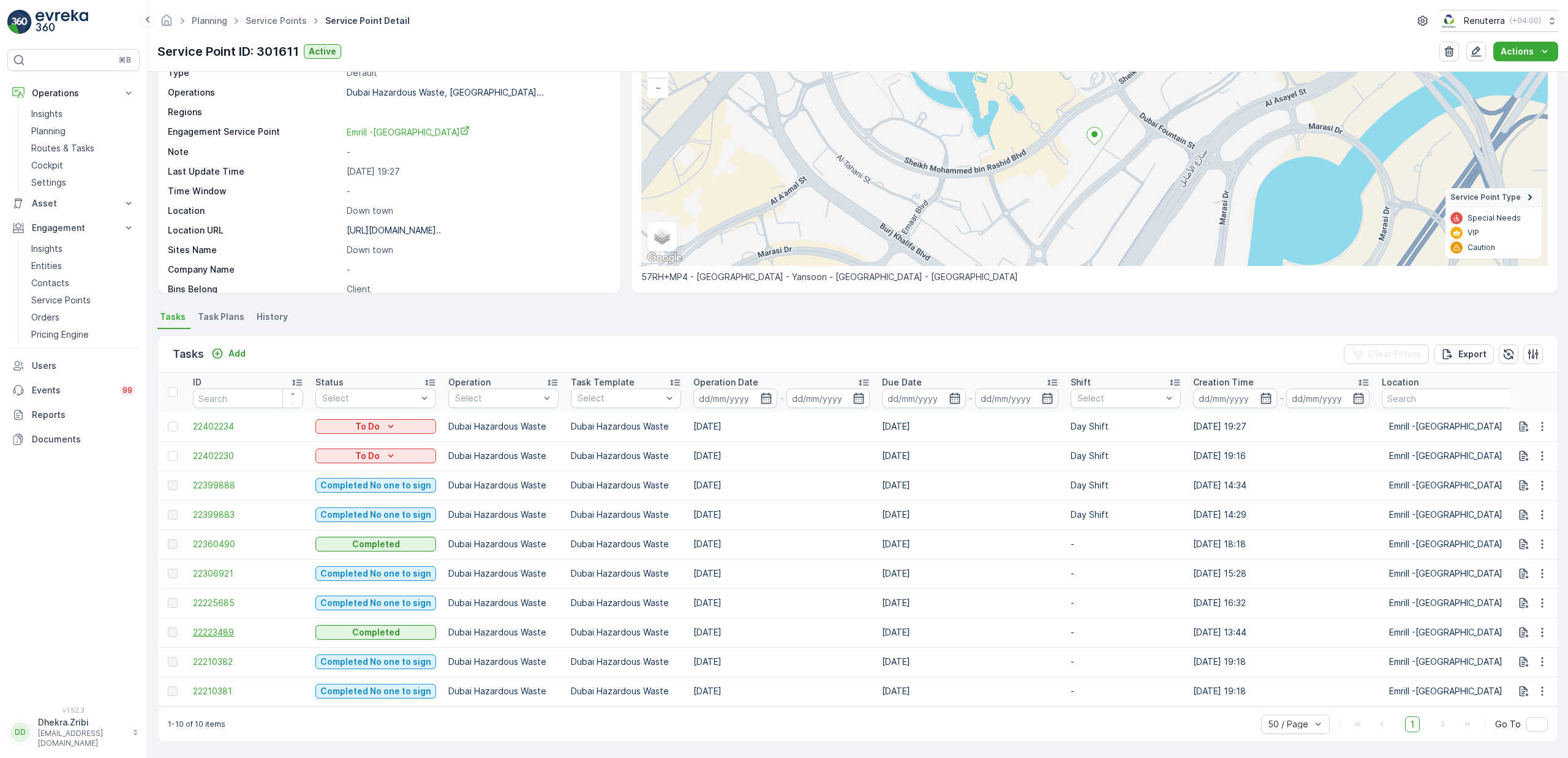
click at [222, 626] on span "22223489" at bounding box center [248, 632] width 110 height 12
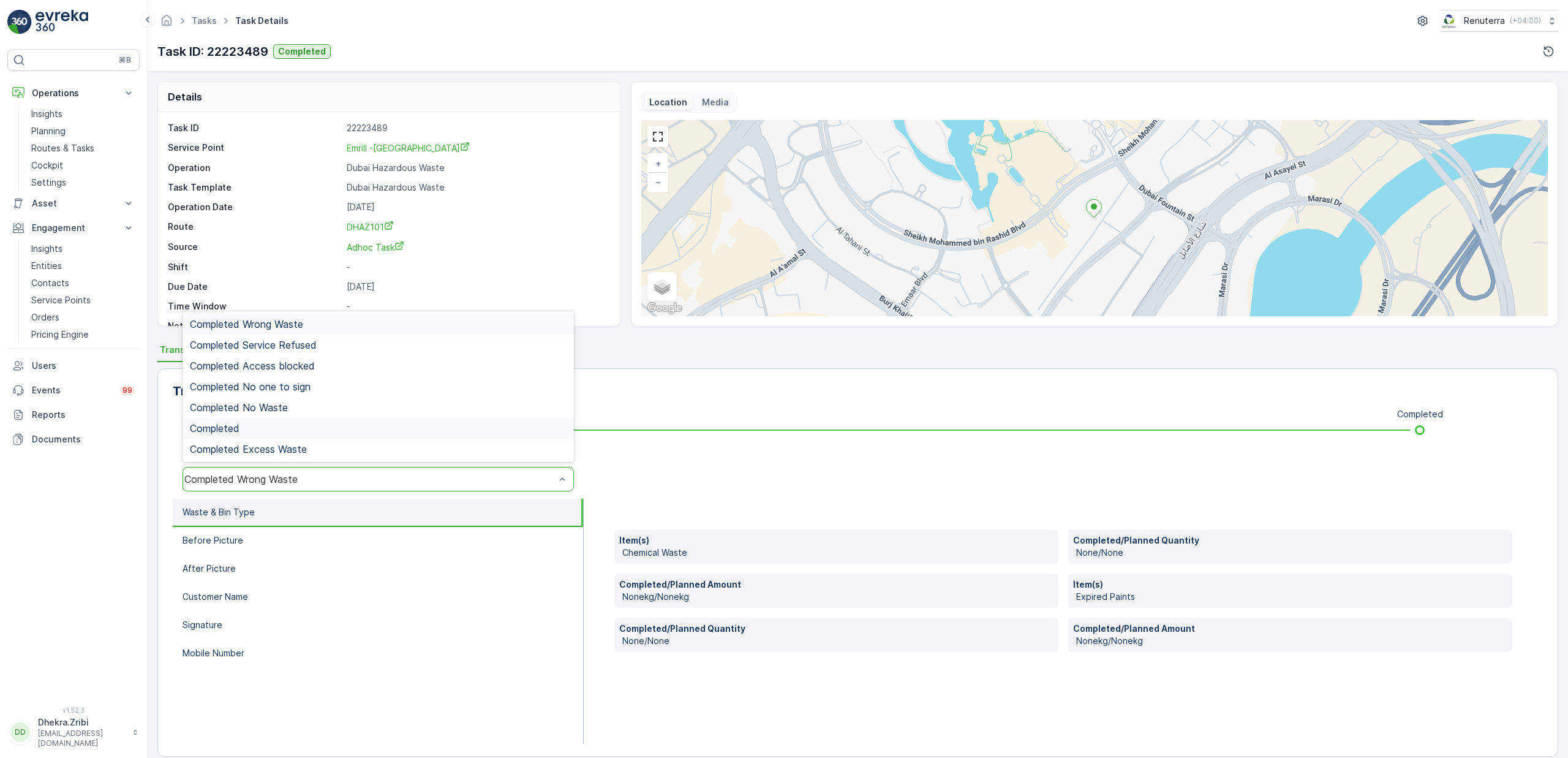
click at [236, 432] on span "Completed" at bounding box center [214, 428] width 49 height 11
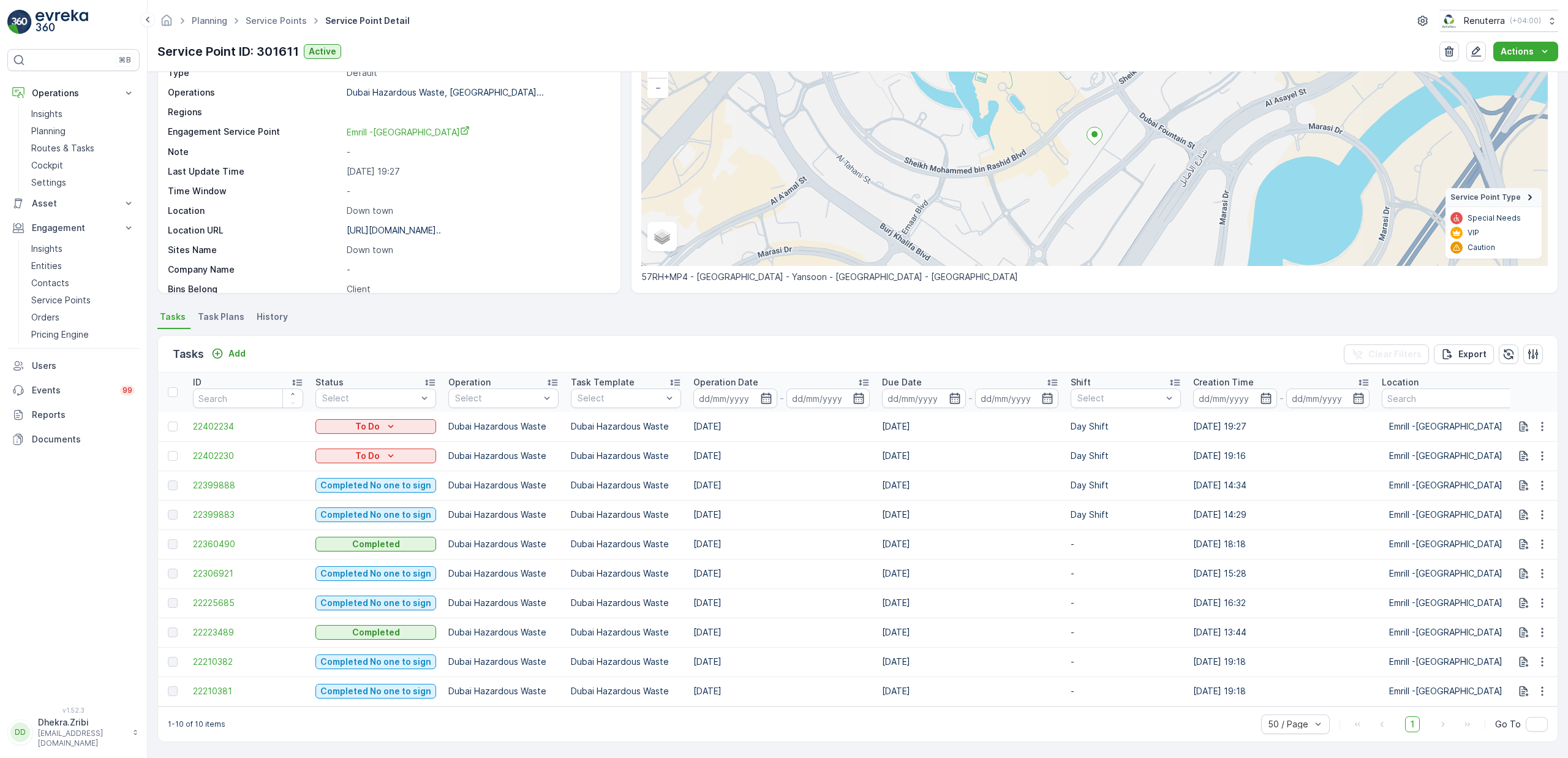
scroll to position [100, 0]
click at [217, 597] on span "22225685" at bounding box center [248, 603] width 110 height 12
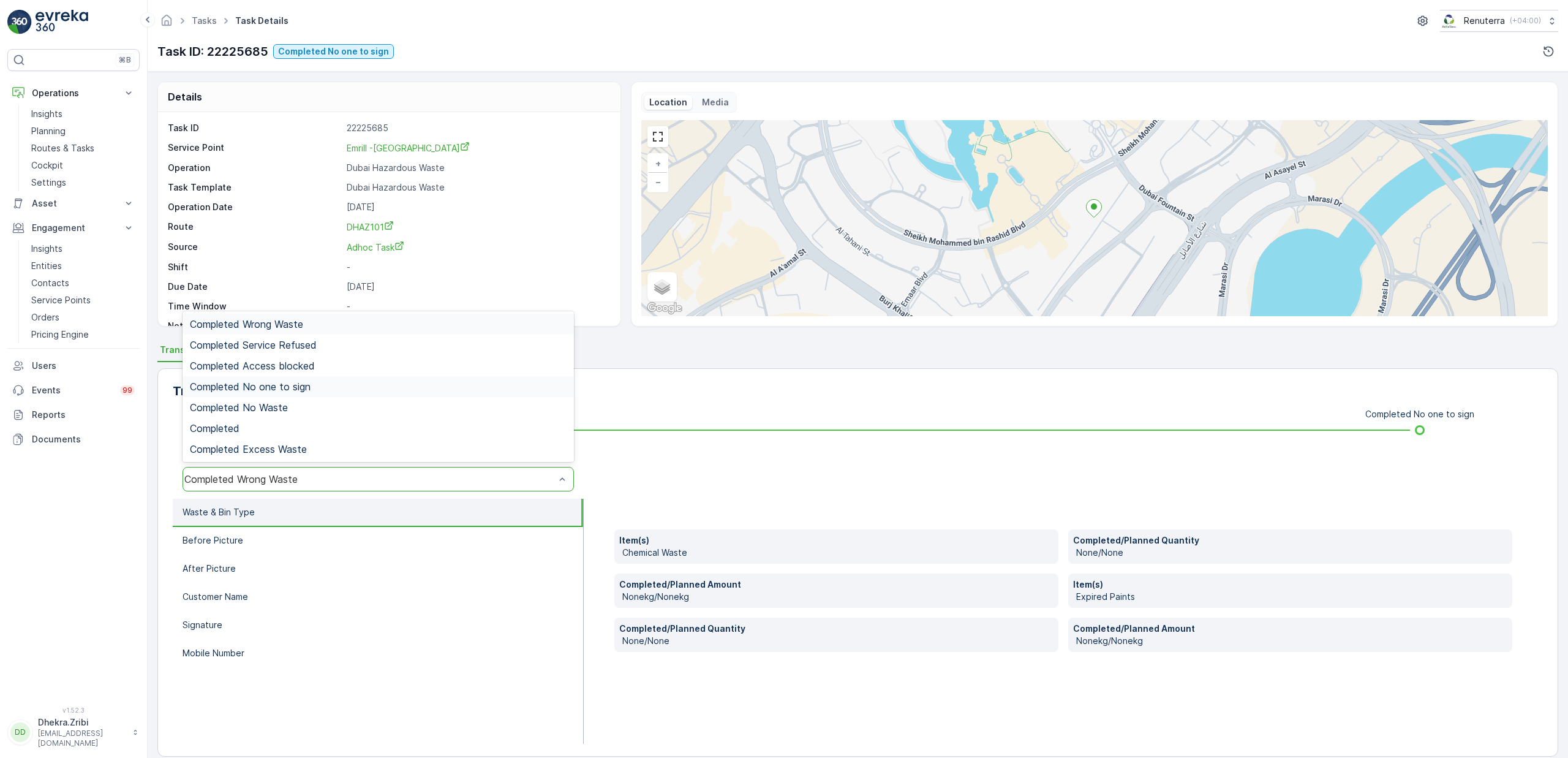
click at [287, 387] on span "Completed No one to sign" at bounding box center [250, 386] width 121 height 11
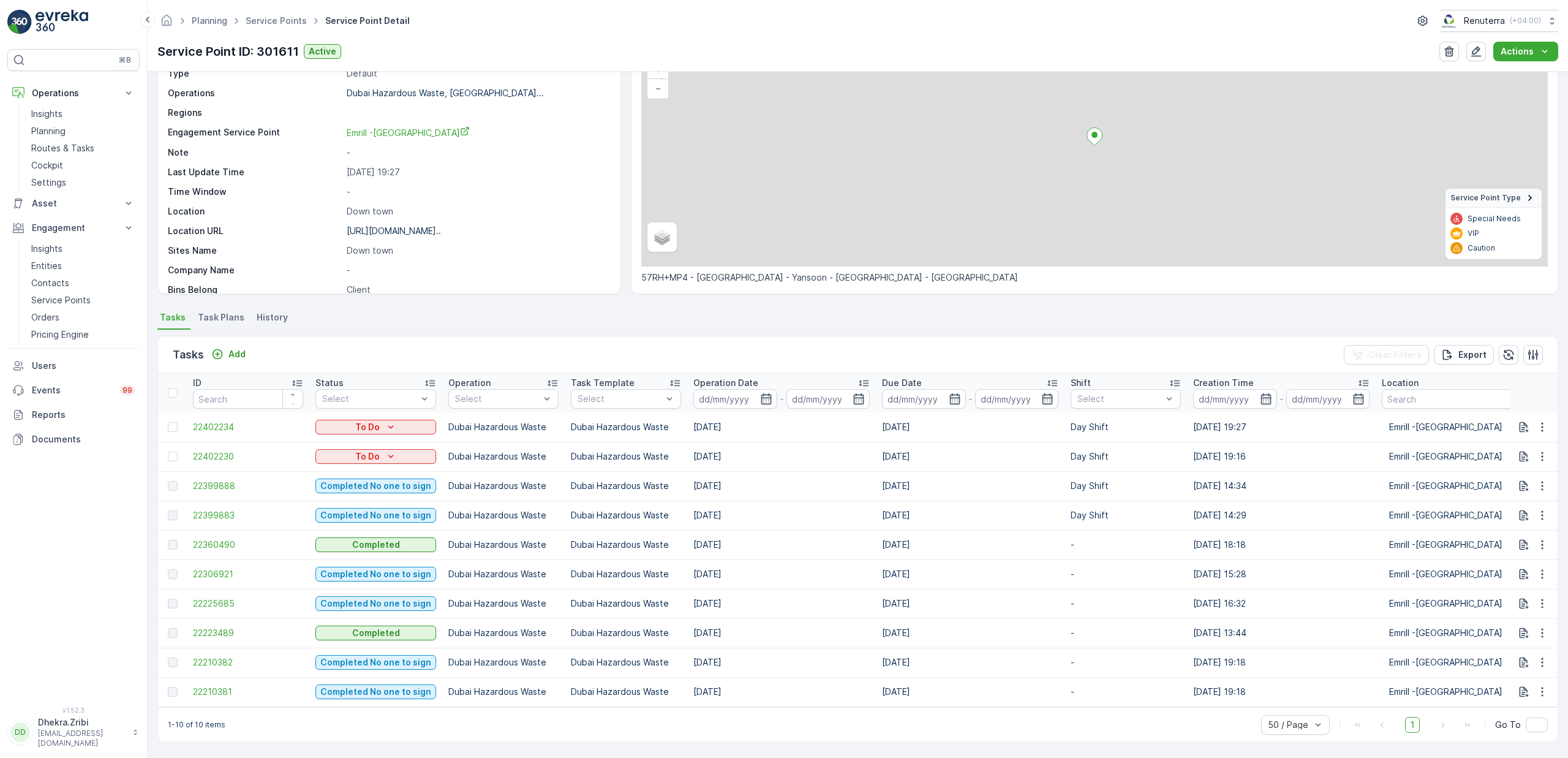
scroll to position [100, 0]
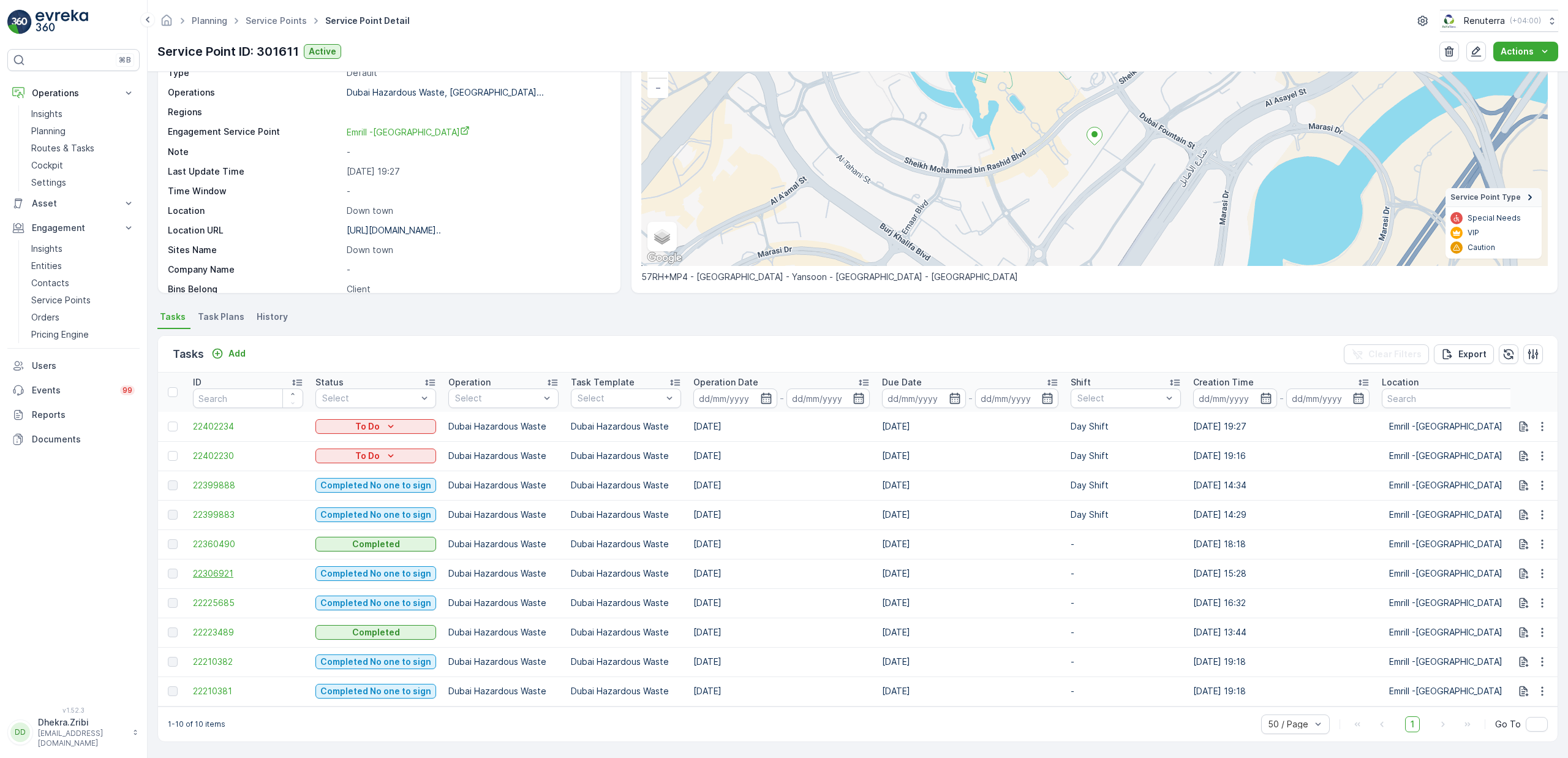
click at [227, 567] on span "22306921" at bounding box center [248, 573] width 110 height 12
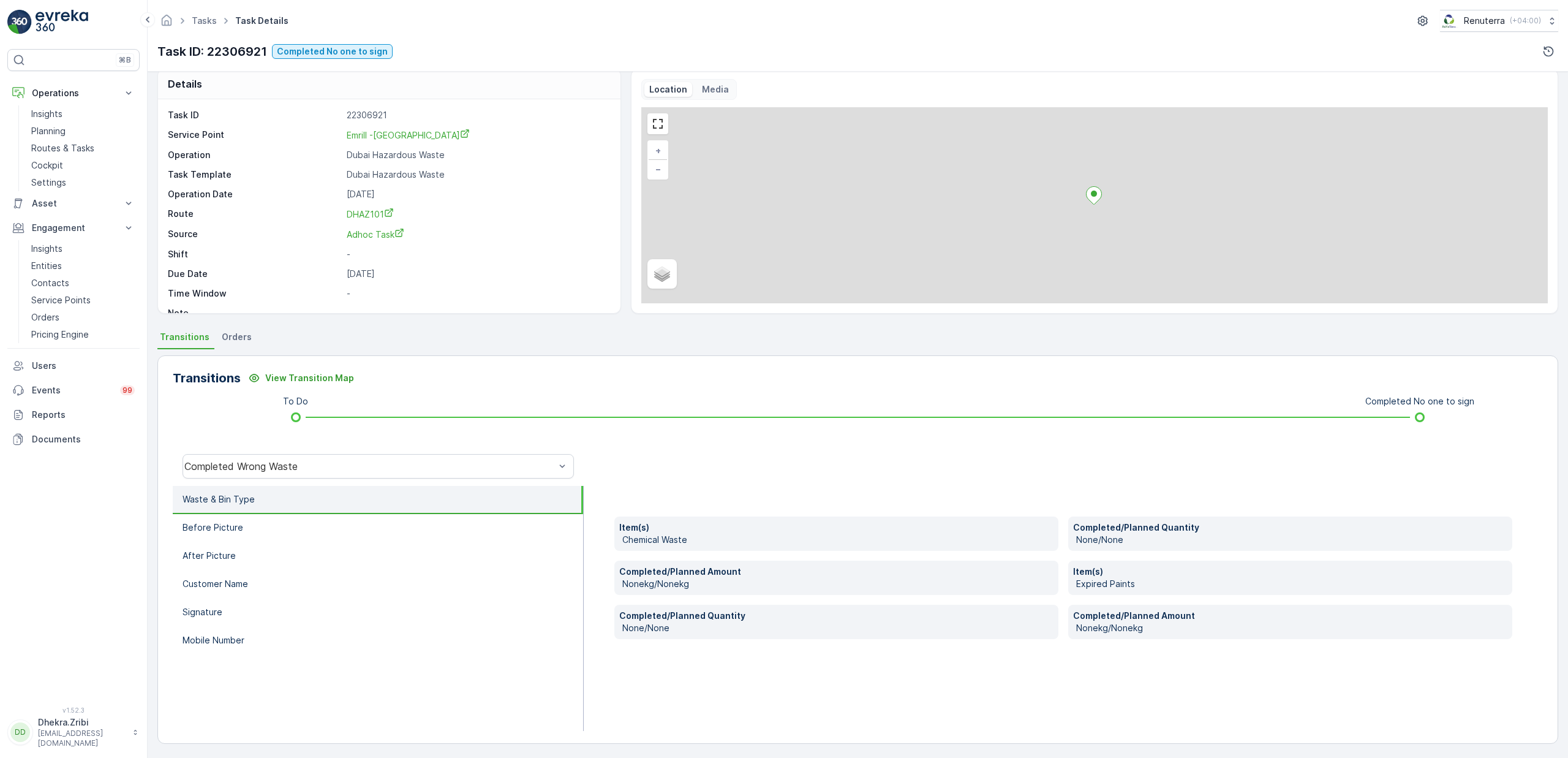
scroll to position [14, 0]
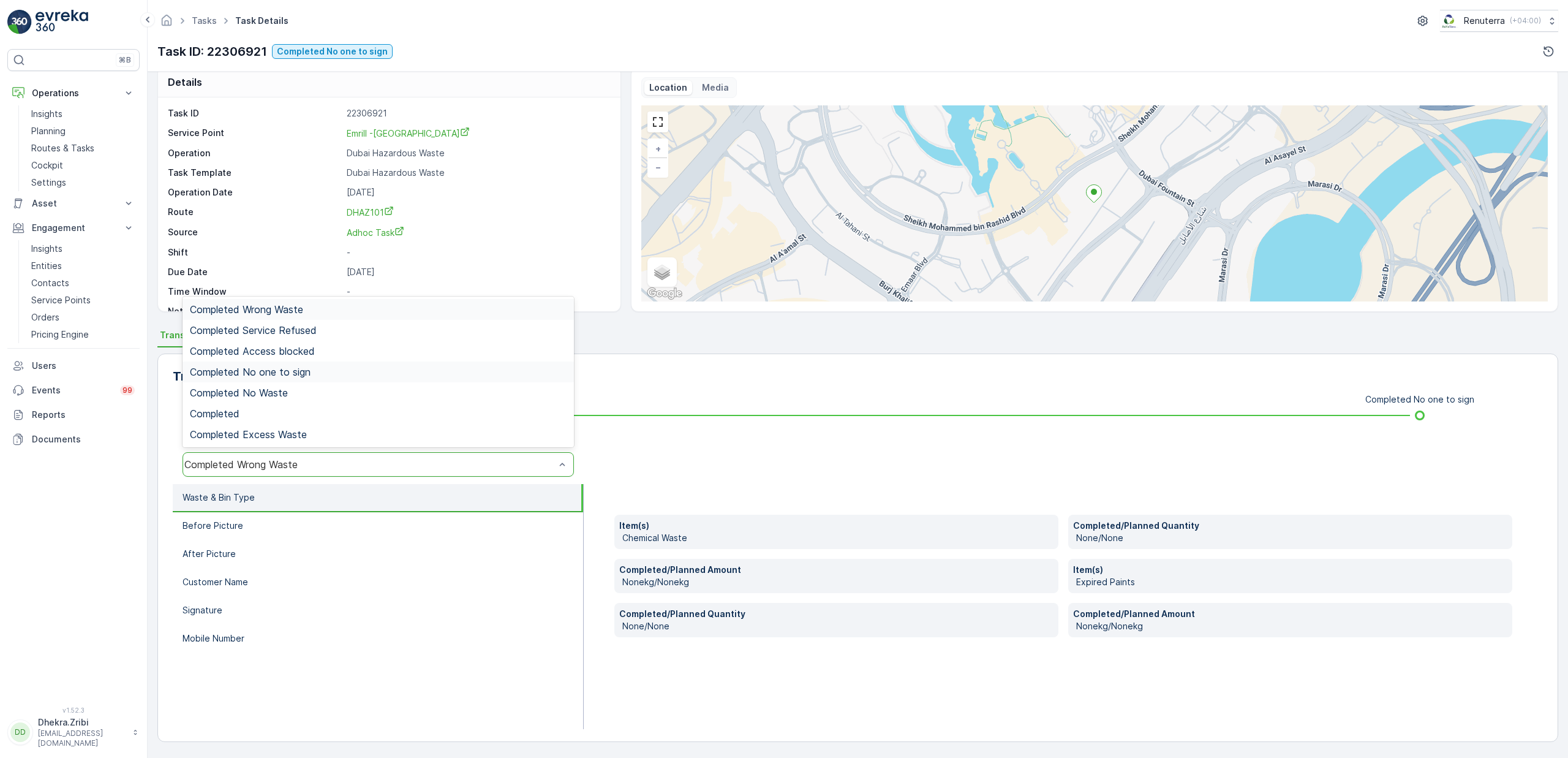
click at [280, 366] on span "Completed No one to sign" at bounding box center [250, 372] width 121 height 11
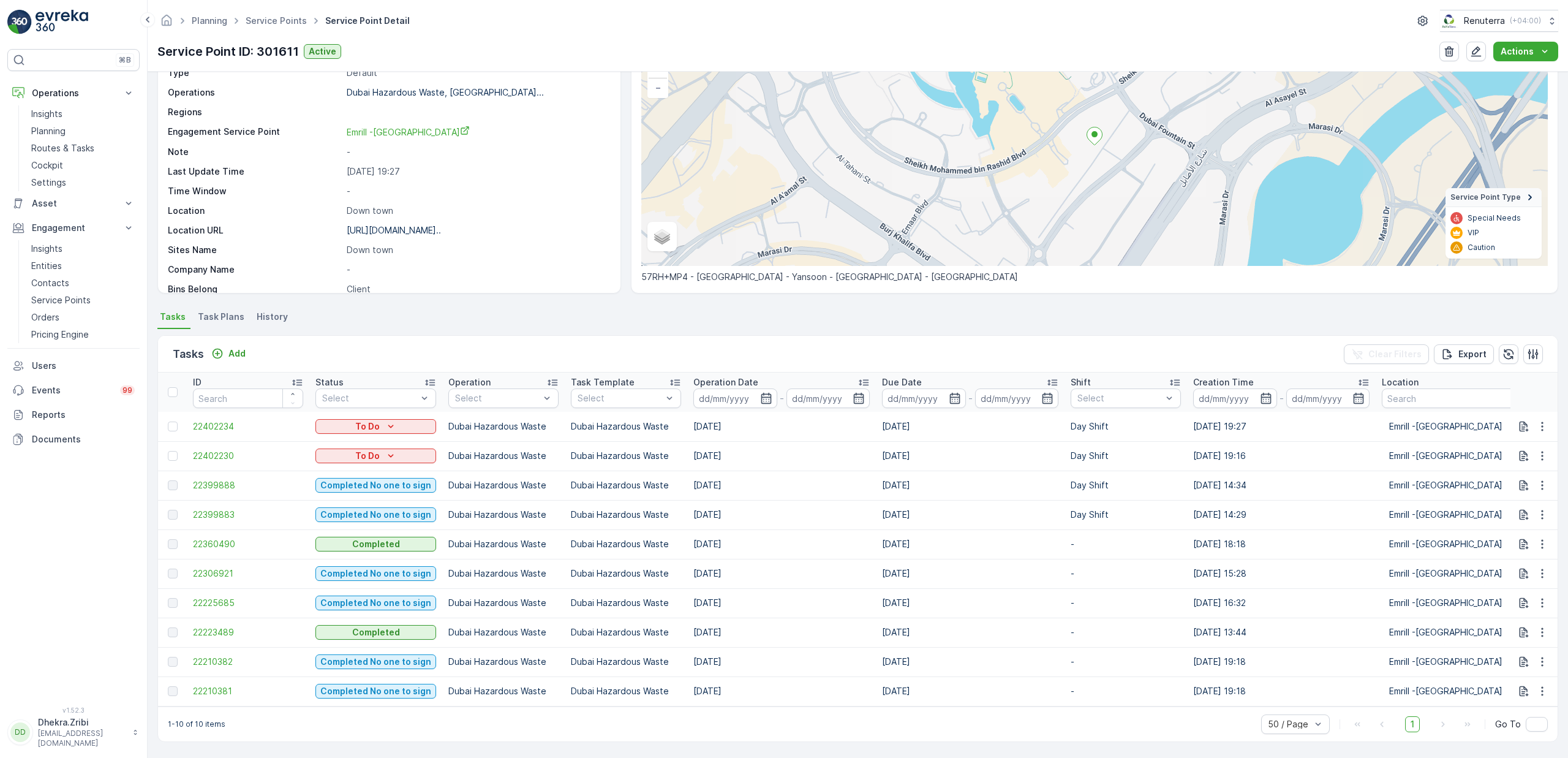
scroll to position [100, 0]
click at [214, 538] on span "22360490" at bounding box center [248, 544] width 110 height 12
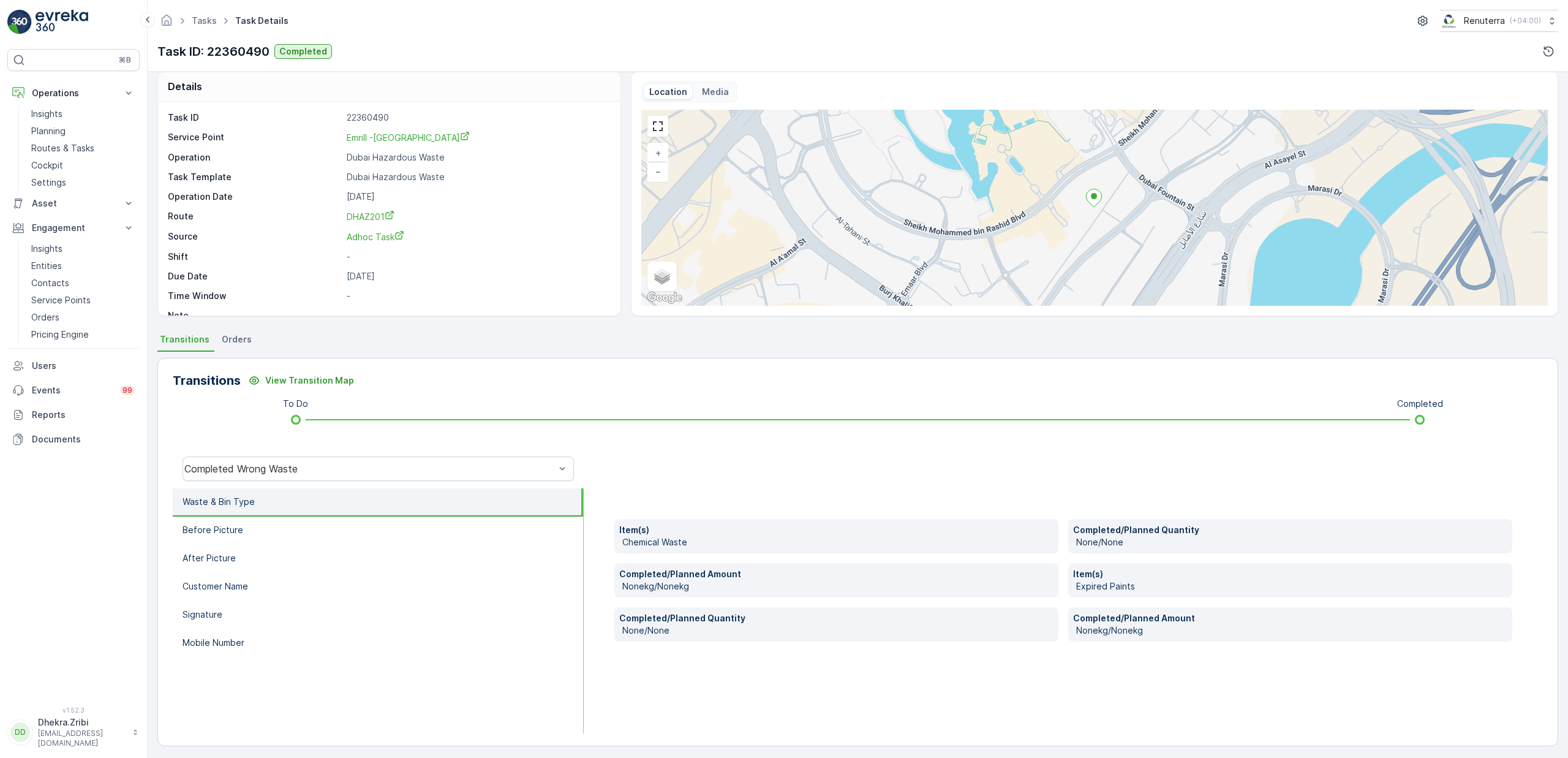
scroll to position [14, 0]
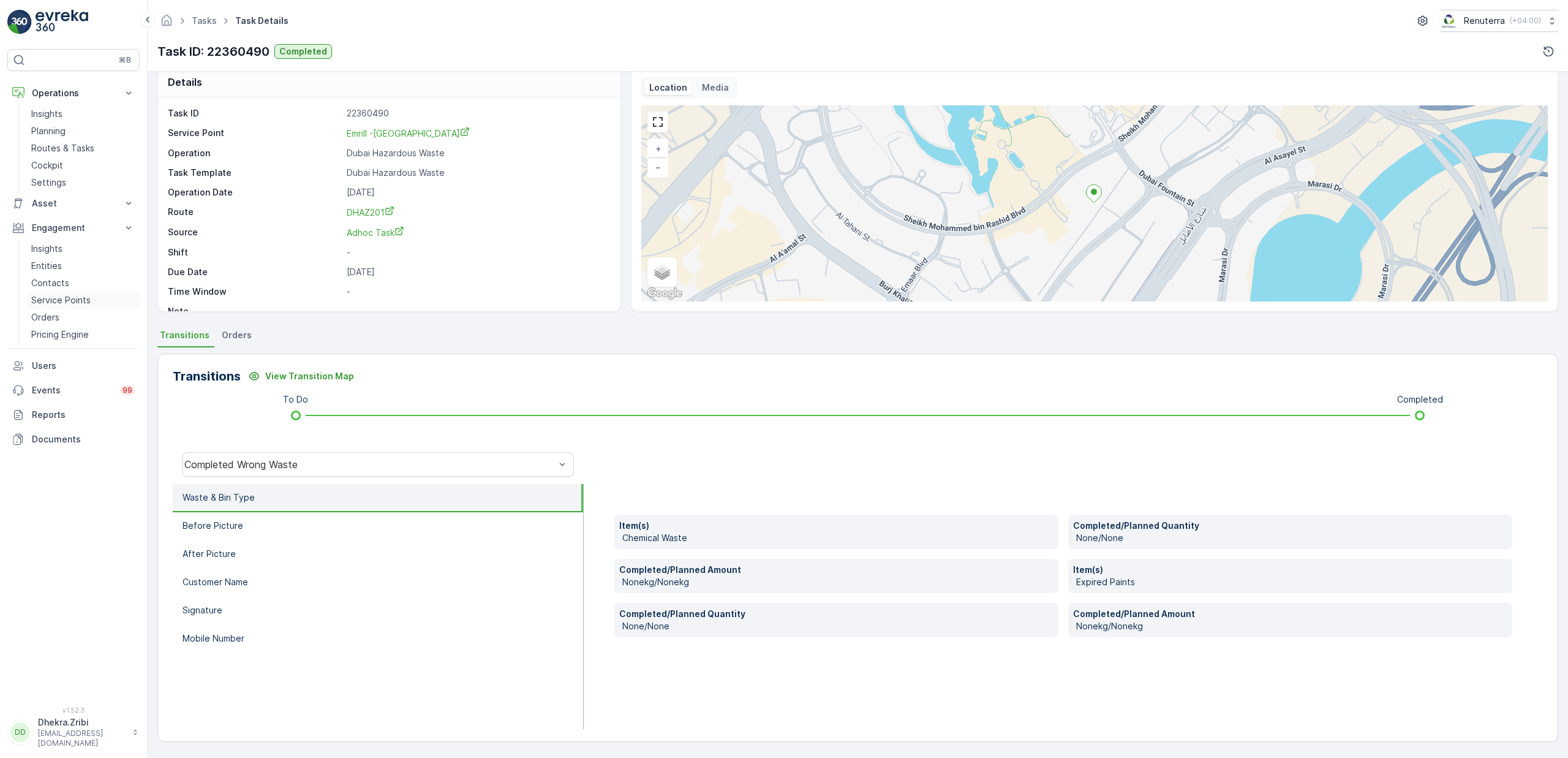
click at [66, 299] on p "Service Points" at bounding box center [60, 300] width 59 height 12
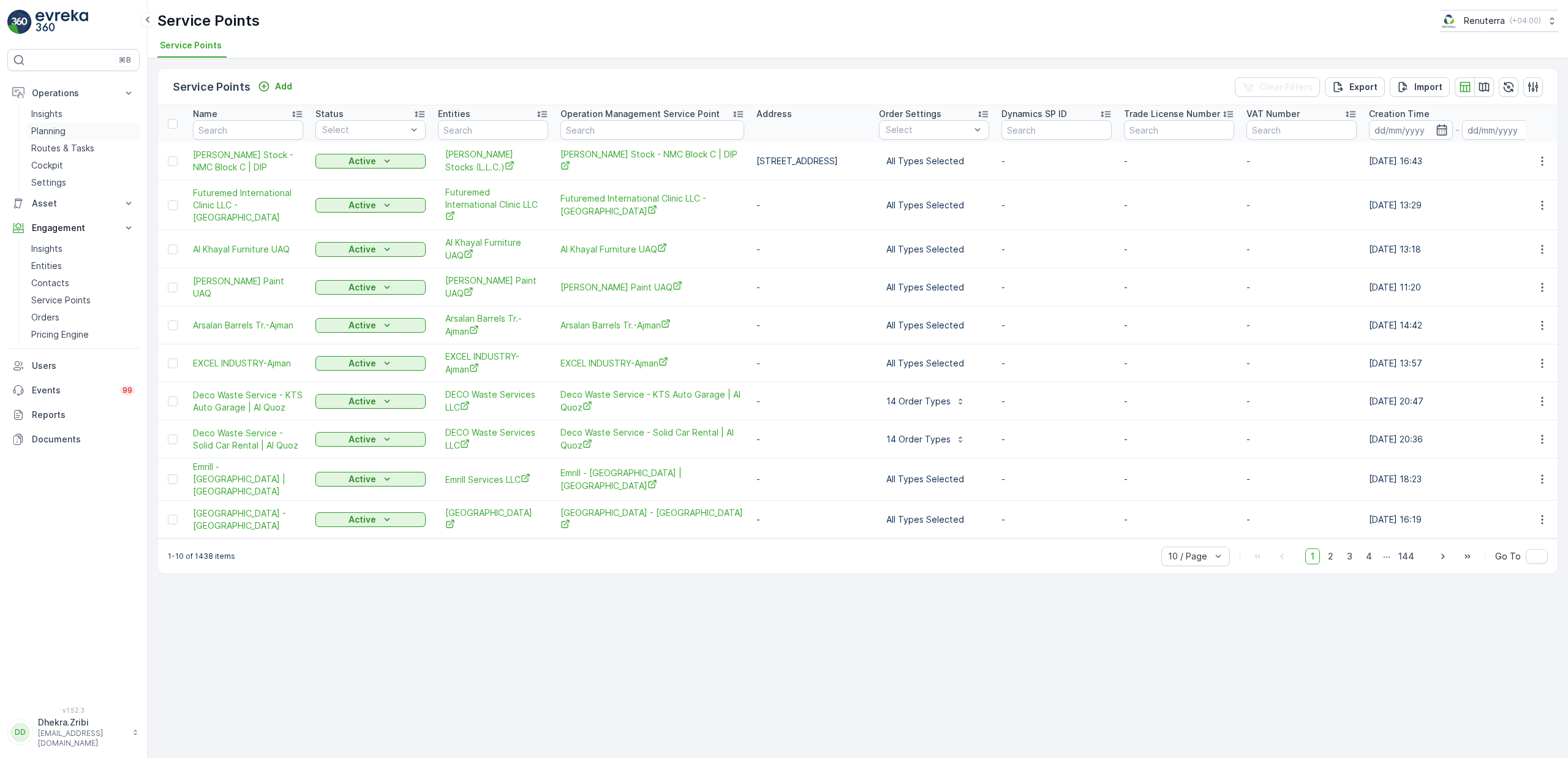
click at [53, 133] on p "Planning" at bounding box center [48, 131] width 34 height 12
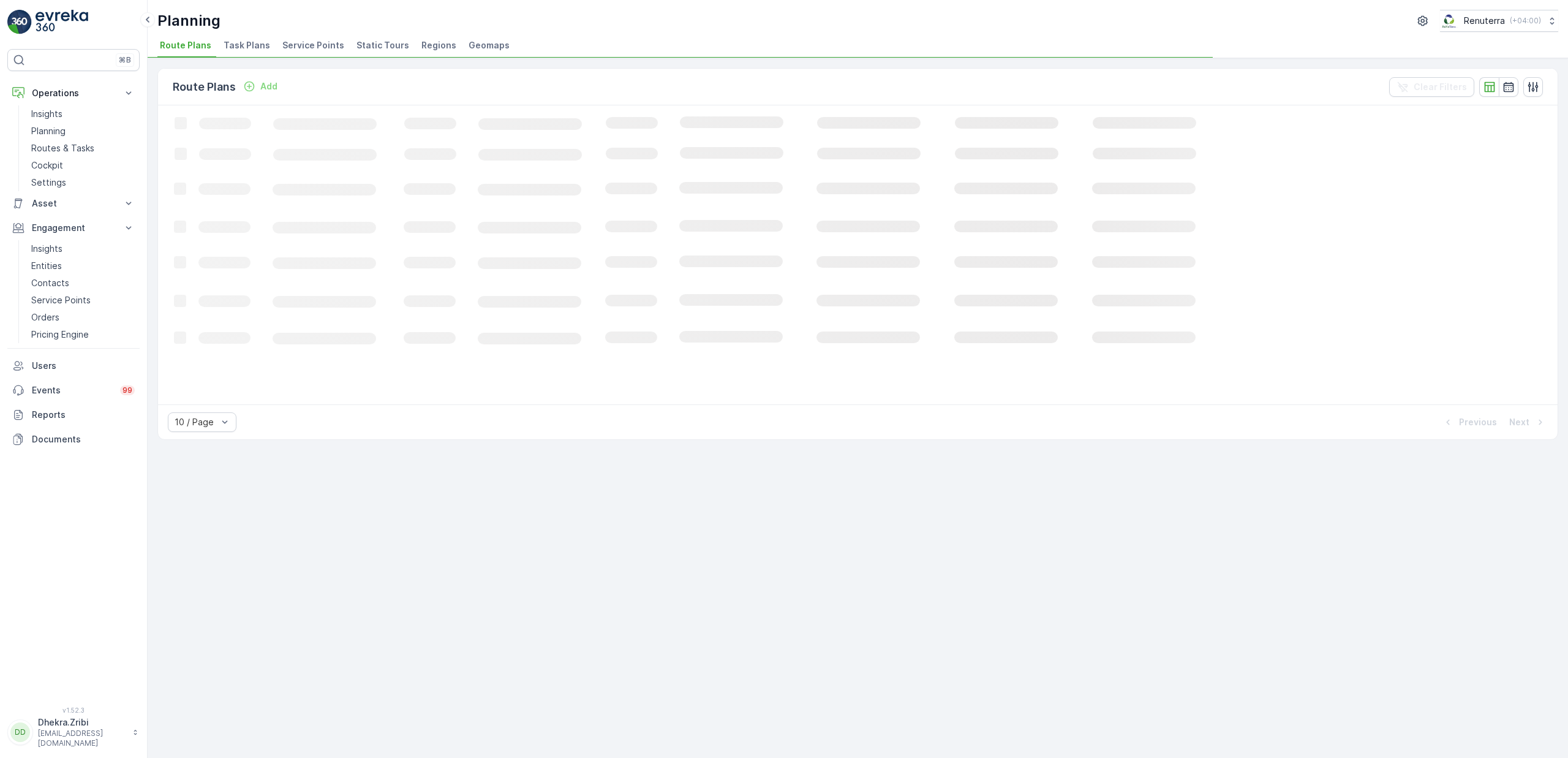
click at [309, 41] on span "Service Points" at bounding box center [313, 45] width 62 height 12
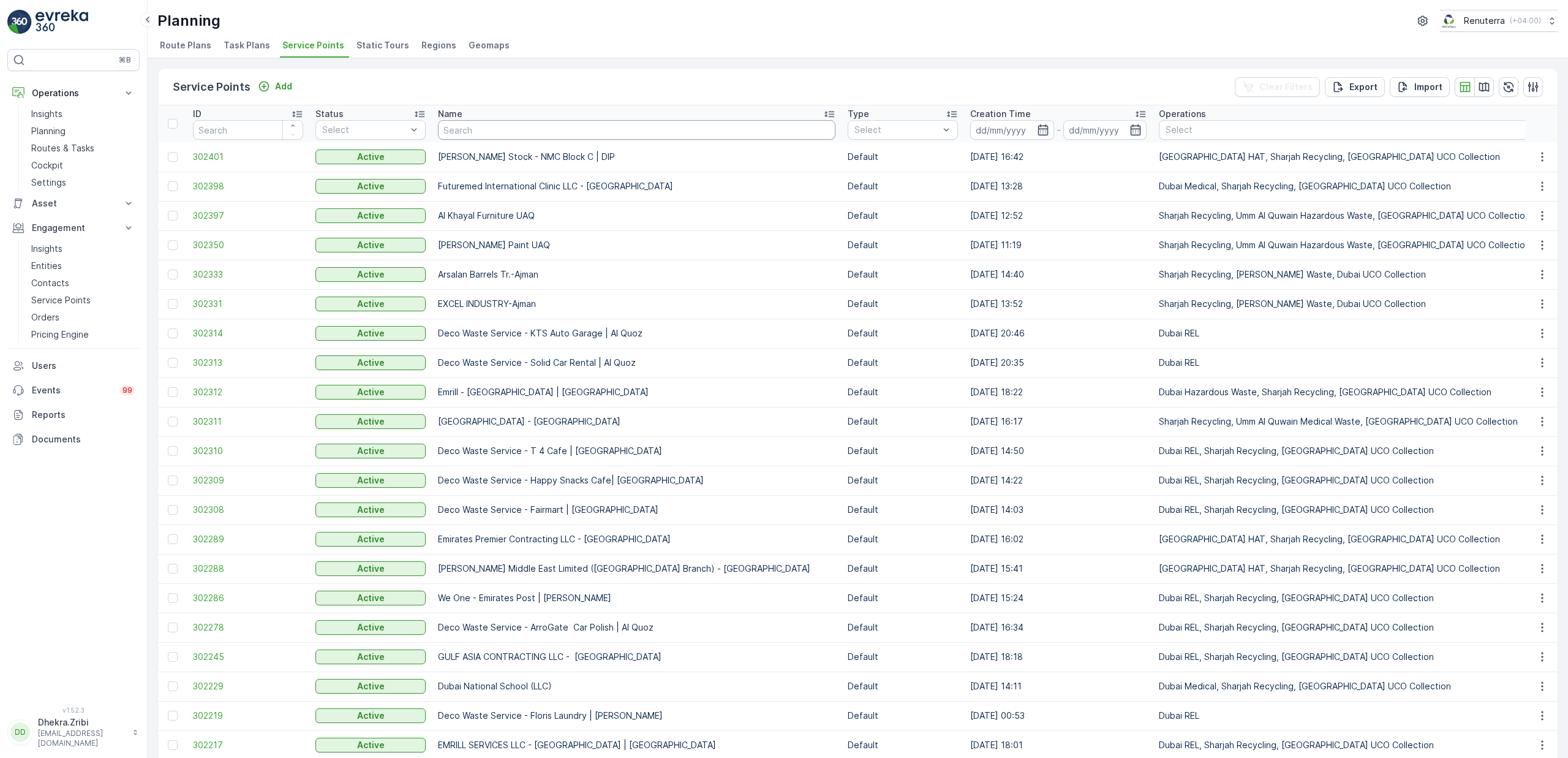
click at [469, 135] on input "text" at bounding box center [636, 130] width 398 height 20
type input "emrill"
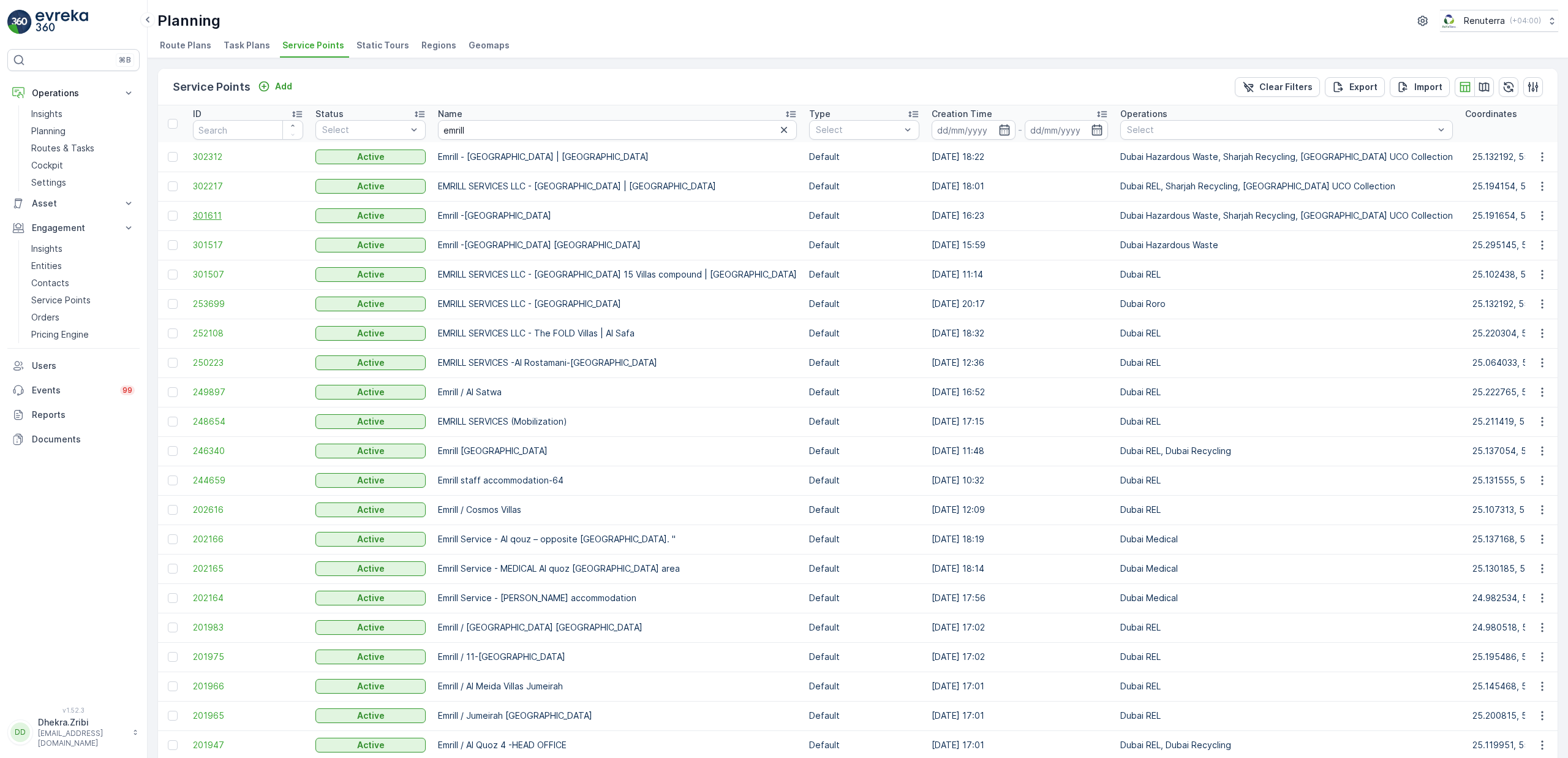
click at [214, 212] on span "301611" at bounding box center [248, 216] width 110 height 12
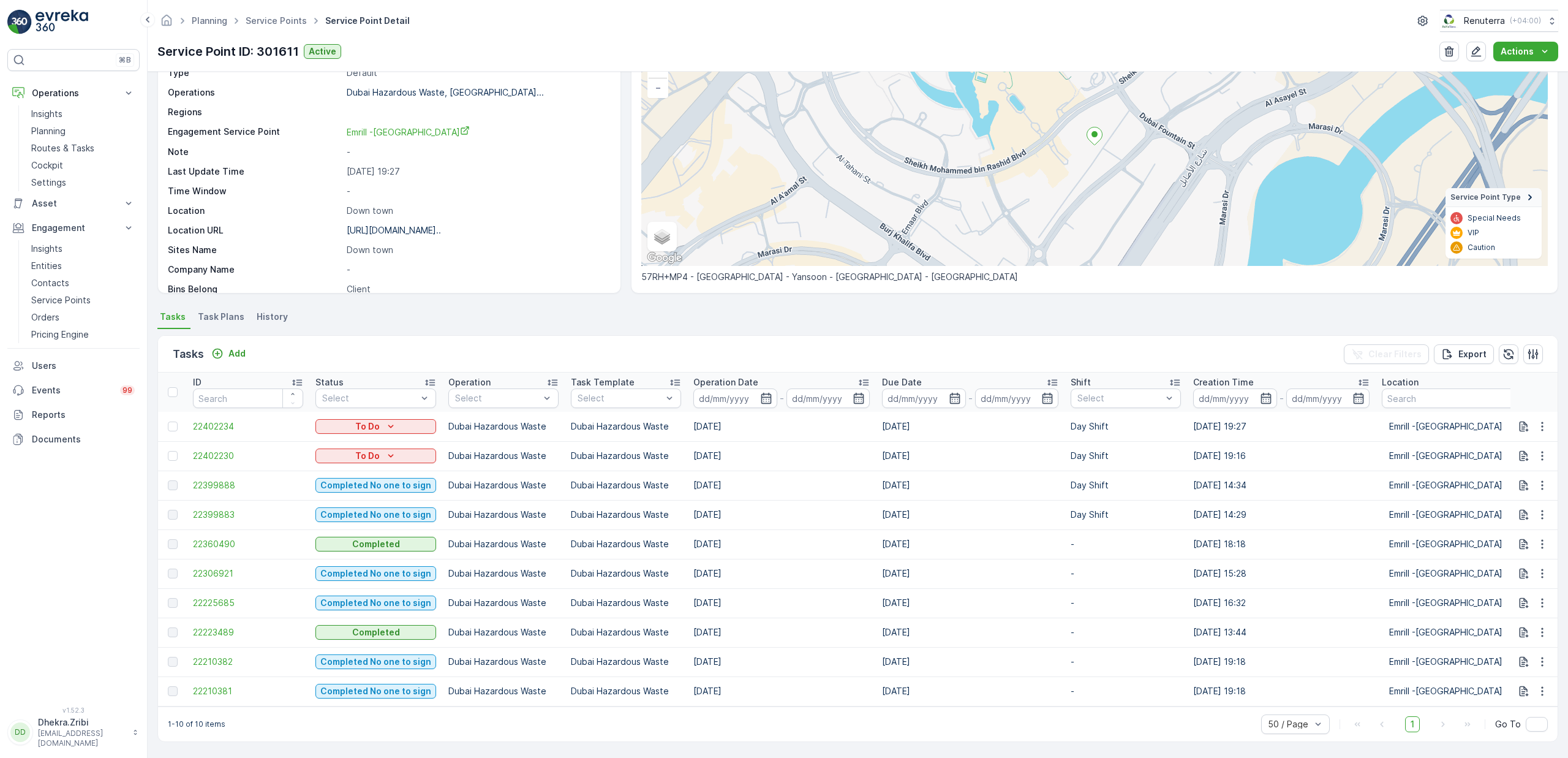
scroll to position [97, 0]
drag, startPoint x: 701, startPoint y: 511, endPoint x: 716, endPoint y: 505, distance: 16.2
click at [716, 505] on td "[DATE]" at bounding box center [781, 514] width 189 height 30
drag, startPoint x: 693, startPoint y: 481, endPoint x: 702, endPoint y: 478, distance: 9.5
click at [702, 478] on td "[DATE]" at bounding box center [781, 485] width 189 height 30
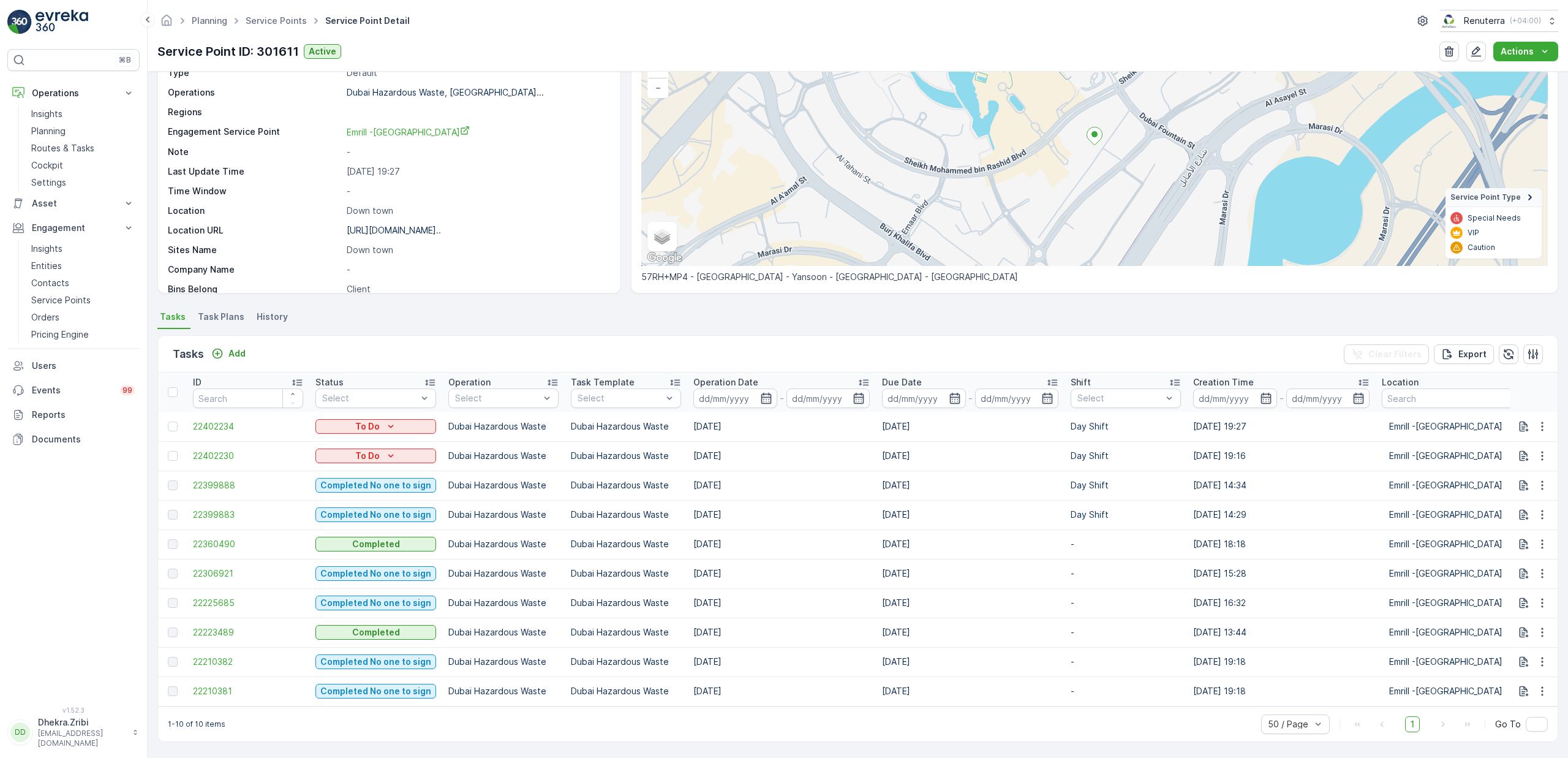
click at [753, 476] on td "[DATE]" at bounding box center [781, 485] width 189 height 30
drag, startPoint x: 708, startPoint y: 513, endPoint x: 712, endPoint y: 497, distance: 16.5
click at [712, 500] on td "[DATE]" at bounding box center [781, 514] width 189 height 30
drag, startPoint x: 695, startPoint y: 454, endPoint x: 708, endPoint y: 450, distance: 13.6
click at [708, 450] on td "[DATE]" at bounding box center [781, 456] width 189 height 30
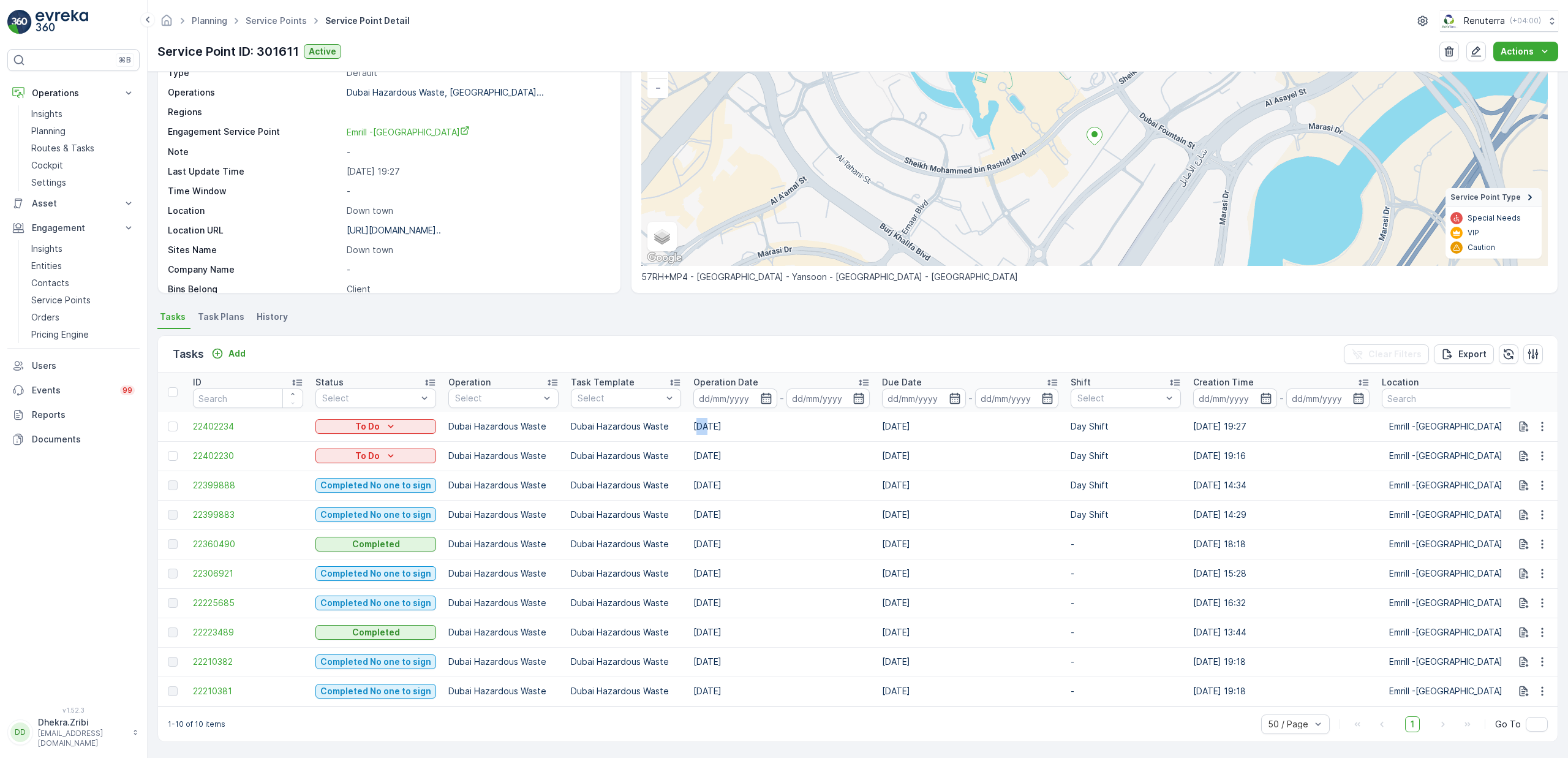
drag, startPoint x: 695, startPoint y: 427, endPoint x: 702, endPoint y: 424, distance: 7.6
click at [702, 424] on td "[DATE]" at bounding box center [781, 426] width 189 height 30
click at [228, 516] on span "22399883" at bounding box center [248, 515] width 110 height 12
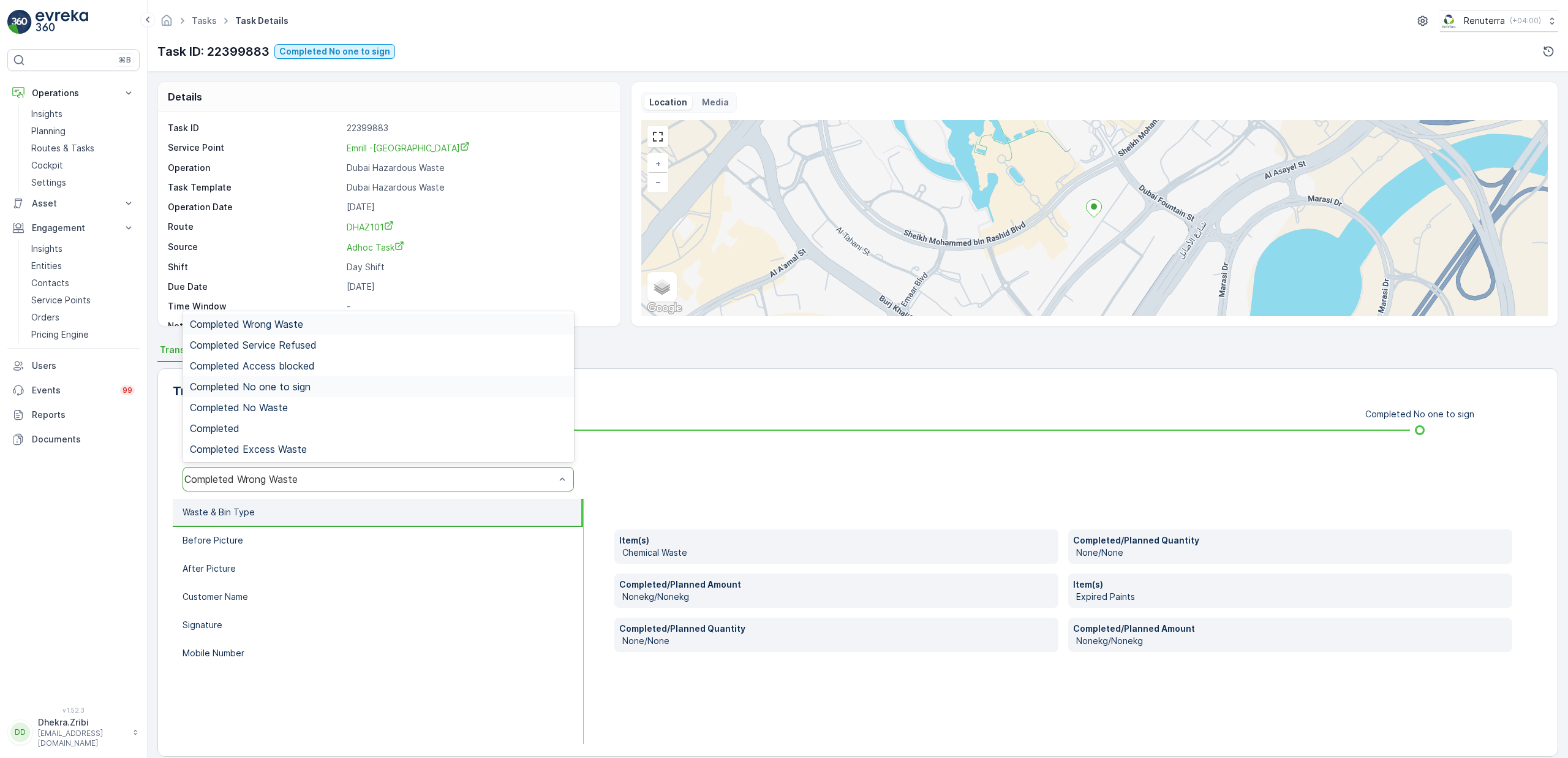
click at [282, 390] on span "Completed No one to sign" at bounding box center [250, 386] width 121 height 11
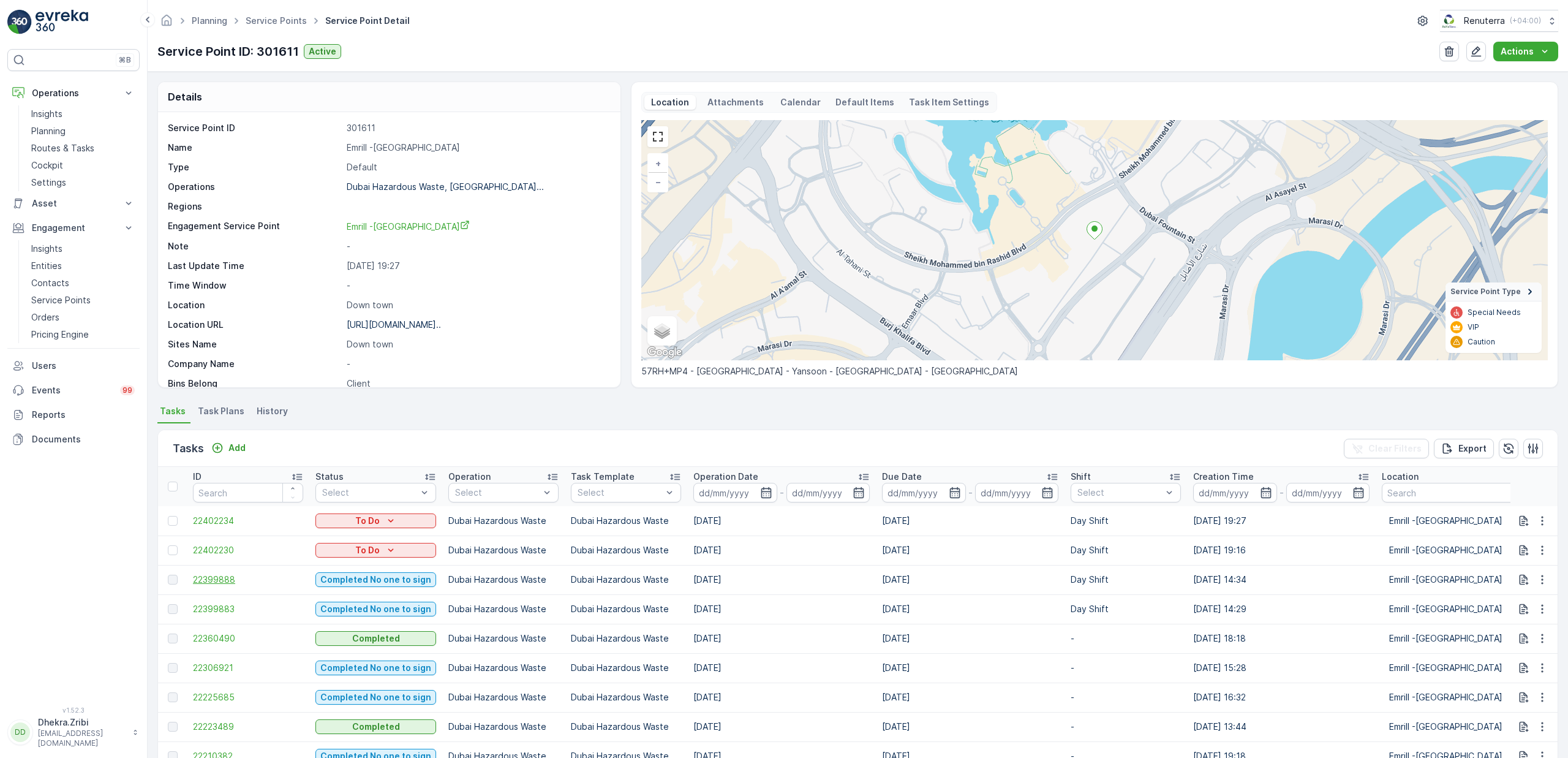
click at [227, 579] on span "22399888" at bounding box center [248, 579] width 110 height 12
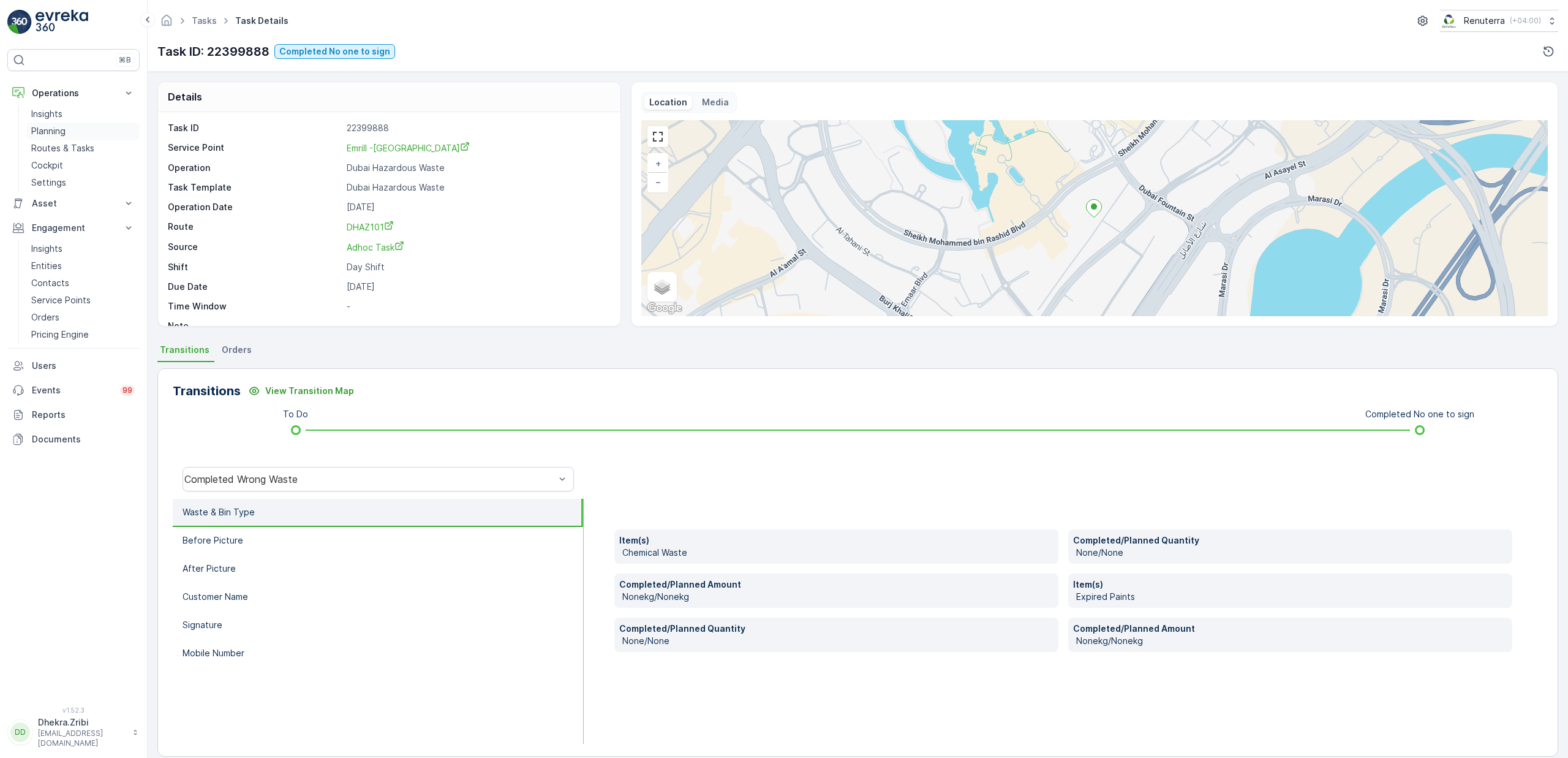
click at [54, 131] on p "Planning" at bounding box center [48, 131] width 34 height 12
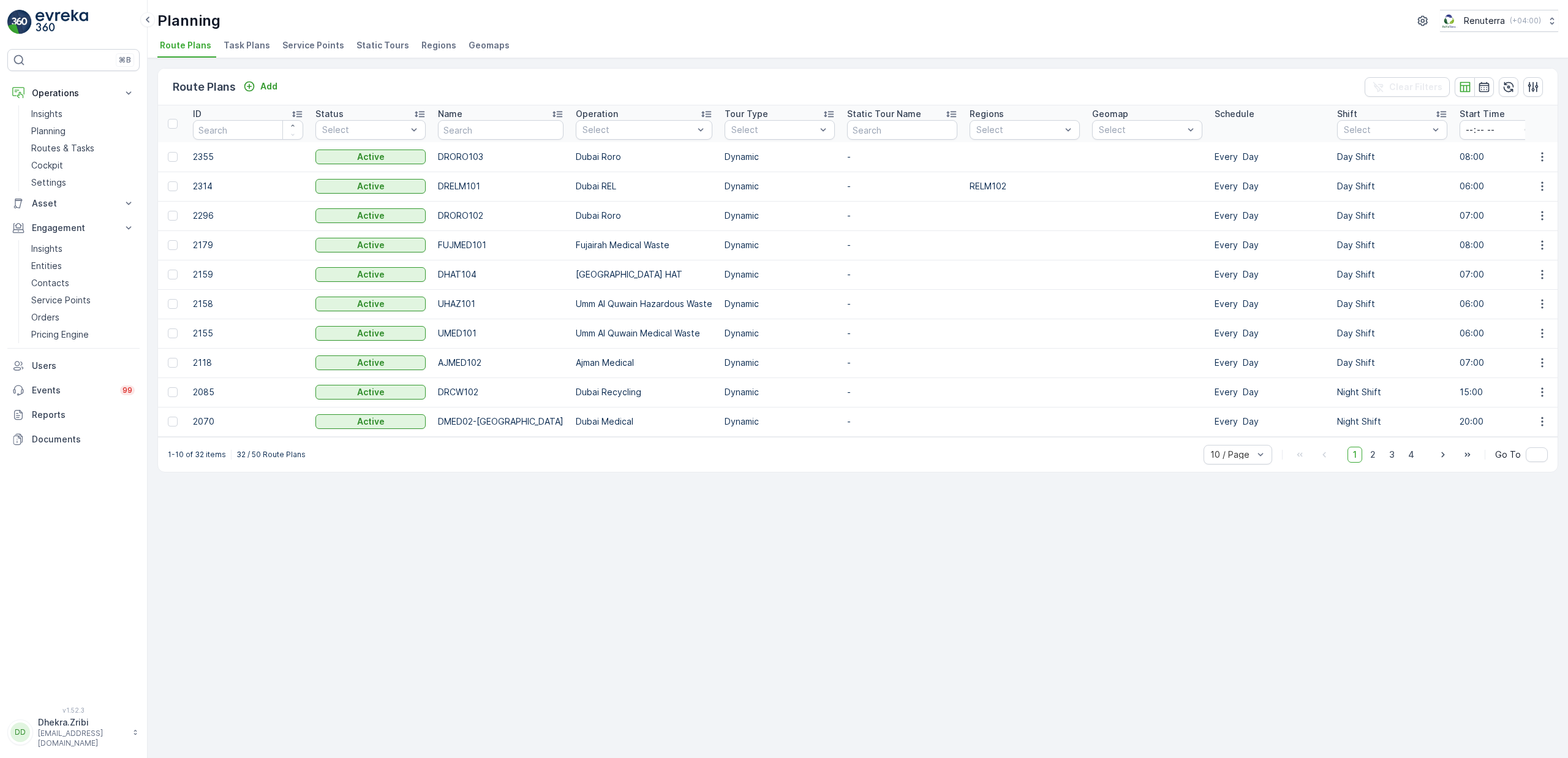
click at [330, 48] on span "Service Points" at bounding box center [313, 45] width 62 height 12
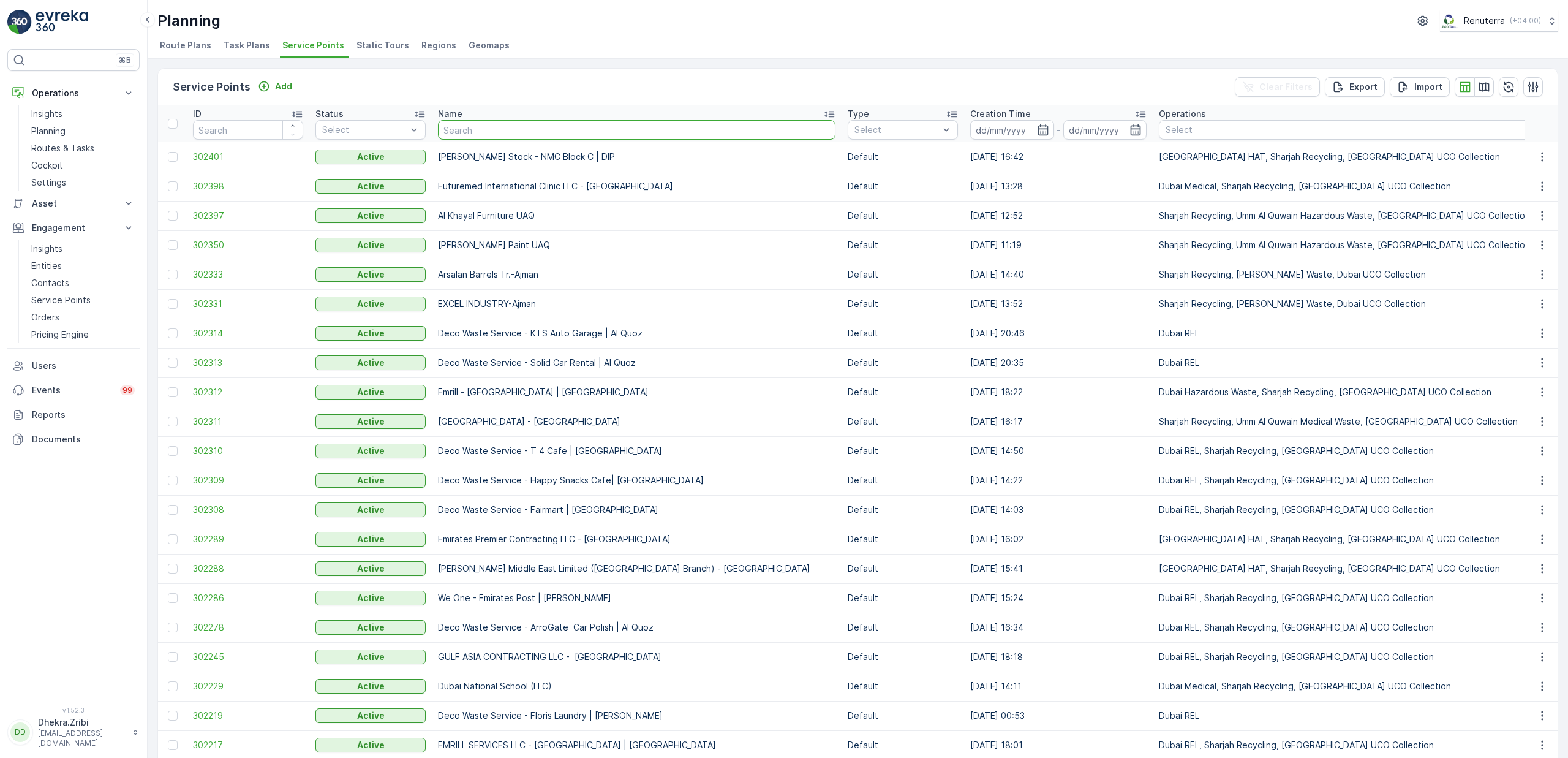
click at [538, 134] on input "text" at bounding box center [636, 130] width 398 height 20
type input "yar"
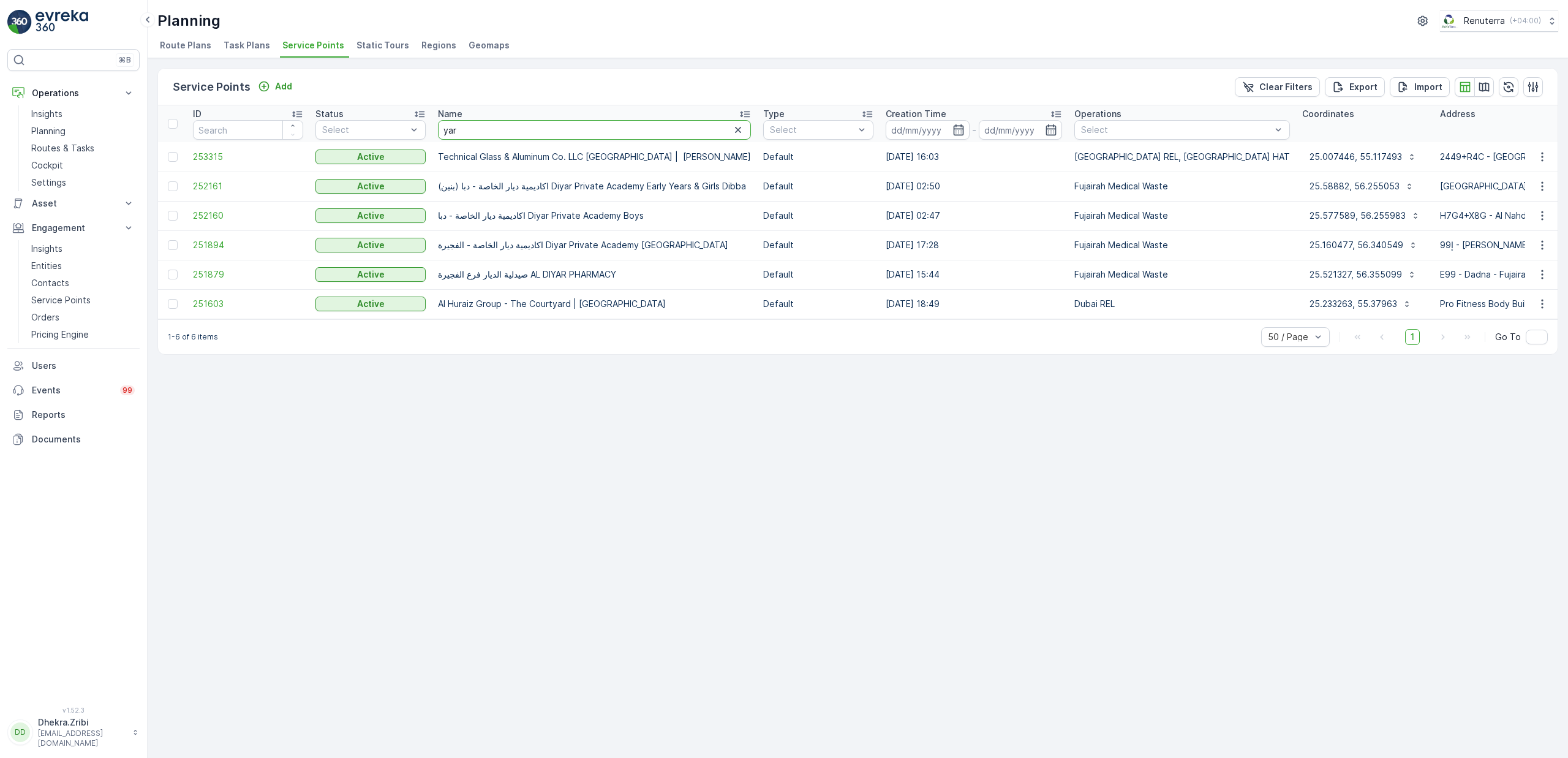
drag, startPoint x: 471, startPoint y: 132, endPoint x: 429, endPoint y: 134, distance: 42.0
type input "yas"
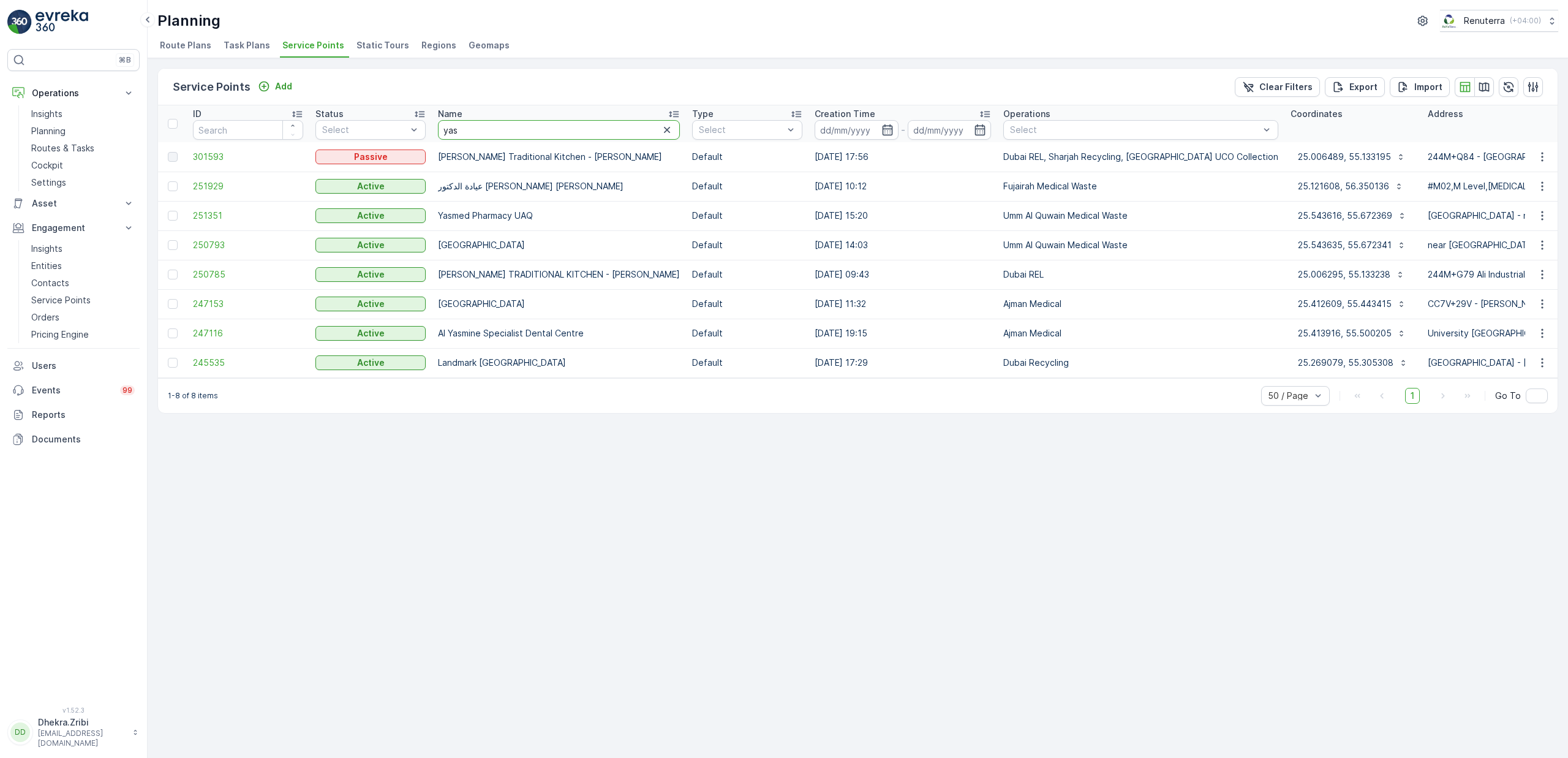
drag, startPoint x: 474, startPoint y: 131, endPoint x: 436, endPoint y: 137, distance: 38.5
click at [436, 137] on th "Name yas" at bounding box center [559, 123] width 254 height 36
type input "emrill"
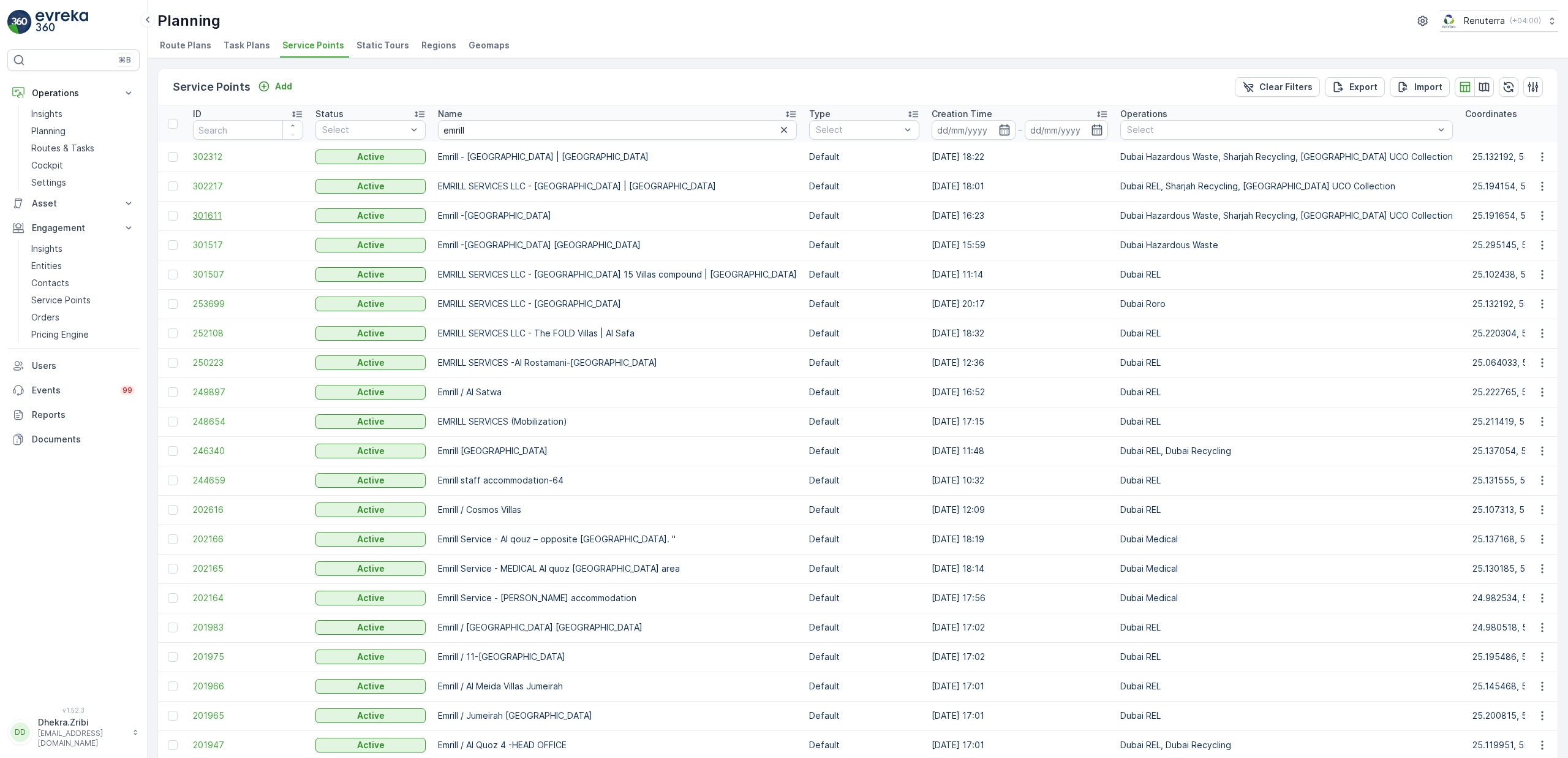
click at [217, 215] on span "301611" at bounding box center [248, 216] width 110 height 12
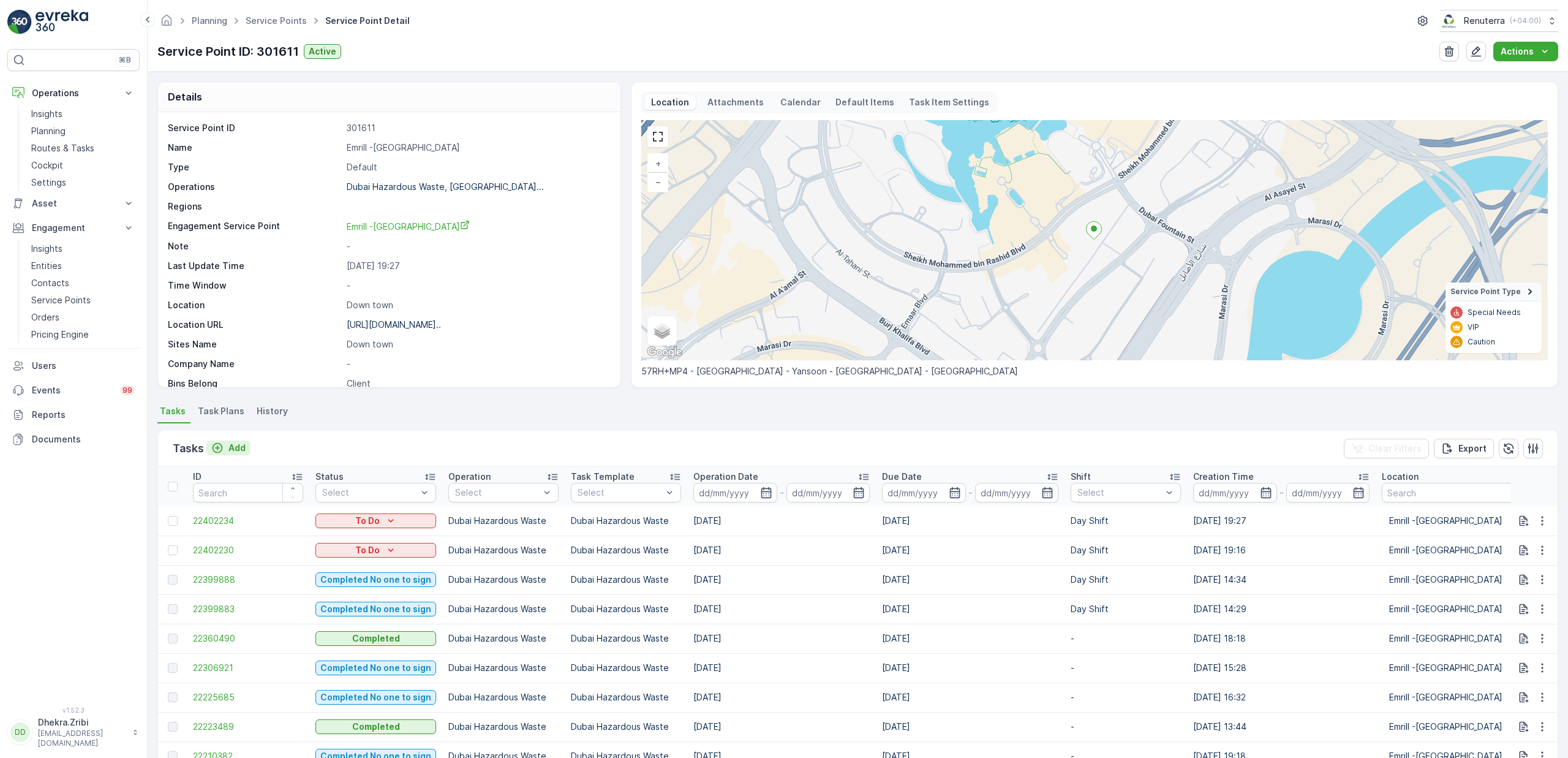
click at [234, 449] on p "Add" at bounding box center [237, 448] width 17 height 12
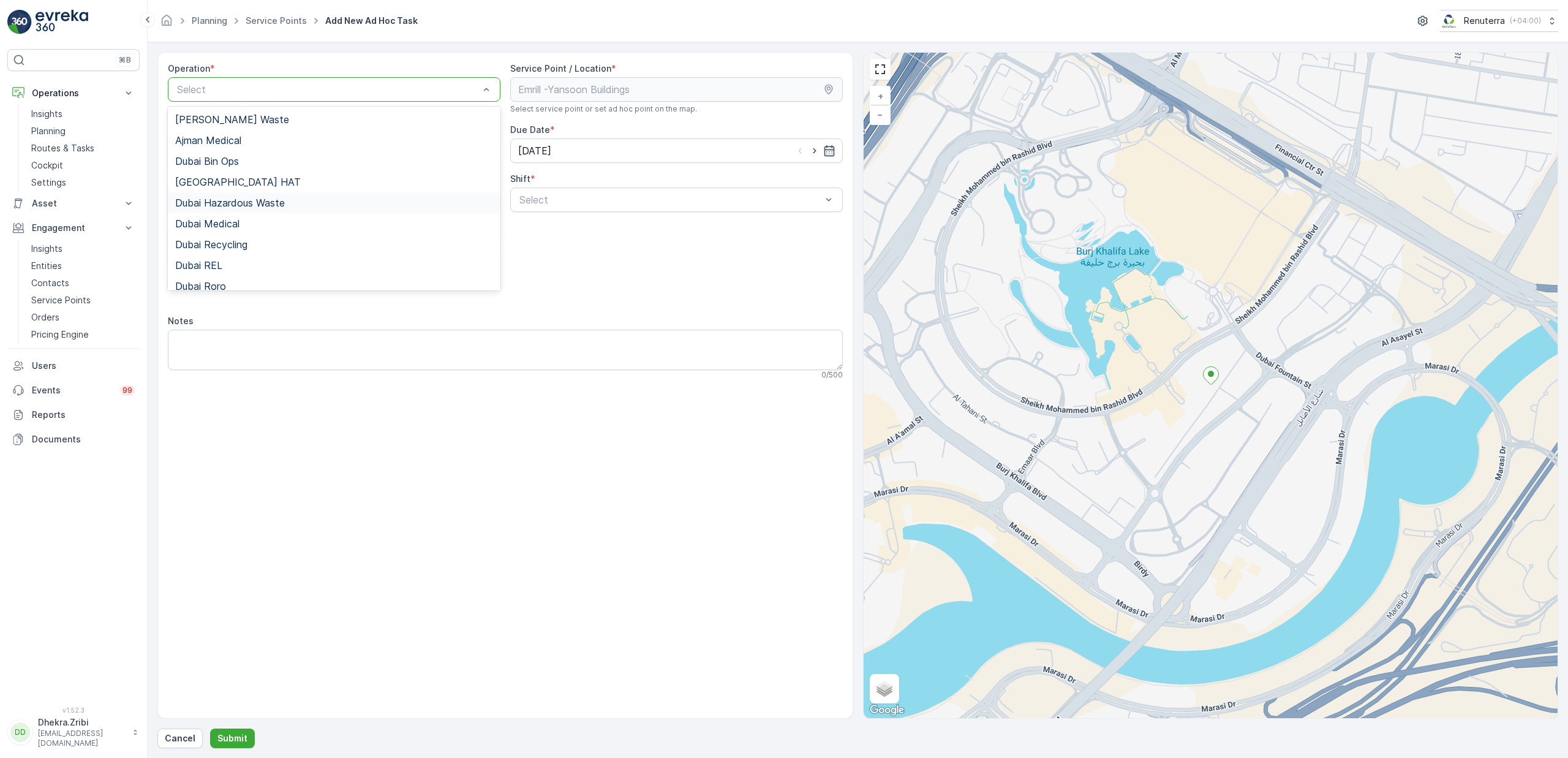
click at [240, 207] on span "Dubai Hazardous Waste" at bounding box center [230, 203] width 110 height 11
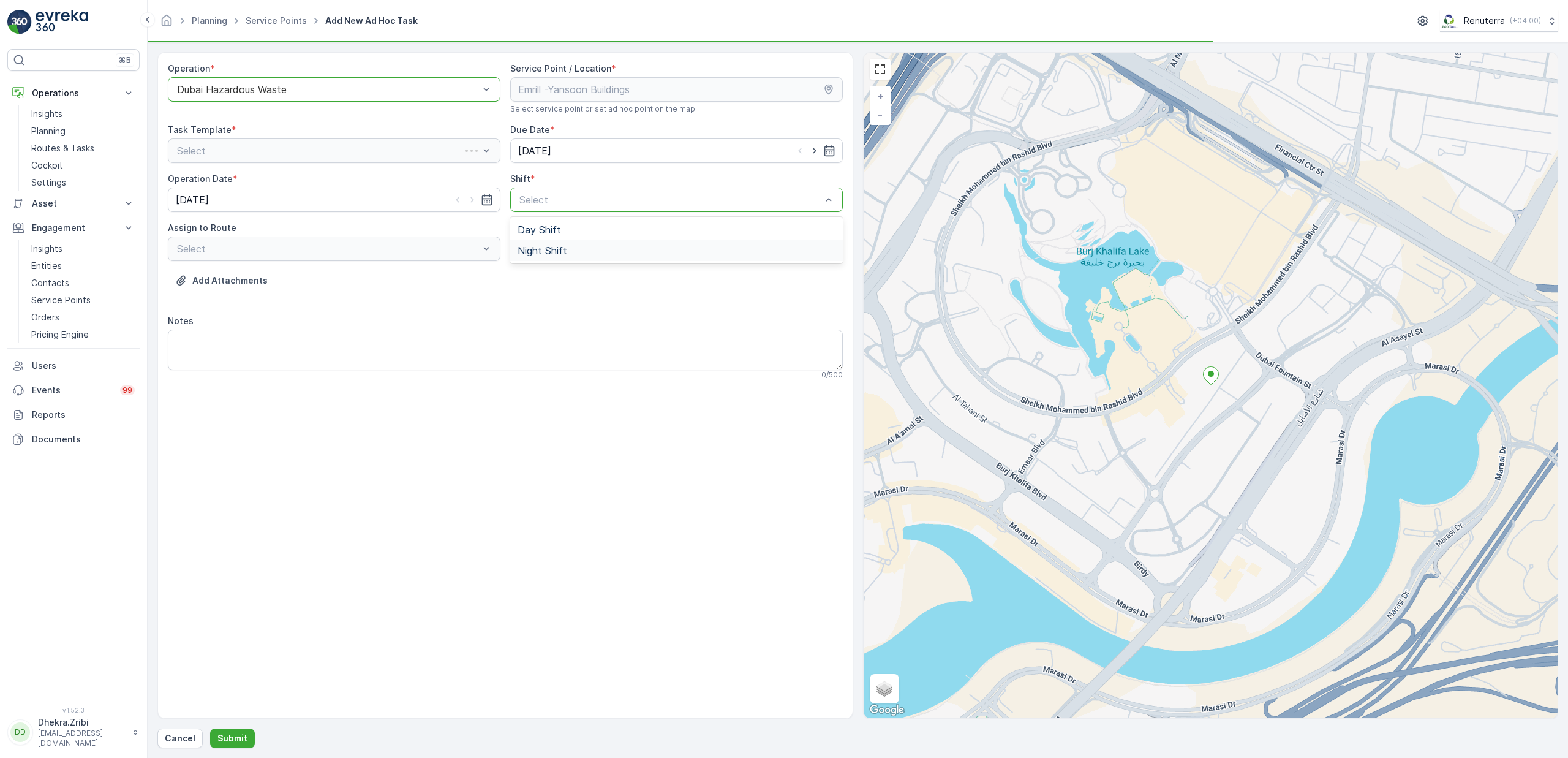
click at [539, 251] on span "Night Shift" at bounding box center [542, 251] width 49 height 11
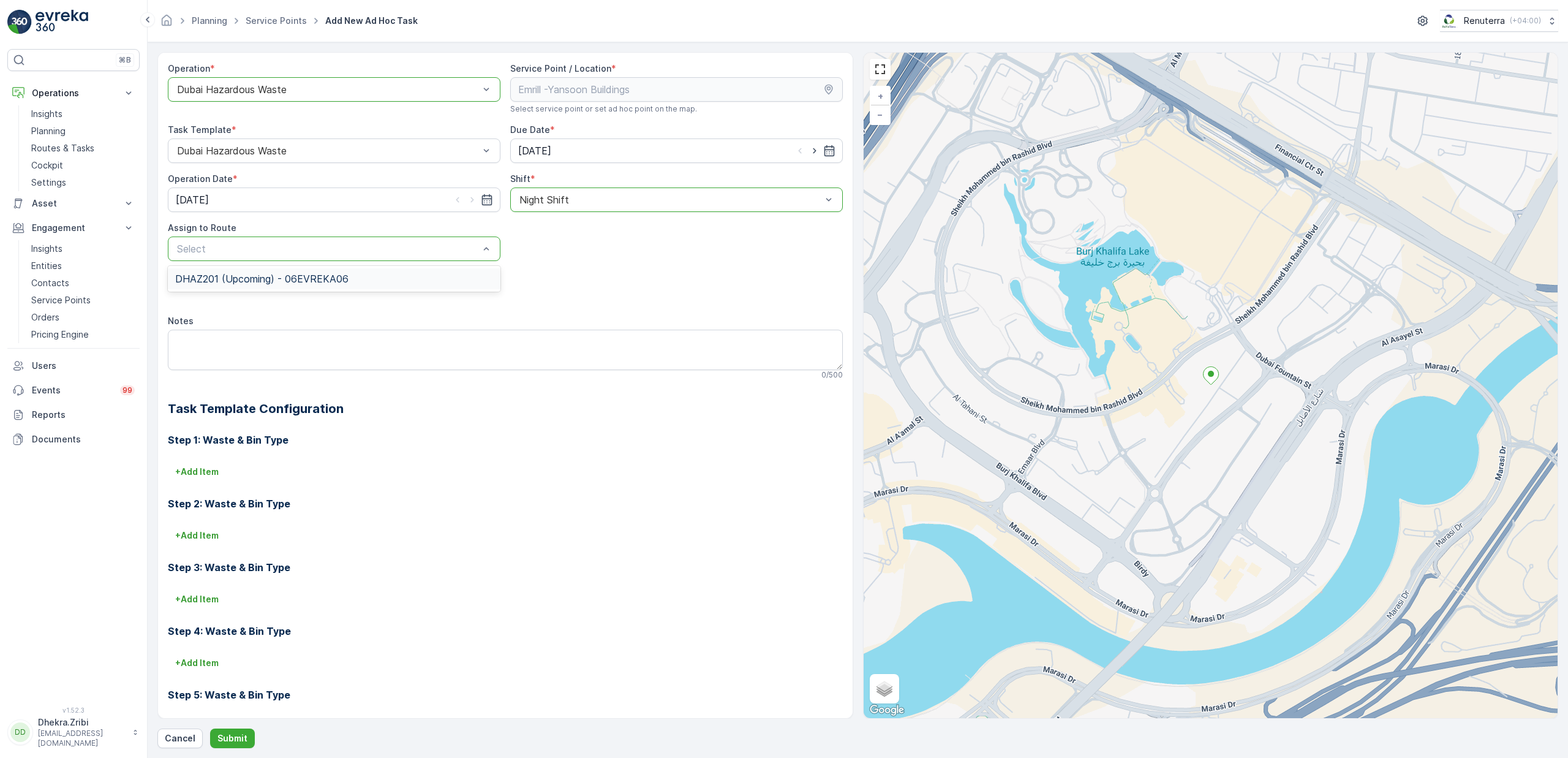
click at [252, 285] on span "DHAZ201 (Upcoming) - 06EVREKA06" at bounding box center [262, 279] width 173 height 11
click at [238, 736] on p "Submit" at bounding box center [232, 738] width 30 height 12
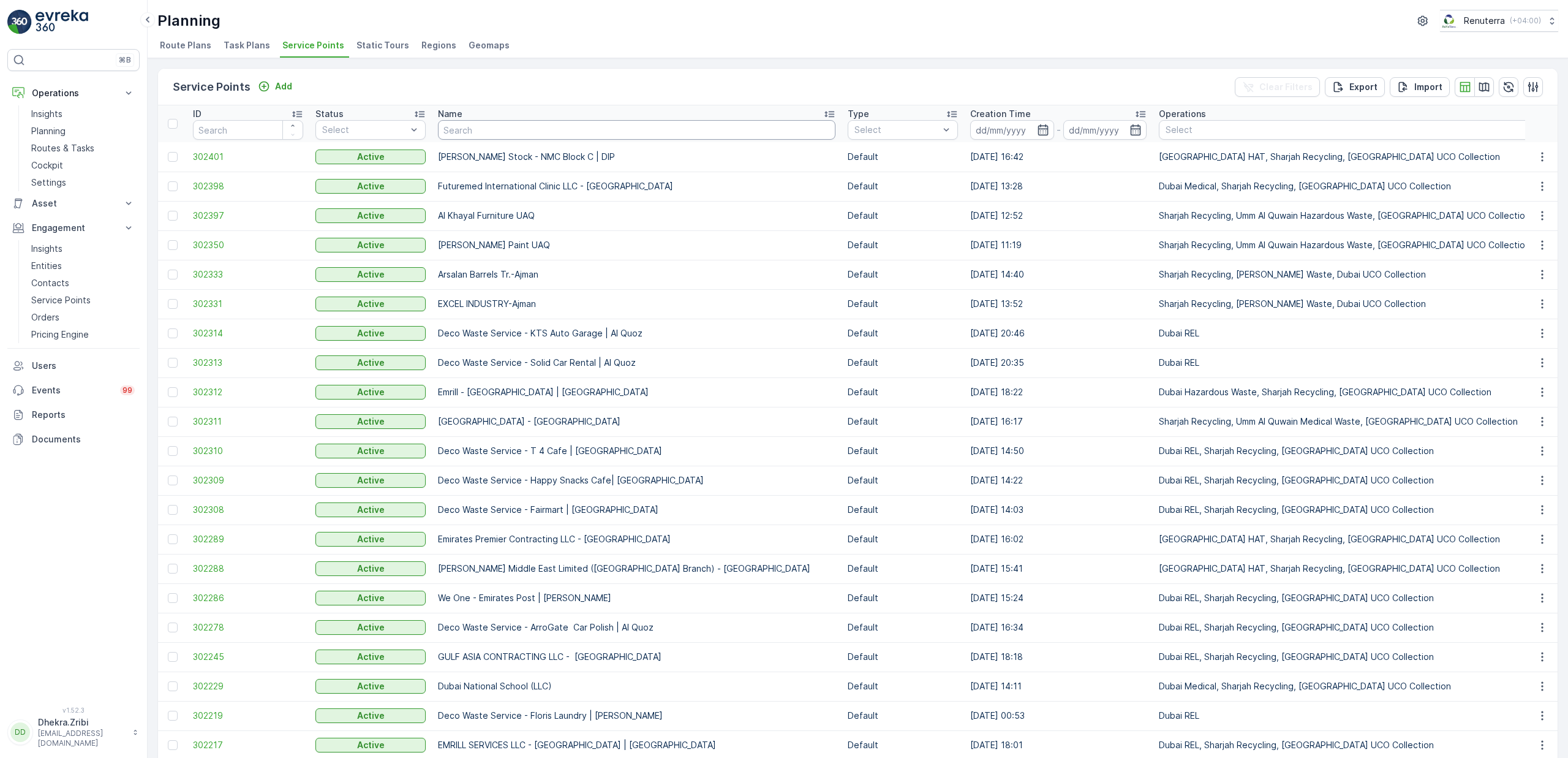
click at [482, 125] on input "text" at bounding box center [636, 130] width 398 height 20
type input "a"
type input "[PERSON_NAME]"
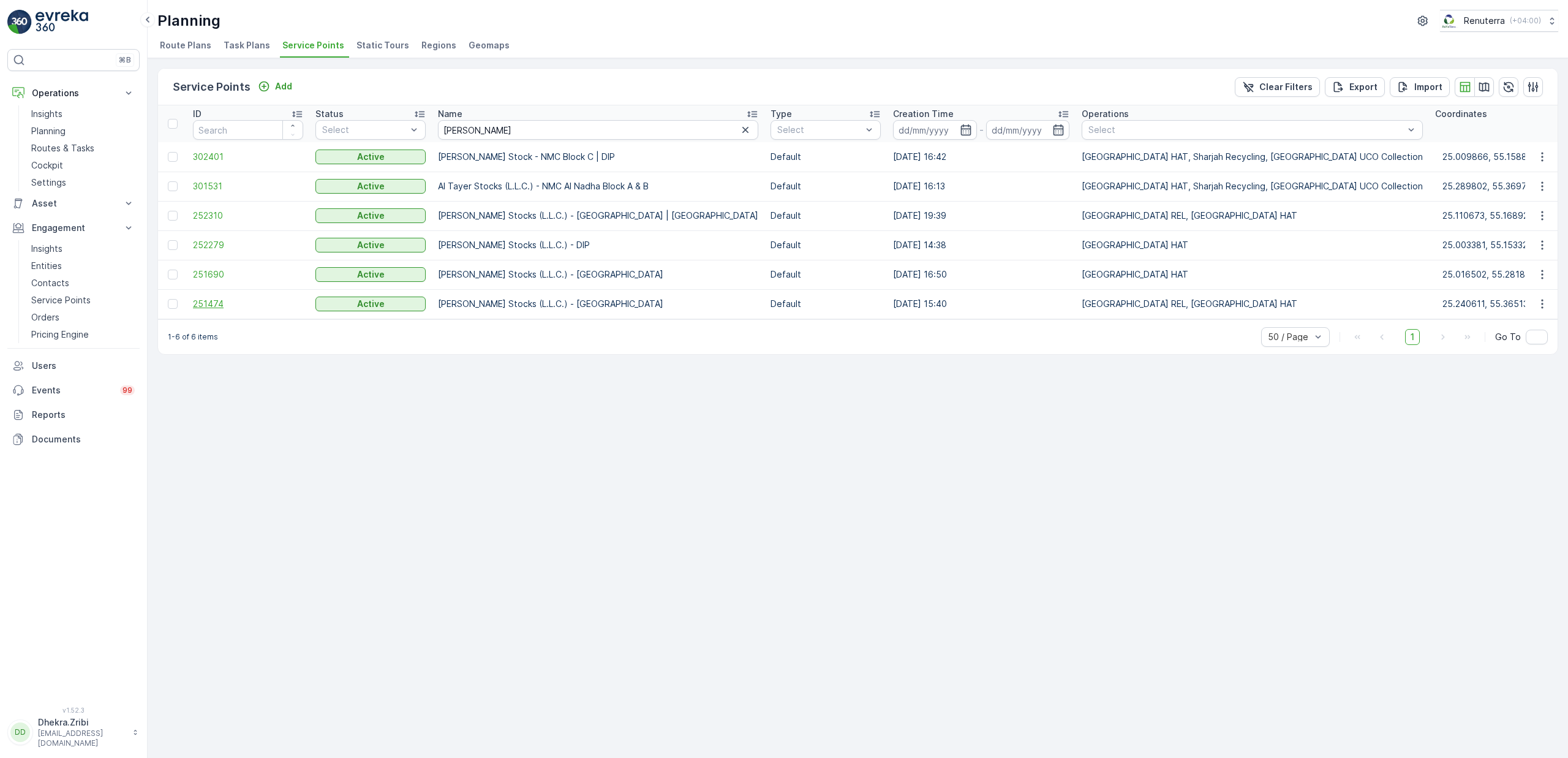
click at [205, 302] on span "251474" at bounding box center [248, 304] width 110 height 12
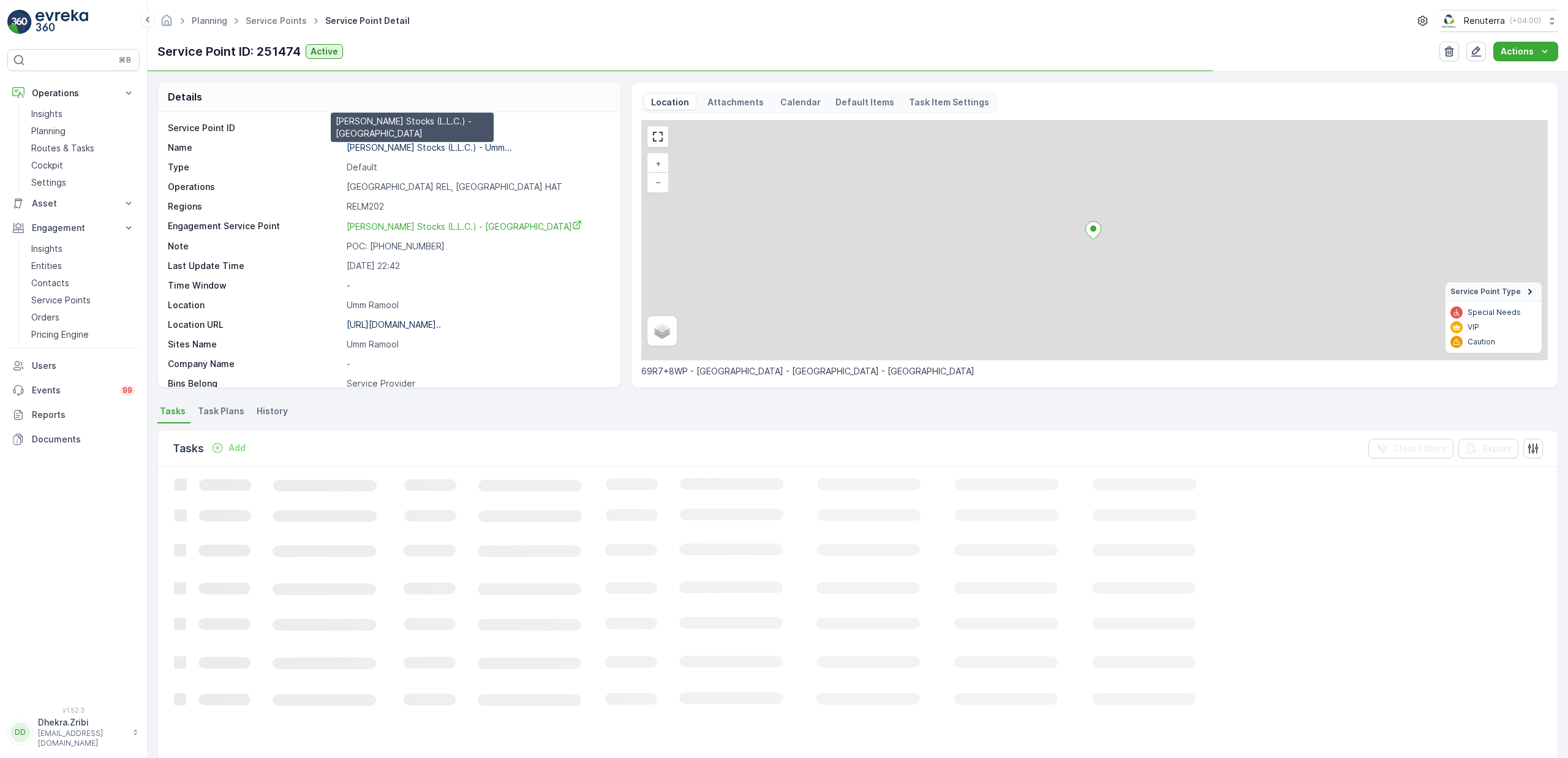
click at [392, 151] on p "[PERSON_NAME] Stocks (L.L.C.) - Umm..." at bounding box center [429, 147] width 166 height 10
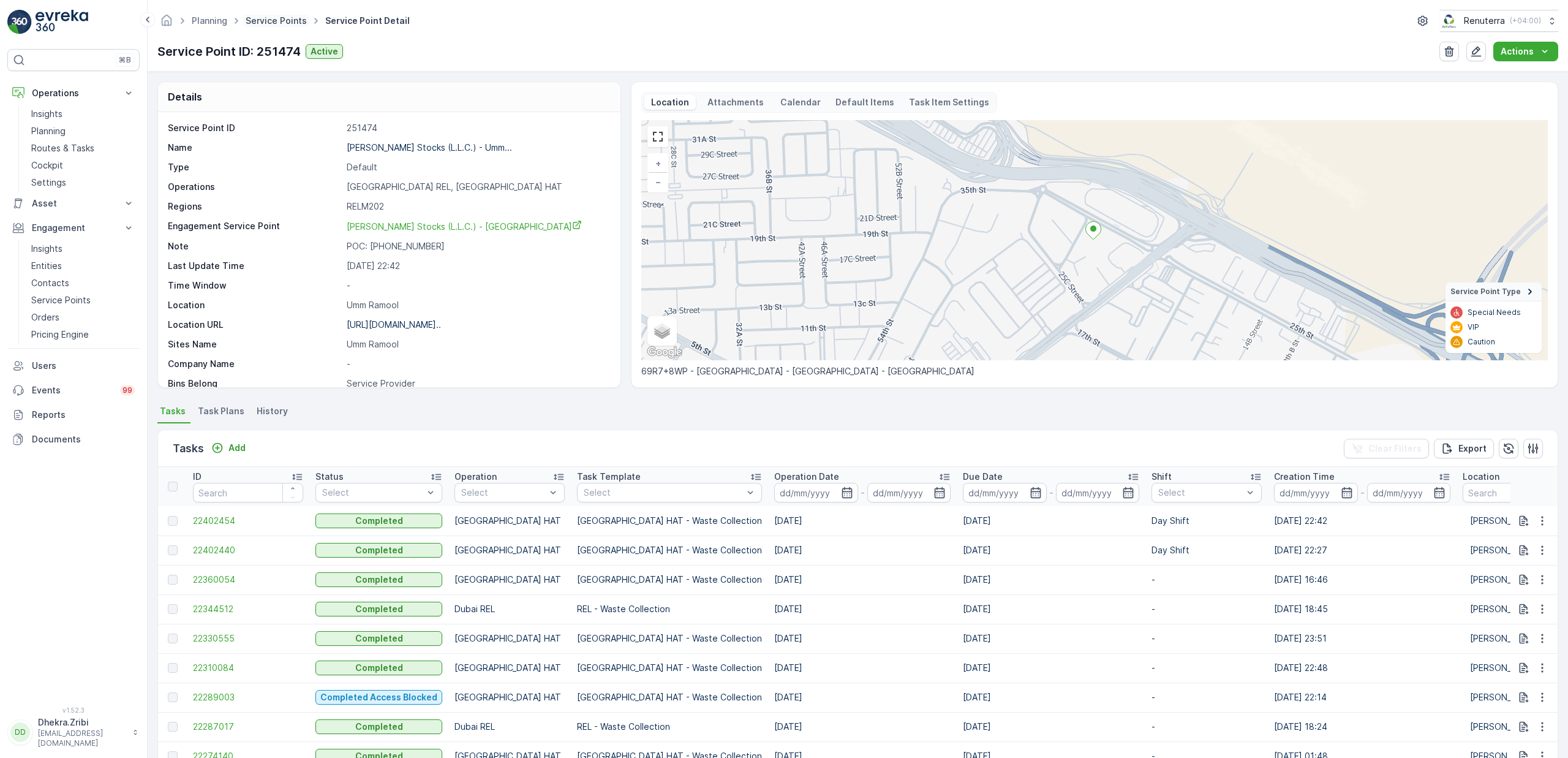
click at [296, 21] on link "Service Points" at bounding box center [276, 20] width 61 height 10
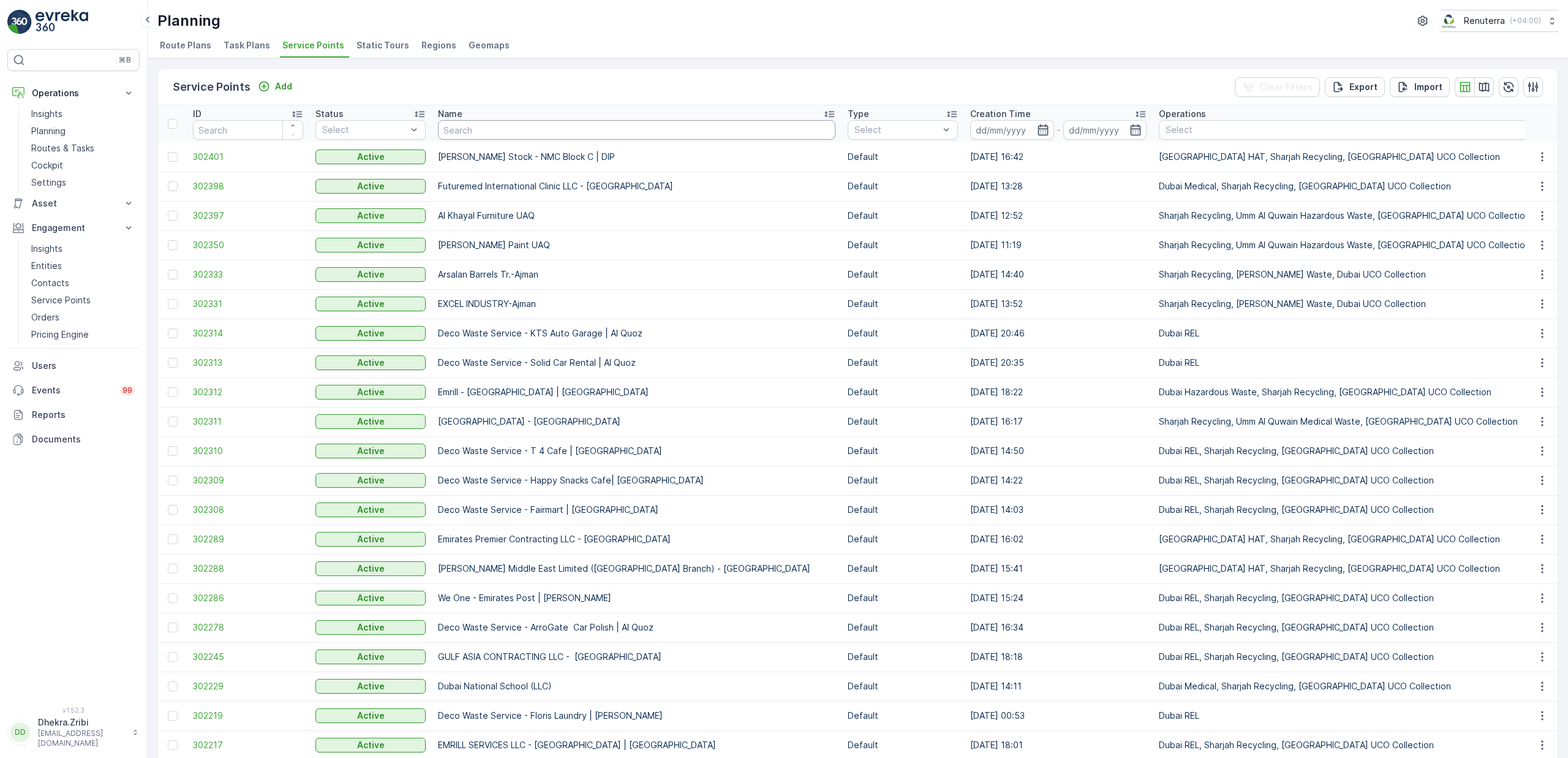
drag, startPoint x: 500, startPoint y: 119, endPoint x: 500, endPoint y: 131, distance: 12.0
click at [500, 131] on input "text" at bounding box center [636, 130] width 398 height 20
type input "gulf"
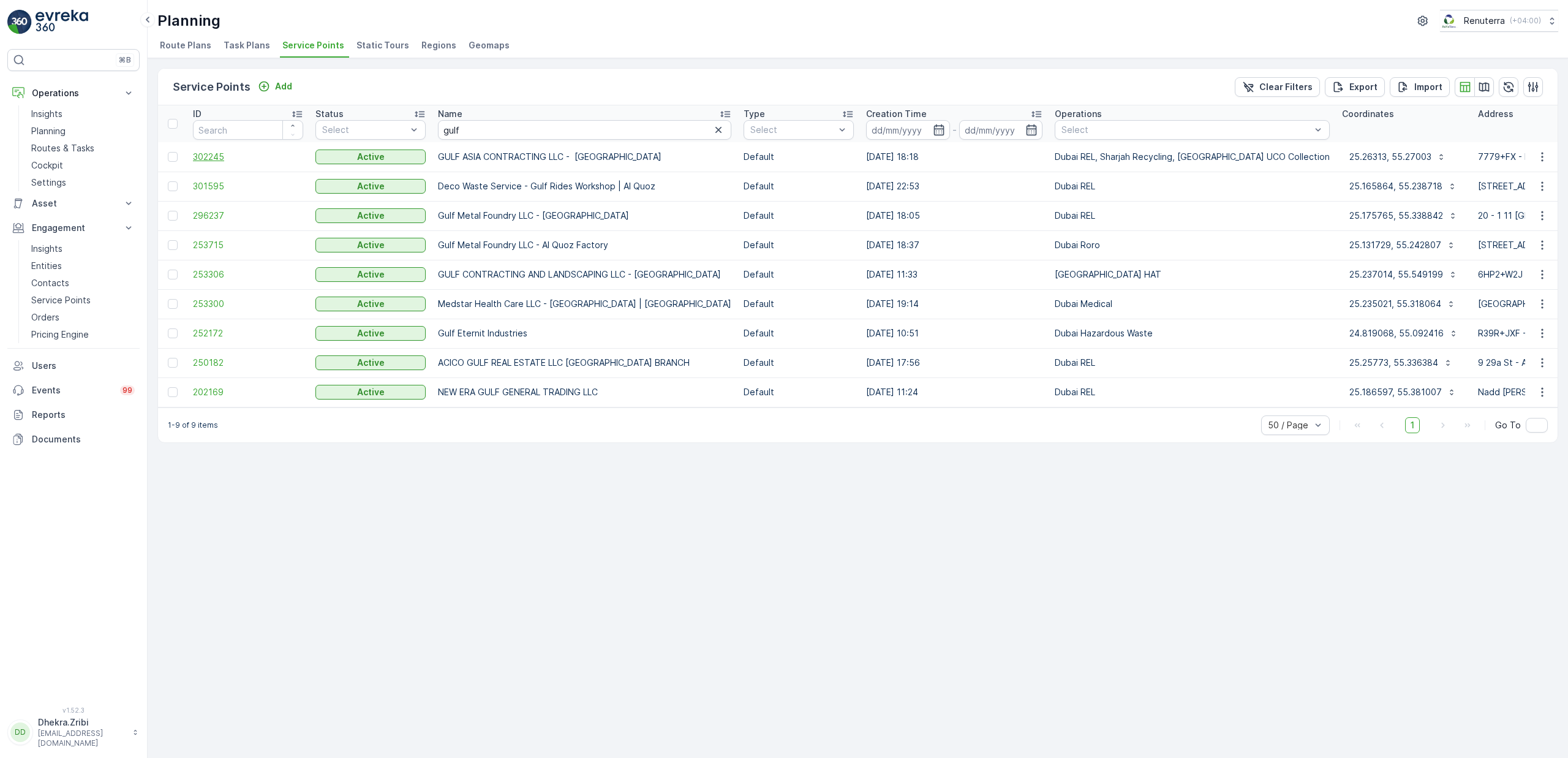
click at [216, 156] on span "302245" at bounding box center [248, 157] width 110 height 12
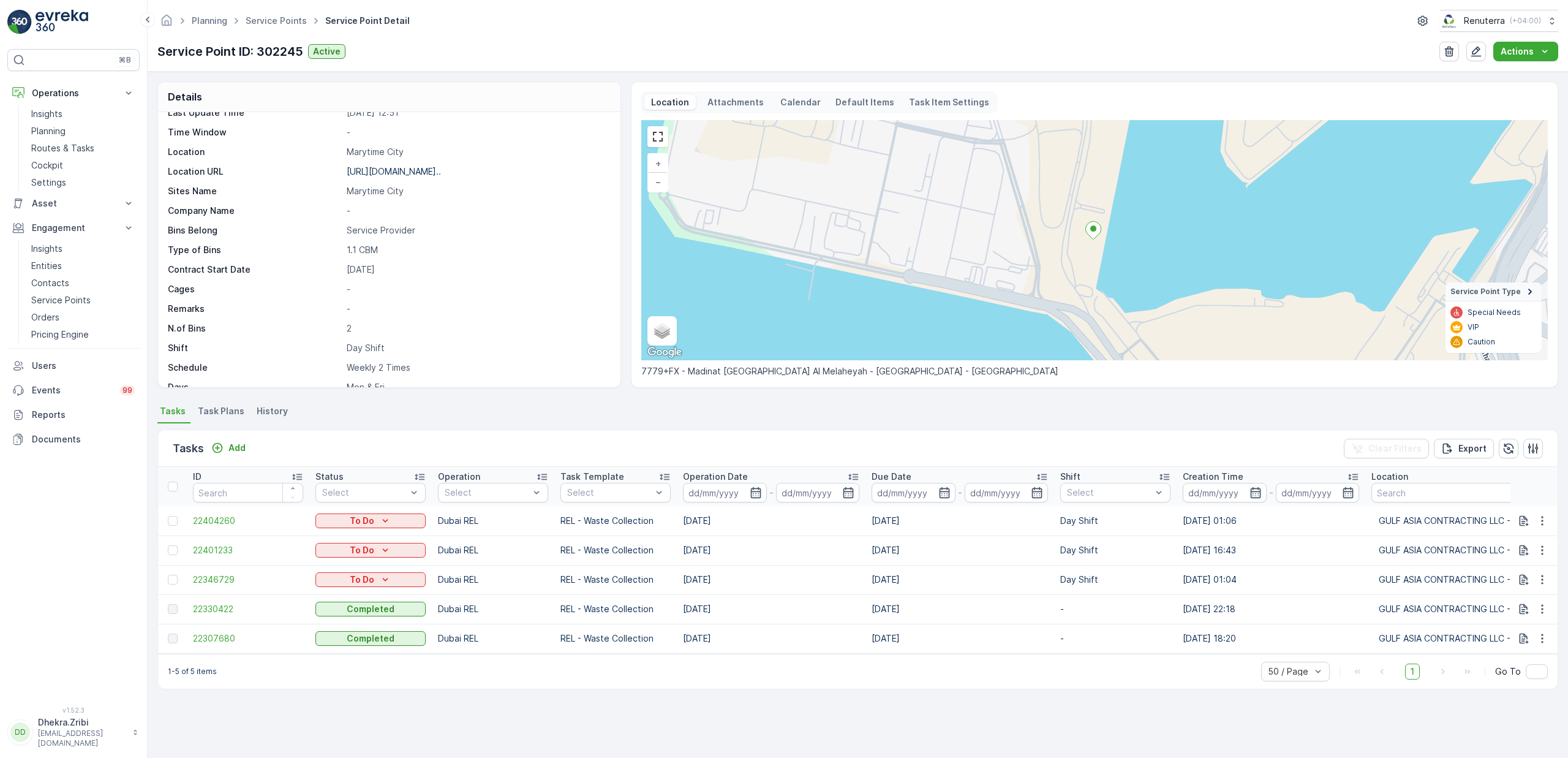
scroll to position [155, 0]
drag, startPoint x: 693, startPoint y: 551, endPoint x: 785, endPoint y: 561, distance: 92.5
click at [785, 561] on td "[DATE]" at bounding box center [771, 550] width 189 height 30
click at [1541, 553] on icon "button" at bounding box center [1543, 550] width 12 height 12
click at [1509, 599] on span "Change Route" at bounding box center [1510, 603] width 59 height 12
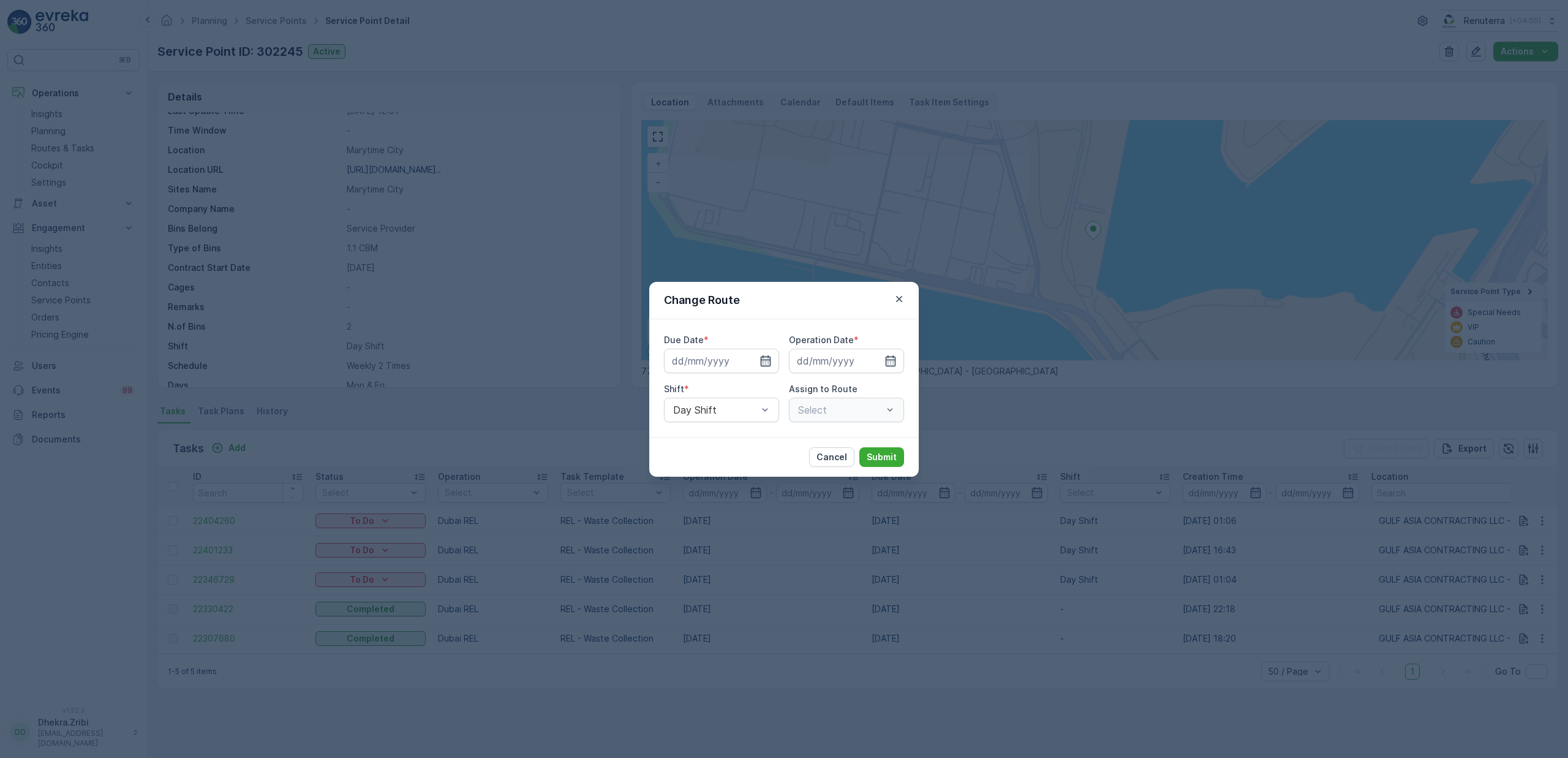
type input "[DATE]"
click at [753, 361] on icon "button" at bounding box center [751, 361] width 12 height 12
type input "[DATE]"
click at [878, 359] on icon "button" at bounding box center [876, 361] width 12 height 12
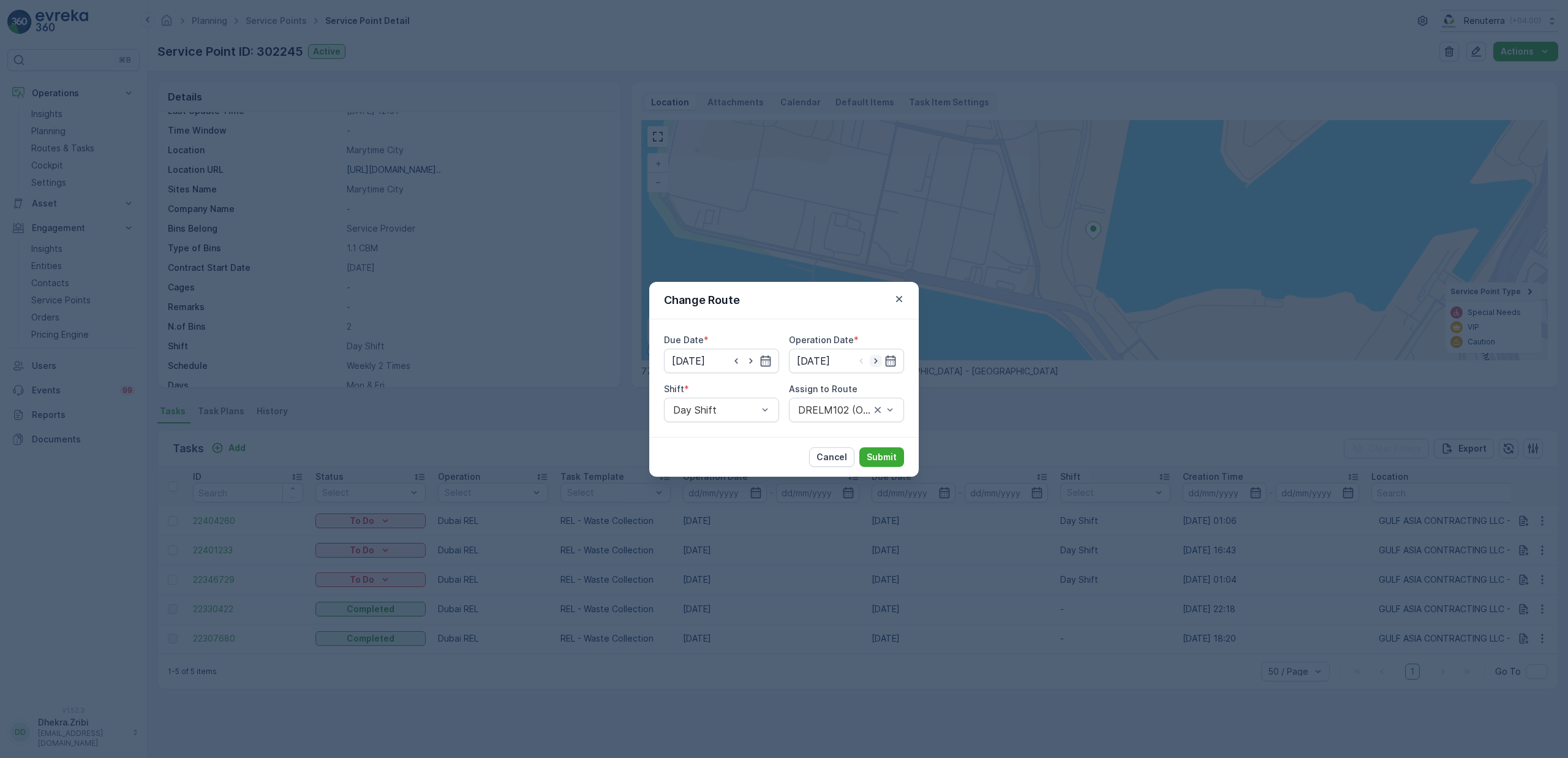
type input "[DATE]"
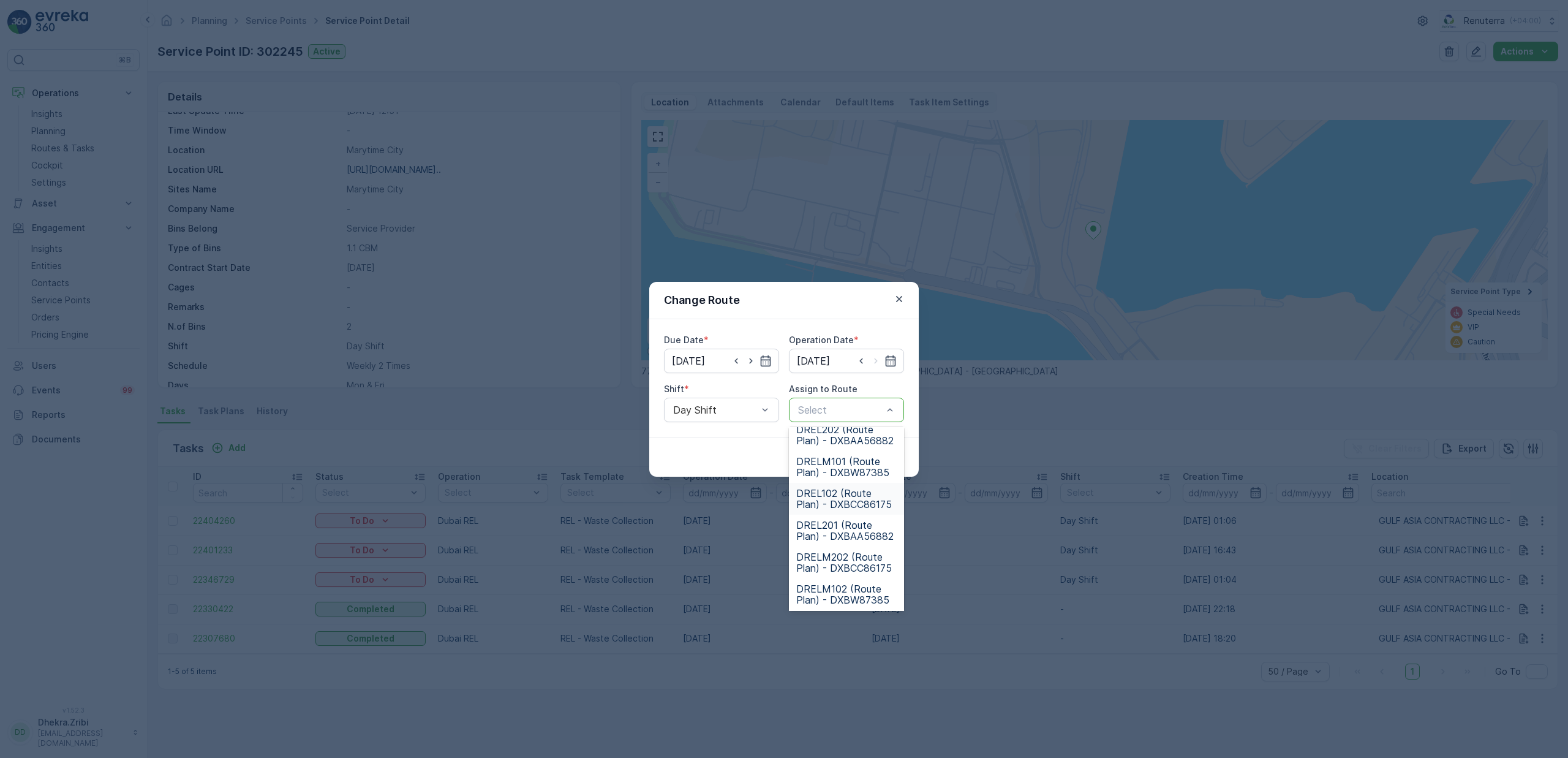
scroll to position [14, 0]
click at [842, 584] on span "DRELM102 (Route Plan) - DXBW87385" at bounding box center [847, 590] width 100 height 22
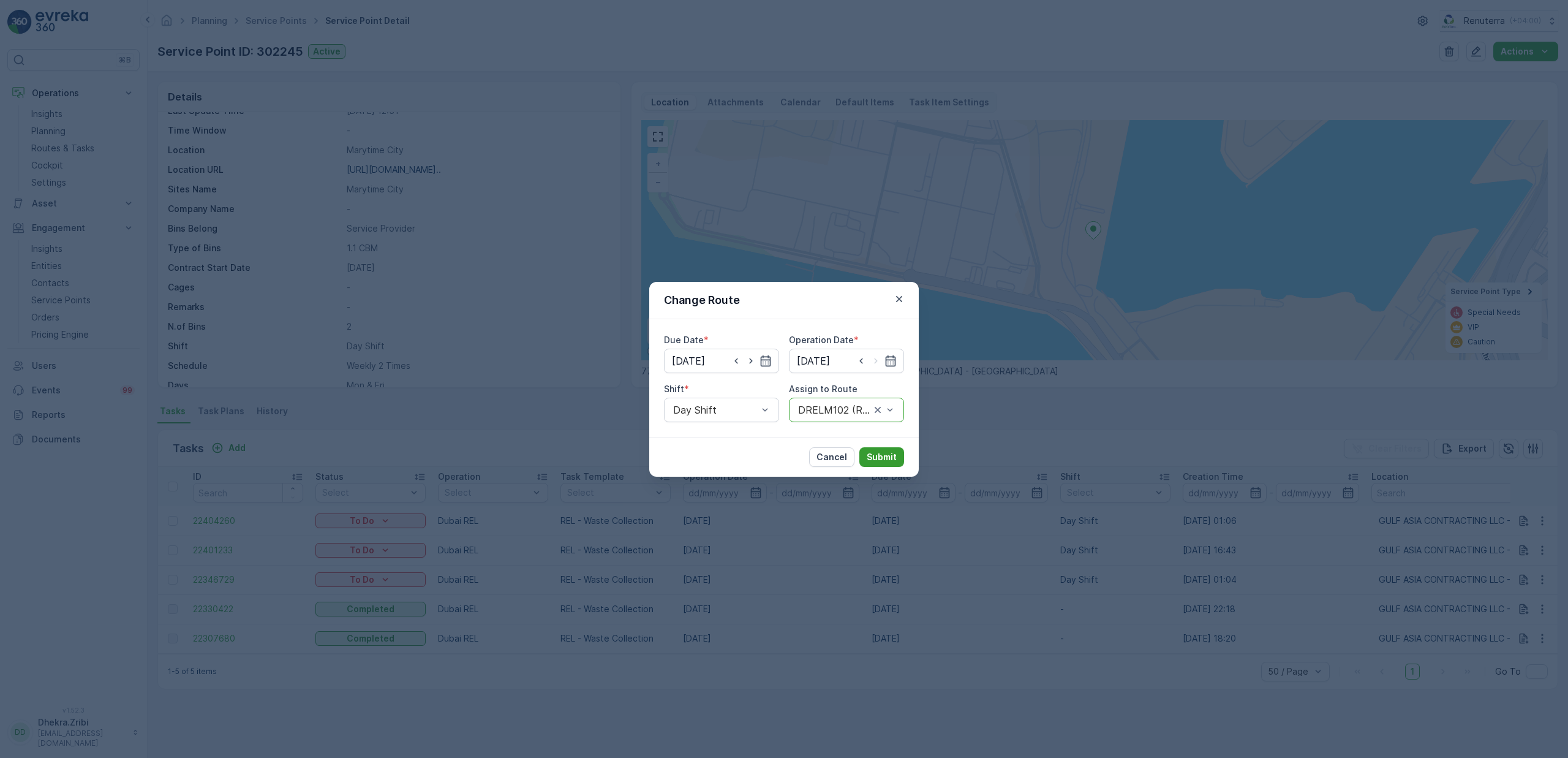
click at [886, 456] on p "Submit" at bounding box center [882, 457] width 30 height 12
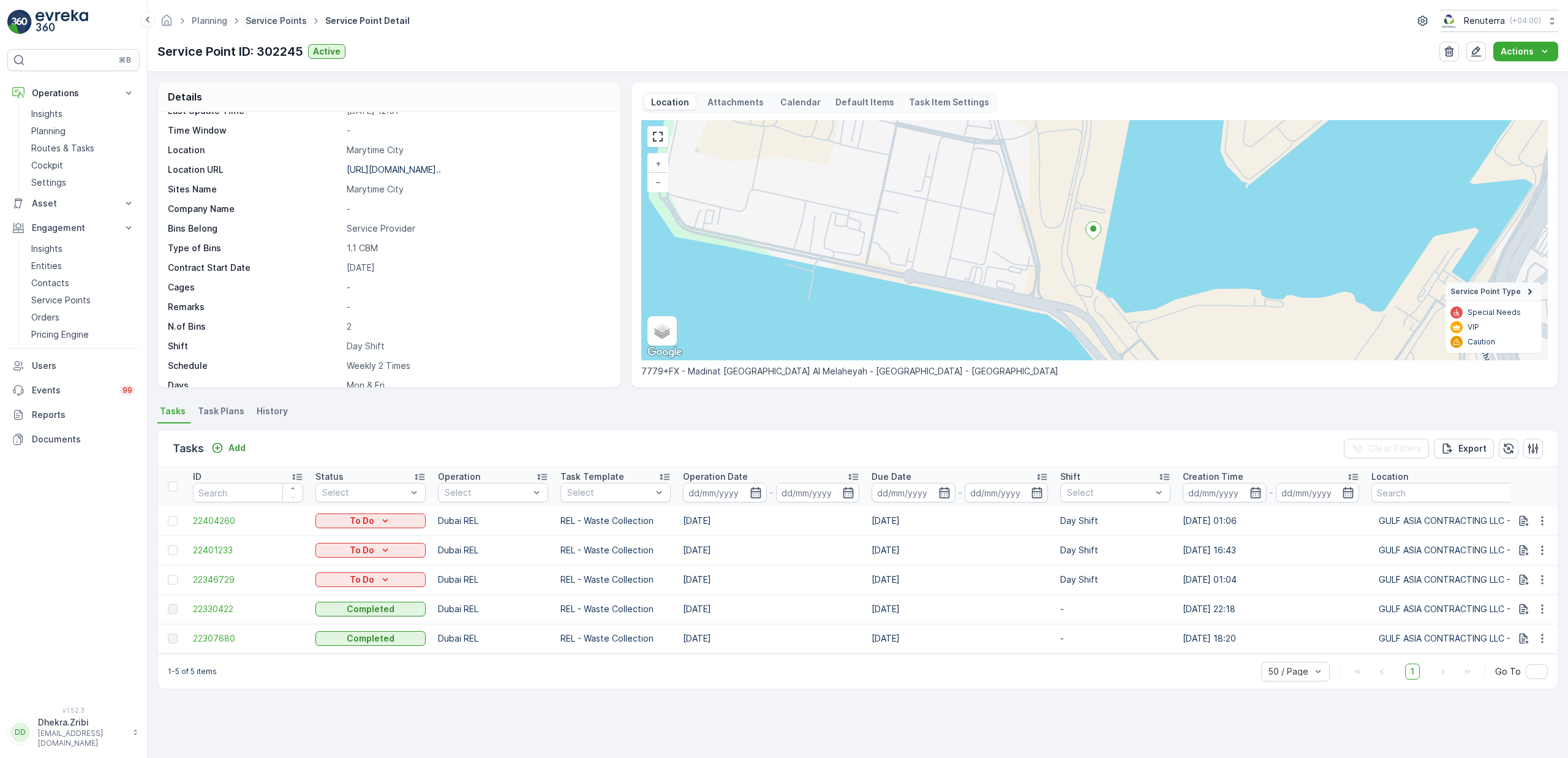
click at [289, 22] on link "Service Points" at bounding box center [276, 20] width 61 height 10
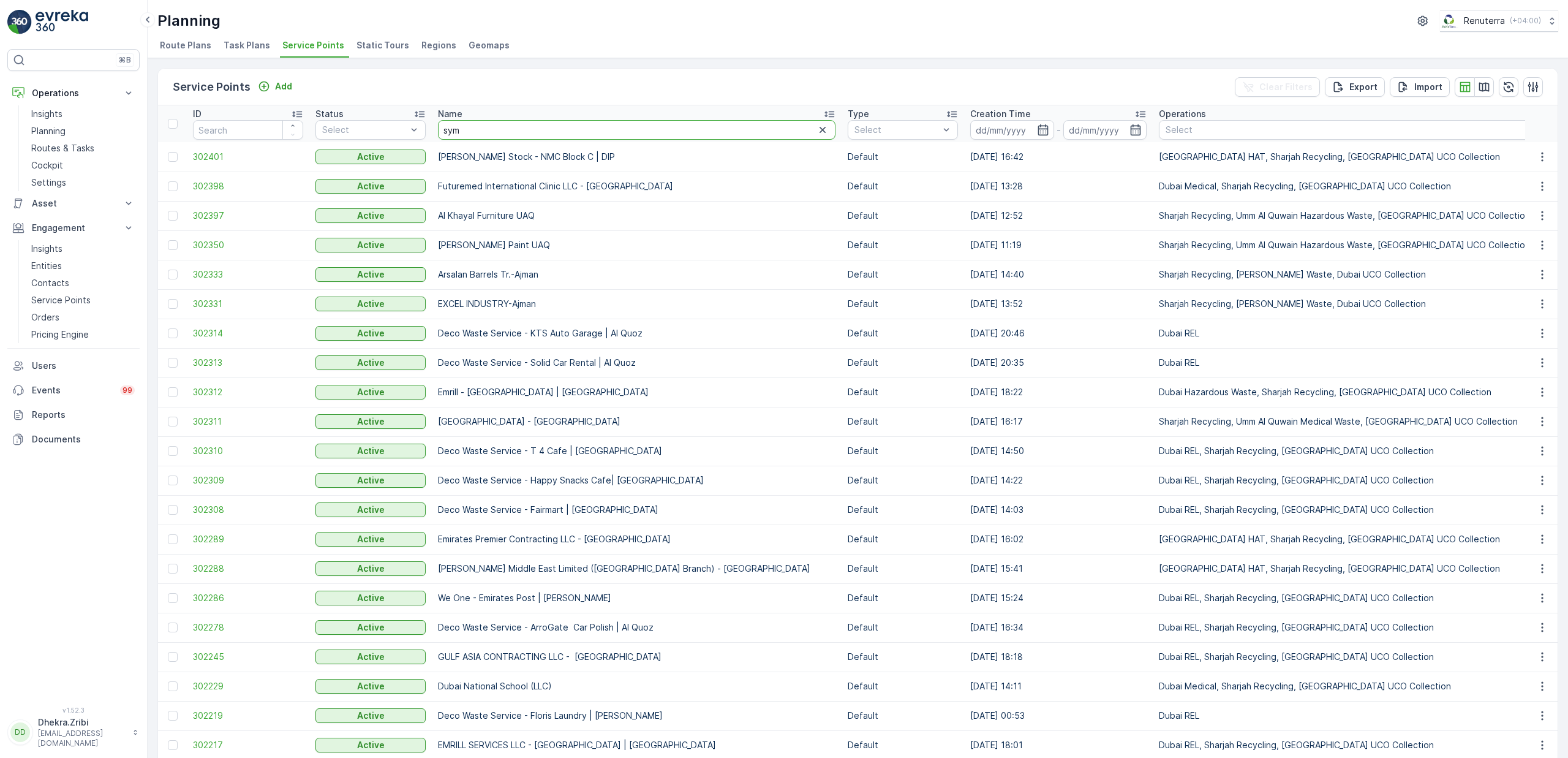
type input "symb"
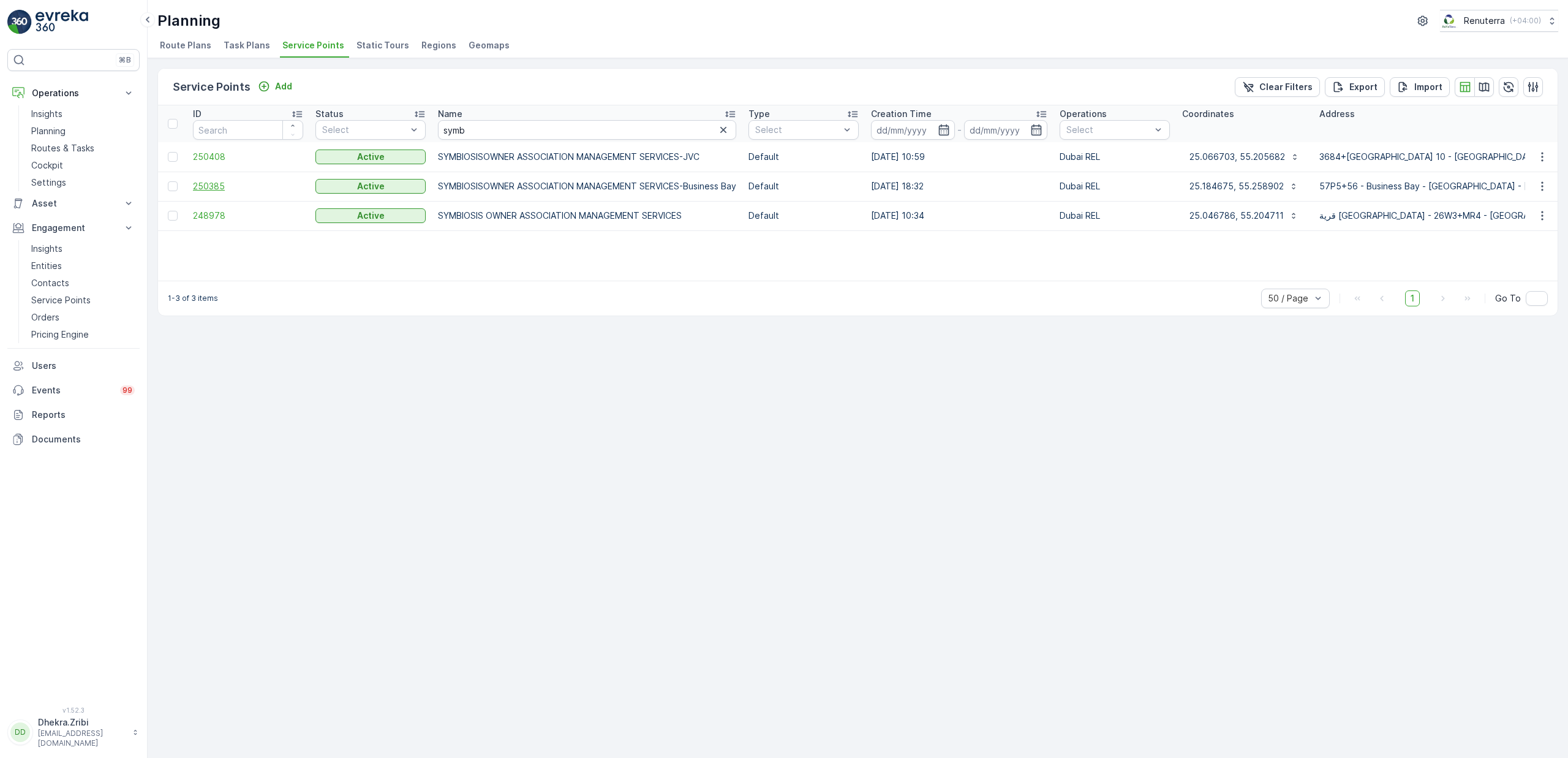
click at [219, 186] on span "250385" at bounding box center [248, 186] width 110 height 12
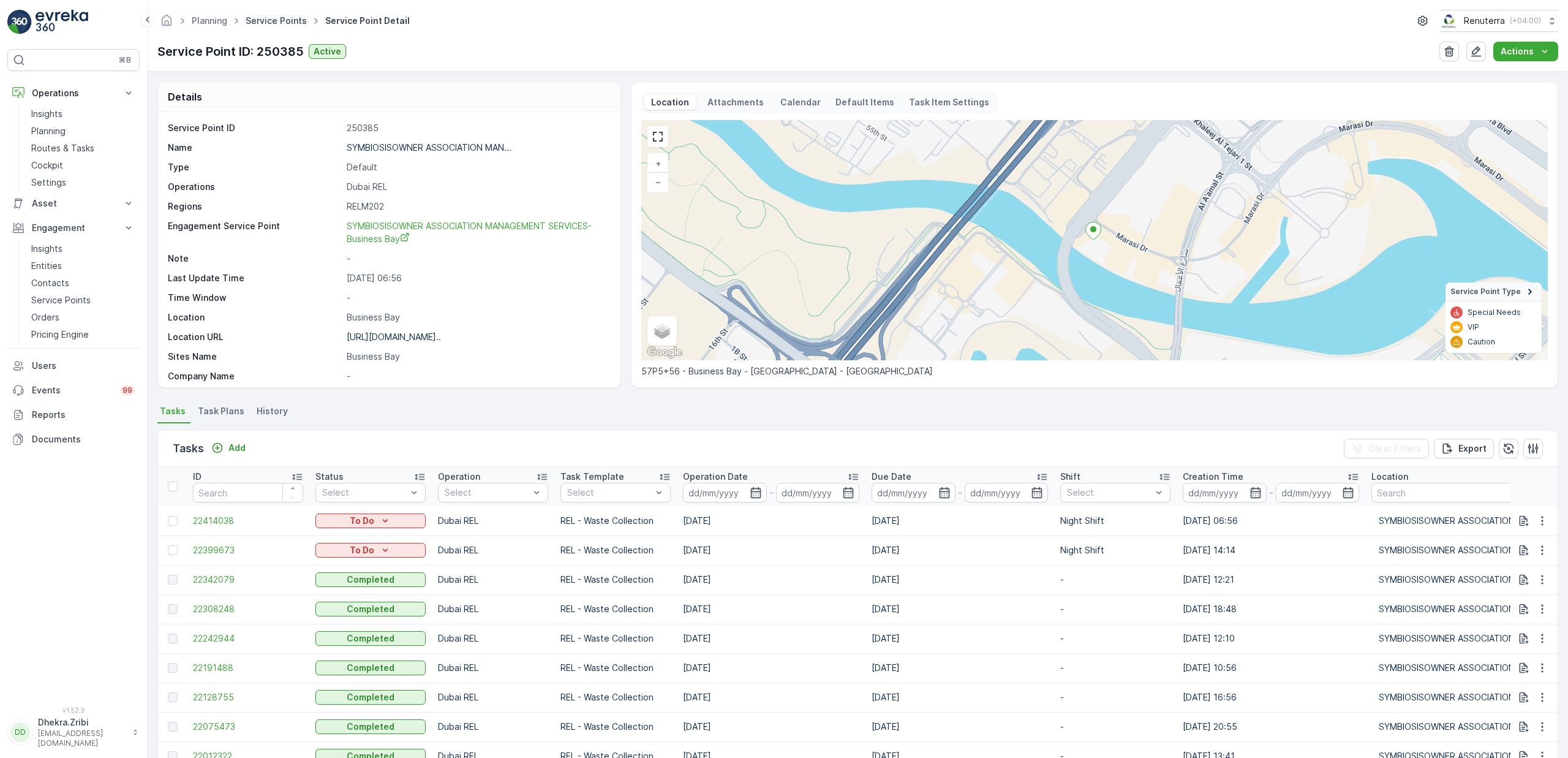
click at [279, 20] on link "Service Points" at bounding box center [276, 20] width 61 height 10
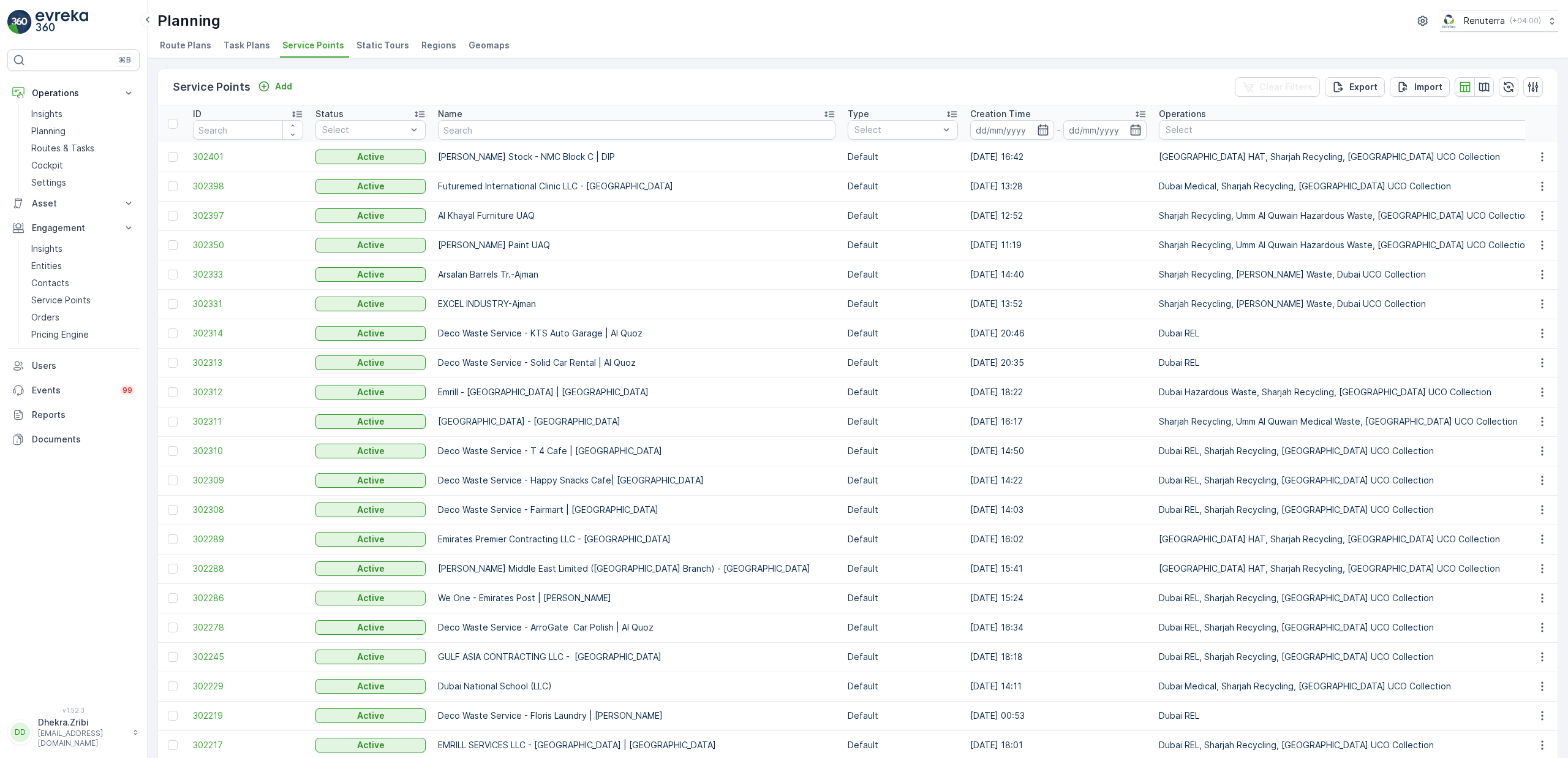
click at [459, 131] on input "text" at bounding box center [636, 130] width 398 height 20
type input "zah"
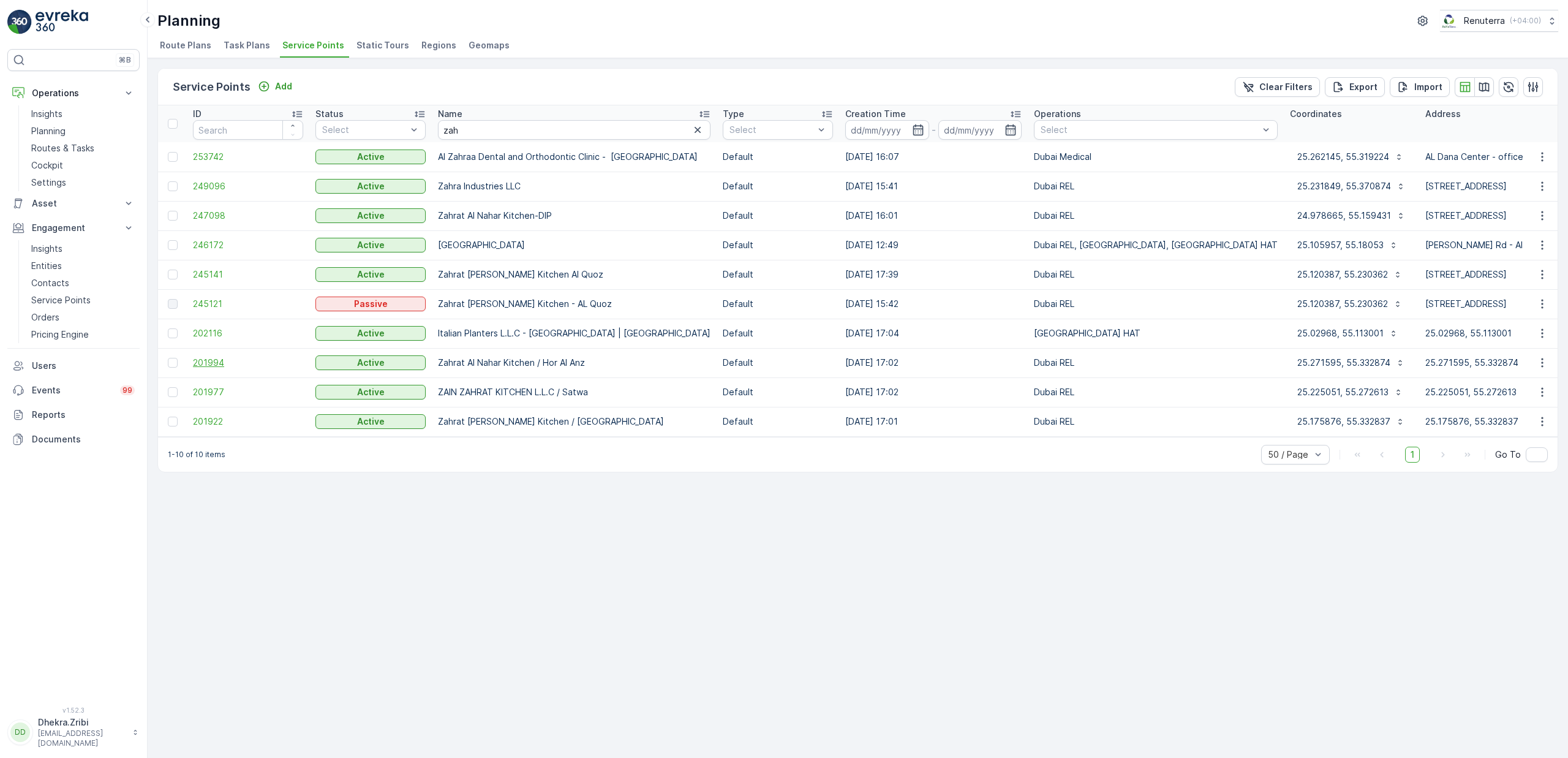
click at [201, 361] on span "201994" at bounding box center [248, 363] width 110 height 12
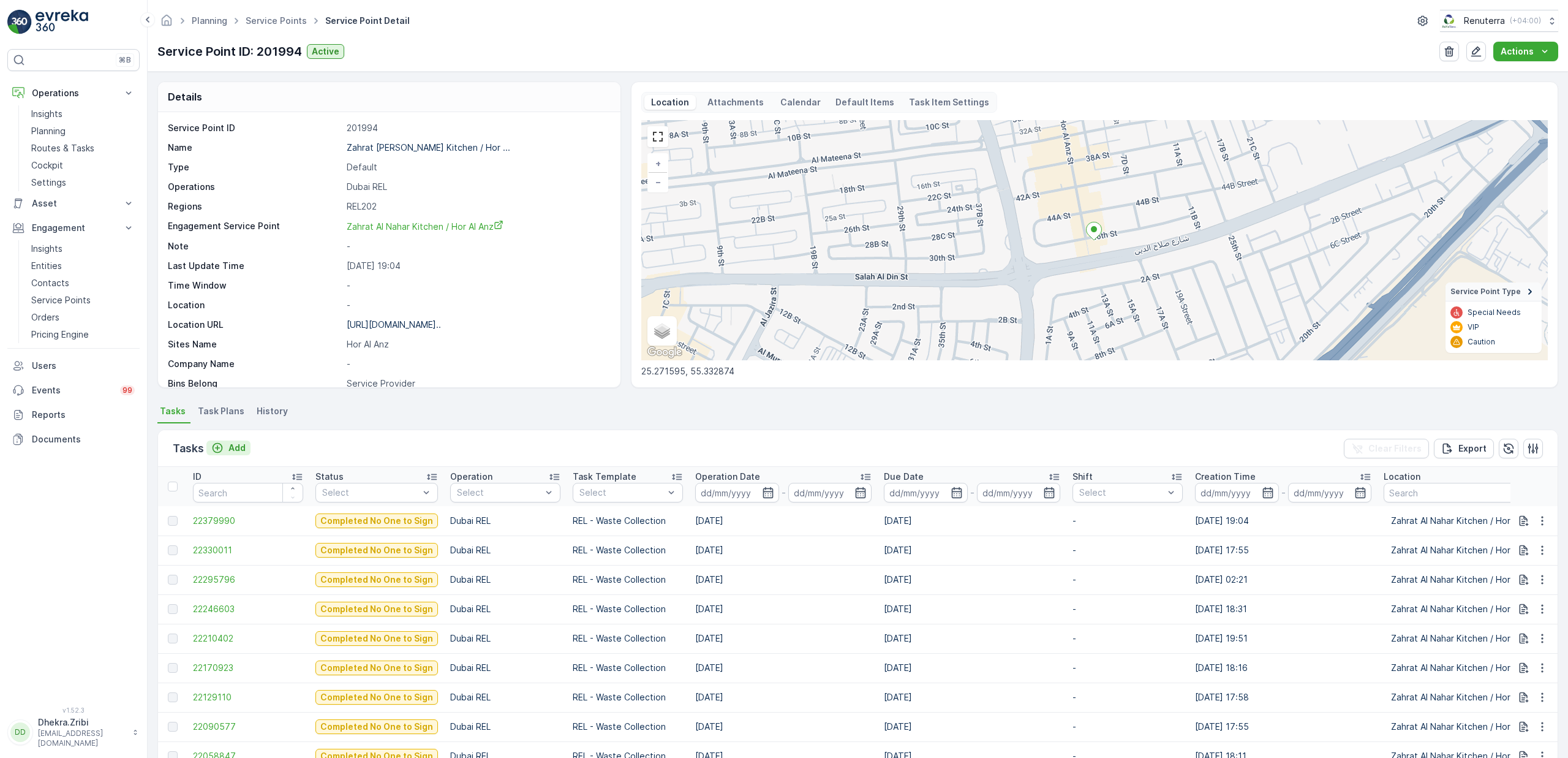
click at [245, 450] on button "Add" at bounding box center [228, 447] width 44 height 14
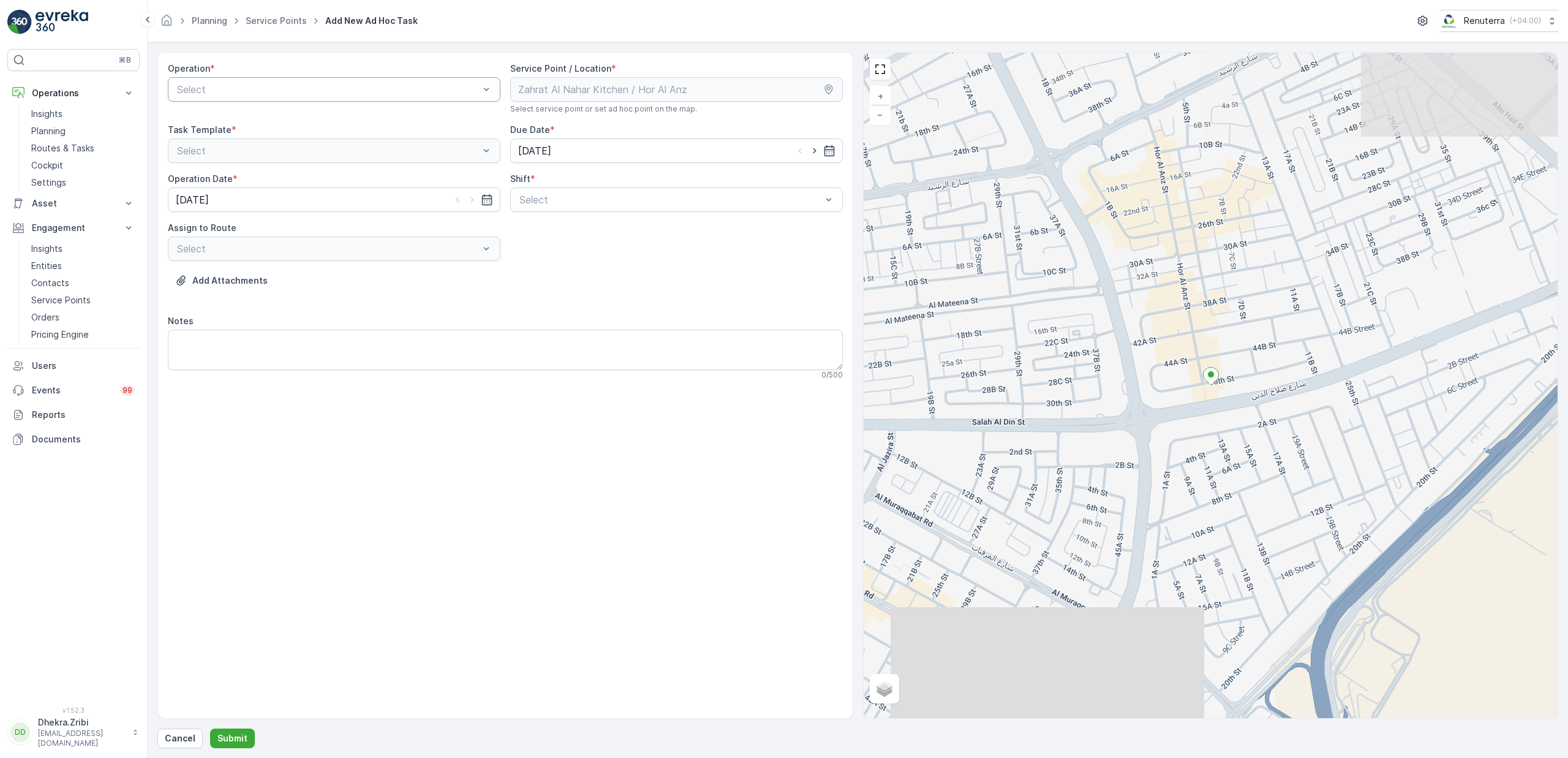
click at [350, 99] on div "Select" at bounding box center [334, 89] width 333 height 25
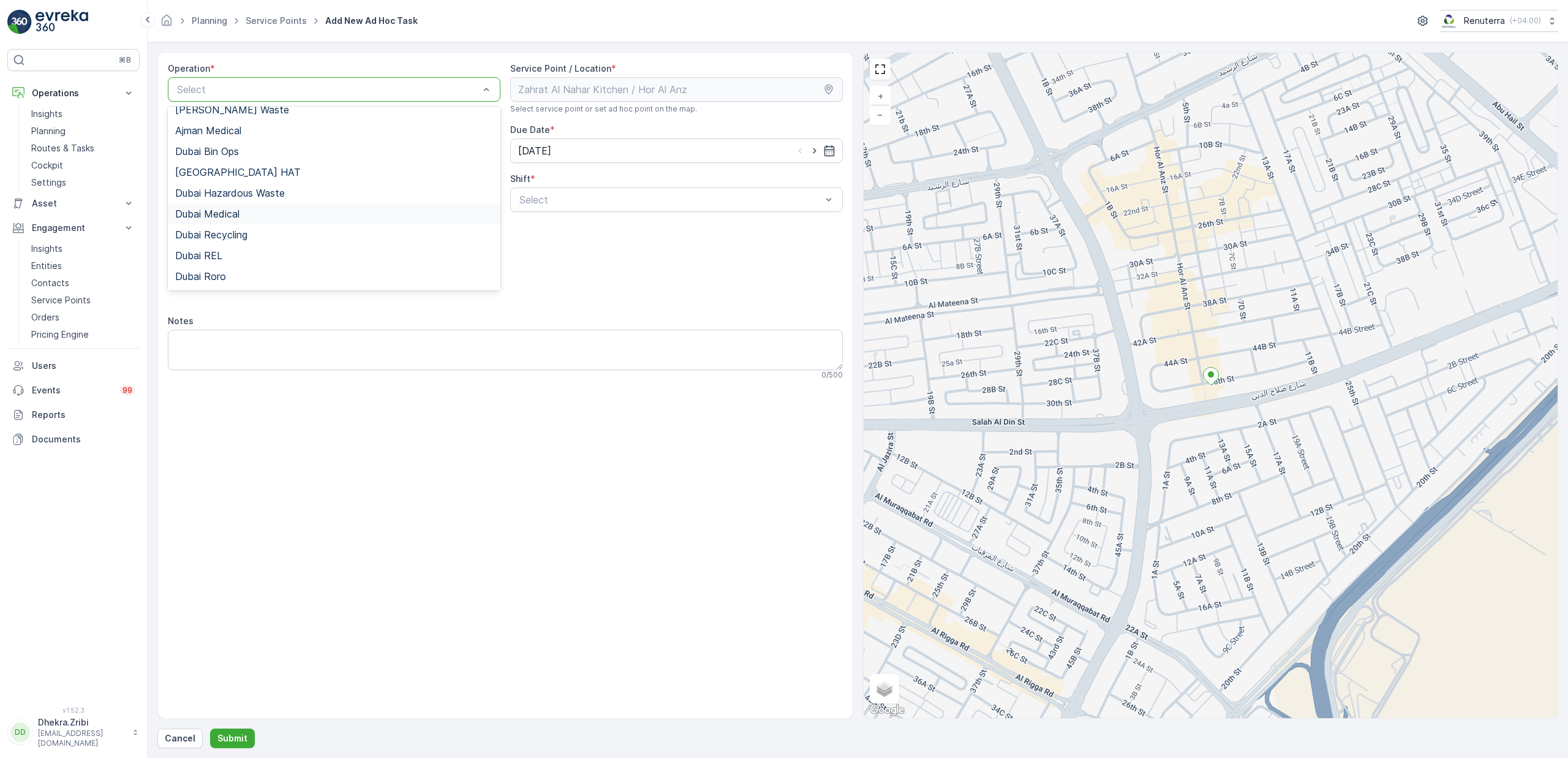
scroll to position [13, 0]
click at [227, 254] on div "Dubai REL" at bounding box center [334, 252] width 318 height 11
click at [538, 251] on span "Night Shift" at bounding box center [542, 251] width 49 height 11
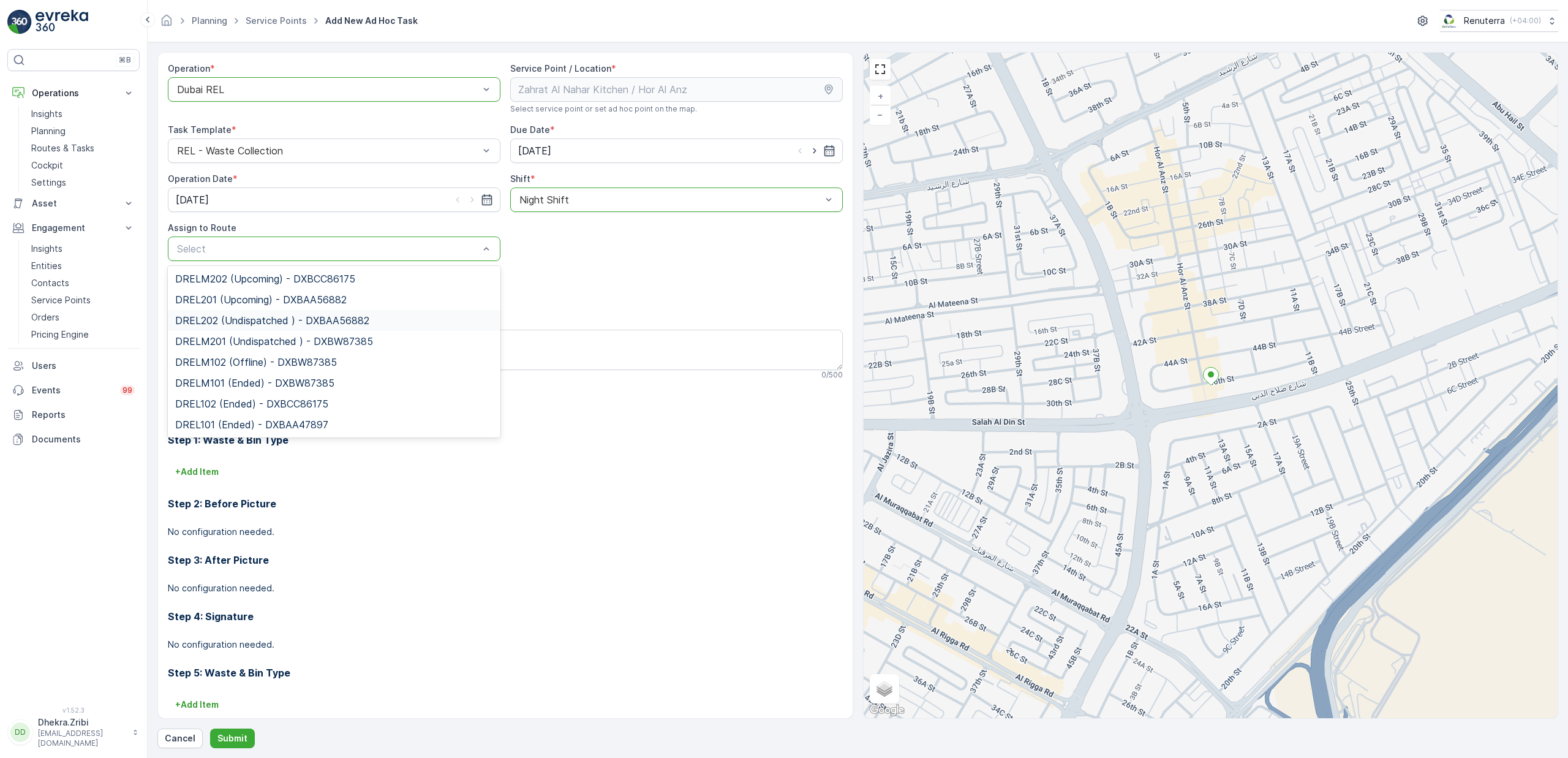
click at [234, 323] on span "DREL202 (Undispatched ) - DXBAA56882" at bounding box center [272, 320] width 194 height 11
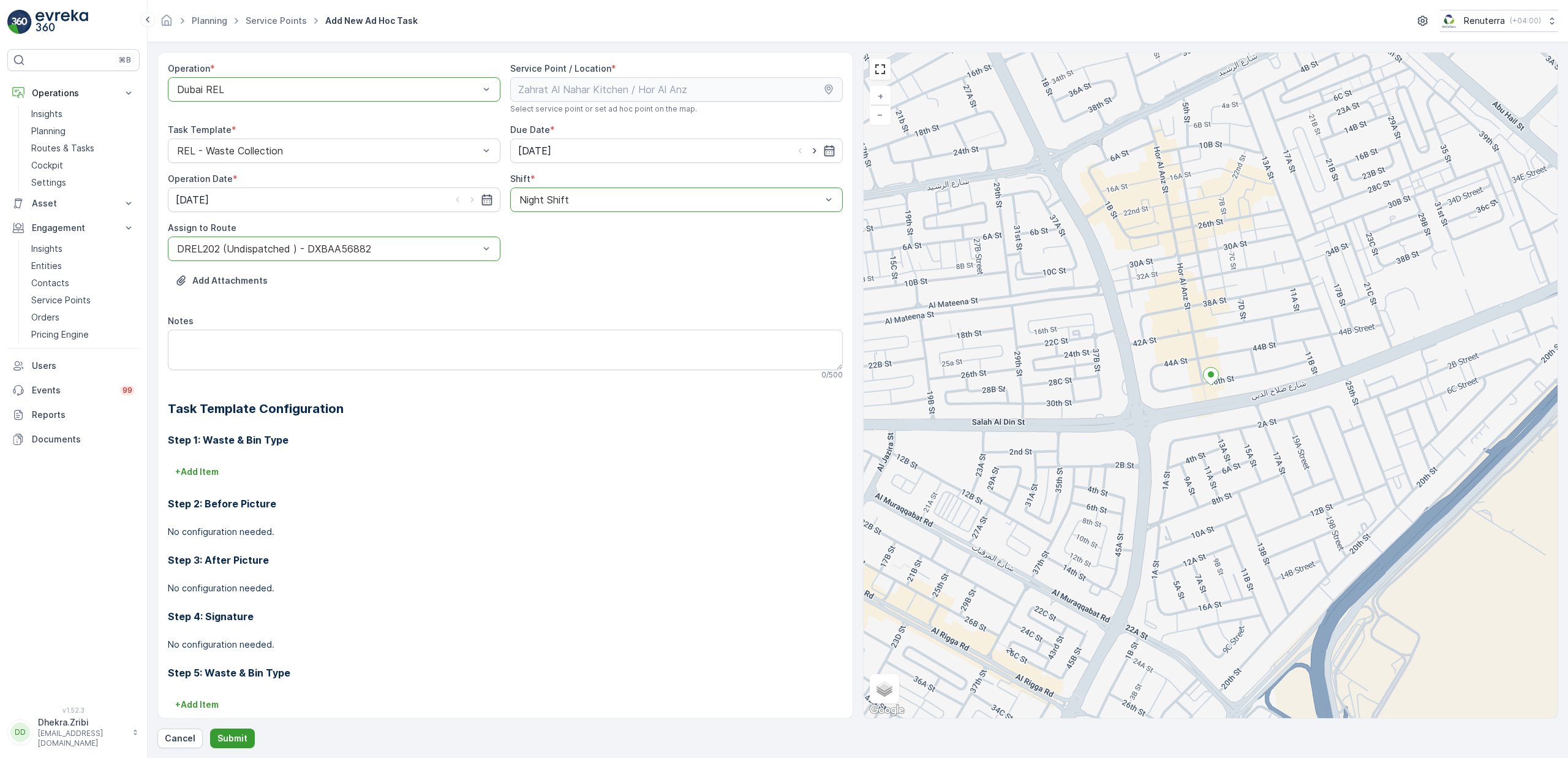
click at [234, 733] on p "Submit" at bounding box center [232, 738] width 30 height 12
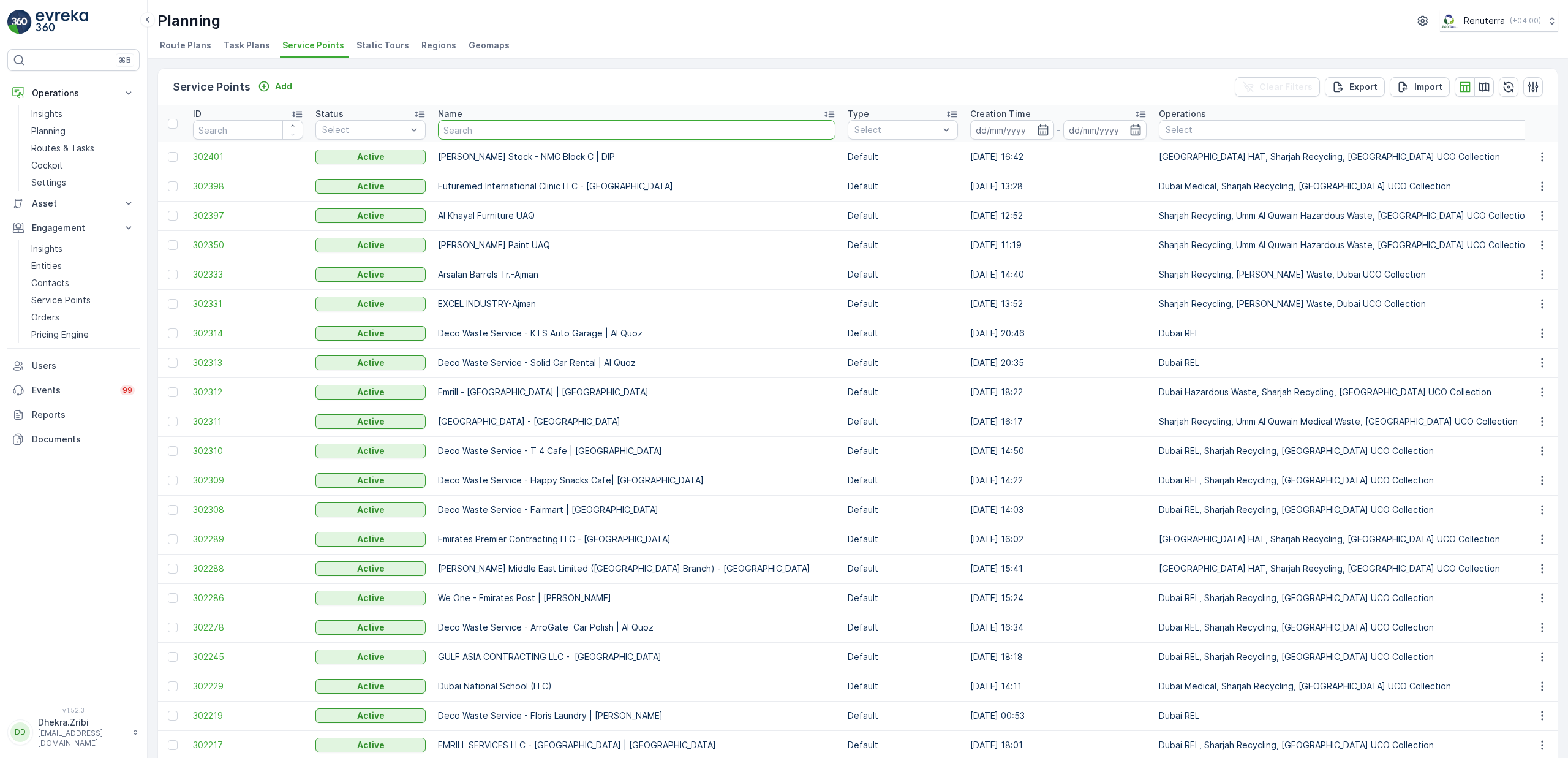
click at [542, 133] on input "text" at bounding box center [636, 130] width 398 height 20
type input "4 u"
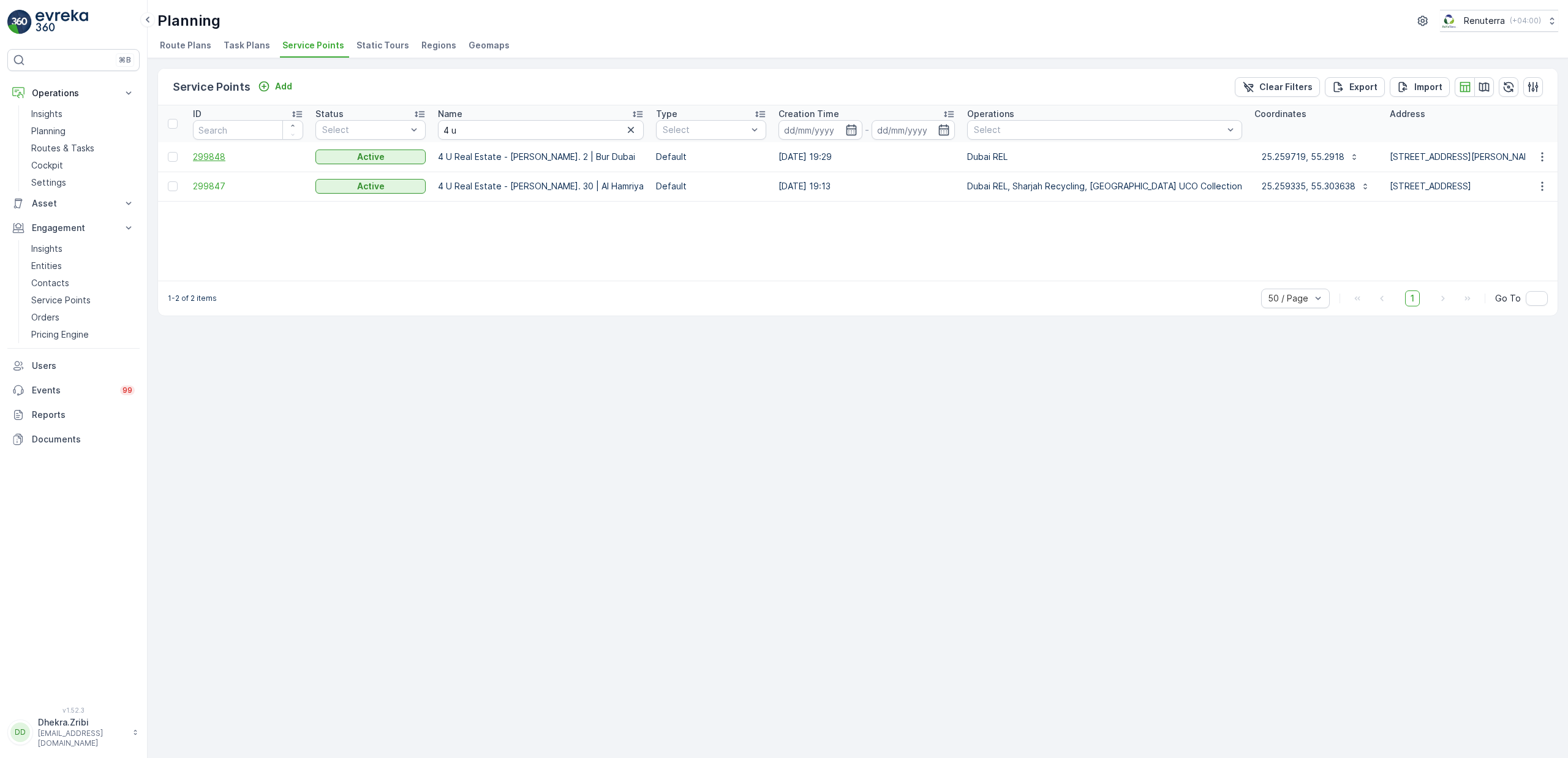
click at [215, 159] on span "299848" at bounding box center [248, 157] width 110 height 12
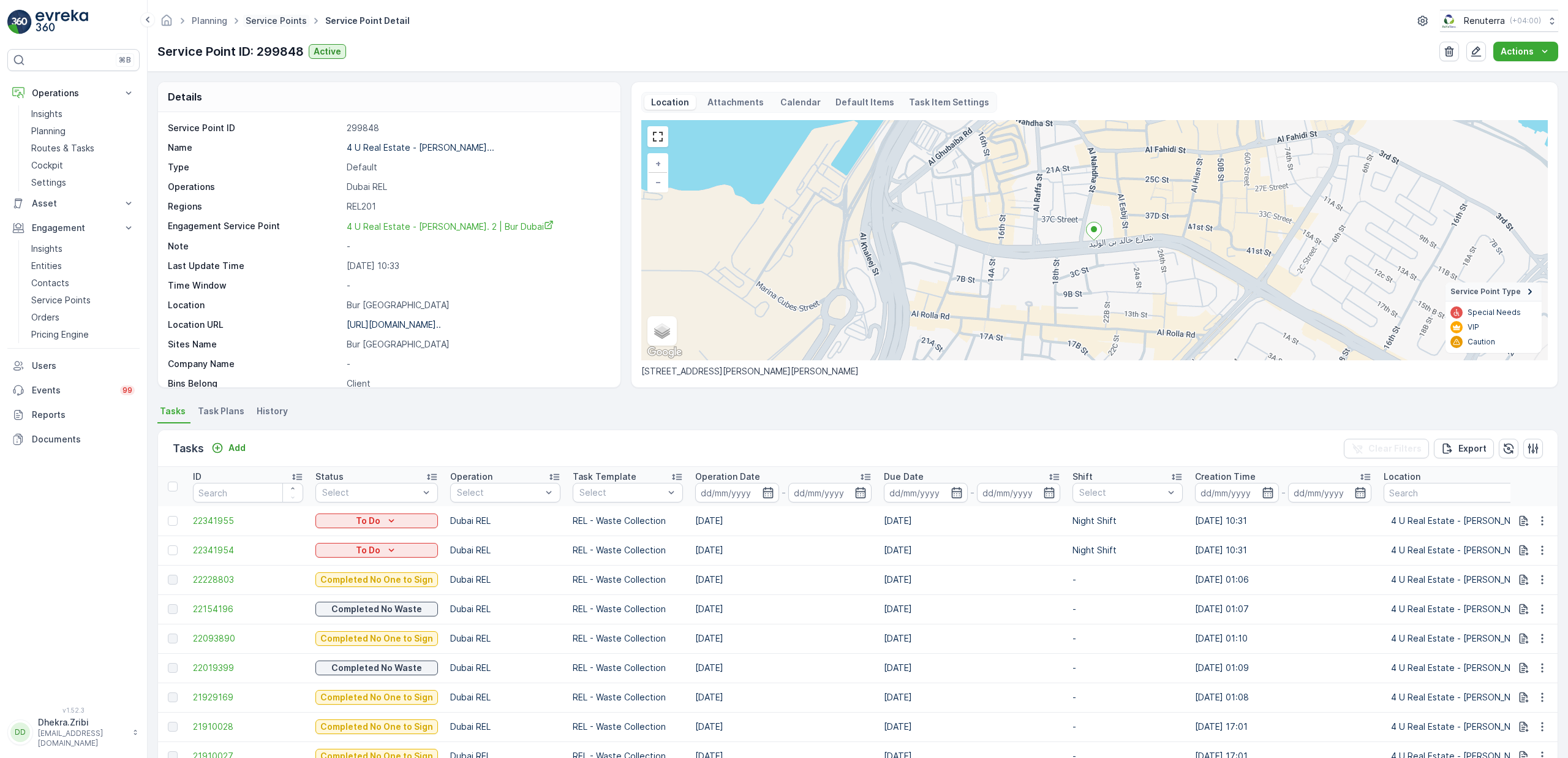
click at [281, 22] on link "Service Points" at bounding box center [276, 20] width 61 height 10
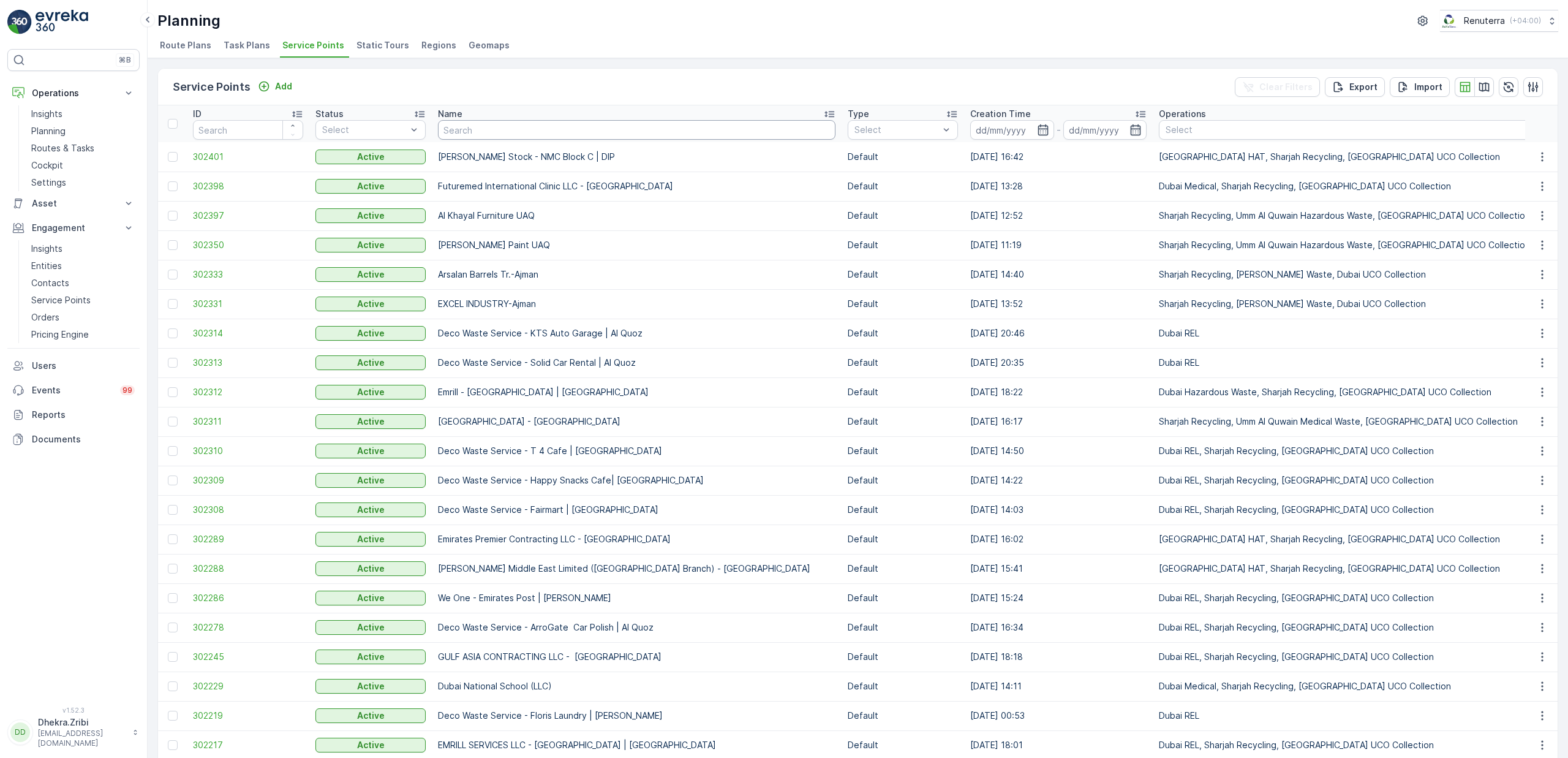
click at [513, 130] on input "text" at bounding box center [636, 130] width 398 height 20
type input "food"
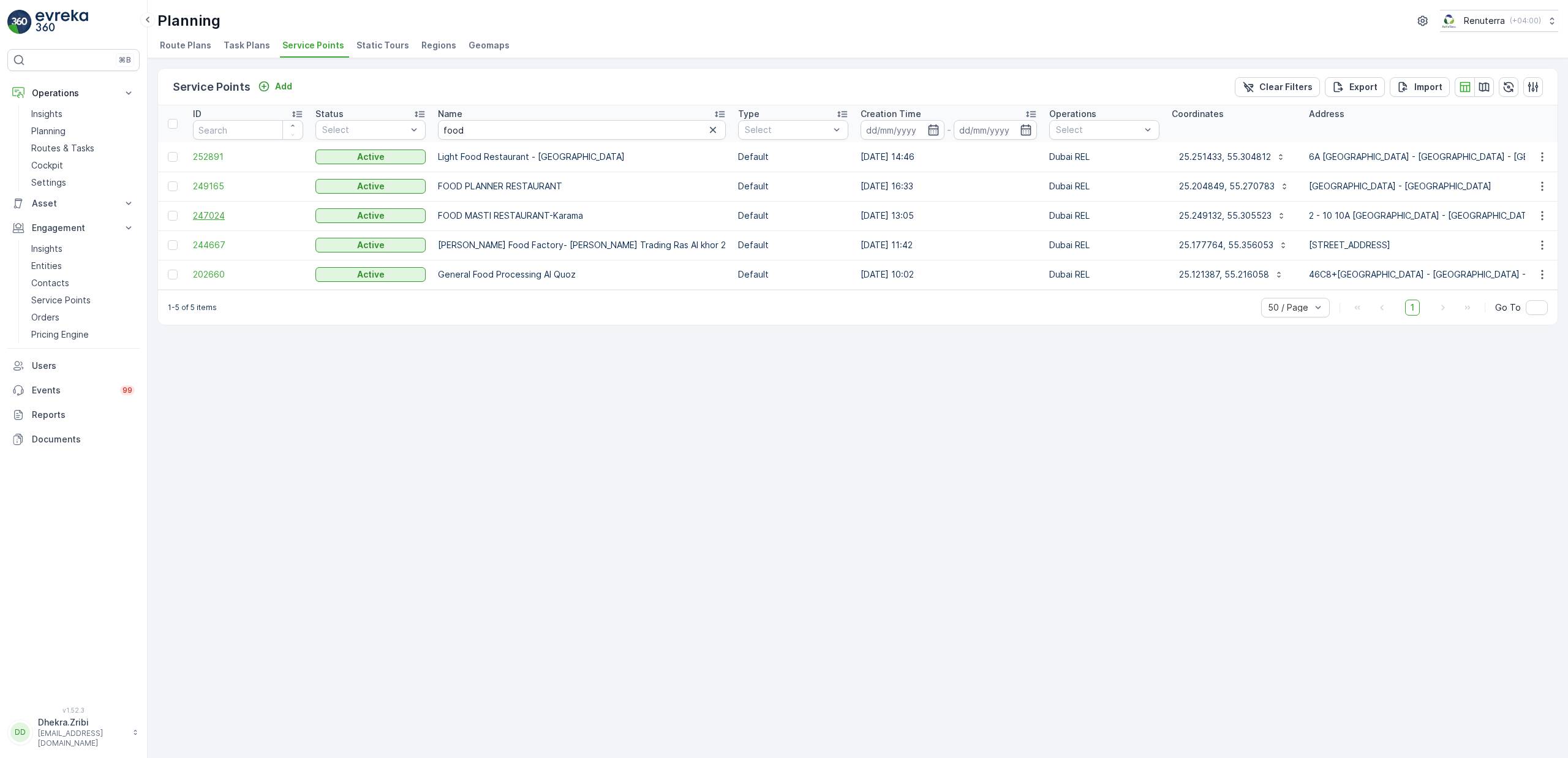
click at [221, 215] on span "247024" at bounding box center [248, 216] width 110 height 12
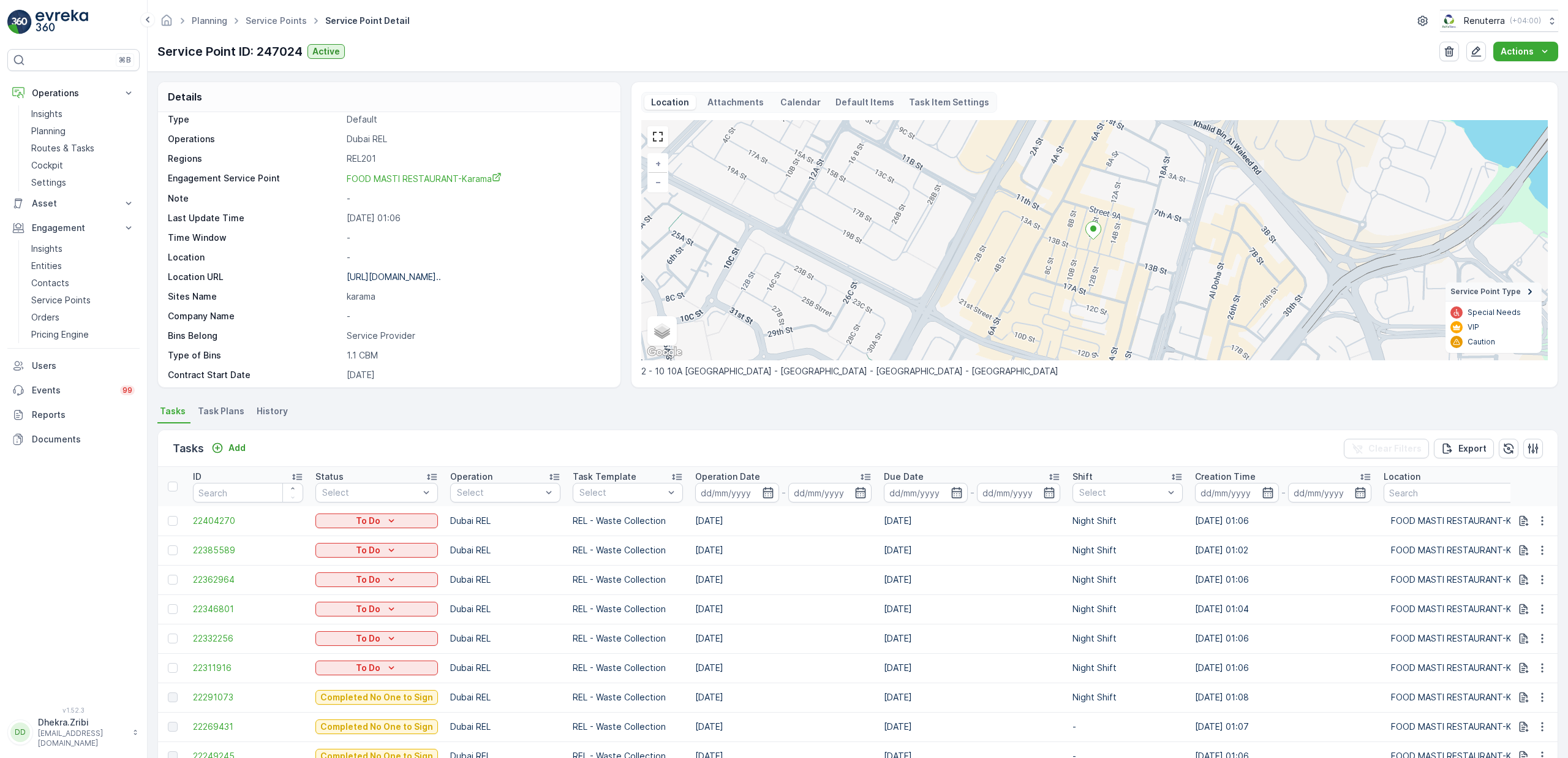
scroll to position [49, 0]
click at [1478, 54] on icon "button" at bounding box center [1476, 52] width 12 height 12
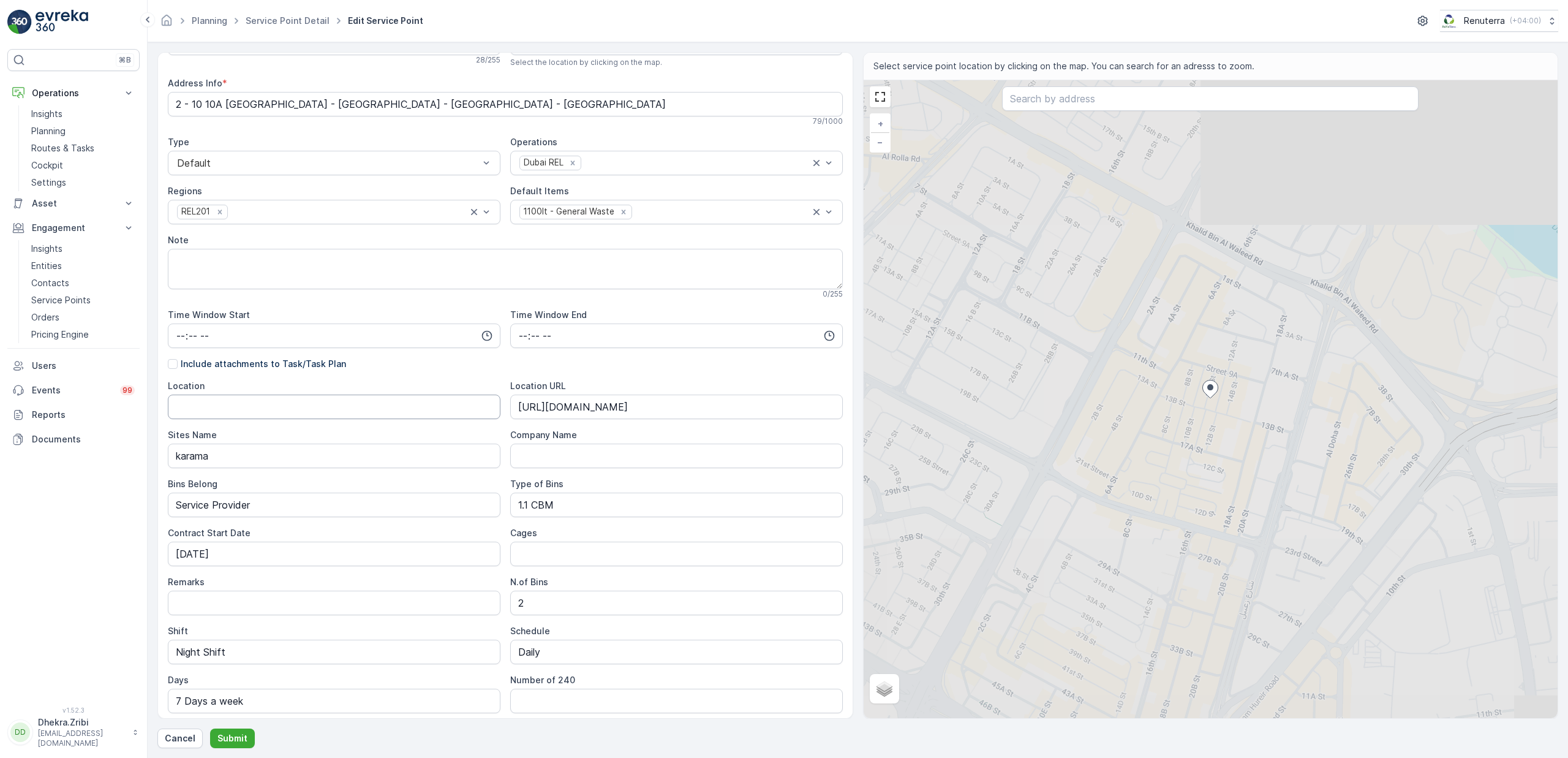
scroll to position [199, 0]
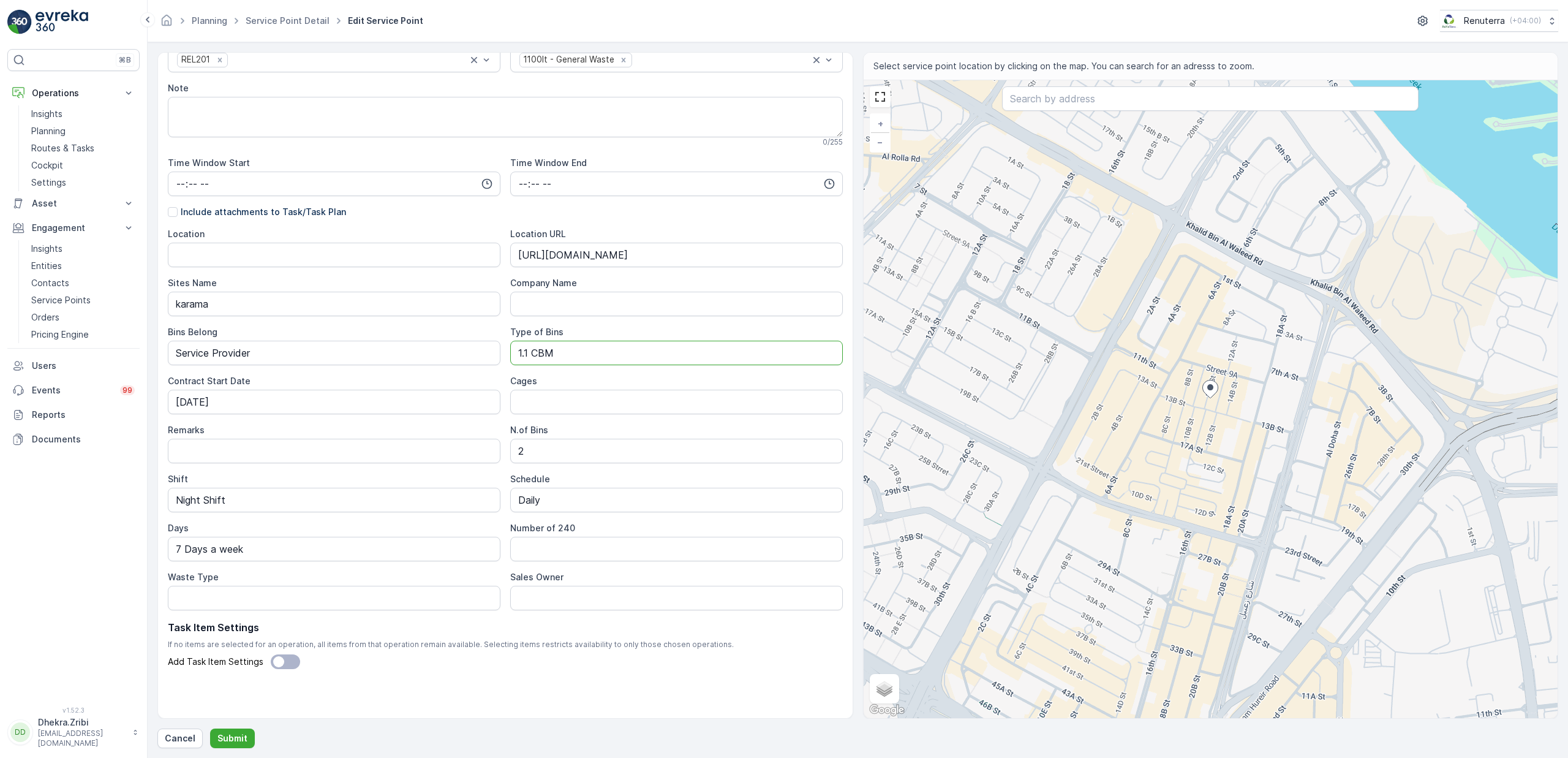
drag, startPoint x: 565, startPoint y: 353, endPoint x: 510, endPoint y: 338, distance: 57.0
click at [511, 338] on div "Type of Bins 1.1 CBM" at bounding box center [677, 345] width 333 height 39
type Bins "240 LTRS"
drag, startPoint x: 546, startPoint y: 457, endPoint x: 480, endPoint y: 454, distance: 66.1
click at [480, 454] on div "Location Location URL https://maps.app.goo.gl/z5BjCRWiDWhQSgBU8 Sites Name kara…" at bounding box center [505, 419] width 675 height 382
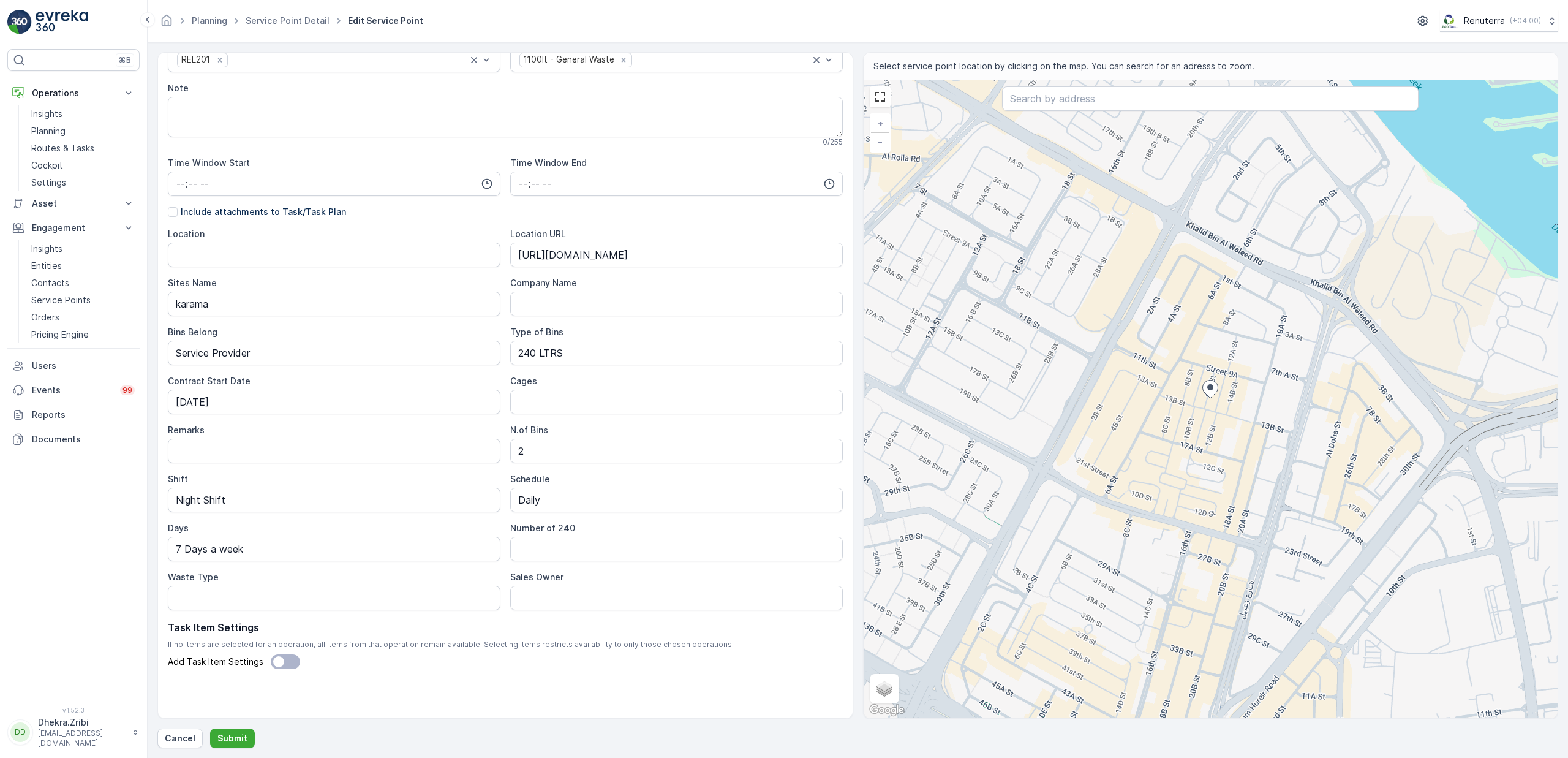
click at [443, 712] on div "Service Point Name FOOD MASTI RESTAURANT-Karama 28 / 255 Location * 25.249132,5…" at bounding box center [505, 291] width 675 height 854
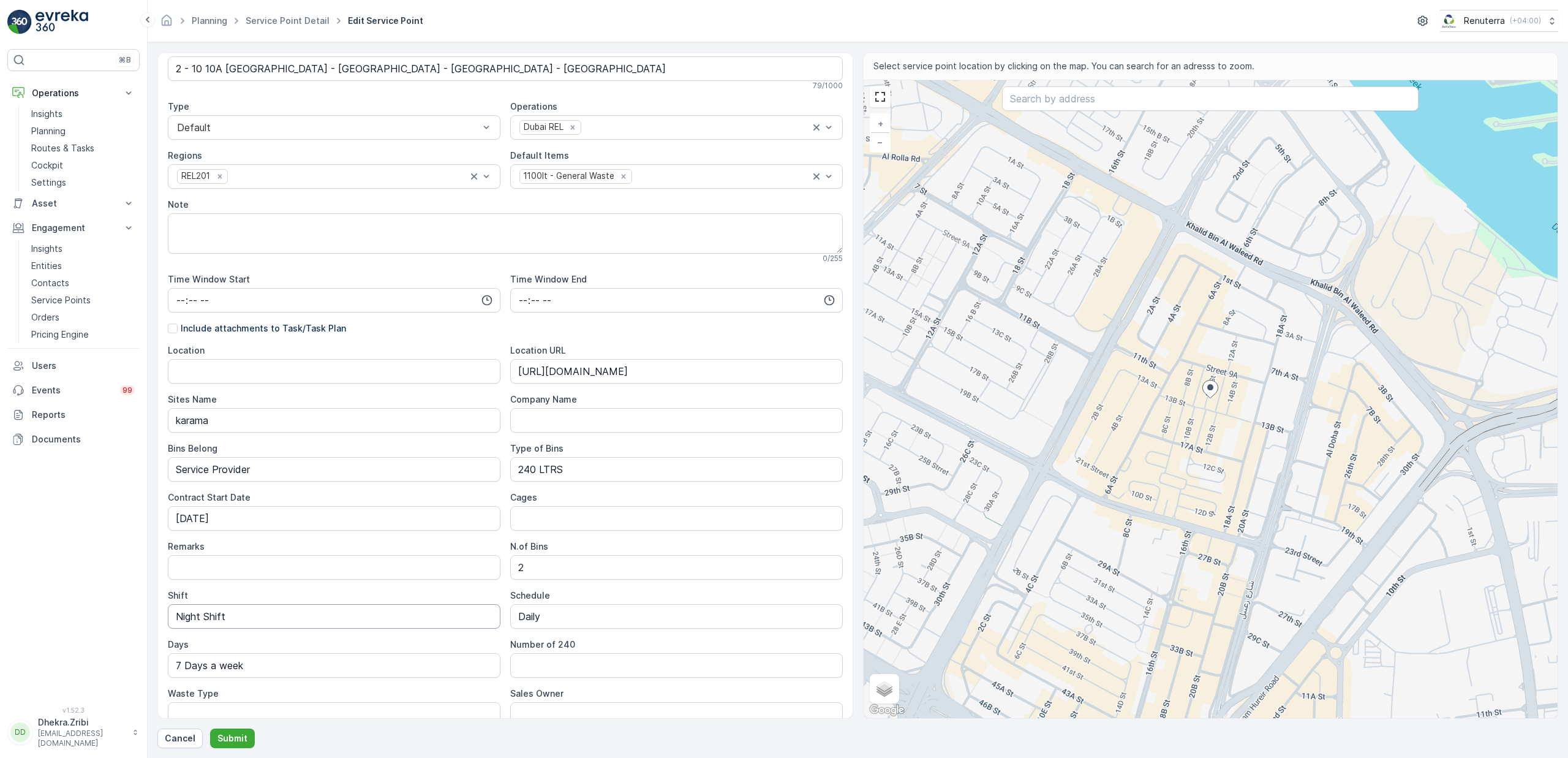
scroll to position [0, 0]
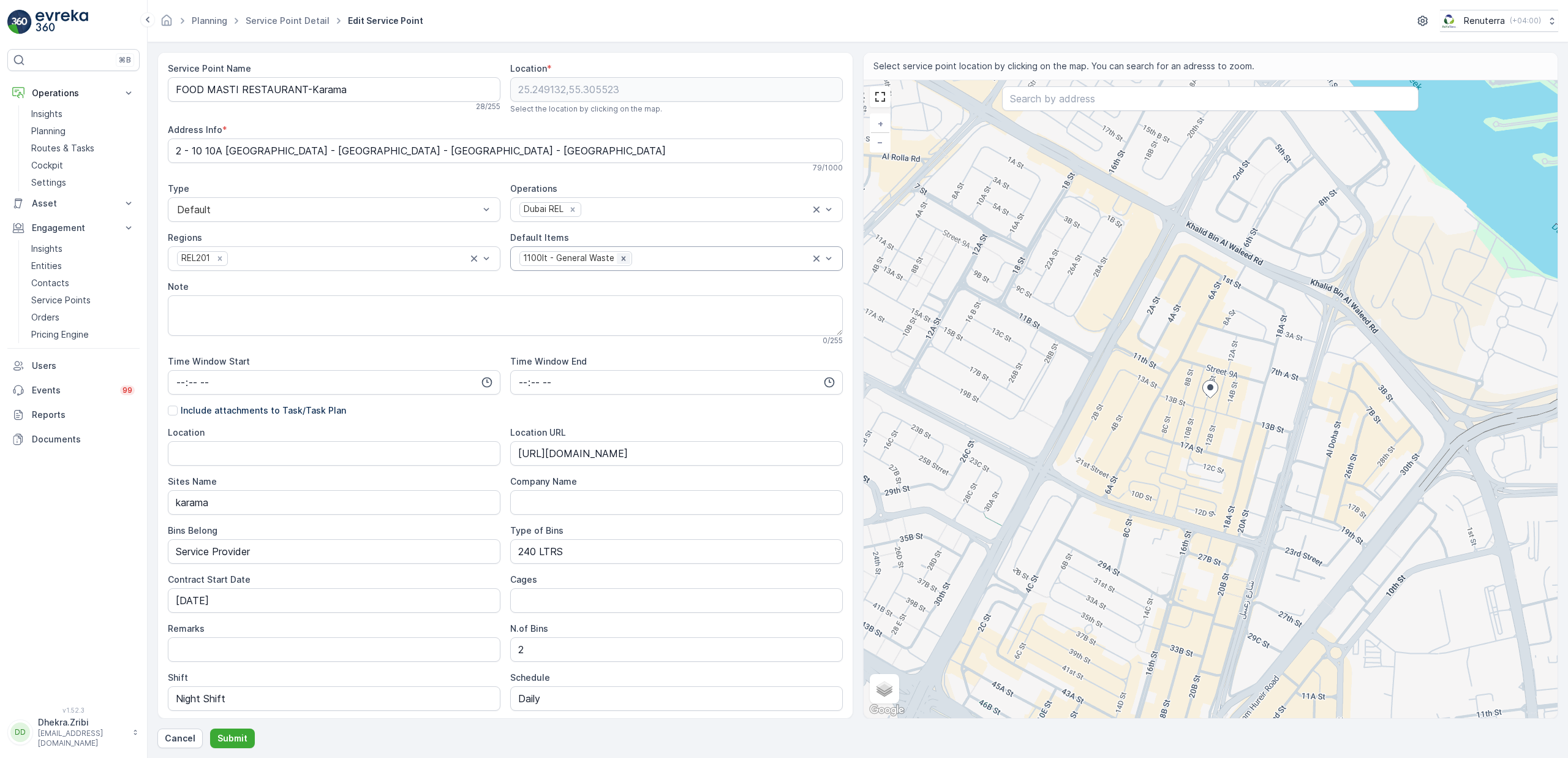
click at [620, 261] on icon "Remove 1100lt - General Waste" at bounding box center [623, 258] width 8 height 8
click at [620, 261] on div at bounding box center [670, 258] width 304 height 11
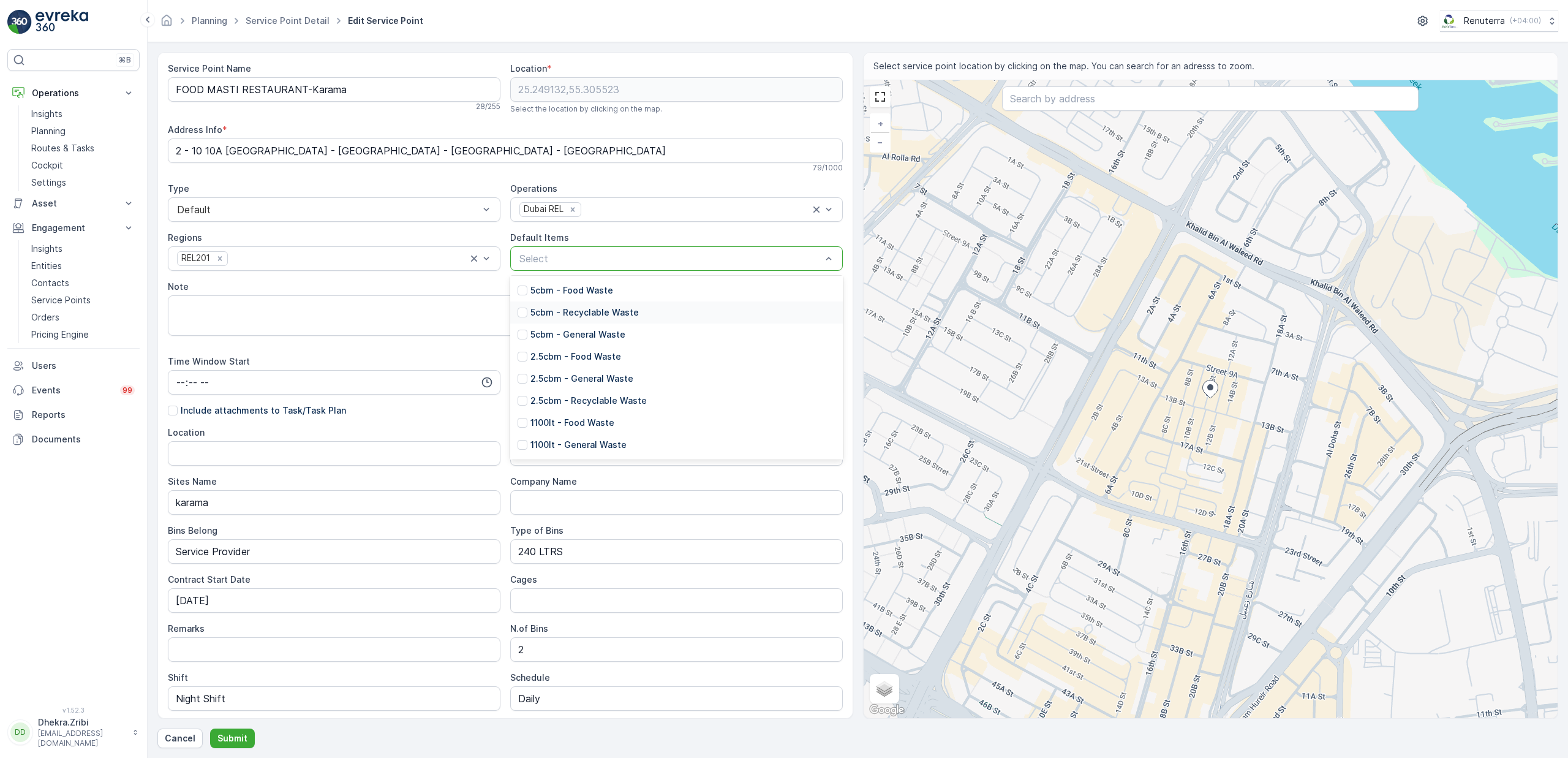
scroll to position [217, 0]
click at [577, 419] on p "240lt - General [PERSON_NAME]" at bounding box center [599, 420] width 138 height 12
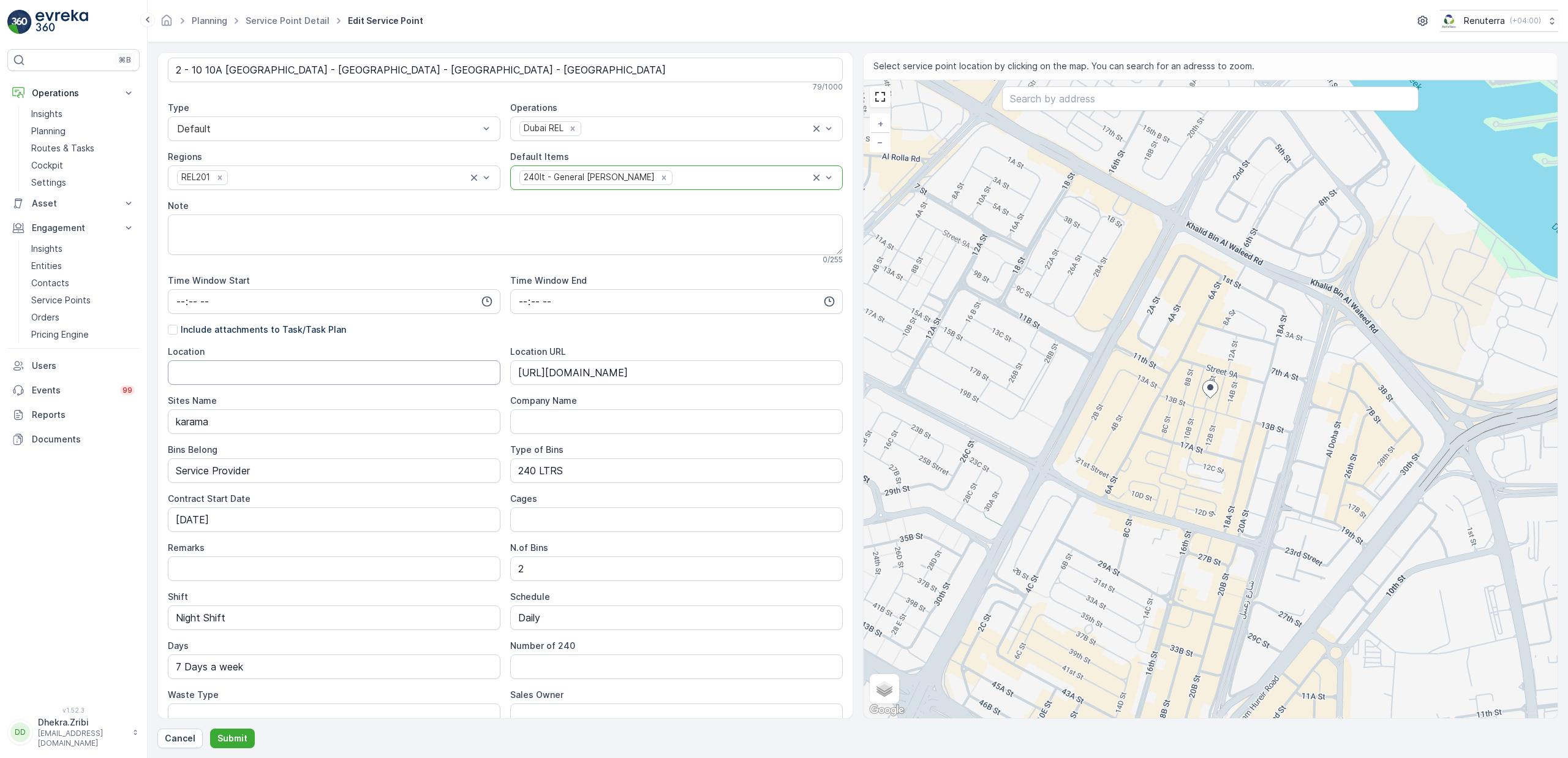
scroll to position [199, 0]
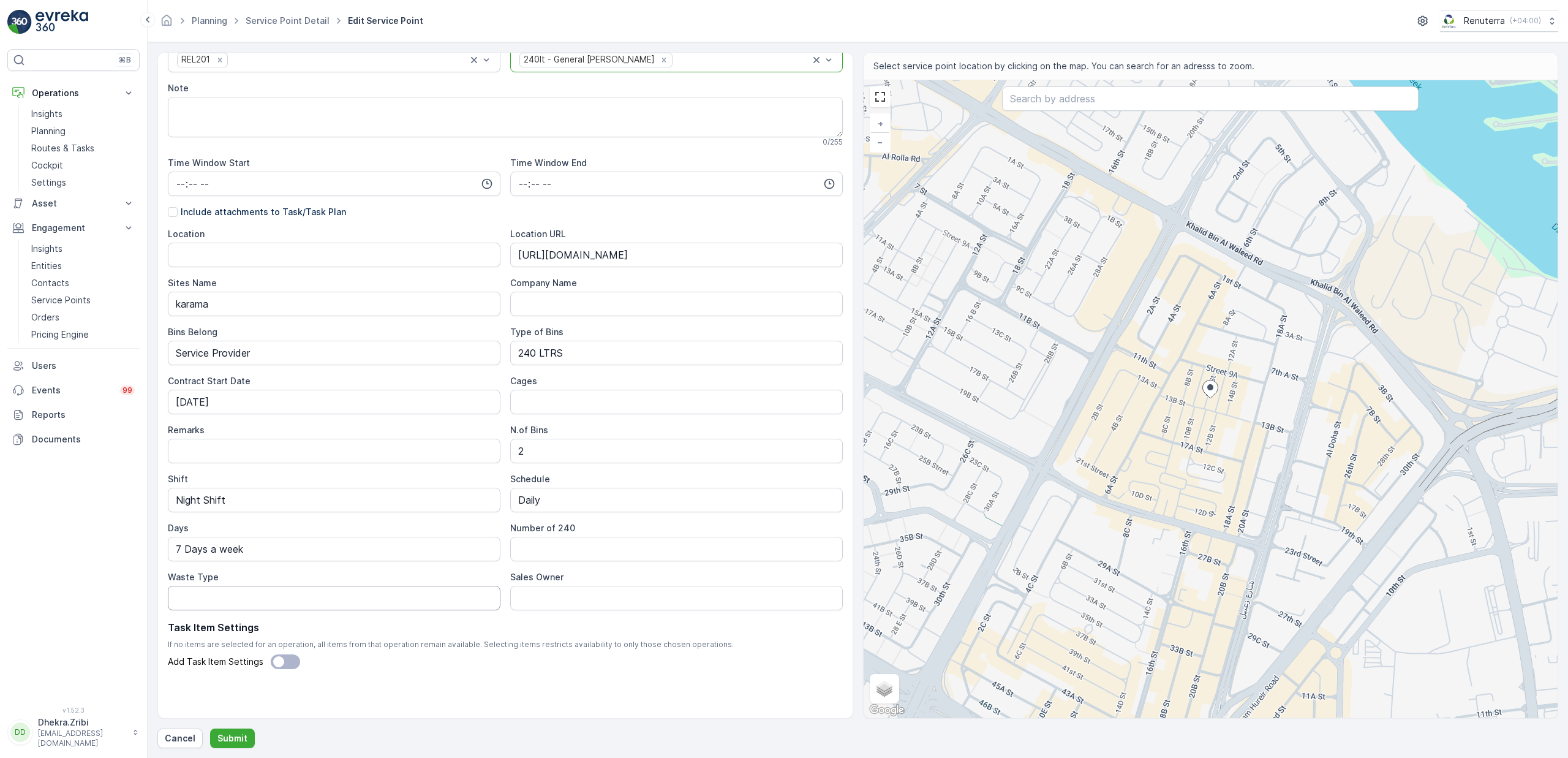
click at [434, 595] on Type "Waste Type" at bounding box center [334, 598] width 333 height 25
type Type "General Waste"
click at [236, 736] on p "Submit" at bounding box center [232, 738] width 30 height 12
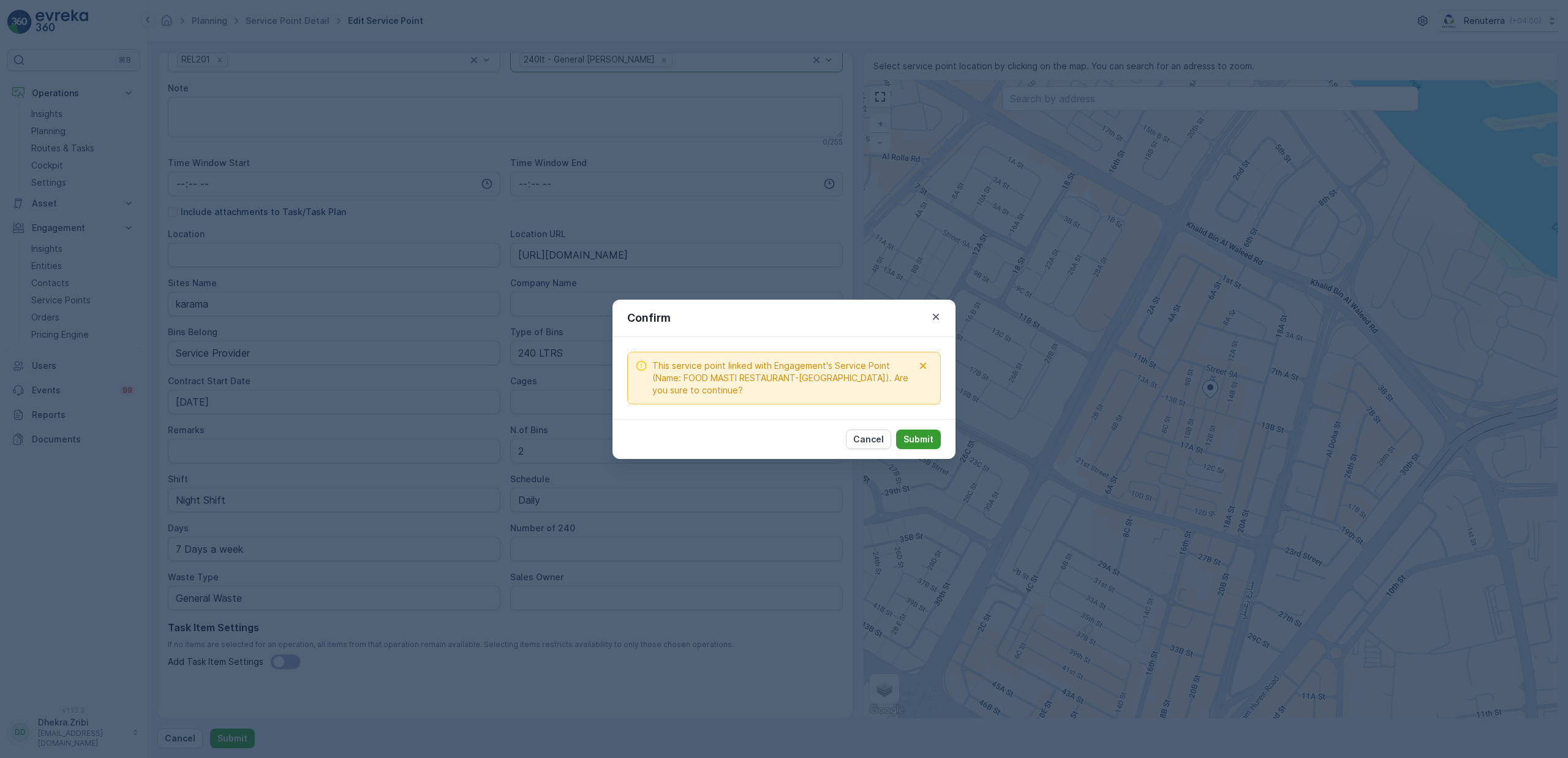
click at [917, 437] on p "Submit" at bounding box center [919, 439] width 30 height 12
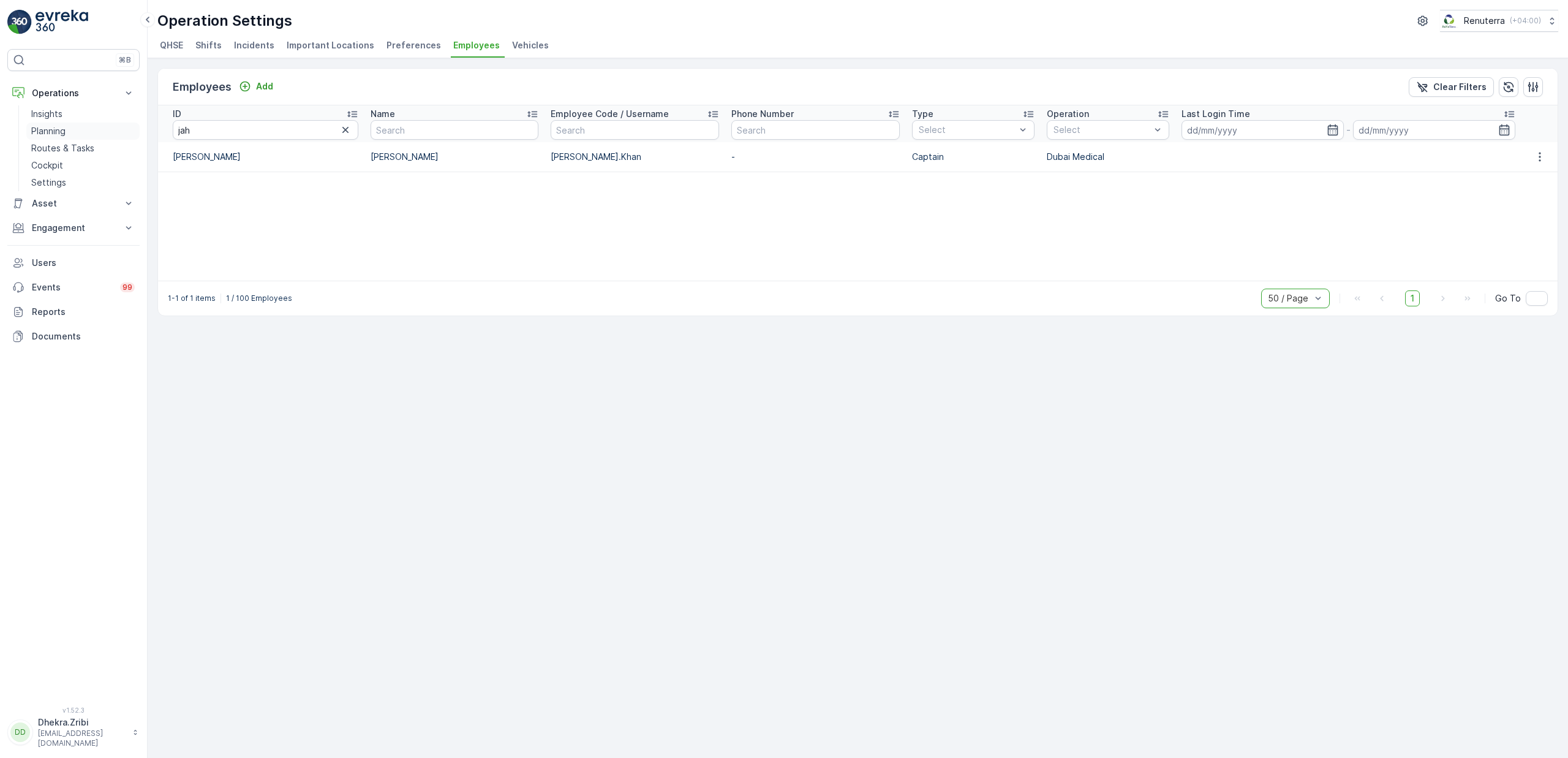
click at [63, 138] on link "Planning" at bounding box center [82, 131] width 113 height 17
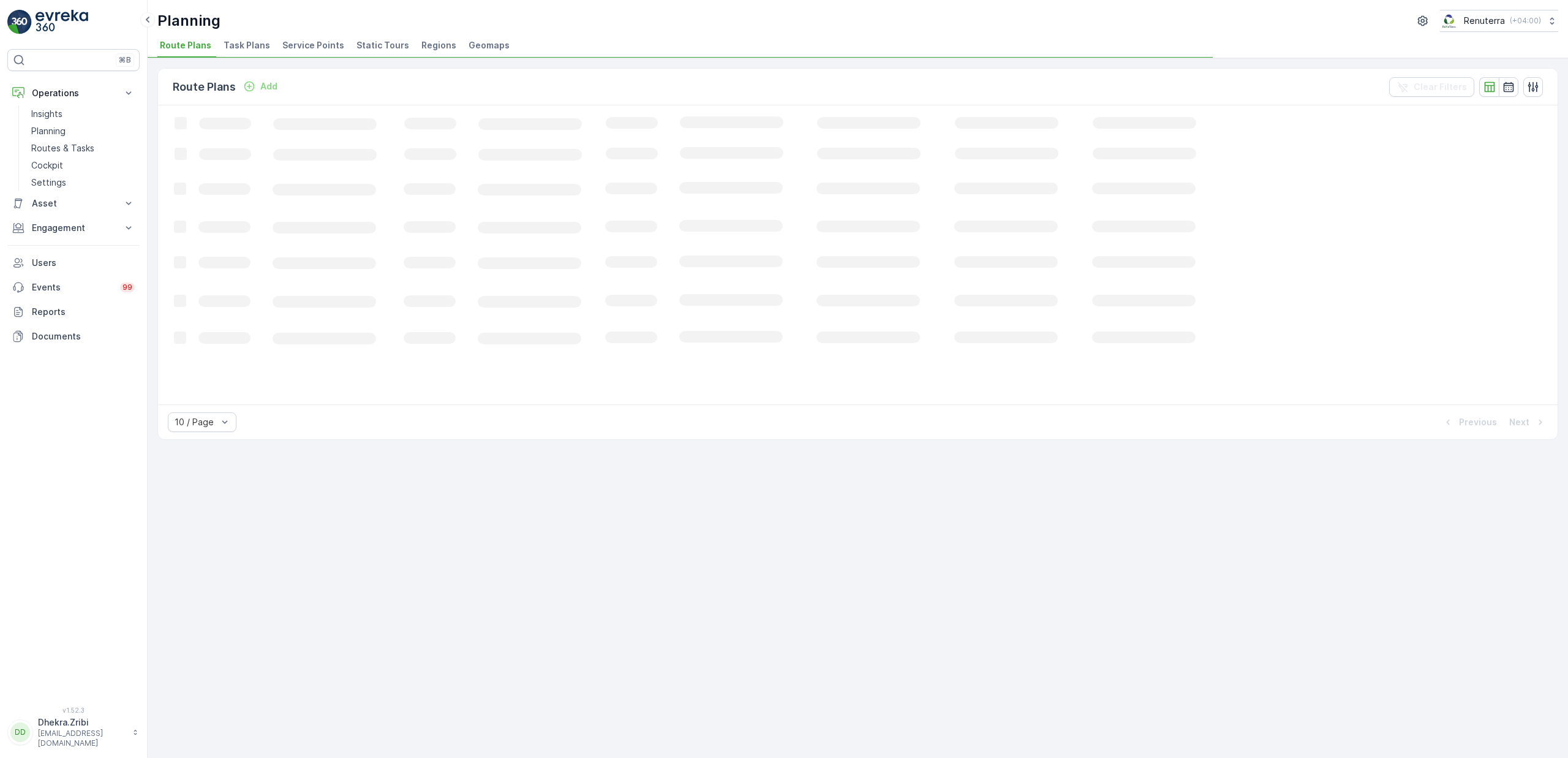
click at [306, 41] on span "Service Points" at bounding box center [313, 45] width 62 height 12
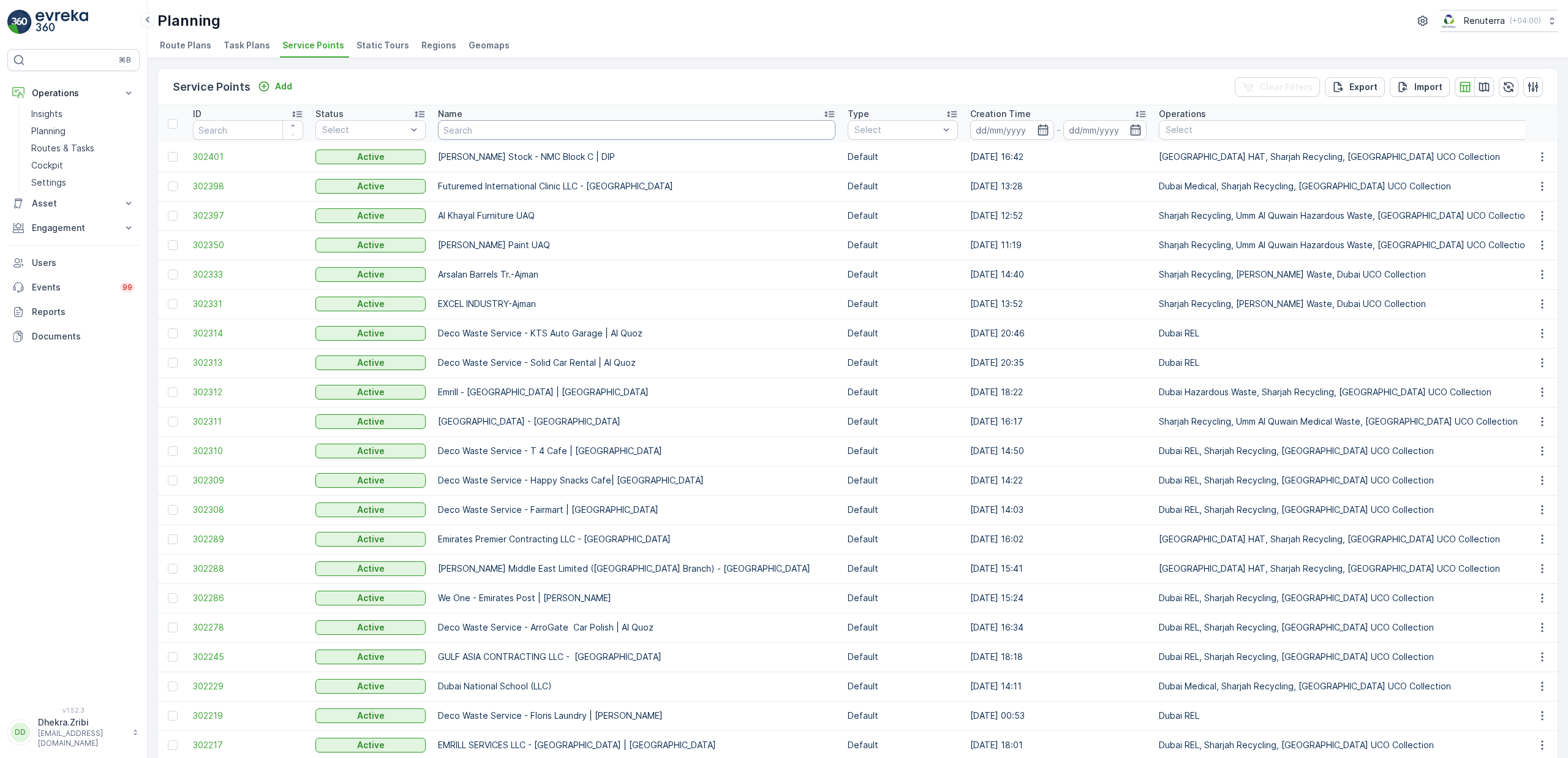
click at [486, 134] on input "text" at bounding box center [636, 130] width 398 height 20
type input "anja"
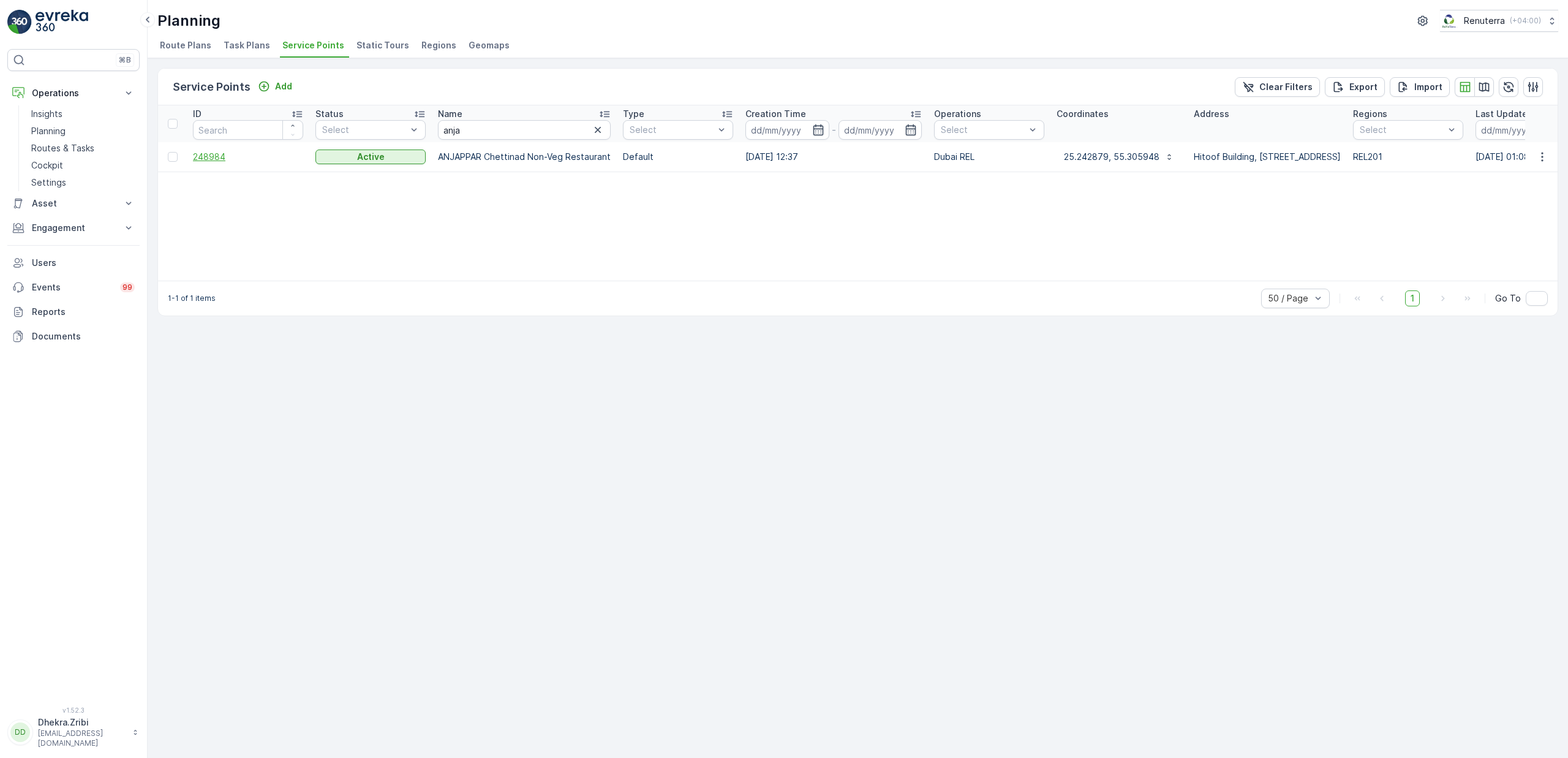
click at [217, 157] on span "248984" at bounding box center [248, 157] width 110 height 12
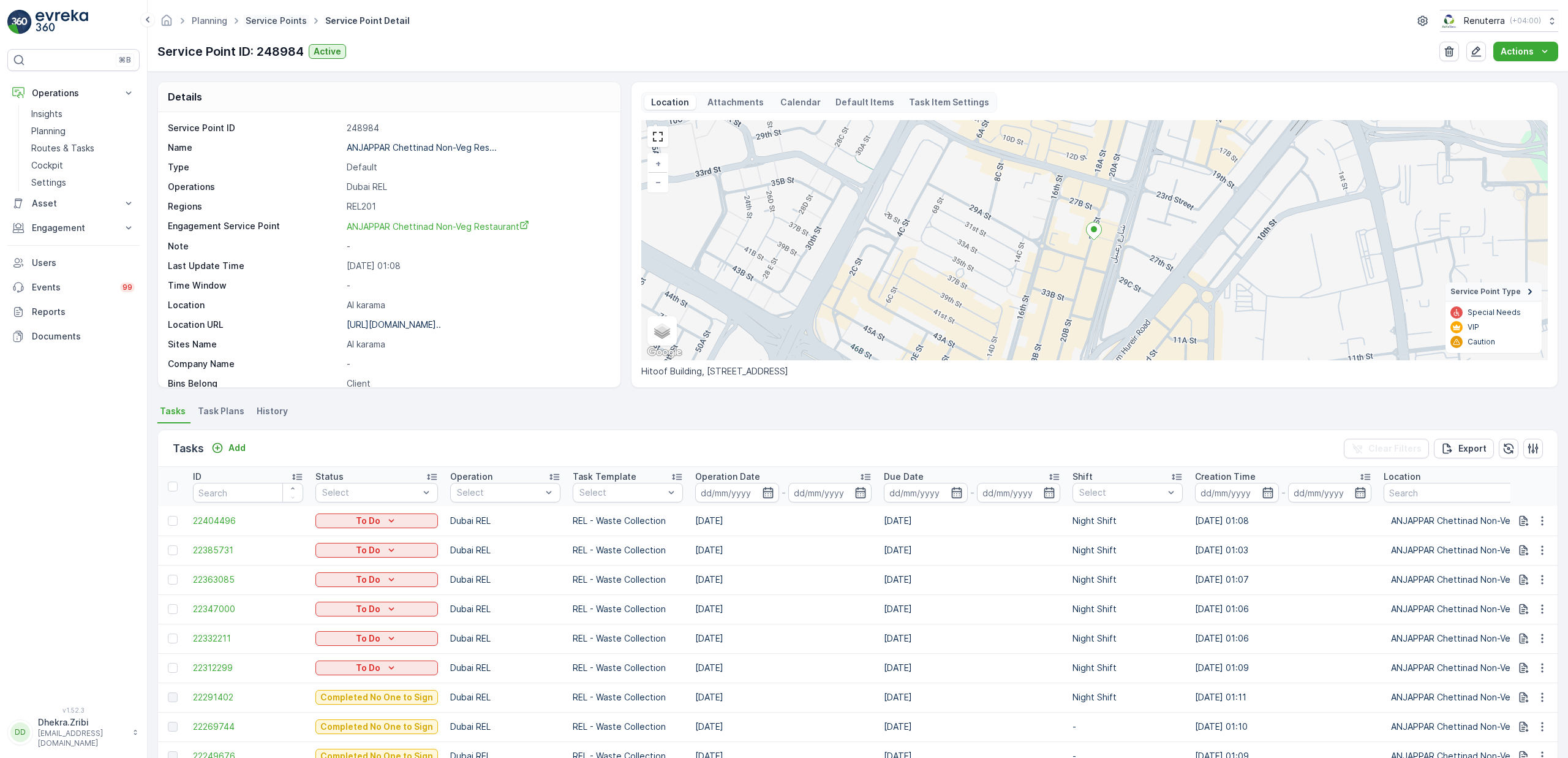
click at [282, 24] on link "Service Points" at bounding box center [276, 20] width 61 height 10
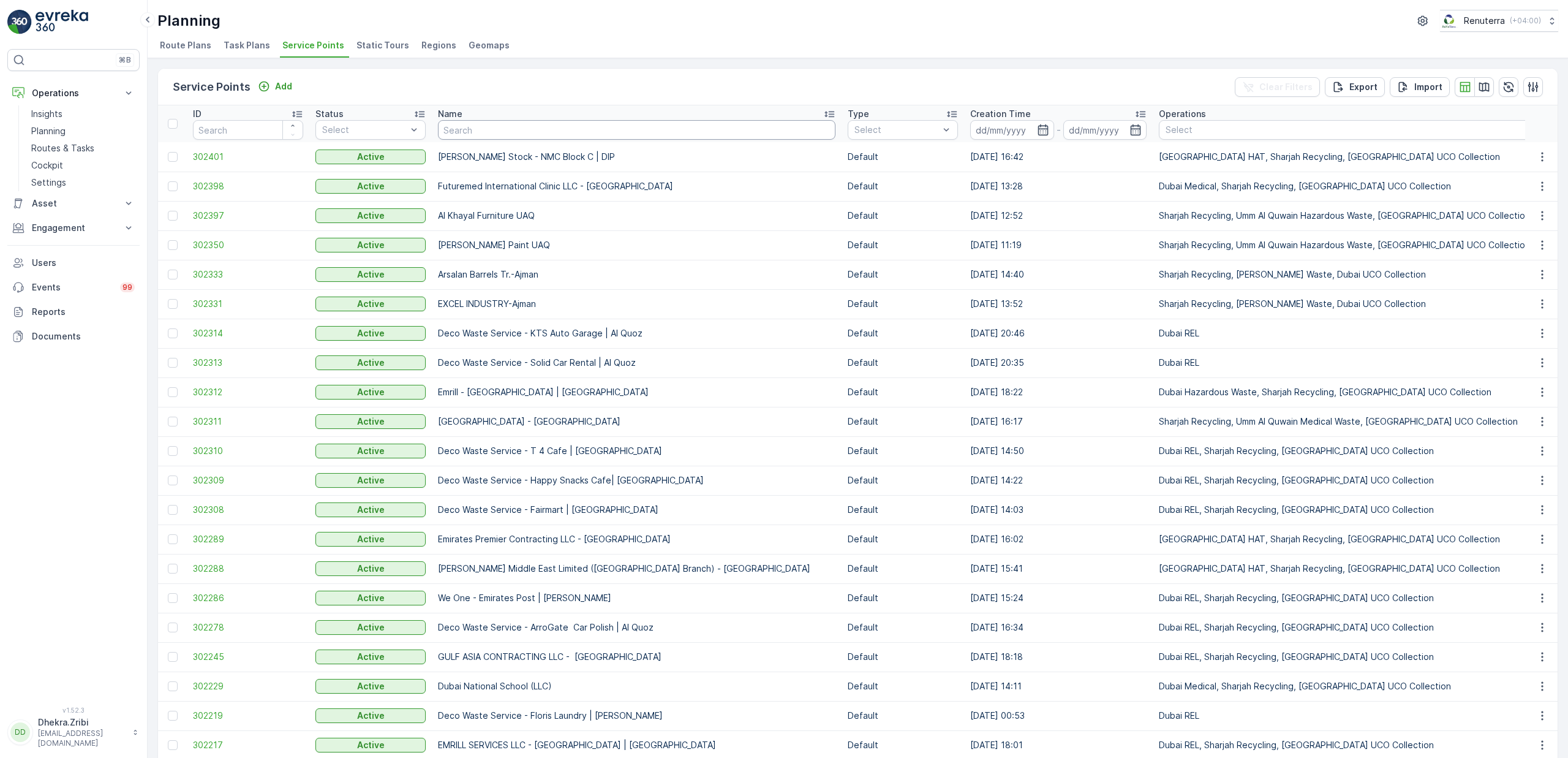
click at [482, 133] on input "text" at bounding box center [636, 130] width 398 height 20
type input "shre"
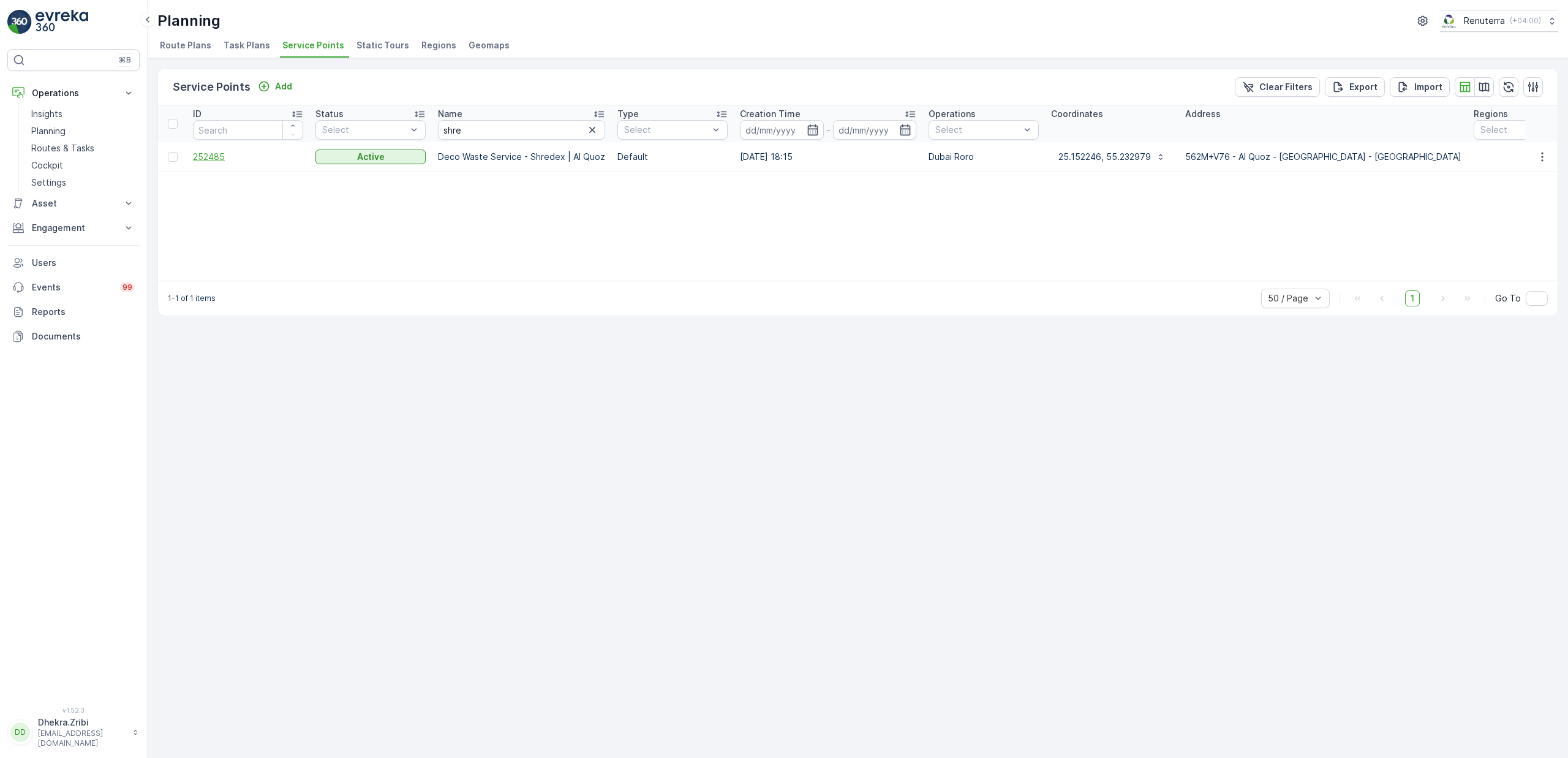
click at [215, 159] on span "252485" at bounding box center [248, 157] width 110 height 12
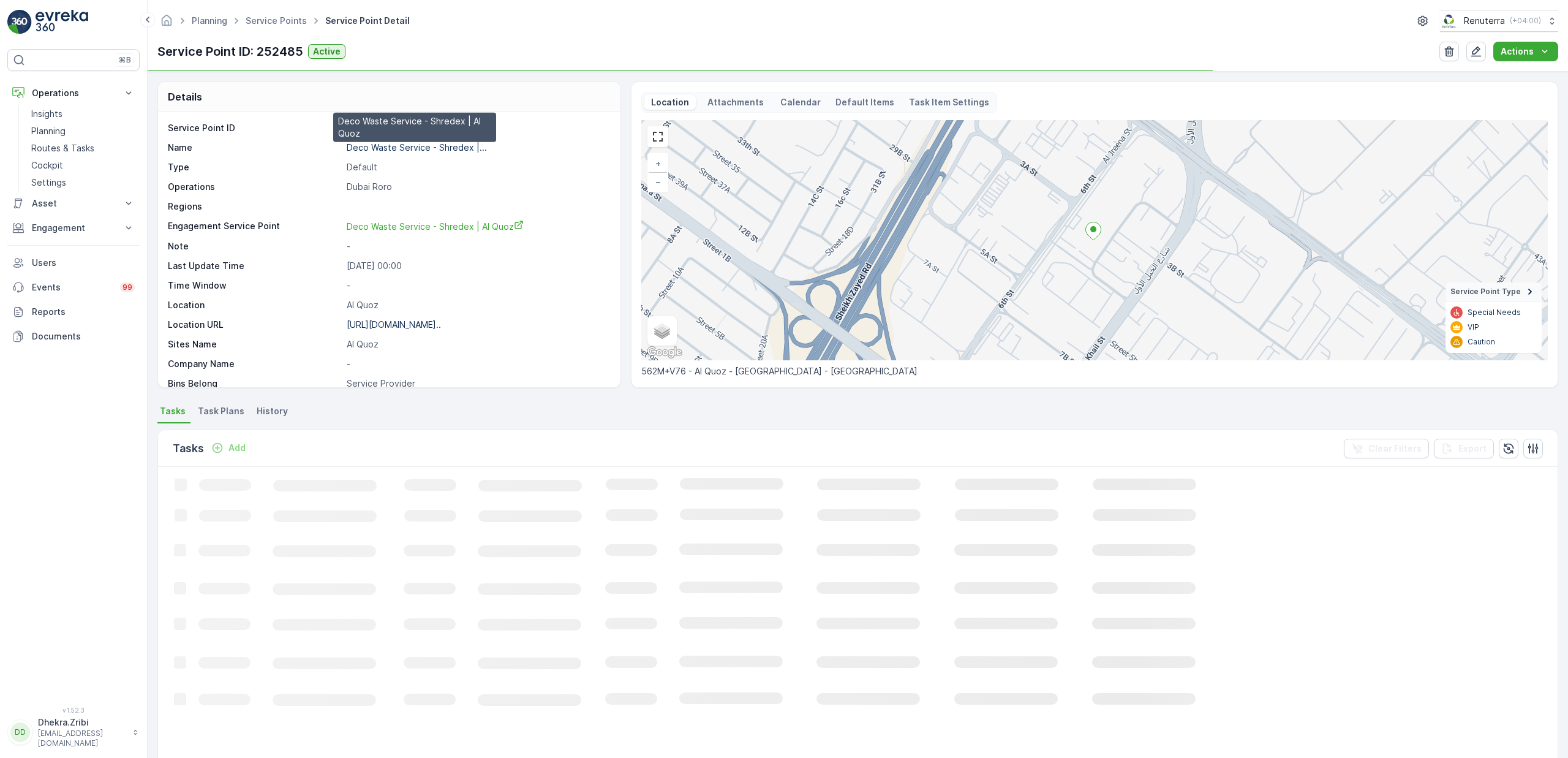
click at [426, 149] on p "Deco Waste Service - Shredex |..." at bounding box center [417, 147] width 140 height 10
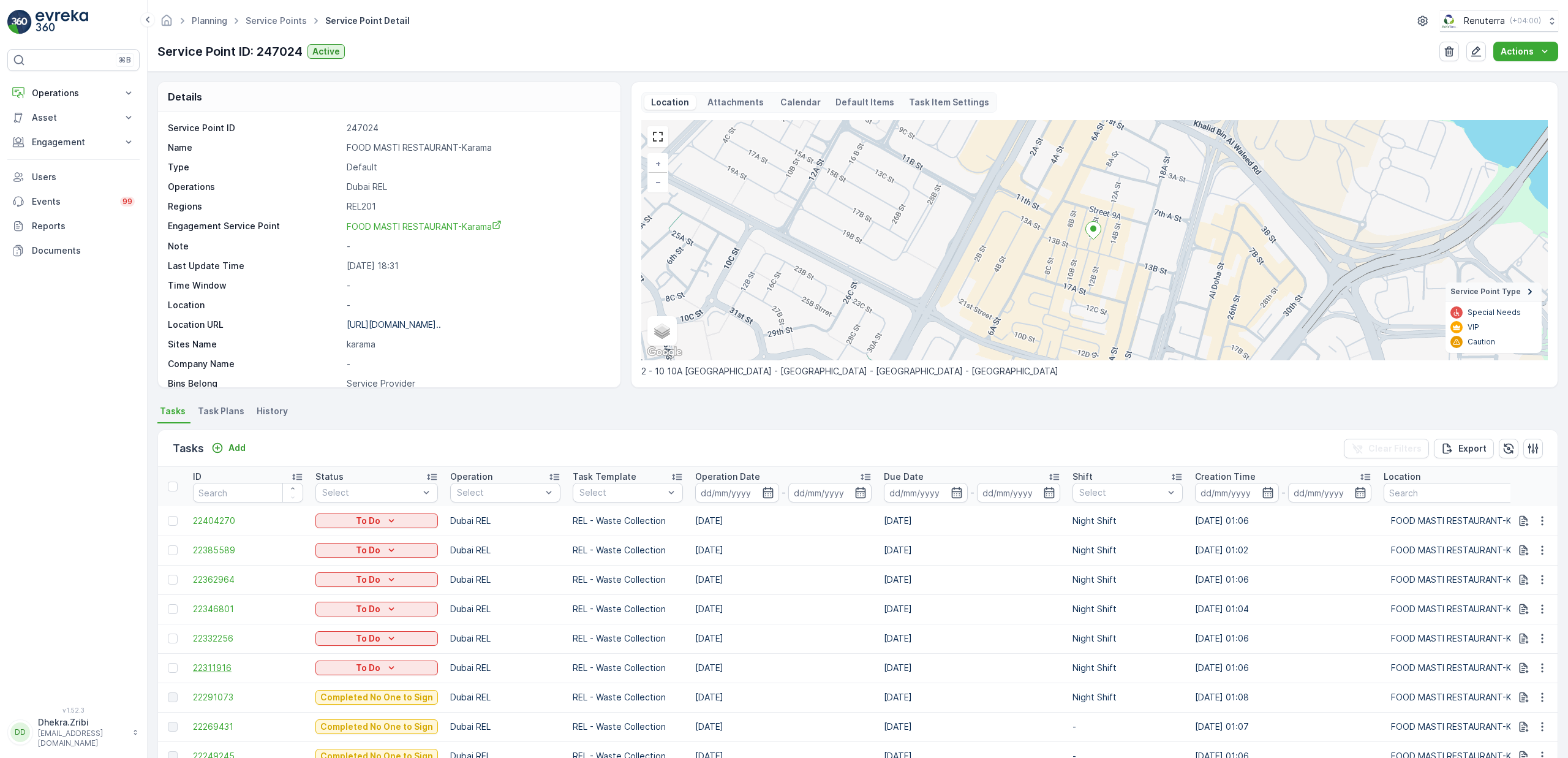
click at [206, 665] on span "22311916" at bounding box center [248, 668] width 110 height 12
click at [225, 640] on span "22332256" at bounding box center [248, 638] width 110 height 12
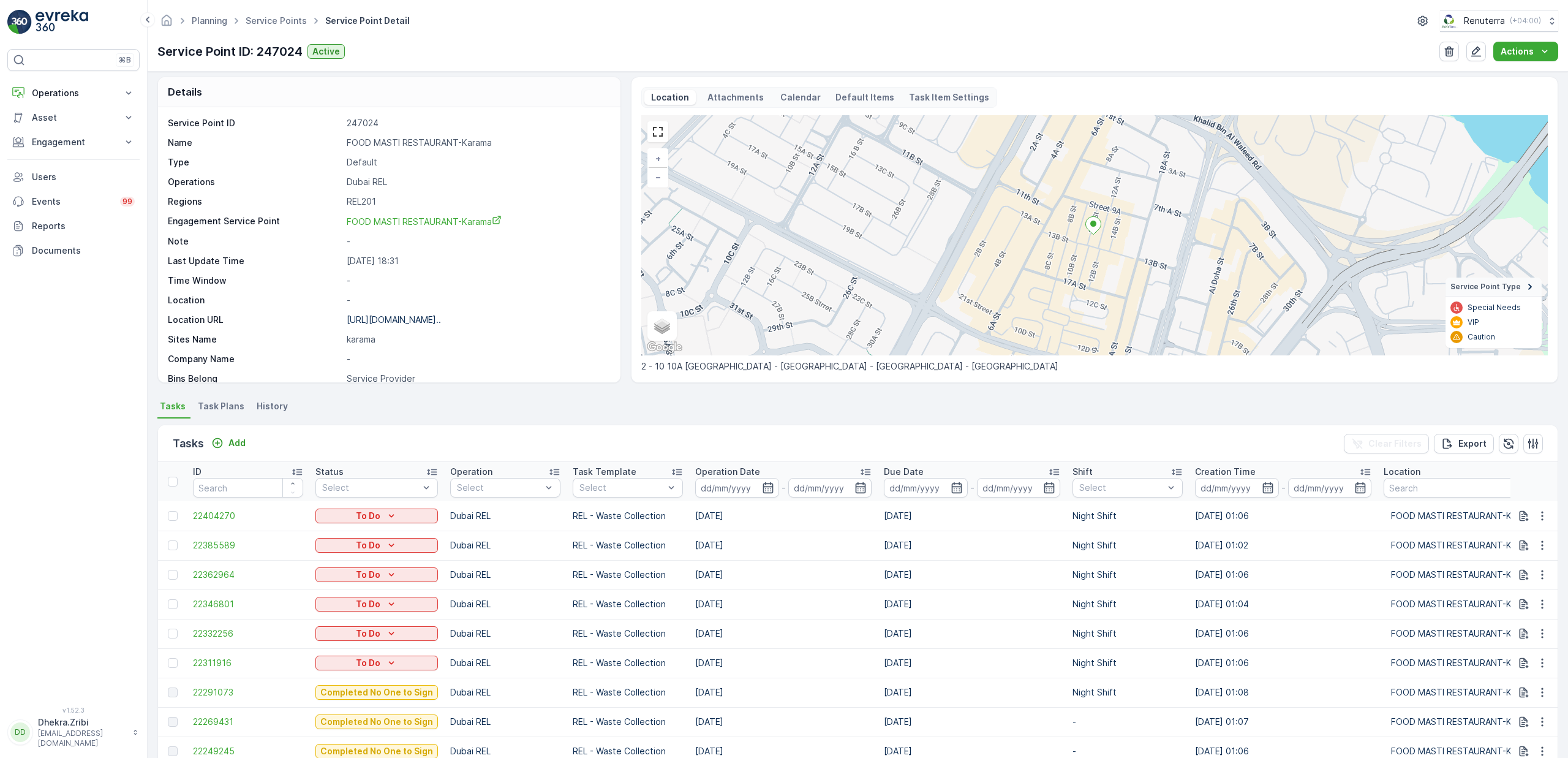
scroll to position [6, 0]
click at [171, 631] on div at bounding box center [172, 632] width 10 height 10
click at [168, 627] on input "checkbox" at bounding box center [168, 627] width 0 height 0
click at [170, 603] on div at bounding box center [172, 603] width 10 height 10
click at [168, 598] on input "checkbox" at bounding box center [168, 598] width 0 height 0
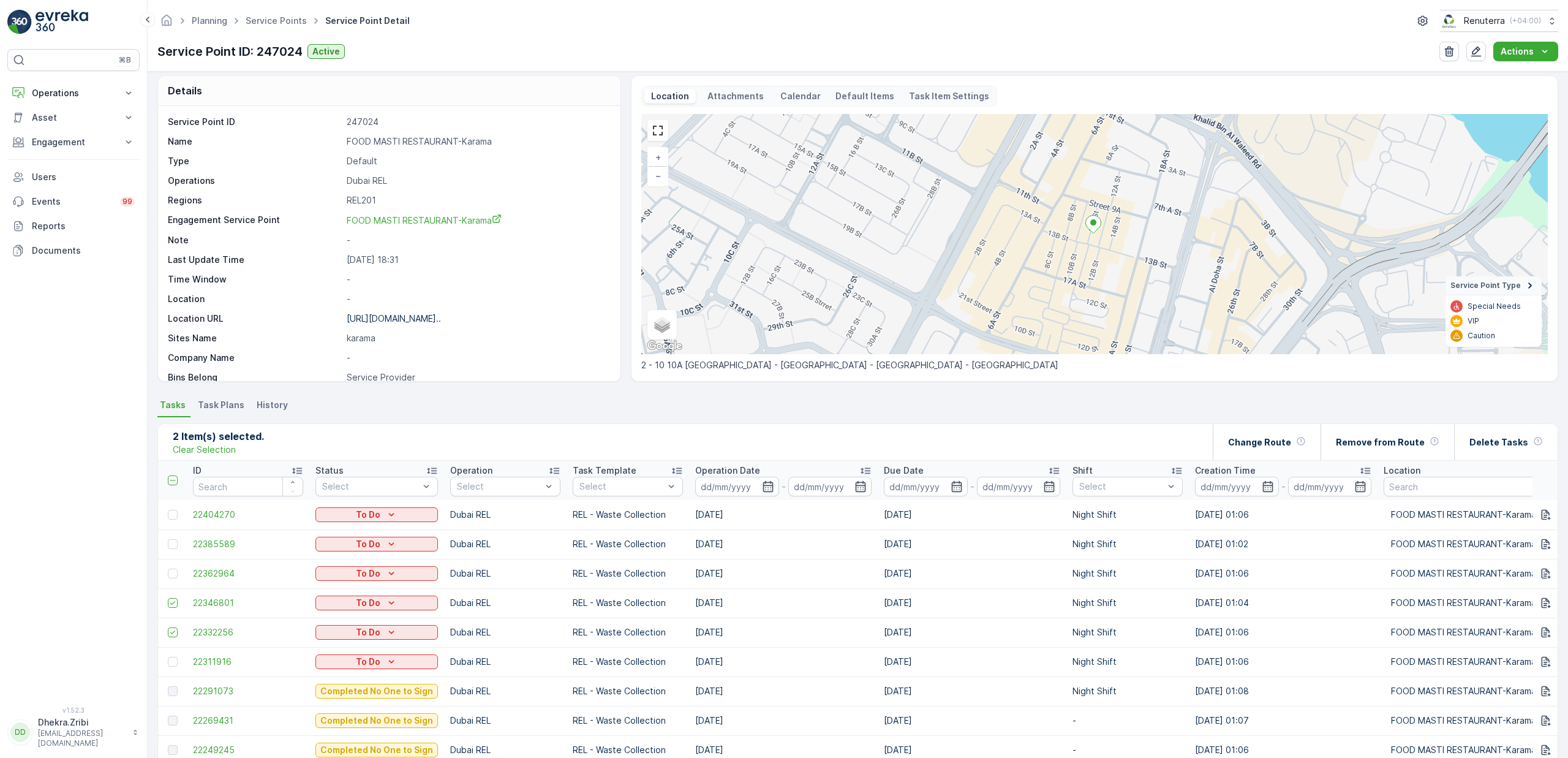
click at [172, 580] on td at bounding box center [172, 573] width 29 height 30
click at [172, 572] on div at bounding box center [172, 573] width 10 height 10
click at [168, 568] on input "checkbox" at bounding box center [168, 568] width 0 height 0
click at [172, 544] on div at bounding box center [172, 544] width 10 height 10
click at [168, 539] on input "checkbox" at bounding box center [168, 539] width 0 height 0
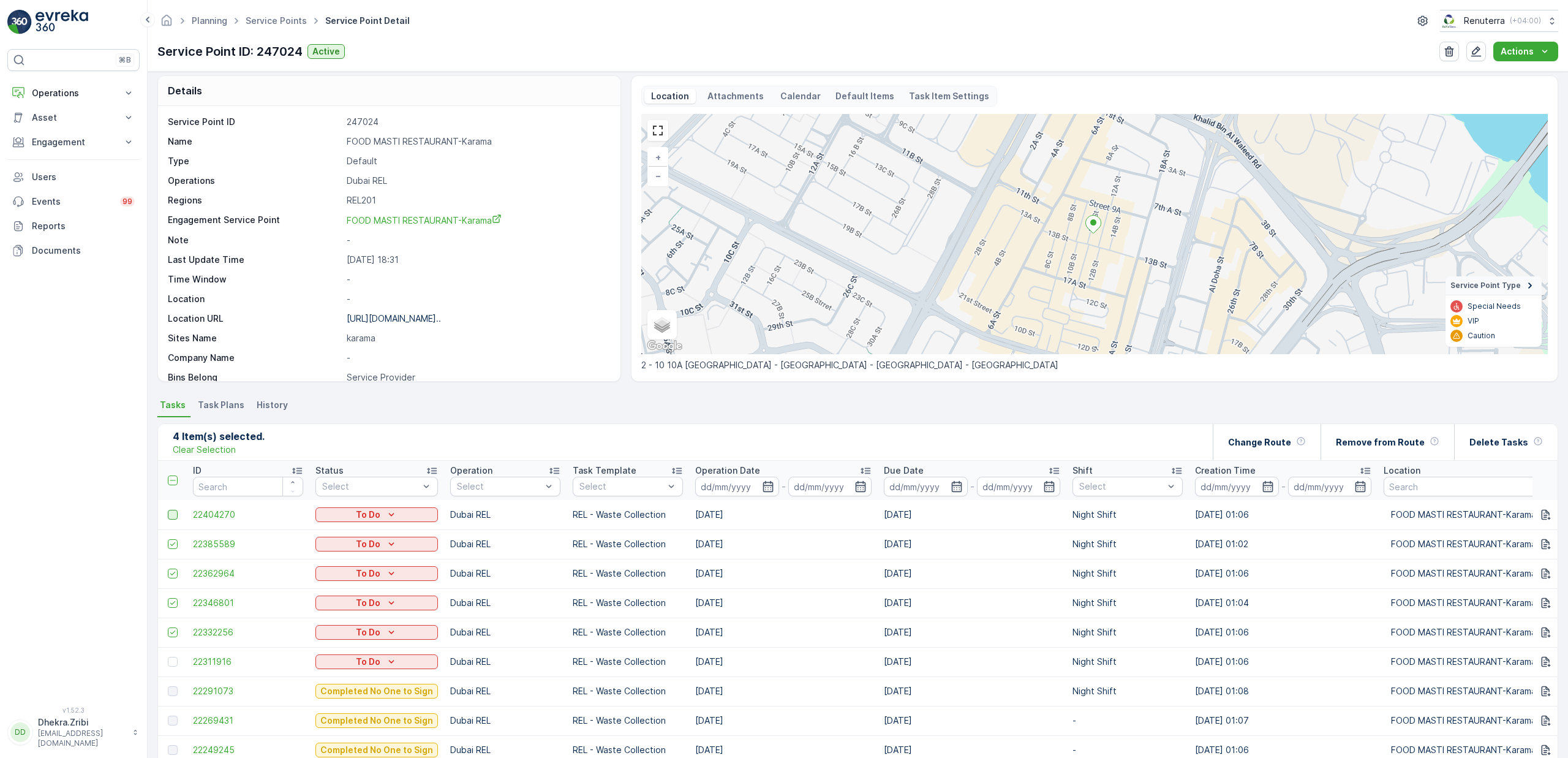
click at [173, 516] on div at bounding box center [172, 515] width 10 height 10
click at [168, 510] on input "checkbox" at bounding box center [168, 510] width 0 height 0
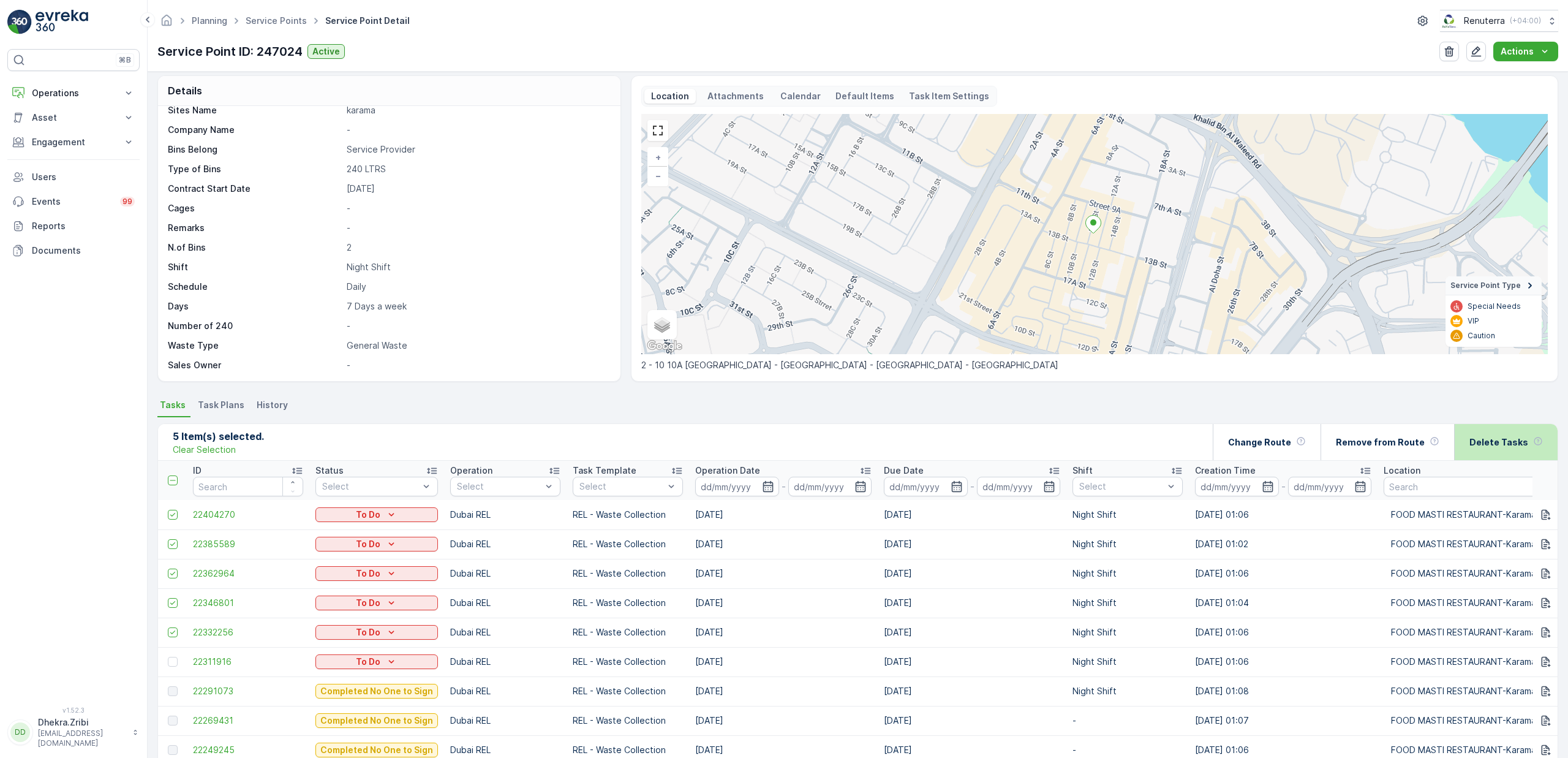
click at [1494, 442] on p "Delete Tasks" at bounding box center [1499, 443] width 59 height 12
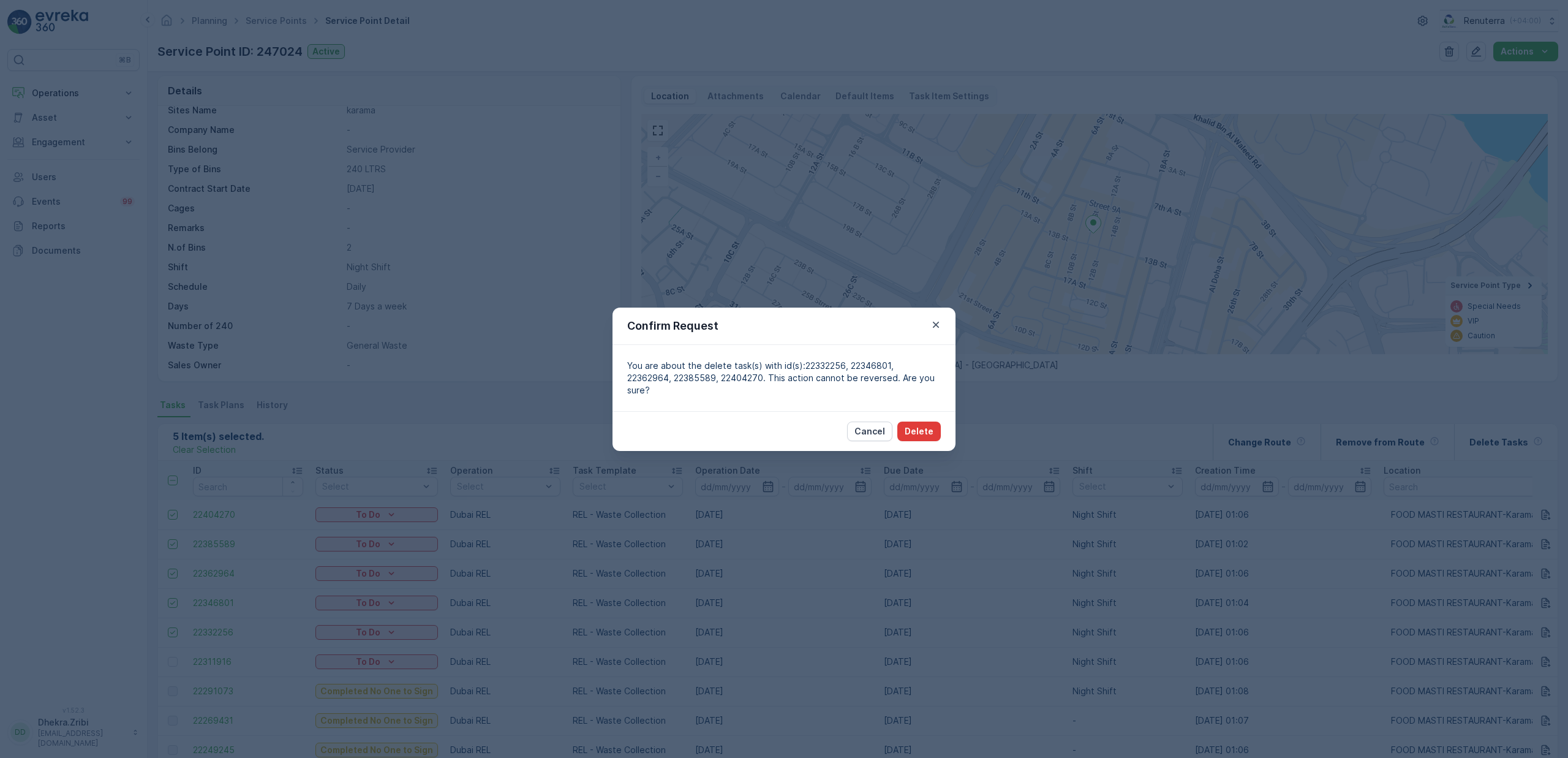
click at [903, 421] on button "Delete" at bounding box center [919, 431] width 43 height 20
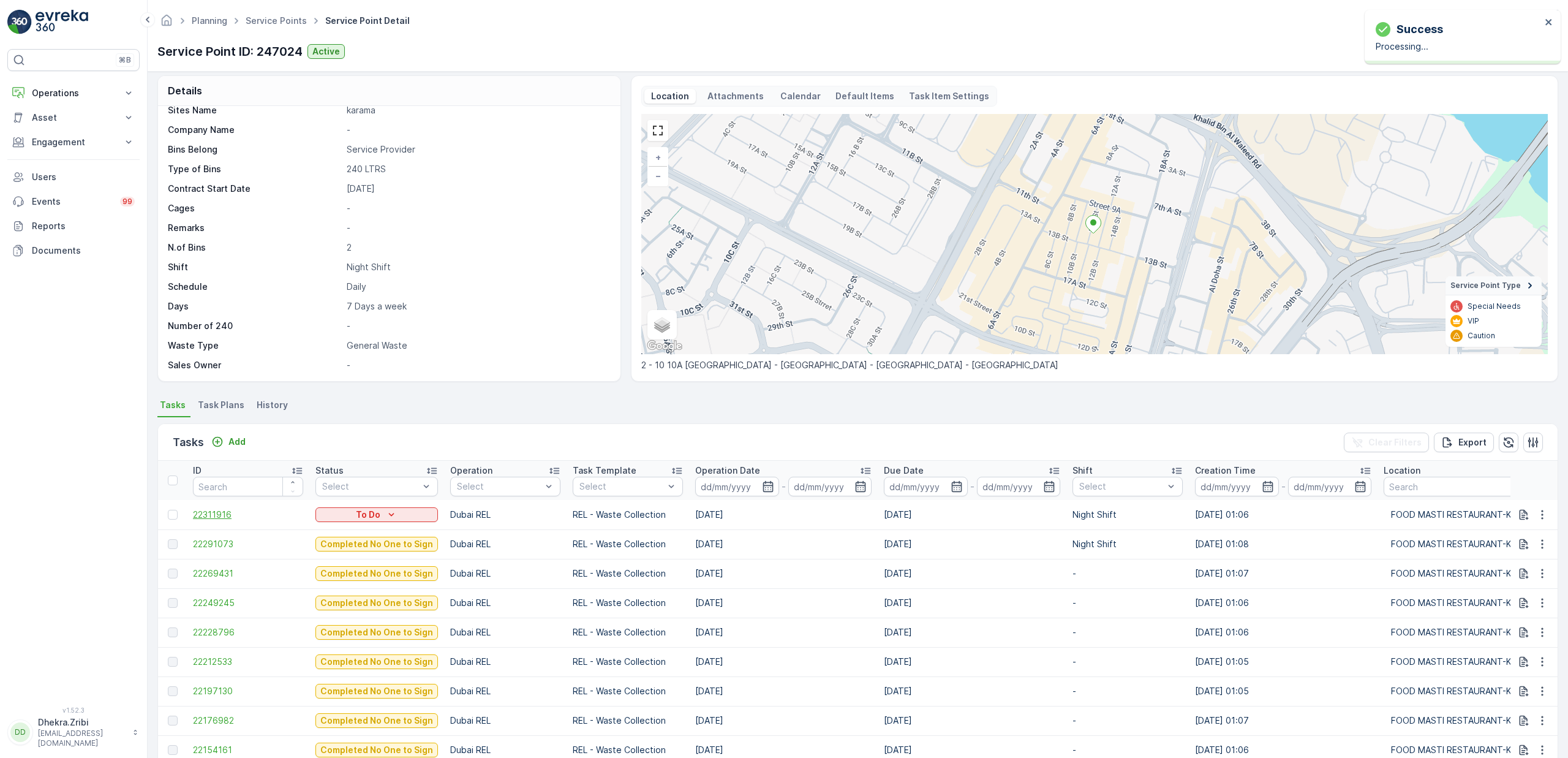
click at [230, 515] on span "22311916" at bounding box center [248, 515] width 110 height 12
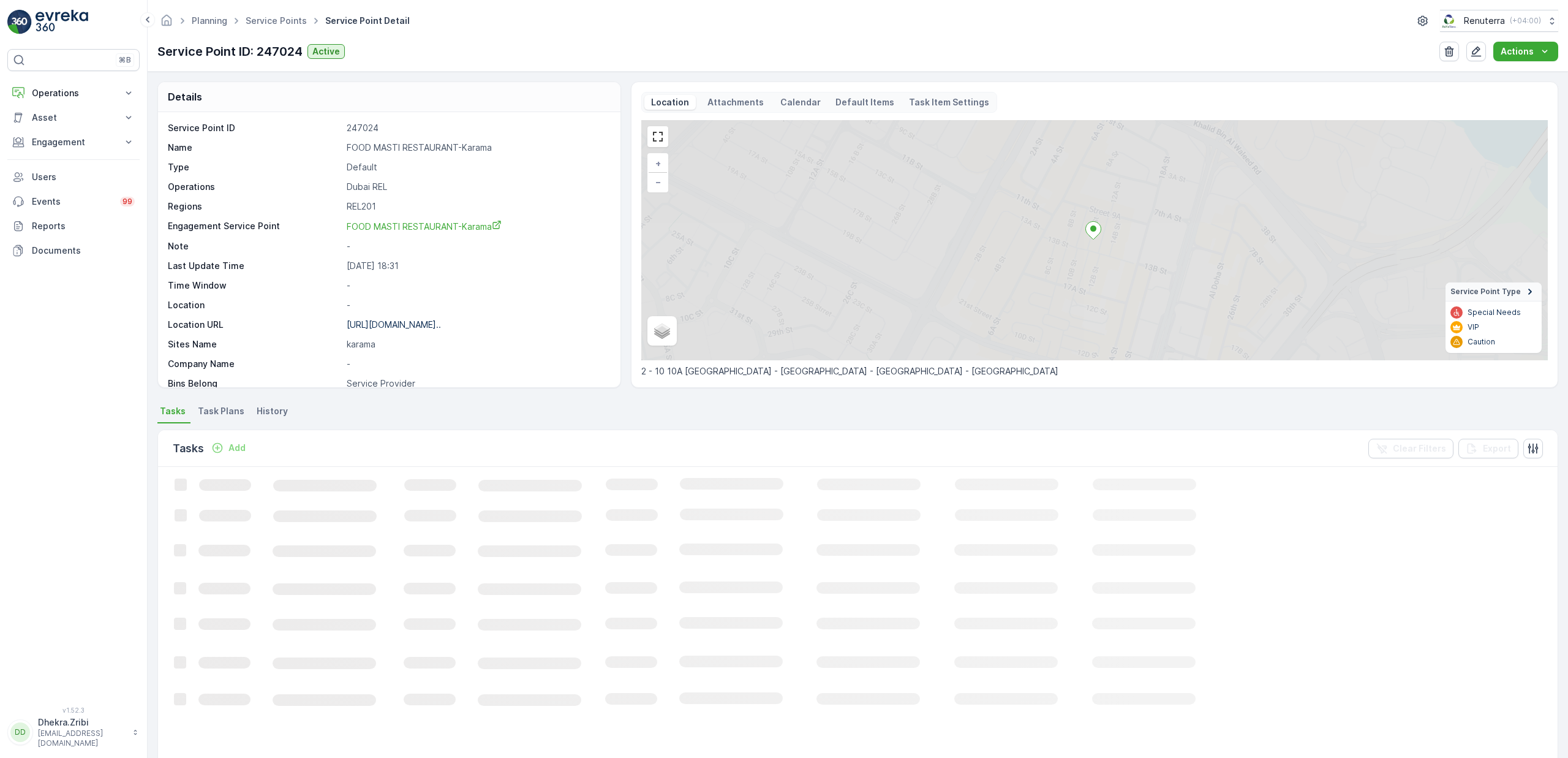
click at [216, 410] on span "Task Plans" at bounding box center [221, 411] width 47 height 12
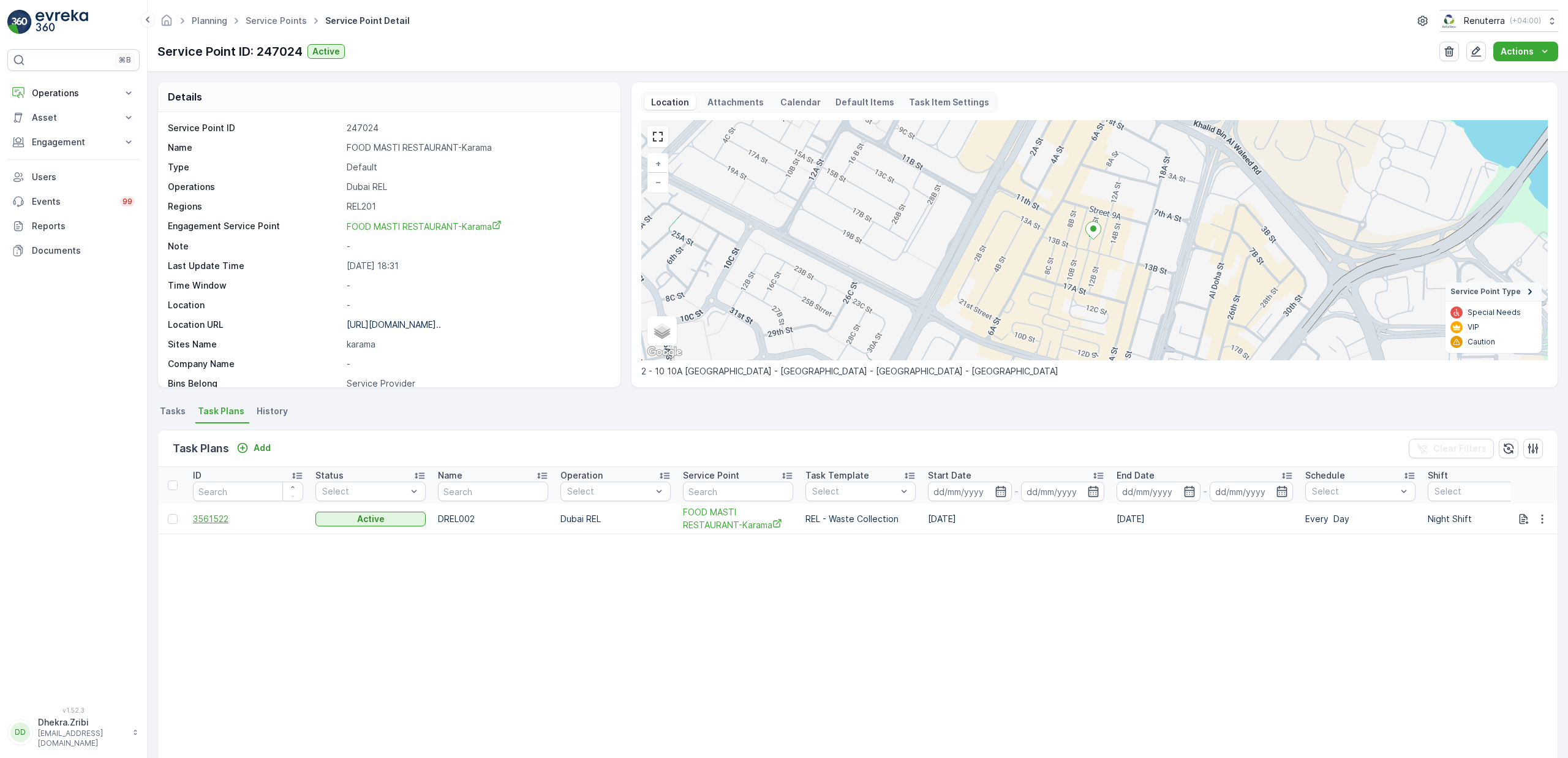
click at [220, 516] on span "3561522" at bounding box center [248, 519] width 110 height 12
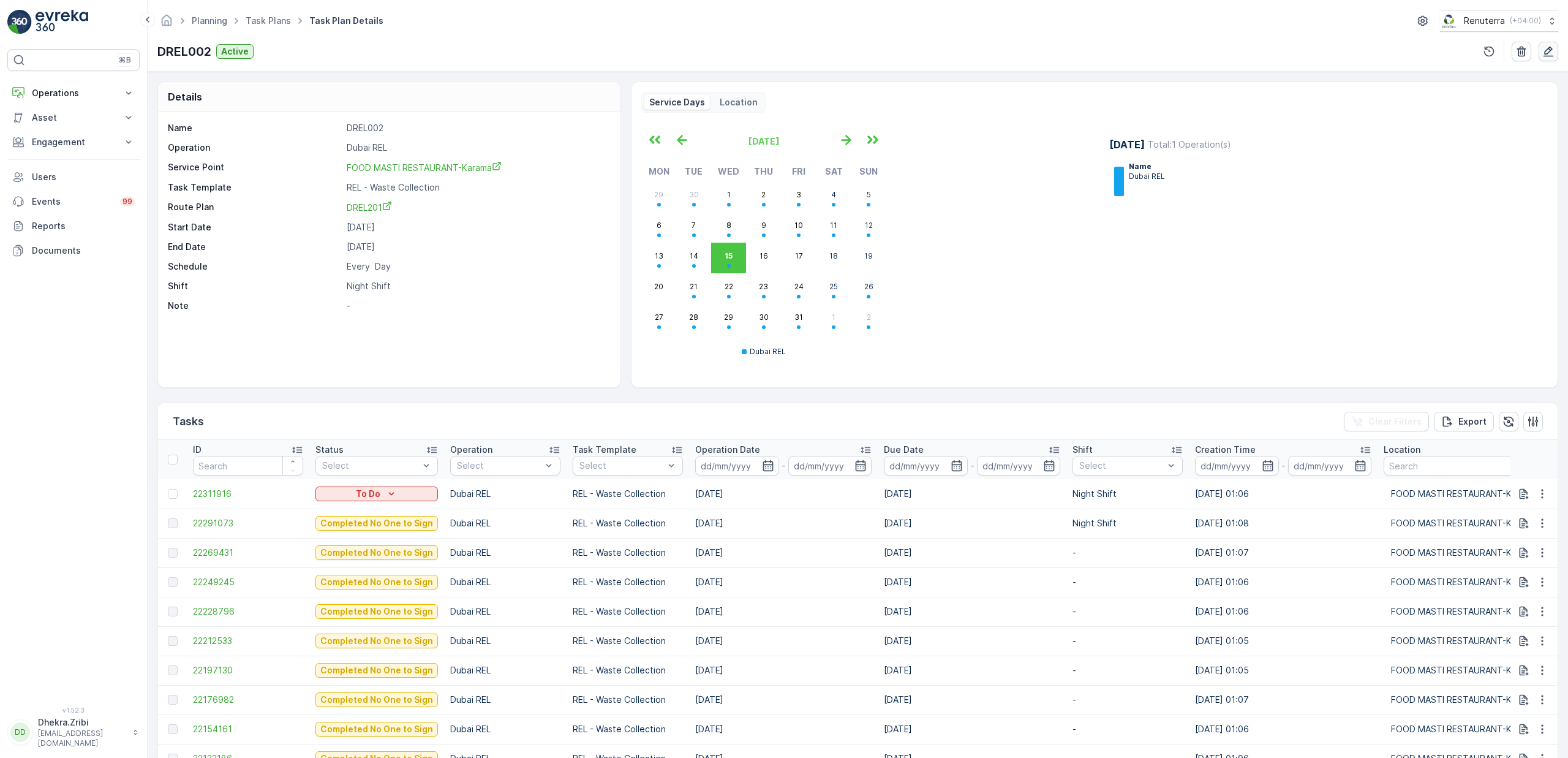
click at [1543, 49] on icon "button" at bounding box center [1549, 52] width 12 height 12
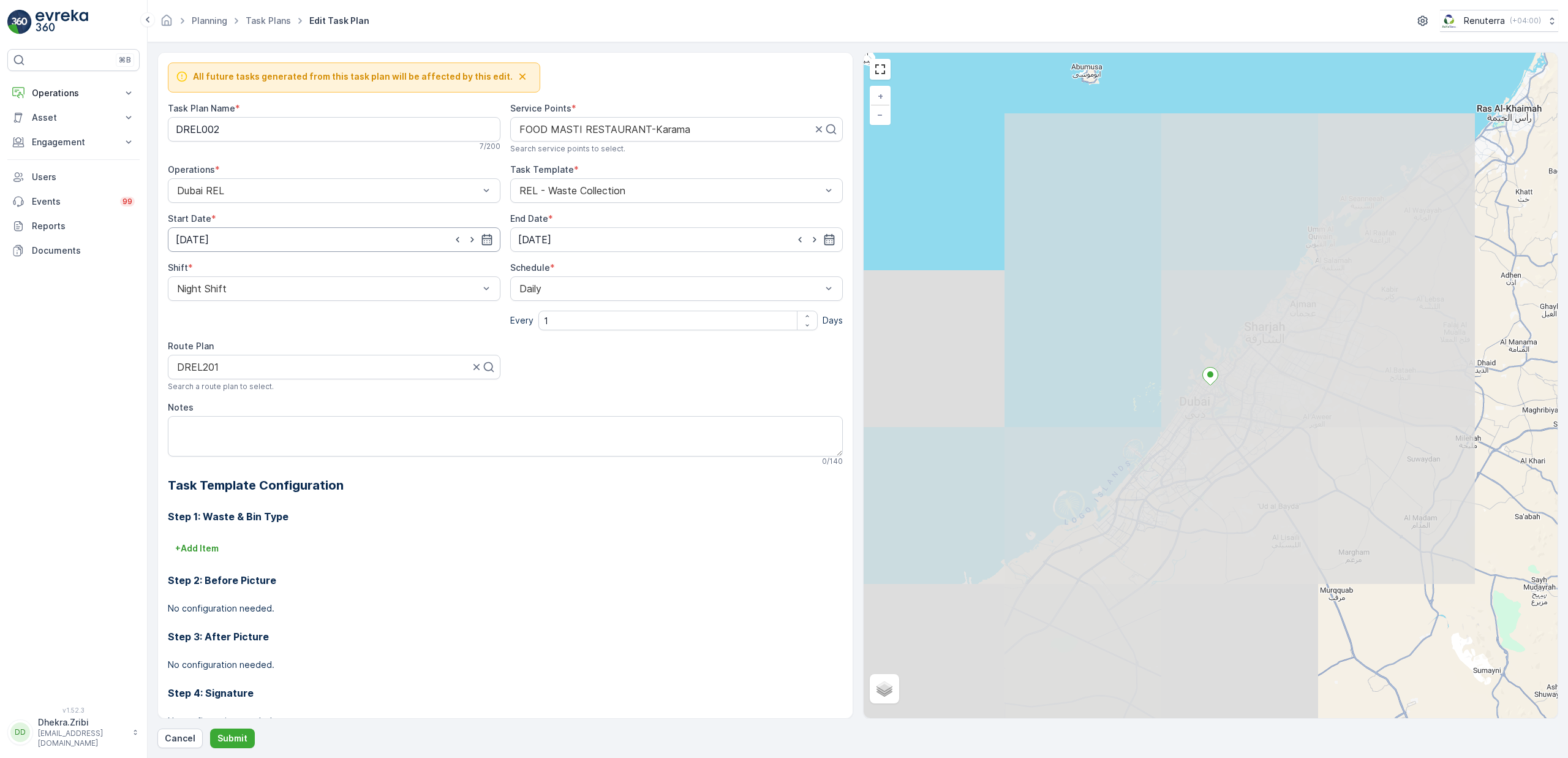
click at [295, 239] on input "[DATE]" at bounding box center [334, 240] width 333 height 25
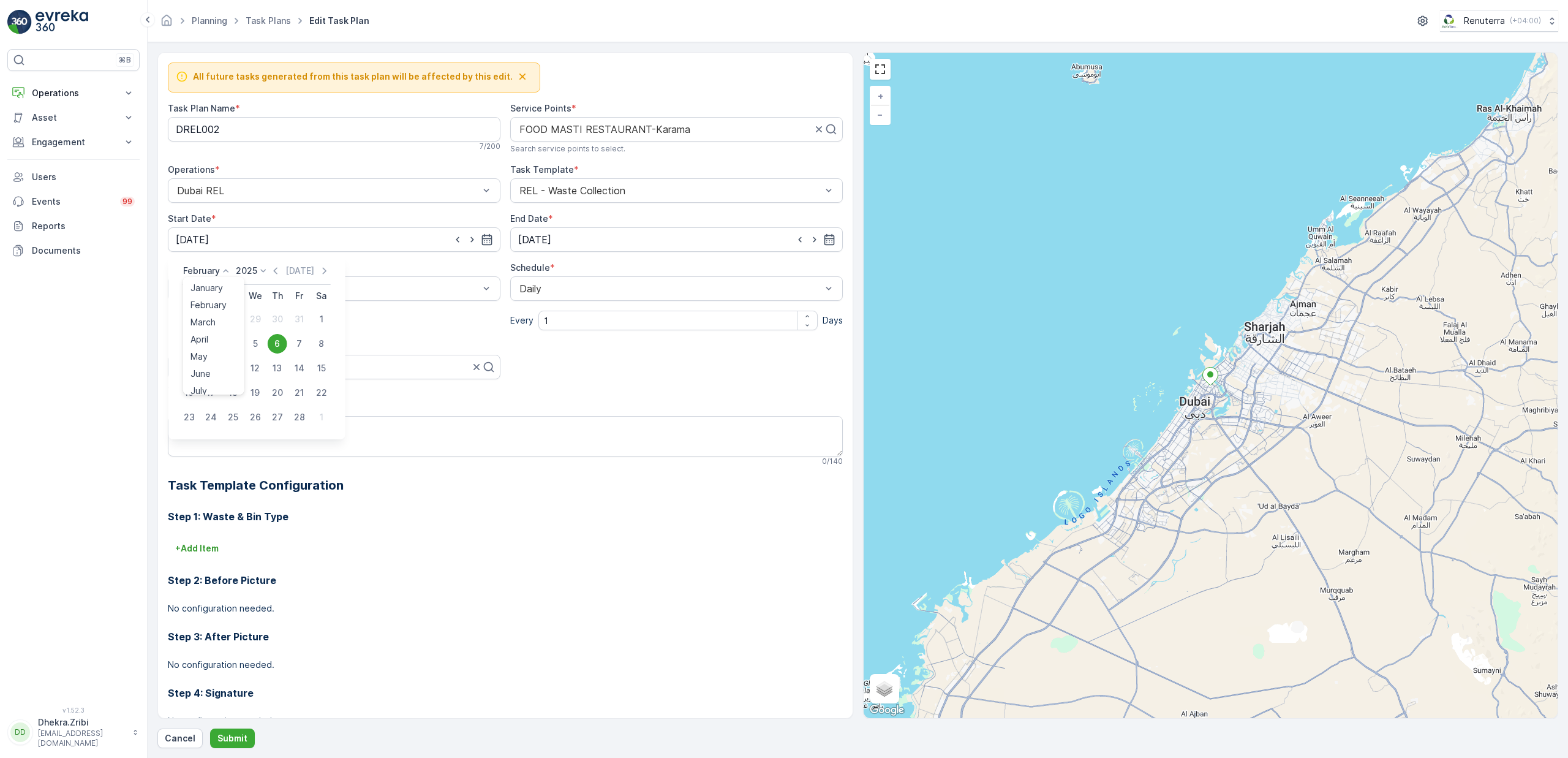
click at [213, 276] on p "February" at bounding box center [201, 271] width 36 height 12
click at [211, 351] on span "October" at bounding box center [208, 349] width 35 height 12
click at [276, 368] on div "16" at bounding box center [278, 368] width 20 height 20
type input "[DATE]"
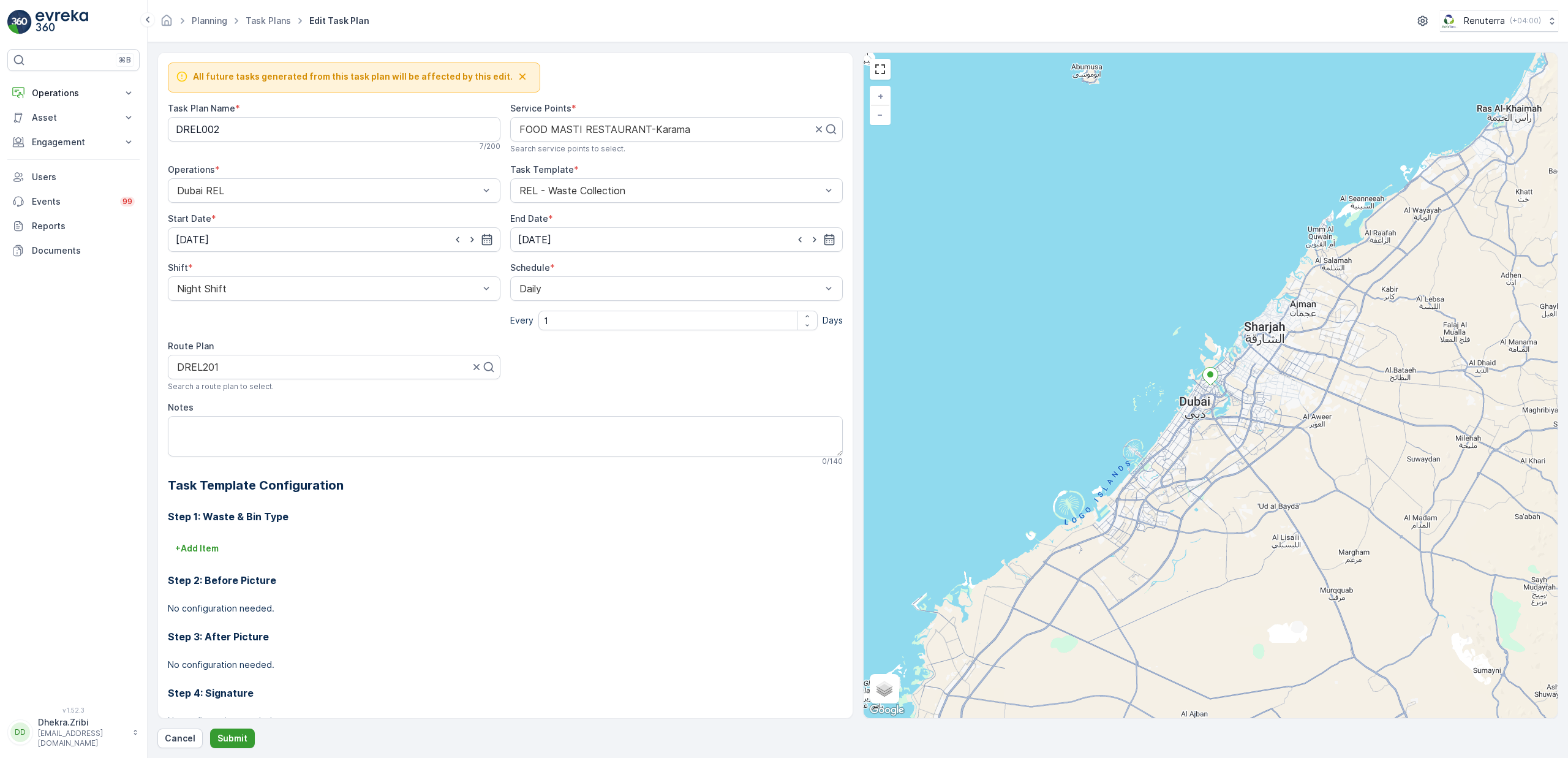
click at [232, 741] on p "Submit" at bounding box center [232, 738] width 30 height 12
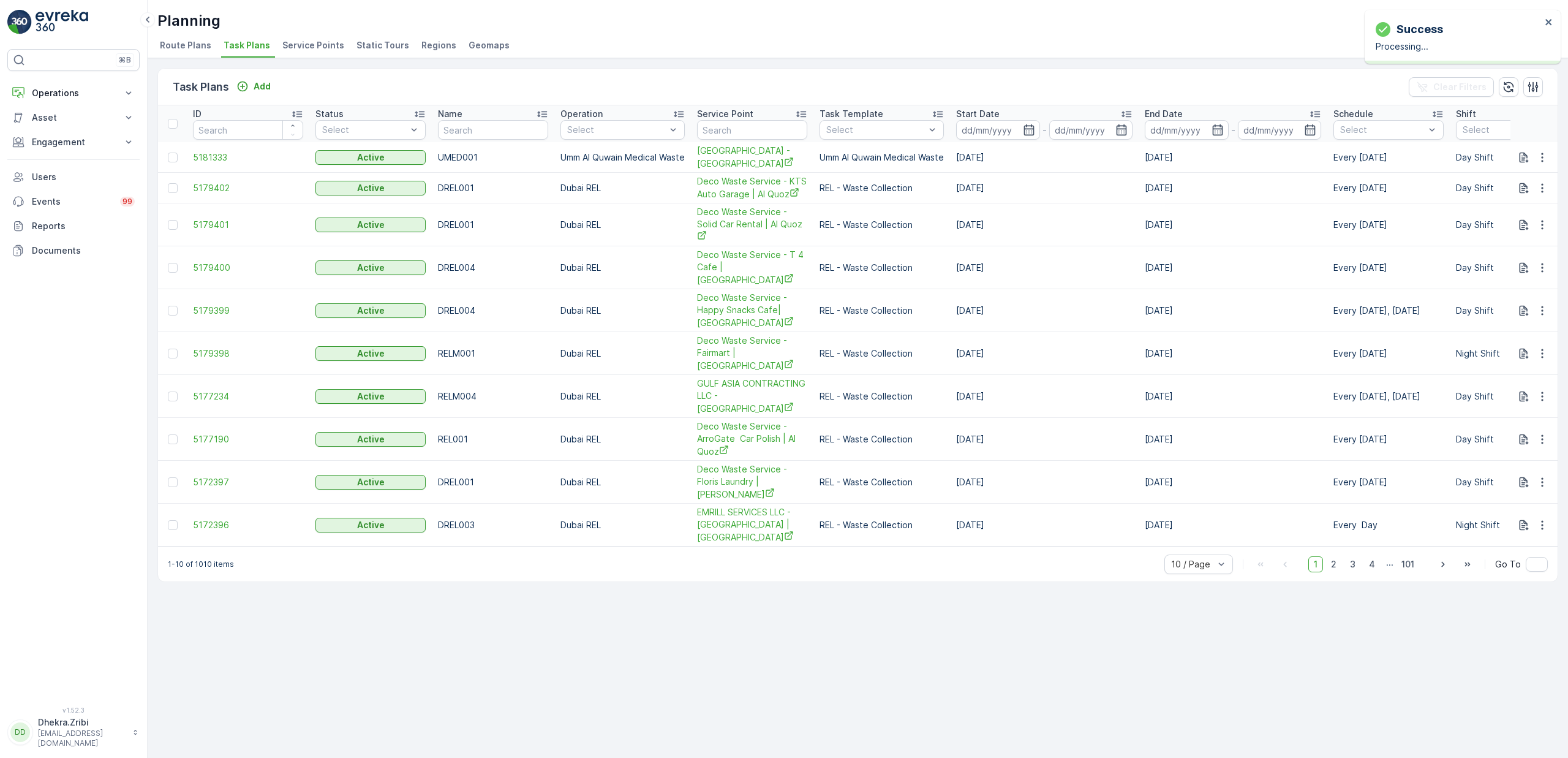
click at [318, 47] on span "Service Points" at bounding box center [313, 45] width 62 height 12
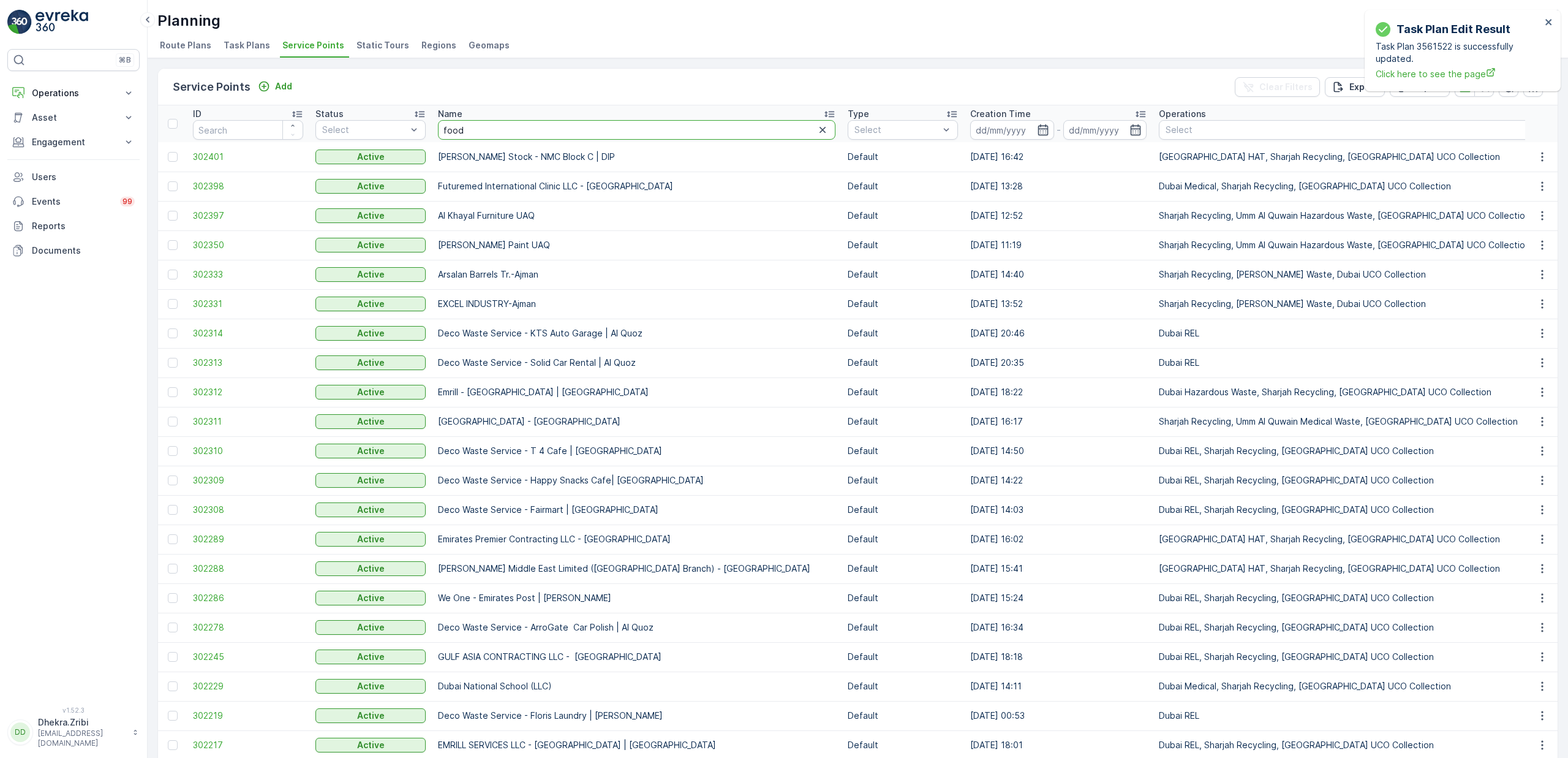
type input "food"
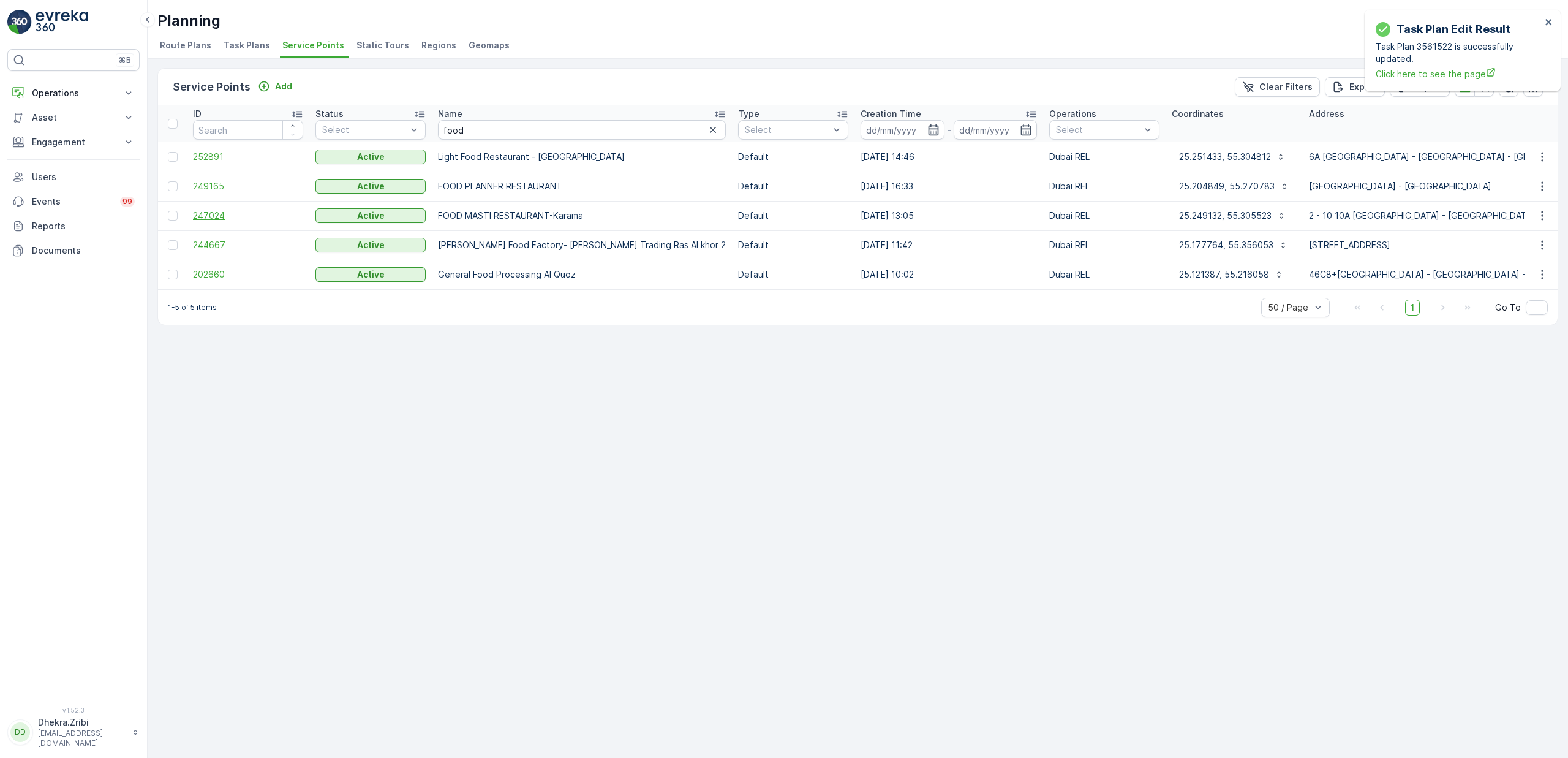
click at [229, 214] on span "247024" at bounding box center [248, 216] width 110 height 12
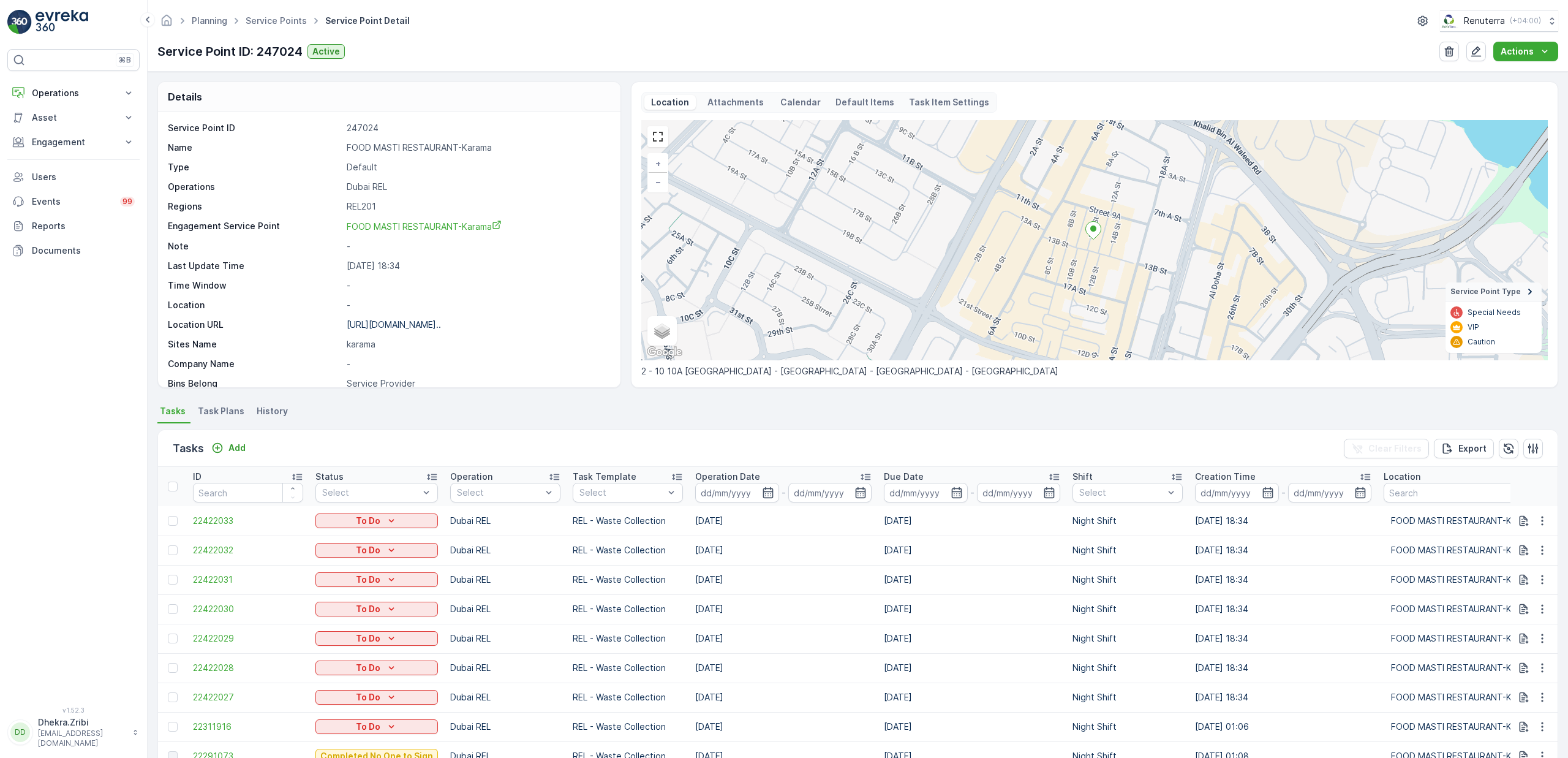
click at [414, 151] on p "FOOD MASTI RESTAURANT-Karama" at bounding box center [478, 148] width 261 height 12
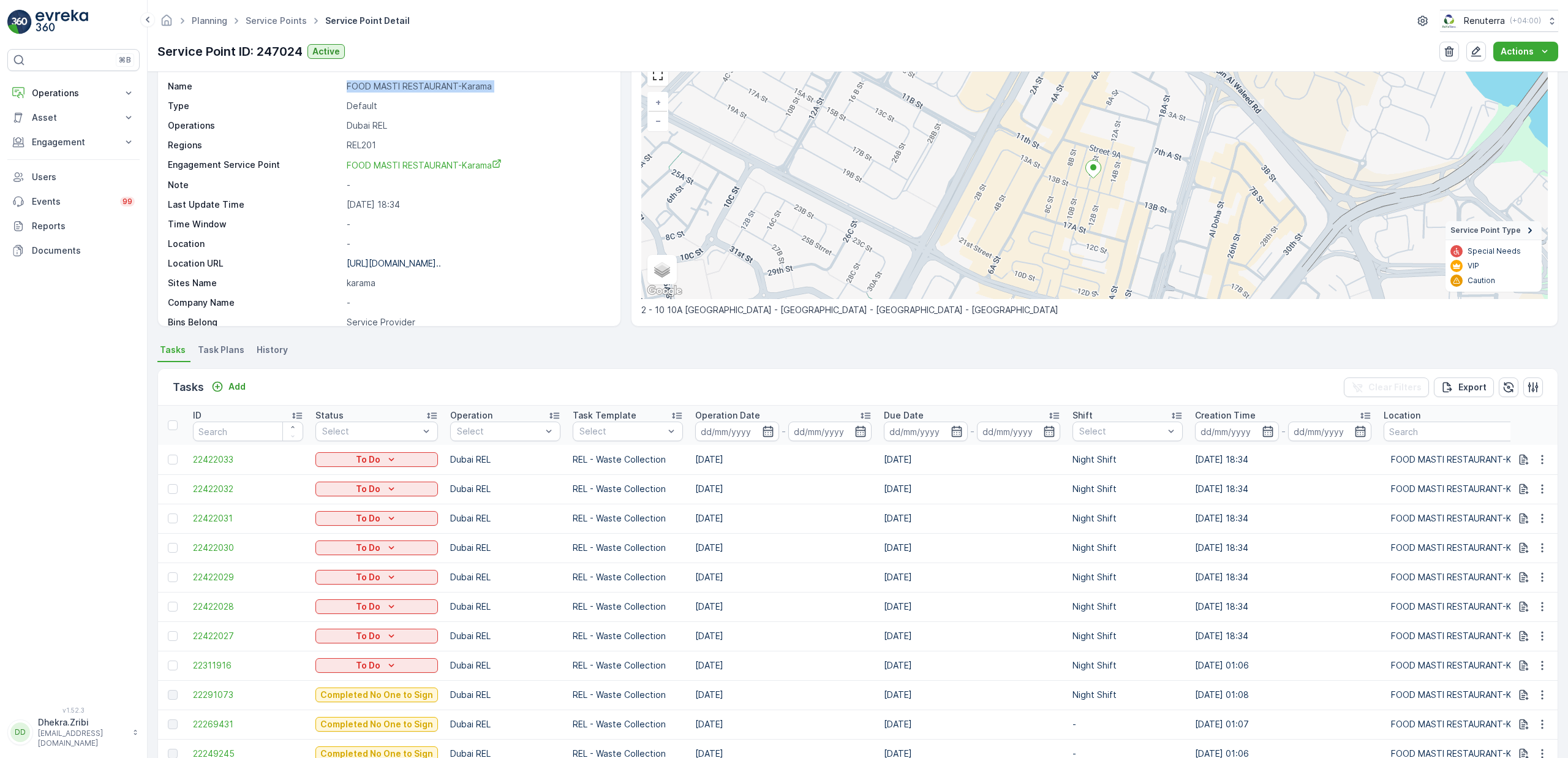
scroll to position [67, 0]
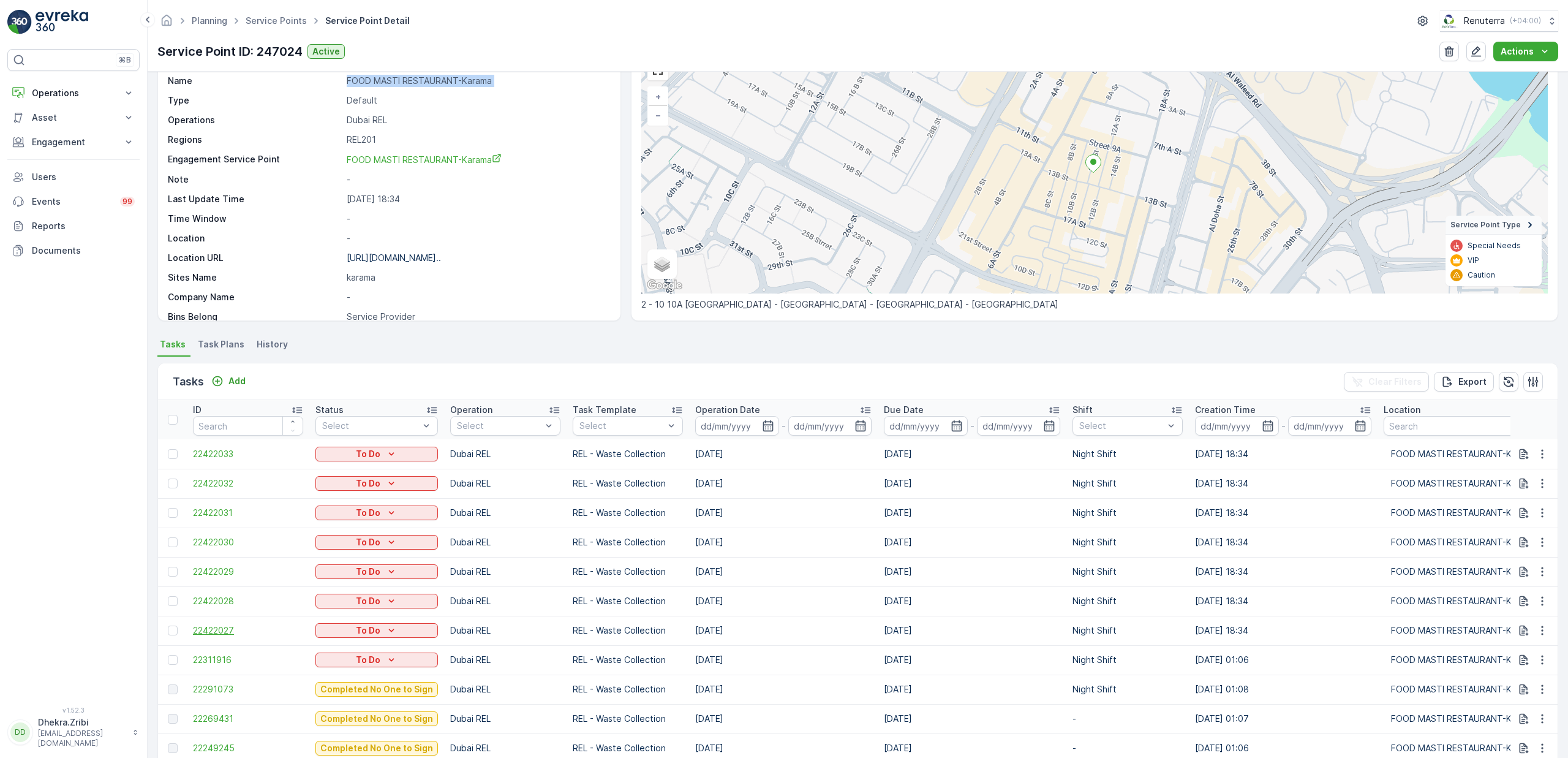
click at [238, 629] on span "22422027" at bounding box center [248, 630] width 110 height 12
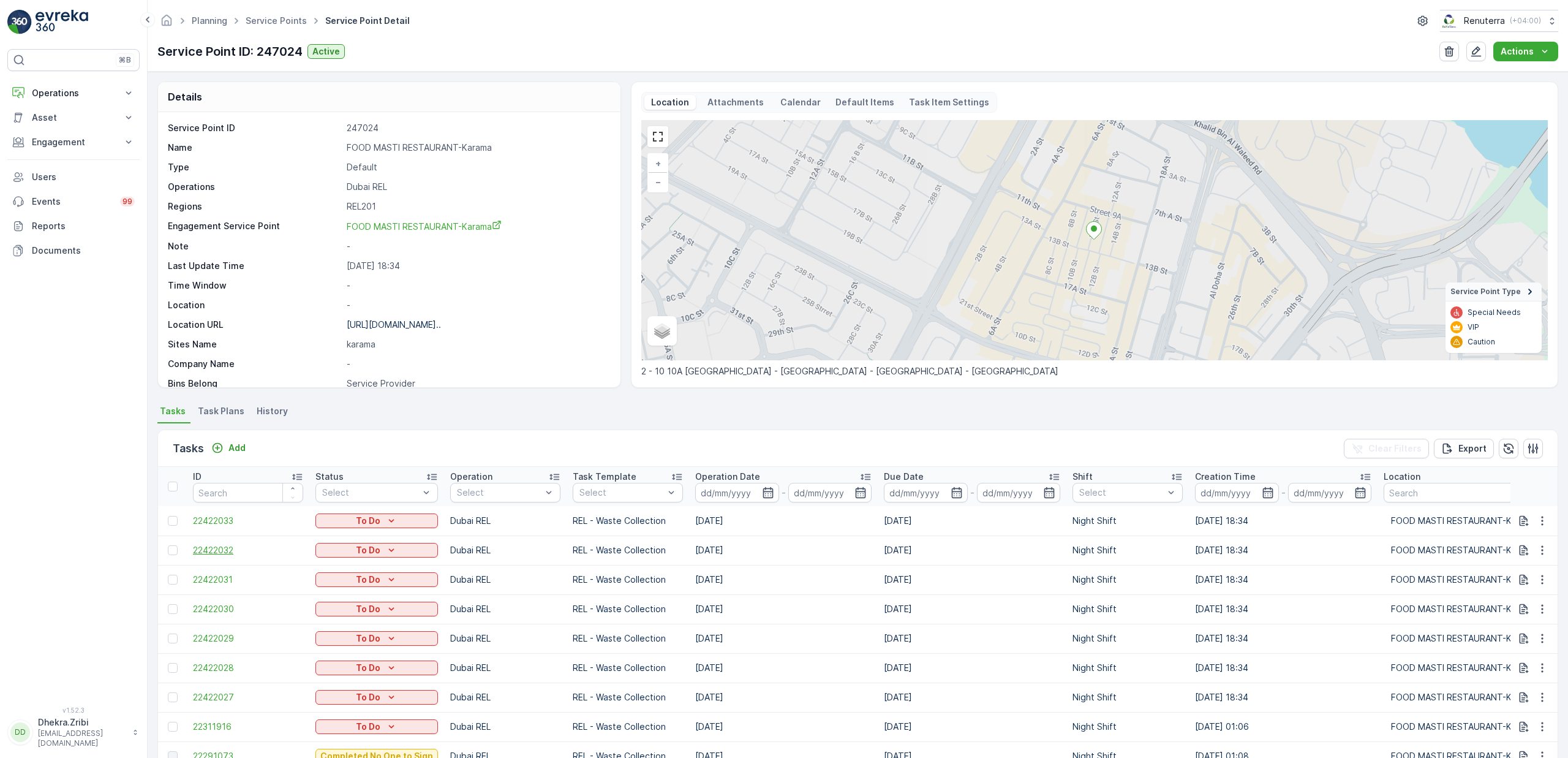
click at [215, 555] on span "22422032" at bounding box center [248, 550] width 110 height 12
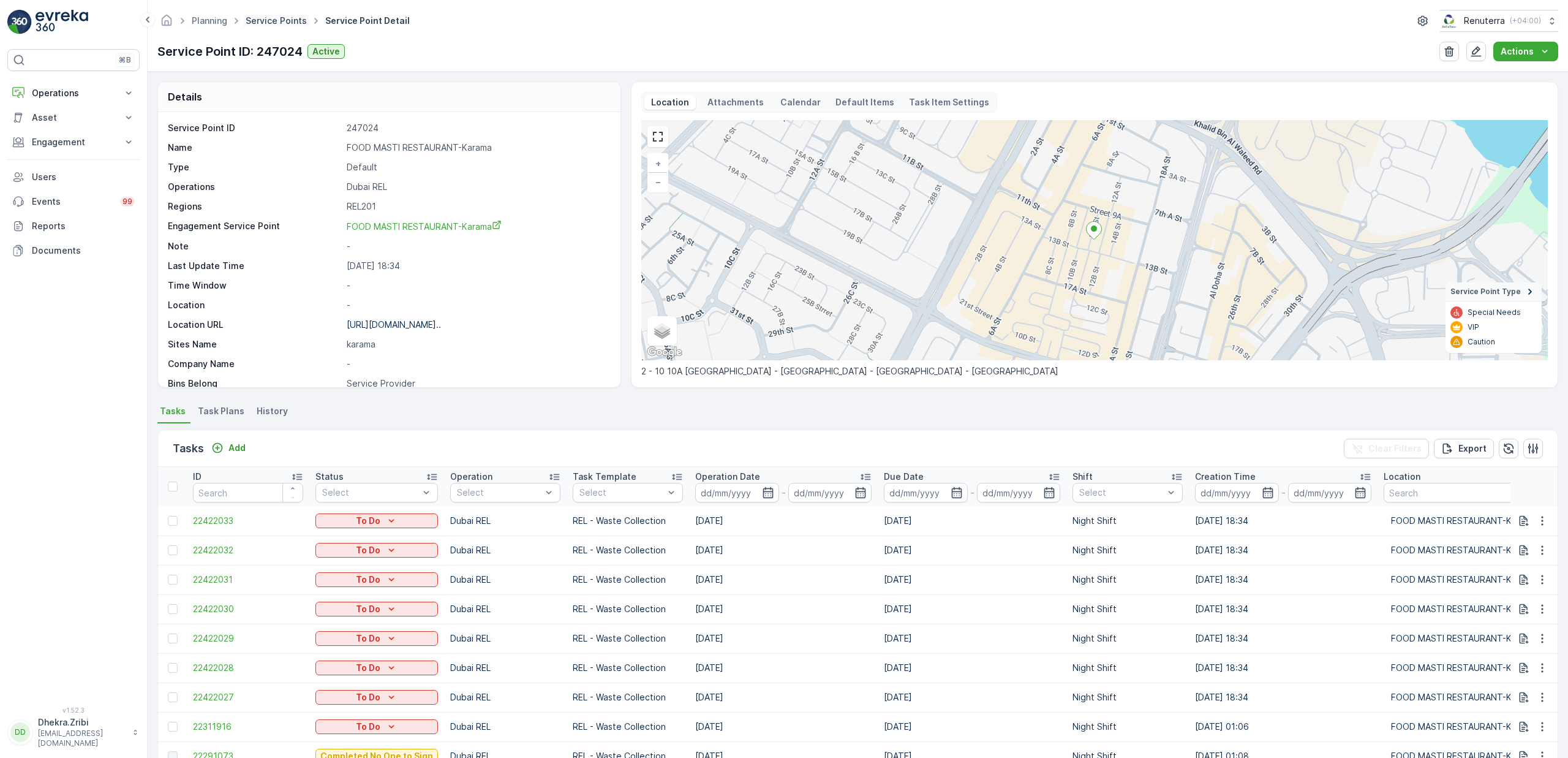
click at [275, 22] on link "Service Points" at bounding box center [276, 20] width 61 height 10
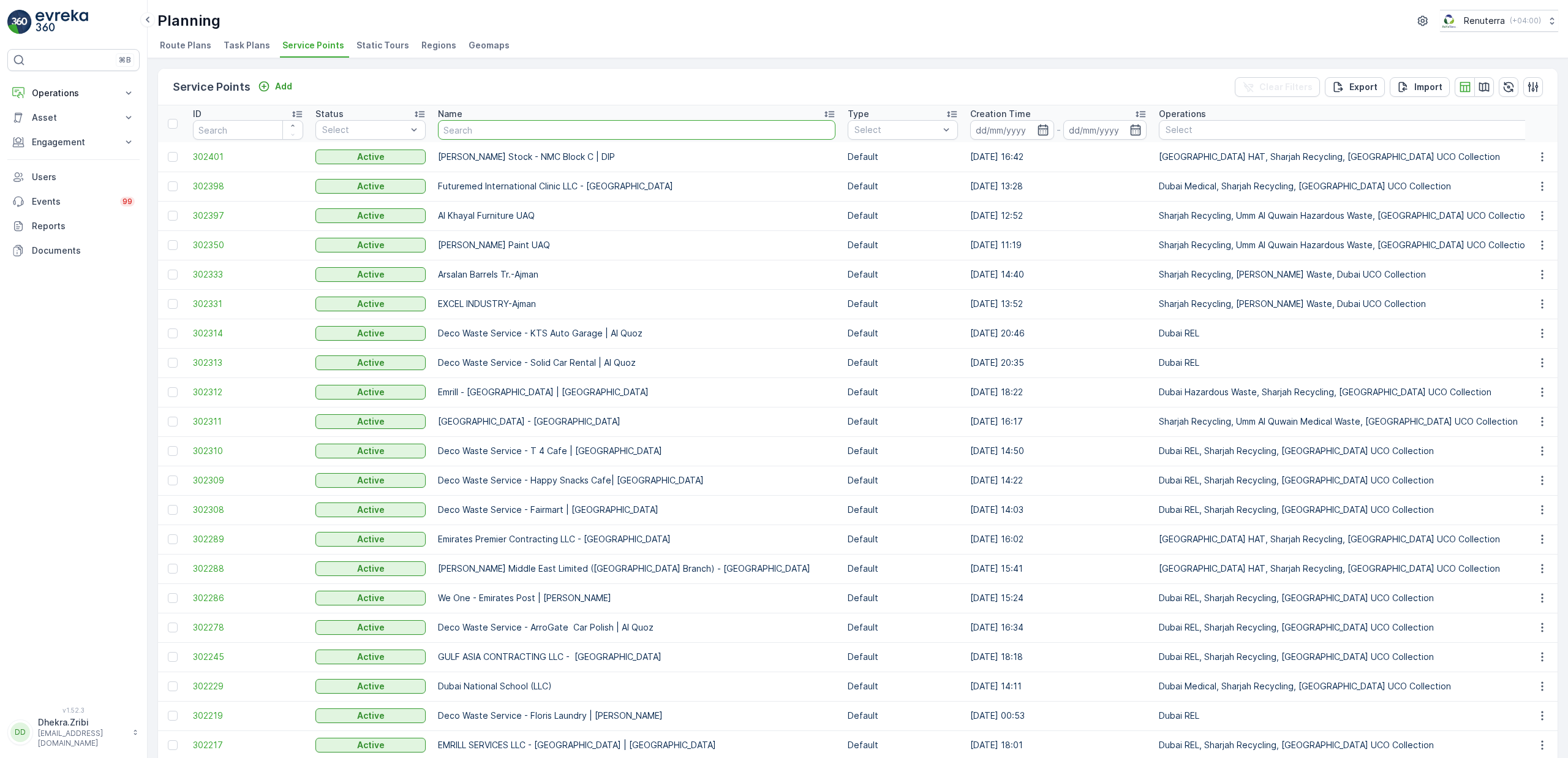
click at [543, 131] on input "text" at bounding box center [636, 130] width 398 height 20
type input "hydra"
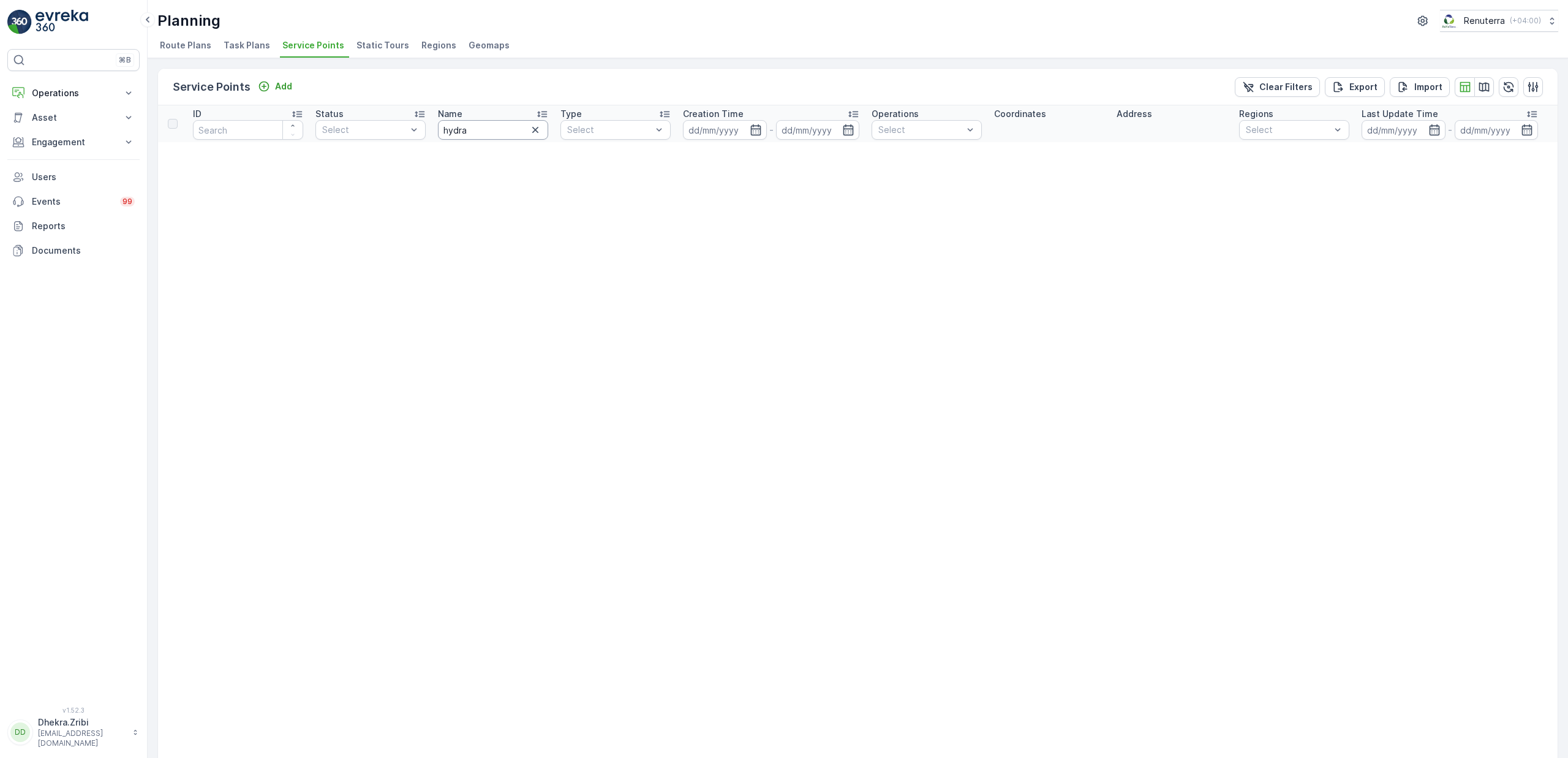
click at [499, 131] on input "hydra" at bounding box center [493, 130] width 110 height 20
type input "hyd"
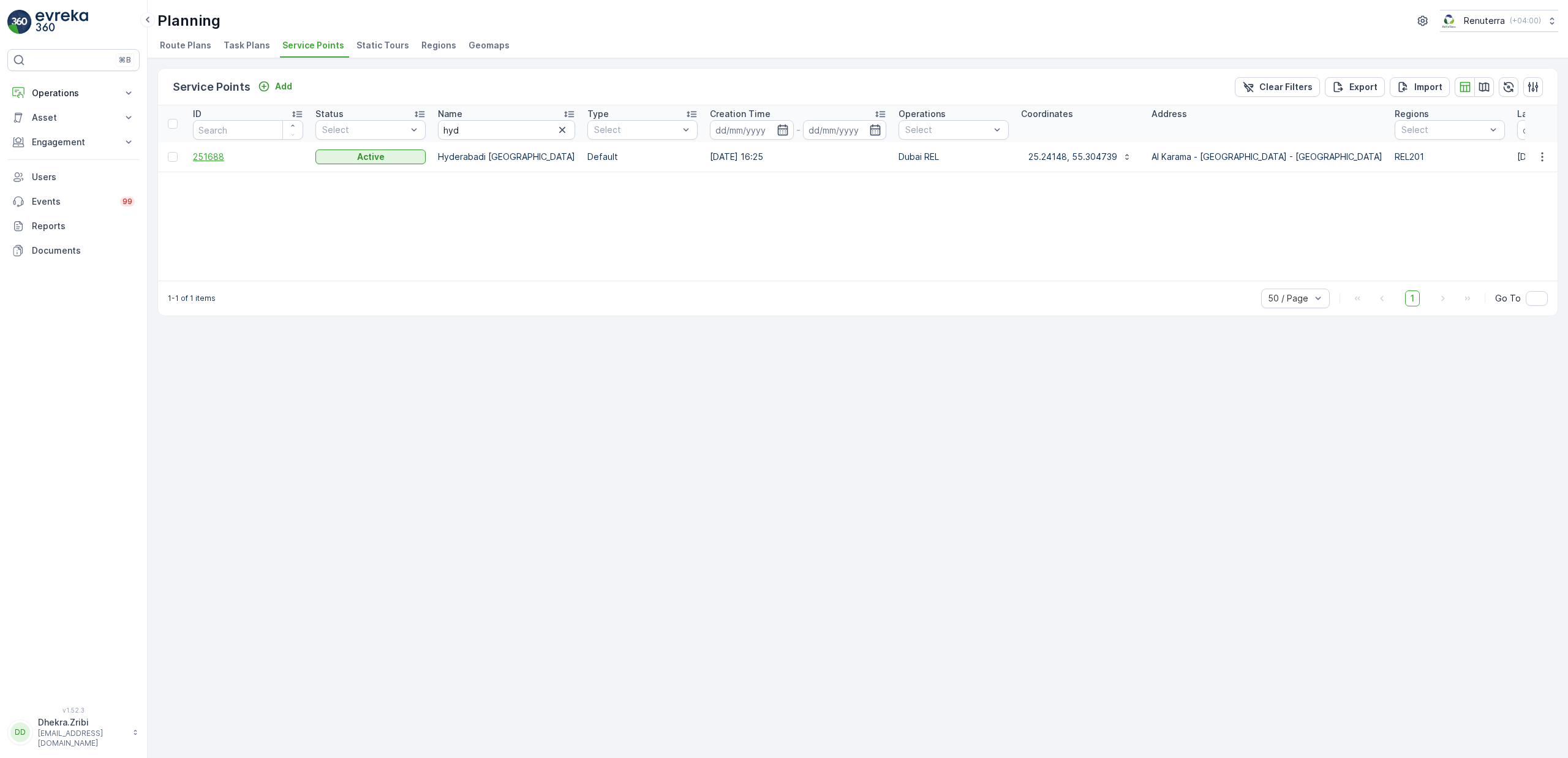
click at [216, 157] on span "251688" at bounding box center [248, 157] width 110 height 12
click at [556, 130] on icon "button" at bounding box center [562, 130] width 12 height 12
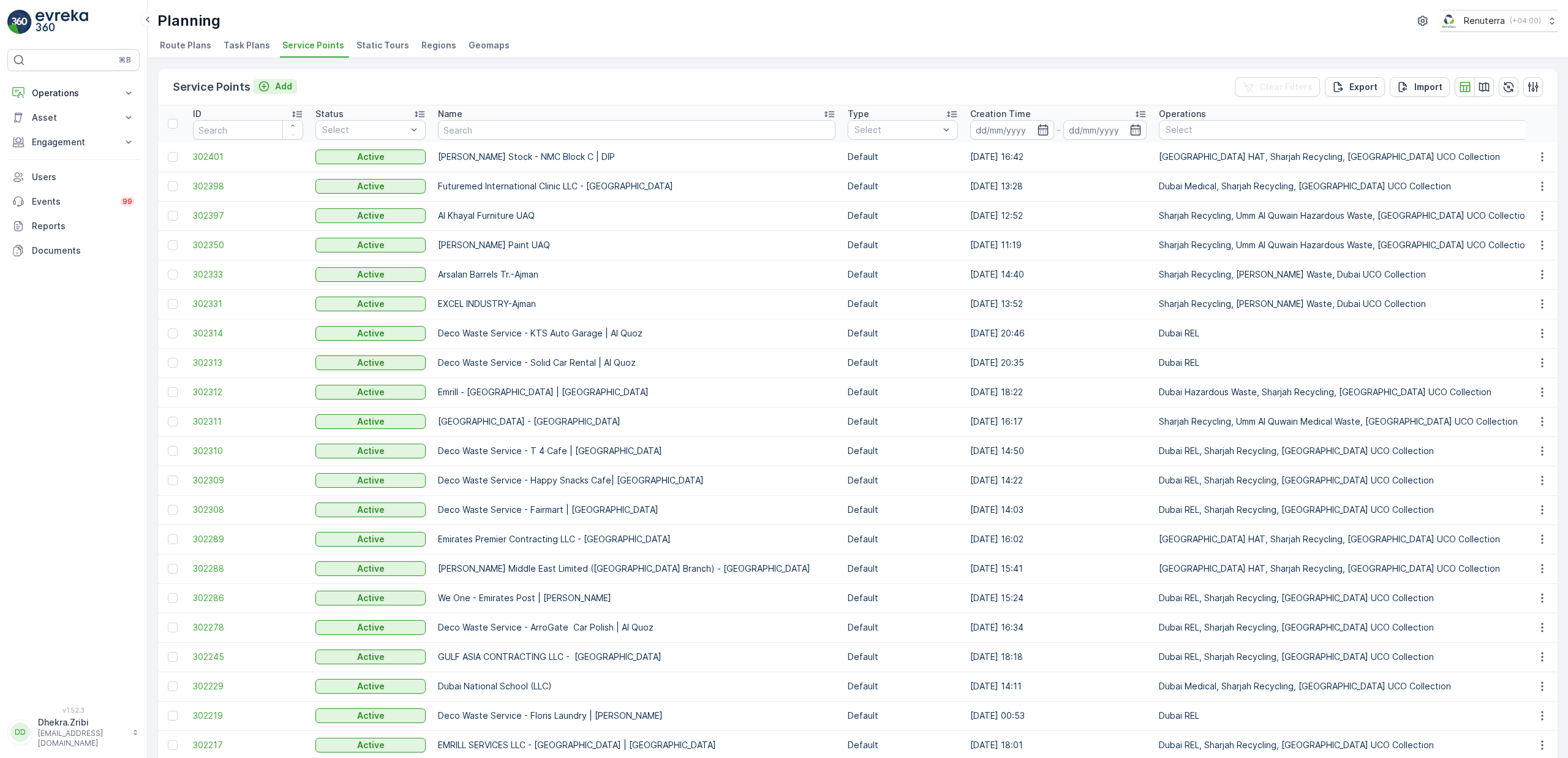
click at [284, 89] on p "Add" at bounding box center [283, 87] width 17 height 12
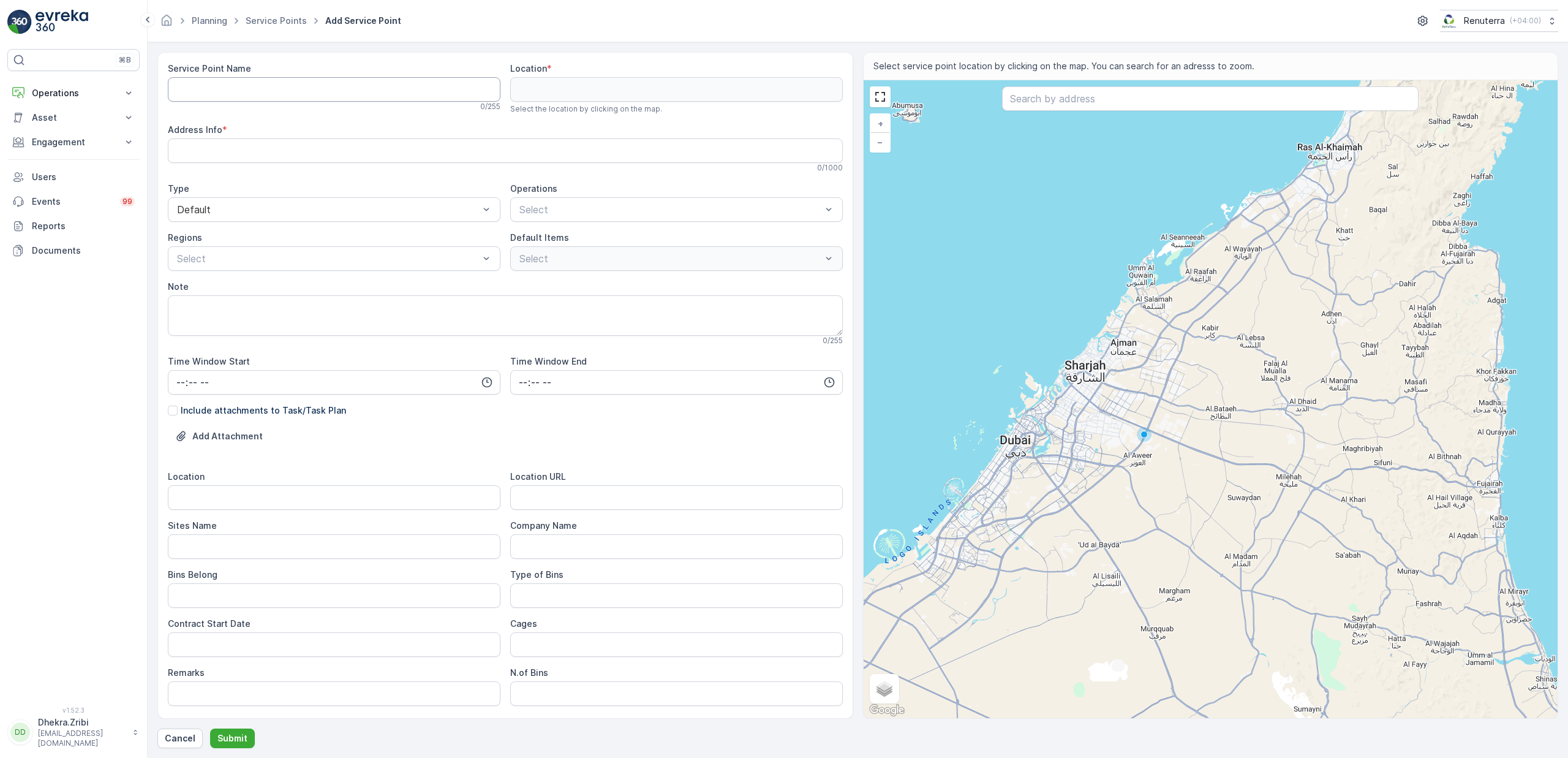
click at [267, 96] on Name "Service Point Name" at bounding box center [334, 89] width 333 height 25
paste Name "KTC INTERNATIONAL L.L.C - Deira Island"
type Name "KTC INTERNATIONAL L.L.C - Deira Island"
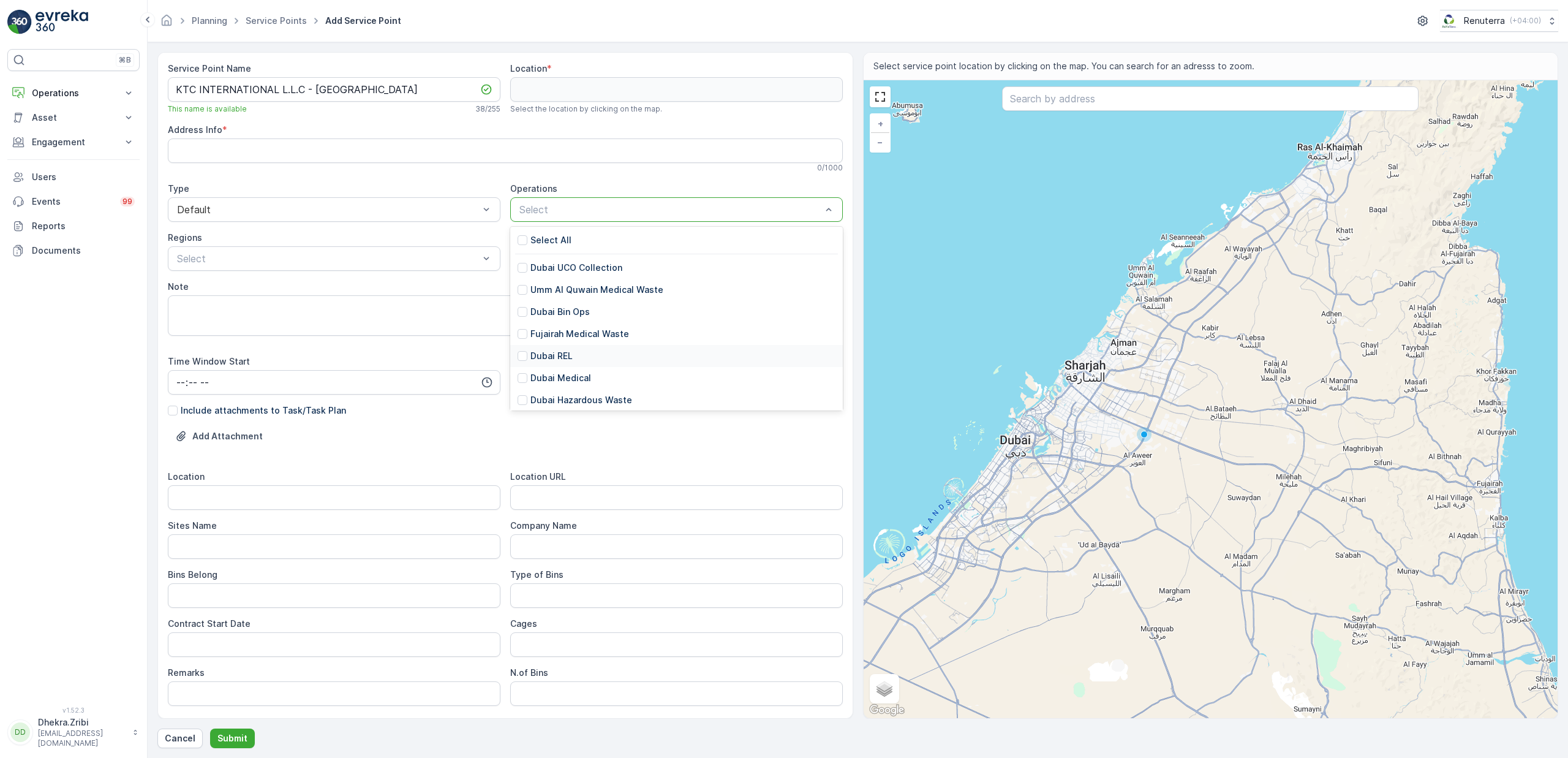
click at [565, 355] on p "Dubai REL" at bounding box center [552, 356] width 43 height 12
click at [588, 335] on p "2.5cbm - General Waste" at bounding box center [582, 333] width 103 height 12
click at [394, 311] on textarea "Note" at bounding box center [505, 315] width 675 height 41
paste textarea "Mr. Althaf - 052 790 2607"
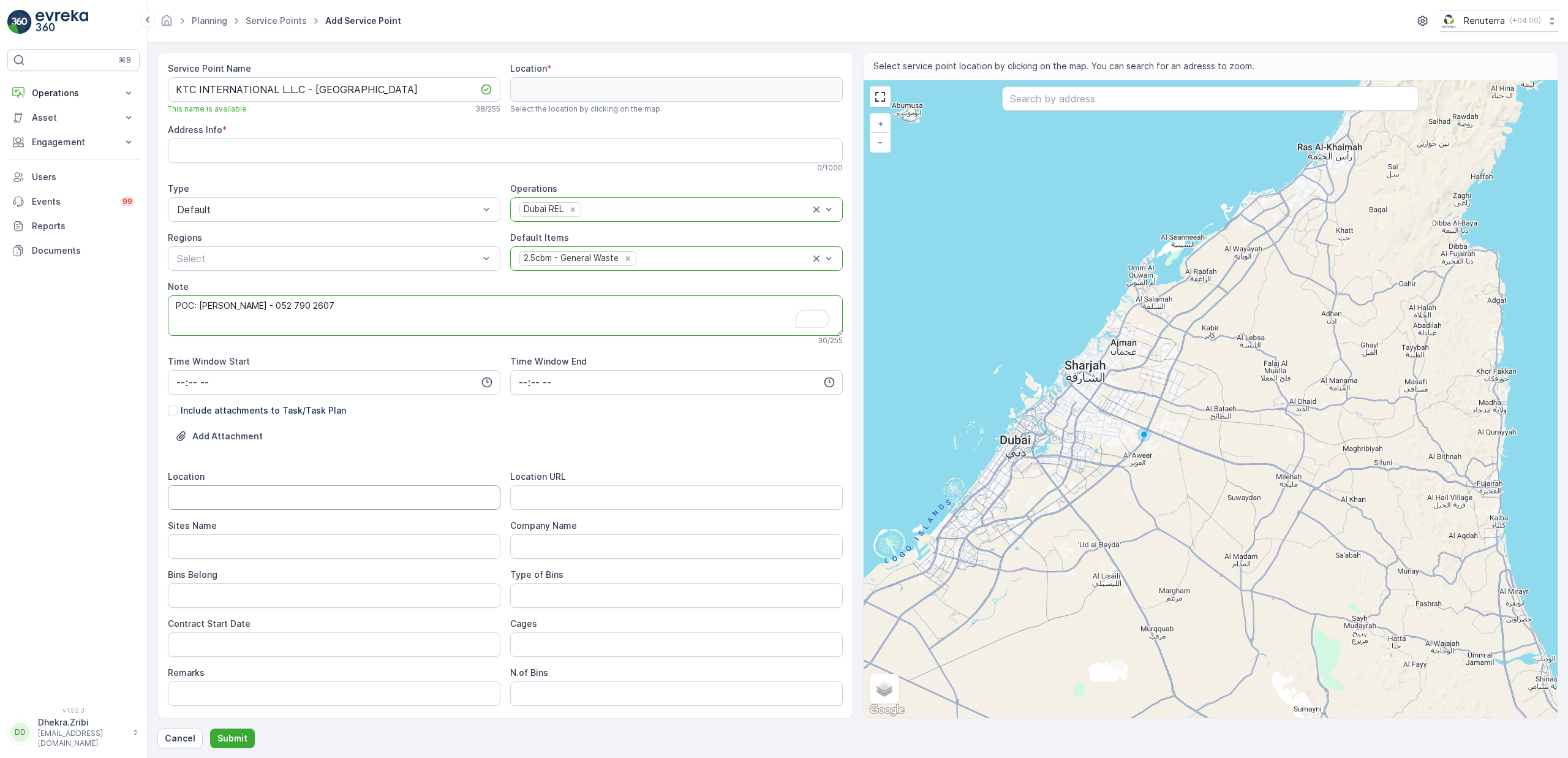
type textarea "POC: Mr. Althaf - 052 790 2607"
click at [229, 502] on input "Location" at bounding box center [334, 498] width 333 height 25
paste input "Deira Island"
type input "Deira Island"
click at [219, 556] on Name "Sites Name" at bounding box center [334, 546] width 333 height 25
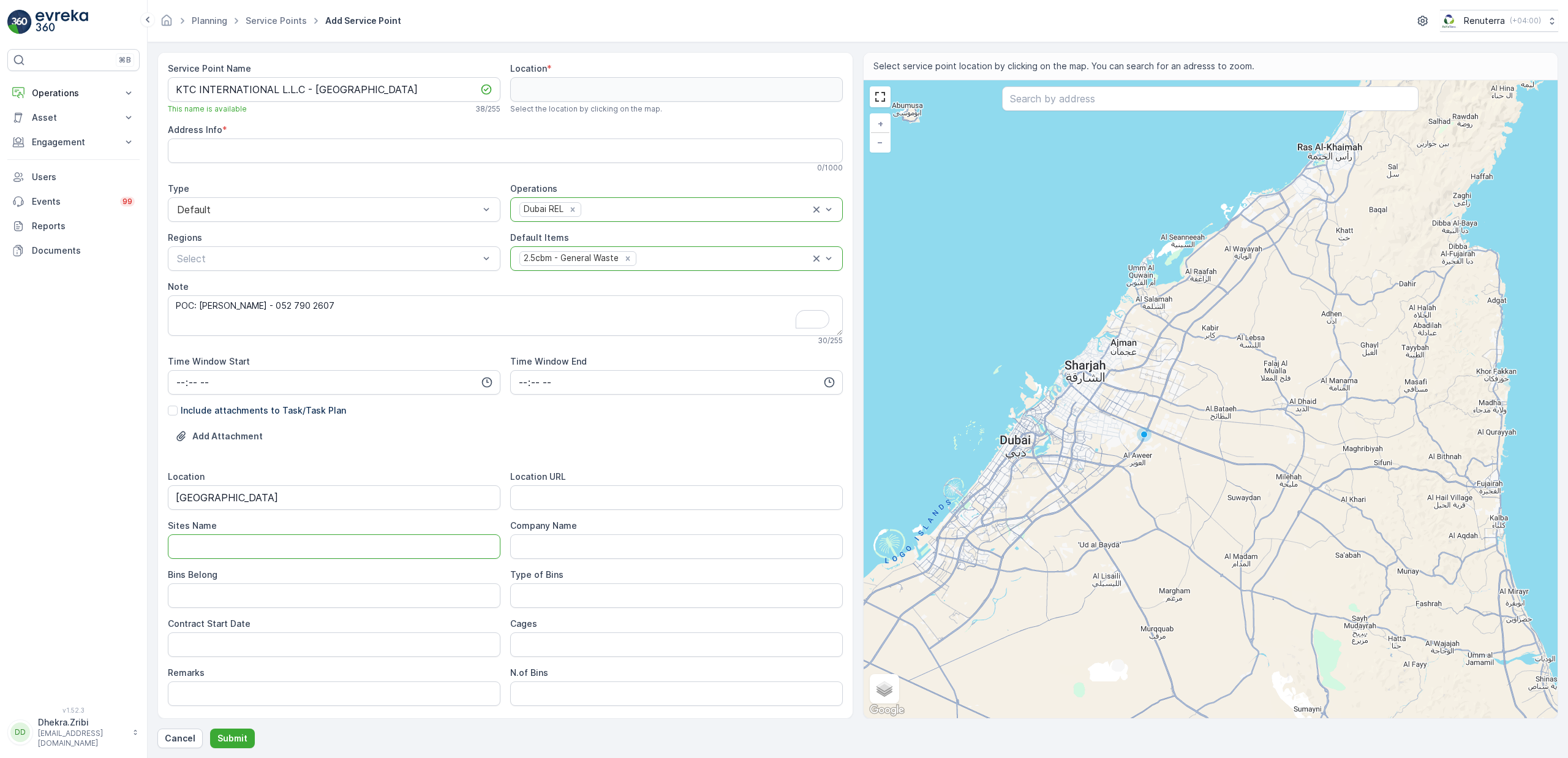
paste Name "Deira Island"
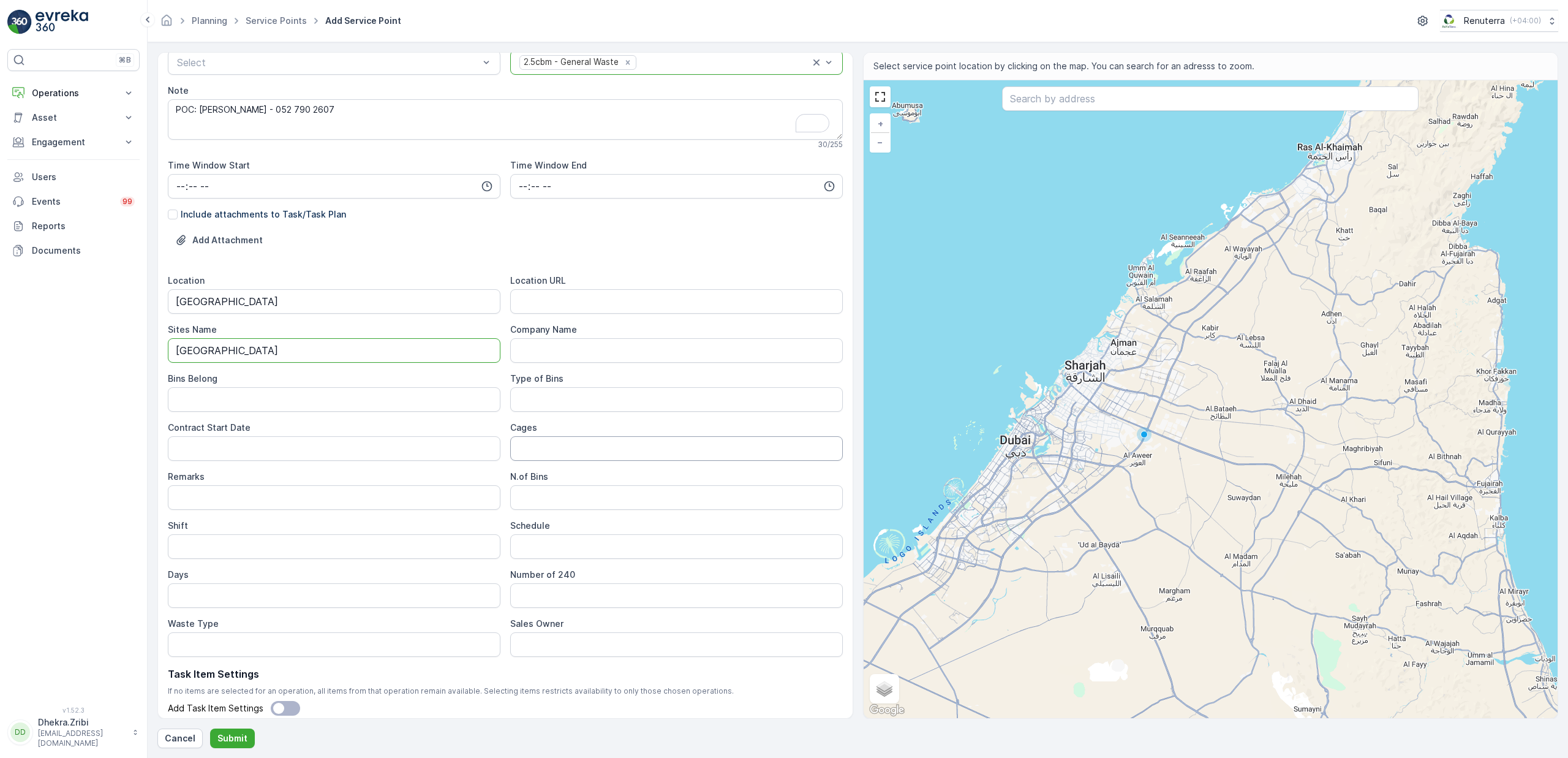
scroll to position [196, 0]
type Name "Deira Island"
click at [557, 302] on URL "Location URL" at bounding box center [677, 302] width 333 height 25
paste URL "https://maps.app.goo.gl/9uukPsEiKx3unqiB7"
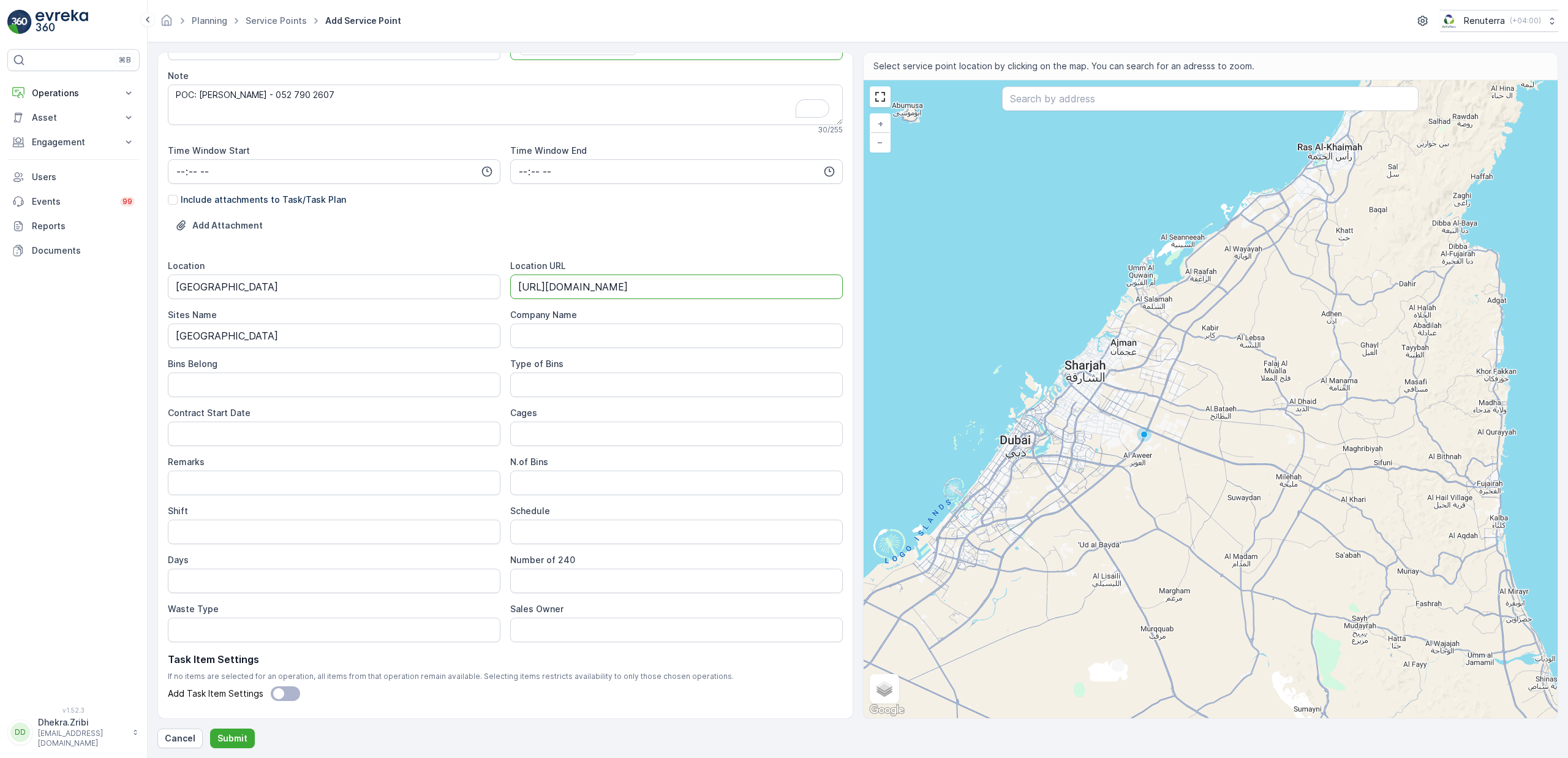
scroll to position [226, 0]
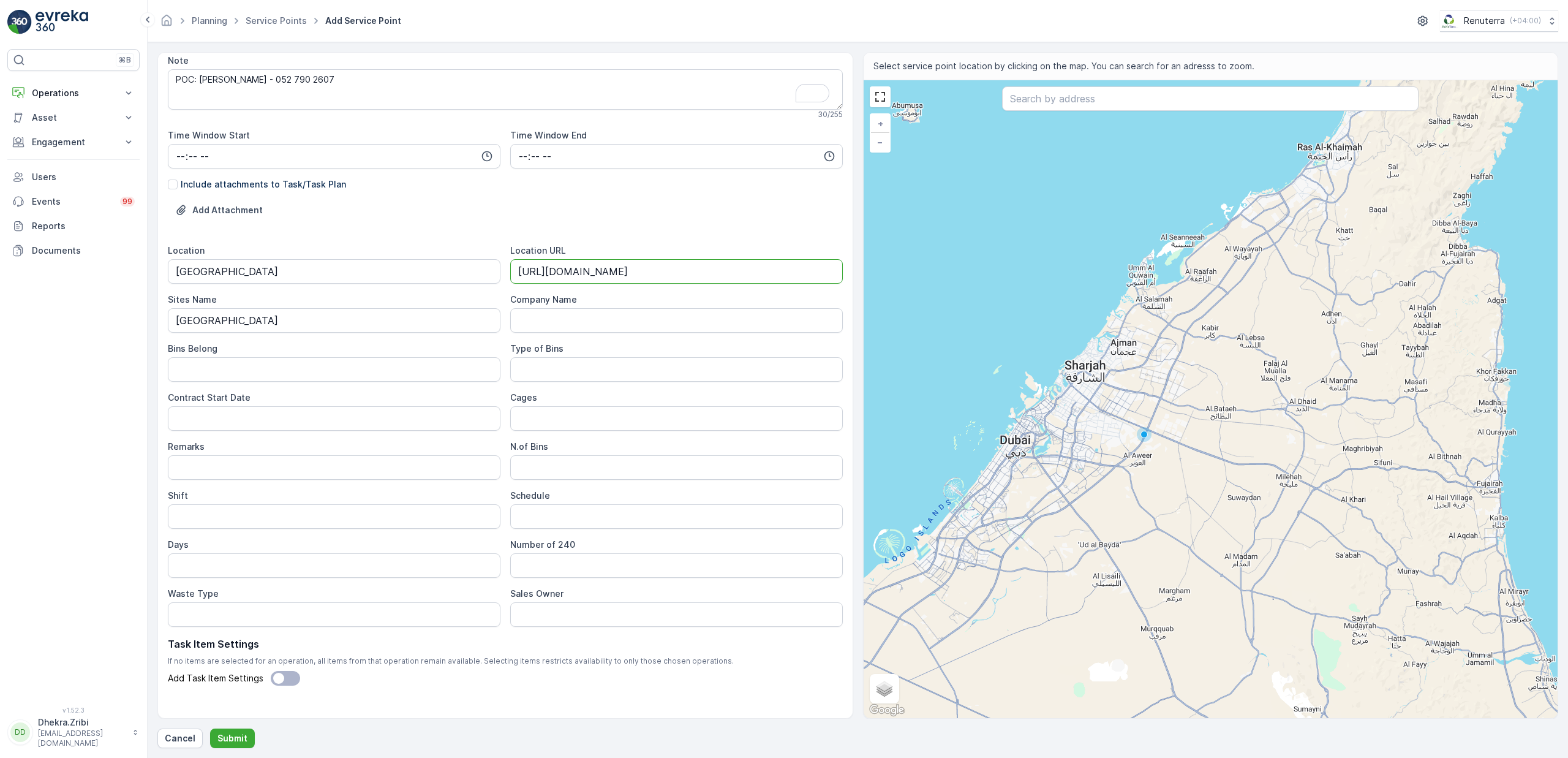
type URL "https://maps.app.goo.gl/9uukPsEiKx3unqiB7"
click at [229, 372] on Belong "Bins Belong" at bounding box center [334, 370] width 333 height 25
type Belong "Service Provider"
click at [592, 364] on Bins "Type of Bins" at bounding box center [677, 370] width 333 height 25
type Bins "2.5 CBM"
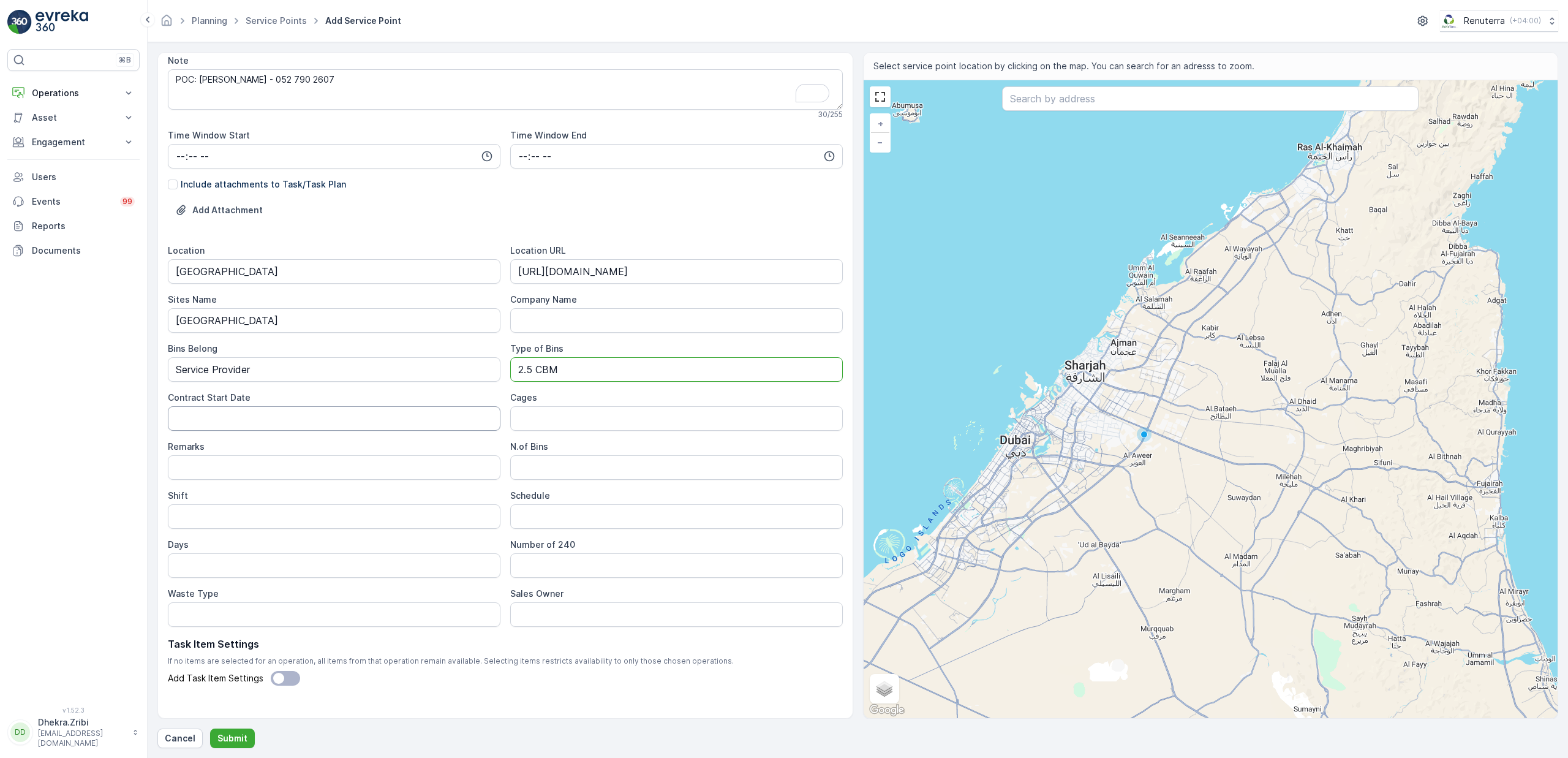
click at [333, 421] on Date "Contract Start Date" at bounding box center [334, 419] width 333 height 25
type Date "14-10-2025"
click at [533, 477] on Bins "N.of Bins" at bounding box center [677, 467] width 333 height 25
type Bins "1"
click at [260, 520] on input "Shift" at bounding box center [334, 517] width 333 height 25
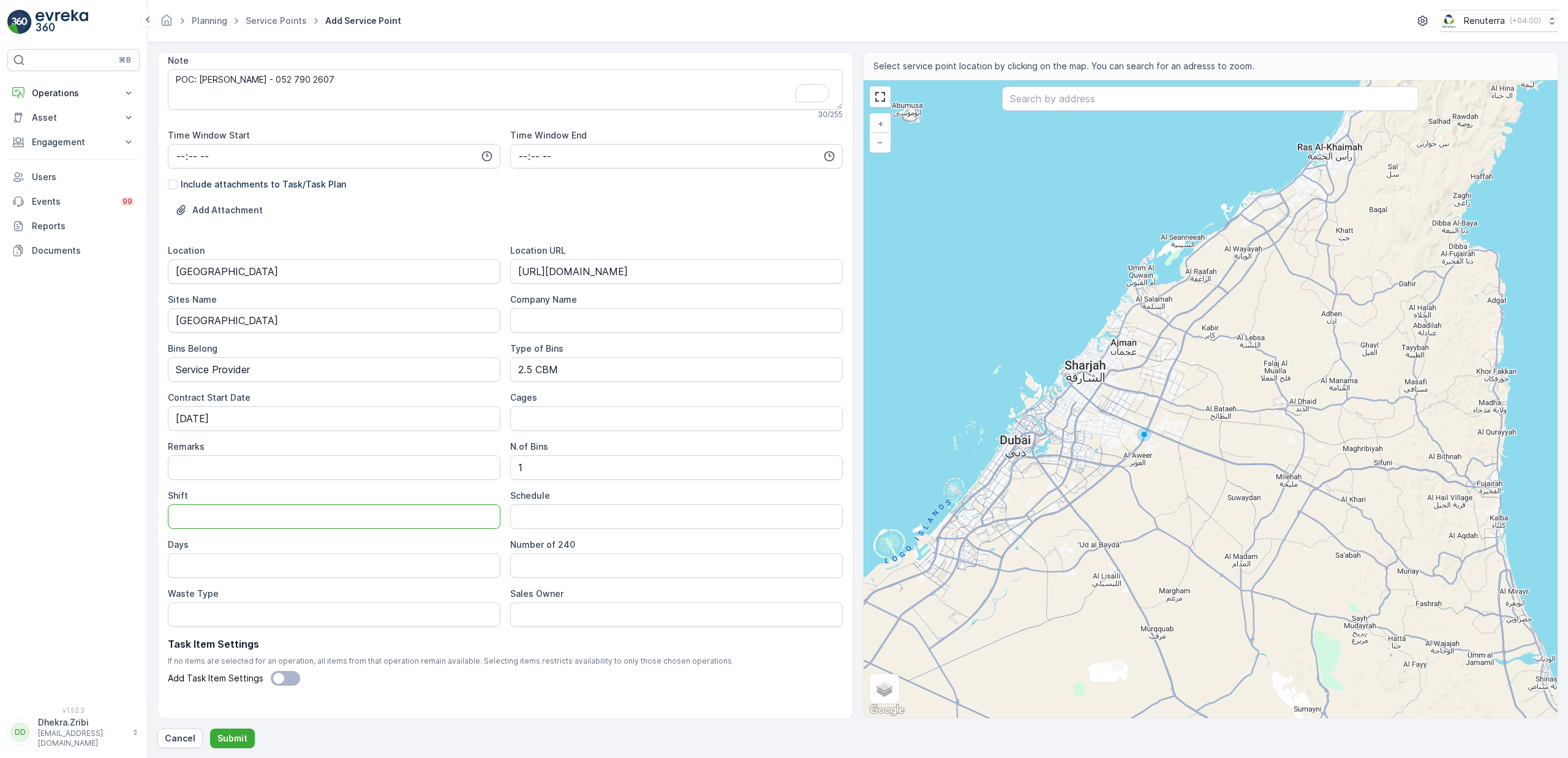
type input "Day Shift"
click at [547, 511] on input "Schedule" at bounding box center [677, 517] width 333 height 25
type input "Weekly 1 Time"
click at [301, 576] on input "Days" at bounding box center [334, 566] width 333 height 25
type input "Sun"
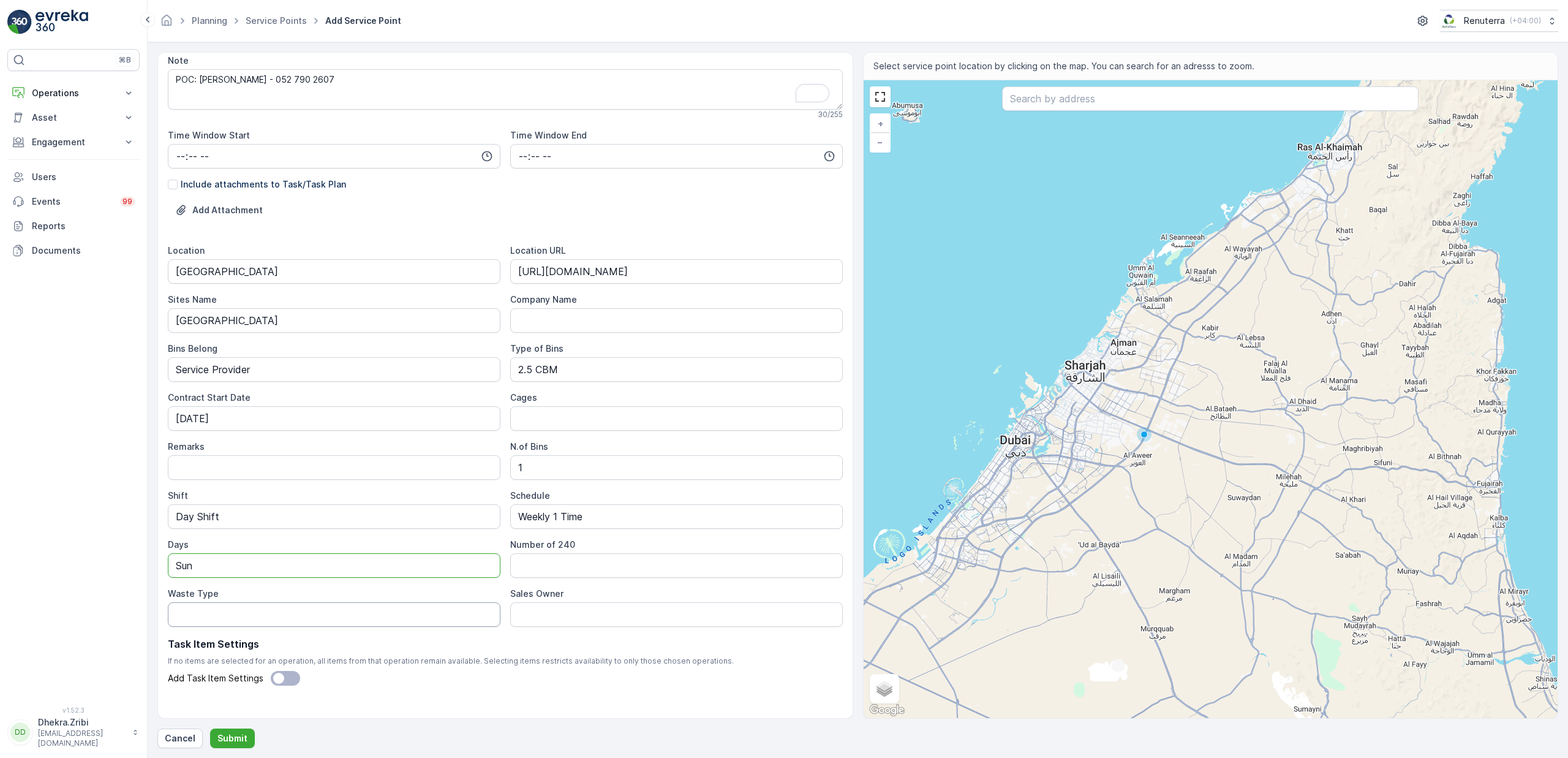
click at [194, 617] on Type "Waste Type" at bounding box center [334, 614] width 333 height 25
type Type "General Waste"
click at [539, 616] on Owner "Sales Owner" at bounding box center [677, 614] width 333 height 25
type Owner "Martin Dsa"
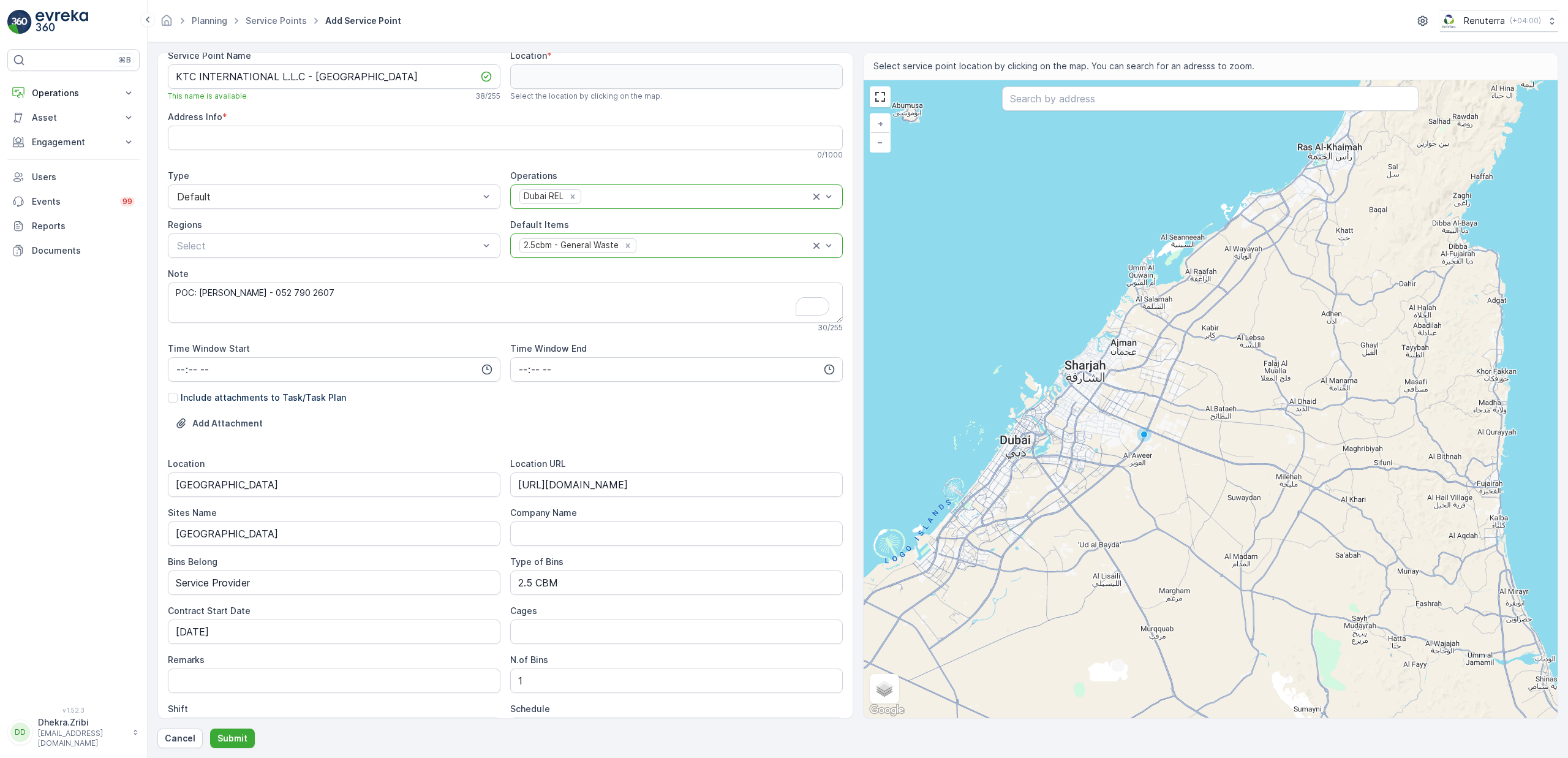
scroll to position [0, 0]
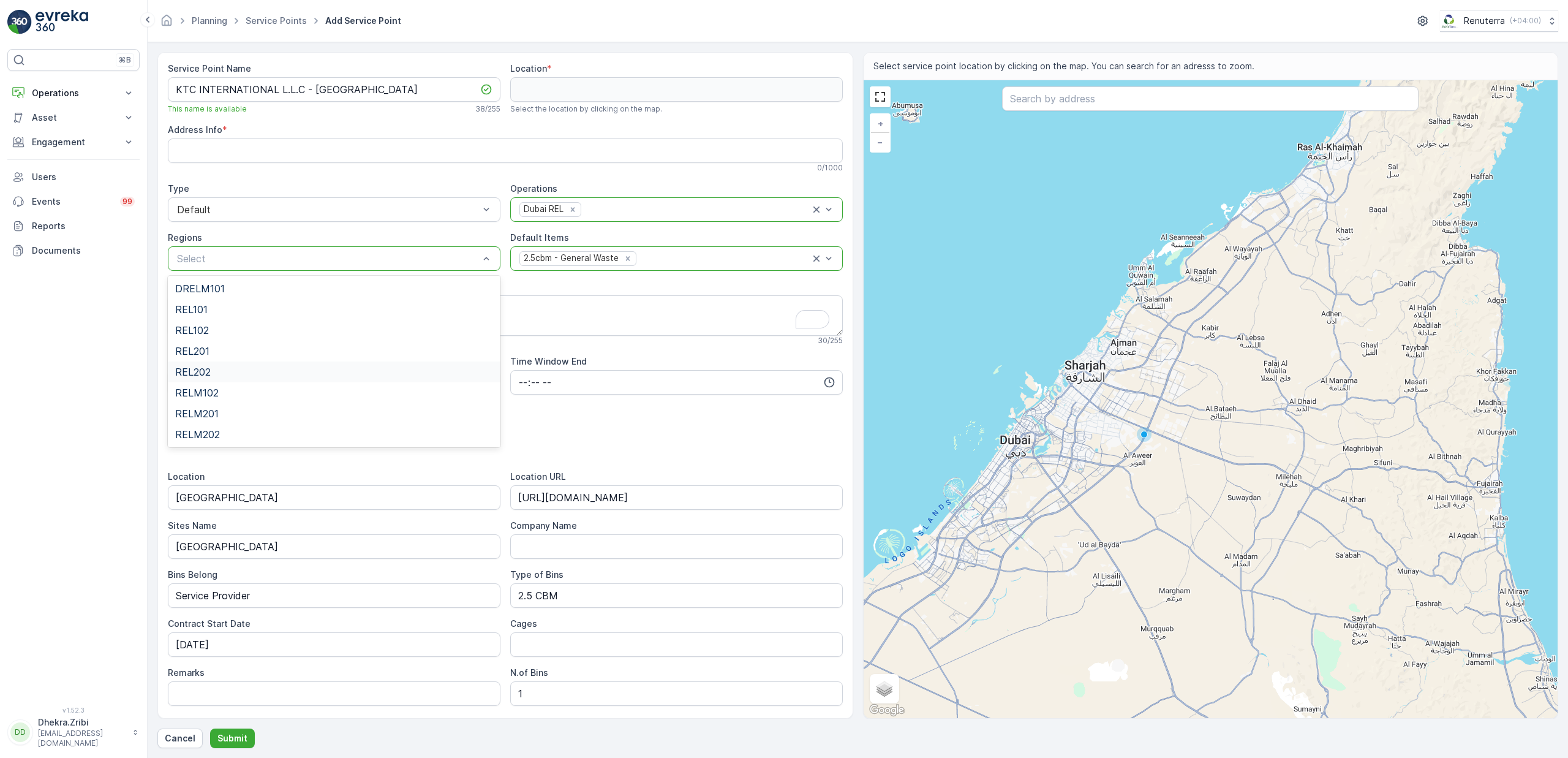
click at [243, 372] on div "REL202" at bounding box center [334, 372] width 318 height 11
click at [1069, 102] on input "text" at bounding box center [1210, 99] width 416 height 25
paste input "Al-NASR SITE OFFICE C154"
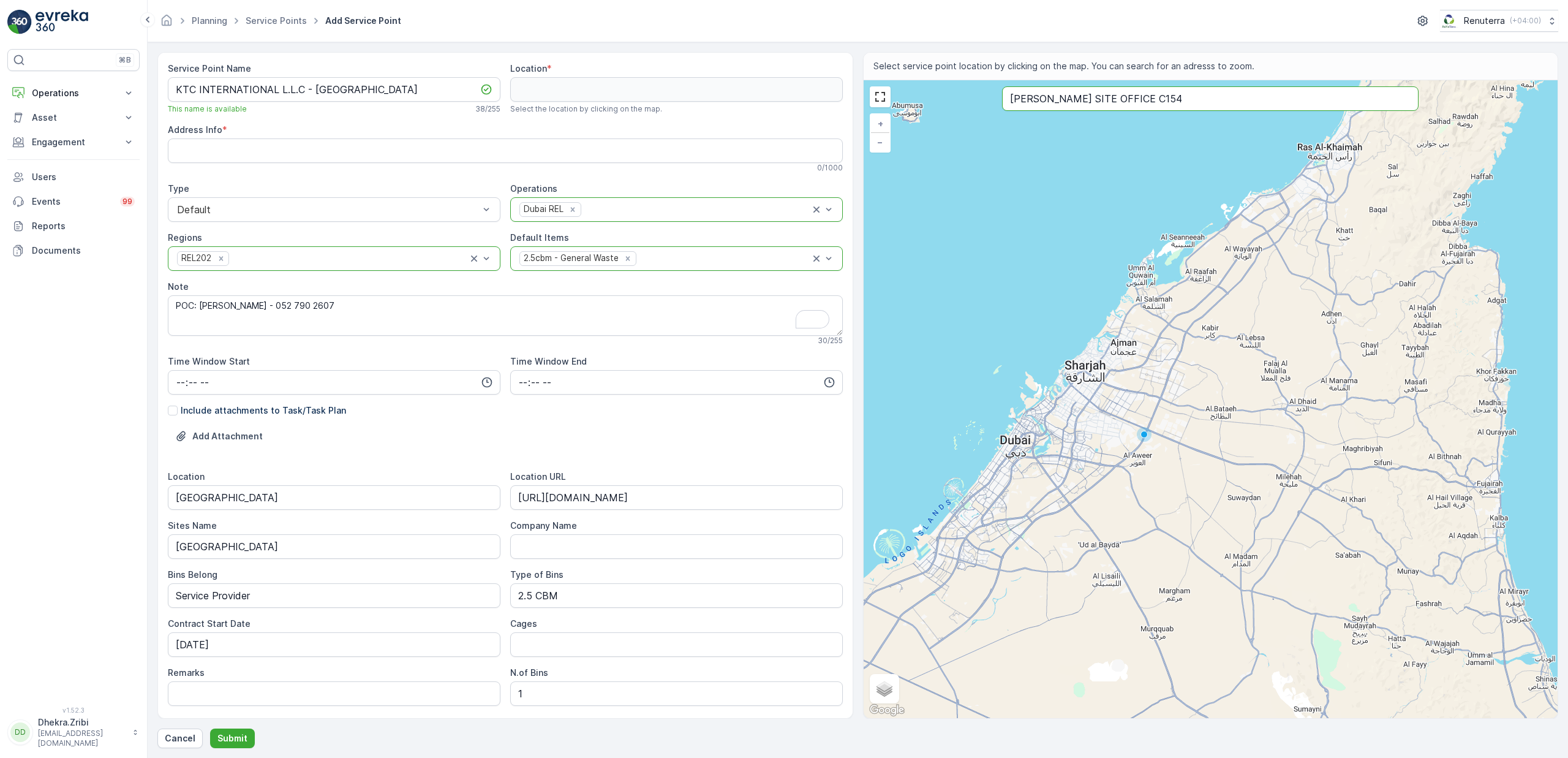
type input "Al-NASR SITE OFFICE C154"
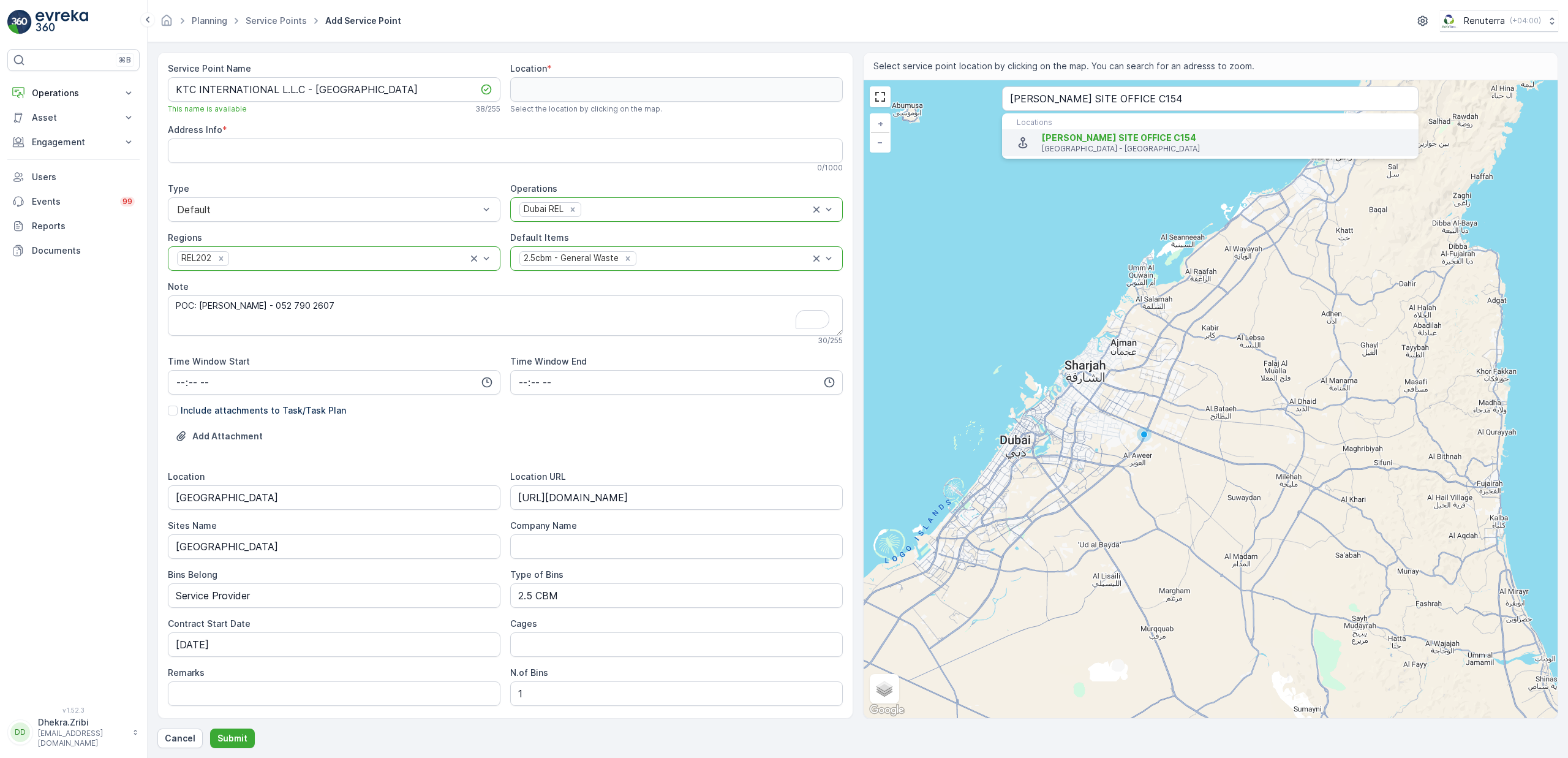
click at [1091, 150] on p "Dubai - United Arab Emirates" at bounding box center [1225, 148] width 367 height 10
type input "25.2977236,55.3171377"
type Info "78X8+3VJ - Dubai Islands - Front - Dubai - United Arab Emirates"
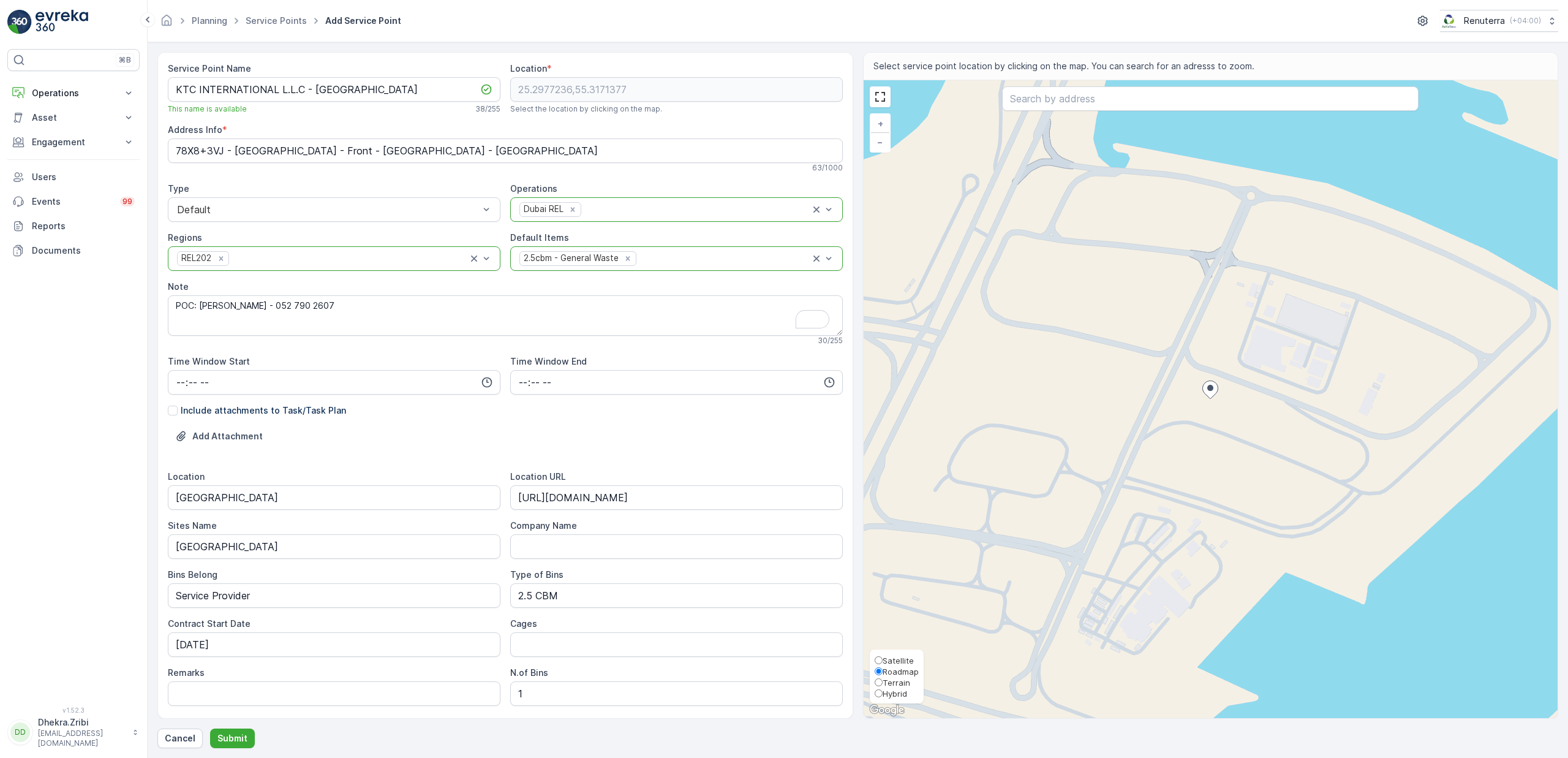
click at [900, 660] on span "Satellite" at bounding box center [898, 660] width 31 height 10
click at [883, 660] on input "Satellite" at bounding box center [879, 660] width 8 height 8
radio input "true"
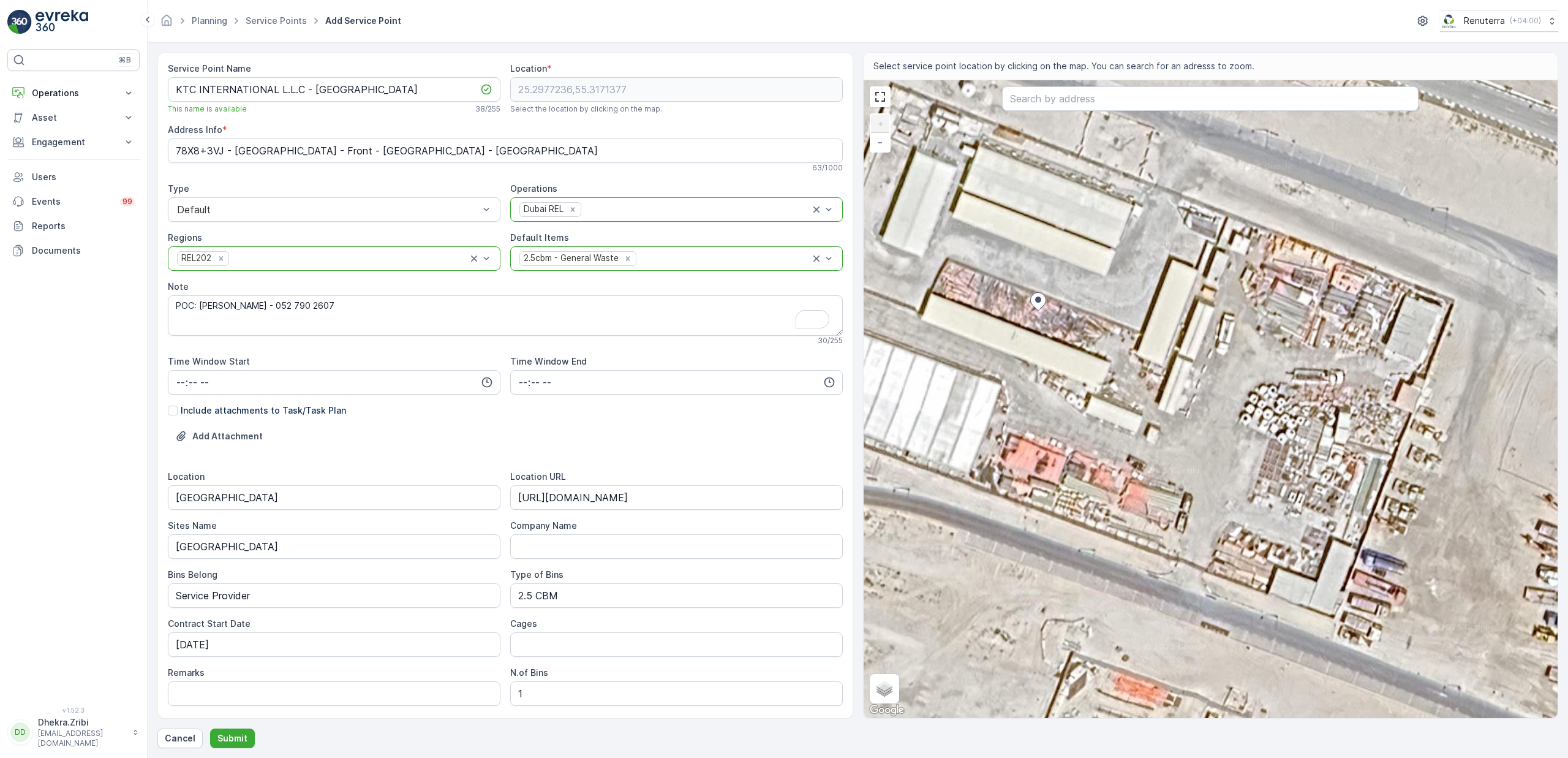
click at [1344, 379] on div "+ − Satellite Roadmap Terrain Hybrid Leaflet Keyboard shortcuts Map Data Imager…" at bounding box center [1211, 399] width 695 height 638
type input "25.2975913720911,55.31780668164877"
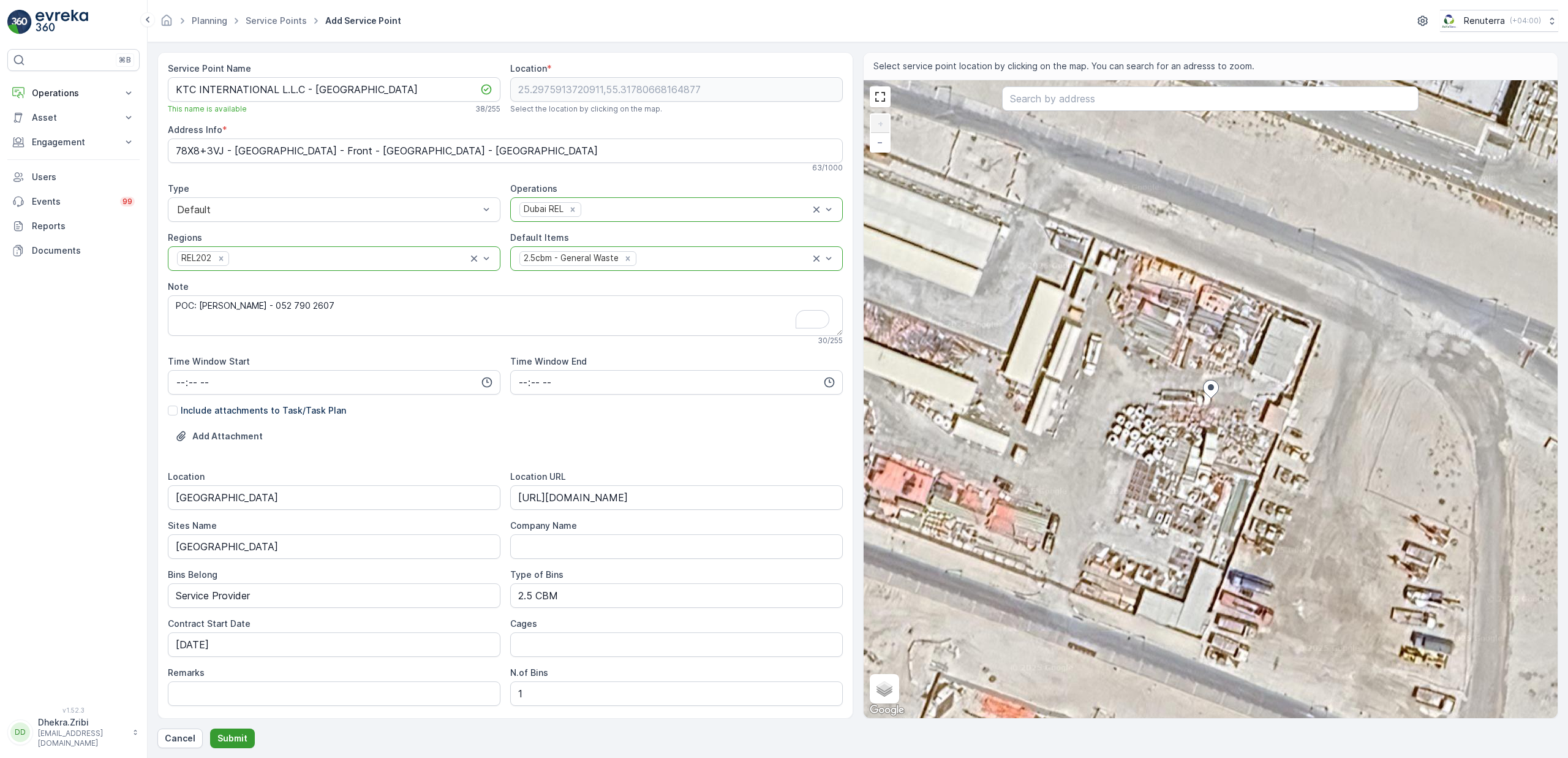
click at [242, 736] on p "Submit" at bounding box center [232, 738] width 30 height 12
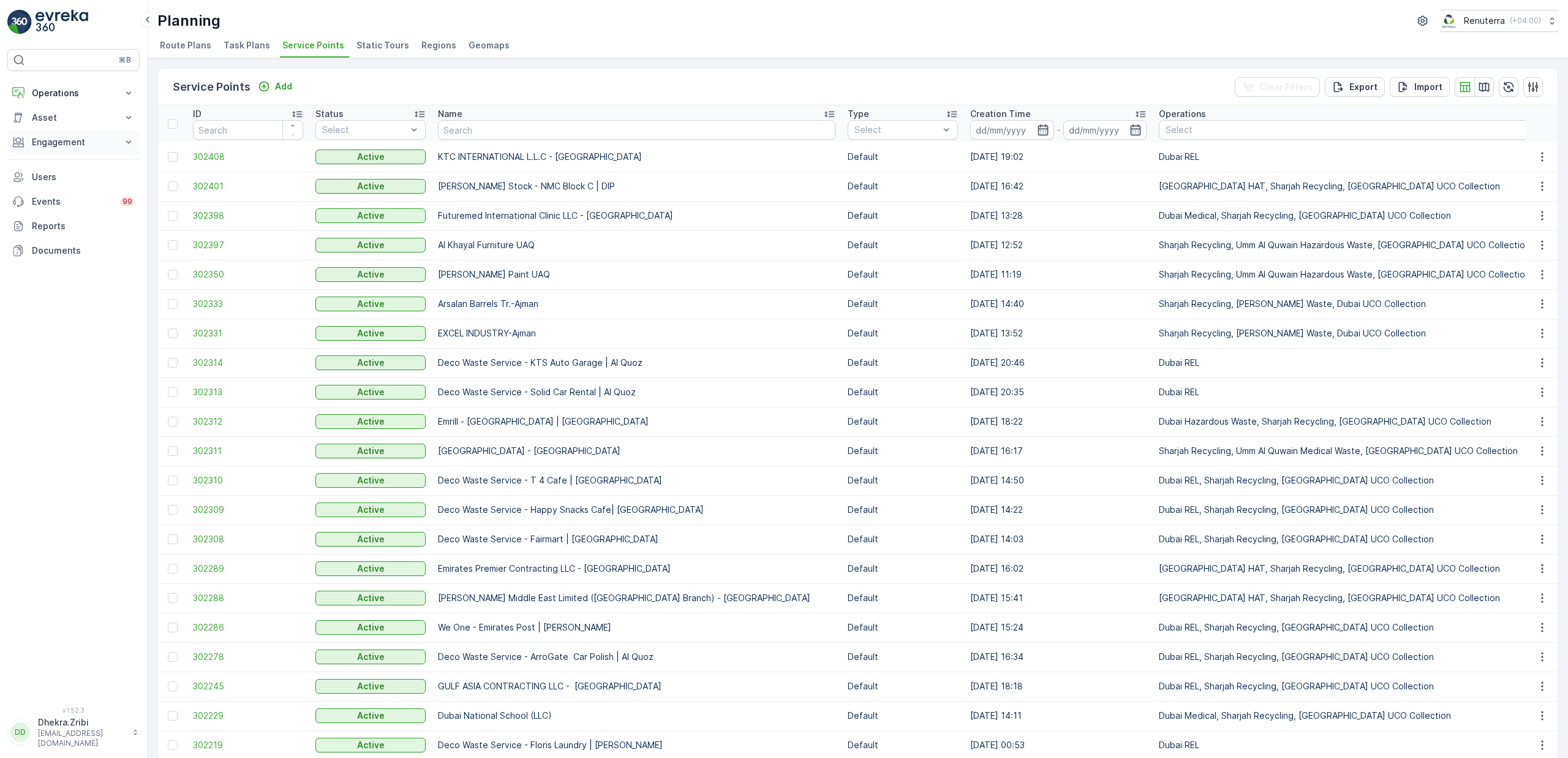
click at [89, 143] on p "Engagement" at bounding box center [73, 142] width 83 height 12
click at [85, 217] on p "Service Points" at bounding box center [60, 214] width 59 height 12
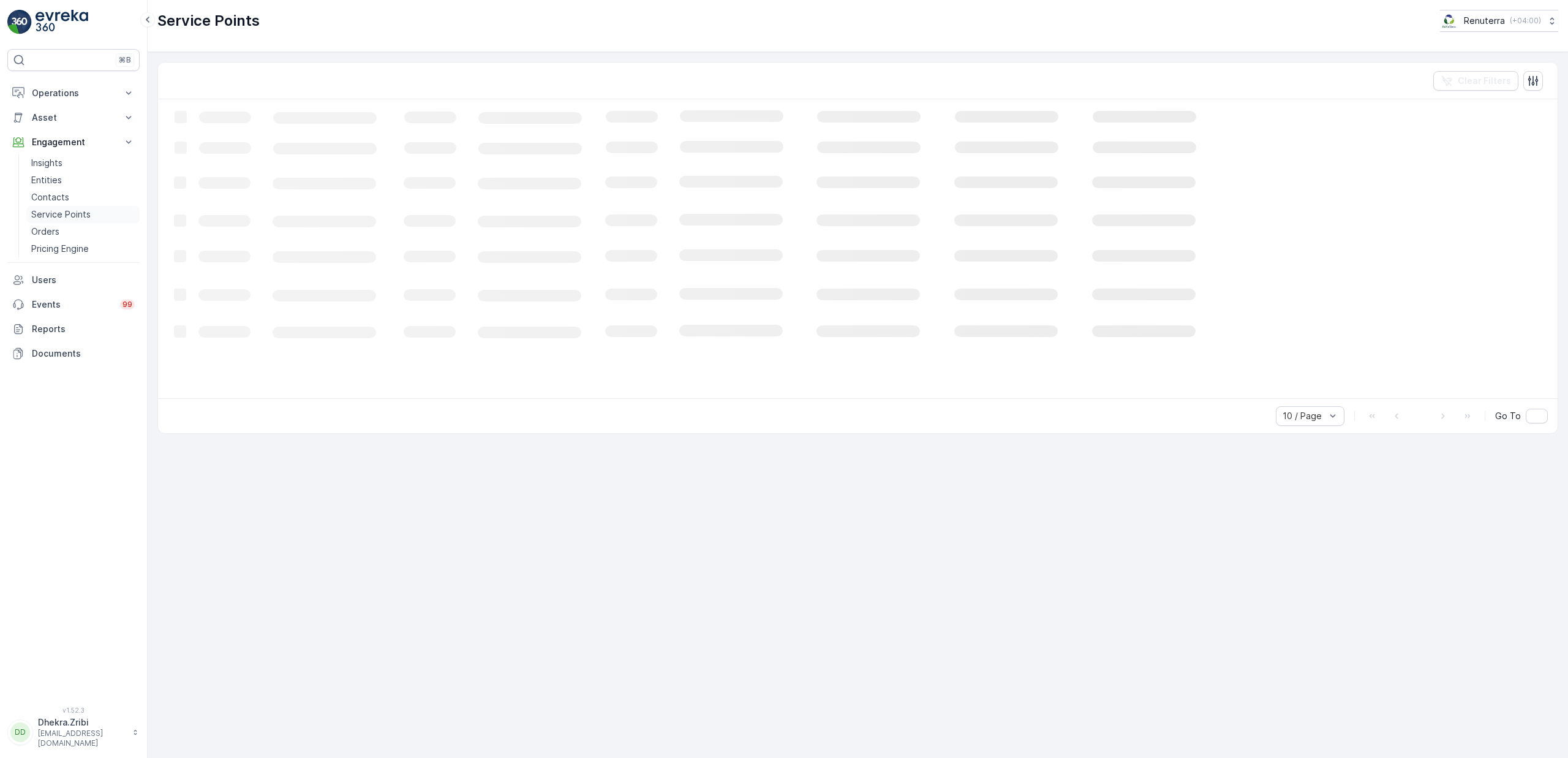
click at [79, 214] on p "Service Points" at bounding box center [60, 214] width 59 height 12
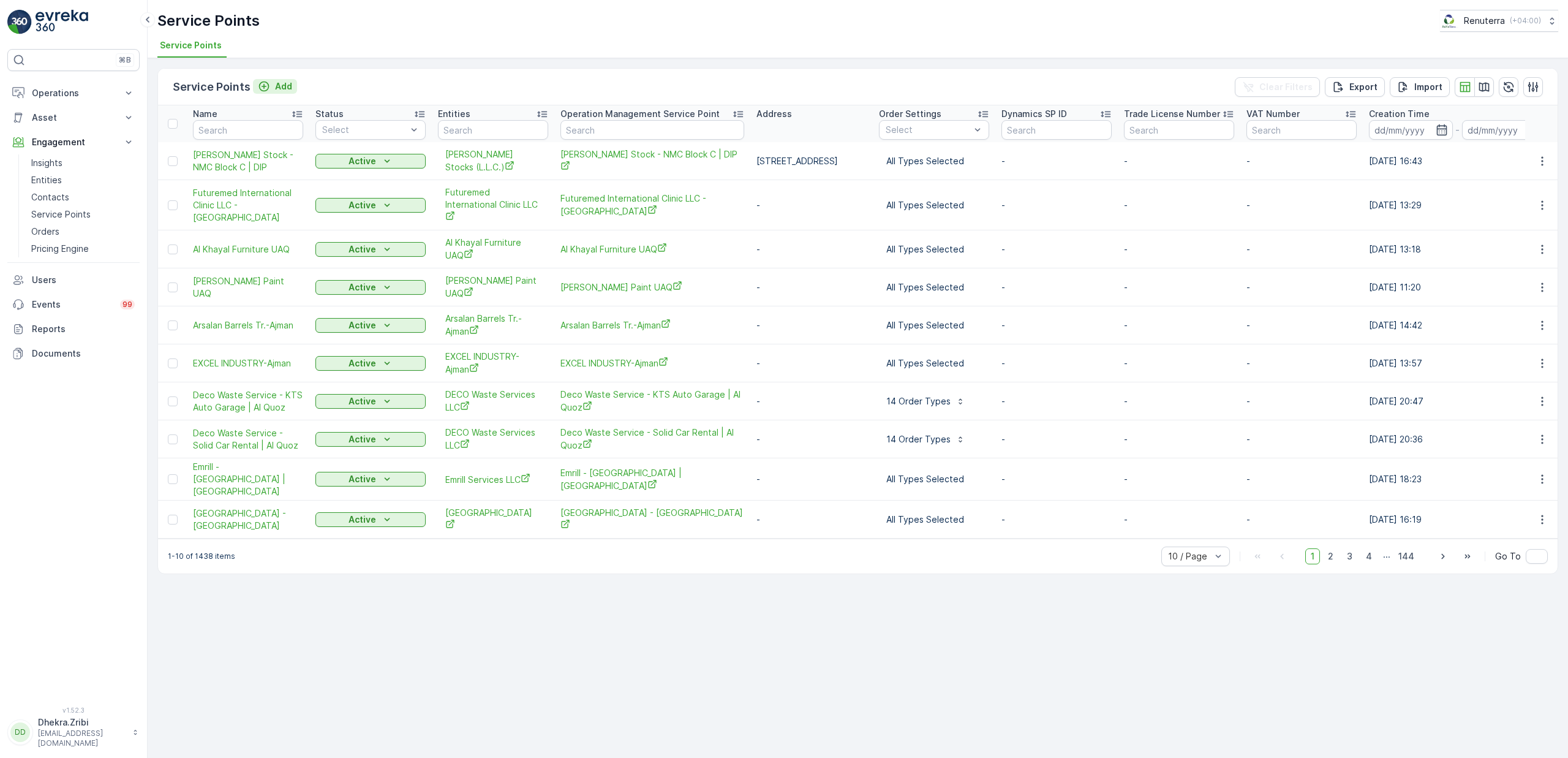
click at [281, 87] on p "Add" at bounding box center [283, 87] width 17 height 12
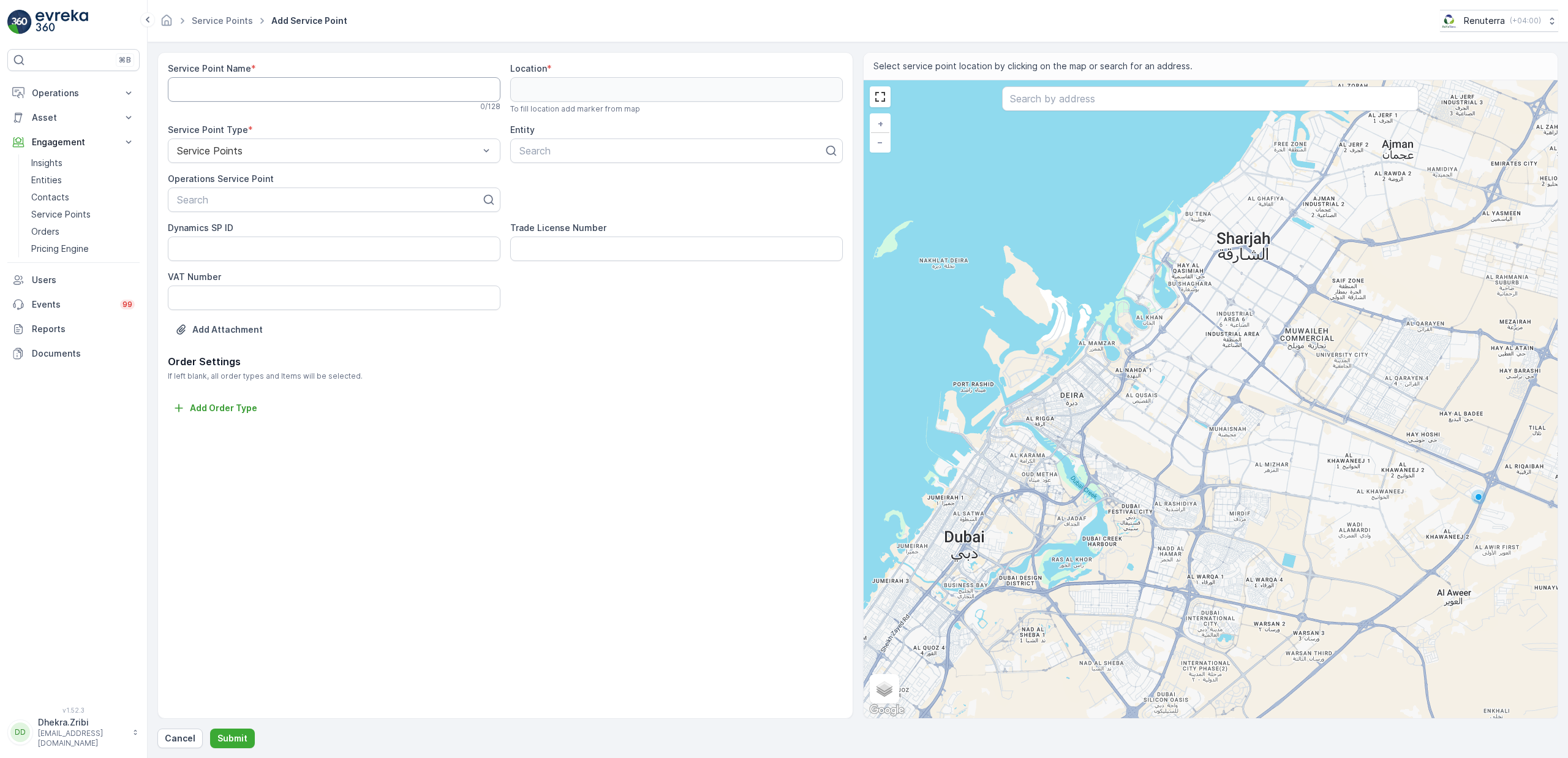
click at [291, 89] on Name "Service Point Name" at bounding box center [334, 89] width 333 height 25
paste Name "KTC INTERNATIONAL L.L.C - Deira Island"
type Name "KTC INTERNATIONAL L.L.C - Deira Island"
click at [344, 198] on div at bounding box center [329, 200] width 307 height 11
paste input "KTC INTERNATIONAL L.L.C - Deira Island"
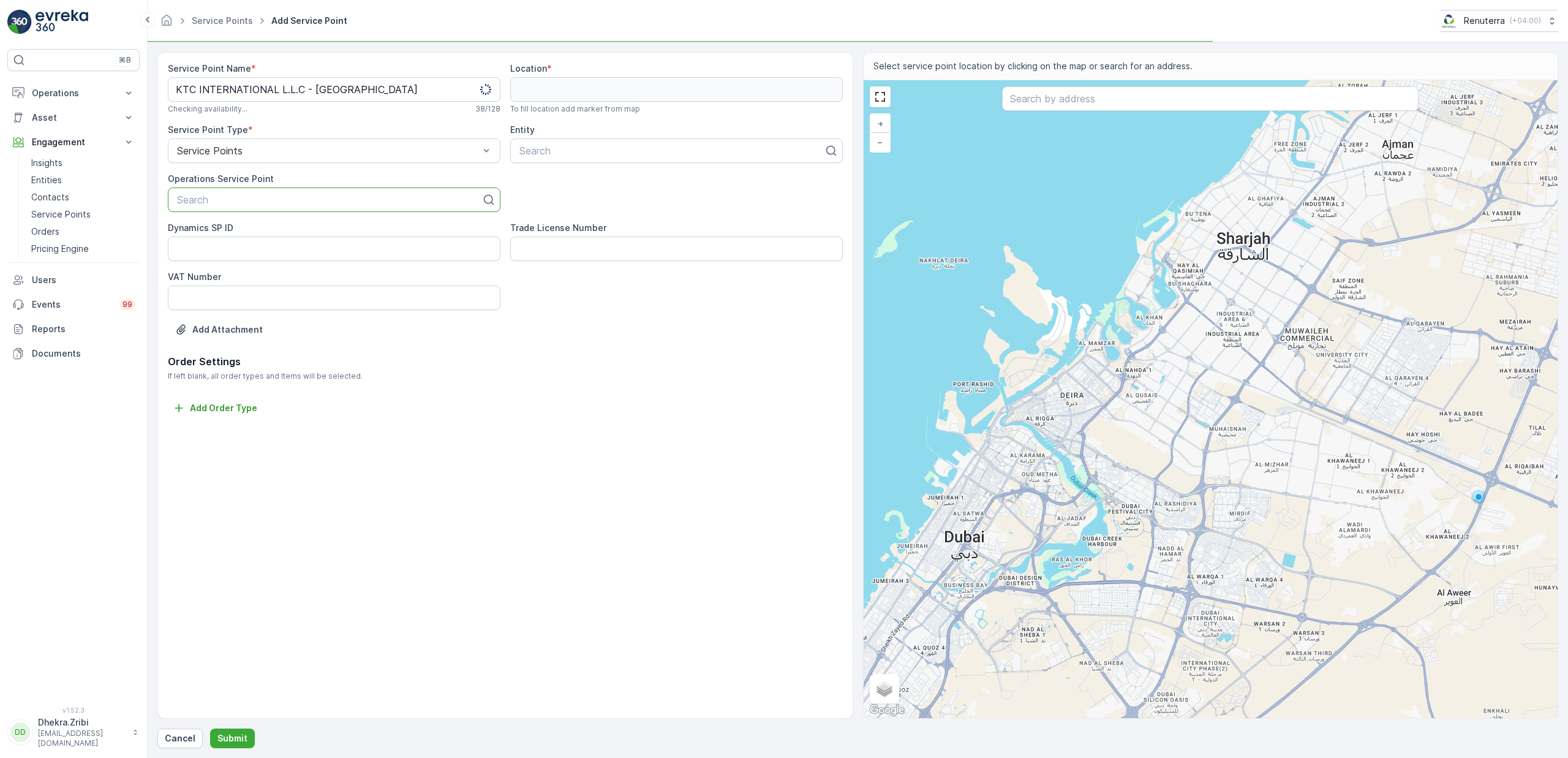
type input "KTC INTERNATIONAL L.L.C - Deira Island"
click at [294, 225] on span "KTC INTERNATIONAL L.L.C - Deira Island" at bounding box center [296, 230] width 242 height 11
click at [1064, 100] on input "text" at bounding box center [1210, 99] width 416 height 25
paste input "Al-NASR SITE OFFICE C154"
type input "Al-NASR SITE OFFICE C154"
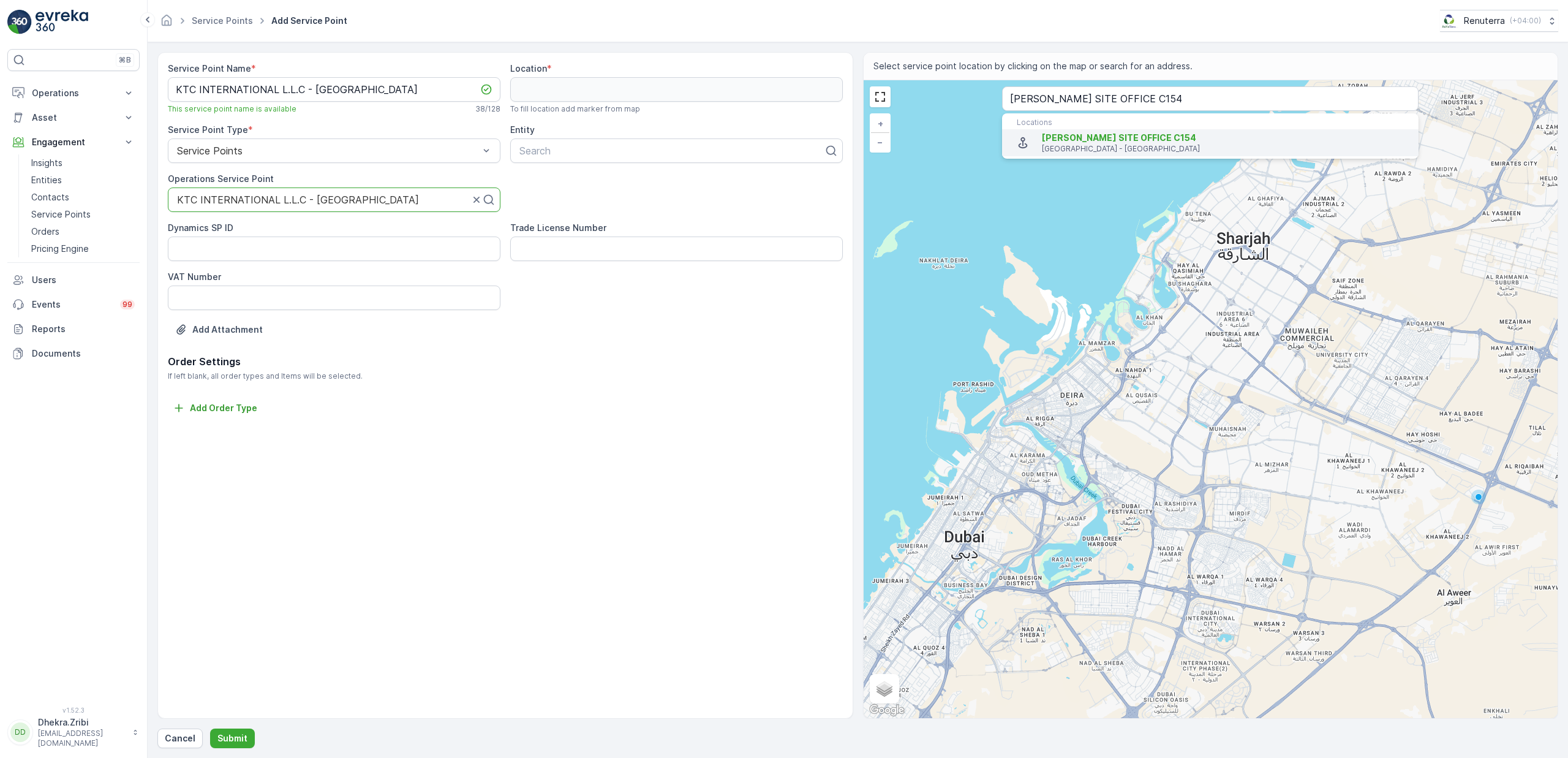
click at [1073, 136] on span "Al-NASR SITE OFFICE C154" at bounding box center [1119, 137] width 155 height 10
type input "25.2977236,55.3171377"
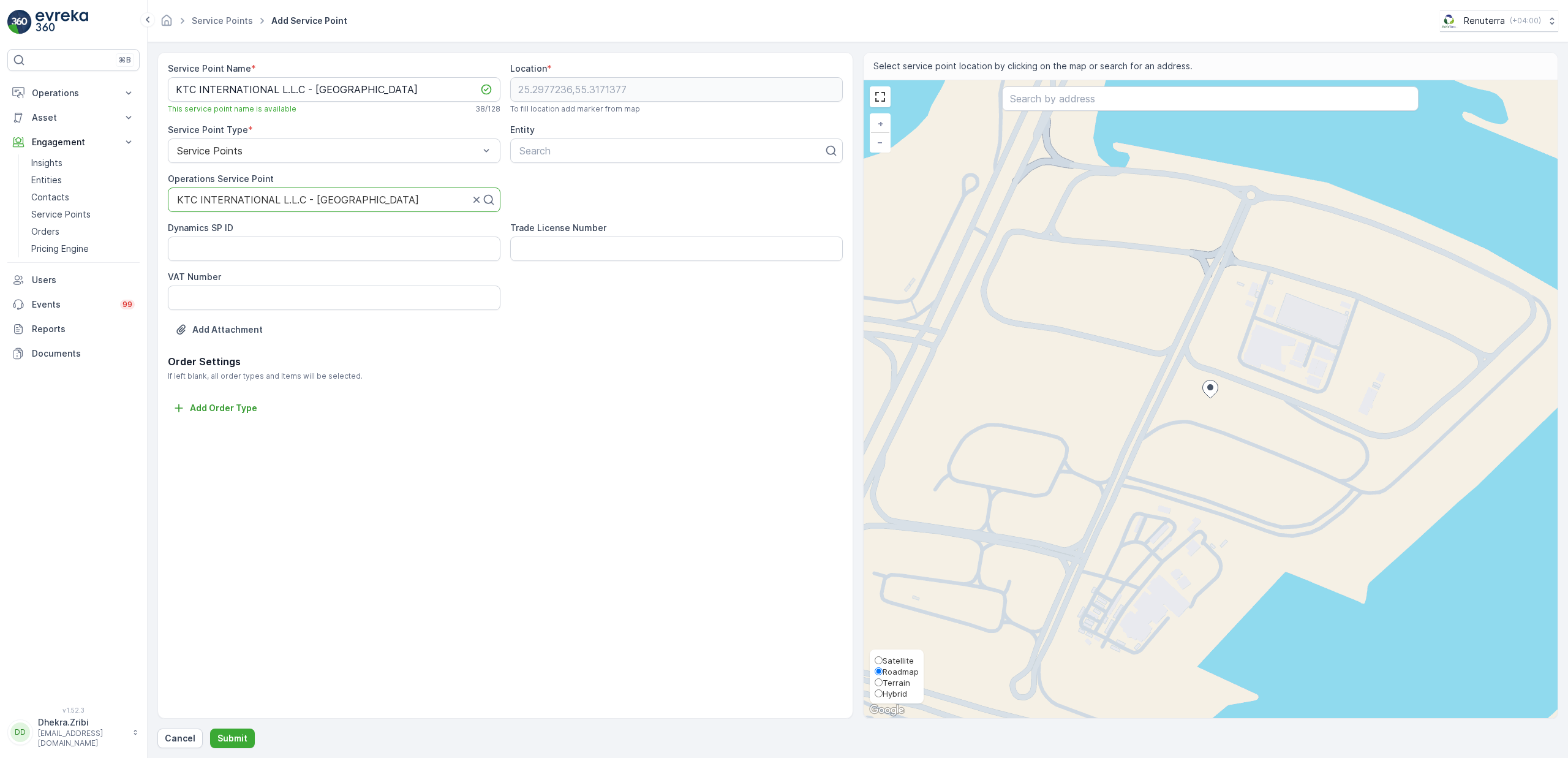
click at [895, 660] on span "Satellite" at bounding box center [898, 660] width 31 height 10
click at [883, 660] on input "Satellite" at bounding box center [879, 660] width 8 height 8
radio input "true"
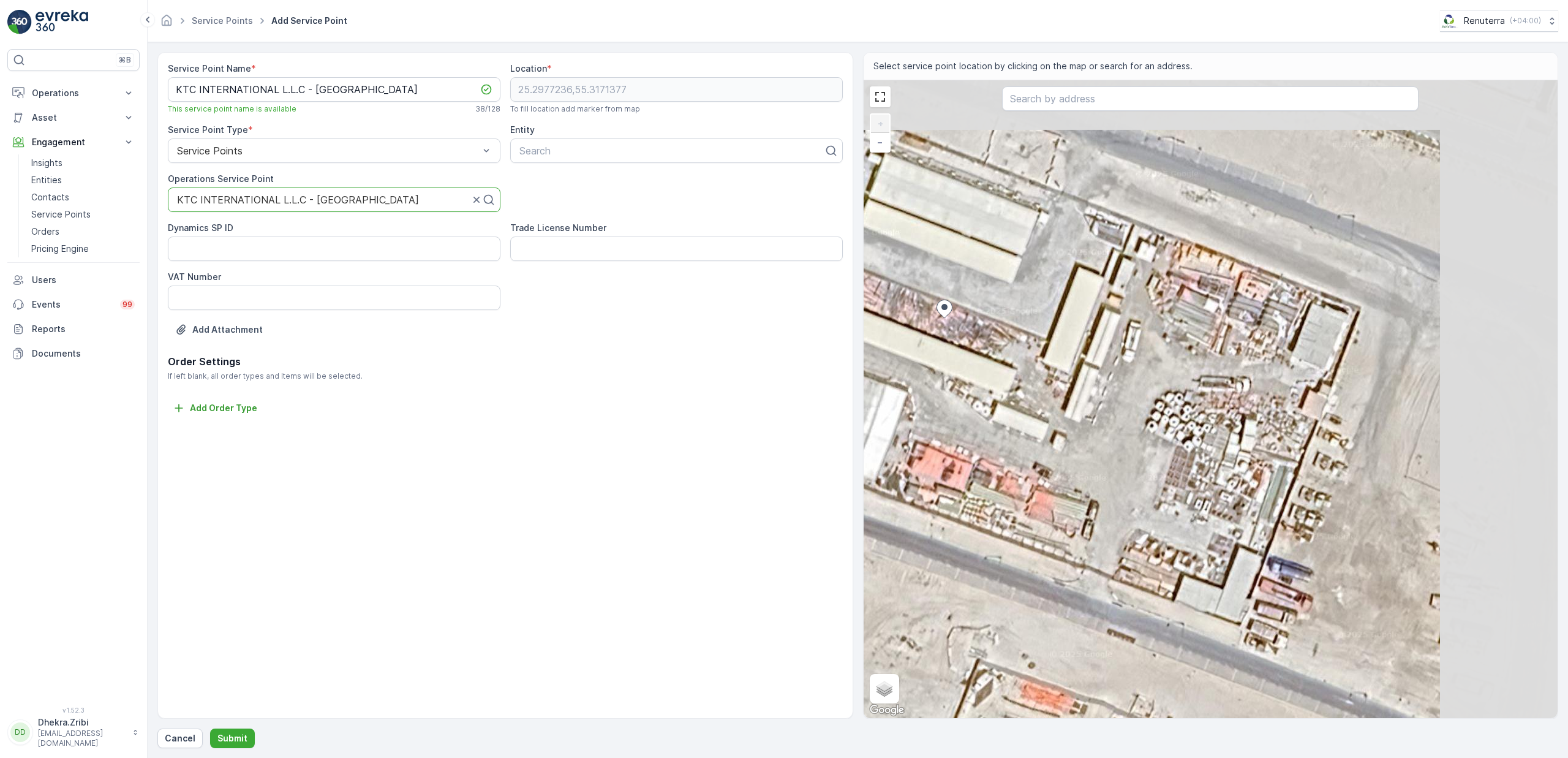
drag, startPoint x: 1371, startPoint y: 427, endPoint x: 1176, endPoint y: 500, distance: 208.2
click at [1176, 500] on div "+ − Satellite Roadmap Terrain Hybrid Leaflet Keyboard shortcuts Map Data Imager…" at bounding box center [1211, 399] width 695 height 638
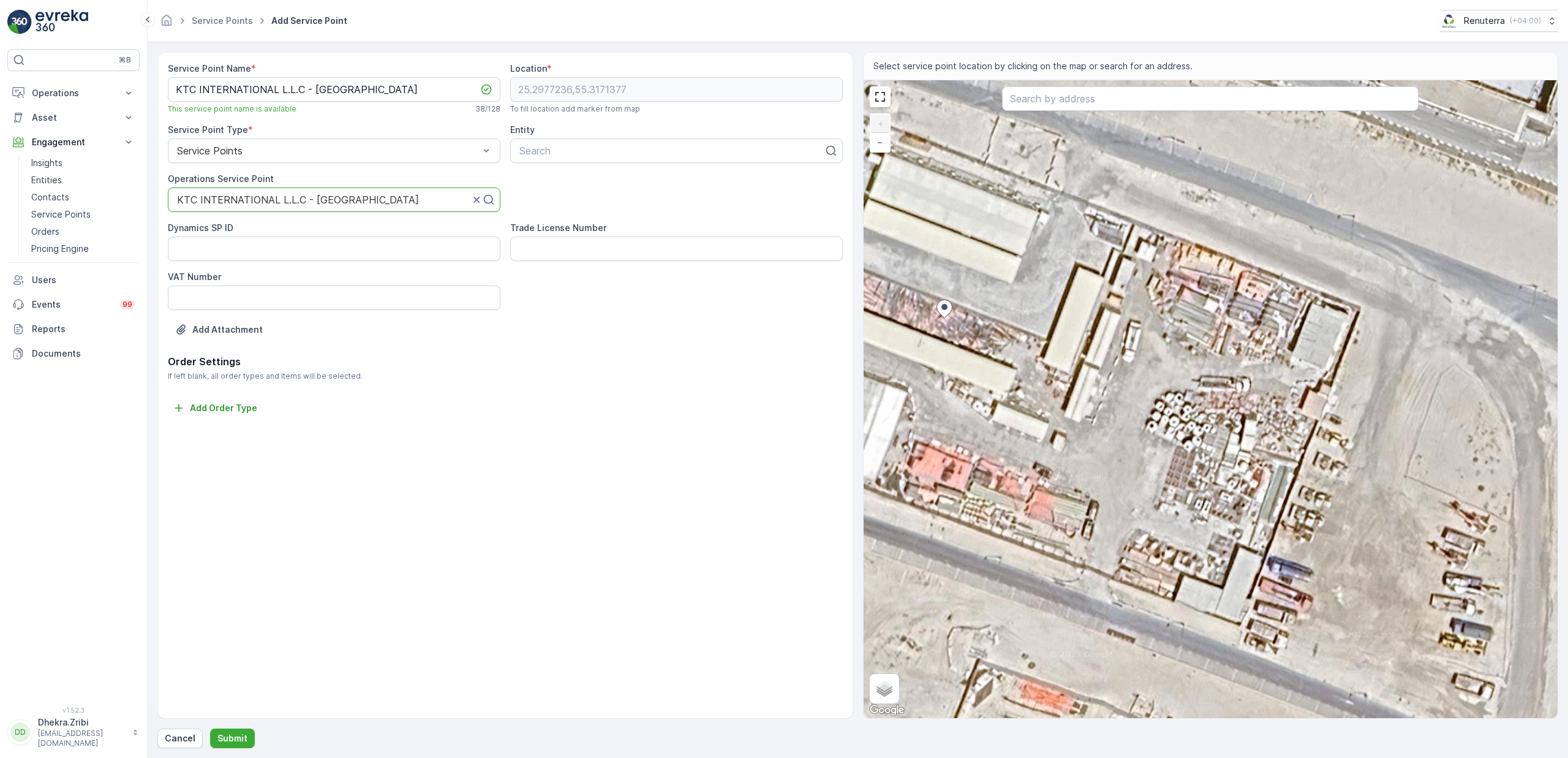
click at [1250, 386] on div "+ − Satellite Roadmap Terrain Hybrid Leaflet Keyboard shortcuts Map Data Imager…" at bounding box center [1211, 399] width 695 height 638
type input "25.297591330865973,55.317806714591214"
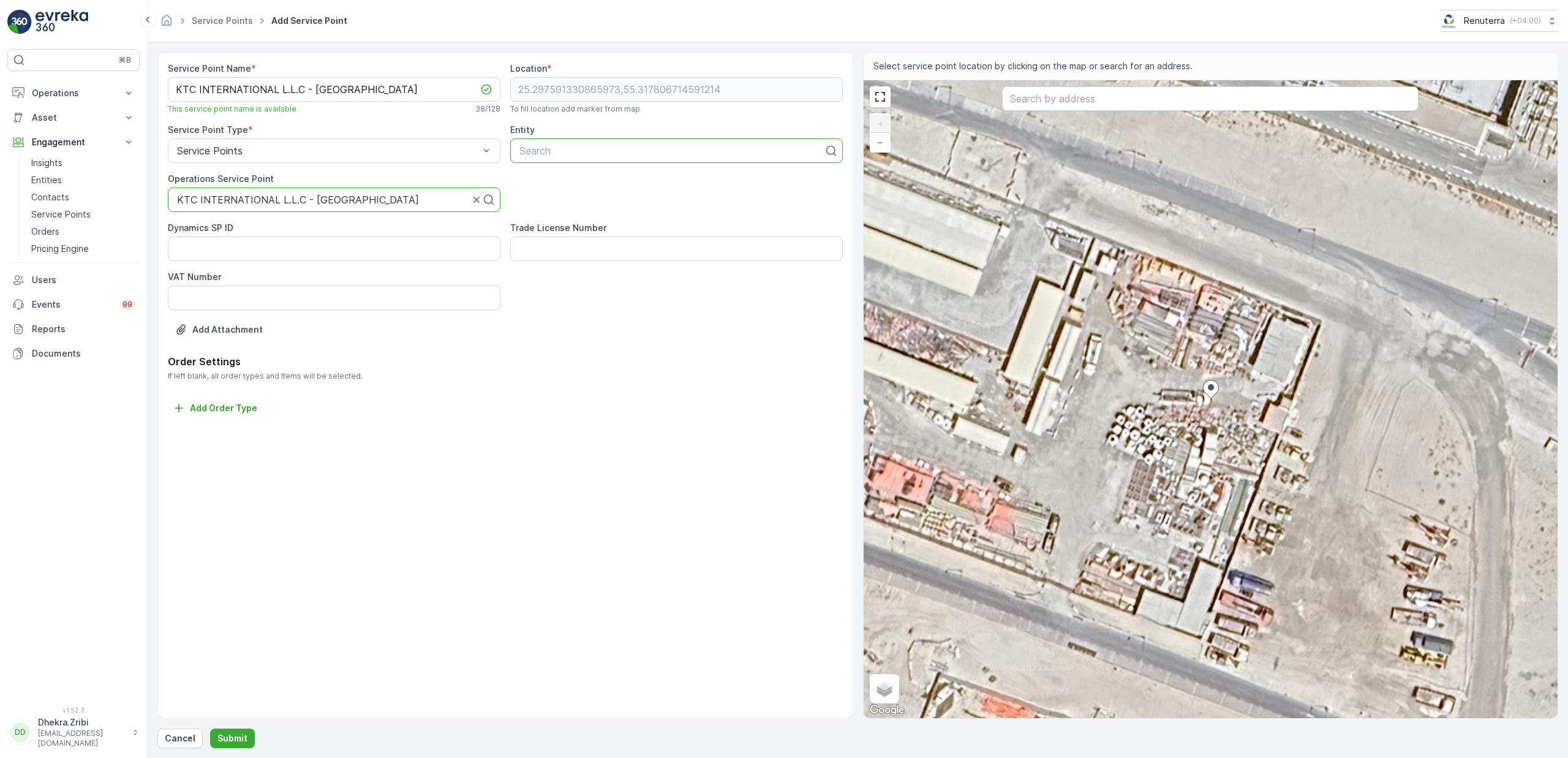
click at [590, 148] on div at bounding box center [671, 151] width 307 height 11
type input "ktc"
click at [48, 179] on p "Entities" at bounding box center [46, 180] width 31 height 12
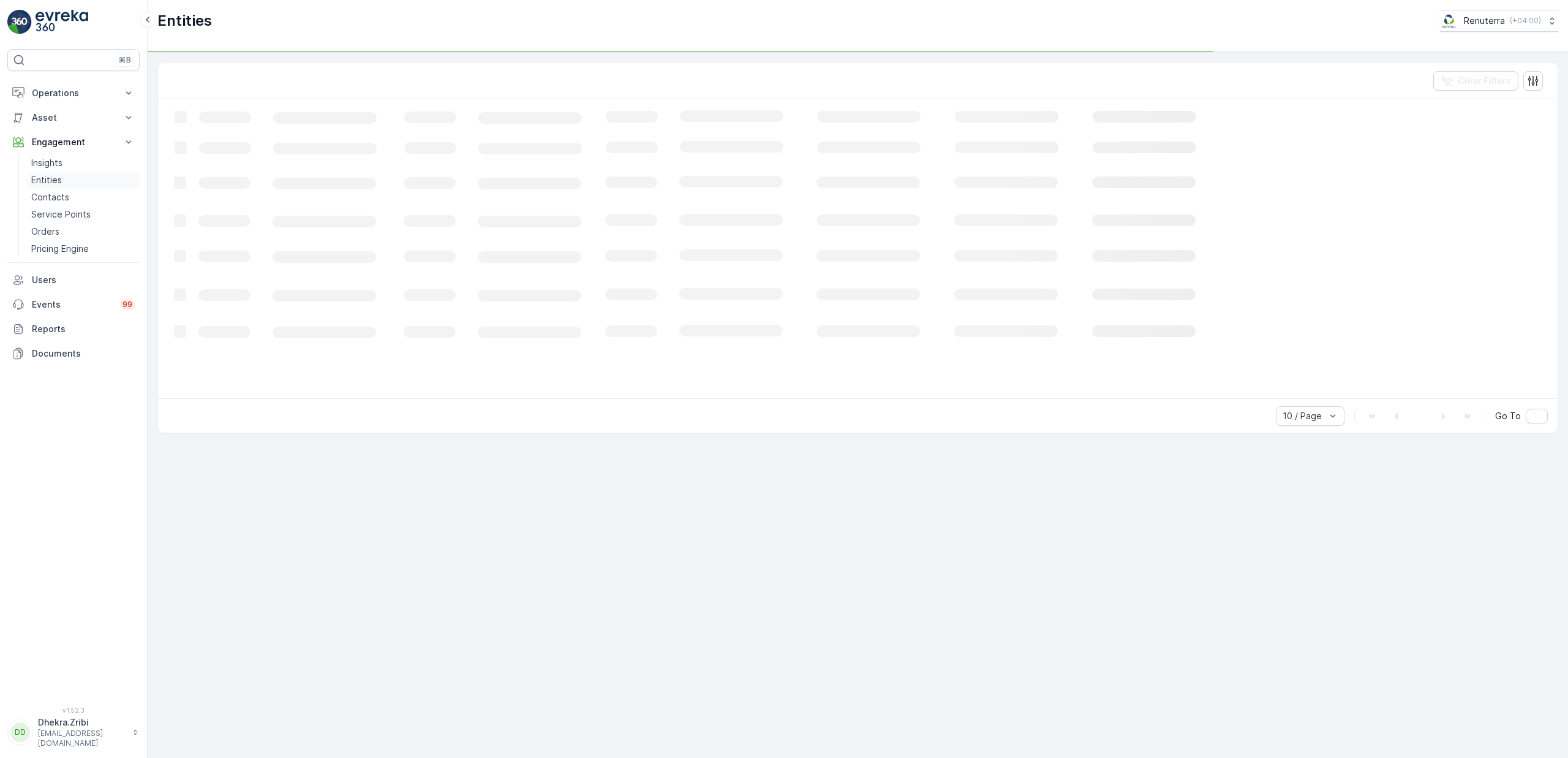
click at [47, 178] on p "Entities" at bounding box center [46, 180] width 31 height 12
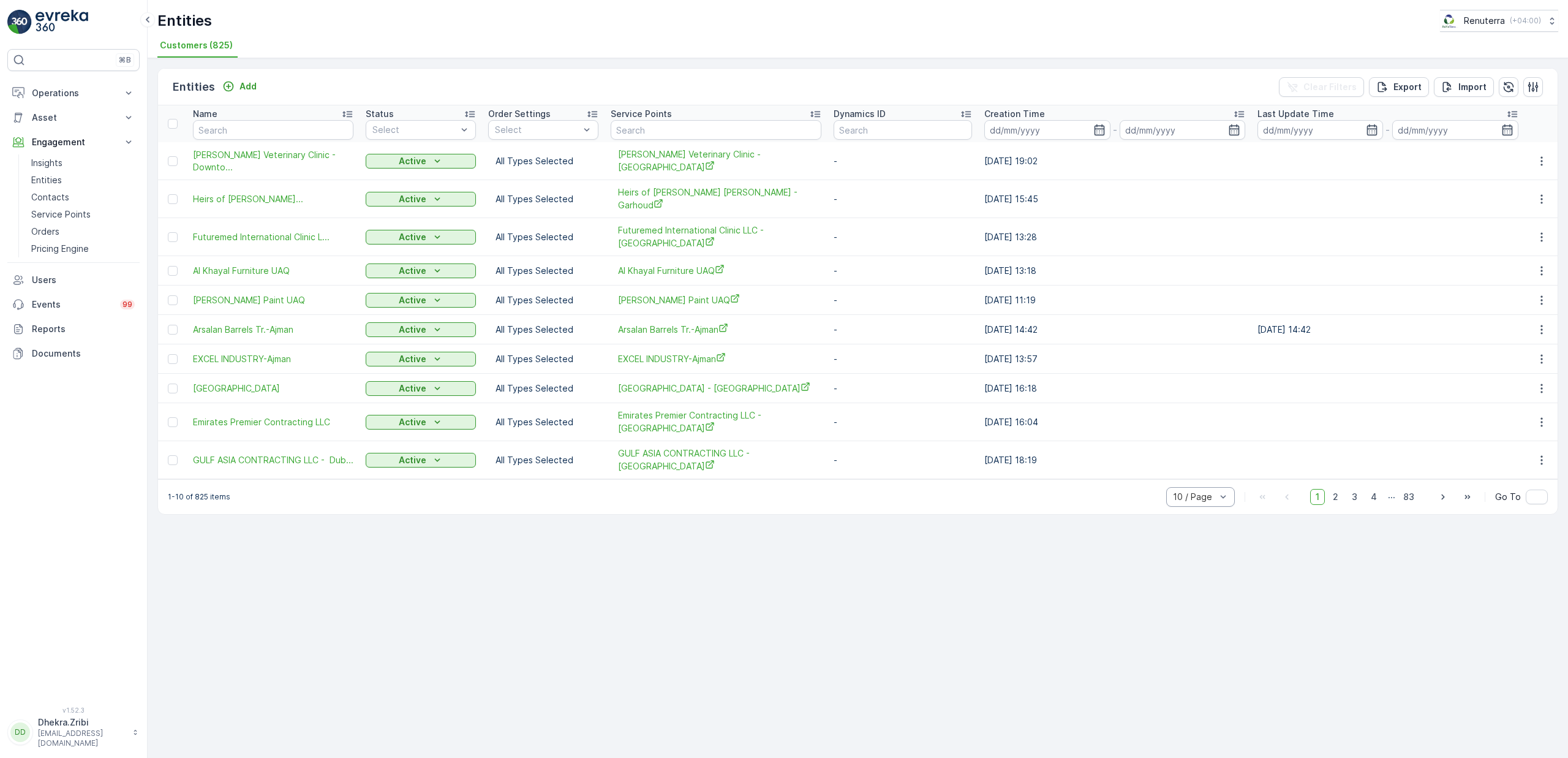
click at [1189, 487] on div "10 / Page" at bounding box center [1200, 497] width 69 height 20
click at [1180, 465] on span "50 / Page" at bounding box center [1194, 470] width 41 height 10
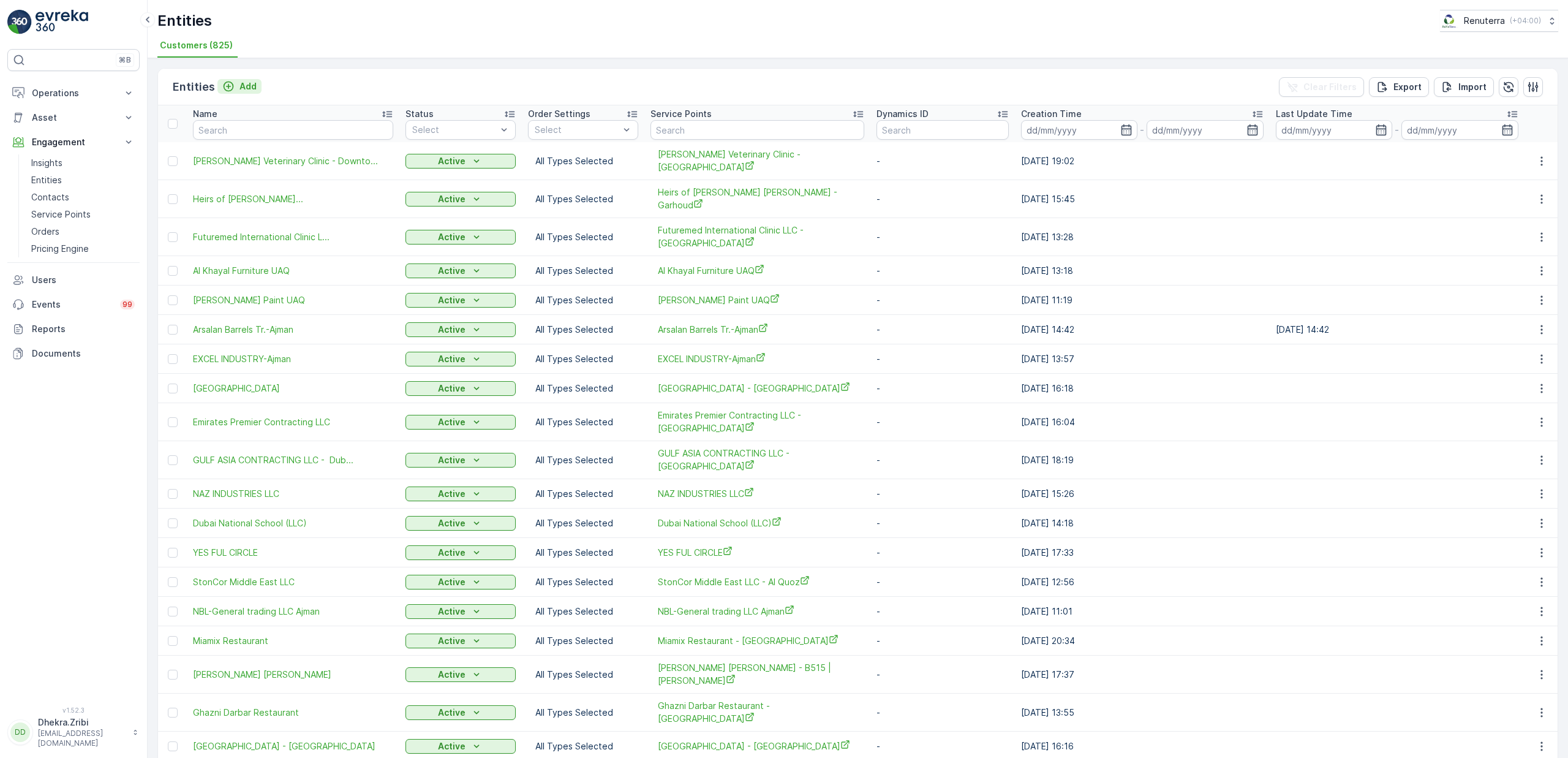
click at [253, 86] on p "Add" at bounding box center [248, 87] width 17 height 12
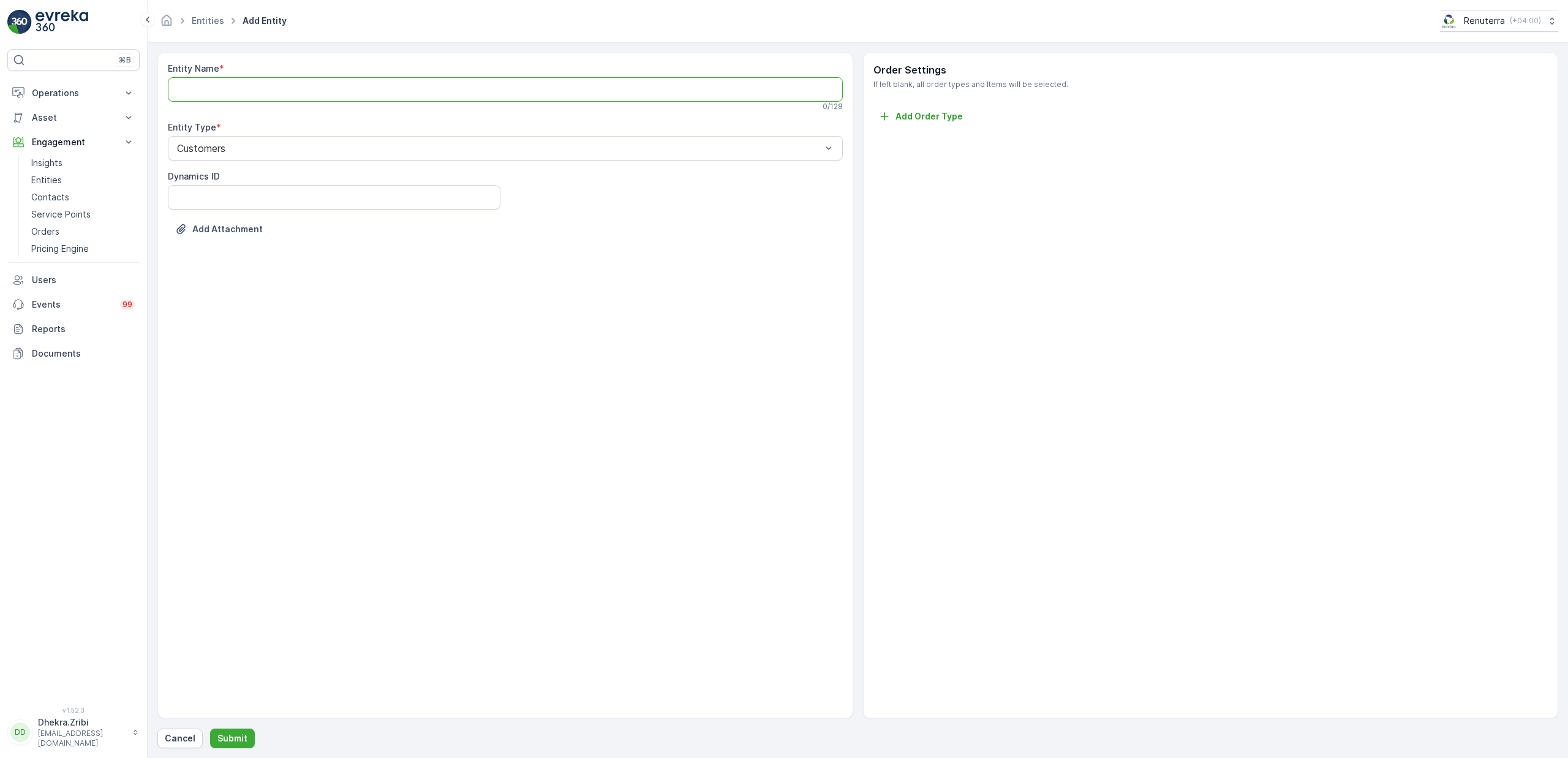
click at [280, 93] on Name "Entity Name" at bounding box center [505, 89] width 675 height 25
paste Name "KTC INTERNATIONAL L.L.C - Deira Island"
type Name "KTC INTERNATIONAL L.L.C"
click at [264, 153] on div at bounding box center [499, 151] width 647 height 11
click at [244, 735] on p "Submit" at bounding box center [232, 738] width 30 height 12
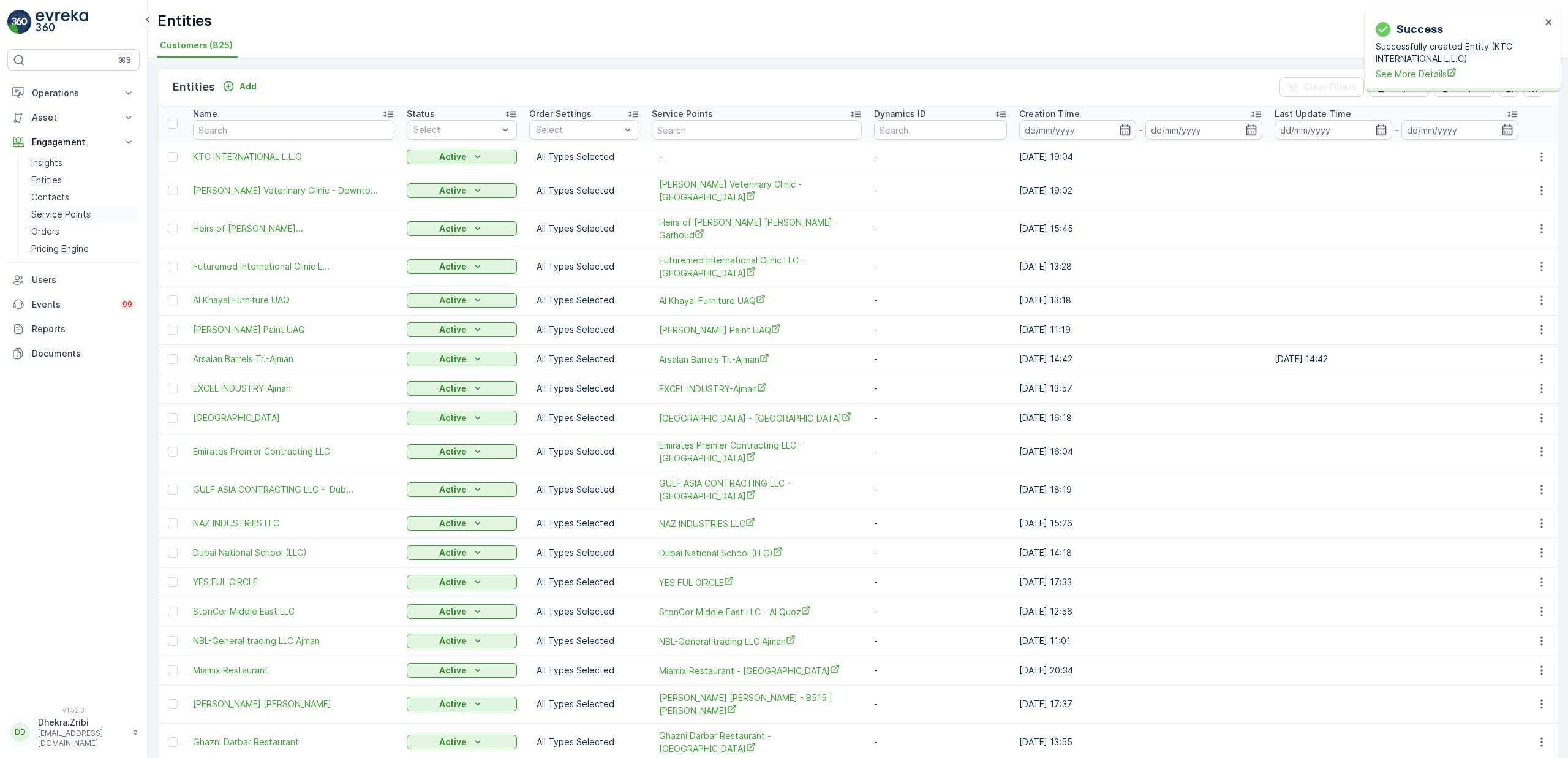
click at [70, 214] on p "Service Points" at bounding box center [60, 214] width 59 height 12
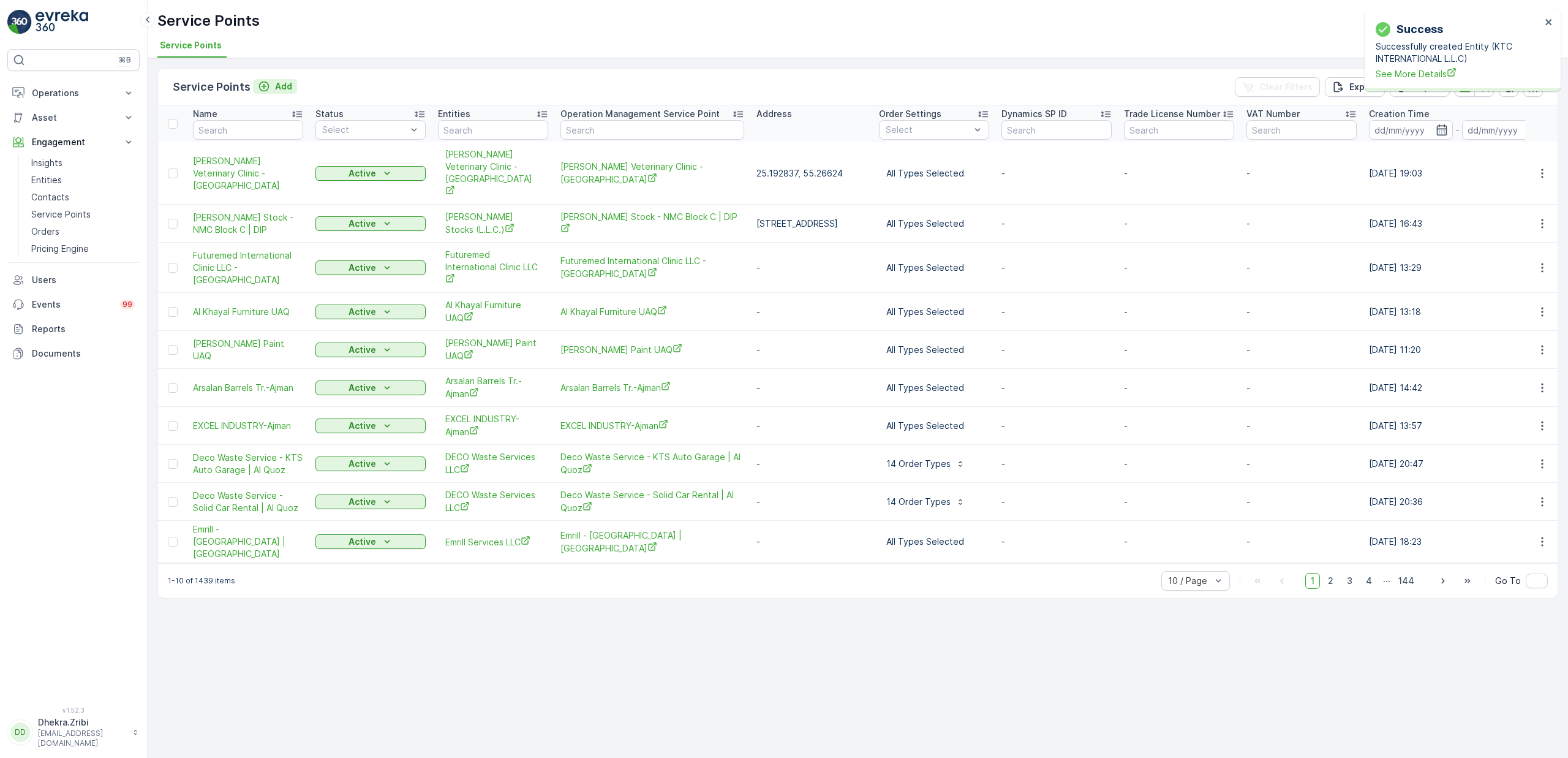
click at [264, 88] on icon "Add" at bounding box center [264, 87] width 12 height 12
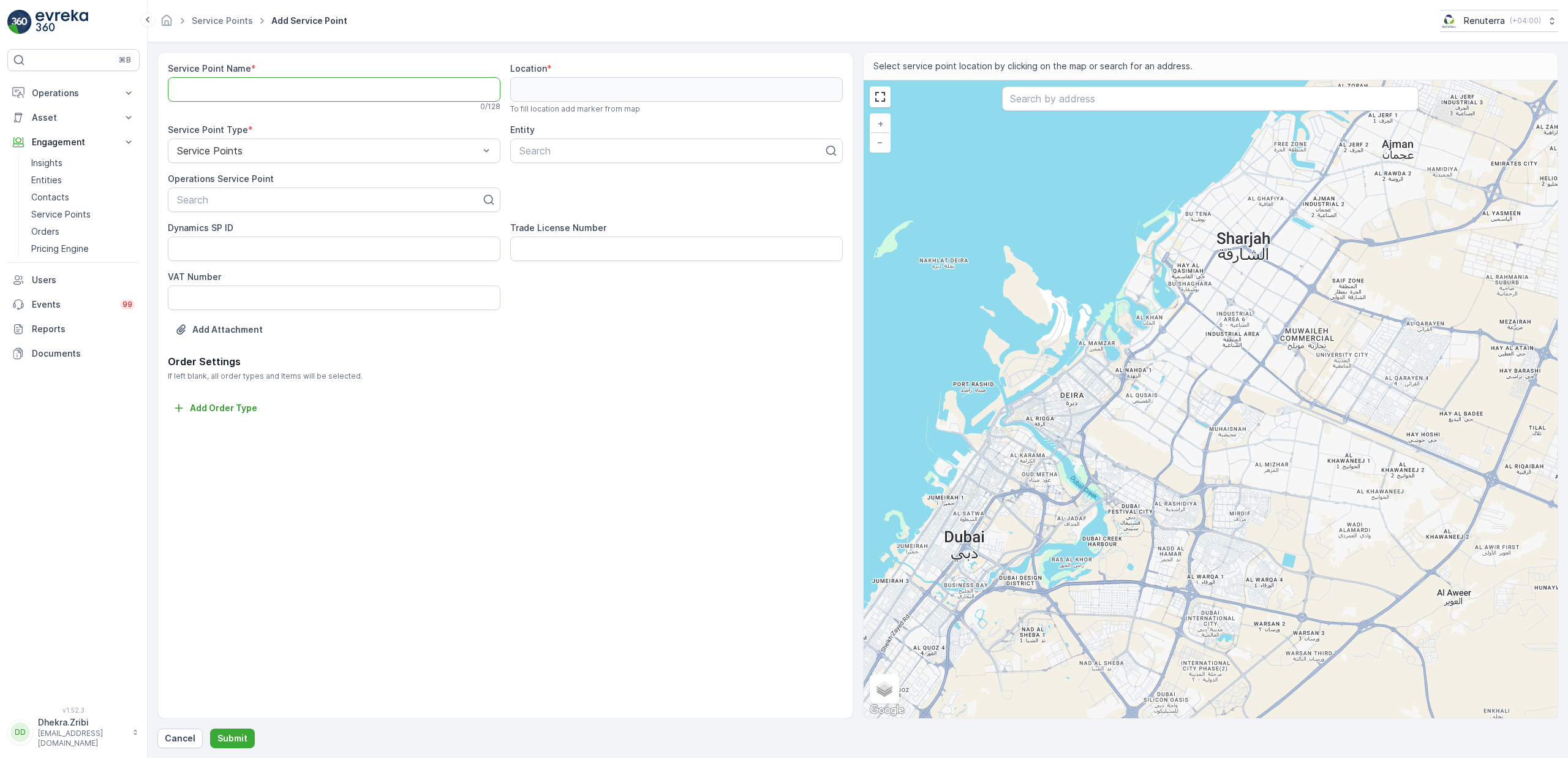
click at [221, 85] on Name "Service Point Name" at bounding box center [334, 89] width 333 height 25
paste Name "KTC INTERNATIONAL L.L.C - Deira Island"
type Name "KTC INTERNATIONAL L.L.C - Deira Island"
click at [247, 209] on div "Search" at bounding box center [334, 200] width 333 height 25
paste input "KTC INTERNATIONAL L.L.C - Deira Island"
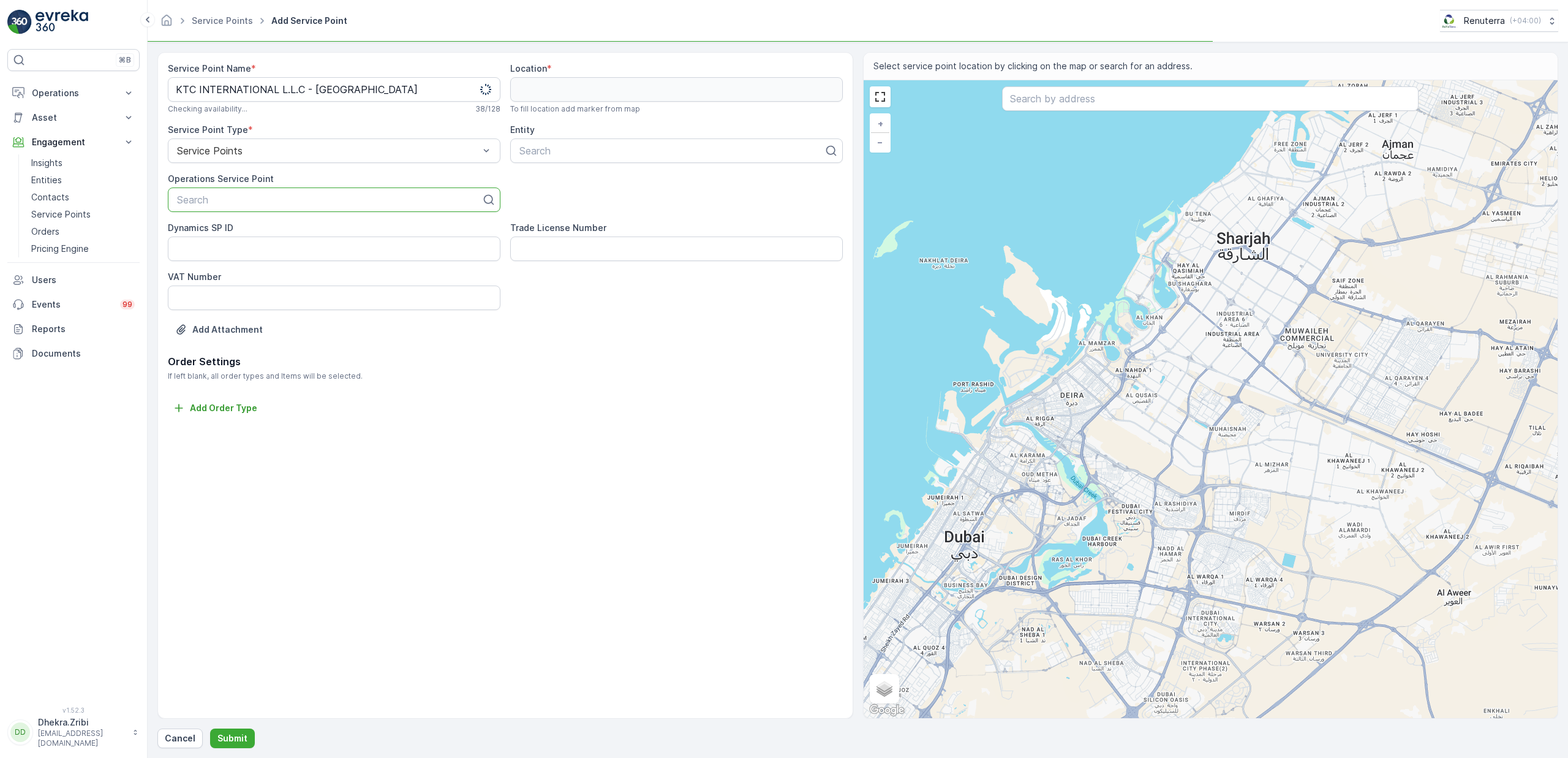
type input "KTC INTERNATIONAL L.L.C - Deira Island"
click at [260, 232] on span "KTC INTERNATIONAL L.L.C - Deira Island" at bounding box center [296, 230] width 242 height 11
type input "ktc"
click at [606, 185] on span "KTC INTERNATIONAL L.L.C" at bounding box center [582, 181] width 129 height 11
click at [1049, 101] on input "text" at bounding box center [1210, 99] width 416 height 25
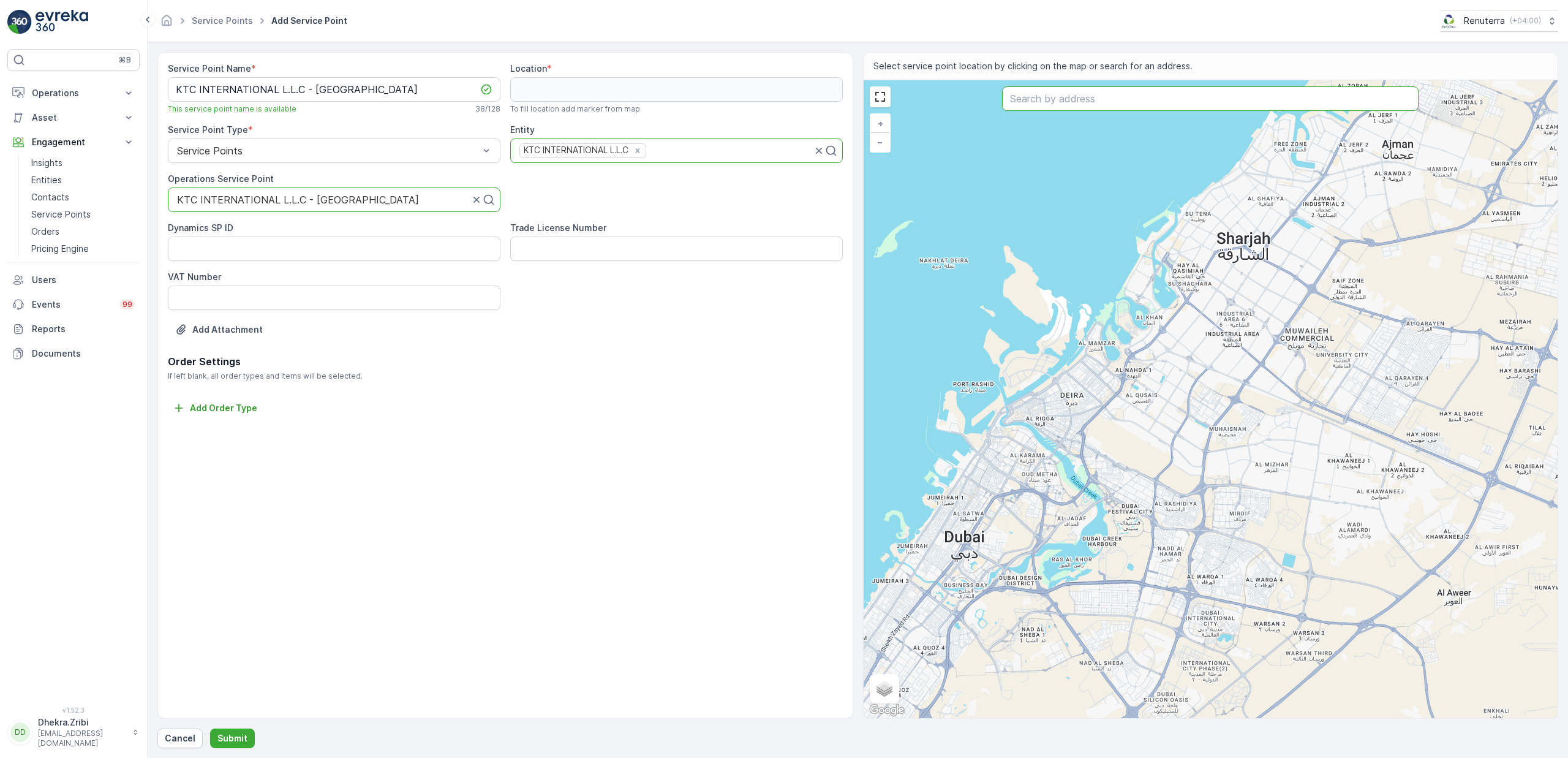
paste input "Al-NASR SITE OFFICE C154"
type input "Al-NASR SITE OFFICE C154"
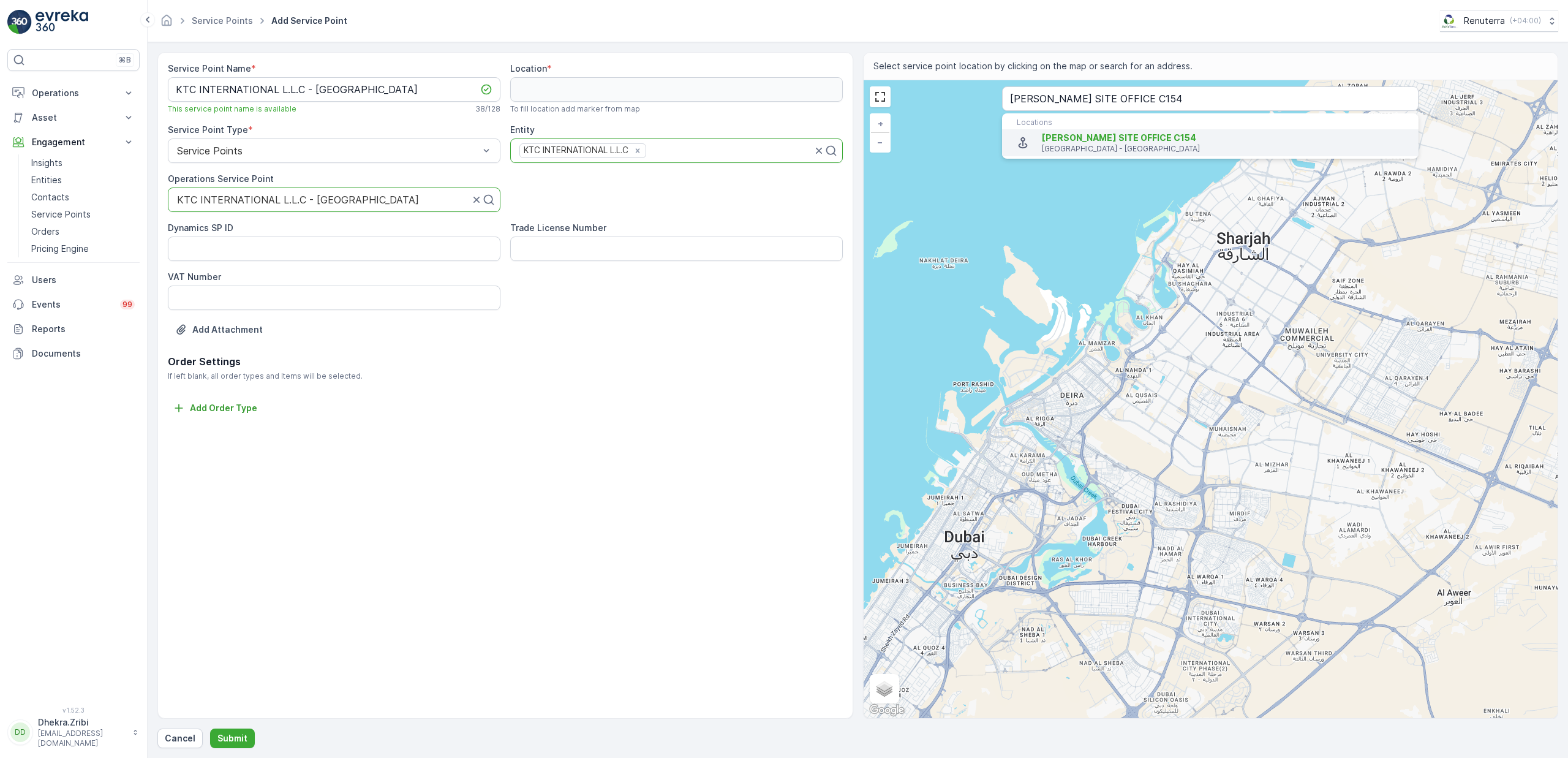
click at [1075, 153] on p "Dubai - United Arab Emirates" at bounding box center [1225, 148] width 367 height 10
type input "25.2977236,55.3171377"
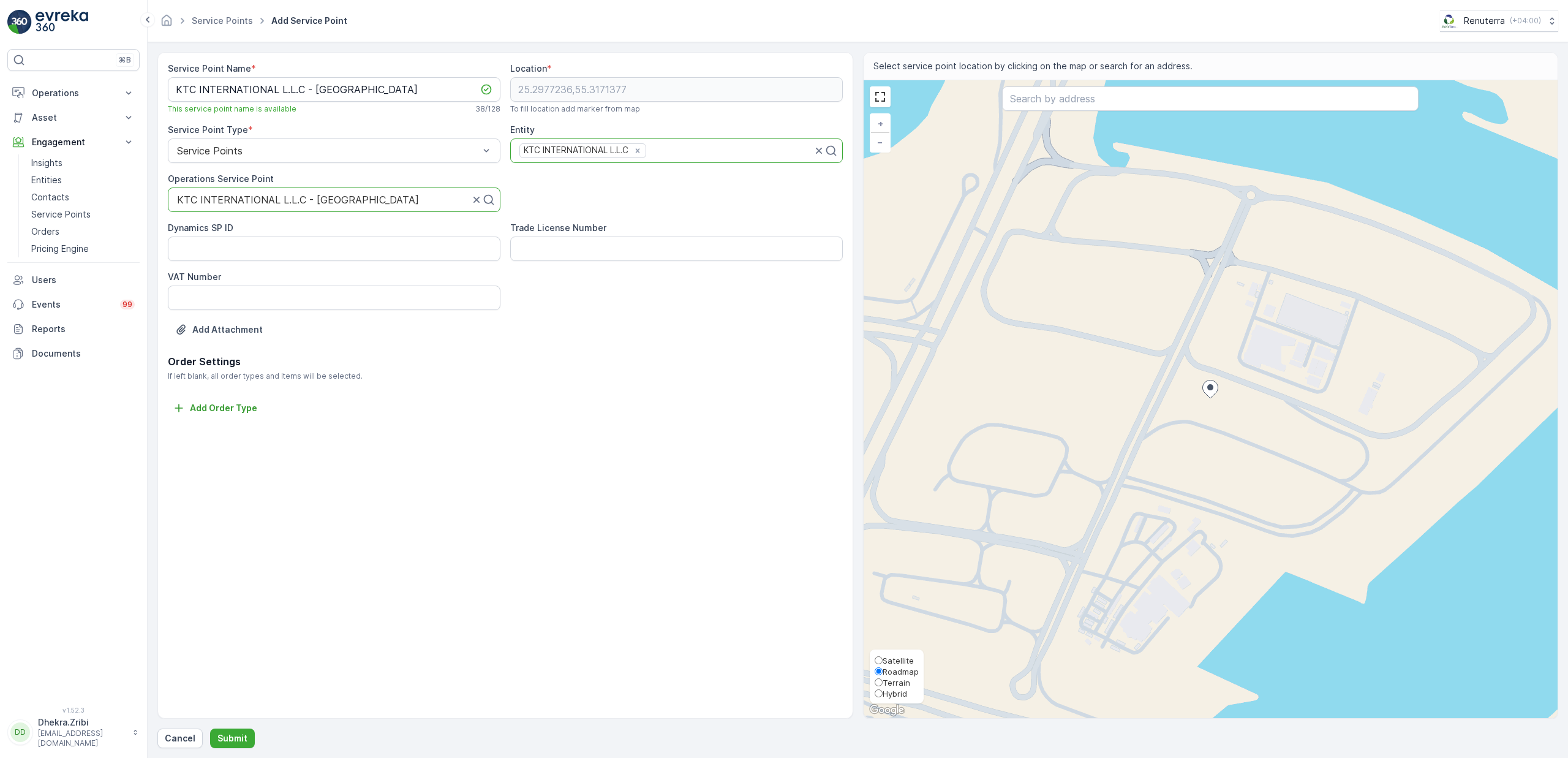
click at [897, 659] on span "Satellite" at bounding box center [898, 660] width 31 height 10
click at [883, 659] on input "Satellite" at bounding box center [879, 660] width 8 height 8
radio input "true"
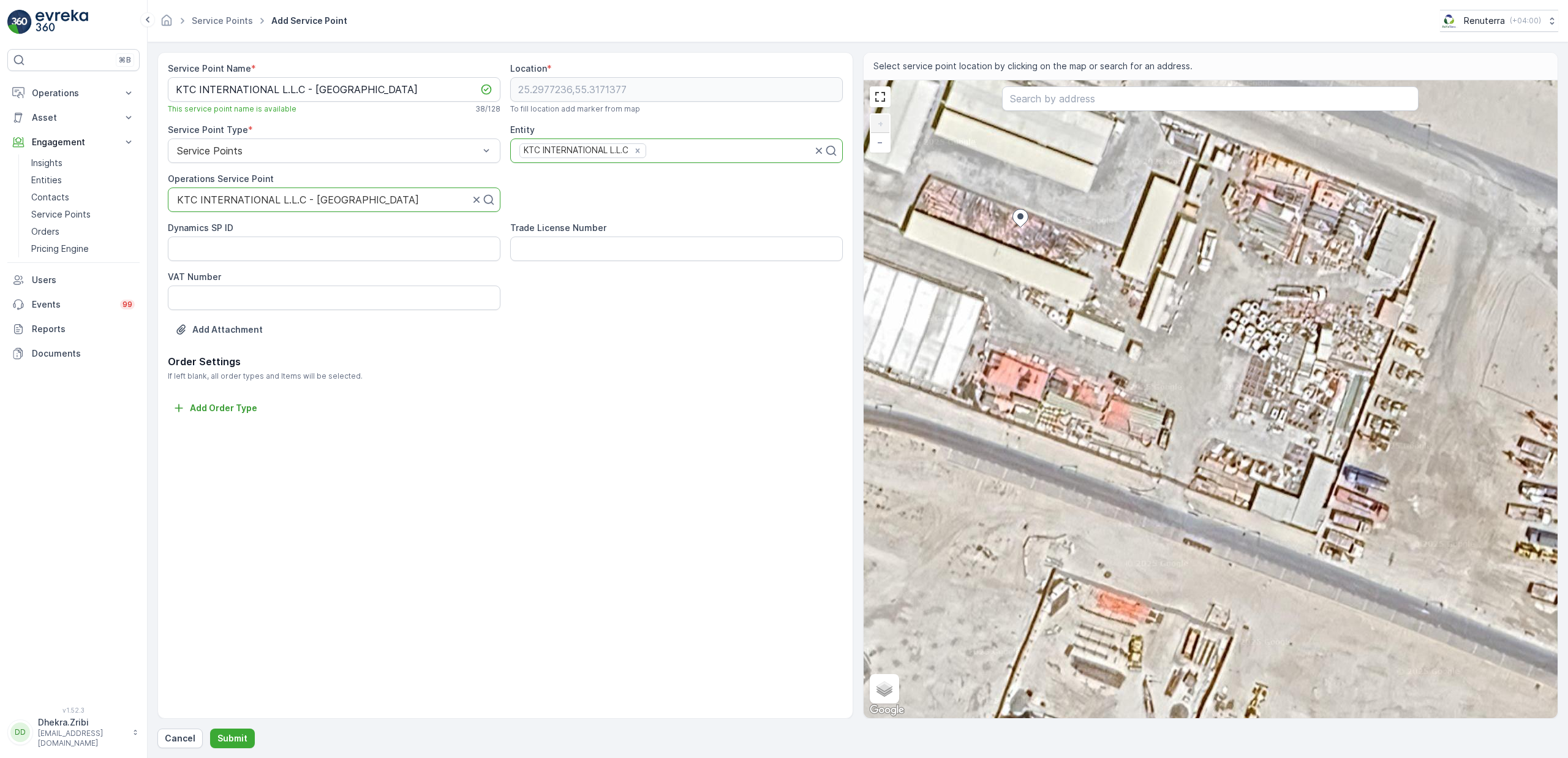
click at [1323, 297] on div "+ − Satellite Roadmap Terrain Hybrid Leaflet Keyboard shortcuts Map Data Imager…" at bounding box center [1211, 399] width 695 height 638
type input "25.29758768288535,55.31780131072119"
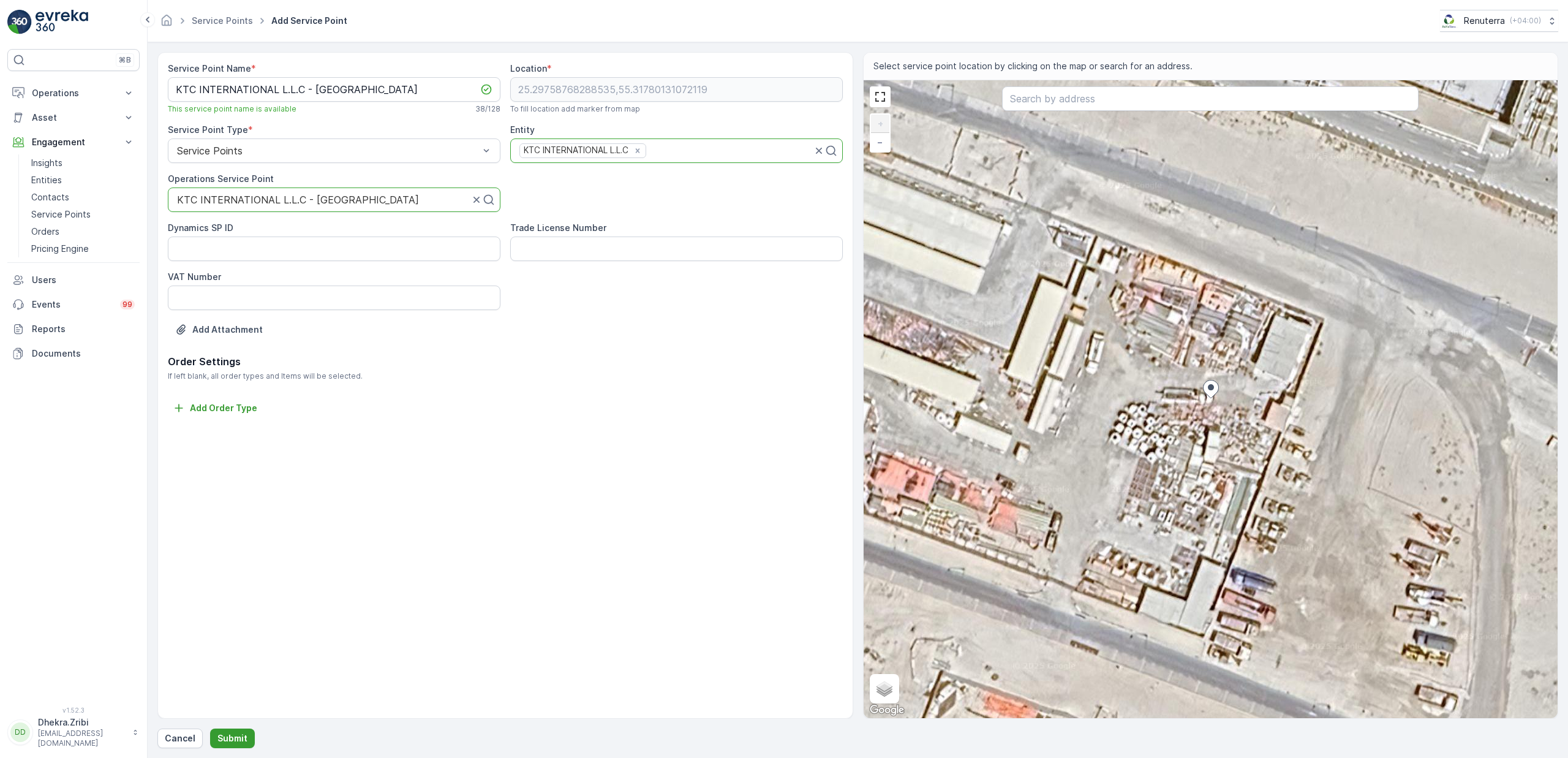
click at [228, 741] on p "Submit" at bounding box center [232, 738] width 30 height 12
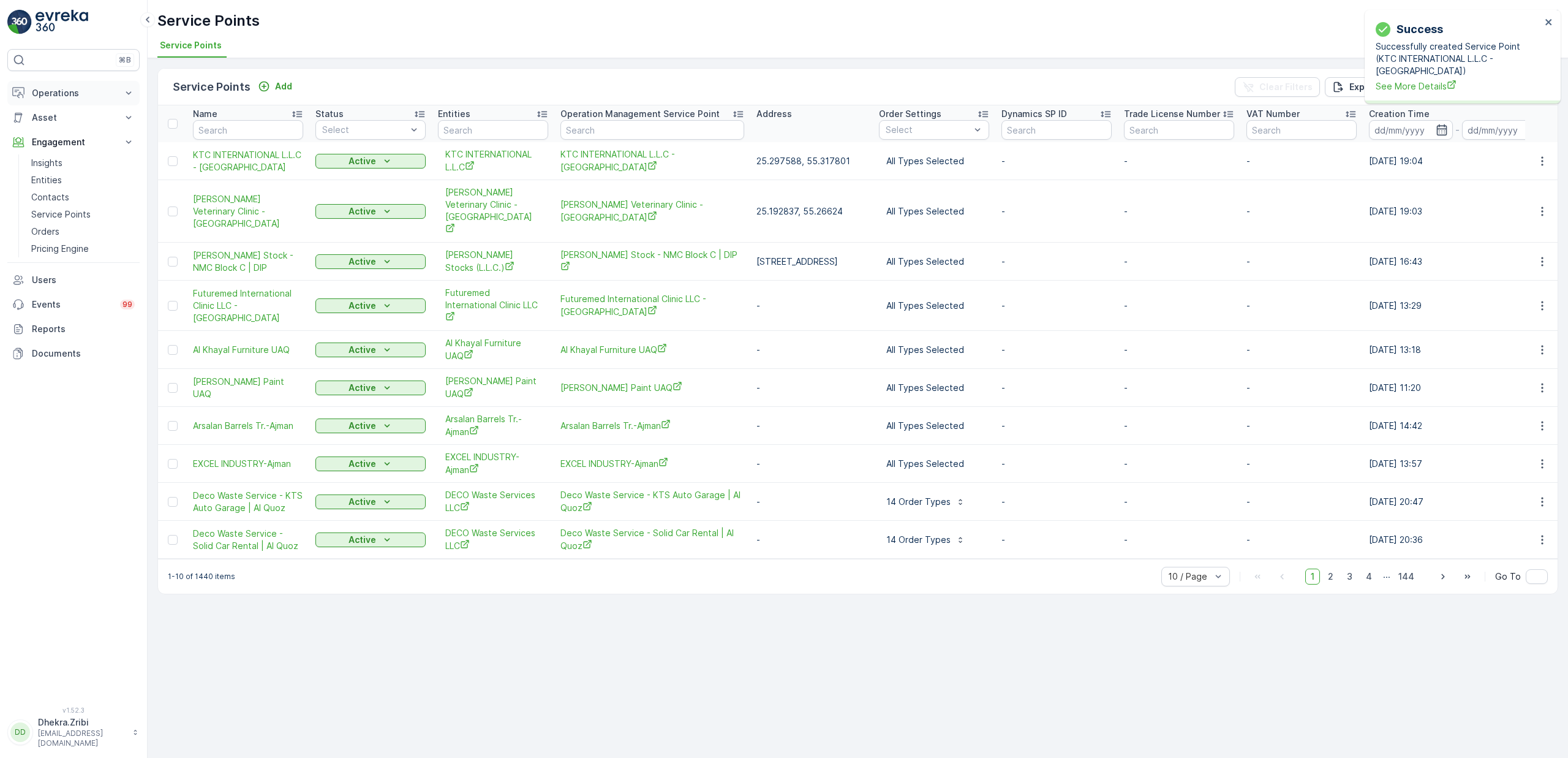
click at [63, 87] on button "Operations" at bounding box center [74, 93] width 133 height 25
click at [52, 133] on p "Planning" at bounding box center [48, 131] width 34 height 12
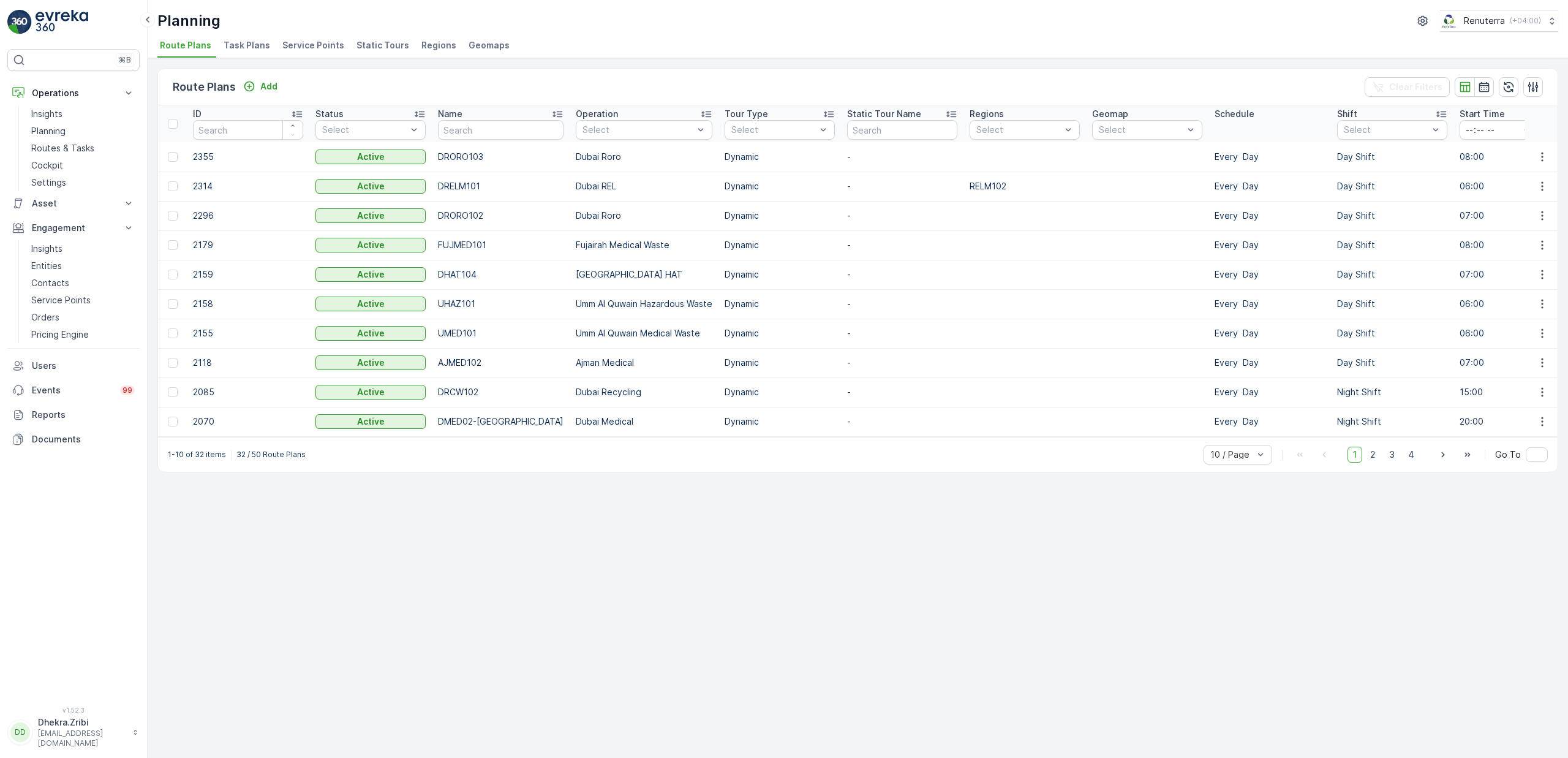
click at [302, 51] on span "Service Points" at bounding box center [313, 45] width 62 height 12
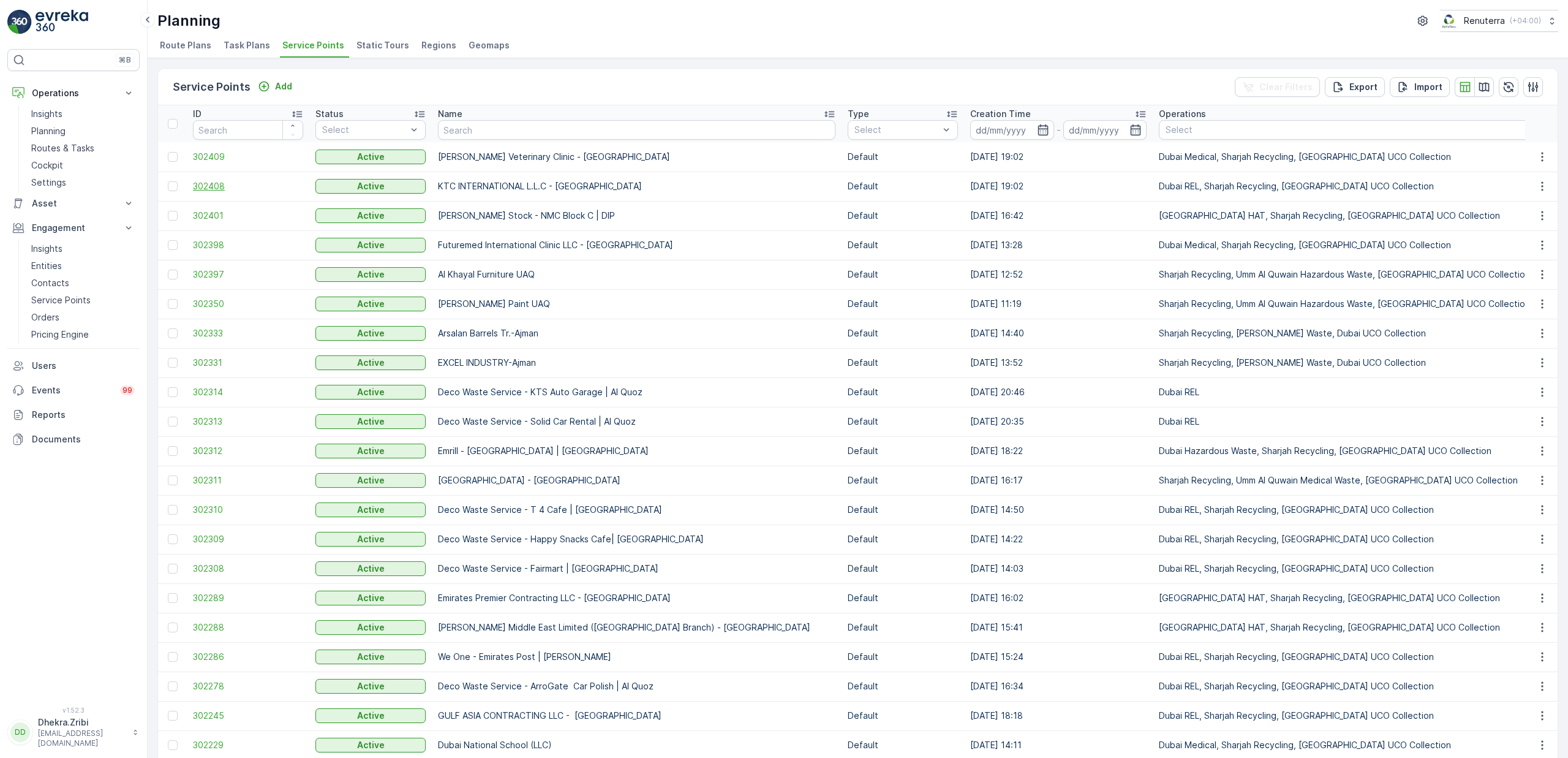
click at [201, 189] on span "302408" at bounding box center [248, 186] width 110 height 12
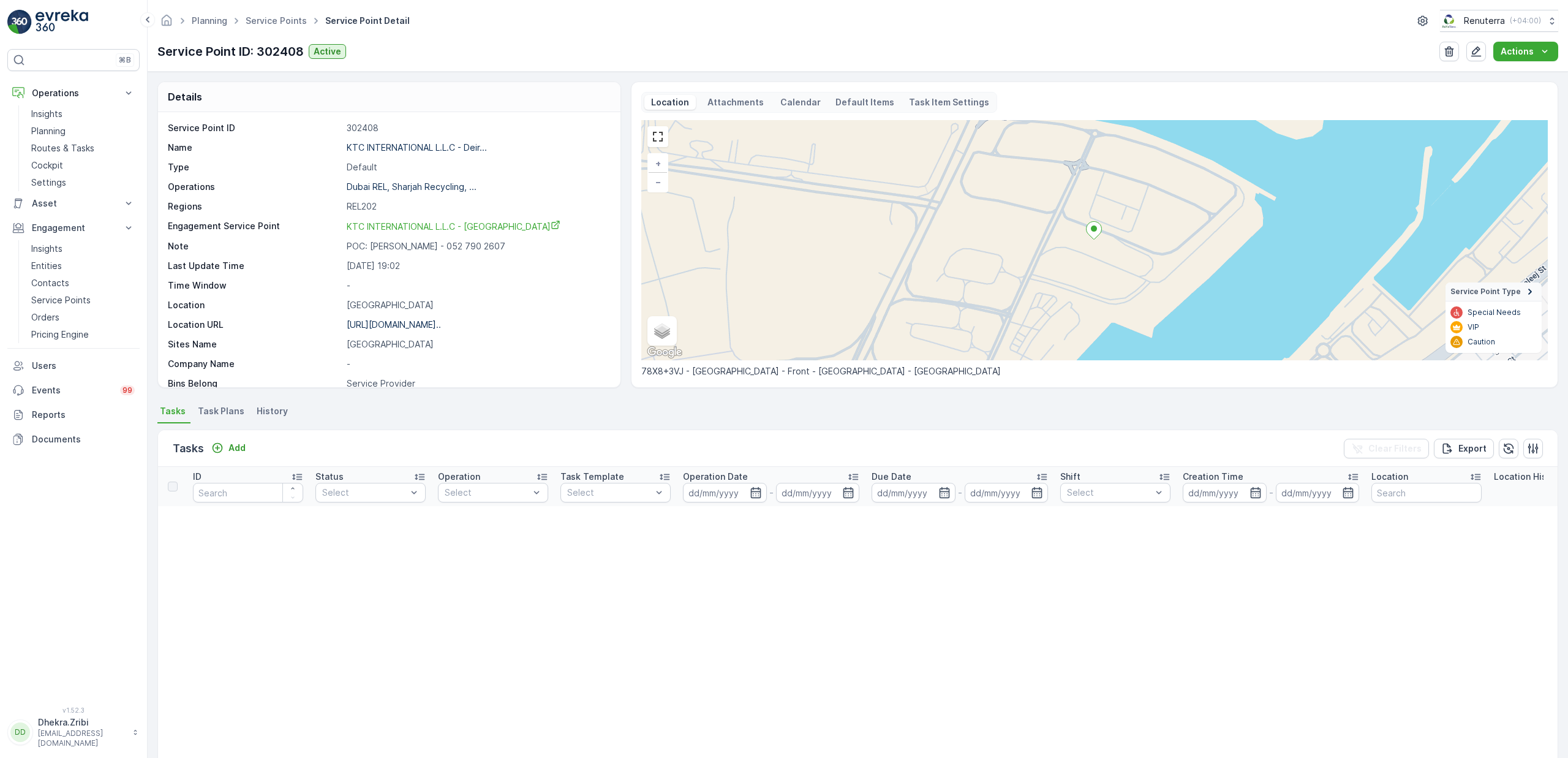
click at [214, 408] on span "Task Plans" at bounding box center [221, 411] width 47 height 12
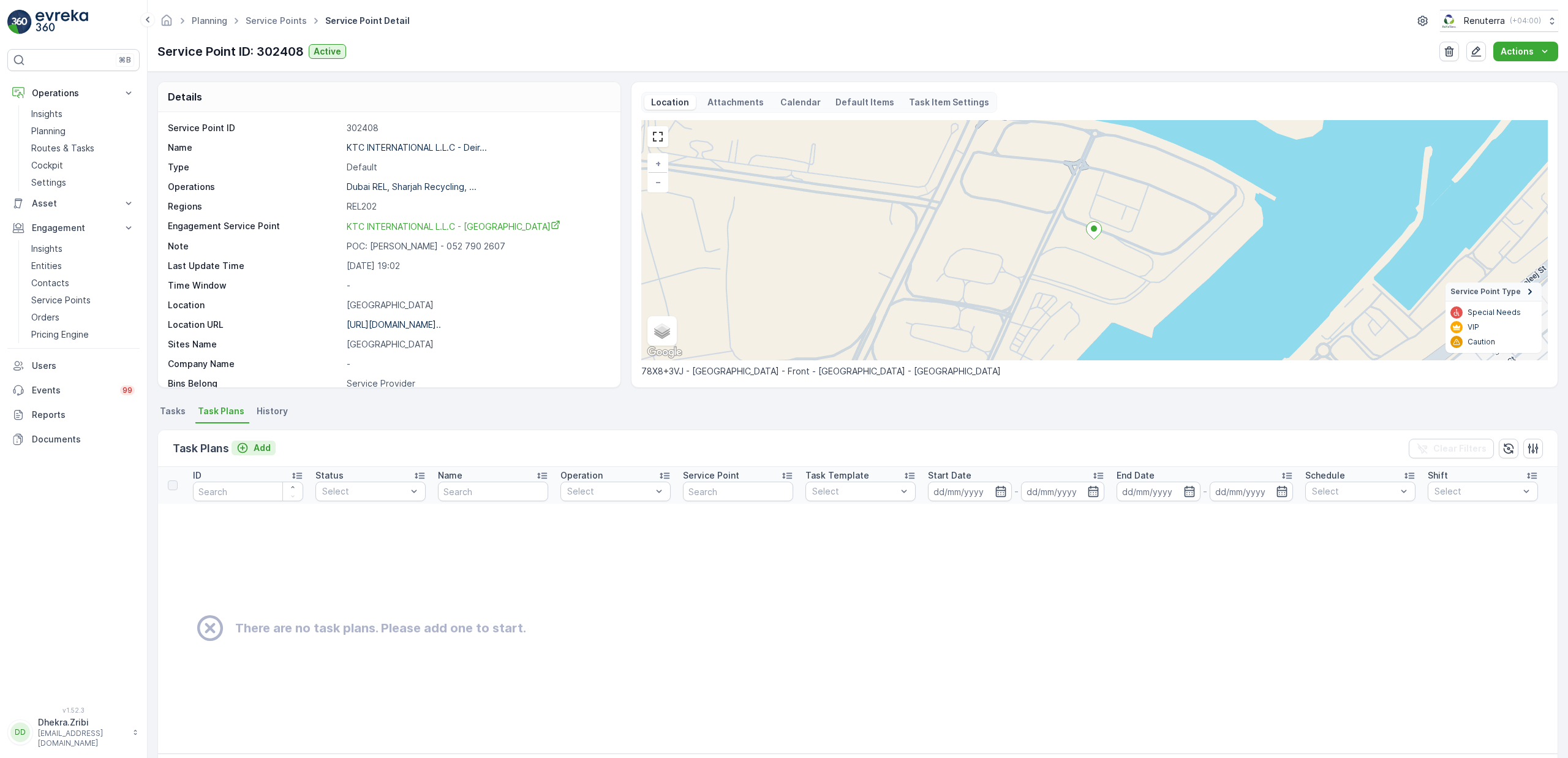
click at [256, 447] on p "Add" at bounding box center [262, 448] width 17 height 12
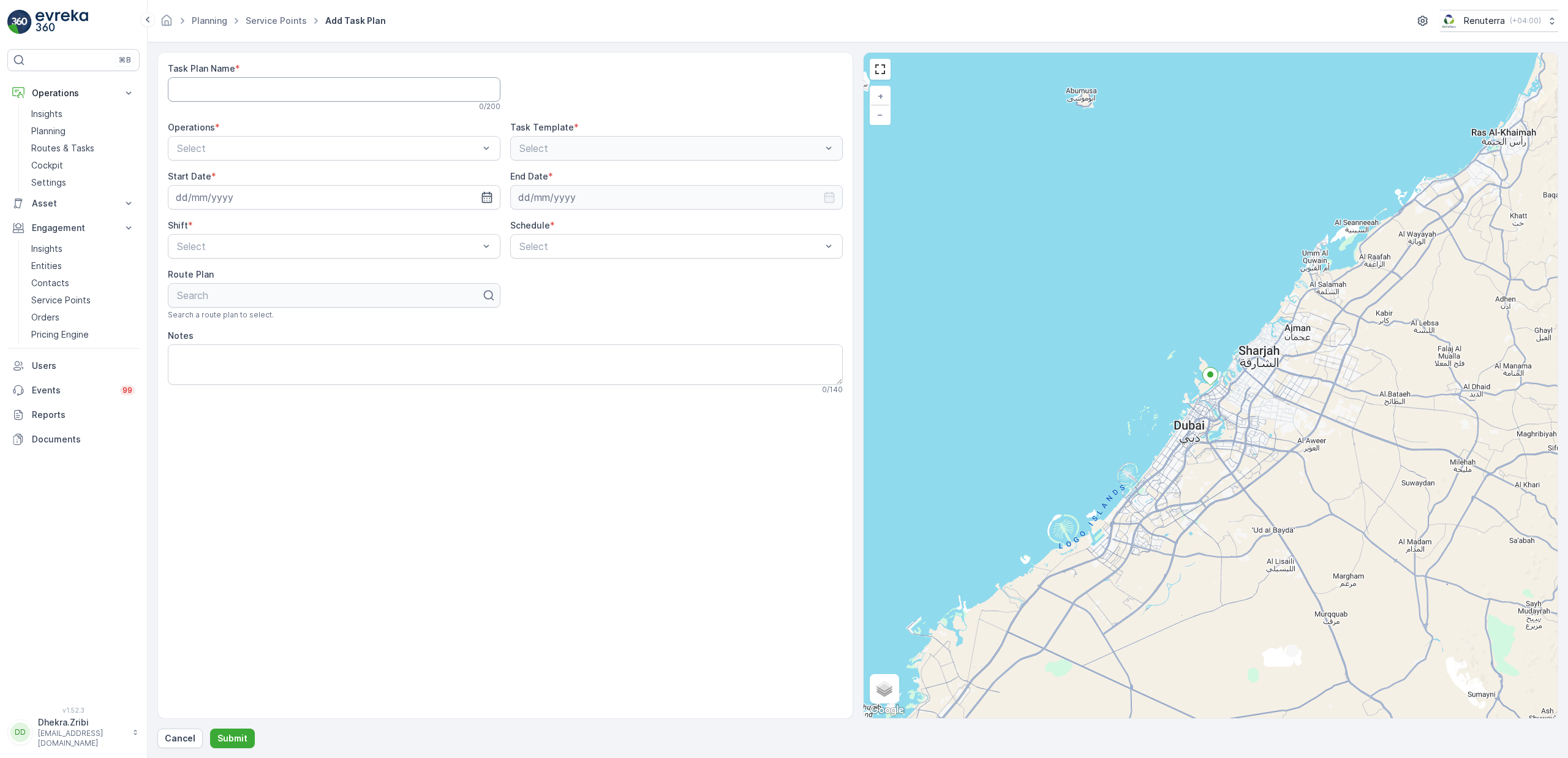
click at [250, 93] on Name "Task Plan Name" at bounding box center [334, 89] width 333 height 25
type Name "REL003"
click at [223, 199] on div "Dubai REL" at bounding box center [334, 199] width 318 height 11
click at [544, 390] on div "0 / 140" at bounding box center [505, 390] width 675 height 10
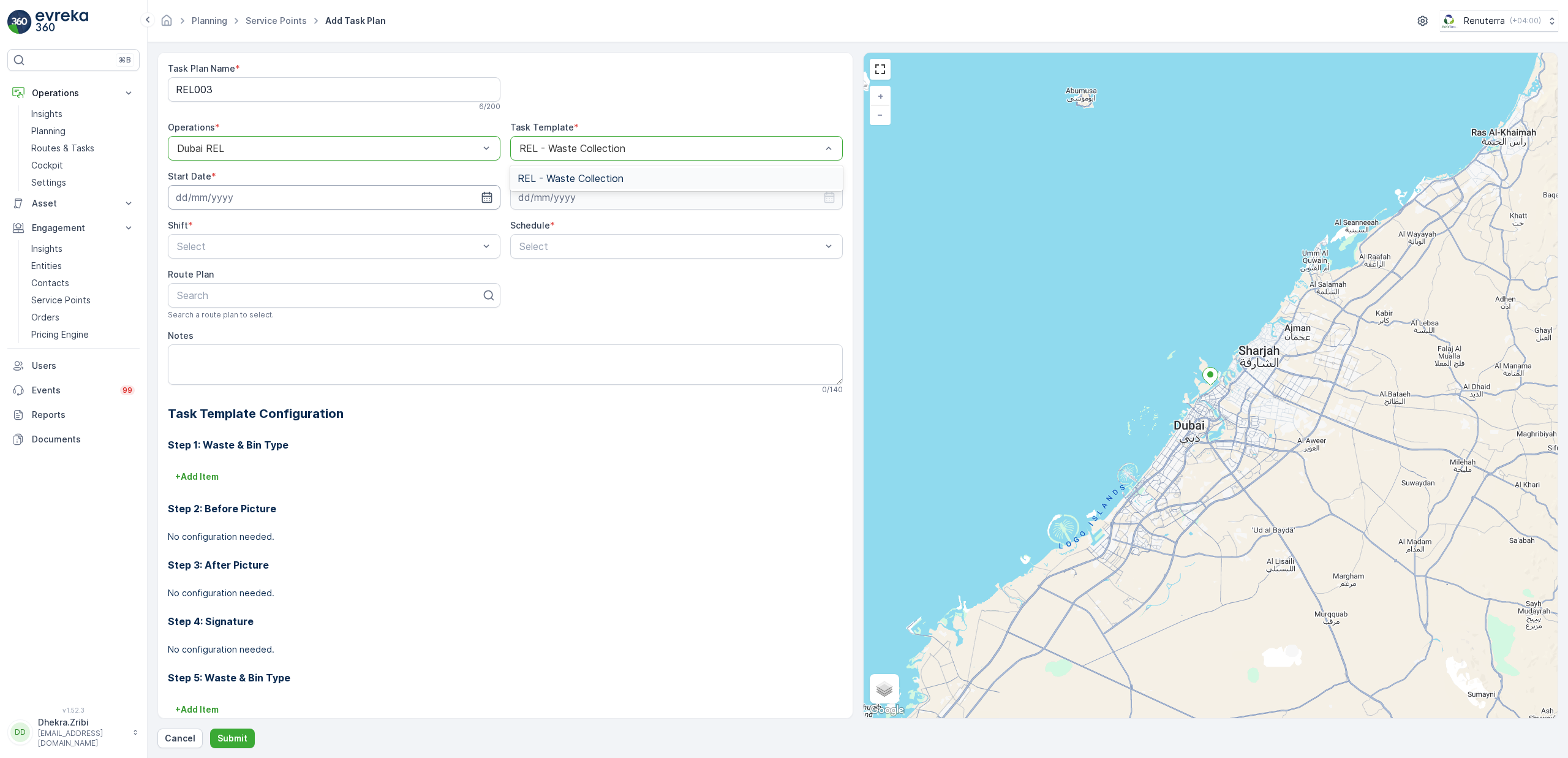
click at [278, 202] on input at bounding box center [334, 197] width 333 height 25
click at [306, 203] on input at bounding box center [334, 197] width 333 height 25
click at [189, 349] on div "19" at bounding box center [189, 349] width 20 height 20
type input "19.10.2025"
click at [566, 199] on input at bounding box center [677, 197] width 333 height 25
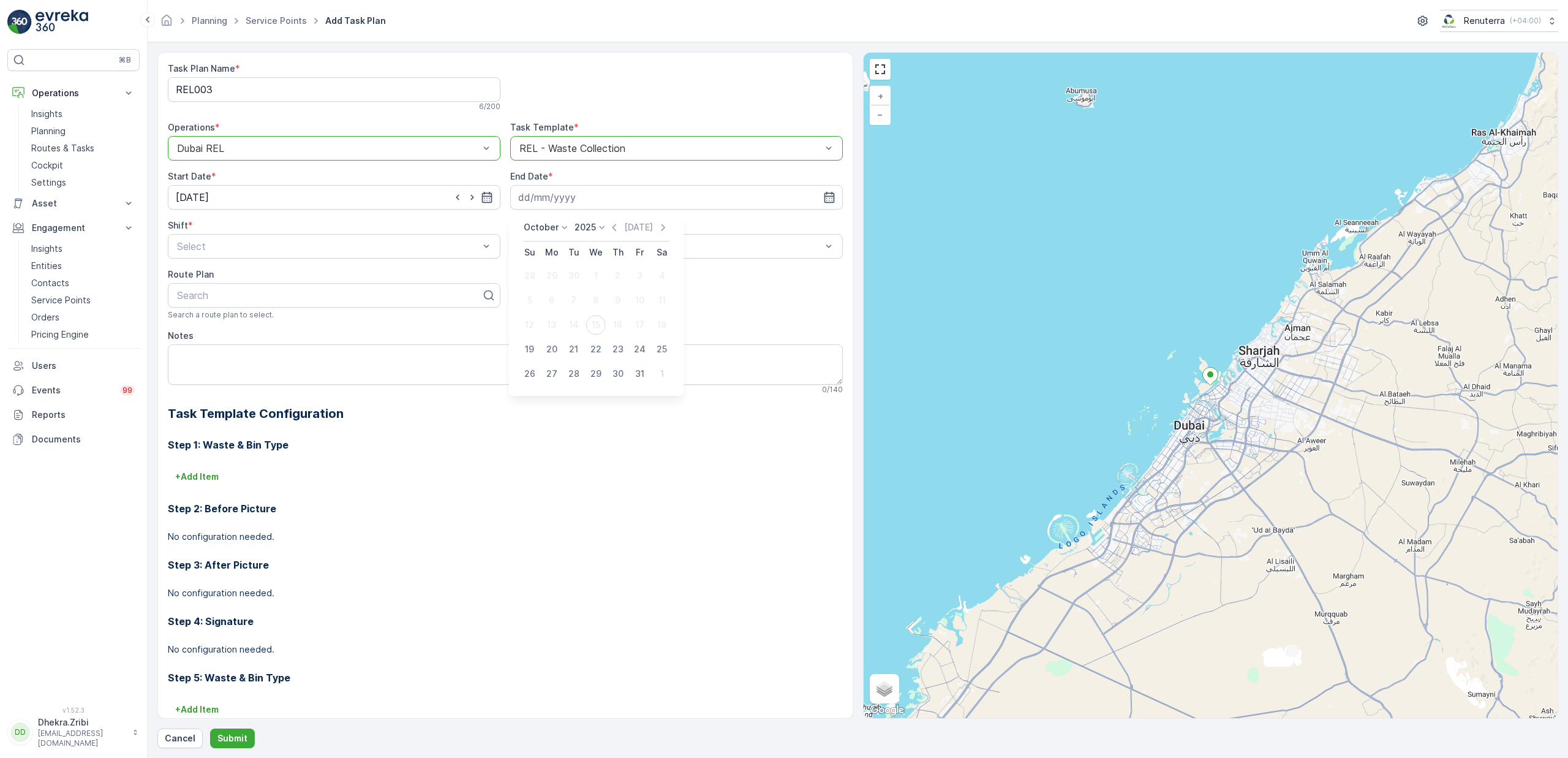
click at [541, 231] on p "October" at bounding box center [541, 227] width 35 height 12
click at [548, 343] on span "December" at bounding box center [552, 340] width 43 height 12
click at [601, 232] on p "2025" at bounding box center [594, 227] width 21 height 12
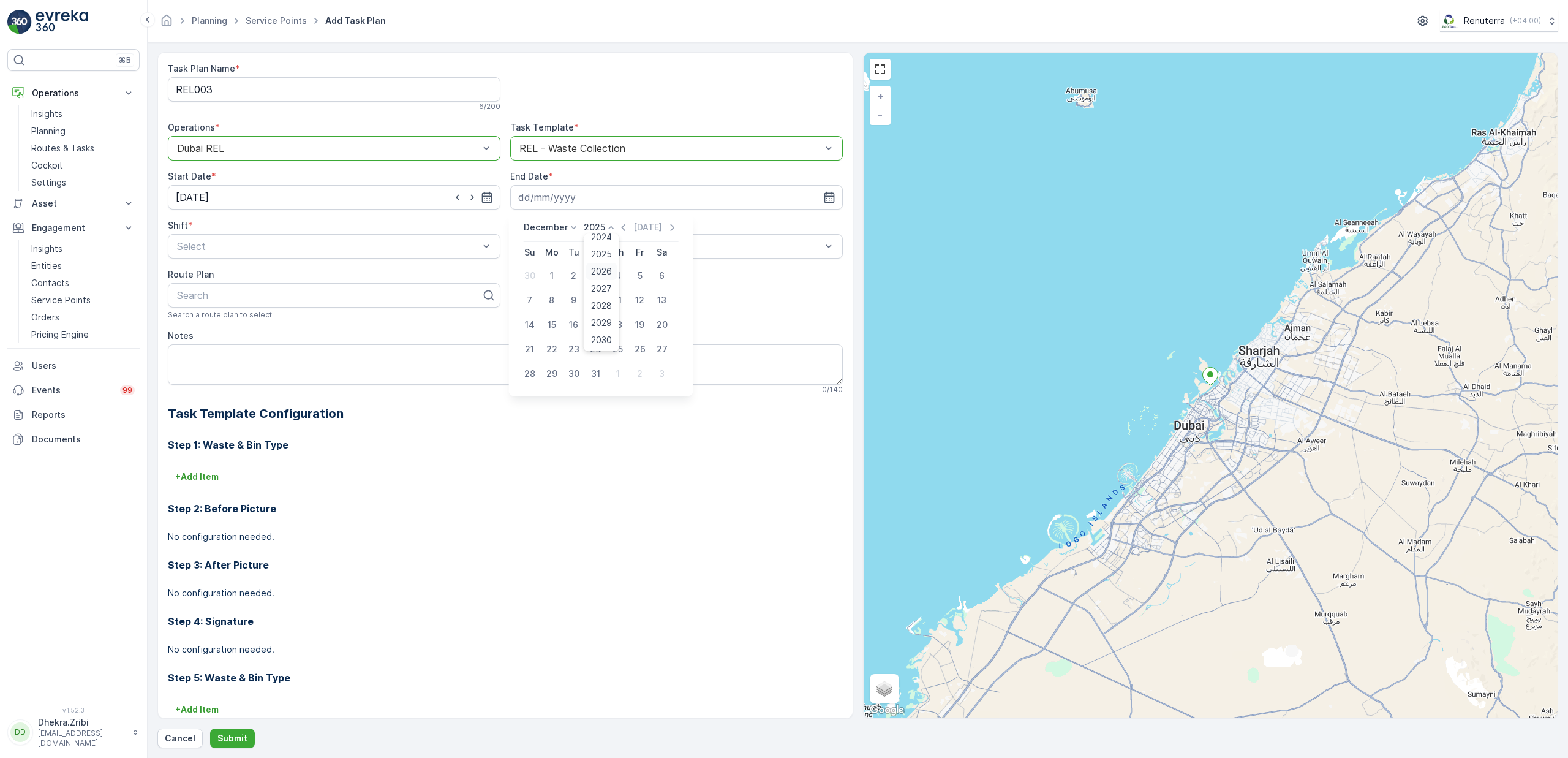
click at [604, 268] on span "2026" at bounding box center [601, 271] width 21 height 12
click at [615, 368] on div "31" at bounding box center [618, 374] width 20 height 20
type input "31.12.2026"
click at [236, 302] on div "Night Shift" at bounding box center [334, 297] width 318 height 11
click at [615, 257] on div "Select" at bounding box center [677, 247] width 333 height 25
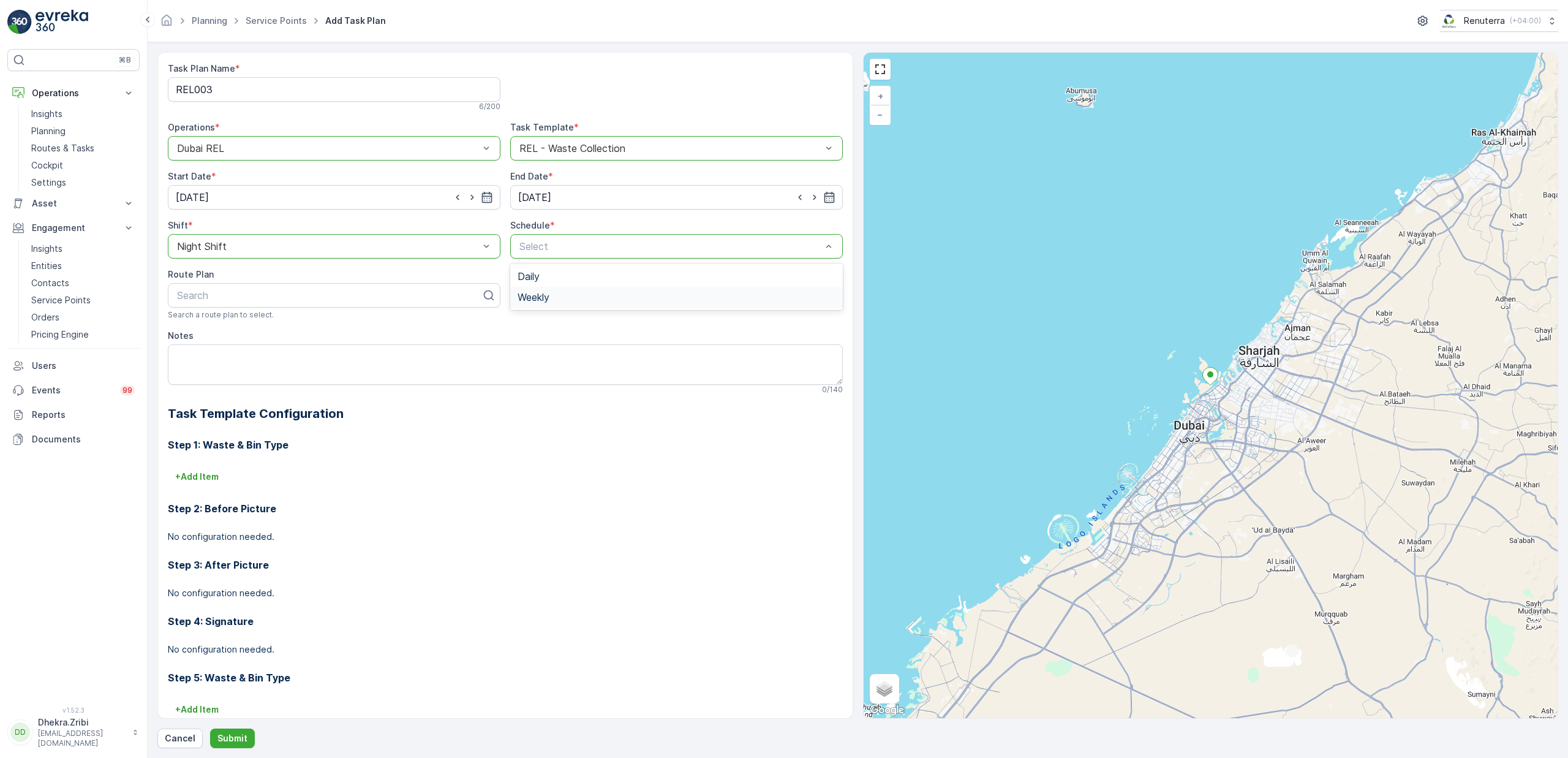
click at [537, 300] on span "Weekly" at bounding box center [533, 297] width 32 height 11
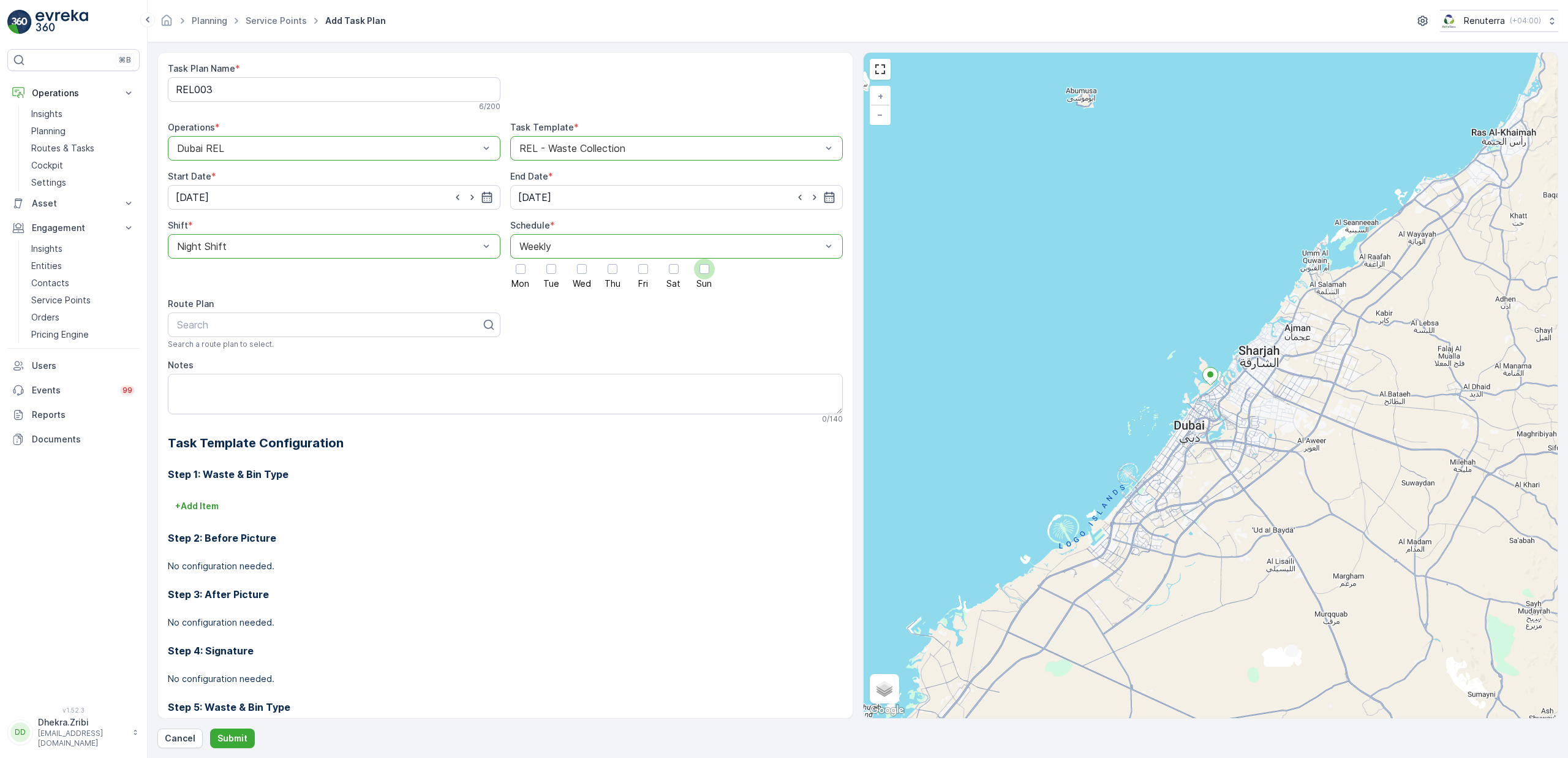
click at [699, 270] on div at bounding box center [704, 269] width 10 height 10
click at [704, 258] on input "Sun" at bounding box center [704, 258] width 0 height 0
type input "rel202"
click at [223, 355] on div "DREL202" at bounding box center [334, 355] width 318 height 11
click at [240, 391] on textarea "Notes" at bounding box center [505, 394] width 675 height 41
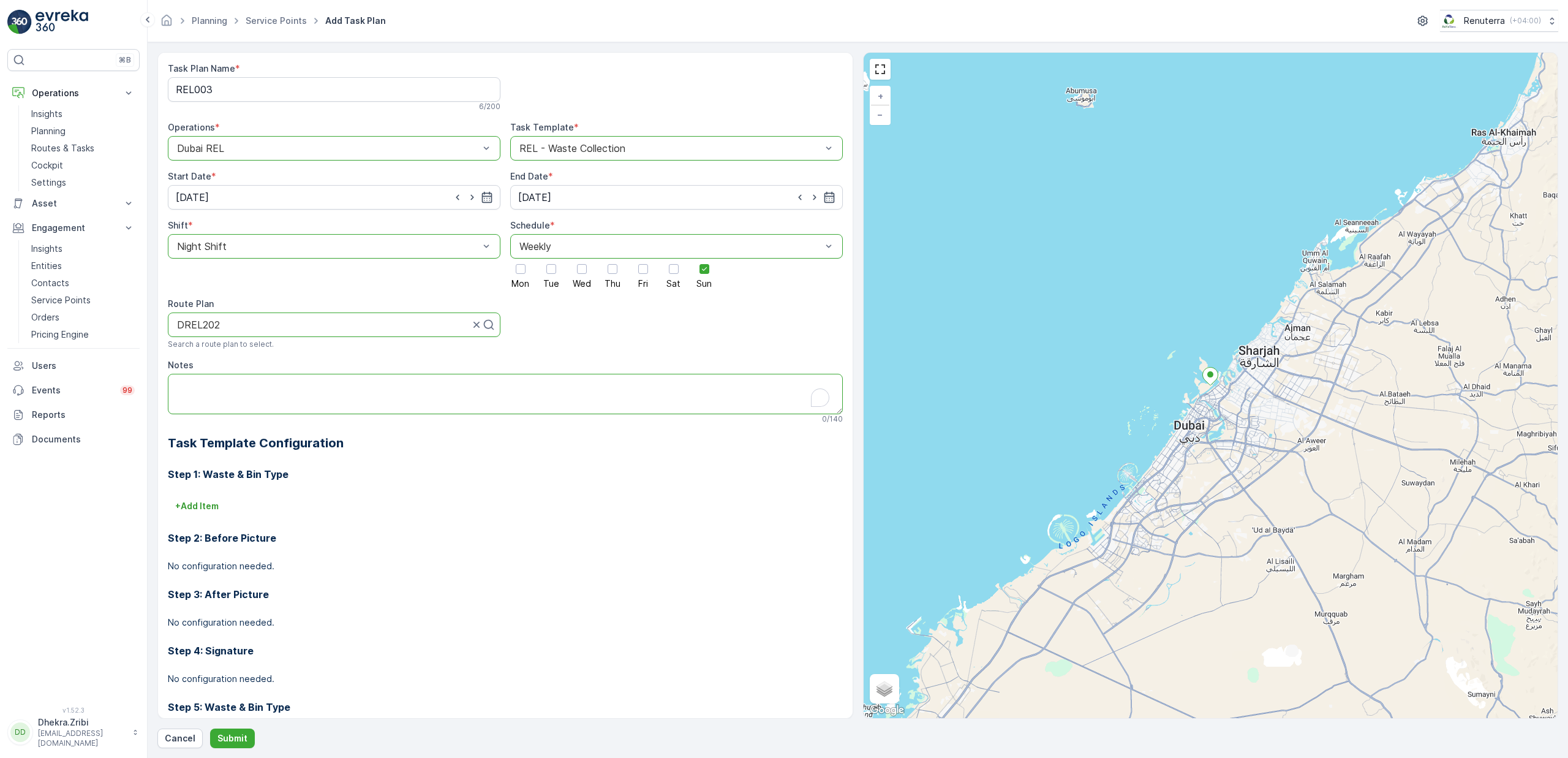
paste textarea "Mr. Althaf - 052 790 2607"
type textarea "Mr. Althaf - 052 790 2607"
click at [240, 732] on p "Submit" at bounding box center [232, 738] width 30 height 12
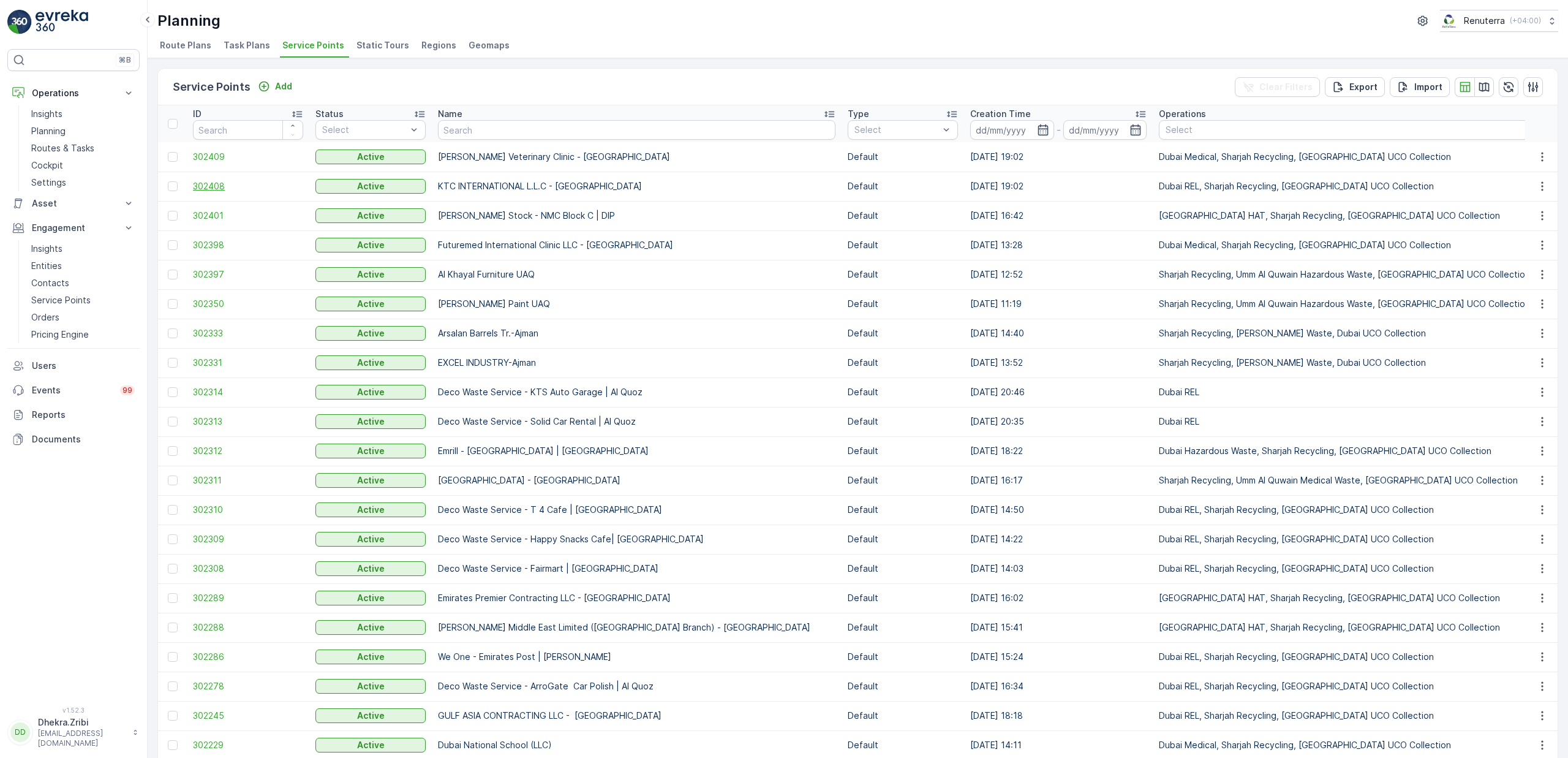
click at [217, 187] on span "302408" at bounding box center [248, 186] width 110 height 12
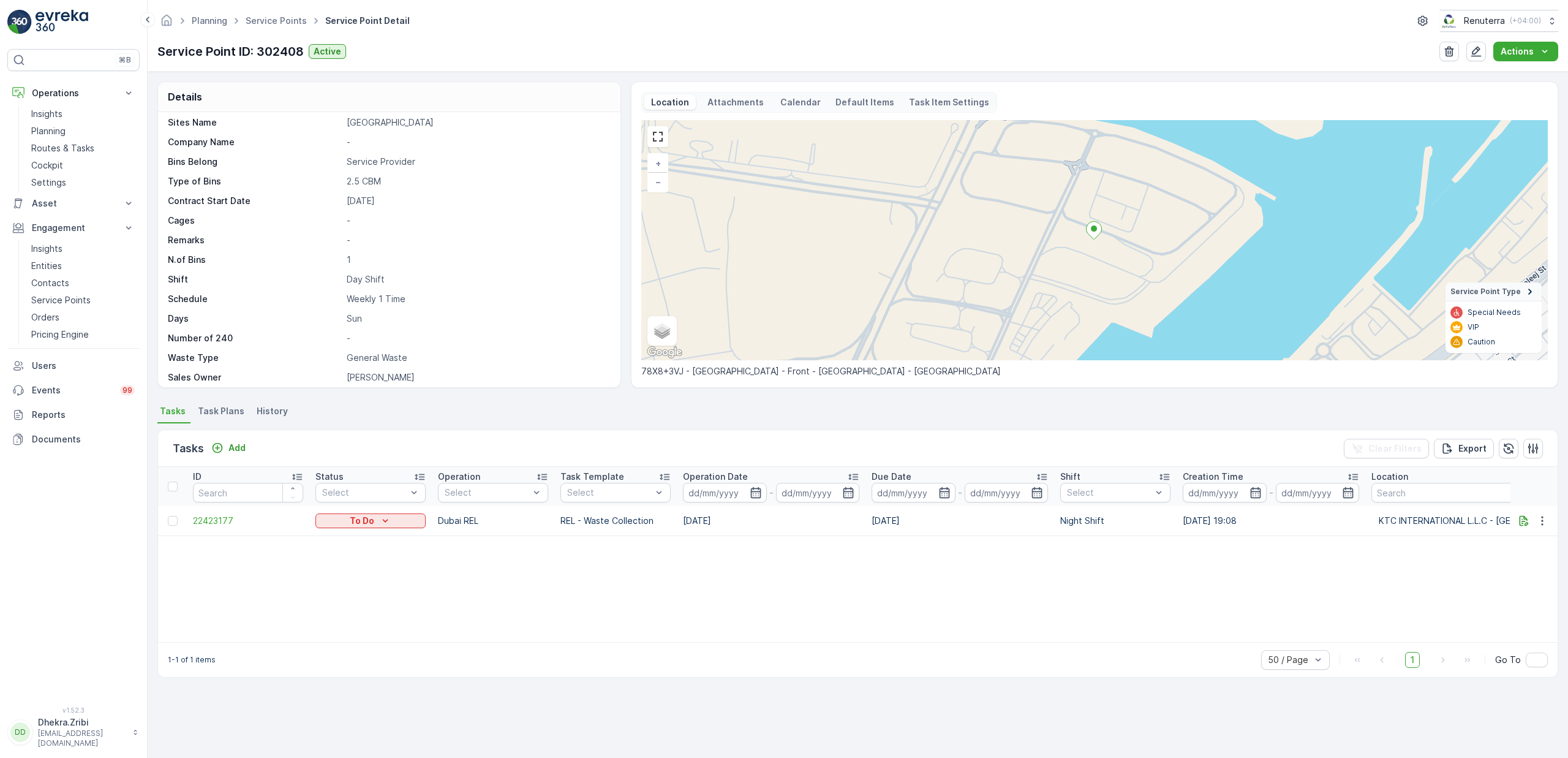
scroll to position [229, 0]
click at [1545, 520] on icon "button" at bounding box center [1543, 521] width 12 height 12
click at [1509, 577] on span "Change Route" at bounding box center [1510, 573] width 59 height 12
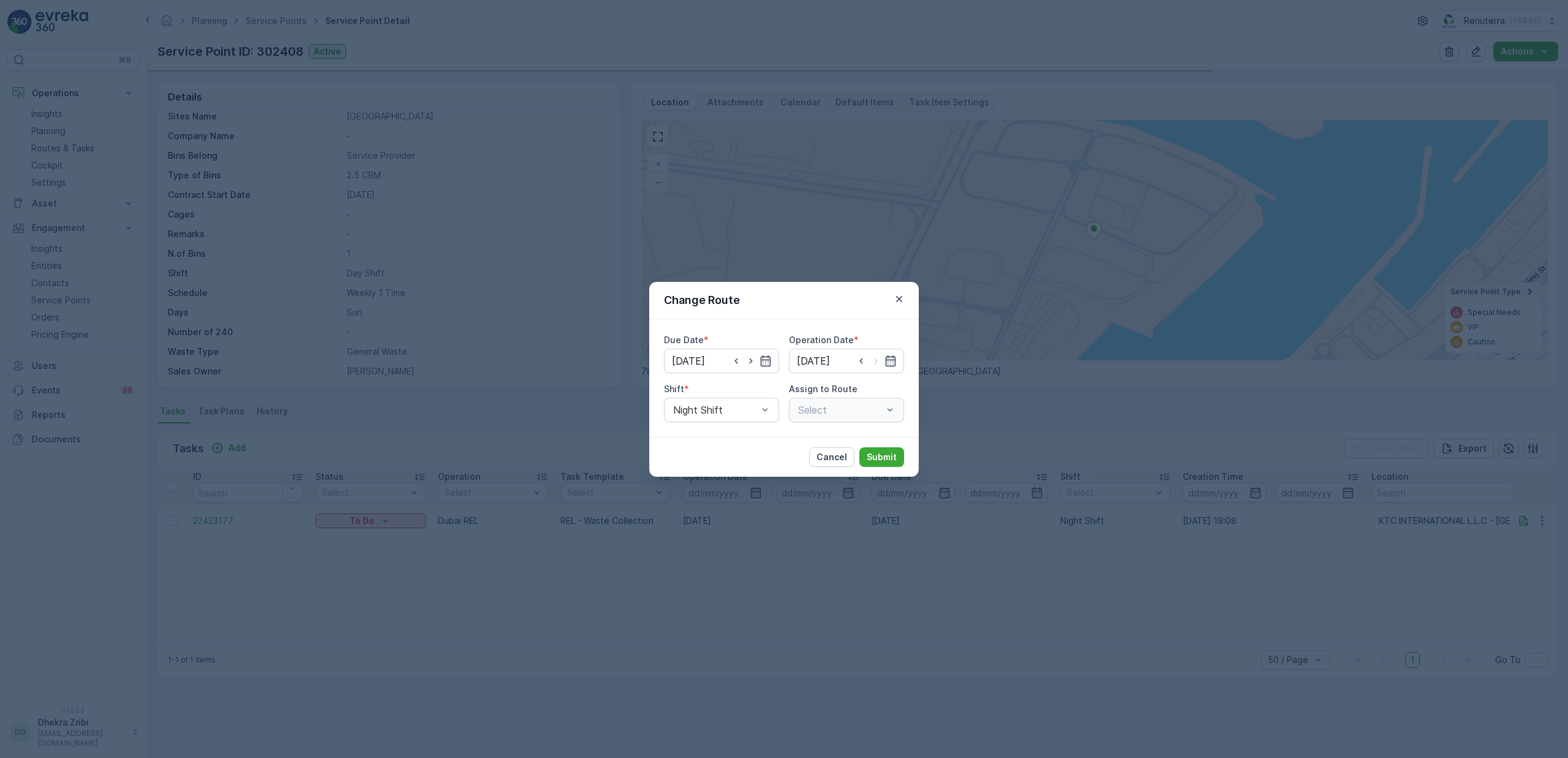
type input "19.10.2025"
click at [901, 300] on icon "button" at bounding box center [899, 299] width 12 height 12
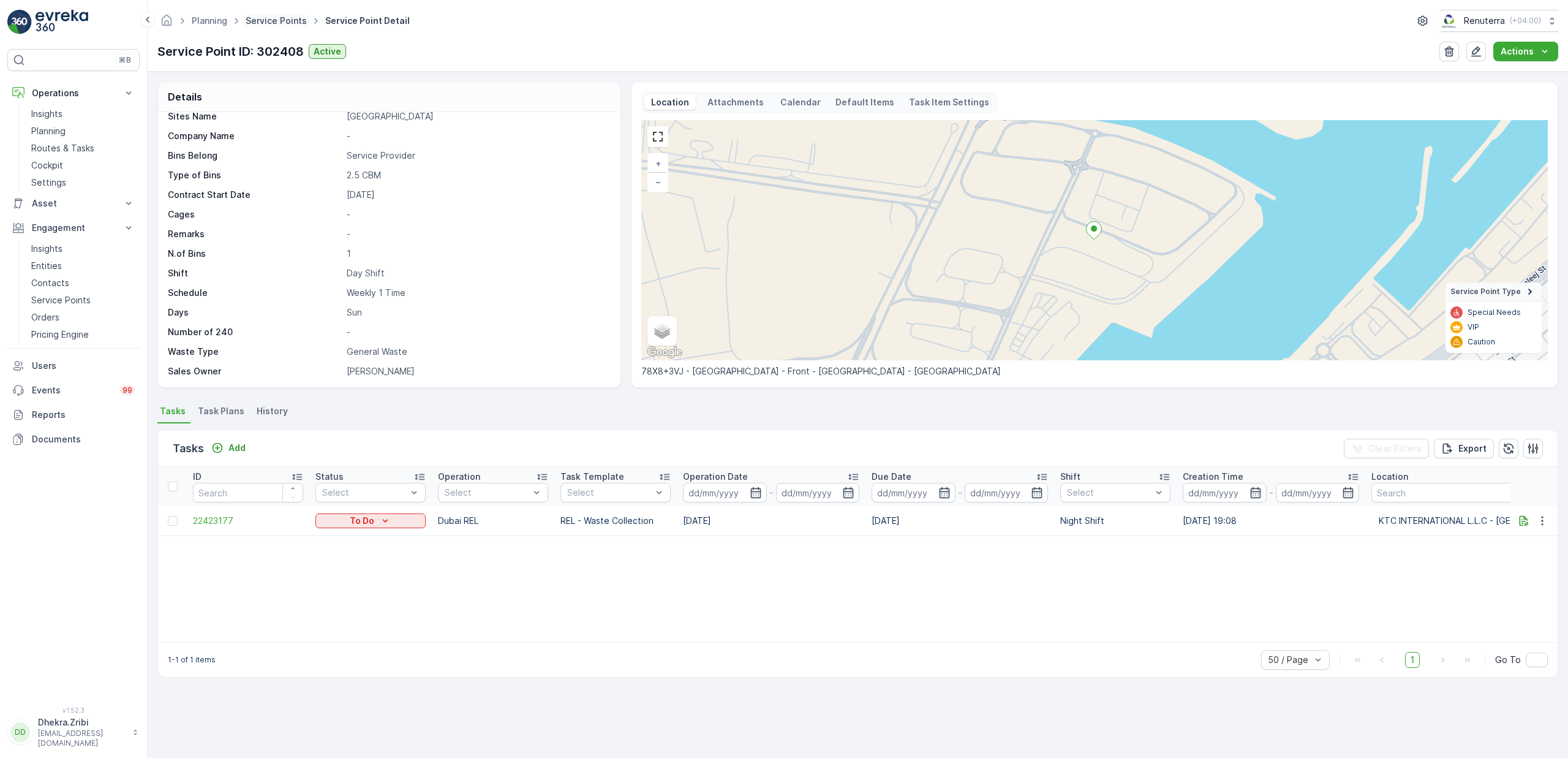
click at [276, 20] on link "Service Points" at bounding box center [276, 20] width 61 height 10
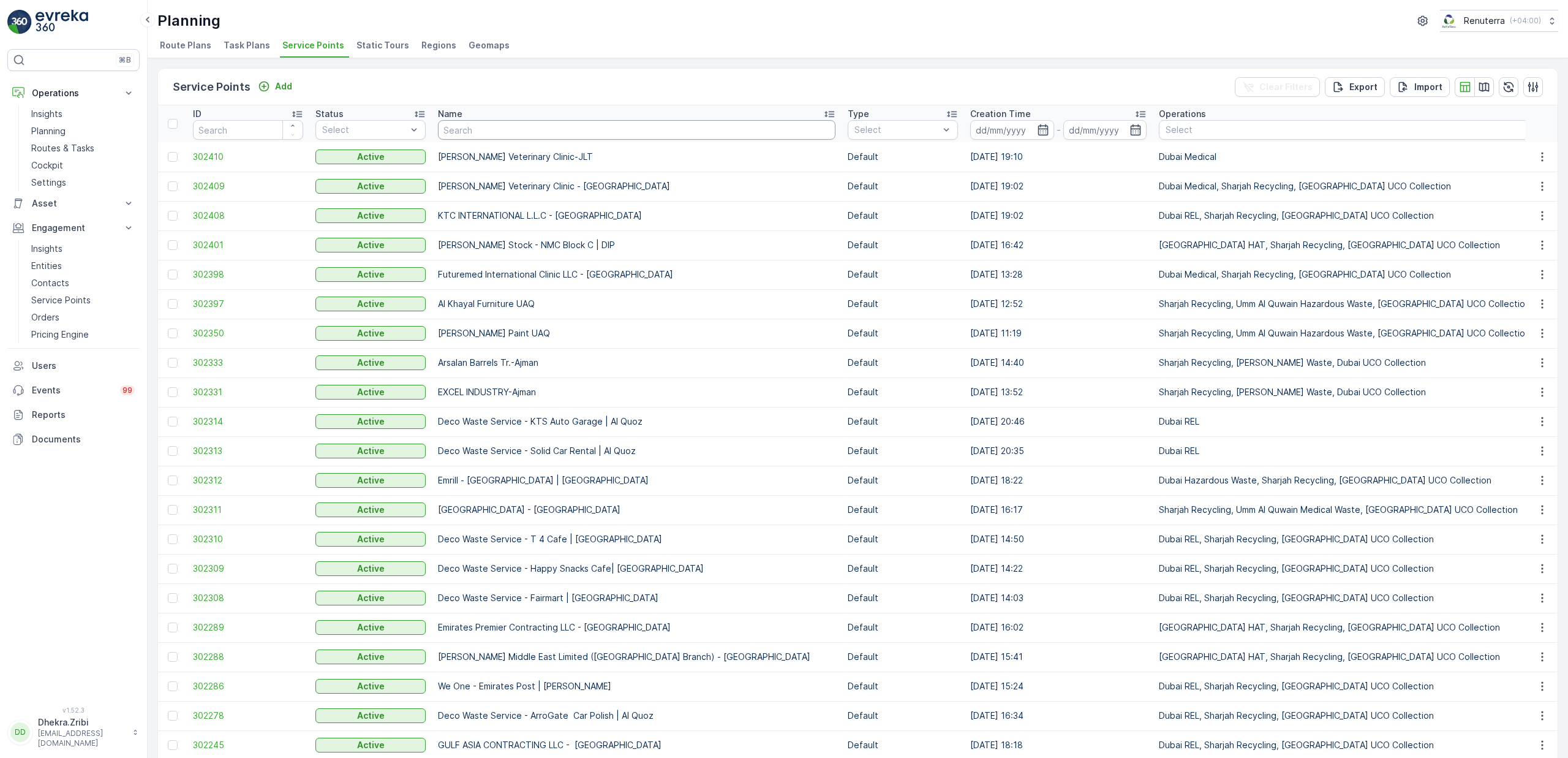
click at [493, 129] on input "text" at bounding box center [636, 130] width 398 height 20
type input "baal"
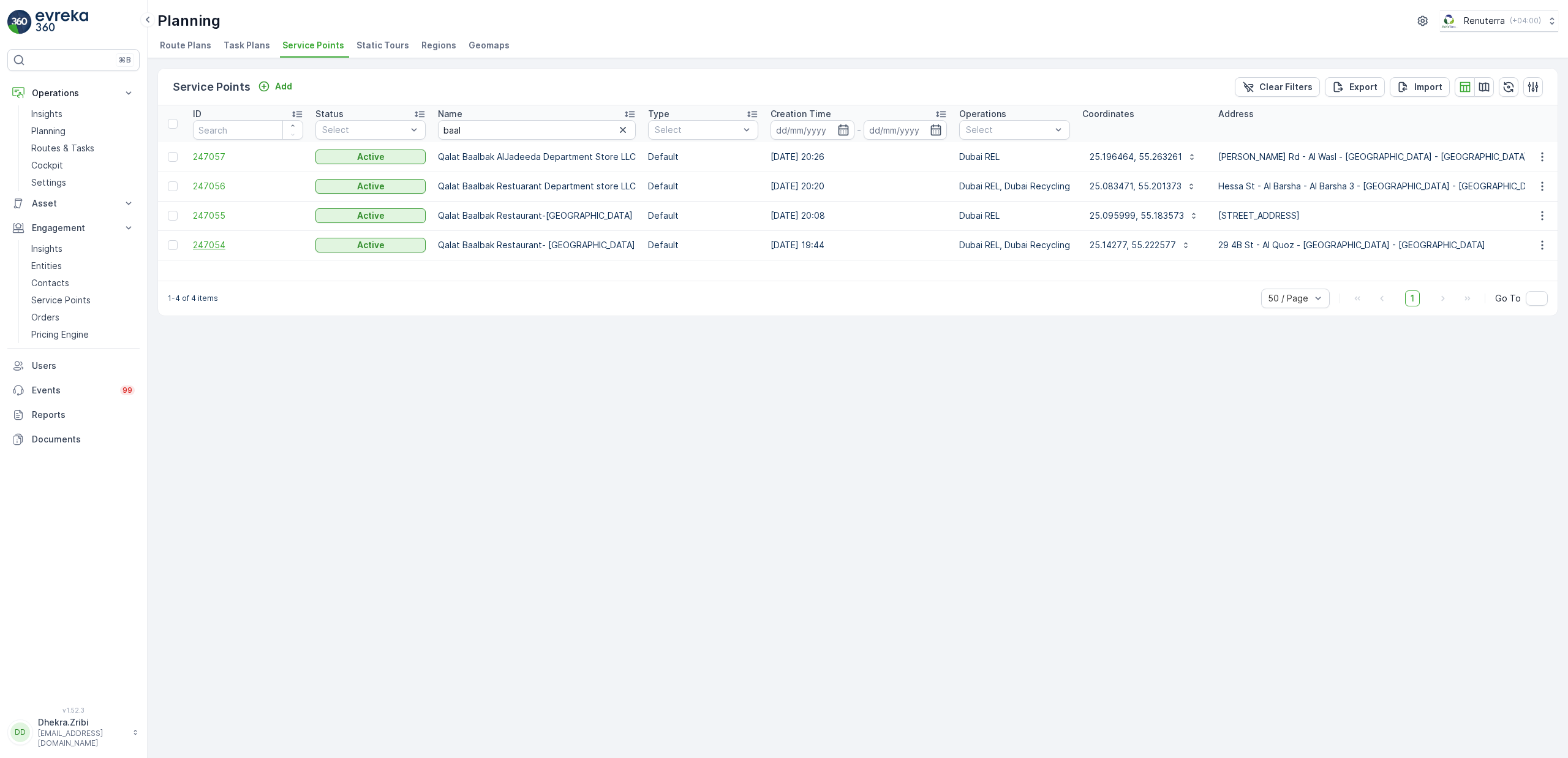
click at [210, 245] on span "247054" at bounding box center [248, 245] width 110 height 12
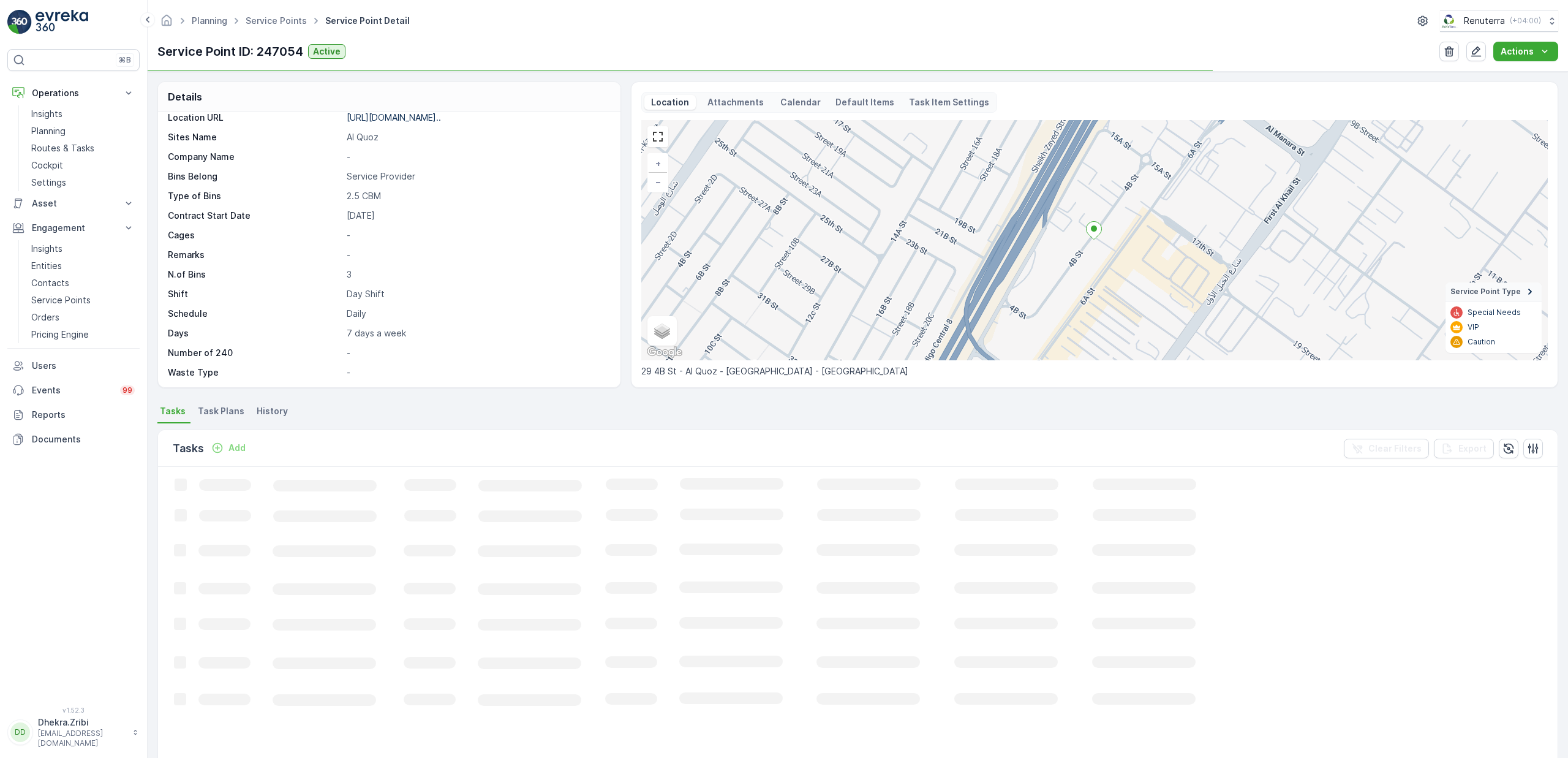
scroll to position [229, 0]
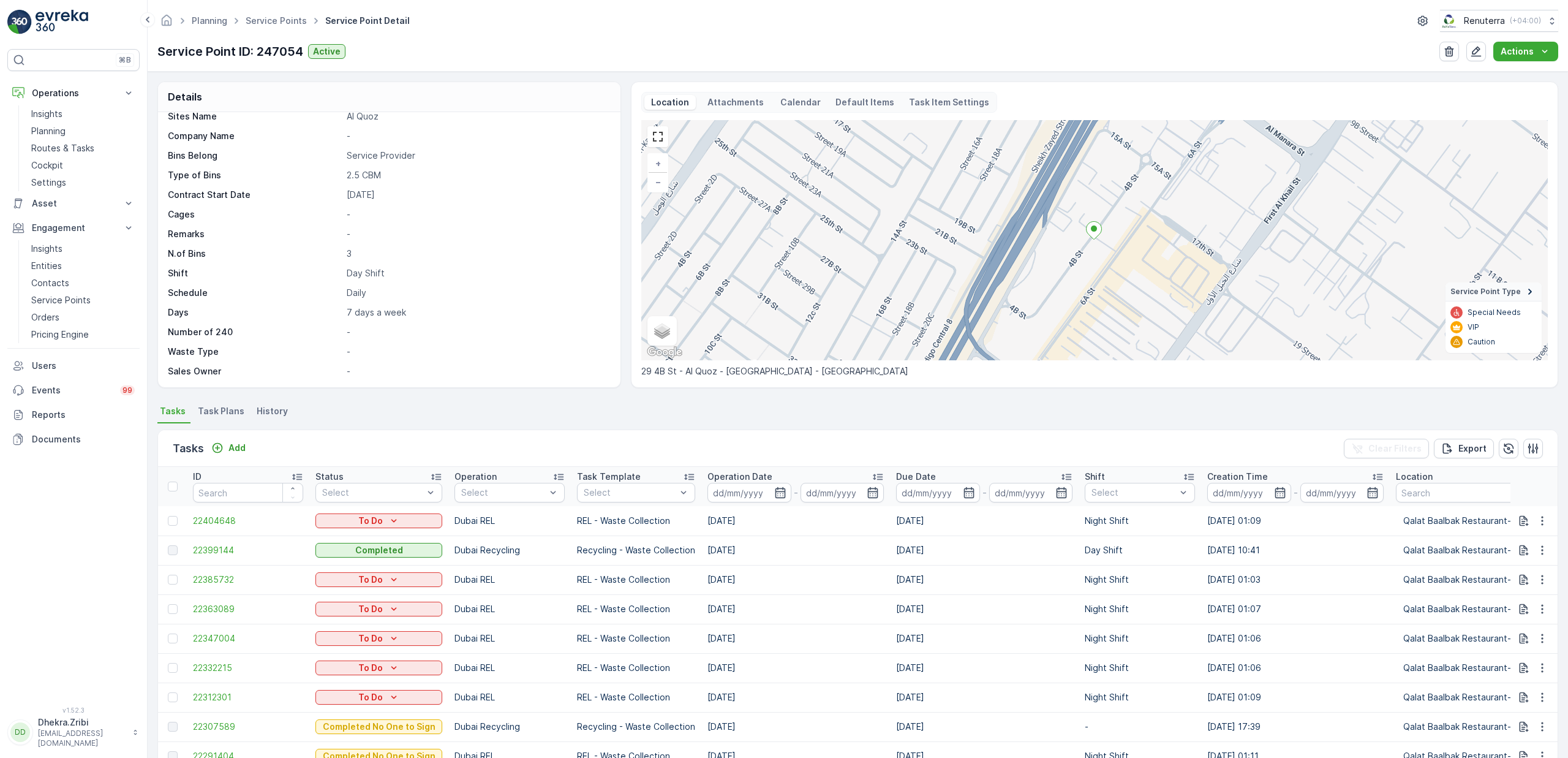
click at [216, 414] on span "Task Plans" at bounding box center [221, 411] width 47 height 12
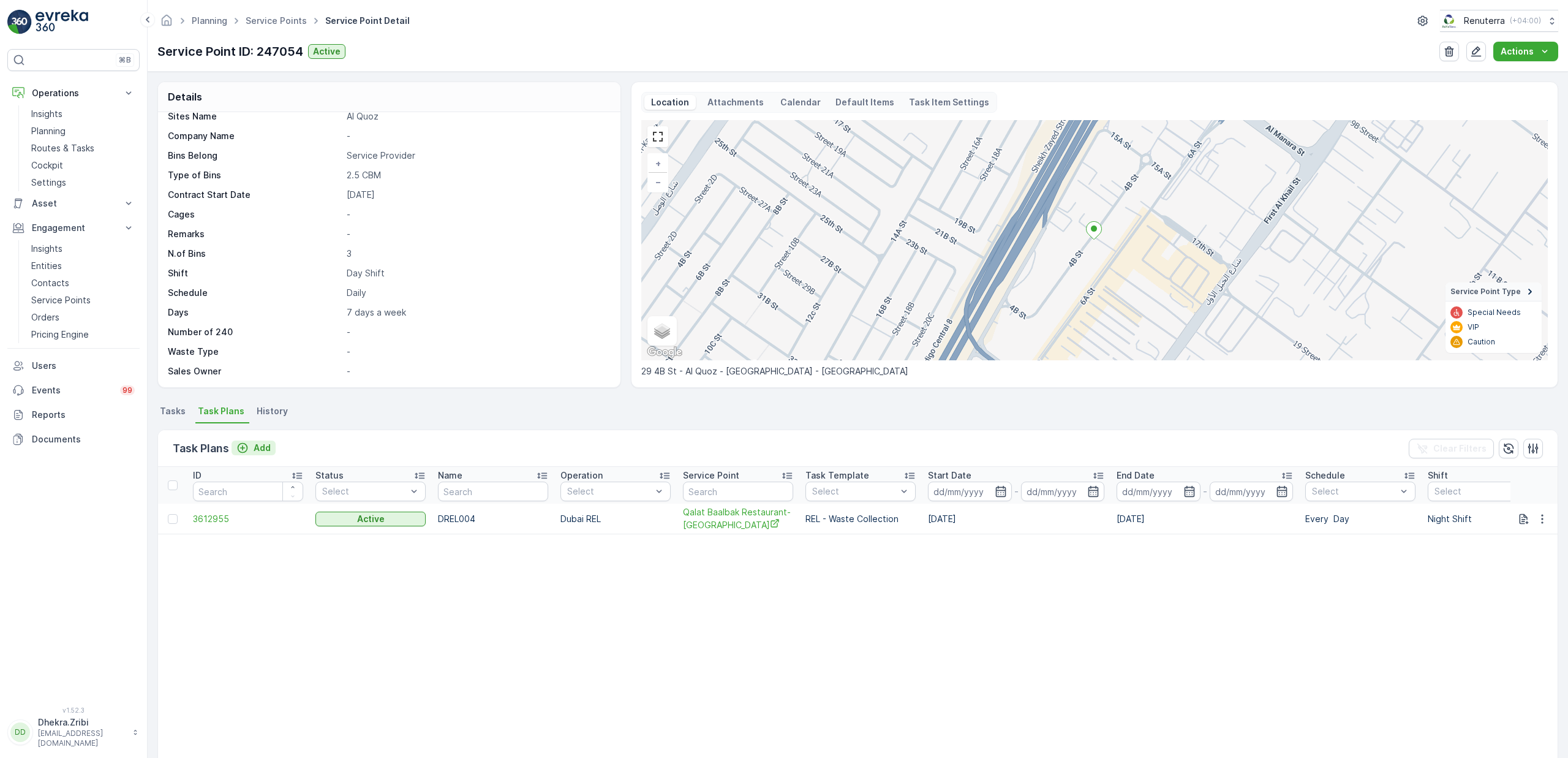
click at [265, 445] on p "Add" at bounding box center [262, 448] width 17 height 12
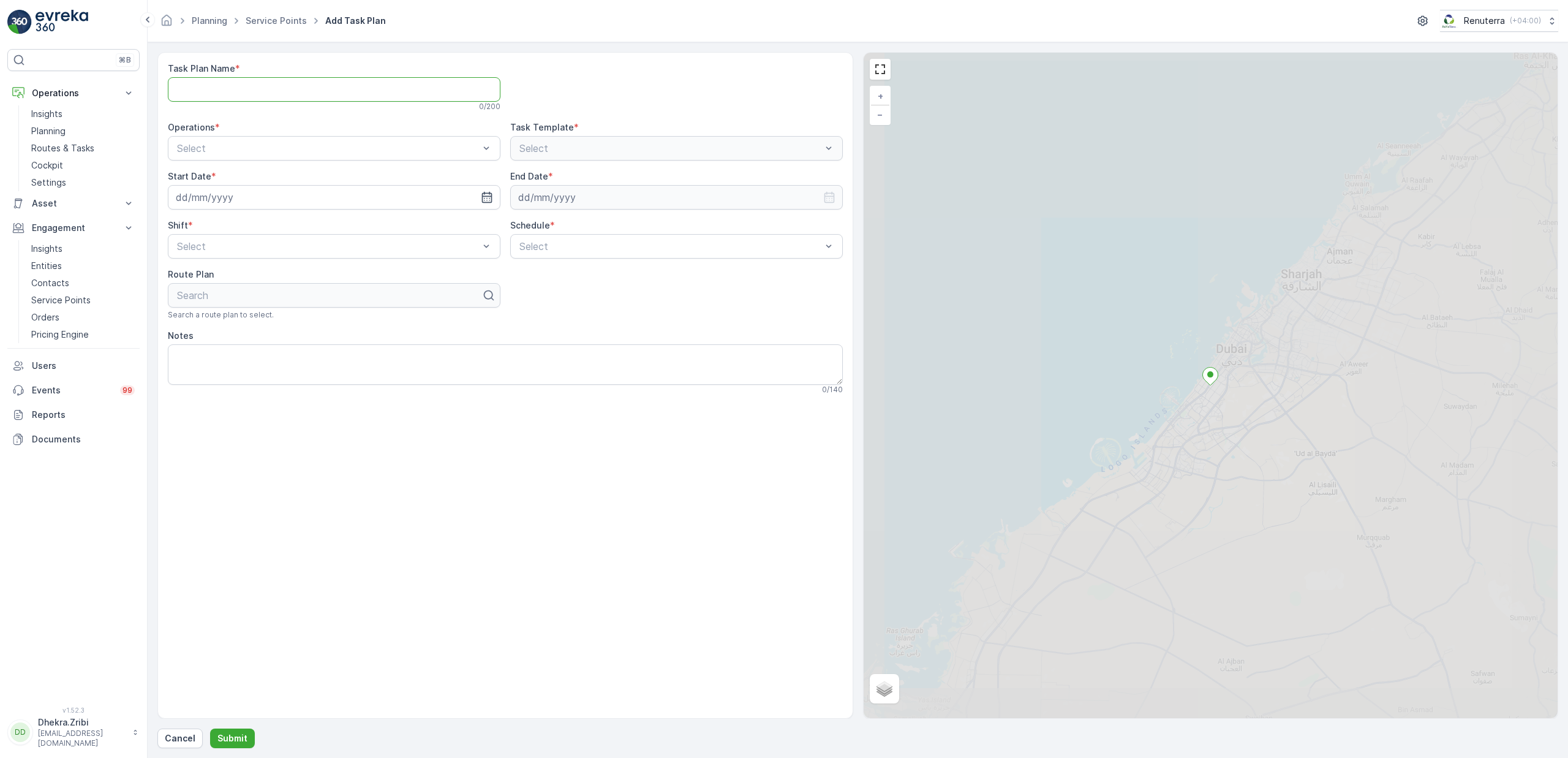
click at [279, 96] on Name "Task Plan Name" at bounding box center [334, 89] width 333 height 25
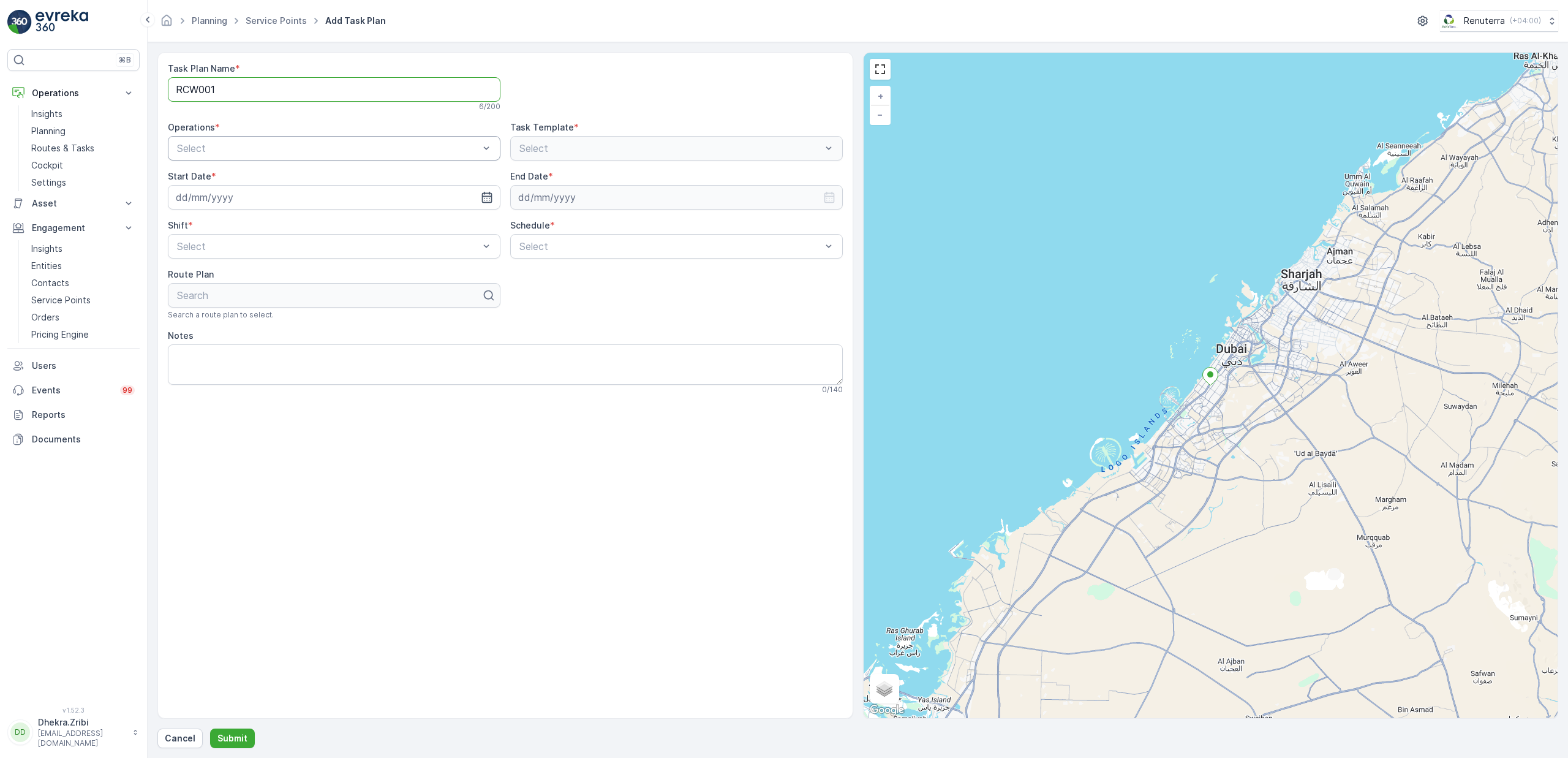
type Name "RCW001"
click at [231, 194] on span "Dubai Recycling" at bounding box center [211, 199] width 72 height 11
click at [590, 140] on div "Select" at bounding box center [677, 148] width 333 height 25
click at [527, 419] on div "Task Plan Name * RCW001 6 / 200 Operations * option Dubai Recycling, selected. …" at bounding box center [505, 386] width 696 height 667
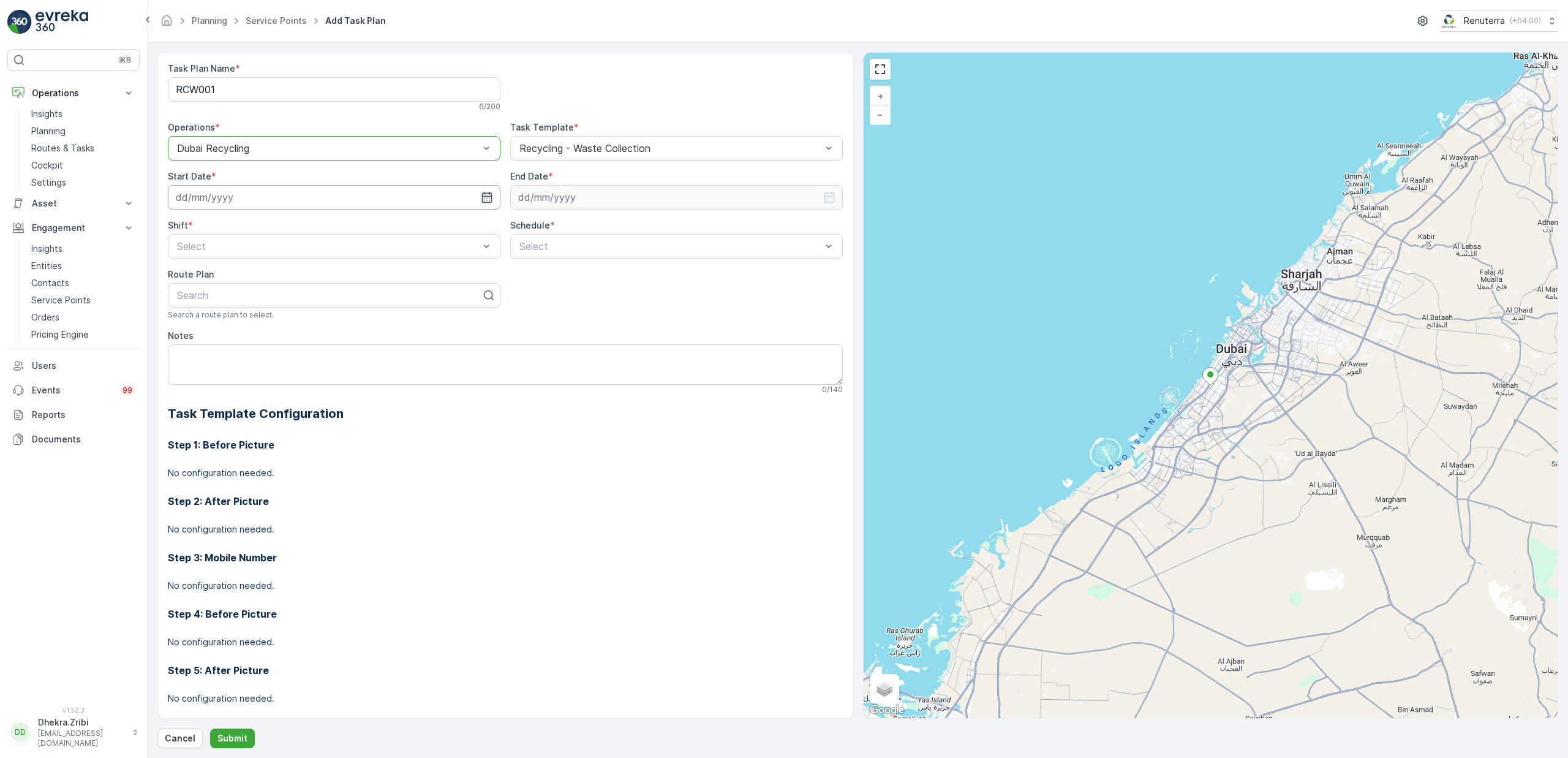
click at [223, 197] on input at bounding box center [334, 197] width 333 height 25
click at [278, 318] on div "16" at bounding box center [278, 324] width 20 height 20
type input "16.10.2025"
click at [557, 202] on input at bounding box center [677, 197] width 333 height 25
click at [532, 220] on div "October 2025 Today Su Mo Tu We Th Fr Sa 28 29 30 1 2 3 4 5 6 7 8 9 10 11 12 13 …" at bounding box center [596, 304] width 175 height 184
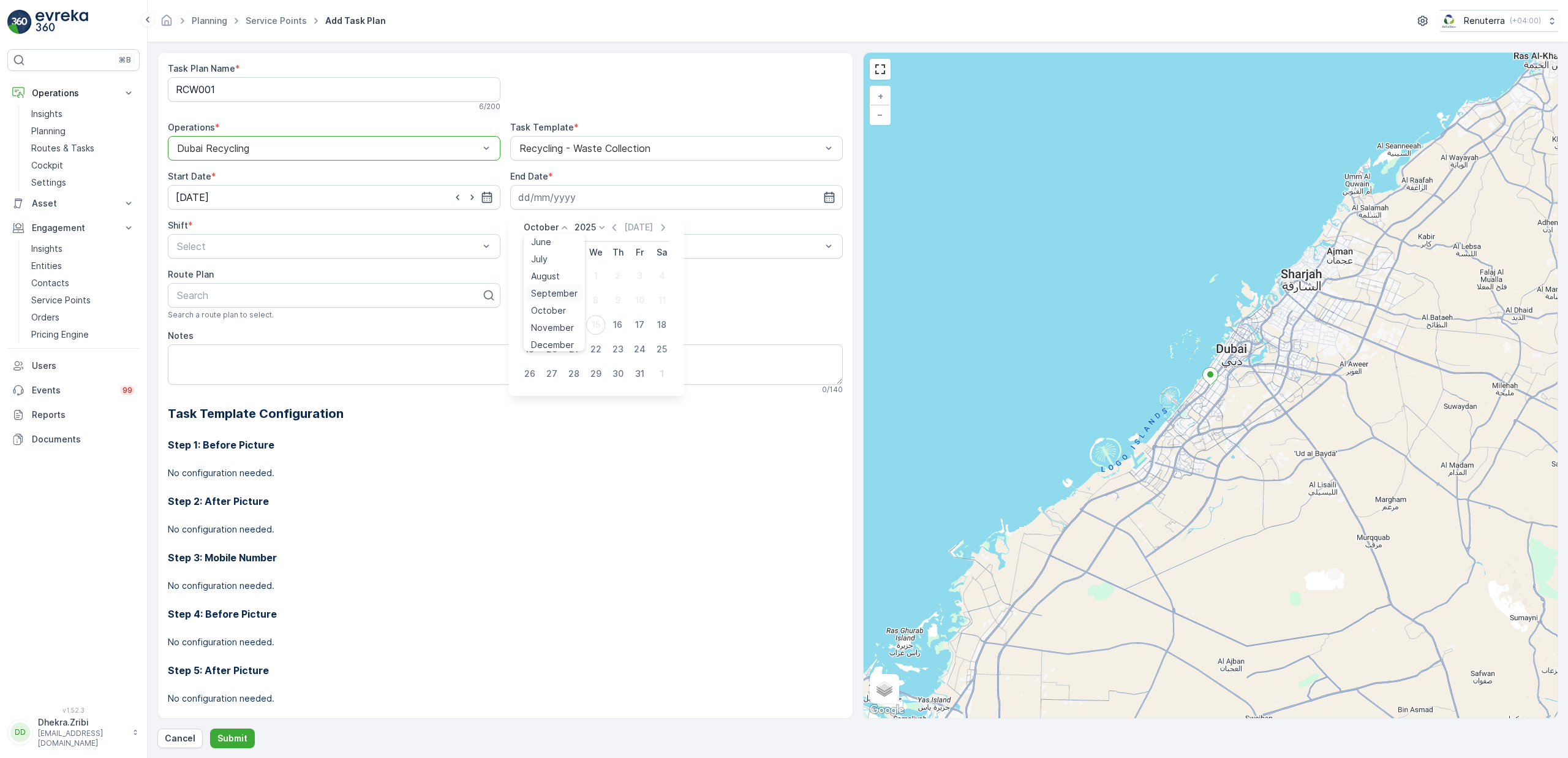
scroll to position [93, 0]
click at [559, 337] on span "December" at bounding box center [552, 340] width 43 height 12
click at [607, 223] on icon at bounding box center [612, 227] width 12 height 12
click at [601, 274] on span "2026" at bounding box center [601, 271] width 21 height 12
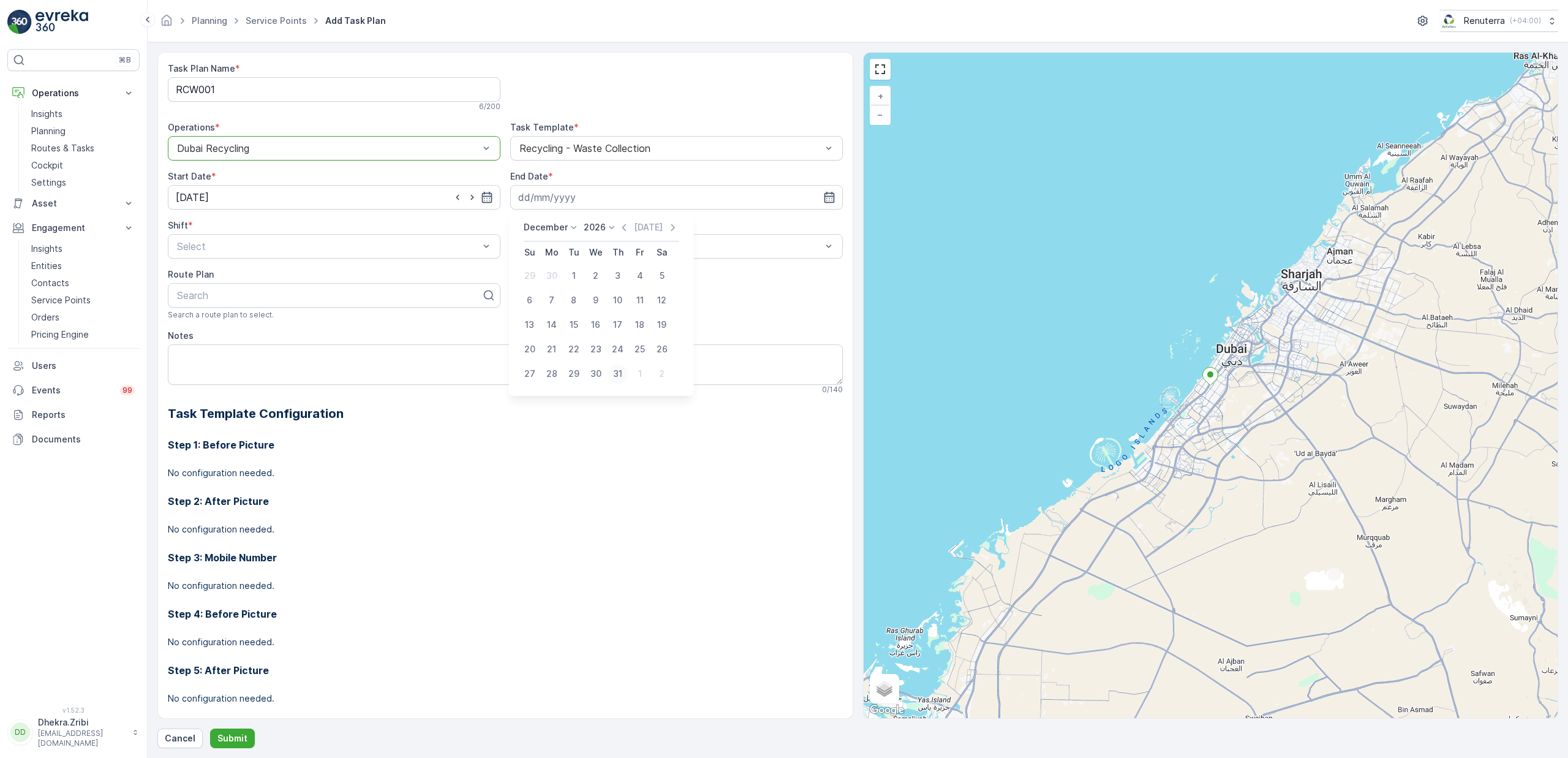
click at [620, 375] on div "31" at bounding box center [618, 374] width 20 height 20
type input "31.12.2026"
click at [221, 277] on div "Day Shift" at bounding box center [334, 276] width 318 height 11
click at [535, 279] on span "Daily" at bounding box center [528, 276] width 22 height 11
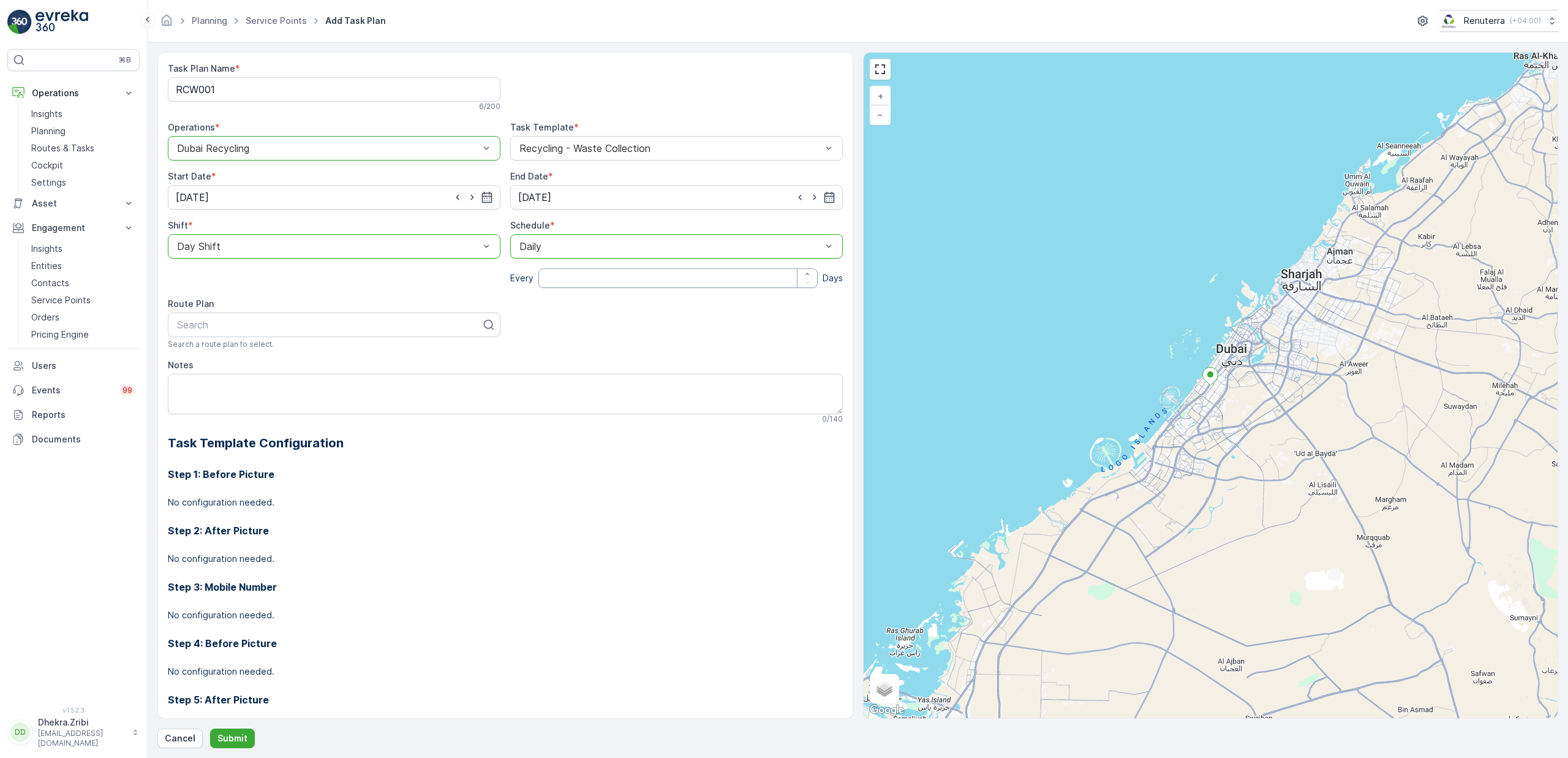
click at [561, 279] on input "number" at bounding box center [678, 278] width 279 height 20
type input "2"
click at [273, 329] on div at bounding box center [329, 324] width 307 height 11
type input "rcw"
click at [223, 358] on div "DRCW101" at bounding box center [334, 355] width 318 height 11
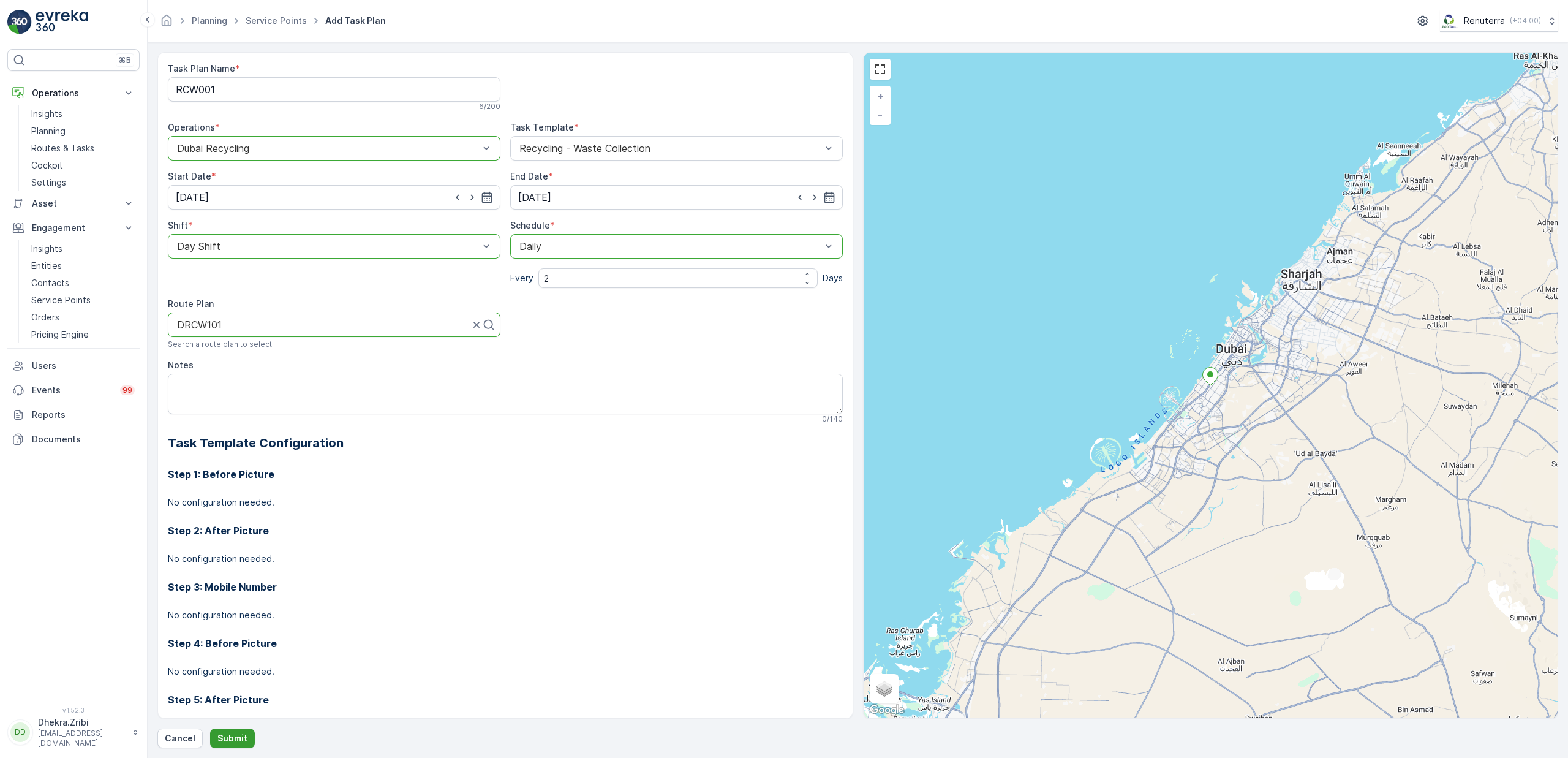
click at [238, 735] on p "Submit" at bounding box center [232, 738] width 30 height 12
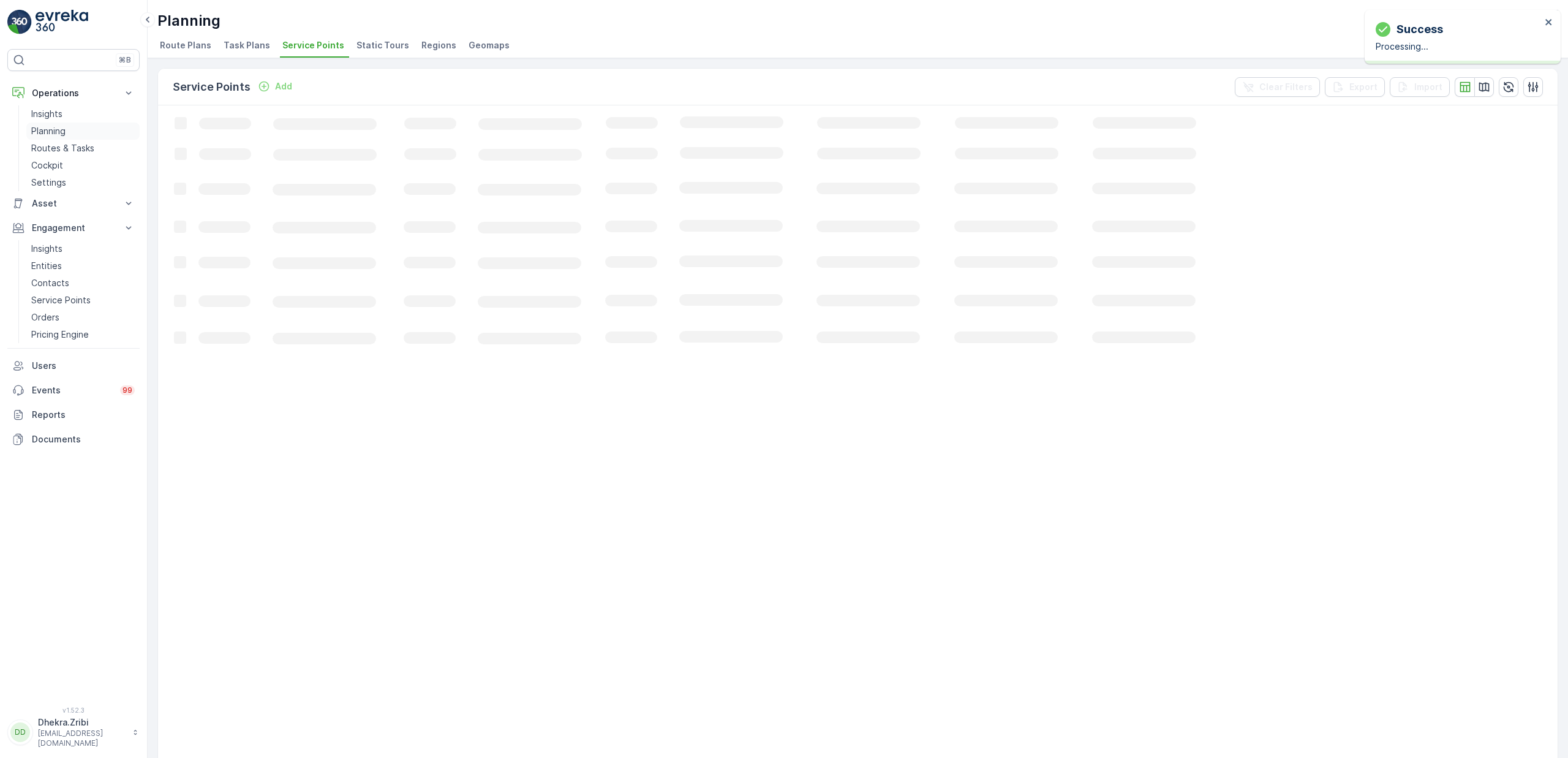
click at [53, 135] on p "Planning" at bounding box center [48, 131] width 34 height 12
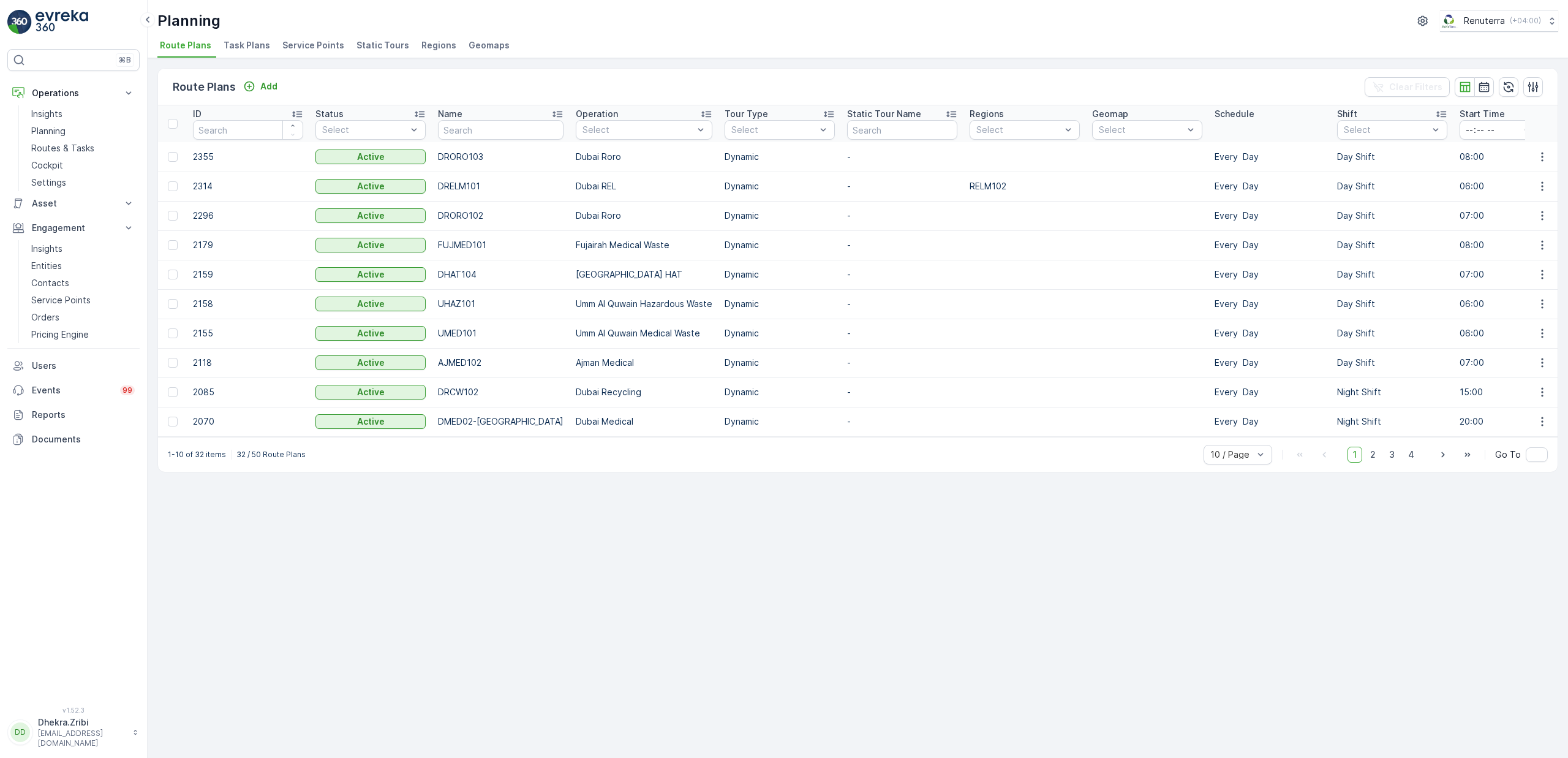
click at [313, 49] on span "Service Points" at bounding box center [313, 45] width 62 height 12
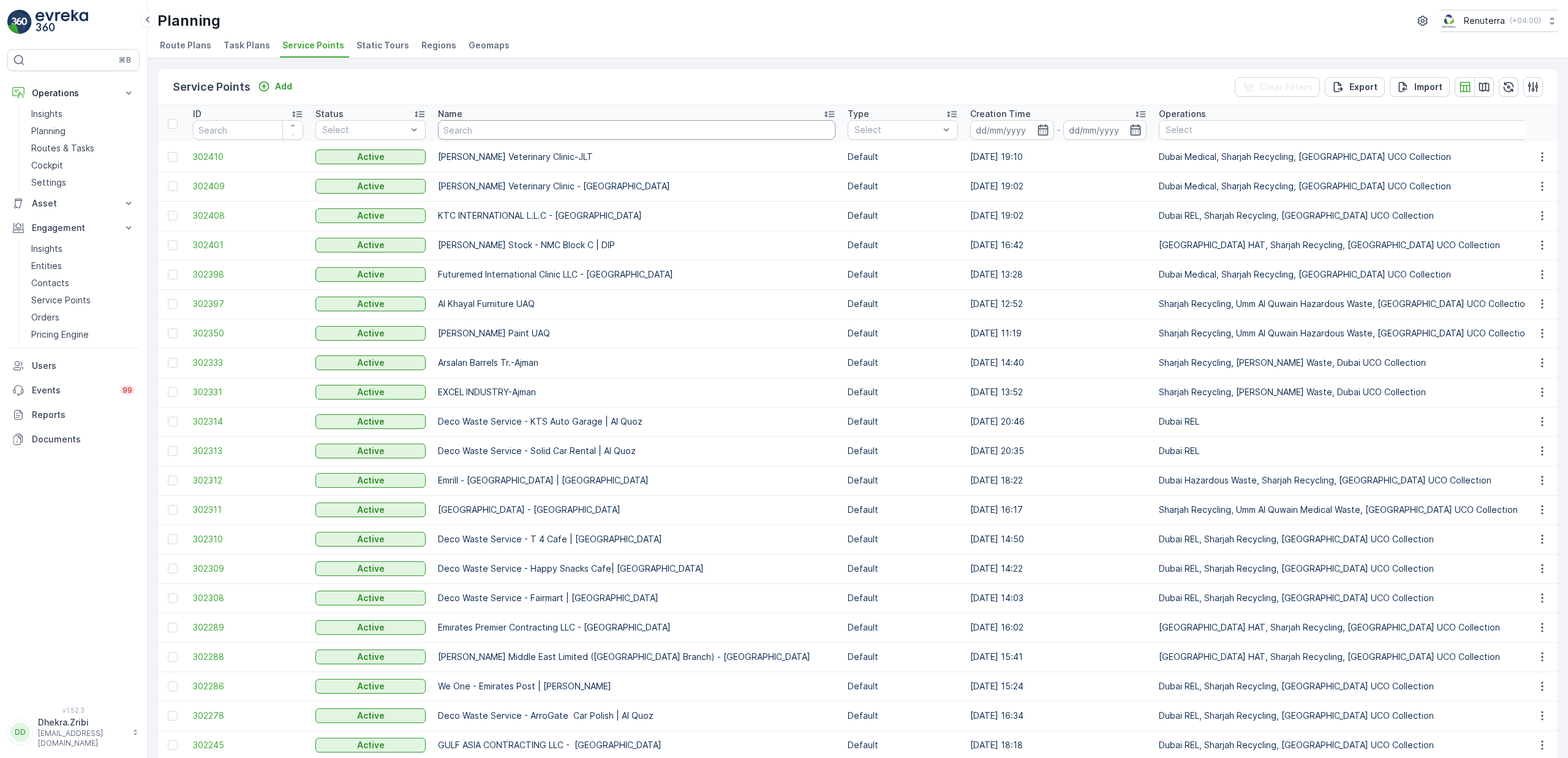
click at [515, 133] on input "text" at bounding box center [636, 130] width 398 height 20
type input "baal"
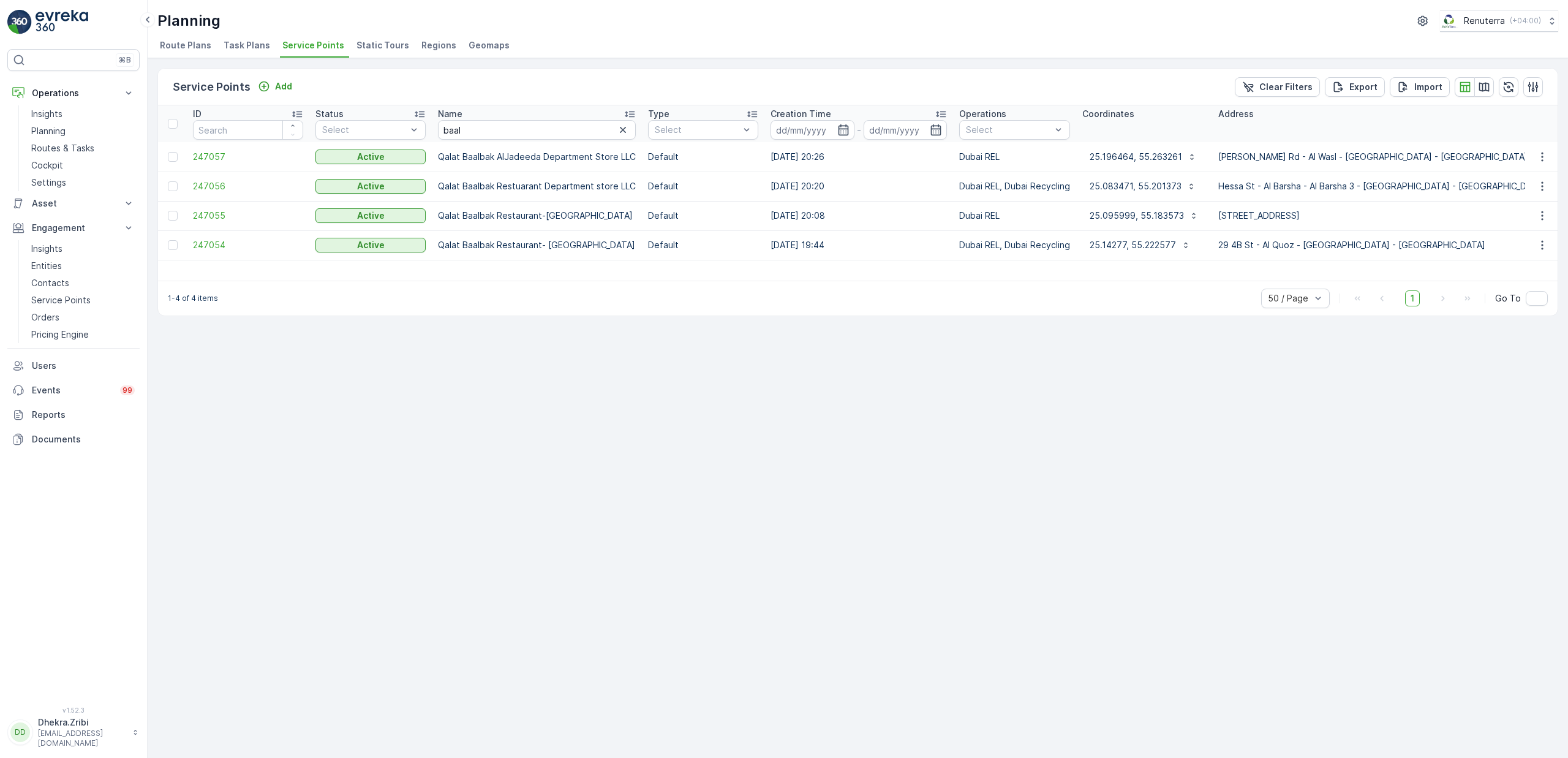
click at [212, 238] on td "247054" at bounding box center [248, 245] width 122 height 30
click at [214, 245] on span "247054" at bounding box center [248, 245] width 110 height 12
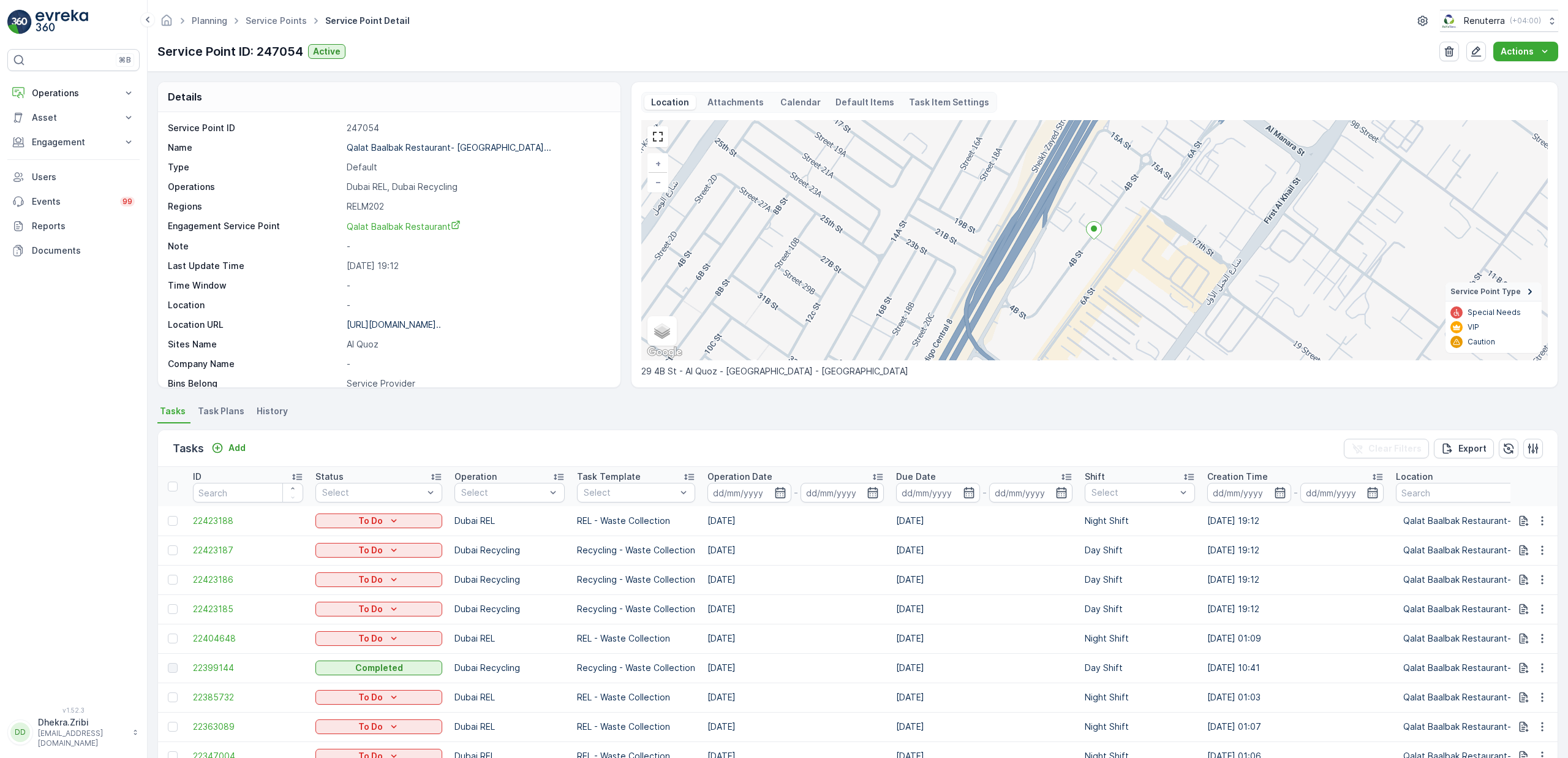
click at [229, 413] on span "Task Plans" at bounding box center [221, 411] width 47 height 12
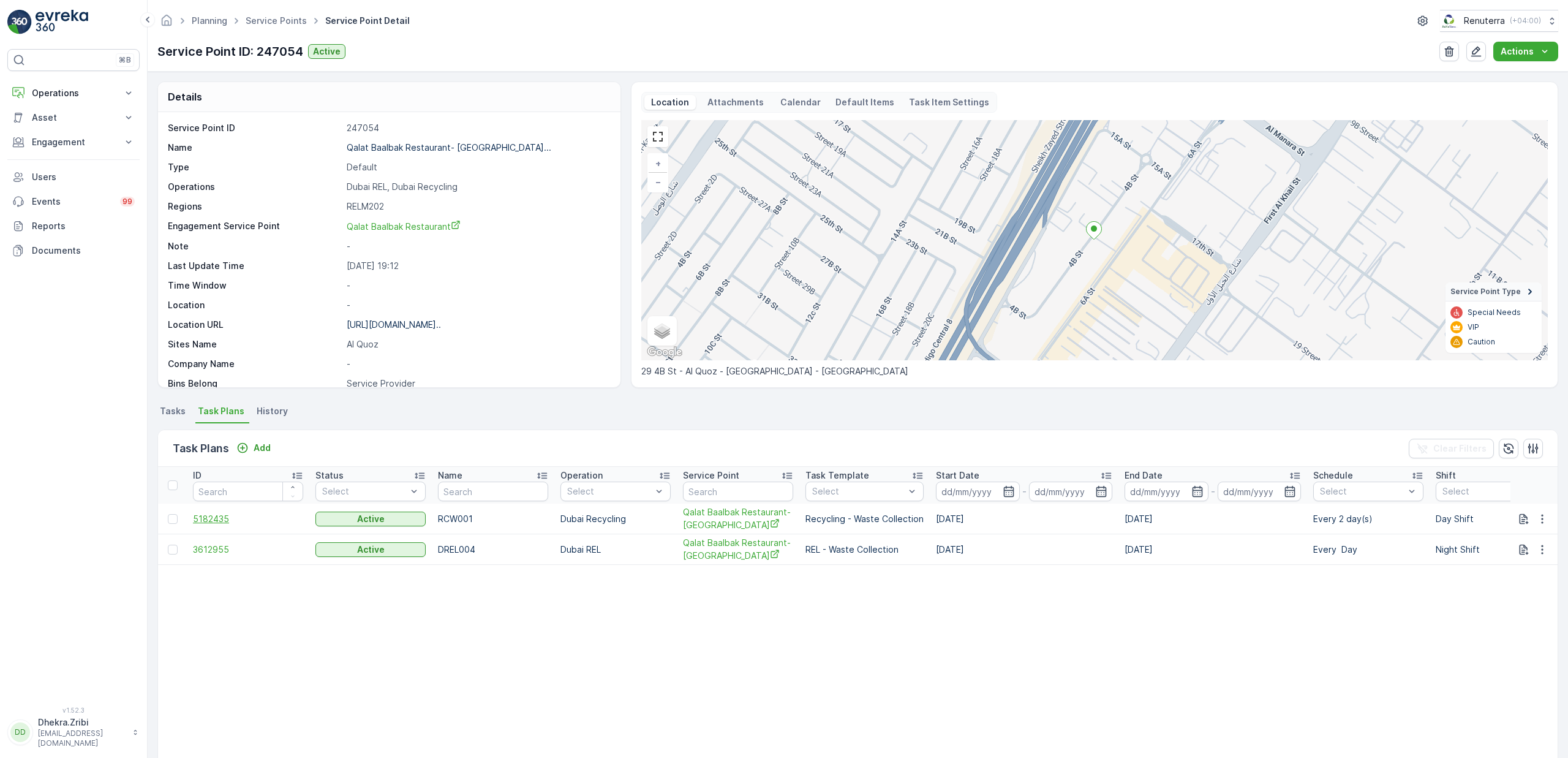
click at [214, 520] on span "5182435" at bounding box center [248, 519] width 110 height 12
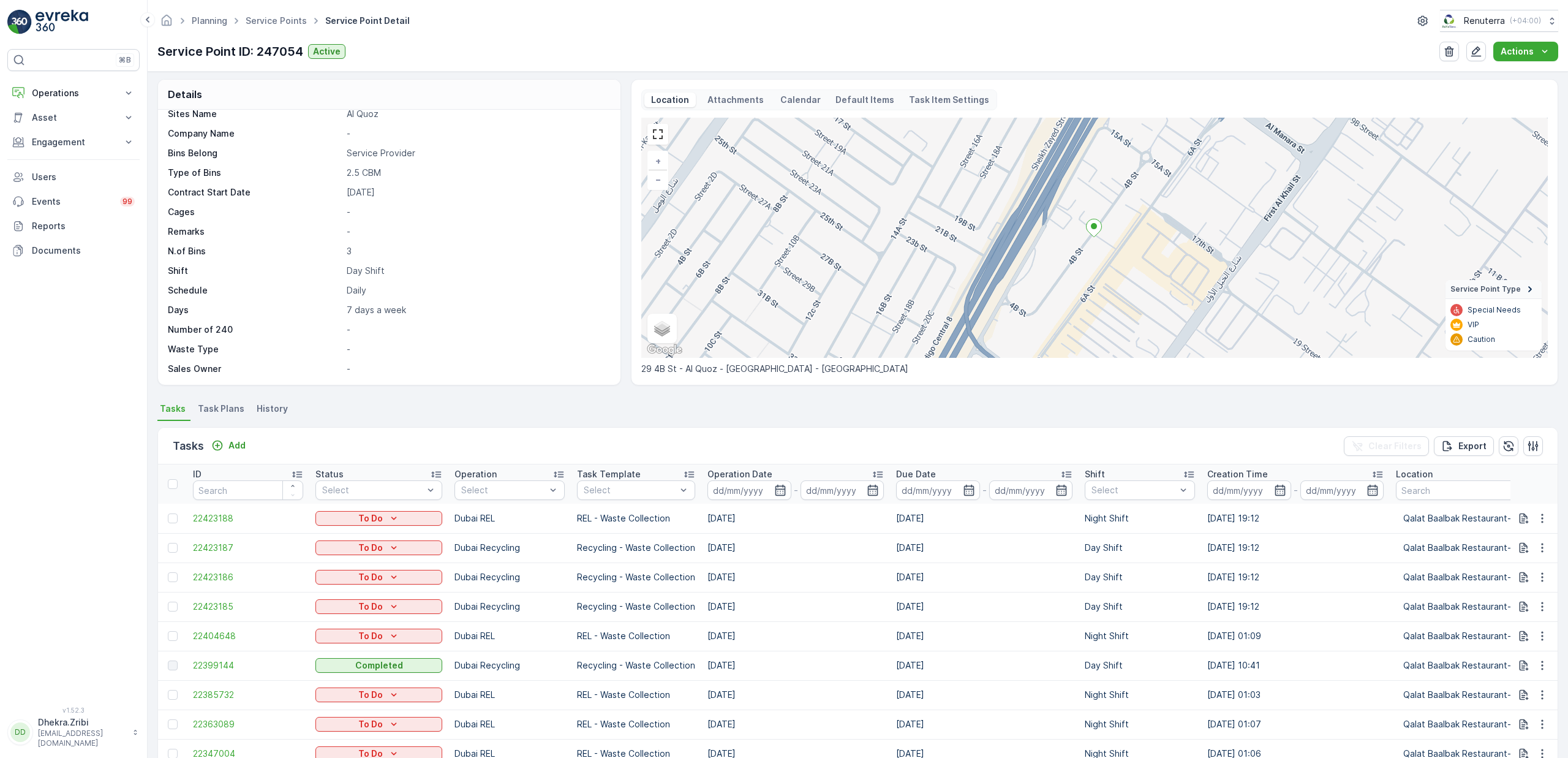
scroll to position [3, 0]
click at [716, 610] on td "16.10.2025" at bounding box center [796, 605] width 189 height 30
click at [716, 587] on td "18.10.2025" at bounding box center [796, 576] width 189 height 30
click at [715, 549] on td "20.10.2025" at bounding box center [796, 547] width 189 height 30
click at [274, 25] on link "Service Points" at bounding box center [276, 20] width 61 height 10
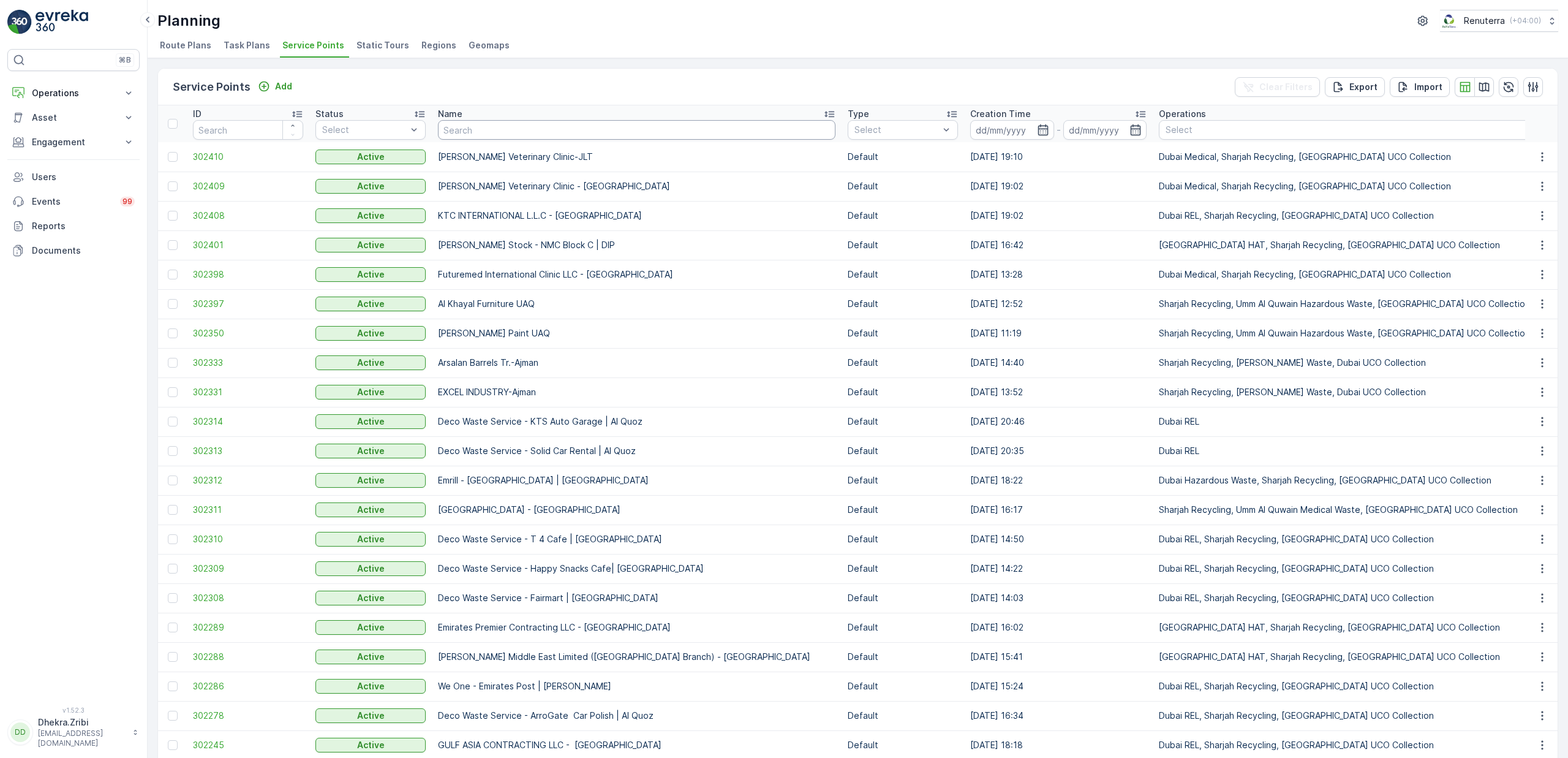
click at [489, 129] on input "text" at bounding box center [636, 130] width 398 height 20
type input "details"
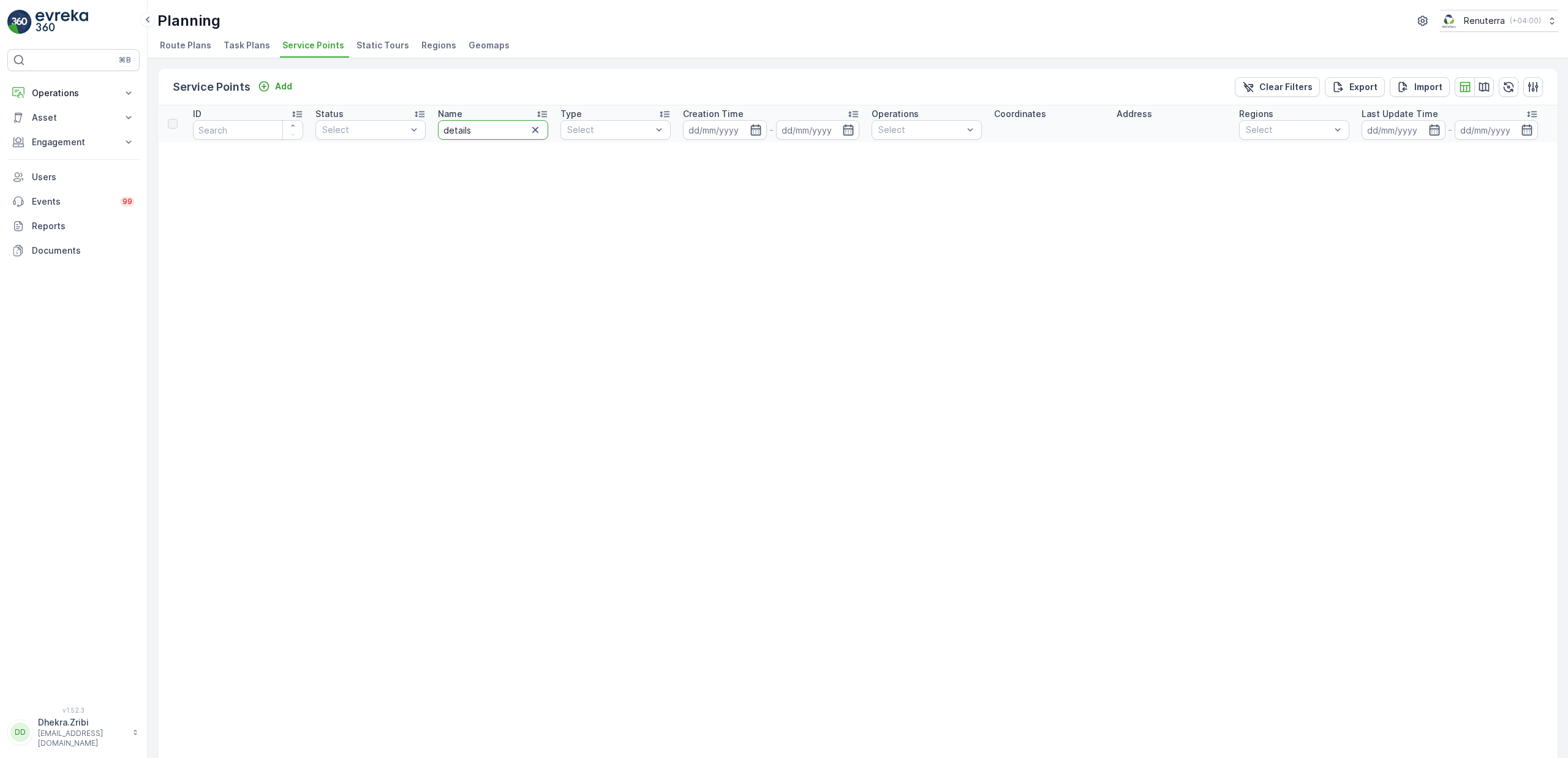
drag, startPoint x: 488, startPoint y: 133, endPoint x: 385, endPoint y: 119, distance: 103.9
type input "delta"
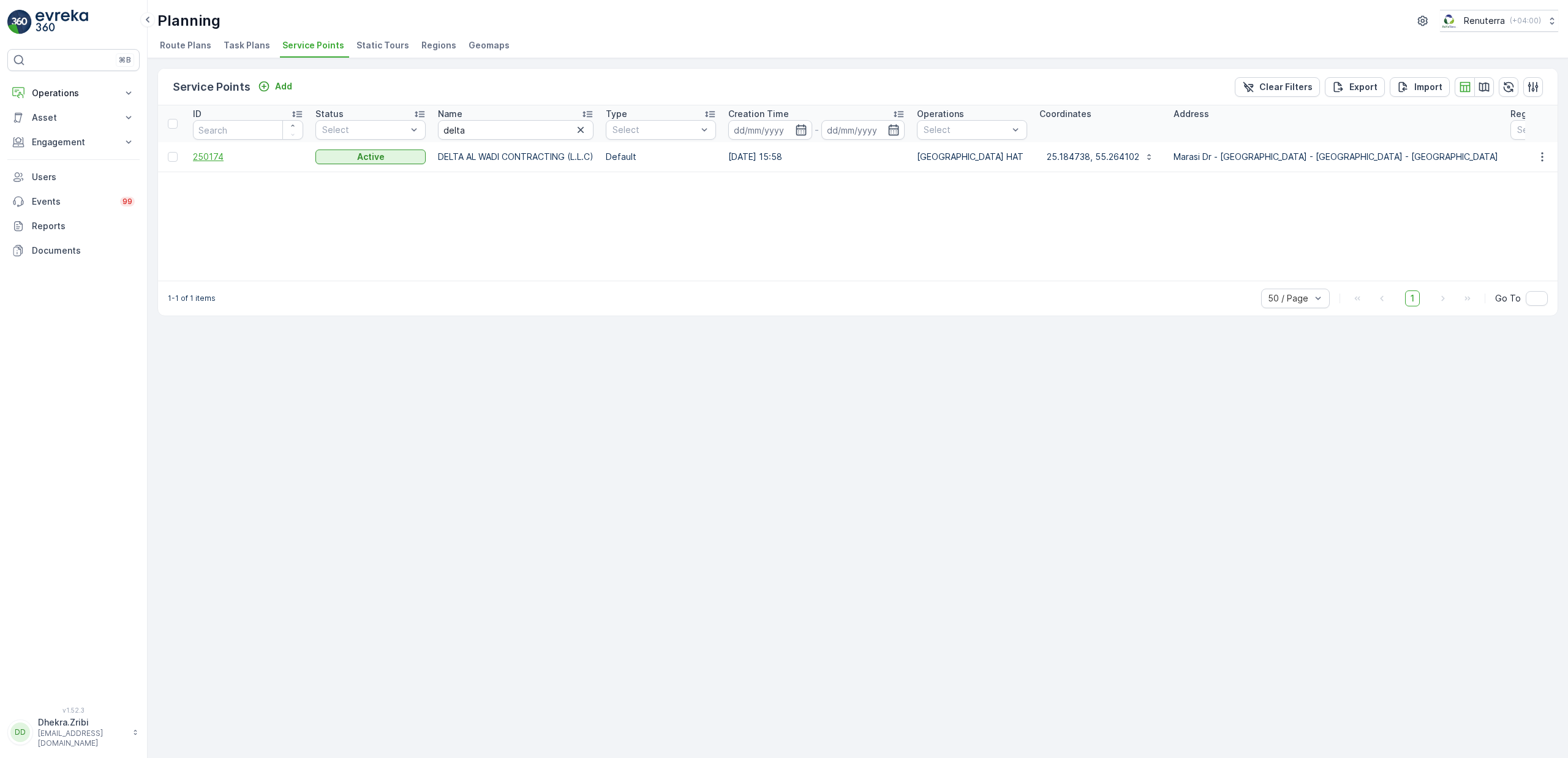
click at [207, 158] on span "250174" at bounding box center [248, 157] width 110 height 12
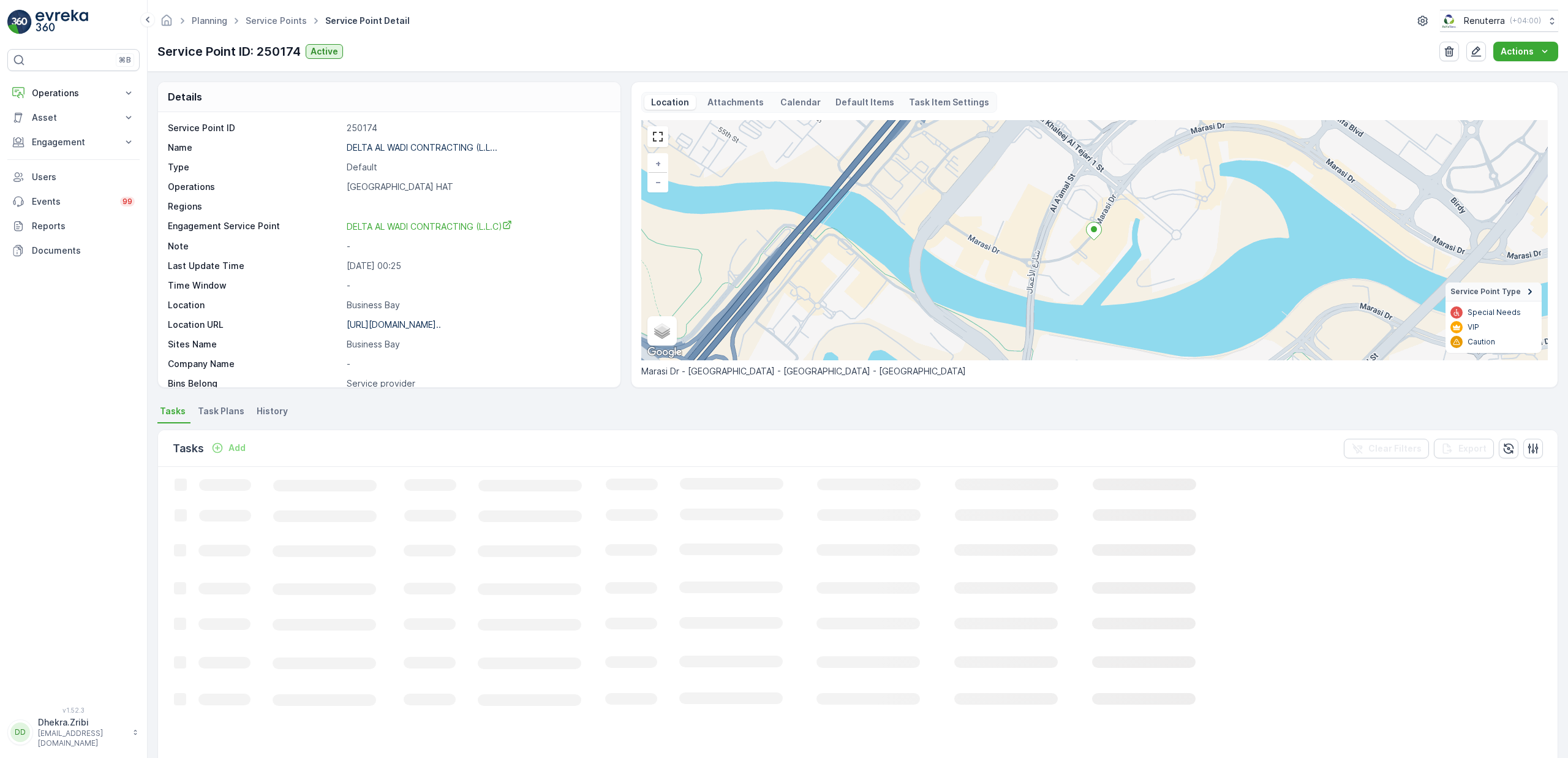
click at [407, 148] on p "DELTA AL WADI CONTRACTING (L.L..." at bounding box center [422, 147] width 150 height 10
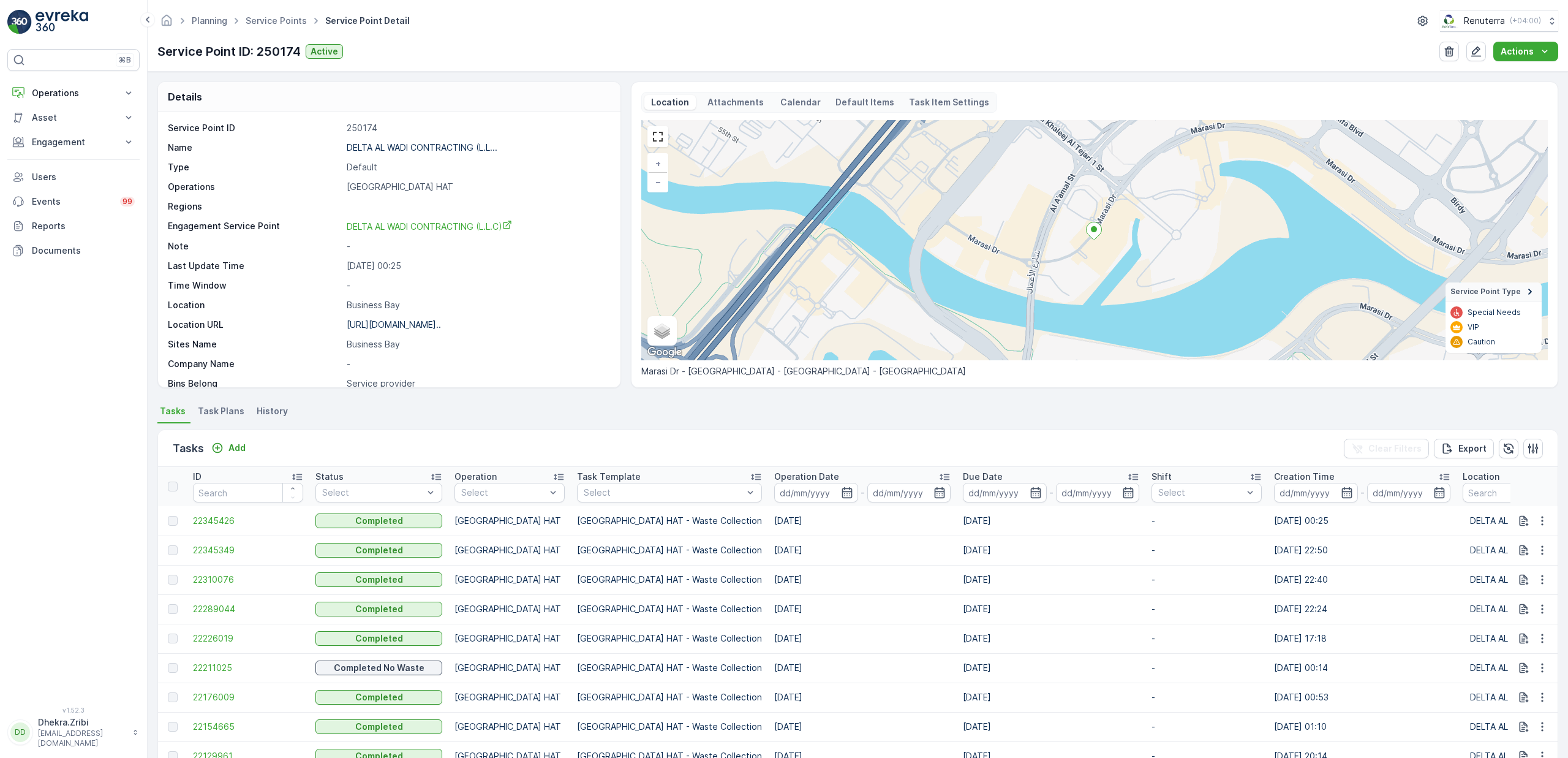
click at [261, 28] on ul "Service Points" at bounding box center [283, 21] width 80 height 18
click at [263, 23] on link "Service Points" at bounding box center [276, 20] width 61 height 10
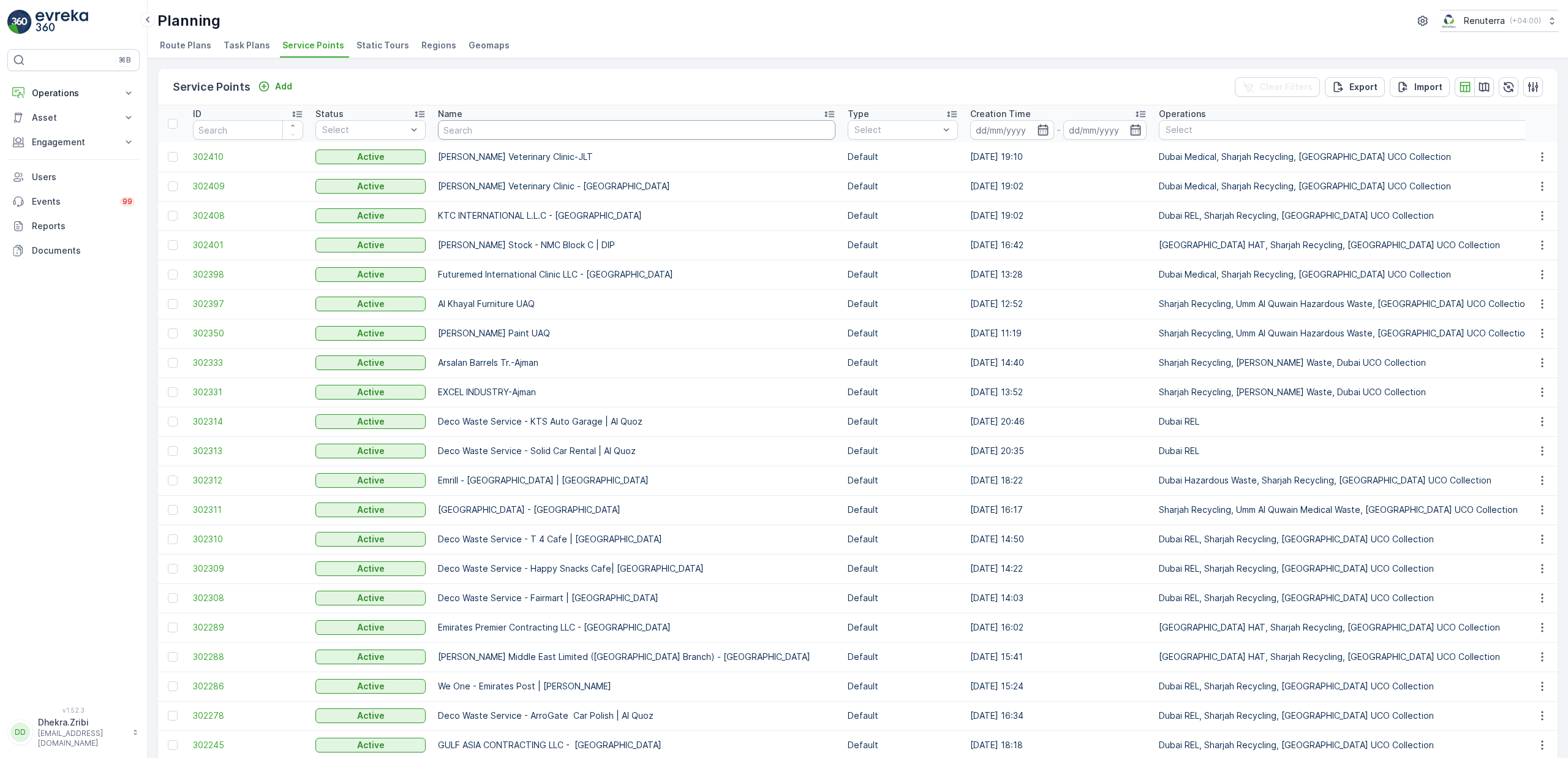
click at [528, 133] on input "text" at bounding box center [636, 130] width 398 height 20
type input "mira"
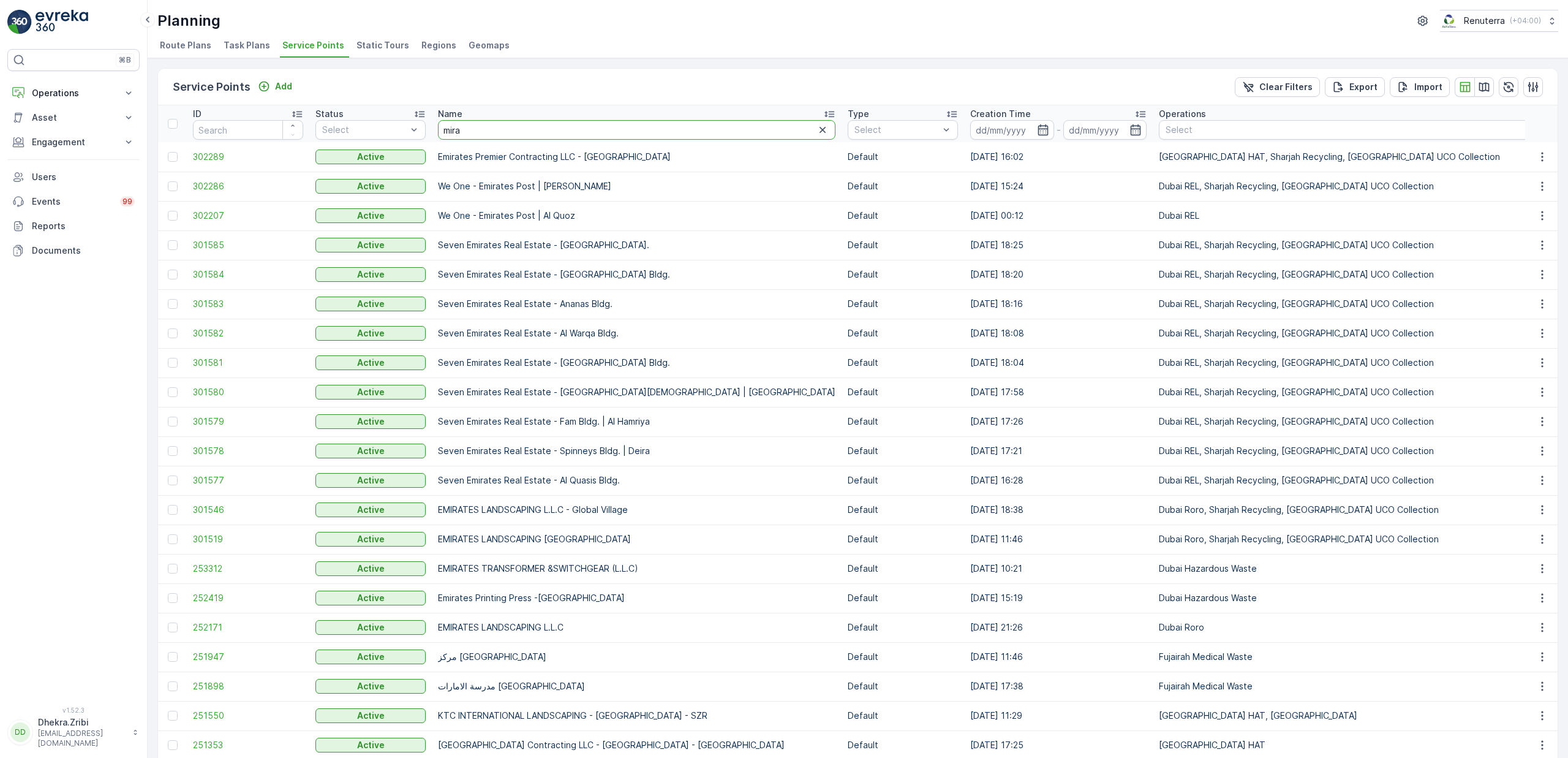
drag, startPoint x: 465, startPoint y: 139, endPoint x: 414, endPoint y: 112, distance: 57.7
type input "american"
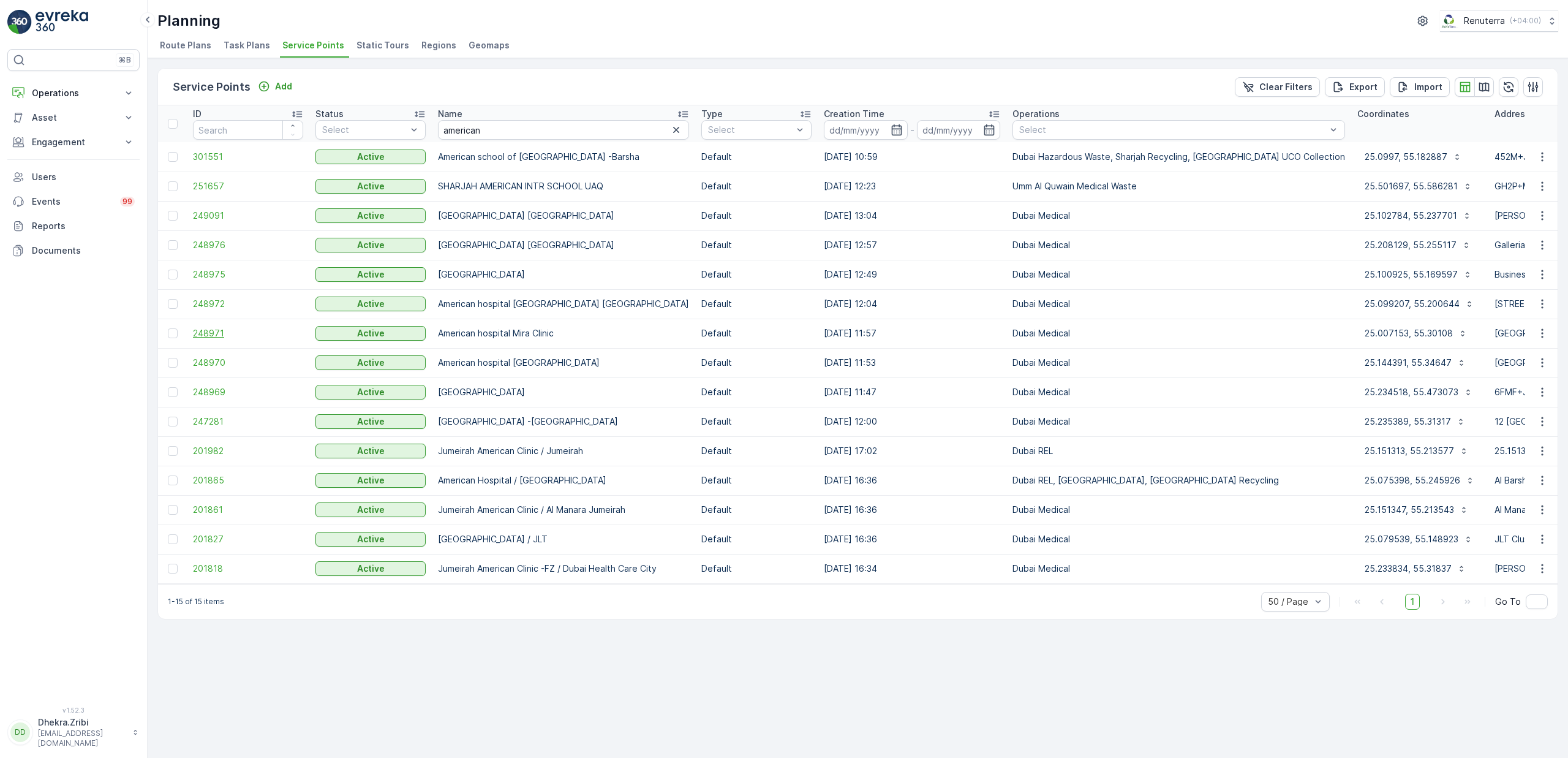
click at [224, 334] on span "248971" at bounding box center [248, 333] width 110 height 12
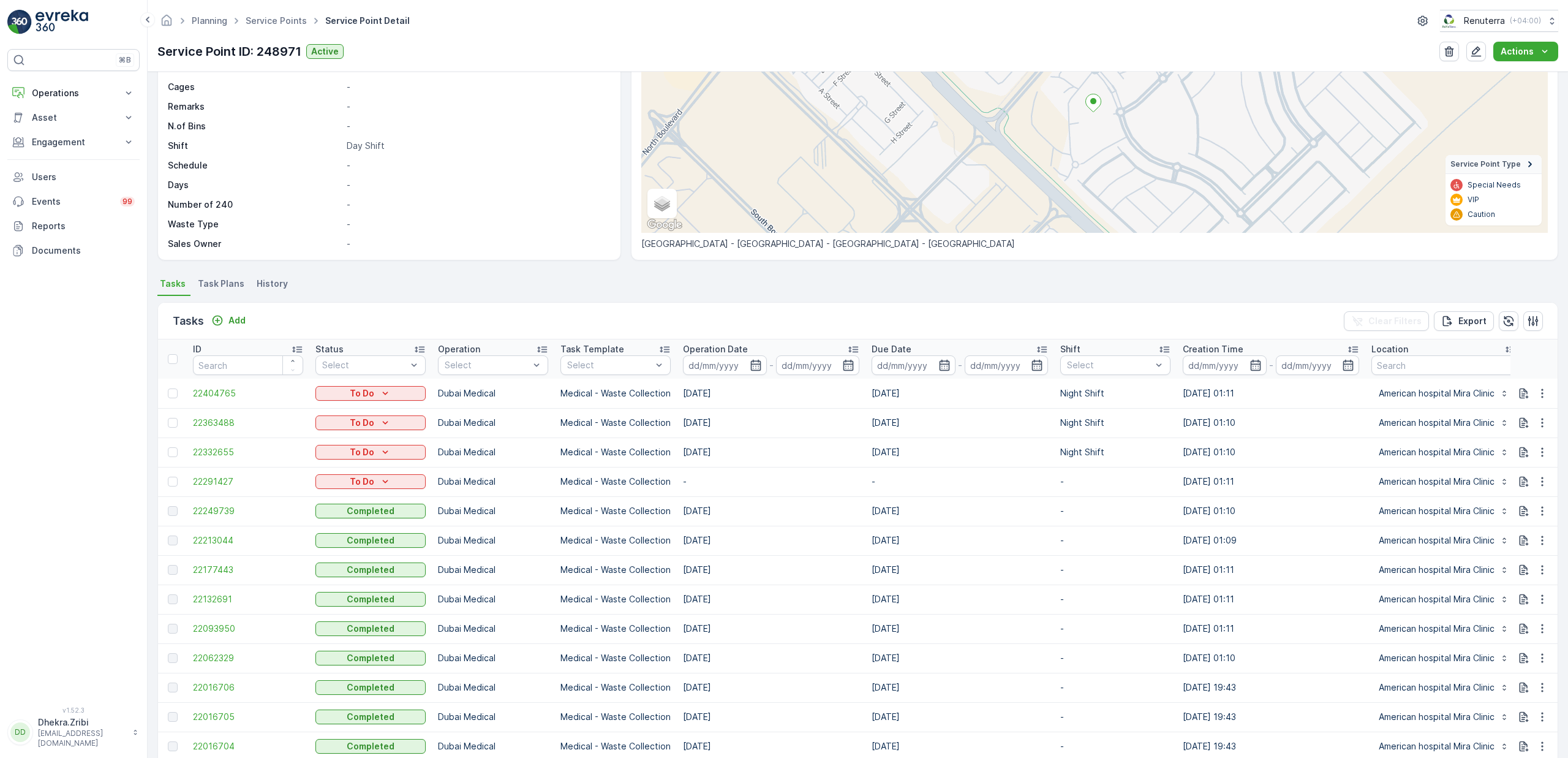
scroll to position [151, 0]
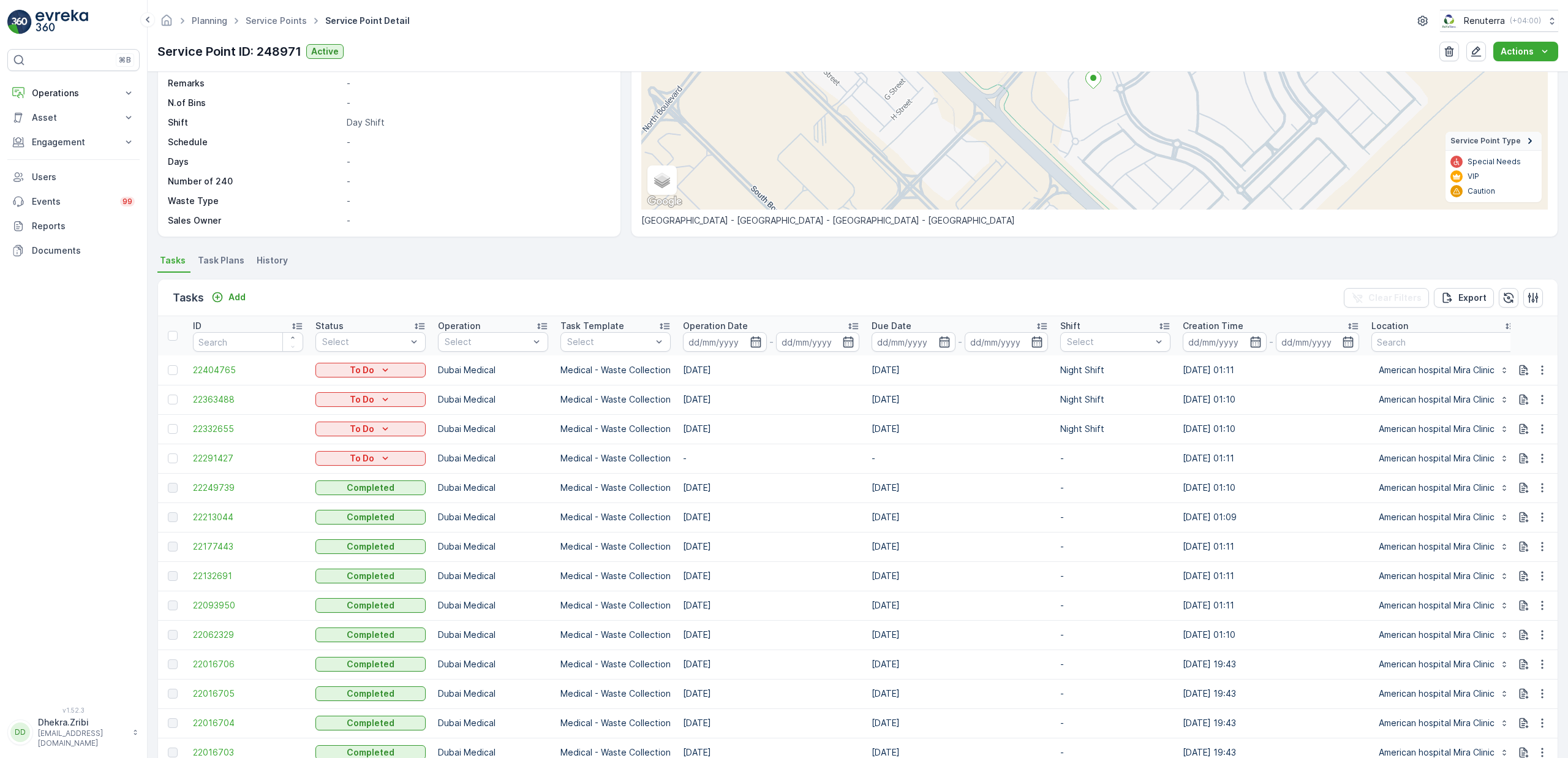
click at [219, 257] on span "Task Plans" at bounding box center [221, 260] width 47 height 12
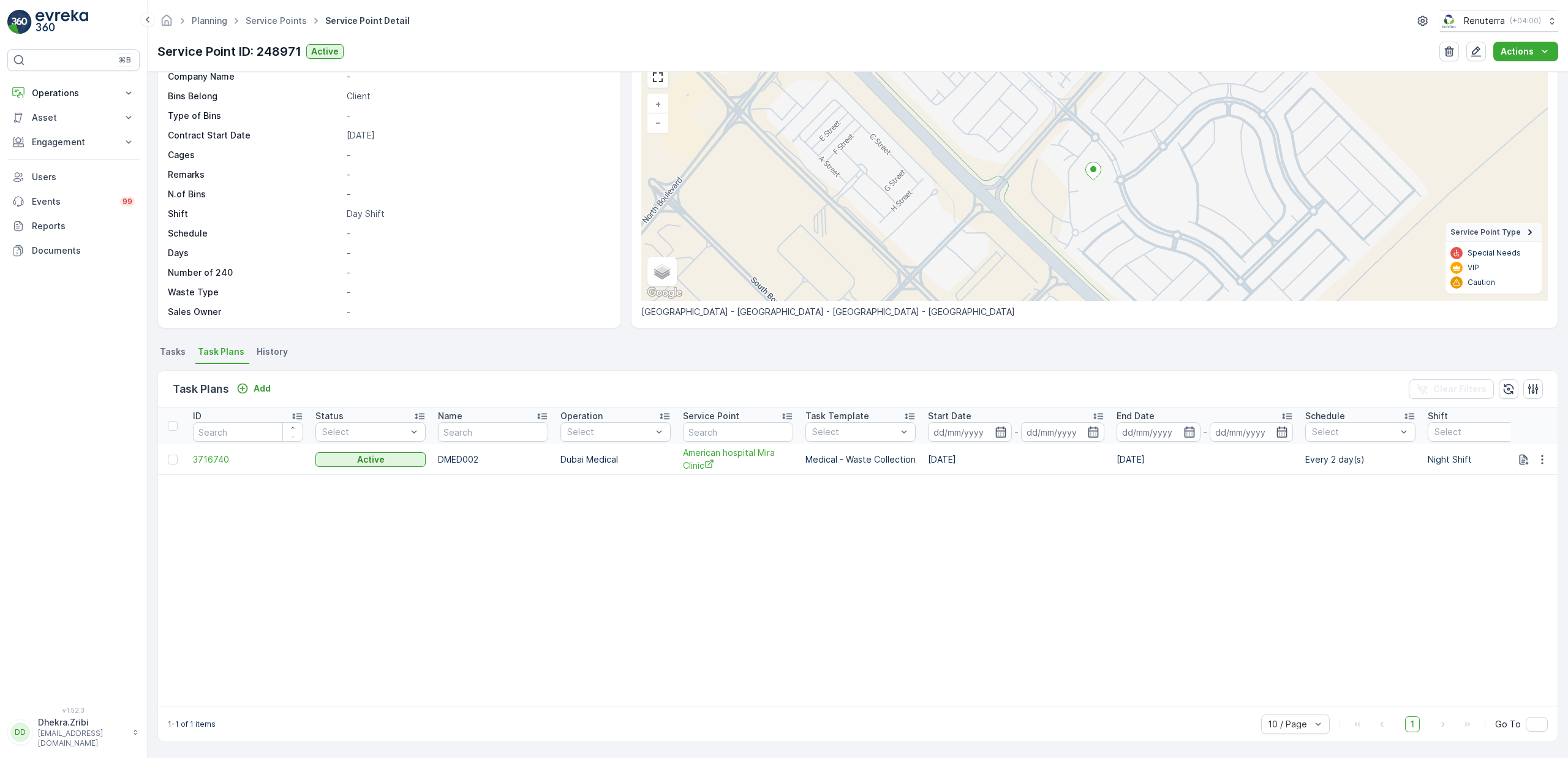
scroll to position [59, 0]
click at [217, 456] on span "3716740" at bounding box center [248, 460] width 110 height 12
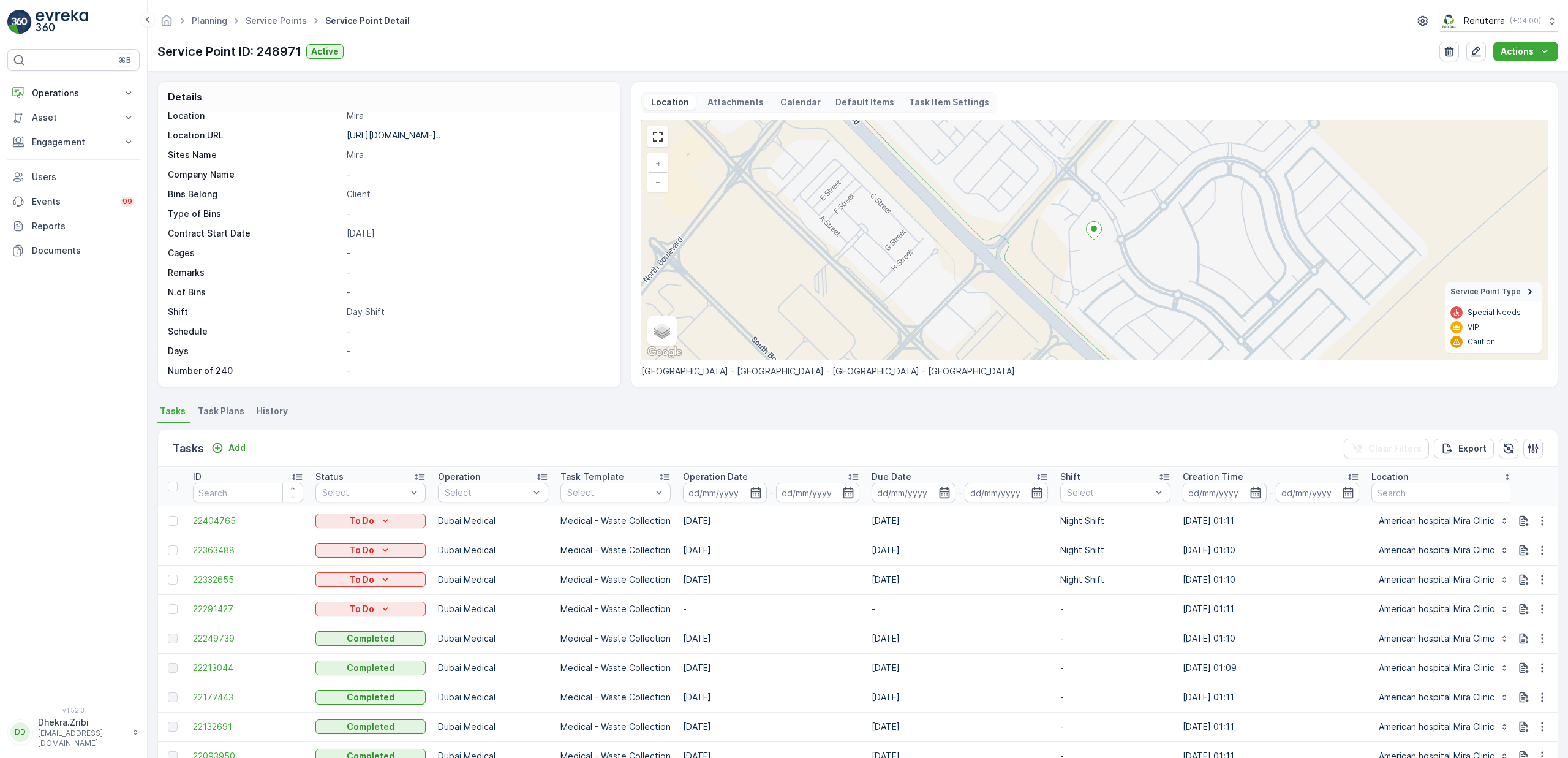
scroll to position [192, 0]
click at [1545, 610] on icon "button" at bounding box center [1543, 609] width 12 height 12
click at [1520, 660] on span "Change Route" at bounding box center [1510, 662] width 59 height 12
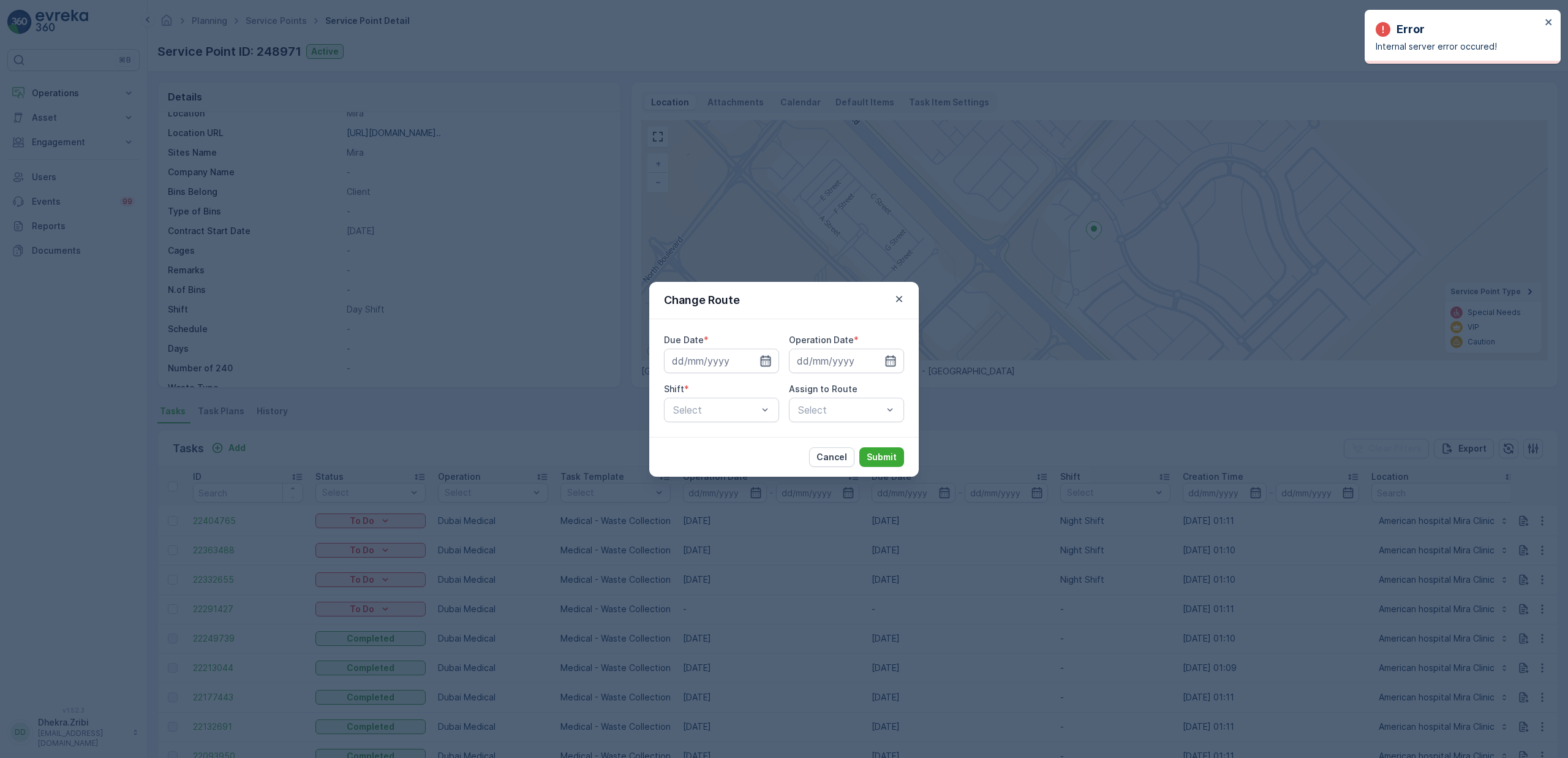
click at [761, 361] on icon "button" at bounding box center [765, 360] width 10 height 11
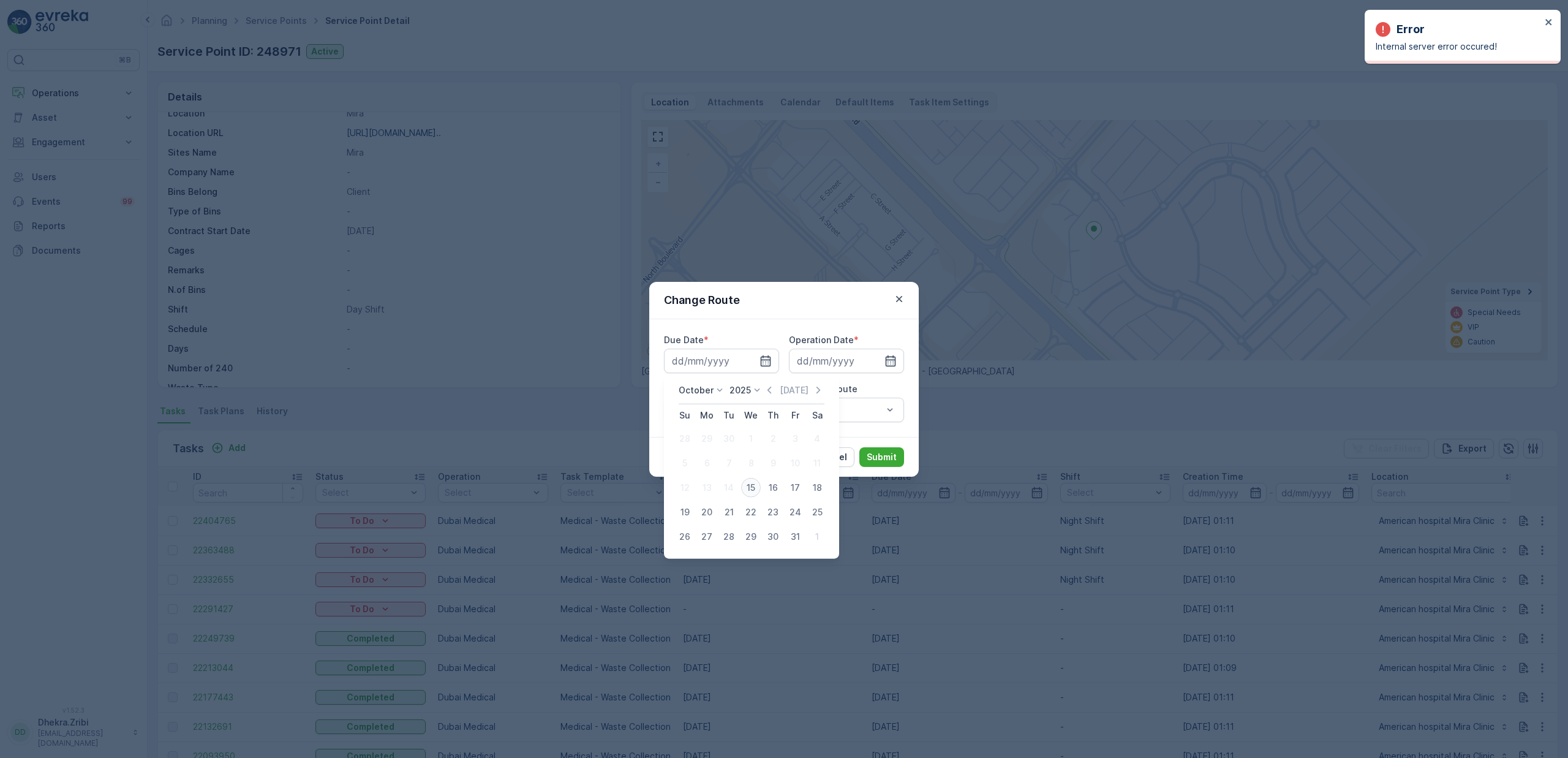
click at [754, 487] on div "15" at bounding box center [751, 487] width 20 height 20
type input "[DATE]"
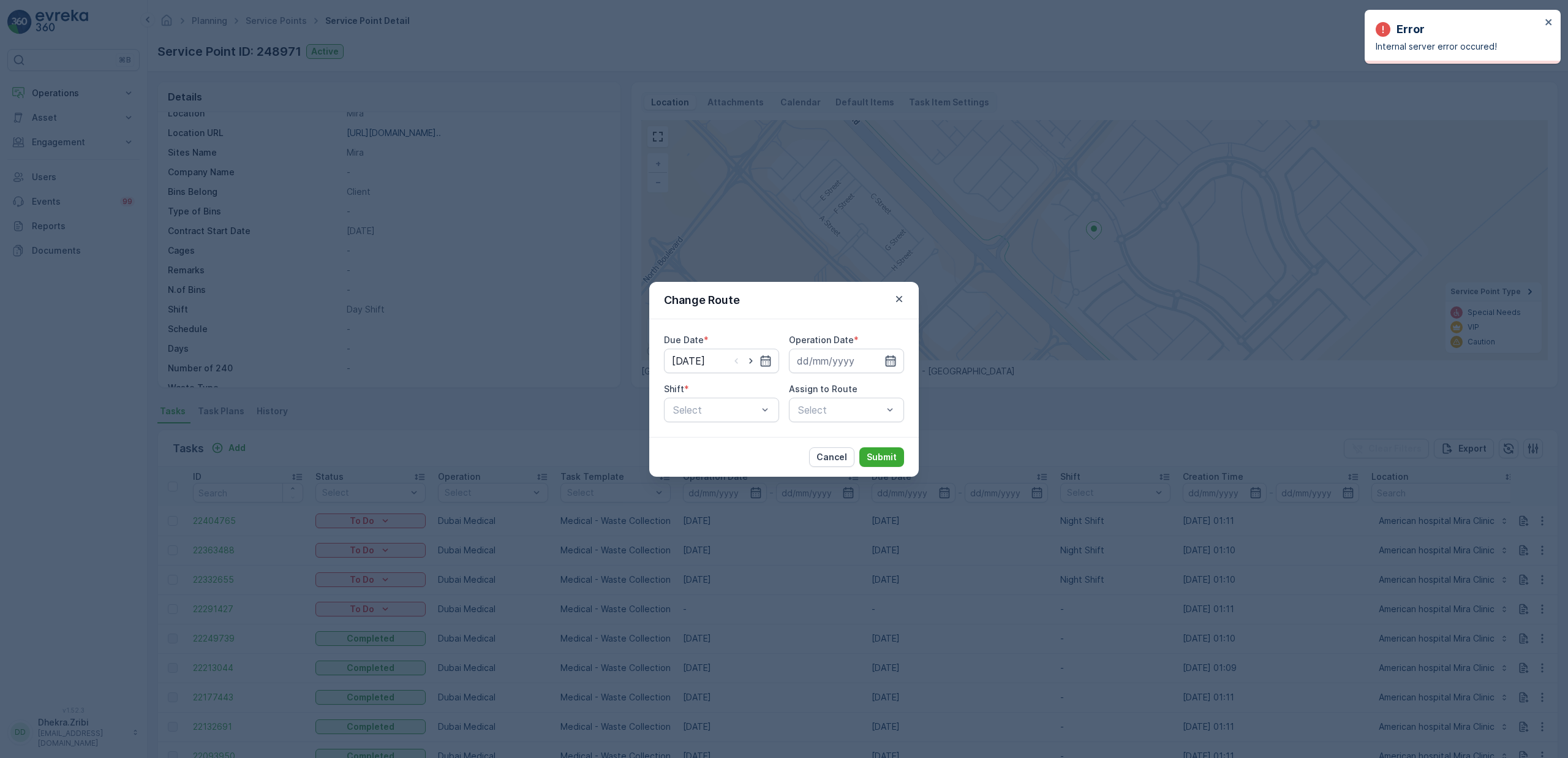
click at [890, 358] on icon "button" at bounding box center [891, 361] width 12 height 12
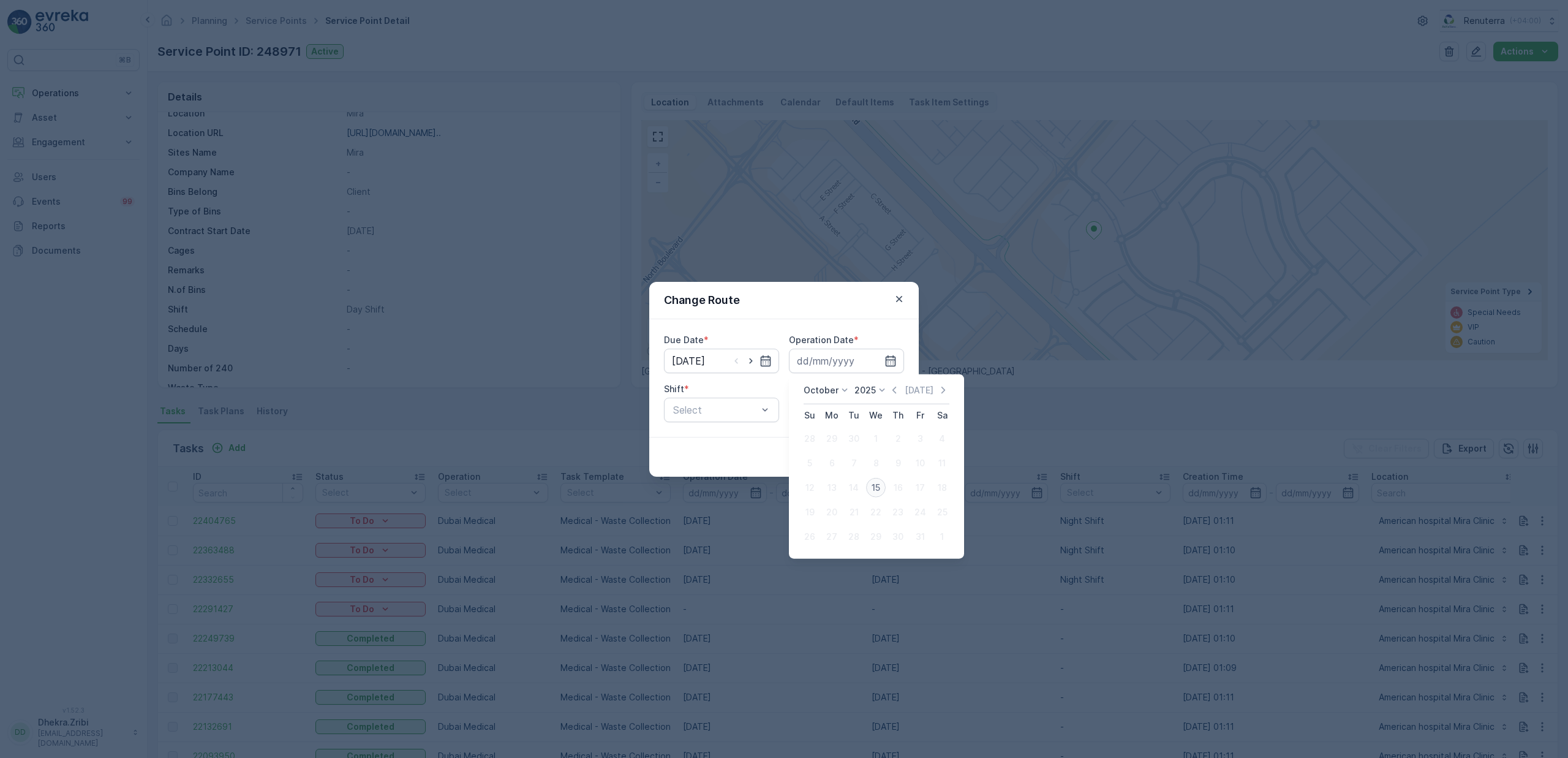
click at [878, 489] on div "15" at bounding box center [875, 487] width 20 height 20
type input "[DATE]"
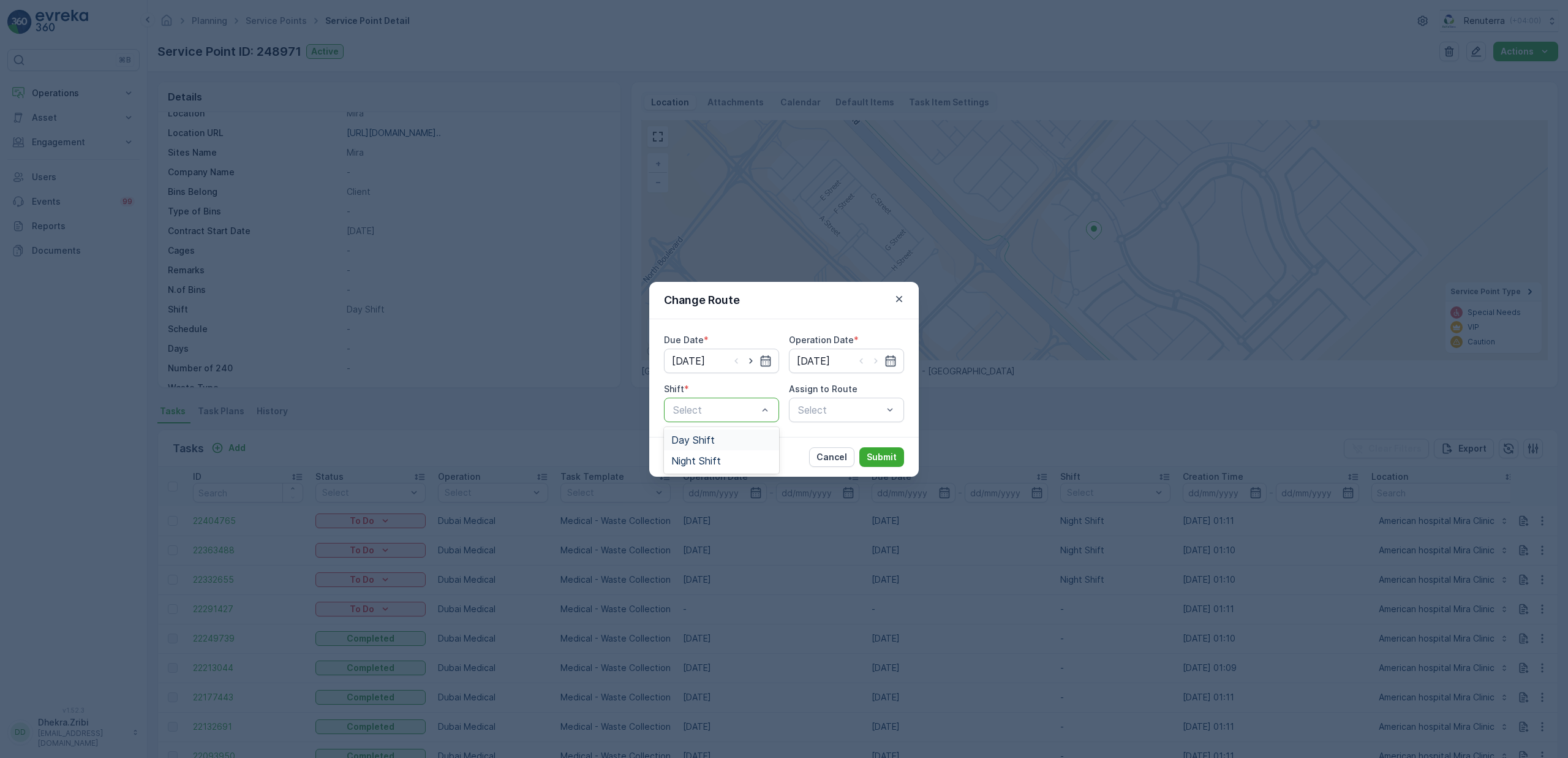
click at [719, 438] on div "Day Shift" at bounding box center [721, 440] width 100 height 11
click at [712, 408] on div at bounding box center [715, 410] width 87 height 11
click at [704, 458] on span "Night Shift" at bounding box center [696, 460] width 49 height 11
click at [843, 414] on div "Select" at bounding box center [847, 410] width 115 height 25
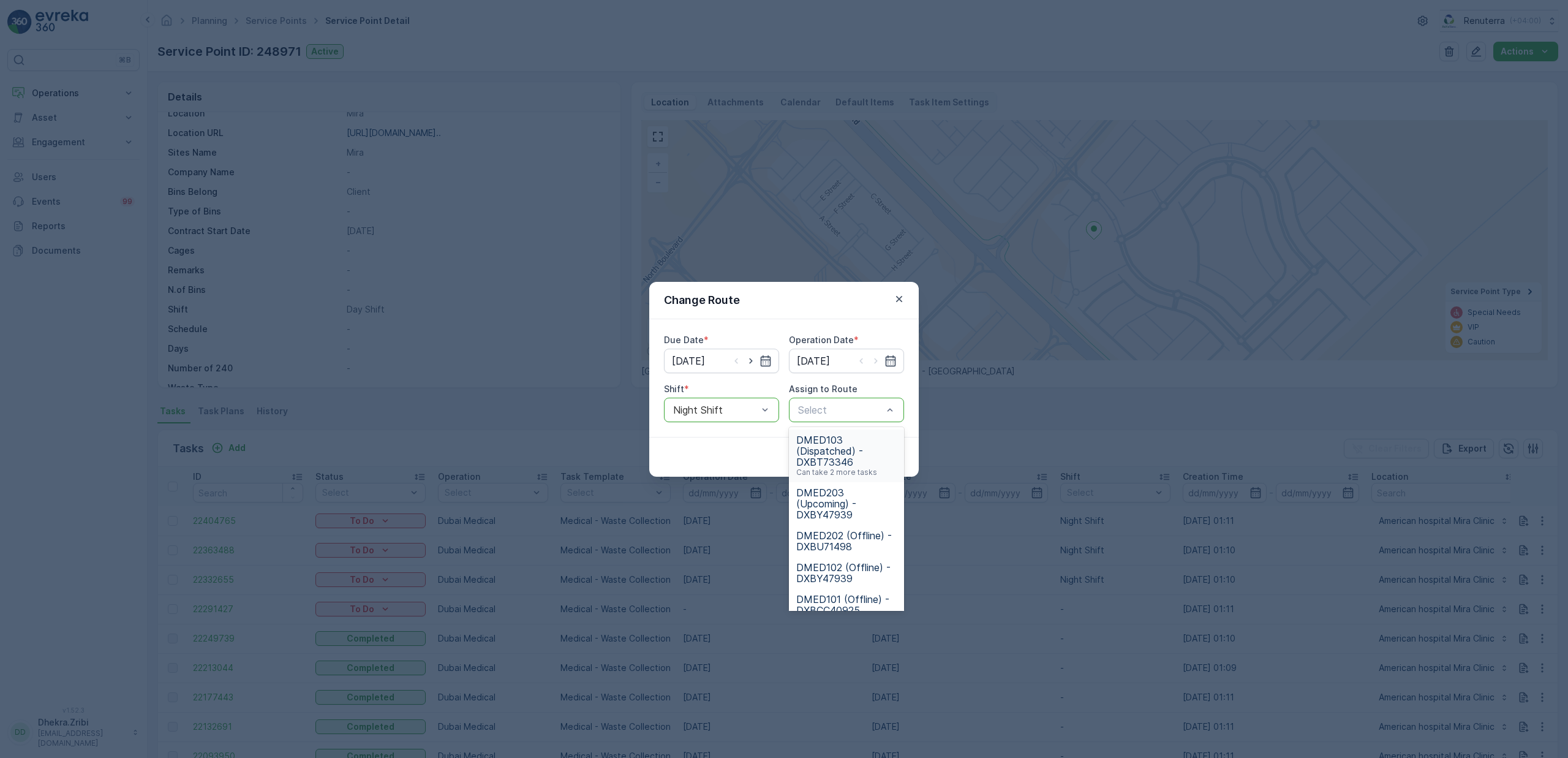
click at [737, 428] on div "Due Date * 15.10.2025 Operation Date * 15.10.2025 Shift * option Night Shift, s…" at bounding box center [784, 377] width 269 height 118
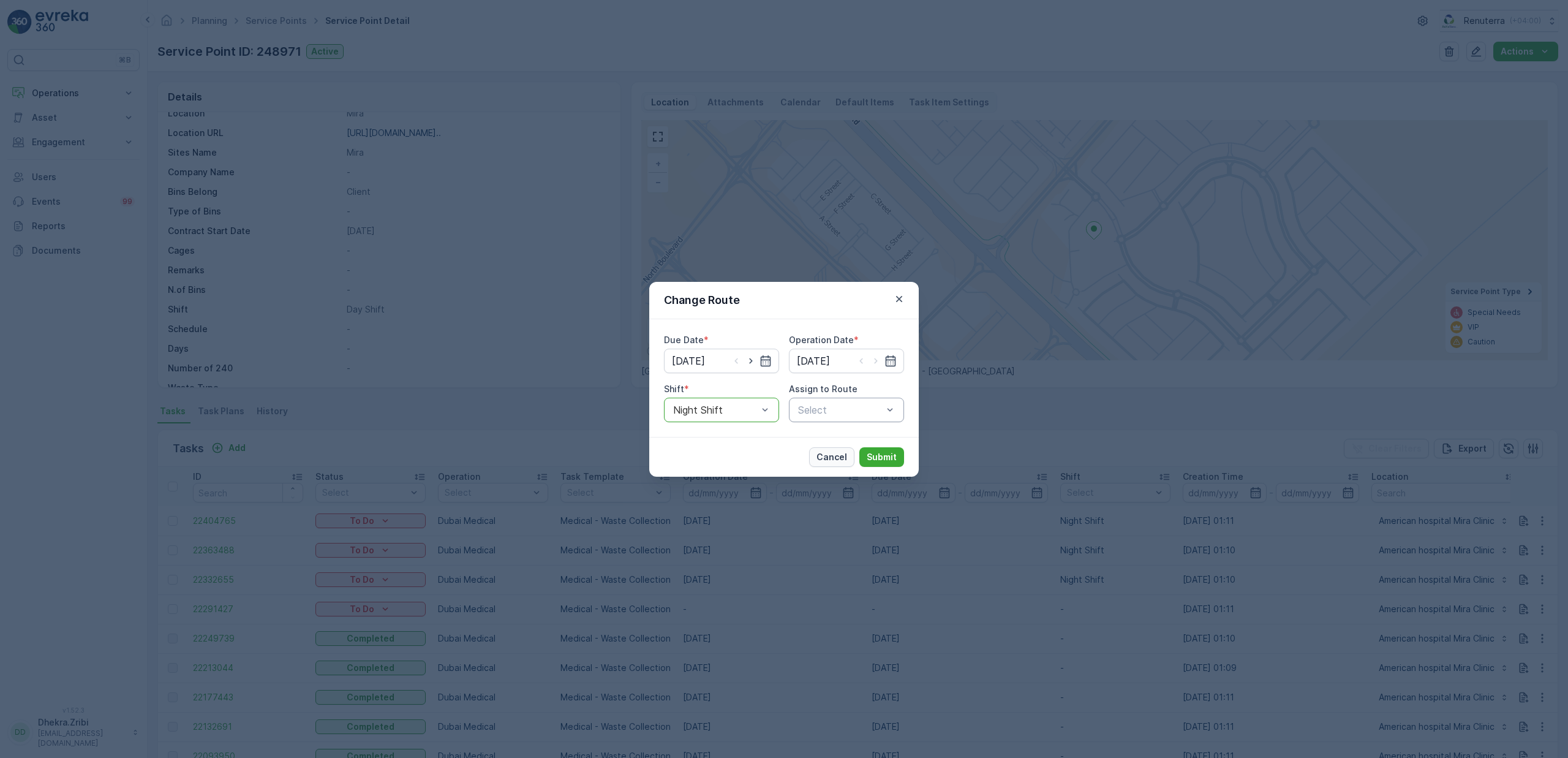
click at [824, 454] on p "Cancel" at bounding box center [831, 457] width 31 height 12
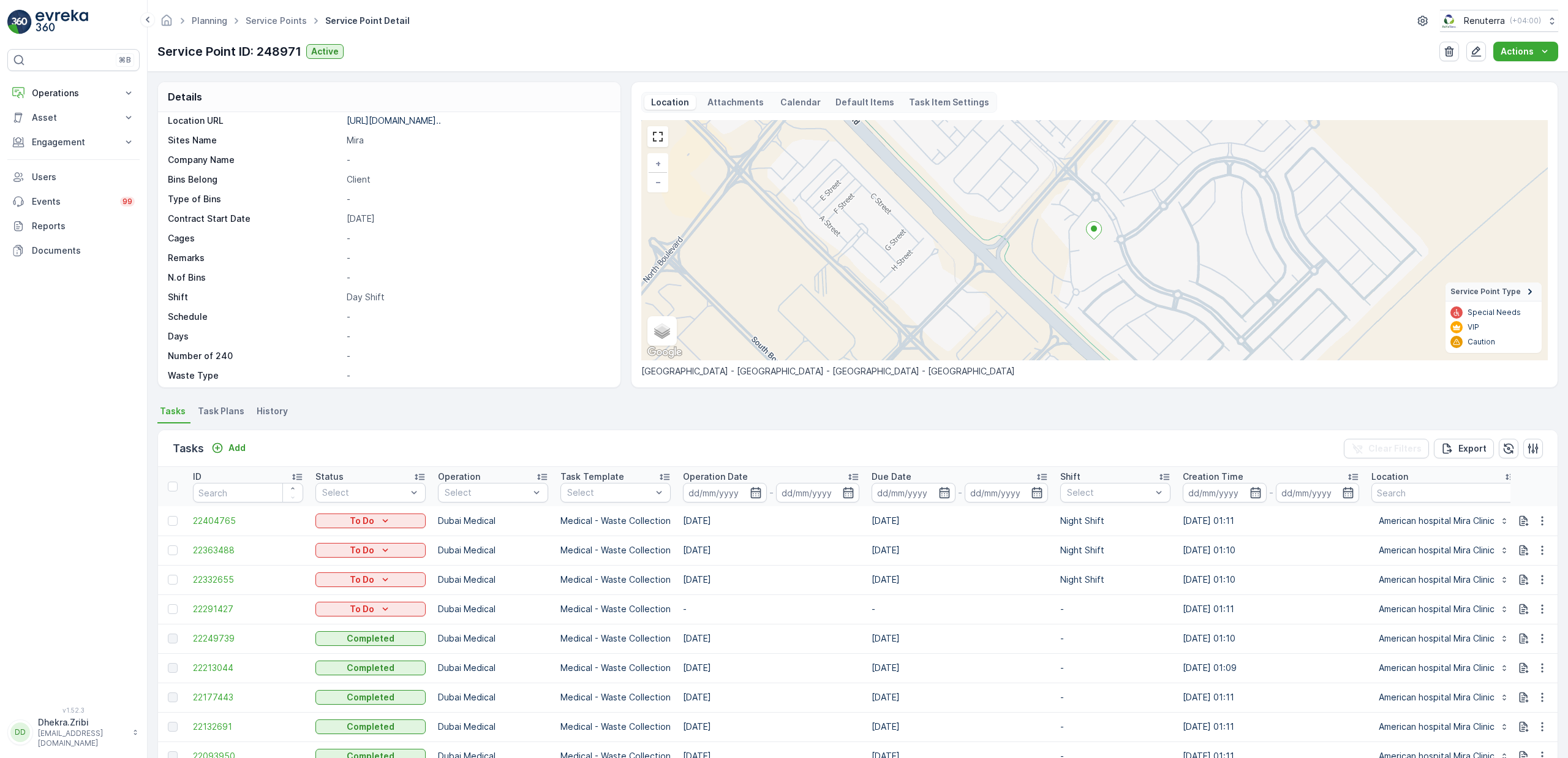
scroll to position [229, 0]
drag, startPoint x: 680, startPoint y: 612, endPoint x: 686, endPoint y: 610, distance: 6.3
click at [686, 610] on td "-" at bounding box center [771, 609] width 189 height 30
drag, startPoint x: 680, startPoint y: 584, endPoint x: 710, endPoint y: 578, distance: 30.6
click at [710, 578] on td "16.10.2025" at bounding box center [771, 579] width 189 height 30
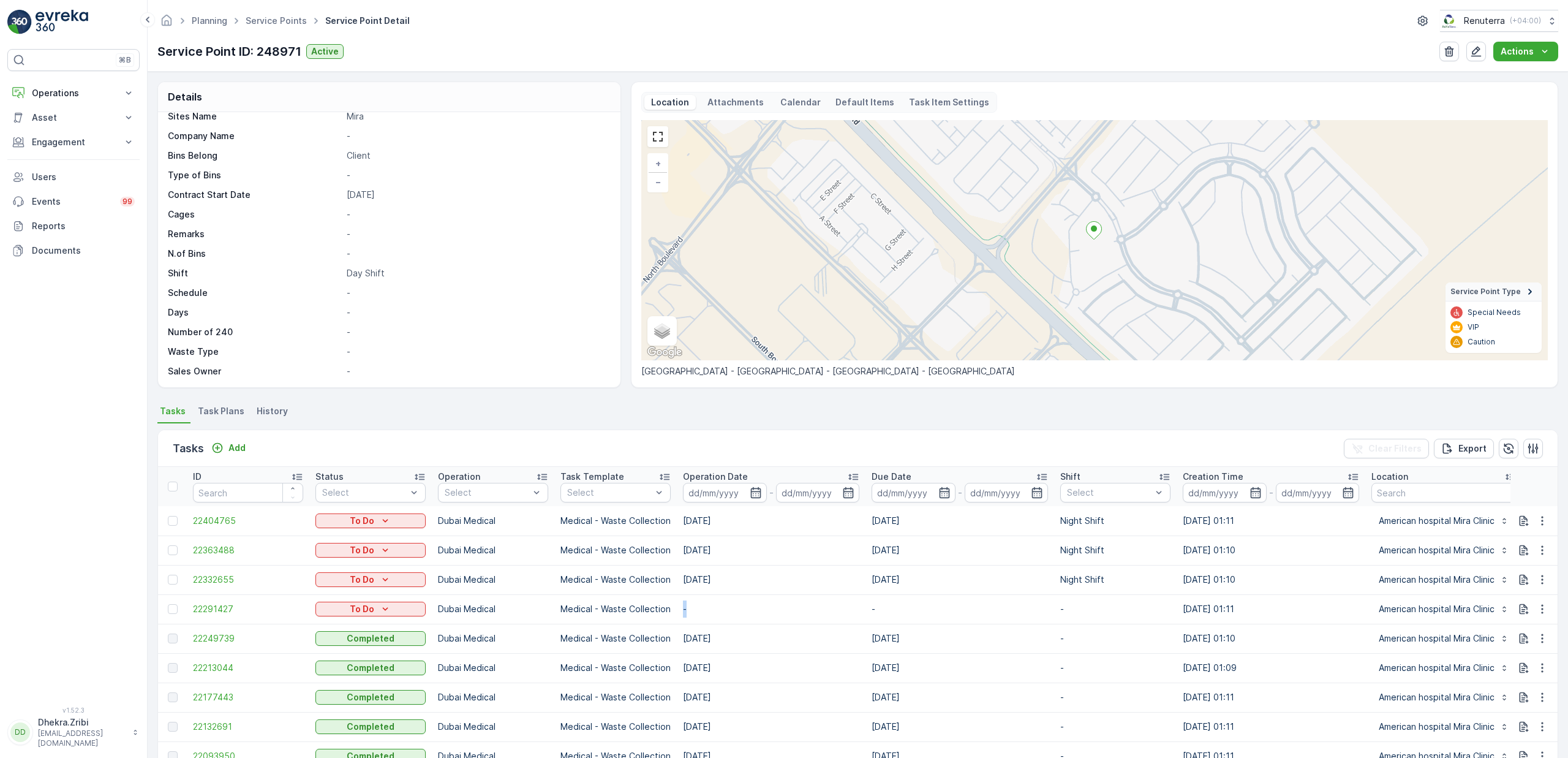
drag, startPoint x: 686, startPoint y: 609, endPoint x: 717, endPoint y: 597, distance: 33.2
click at [717, 597] on td "-" at bounding box center [771, 609] width 189 height 30
drag, startPoint x: 686, startPoint y: 578, endPoint x: 739, endPoint y: 574, distance: 53.2
click at [739, 574] on td "16.10.2025" at bounding box center [771, 579] width 189 height 30
click at [758, 601] on td "-" at bounding box center [771, 609] width 189 height 30
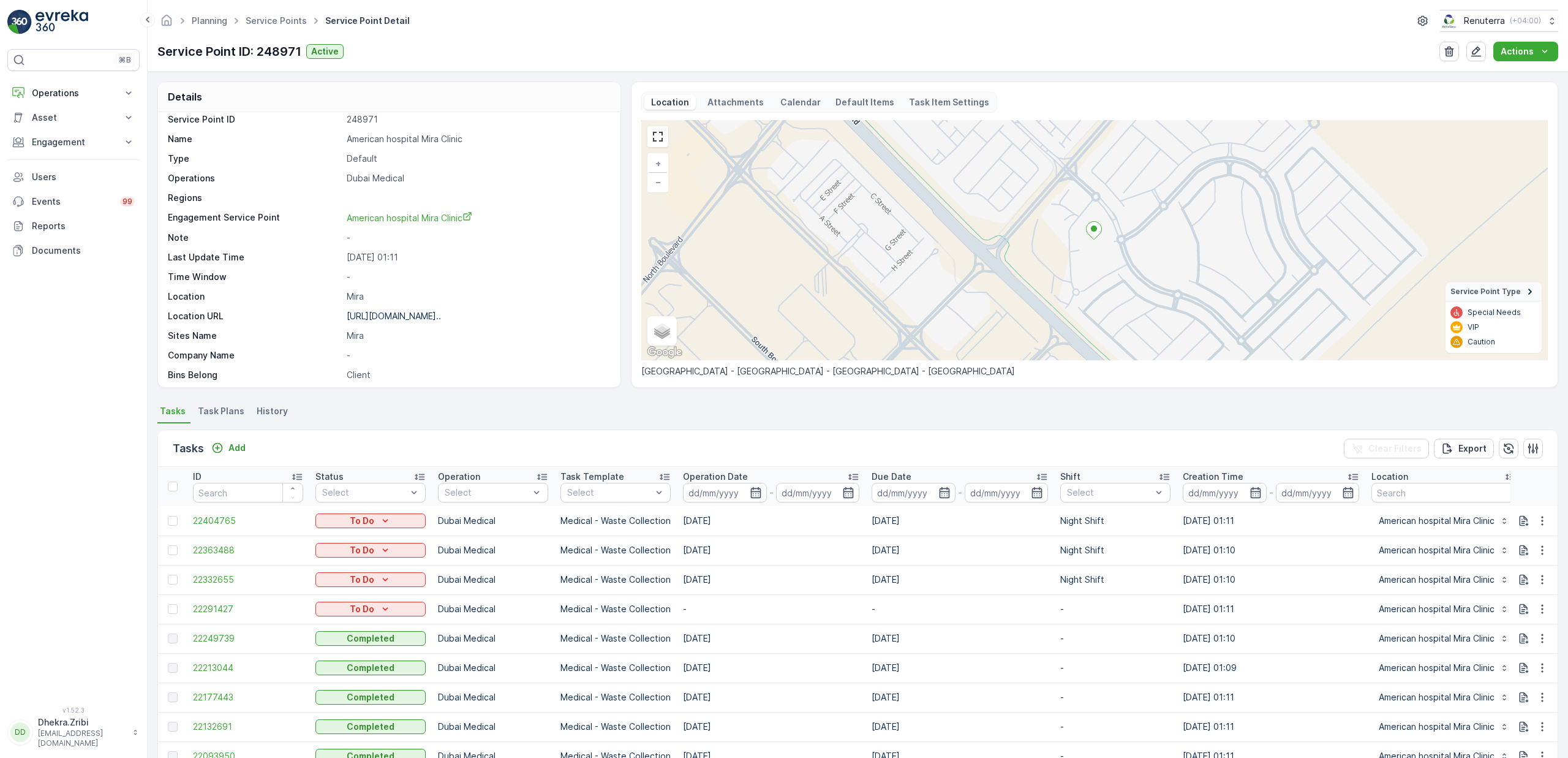
scroll to position [0, 0]
click at [276, 19] on link "Service Points" at bounding box center [276, 20] width 61 height 10
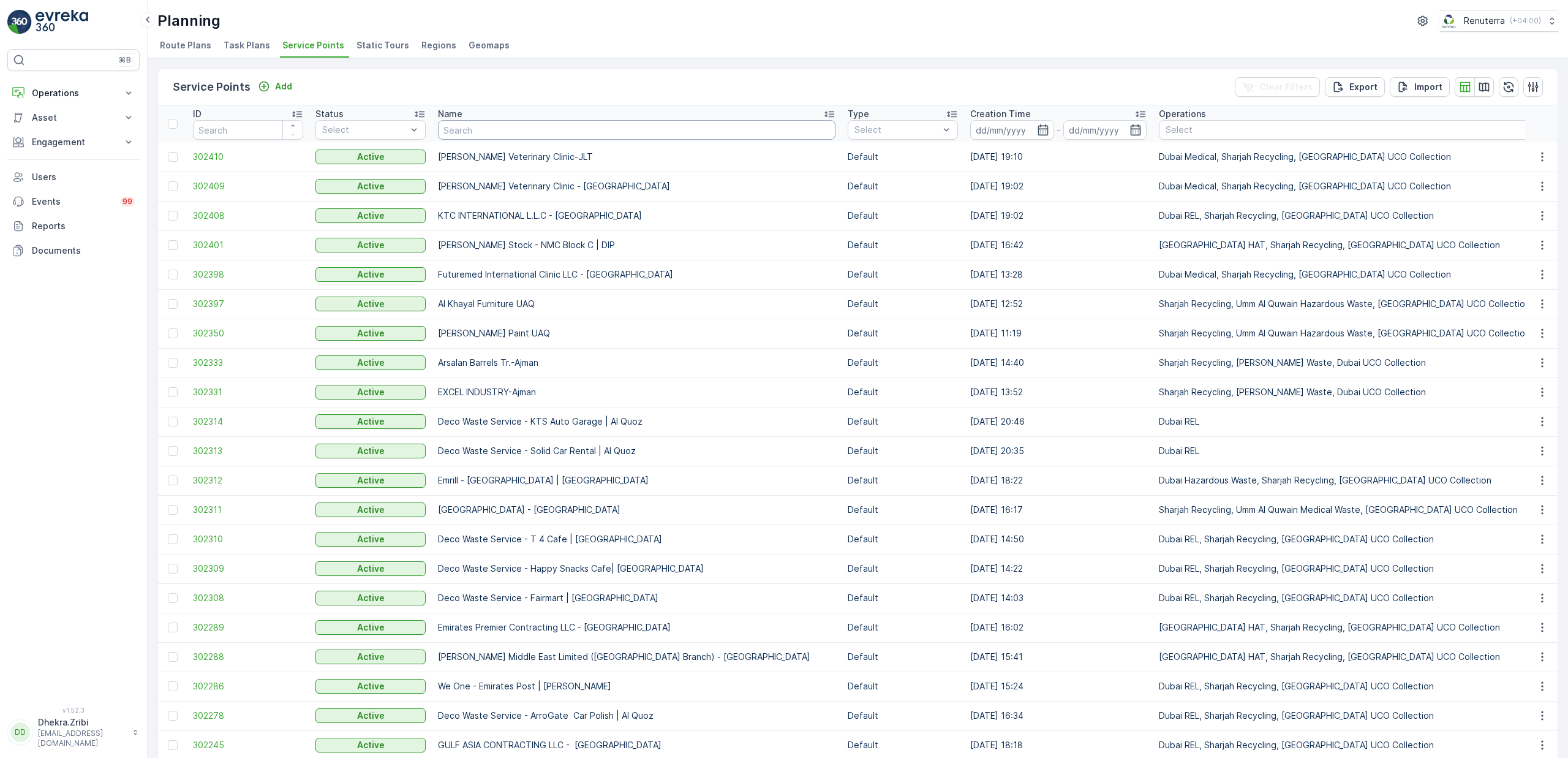
click at [473, 125] on input "text" at bounding box center [636, 130] width 398 height 20
type input "vaah"
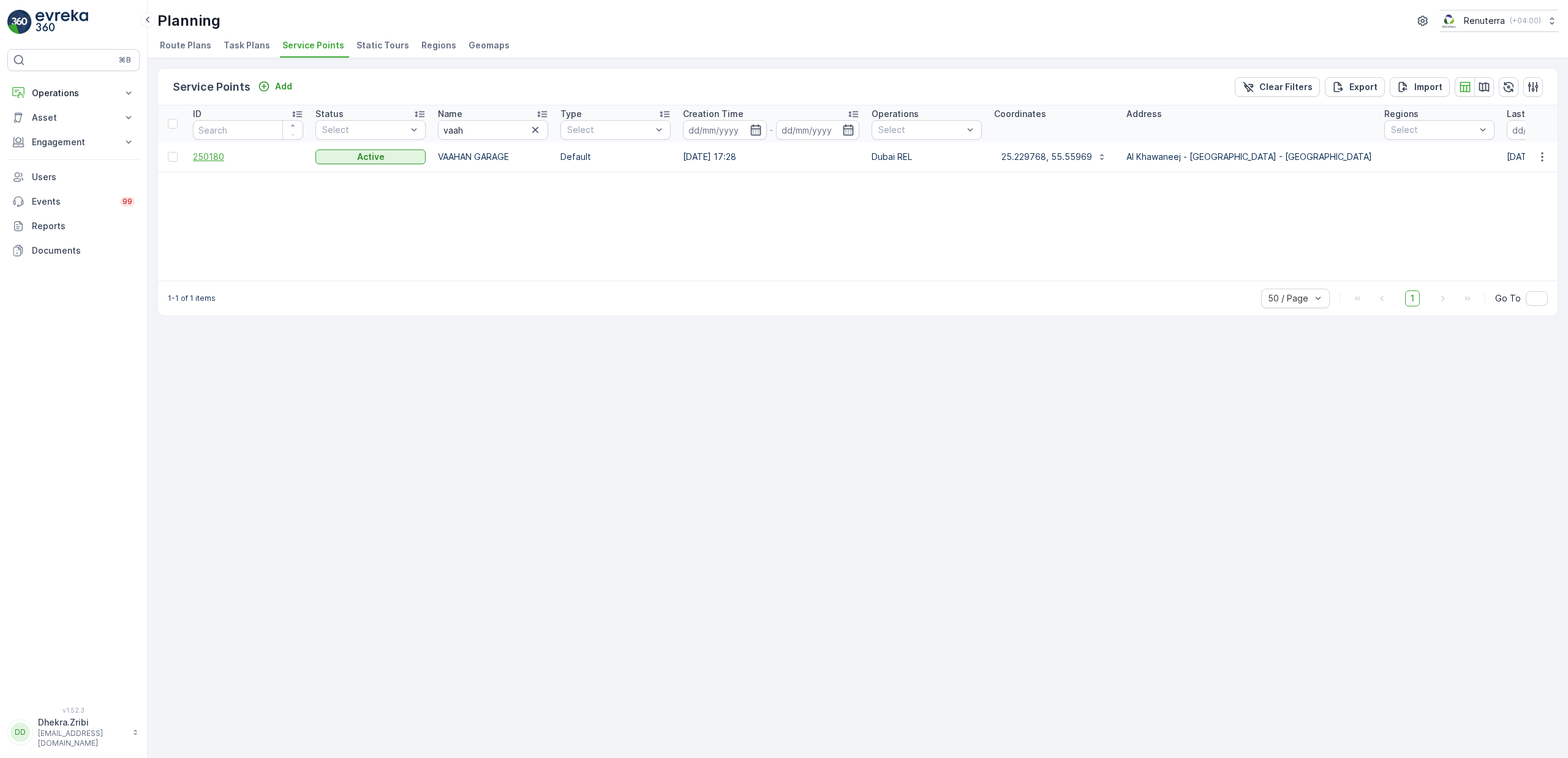
click at [216, 155] on span "250180" at bounding box center [248, 157] width 110 height 12
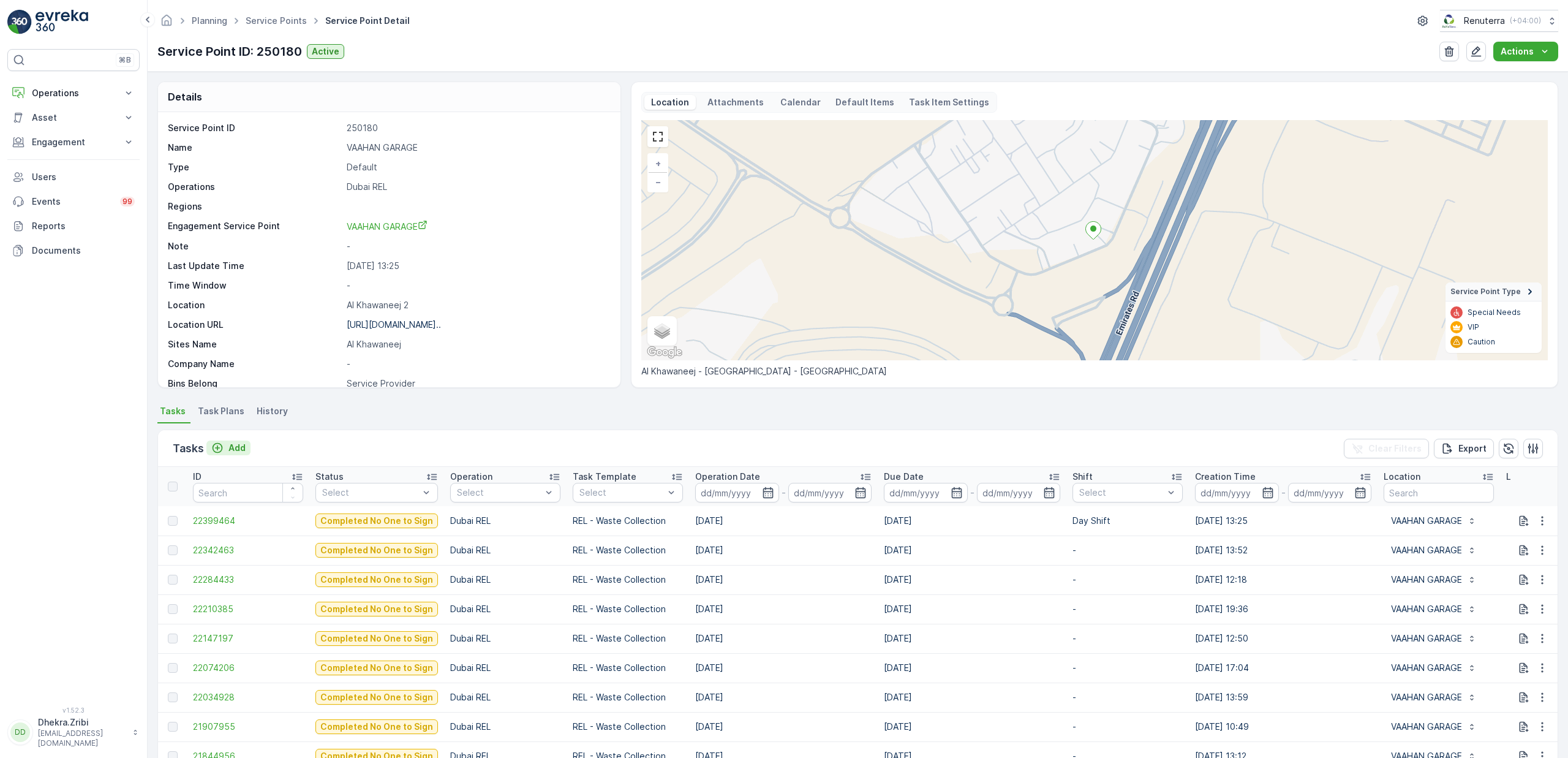
click at [240, 449] on p "Add" at bounding box center [237, 448] width 17 height 12
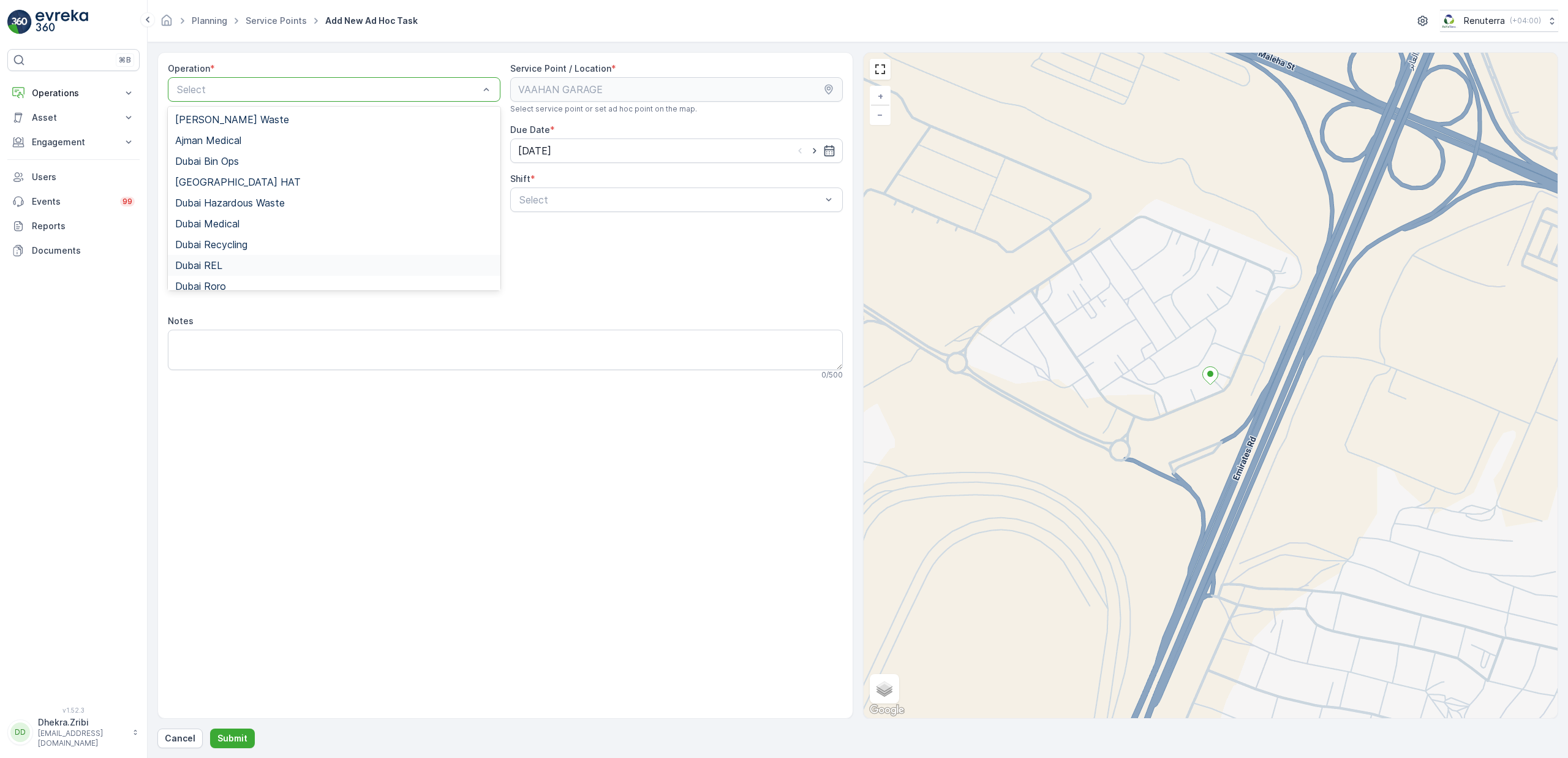
click at [227, 267] on div "Dubai REL" at bounding box center [334, 265] width 318 height 11
click at [549, 252] on span "Night Shift" at bounding box center [542, 251] width 49 height 11
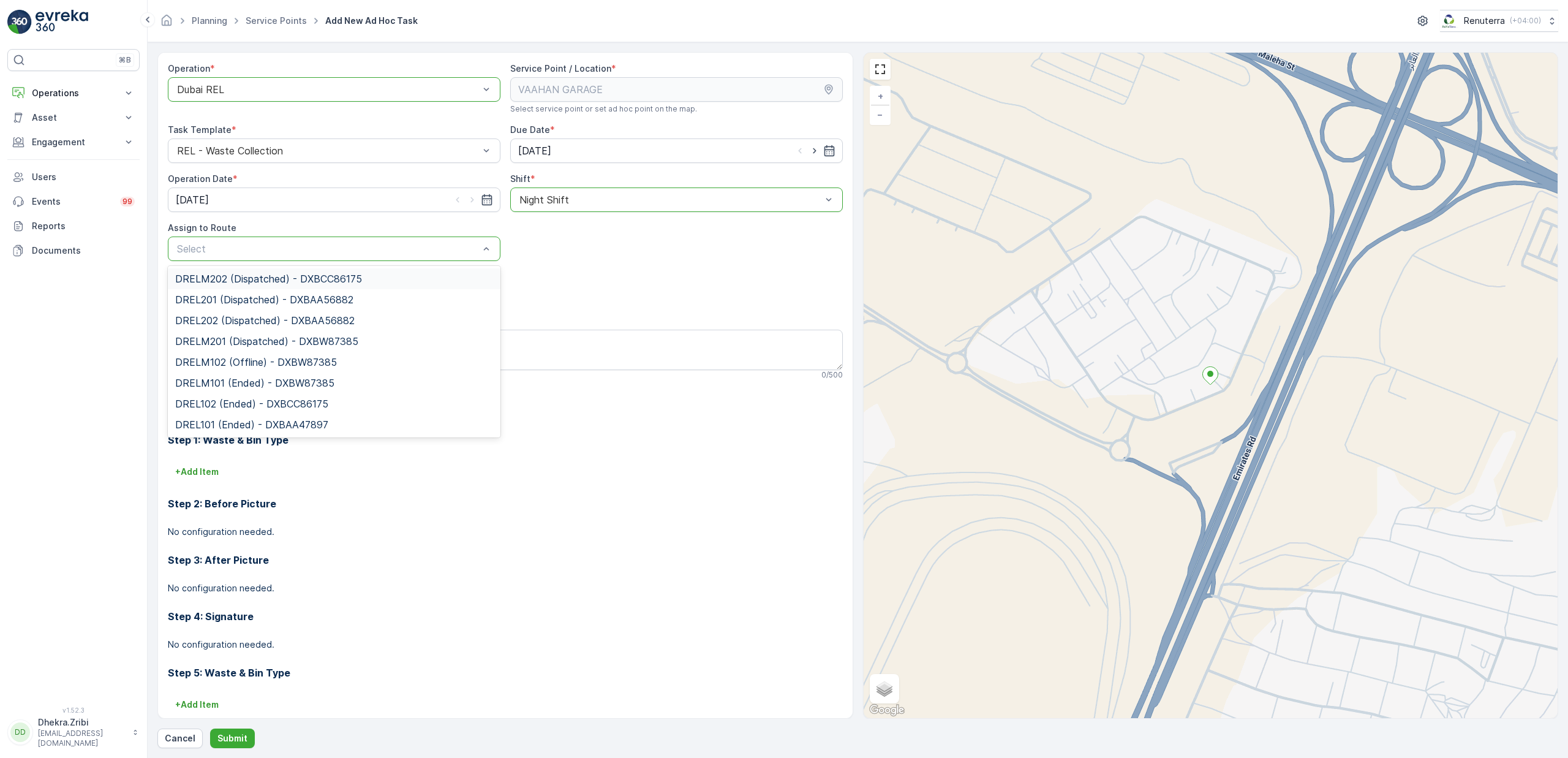
click at [291, 280] on span "DRELM202 (Dispatched) - DXBCC86175" at bounding box center [269, 279] width 187 height 11
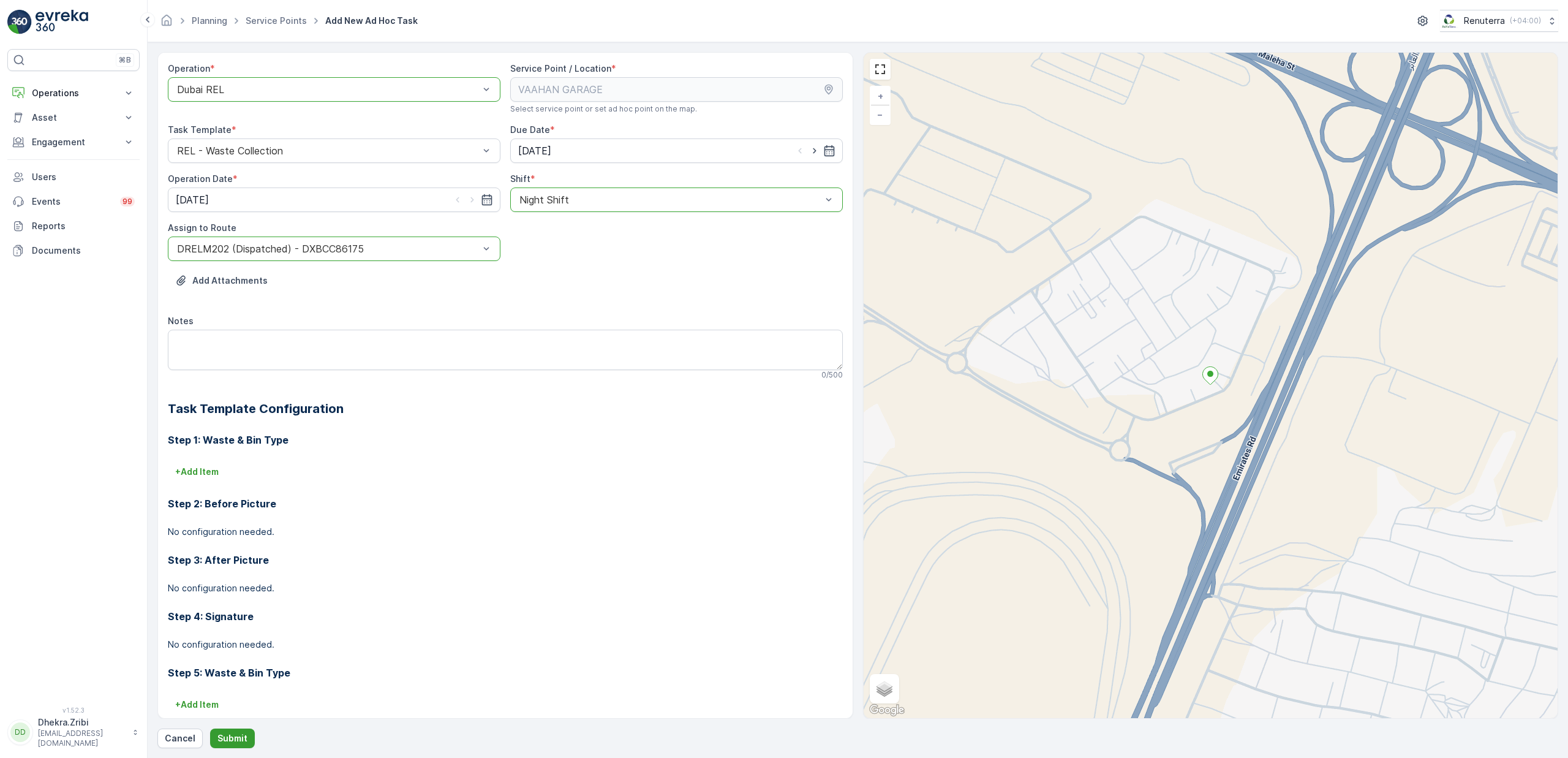
click at [240, 739] on p "Submit" at bounding box center [232, 738] width 30 height 12
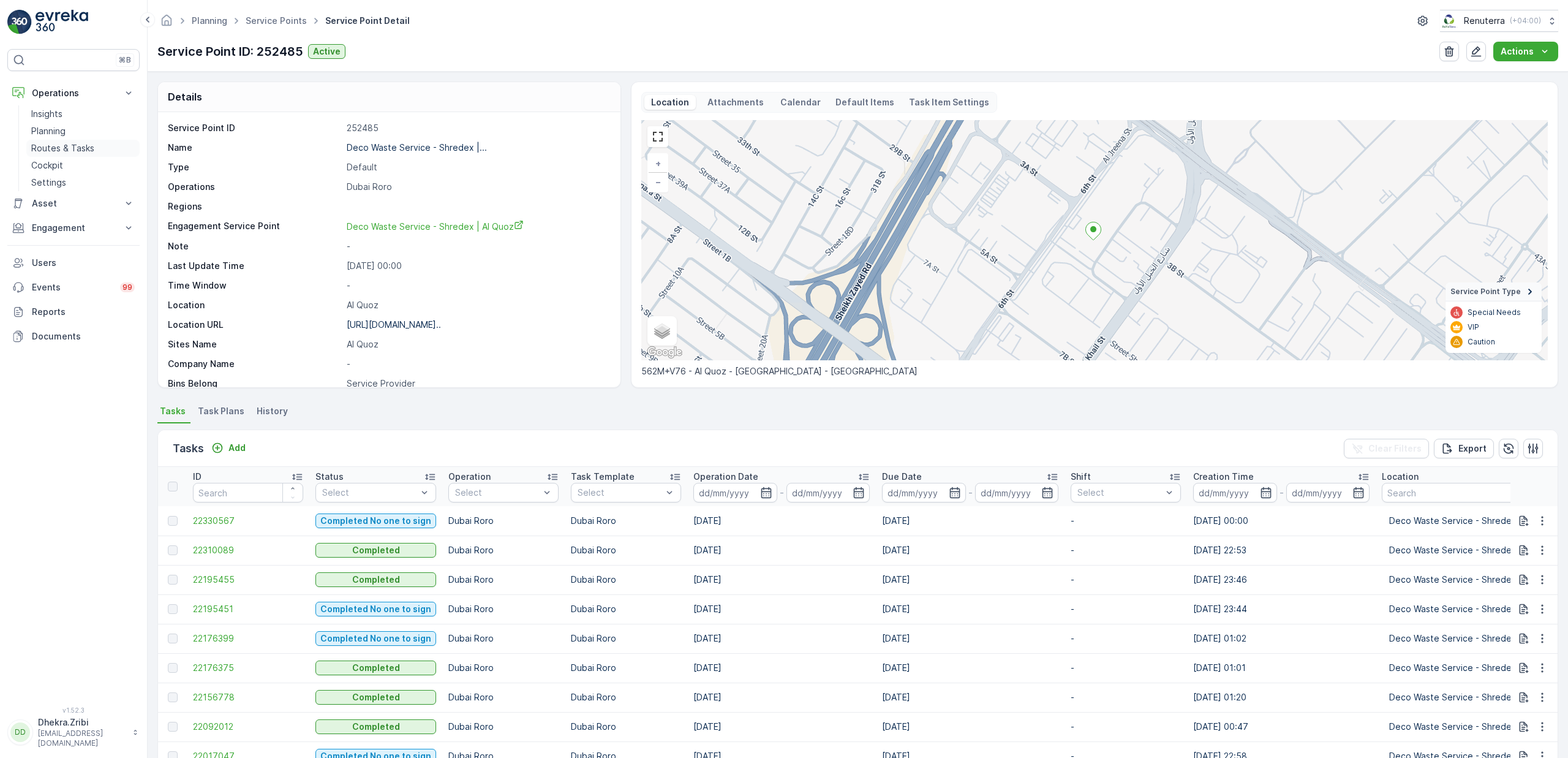
click at [60, 147] on p "Routes & Tasks" at bounding box center [63, 148] width 63 height 12
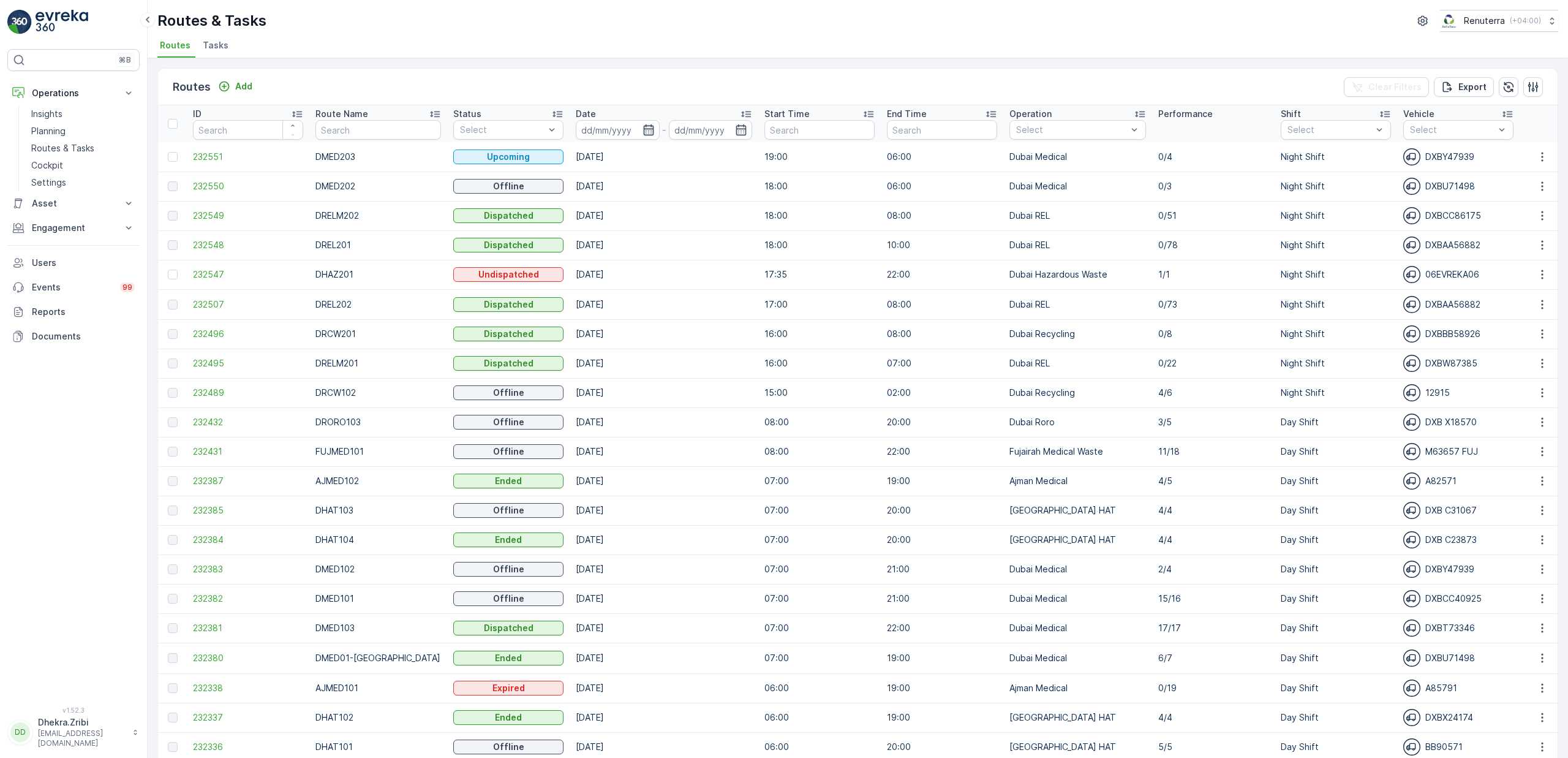
click at [642, 127] on icon "button" at bounding box center [649, 130] width 12 height 12
click at [736, 256] on div "15" at bounding box center [735, 255] width 20 height 20
type input "[DATE]"
click at [736, 256] on div "15" at bounding box center [735, 255] width 20 height 20
type input "[DATE]"
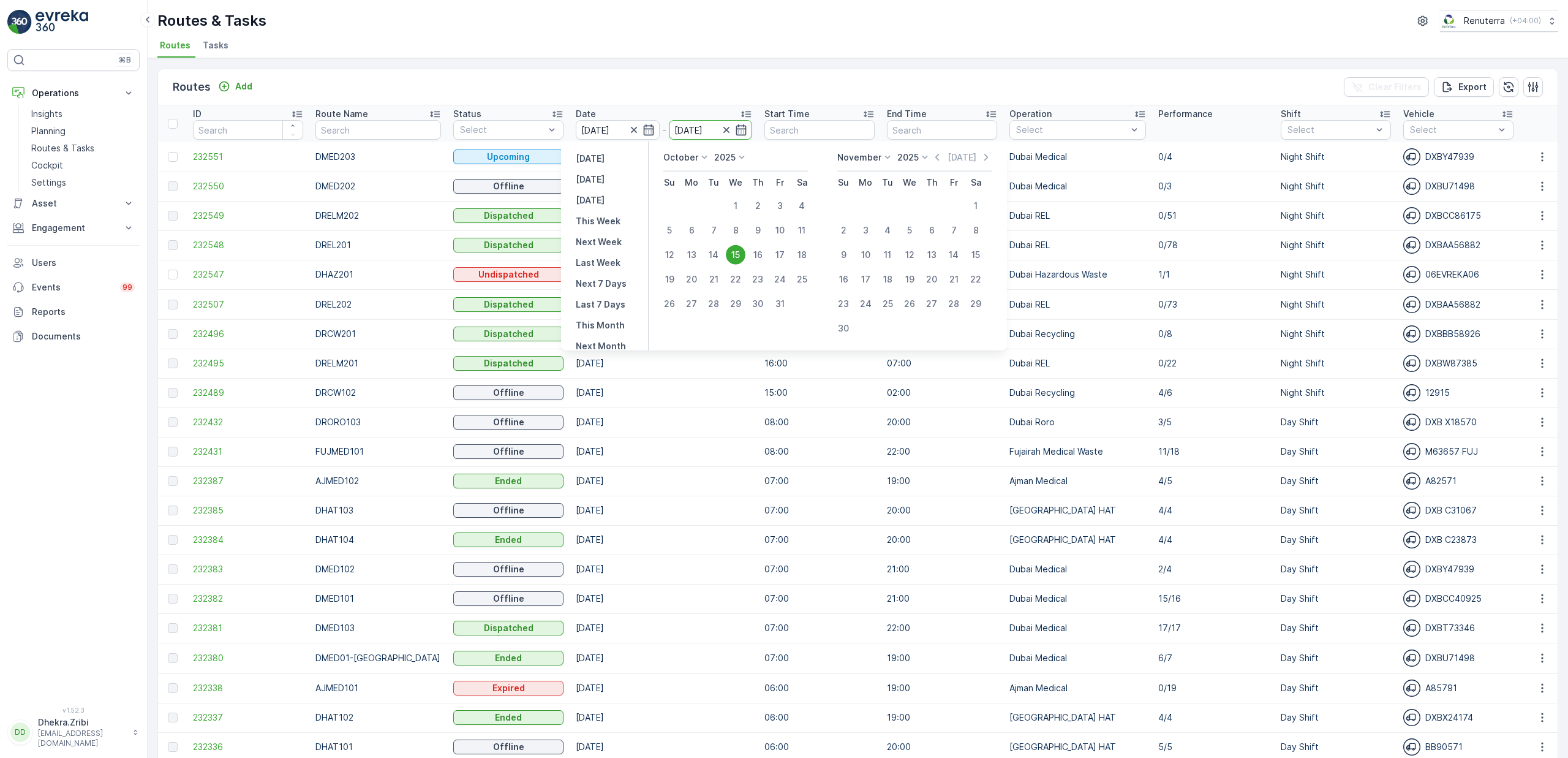
click at [607, 65] on div "Routes Add Clear Filters Export ID Route Name Status Select Date [DATE] - [DATE…" at bounding box center [858, 408] width 1420 height 700
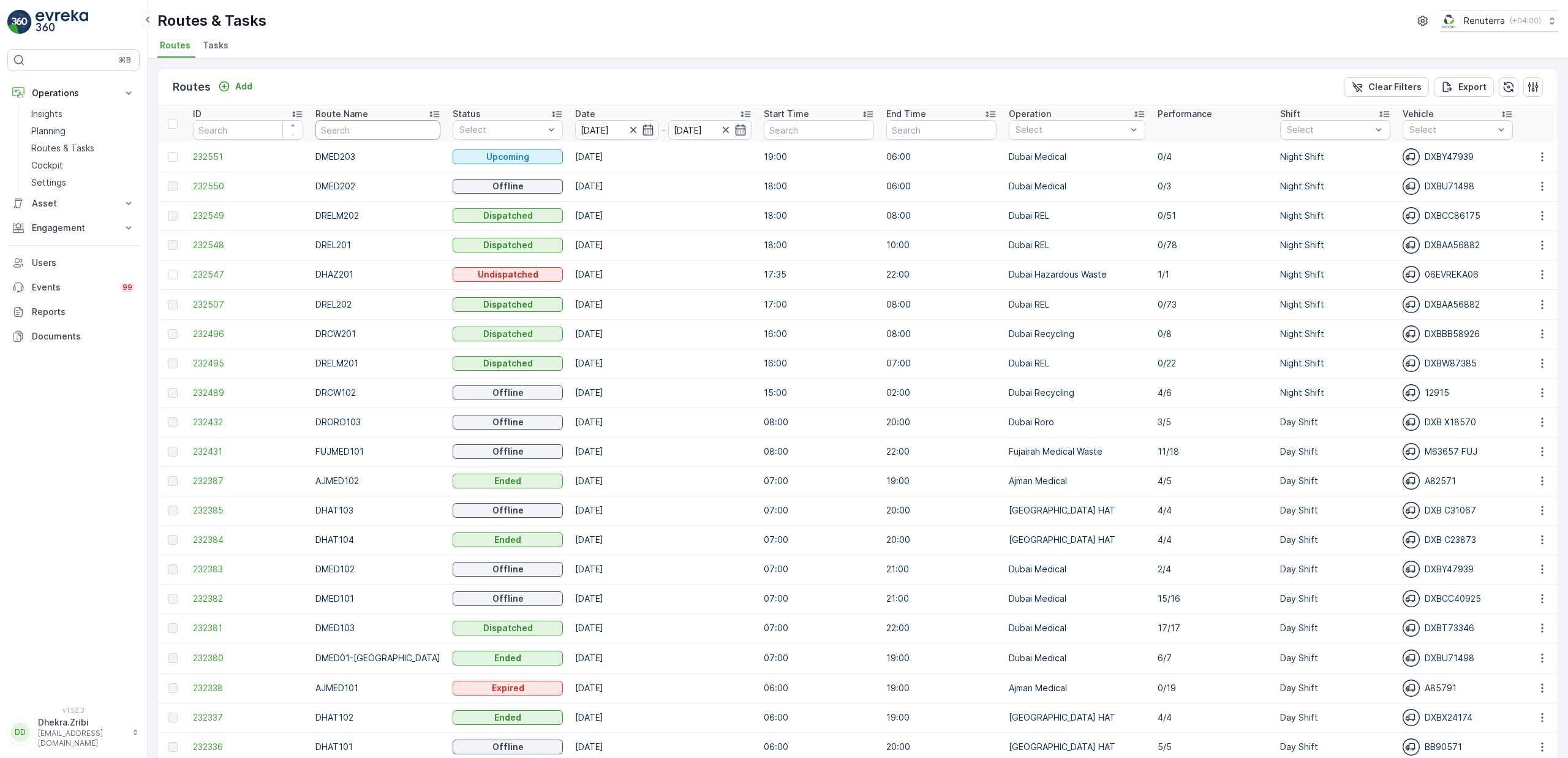
click at [381, 131] on input "text" at bounding box center [378, 130] width 125 height 20
type input "roro"
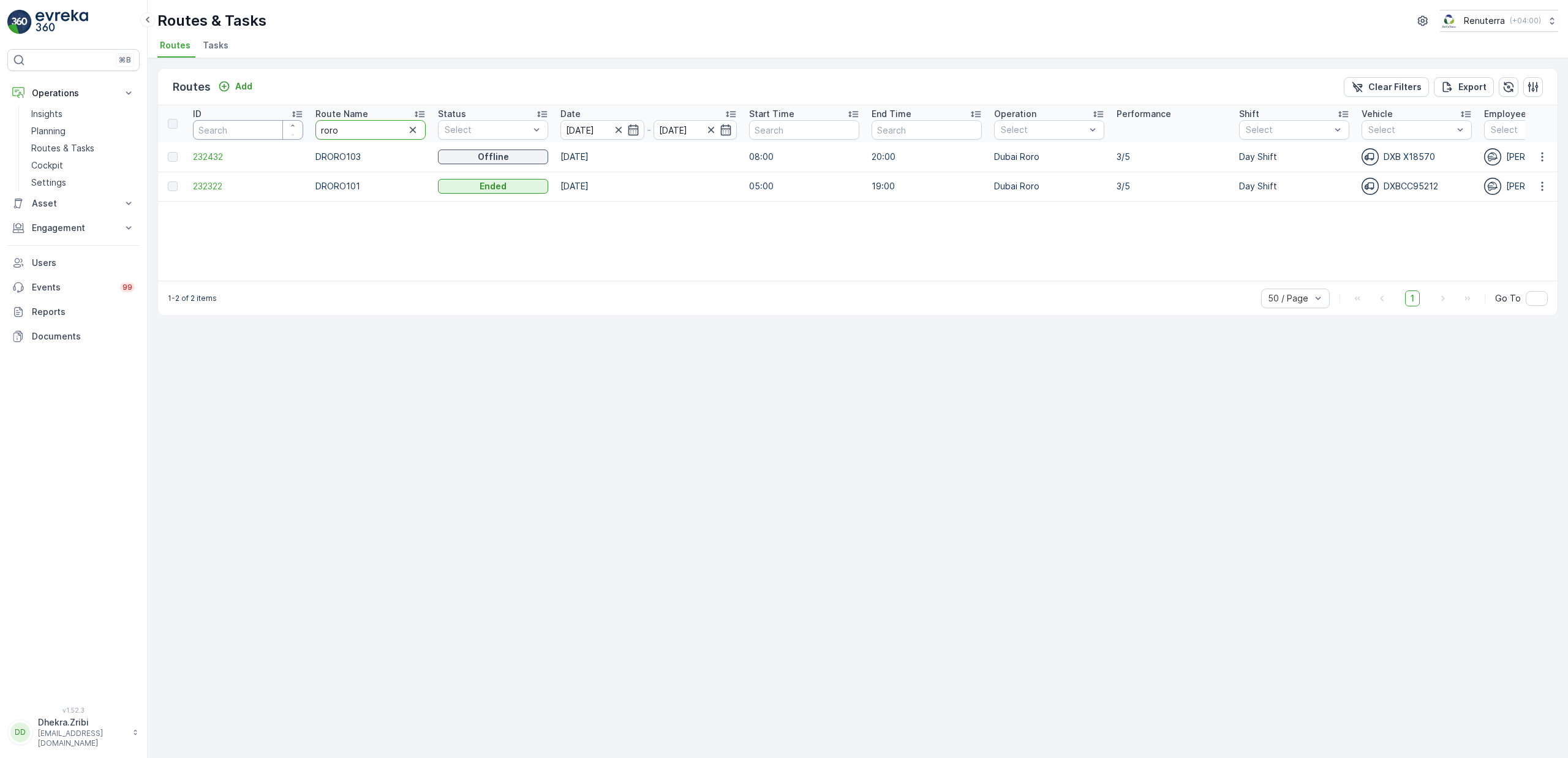
drag, startPoint x: 347, startPoint y: 125, endPoint x: 260, endPoint y: 122, distance: 87.1
click at [260, 122] on tr "ID Route Name roro Status Select Date [DATE] - [DATE] Start Time End Time Opera…" at bounding box center [1386, 123] width 2456 height 36
type input "rel"
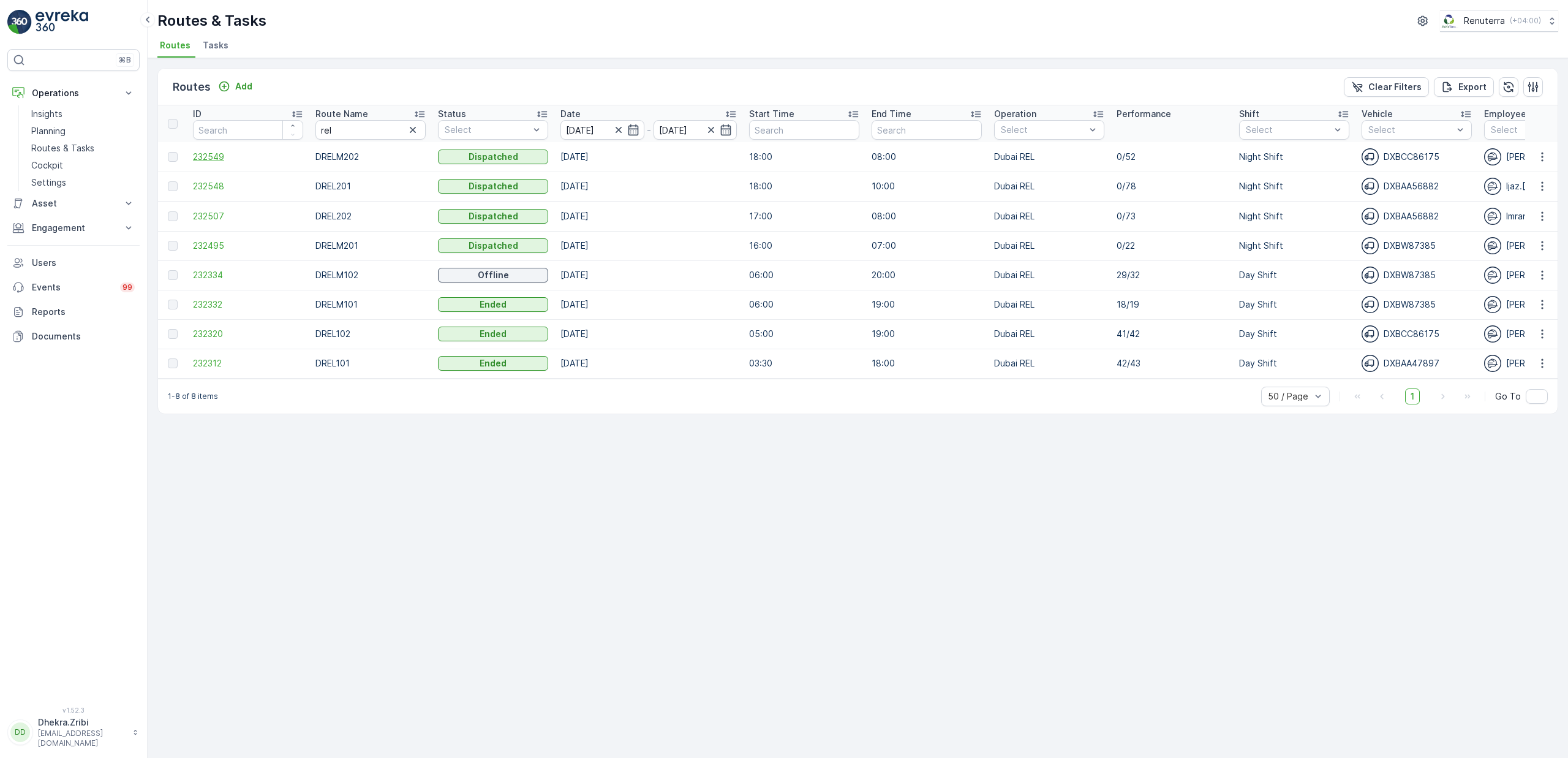
click at [219, 160] on span "232549" at bounding box center [248, 157] width 110 height 12
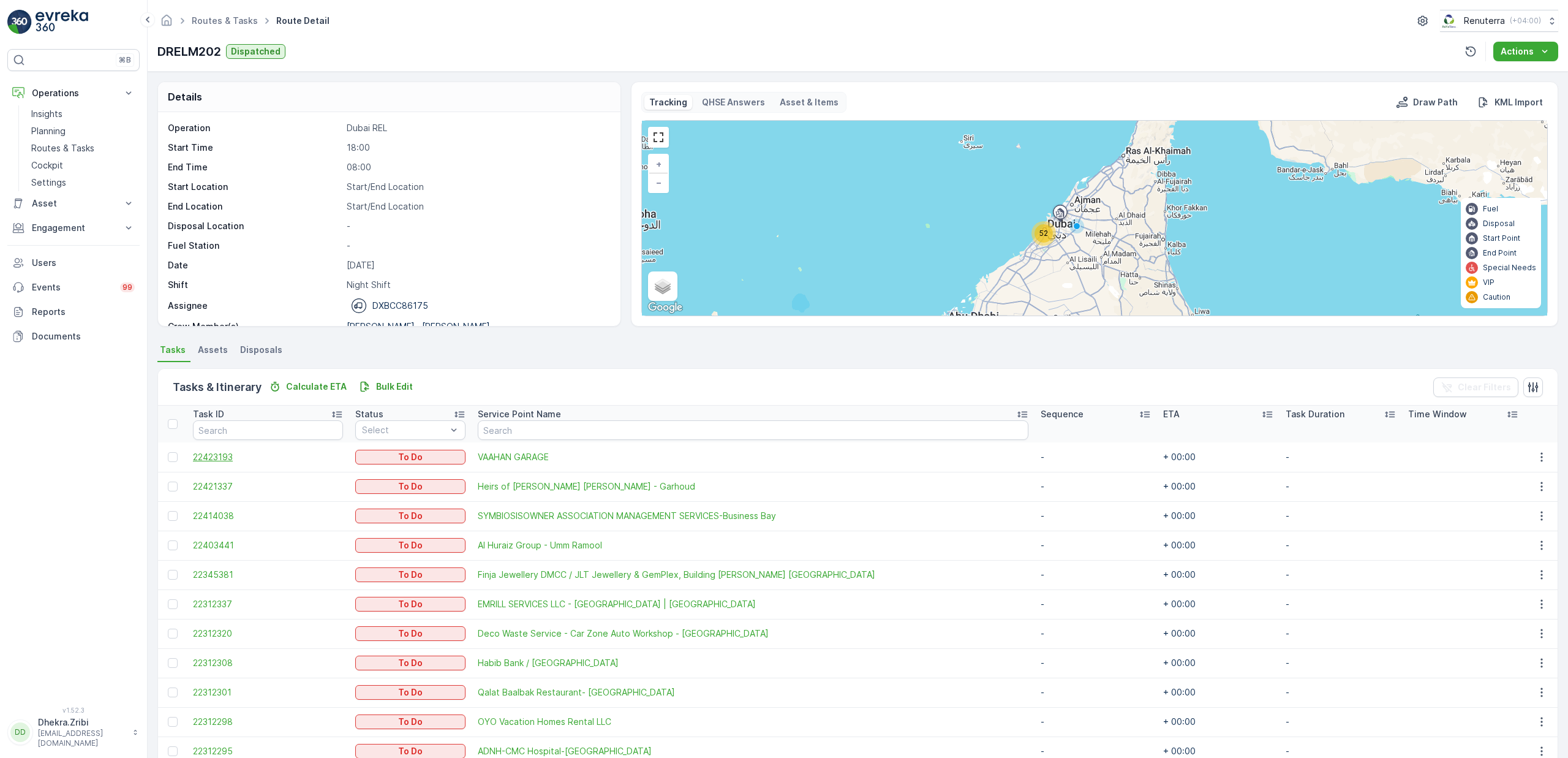
click at [205, 458] on span "22423193" at bounding box center [268, 457] width 150 height 12
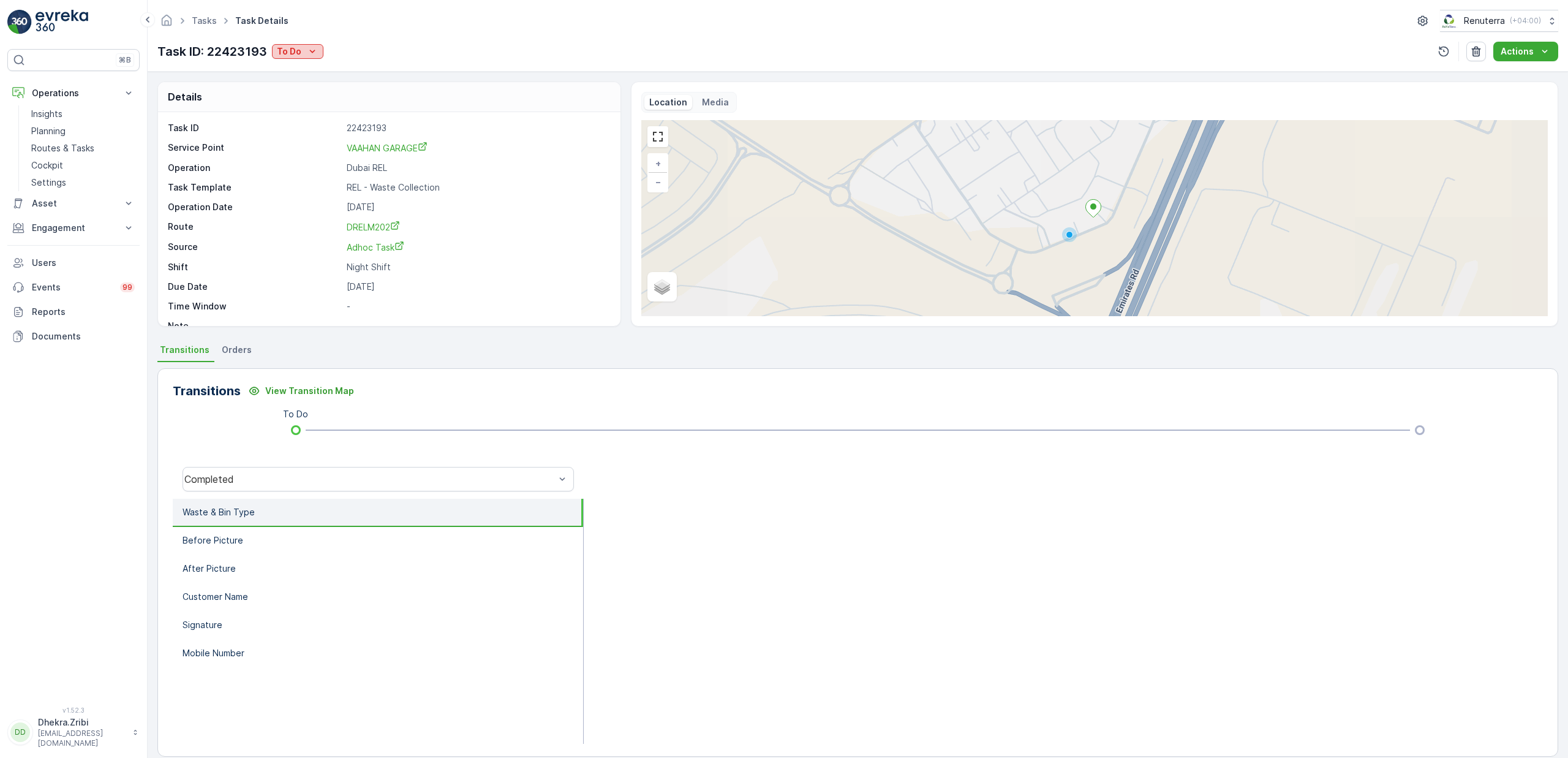
click at [315, 58] on button "To Do" at bounding box center [298, 51] width 52 height 14
click at [349, 120] on span "Completed No One to Sign" at bounding box center [335, 122] width 111 height 12
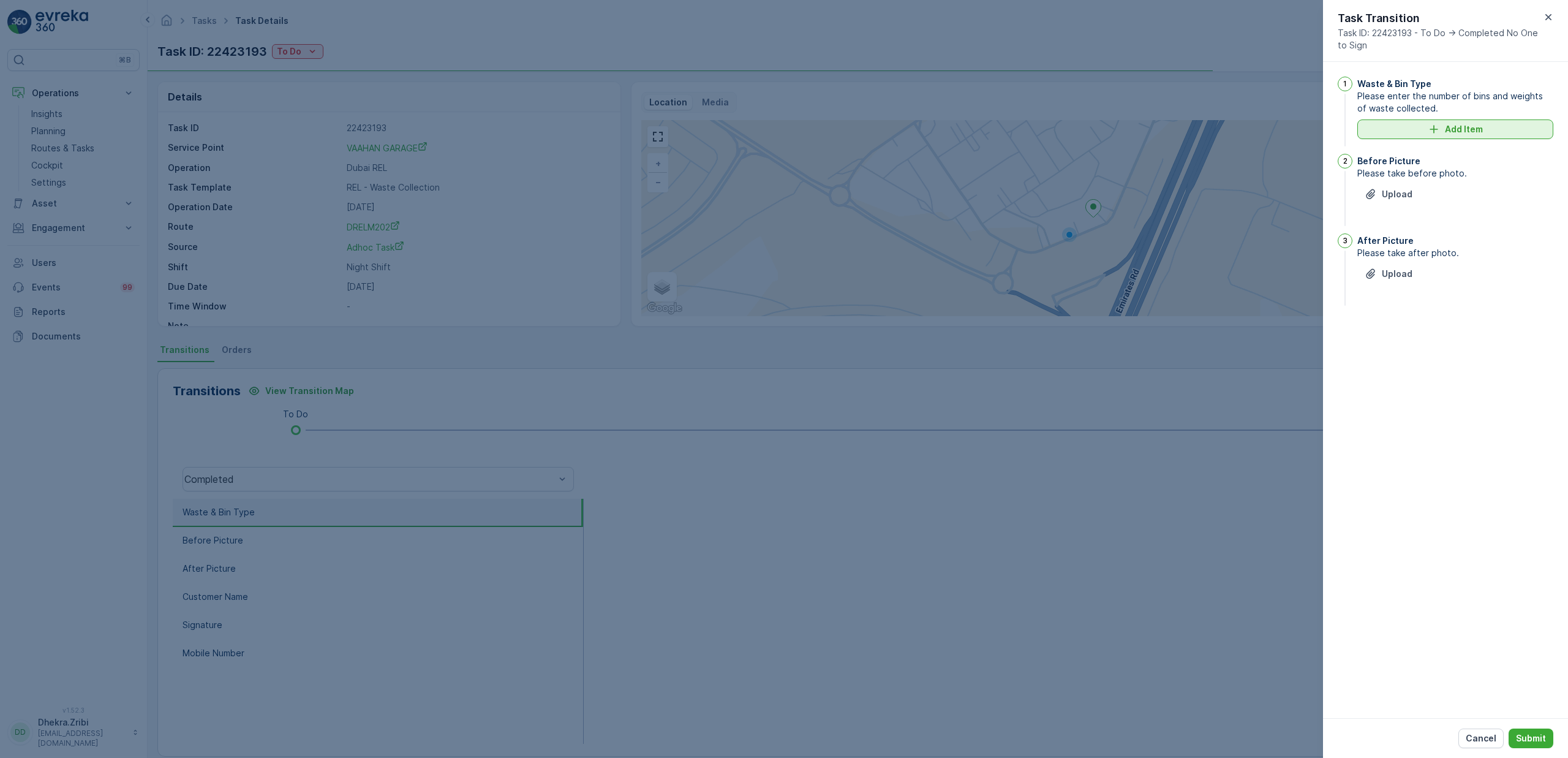
click at [1459, 127] on p "Add Item" at bounding box center [1464, 129] width 38 height 12
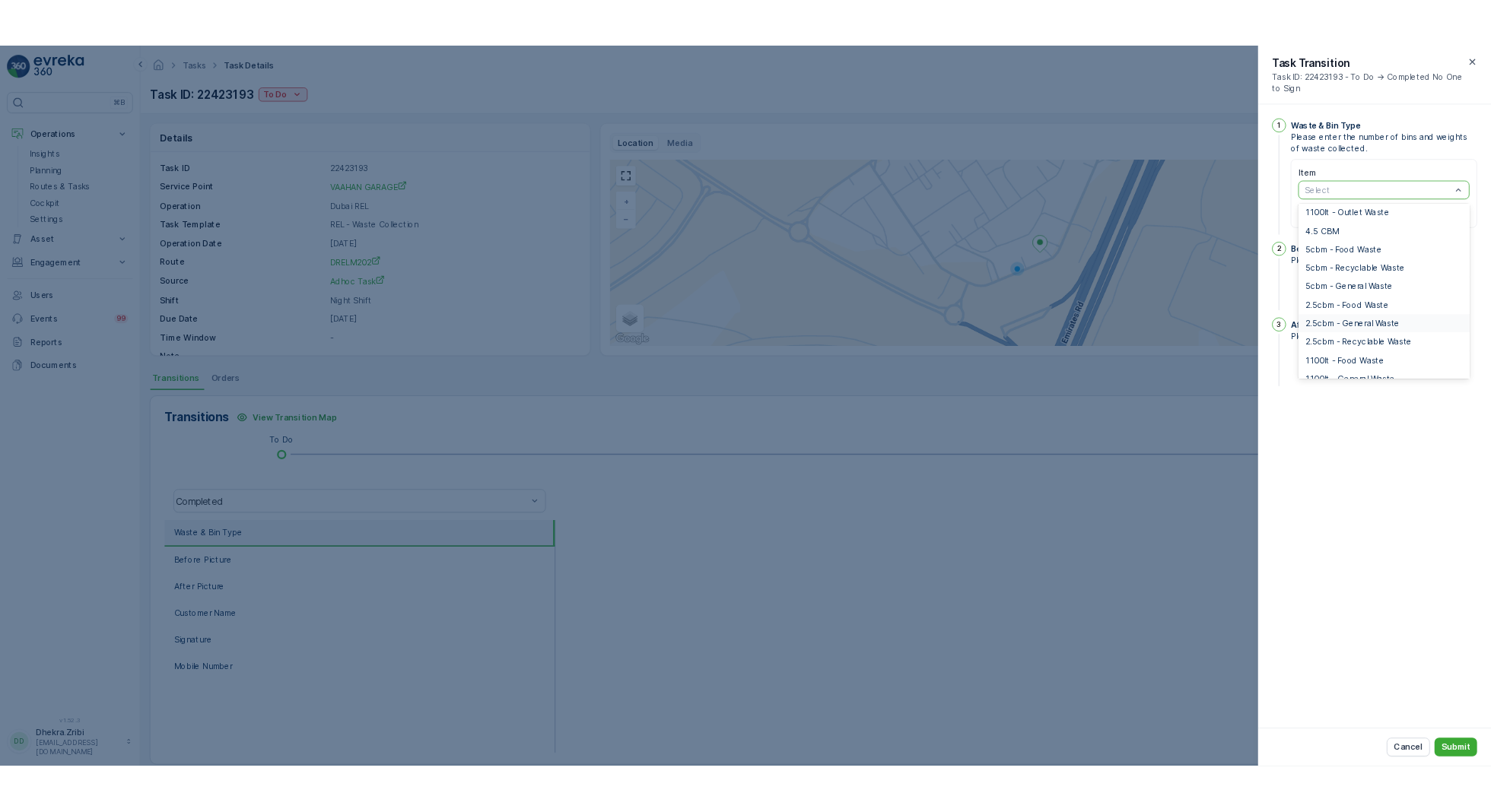
scroll to position [8, 0]
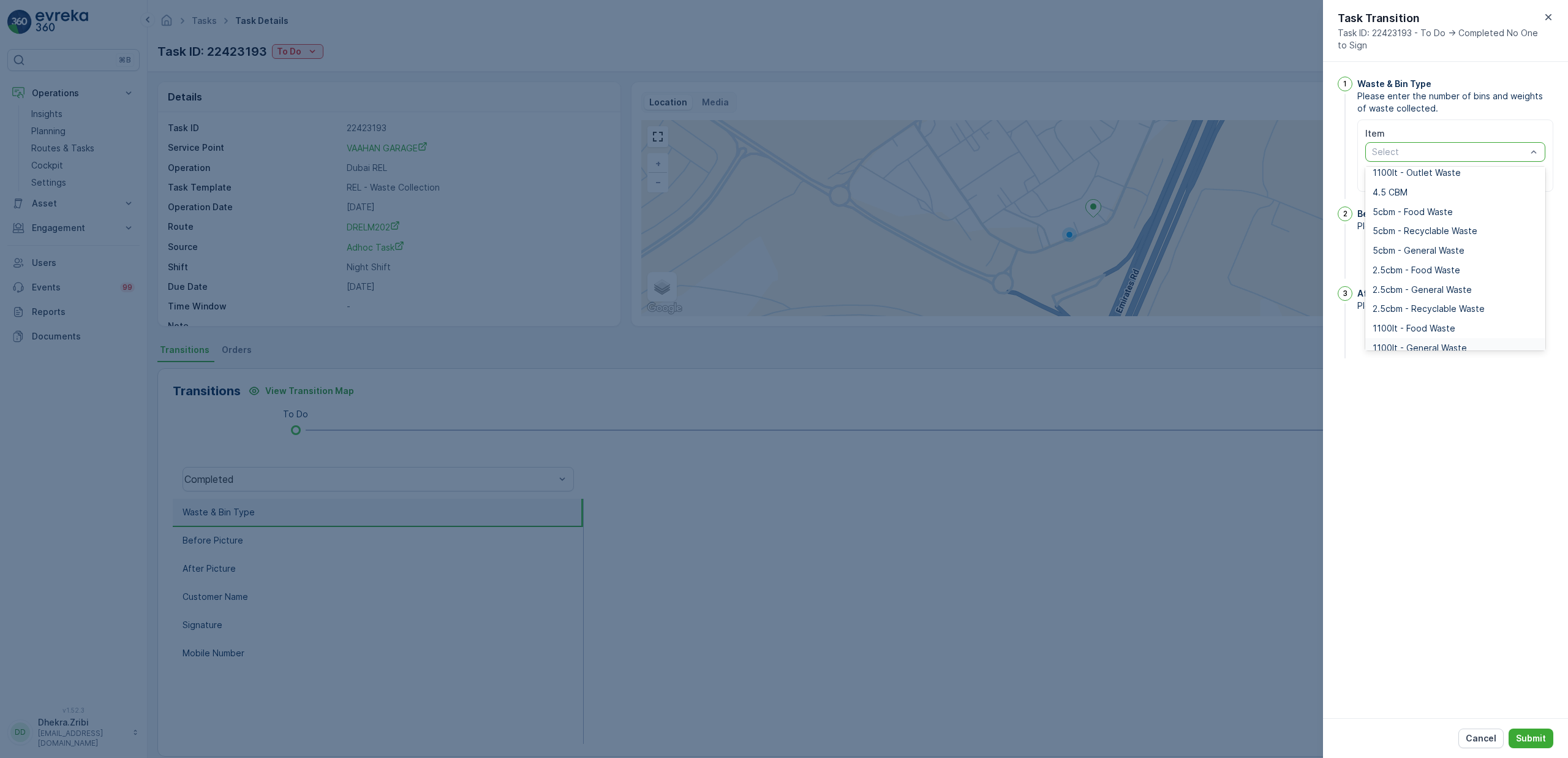
click at [1418, 348] on span "1100lt - General Waste" at bounding box center [1420, 348] width 94 height 10
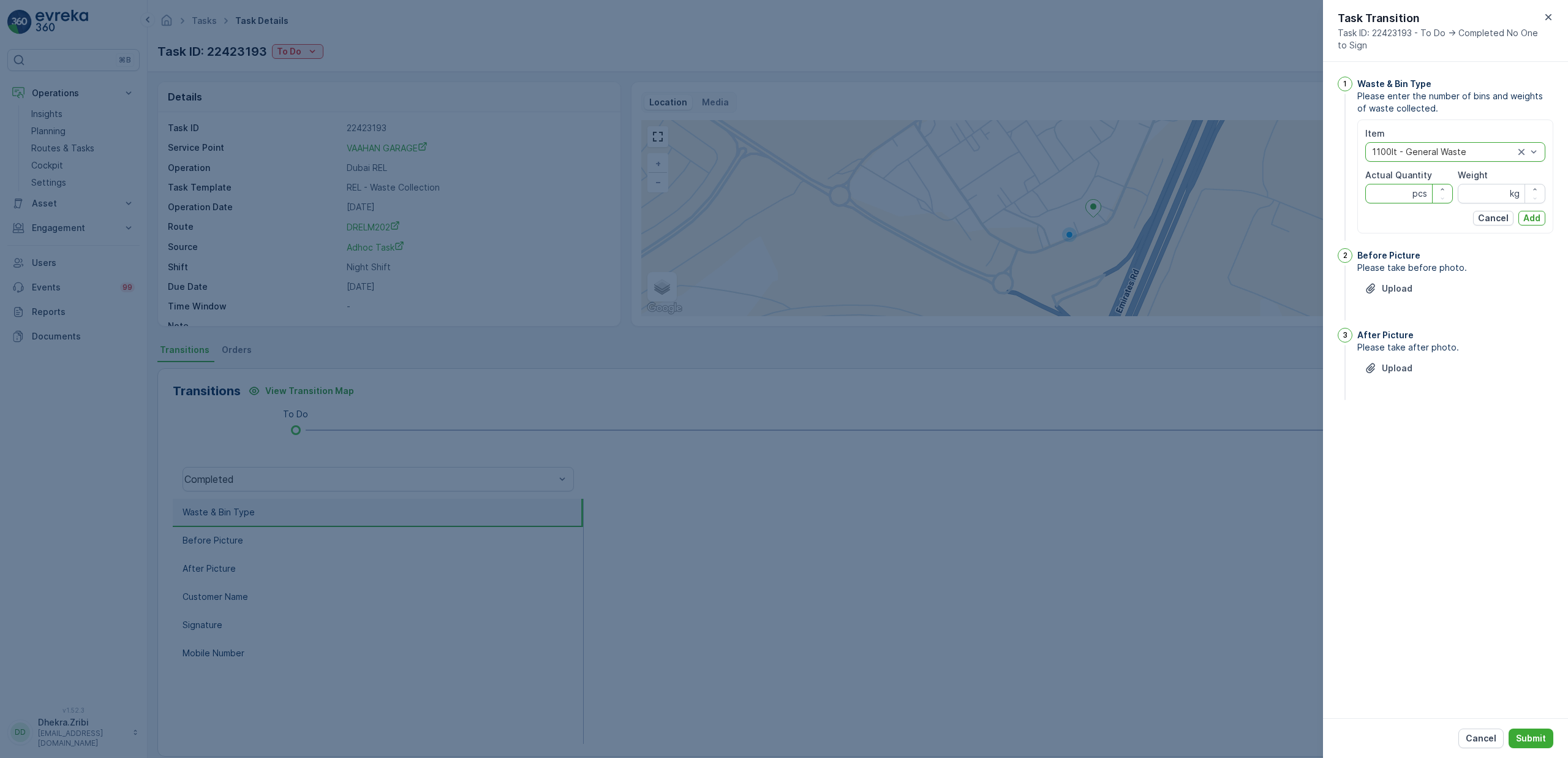
click at [1382, 196] on Quantity "Actual Quantity" at bounding box center [1409, 193] width 87 height 20
type Quantity "2"
click at [1492, 198] on input "Weight" at bounding box center [1501, 193] width 87 height 20
type input "0"
click at [1531, 221] on p "Add" at bounding box center [1532, 218] width 17 height 12
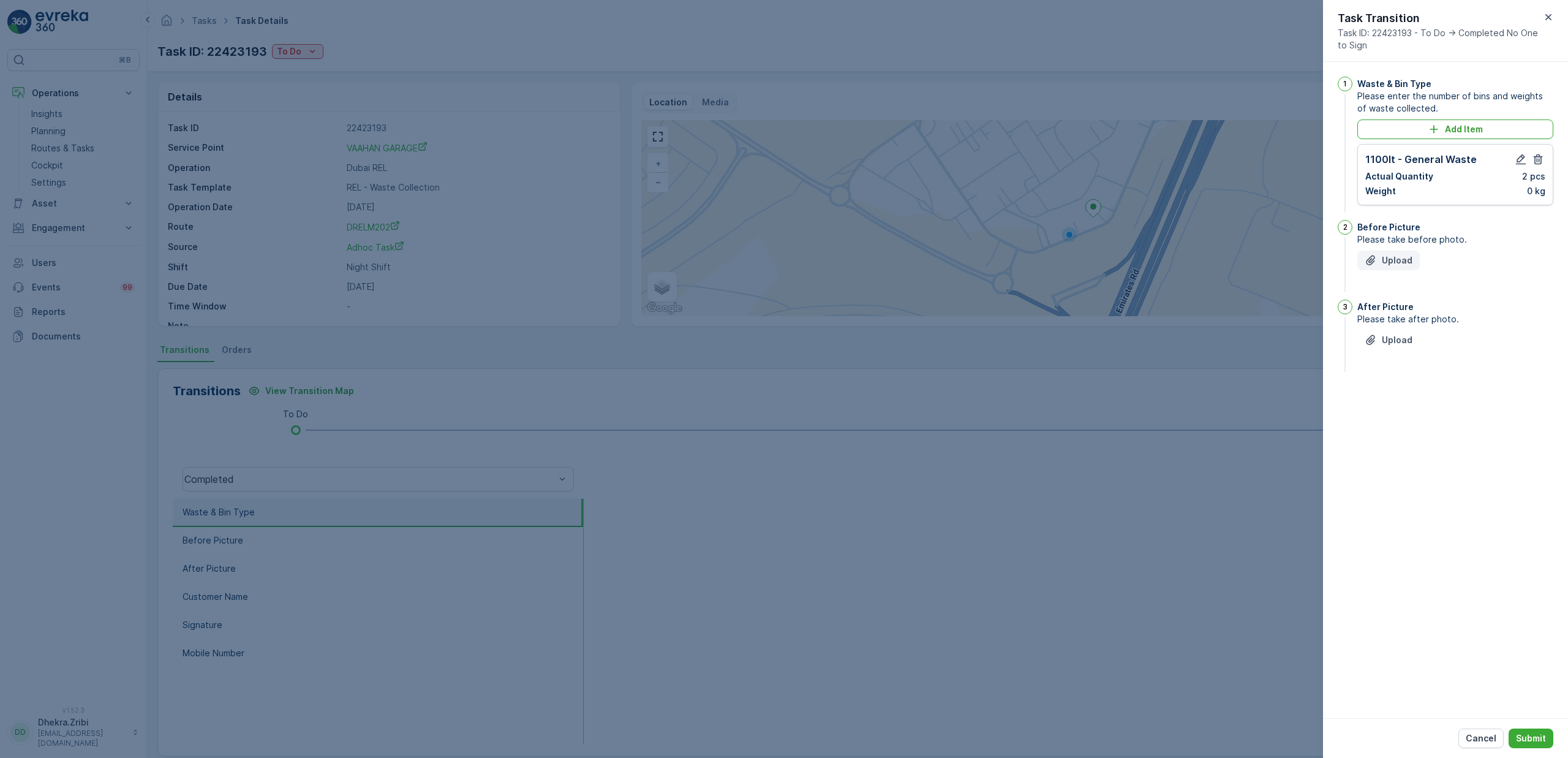
click at [1391, 259] on p "Upload" at bounding box center [1397, 260] width 31 height 12
click at [1393, 270] on button "Upload" at bounding box center [1388, 260] width 63 height 20
click at [1436, 315] on icon "button" at bounding box center [1435, 315] width 9 height 10
click at [1378, 262] on div "Upload" at bounding box center [1389, 260] width 48 height 12
click at [1391, 399] on p "Upload" at bounding box center [1397, 401] width 31 height 12
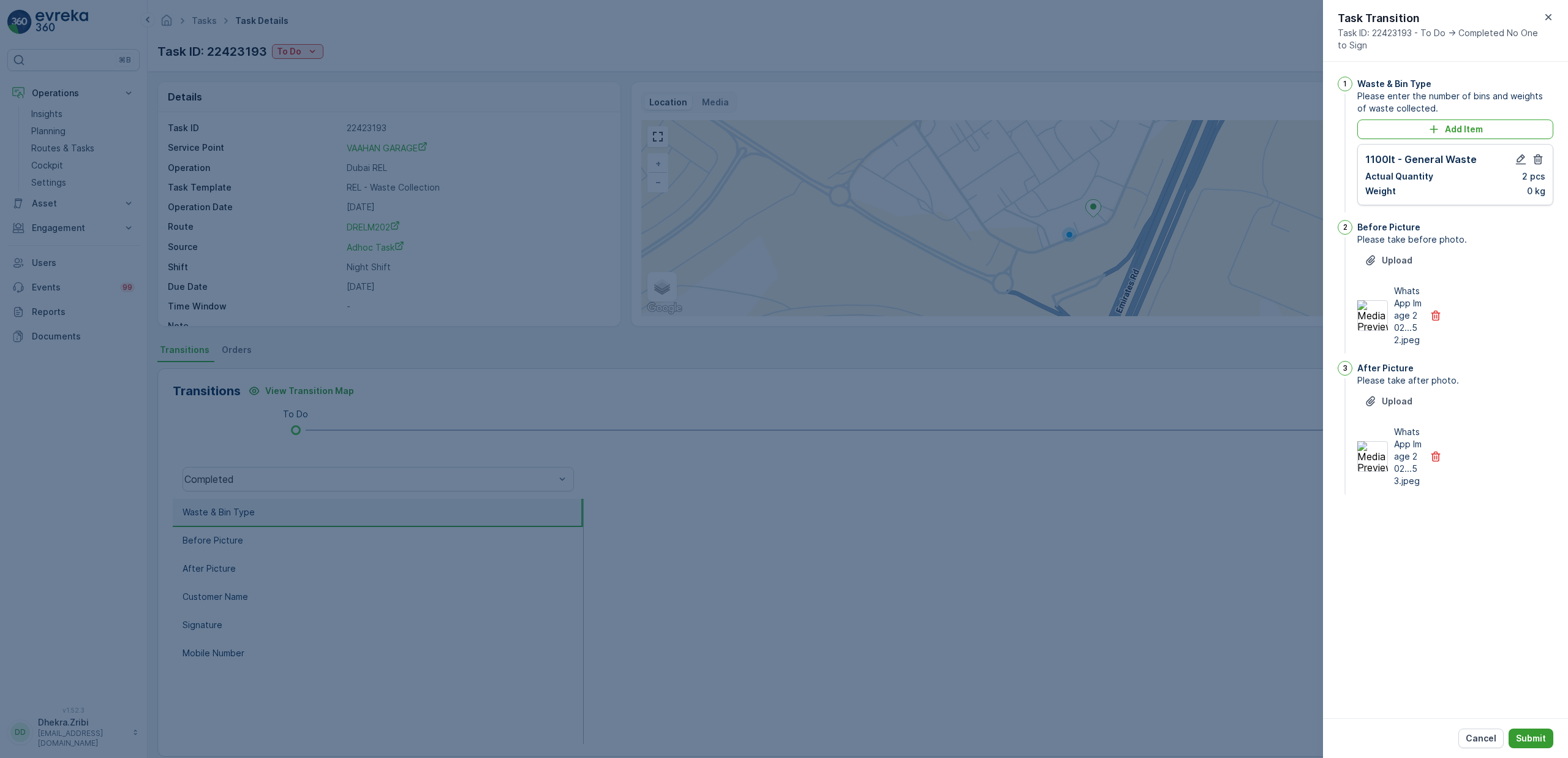
click at [1534, 737] on p "Submit" at bounding box center [1531, 738] width 30 height 12
